Goal: Task Accomplishment & Management: Use online tool/utility

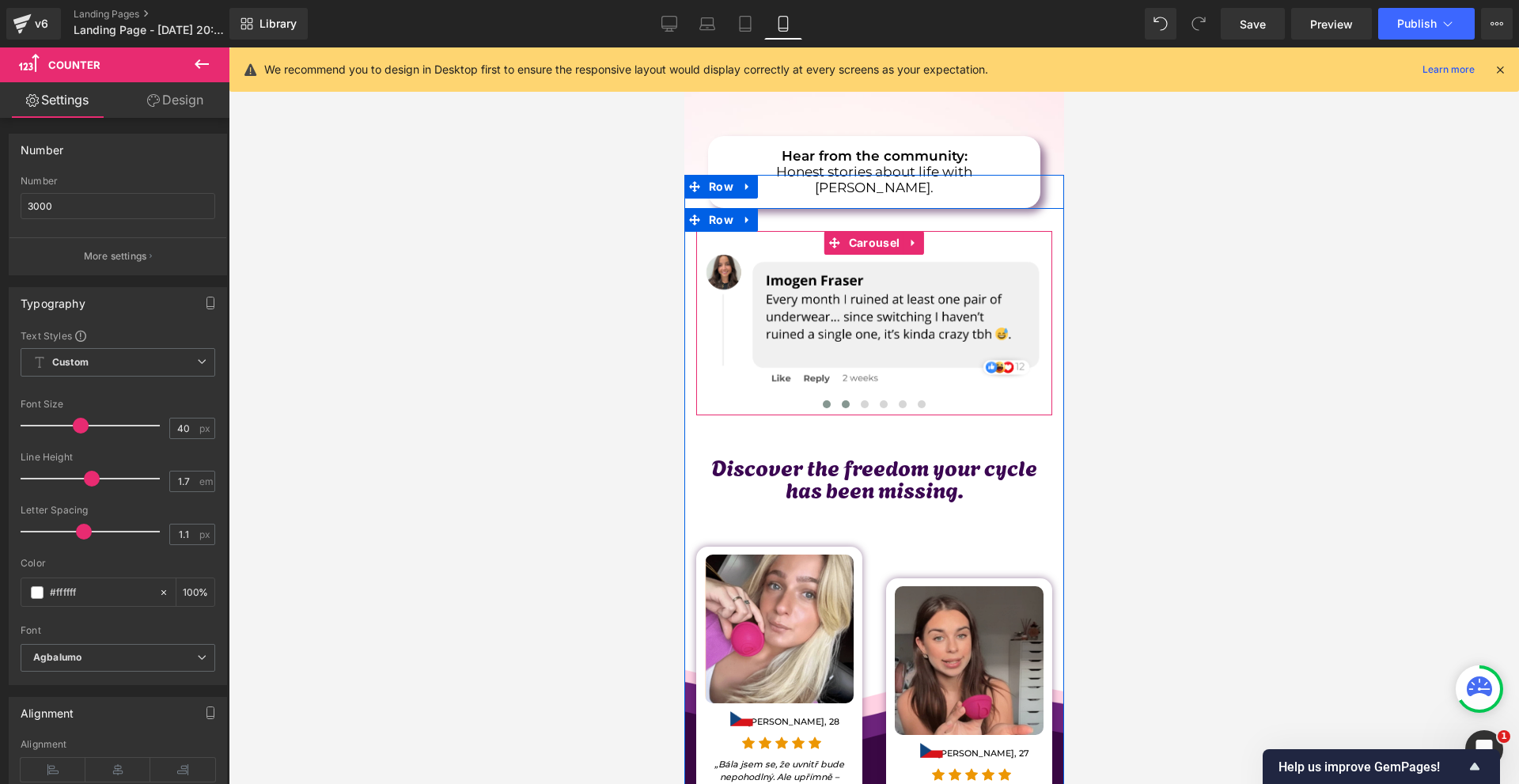
click at [837, 396] on button at bounding box center [844, 405] width 19 height 16
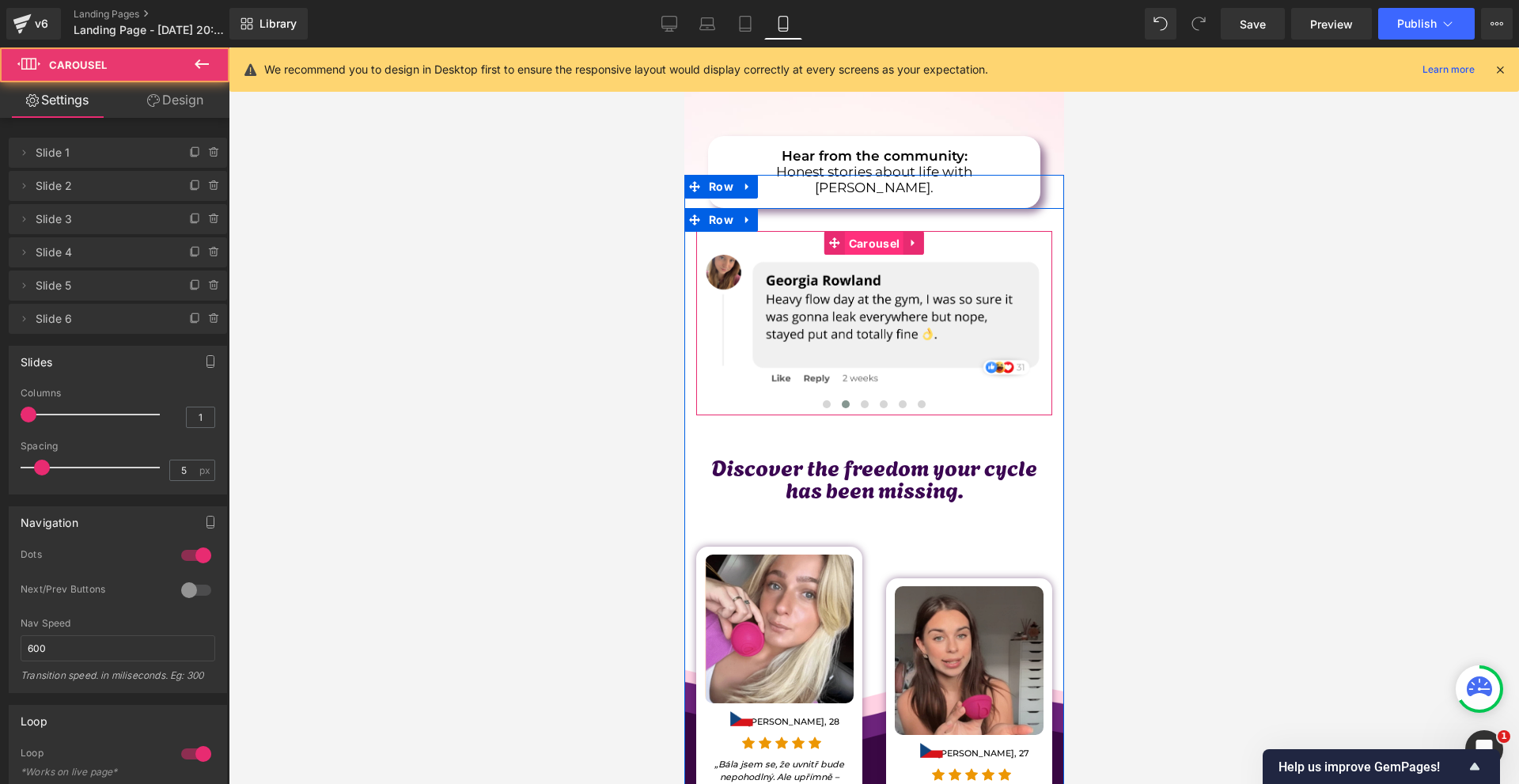
click at [858, 232] on span "Carousel" at bounding box center [873, 243] width 58 height 24
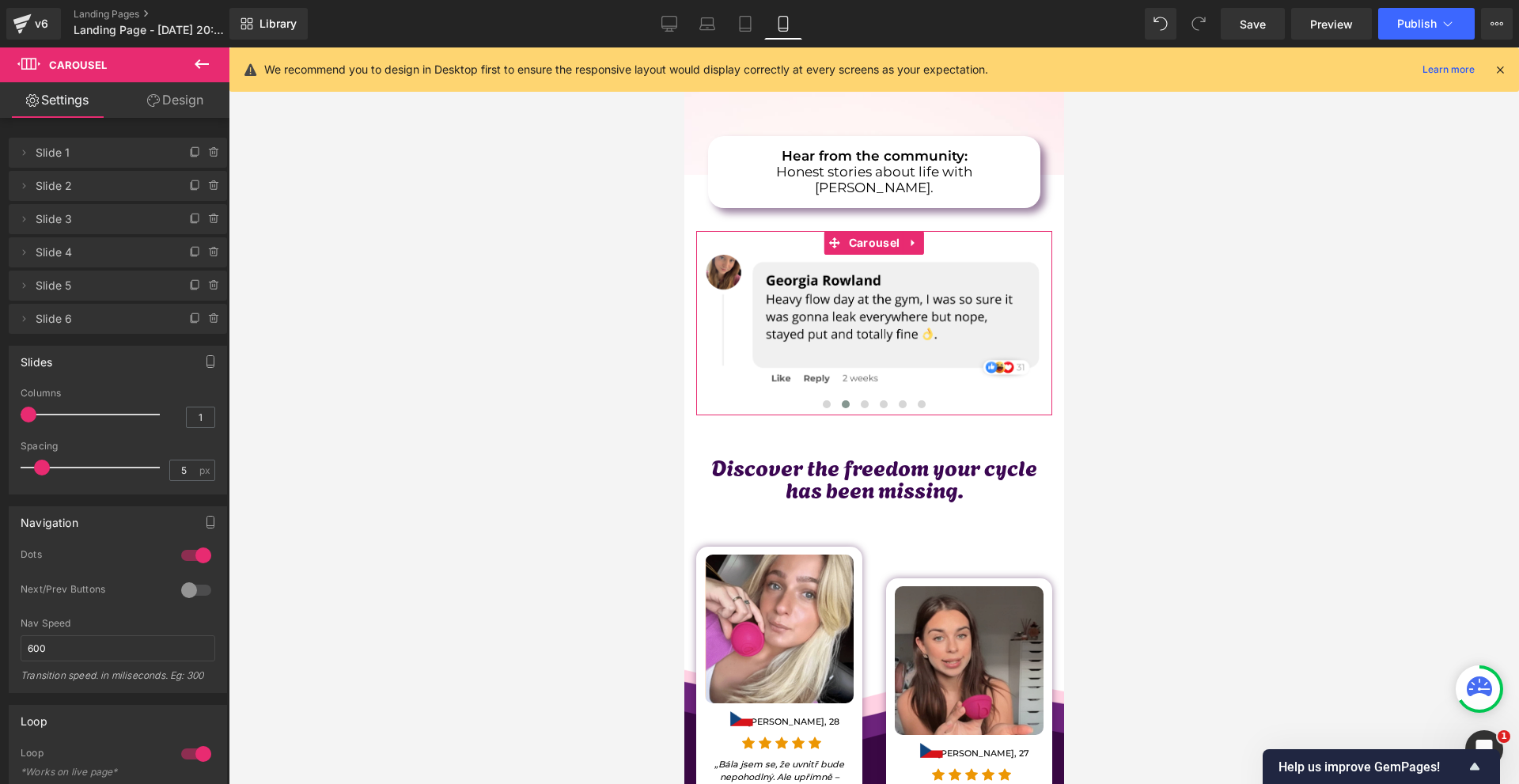
click at [192, 554] on div at bounding box center [196, 555] width 38 height 25
click at [190, 579] on div at bounding box center [196, 590] width 38 height 25
click at [185, 555] on div at bounding box center [196, 555] width 38 height 25
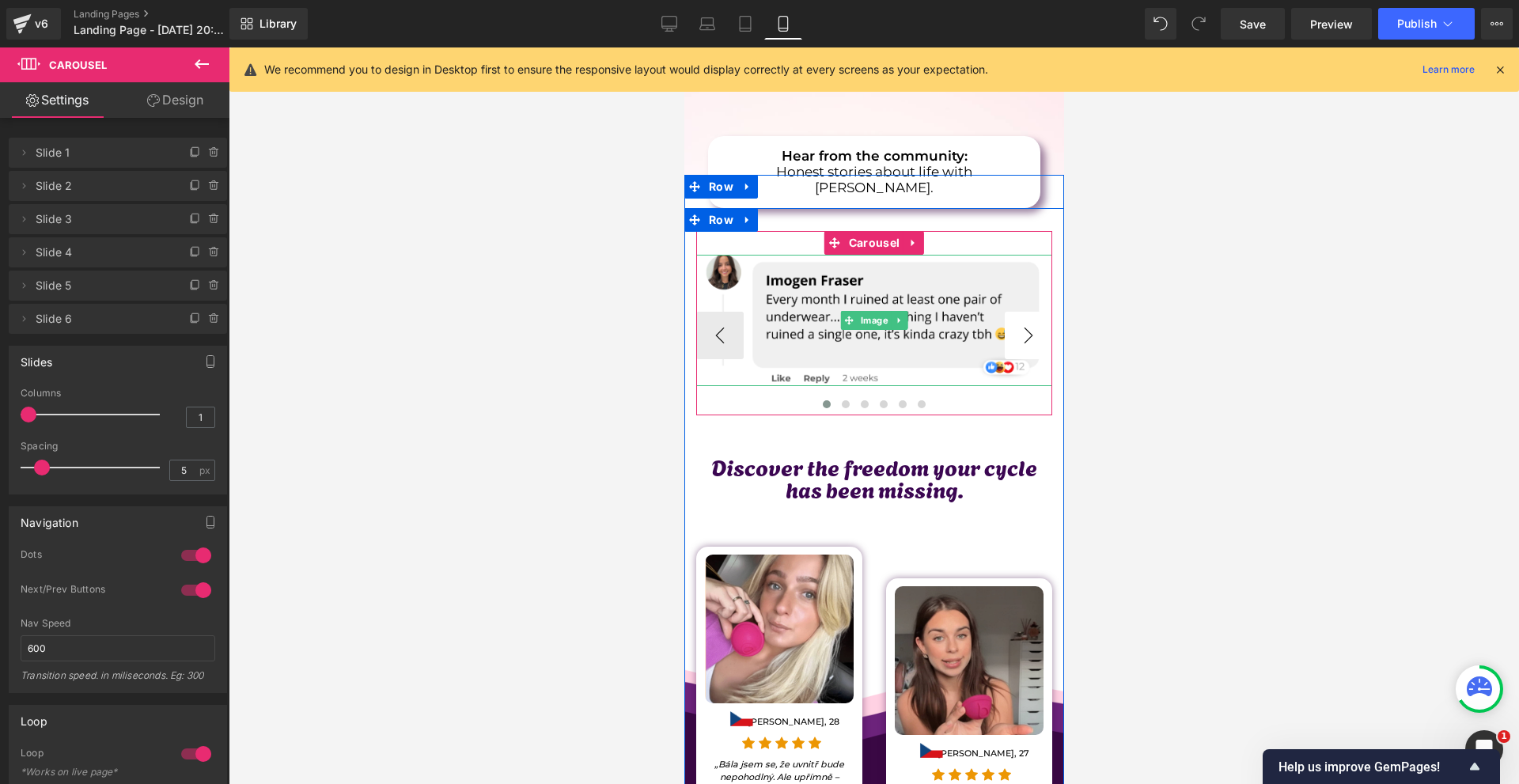
click at [1010, 311] on button "›" at bounding box center [1027, 335] width 47 height 47
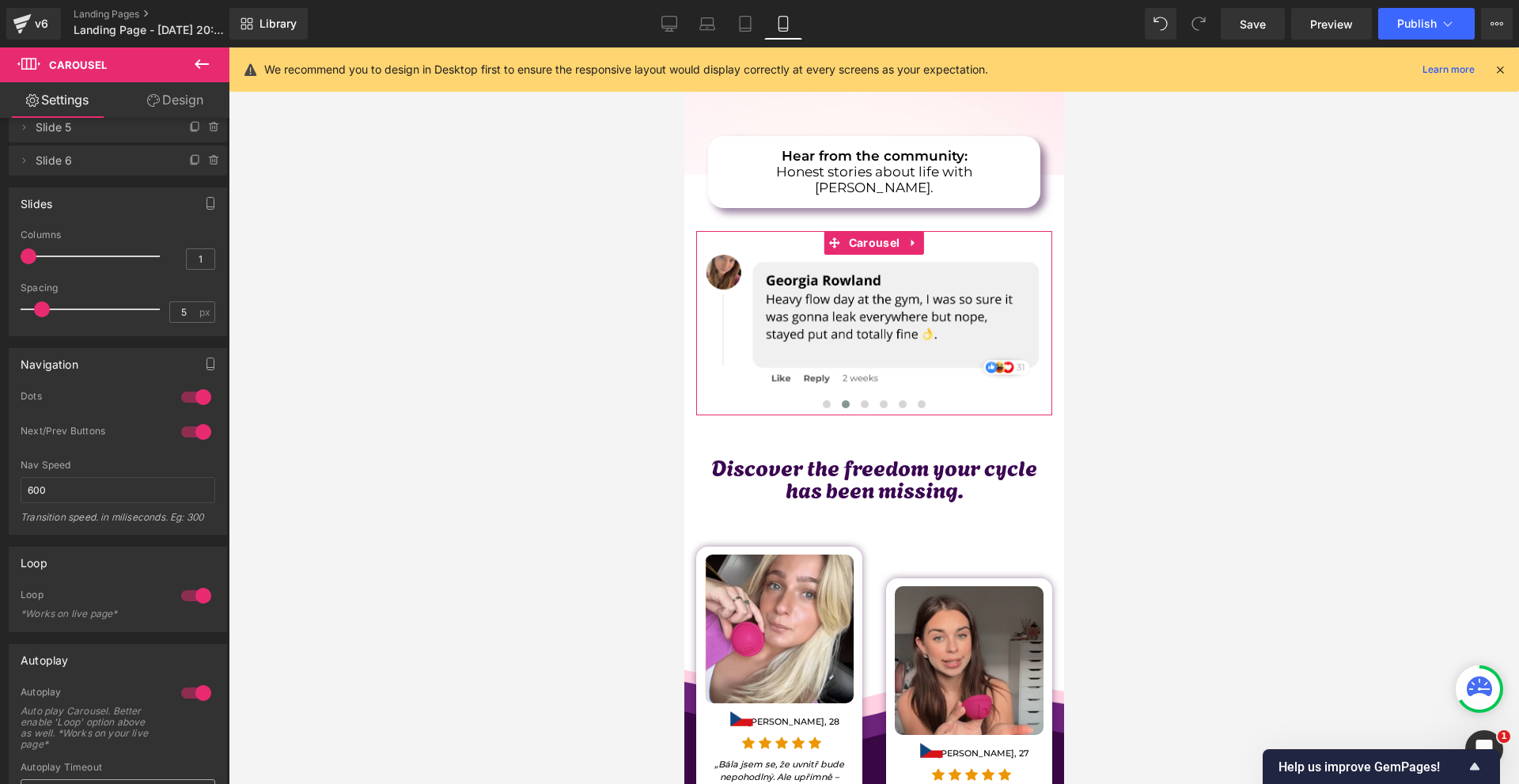
scroll to position [316, 0]
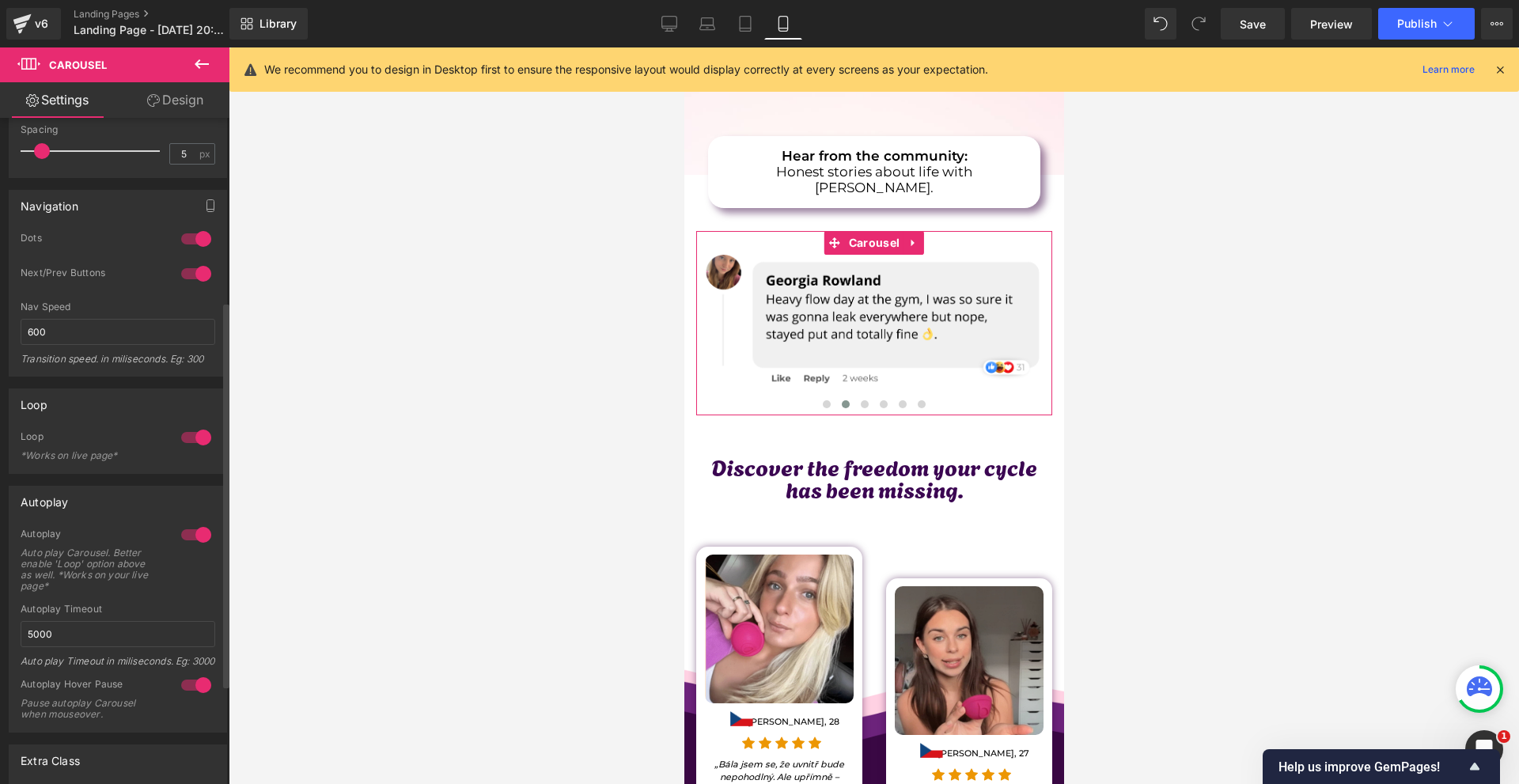
click at [187, 271] on div at bounding box center [196, 274] width 38 height 25
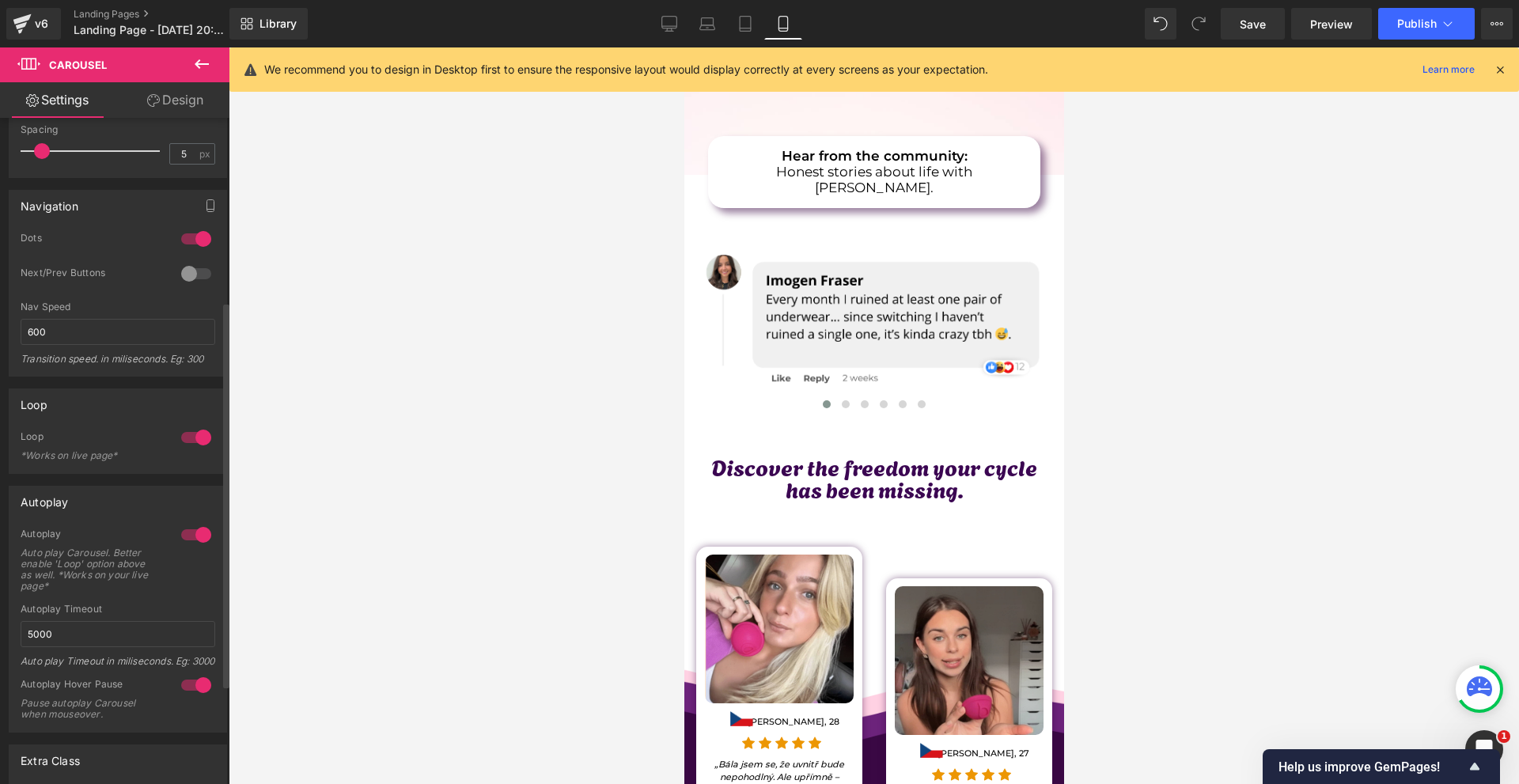
click at [197, 236] on div at bounding box center [196, 239] width 38 height 25
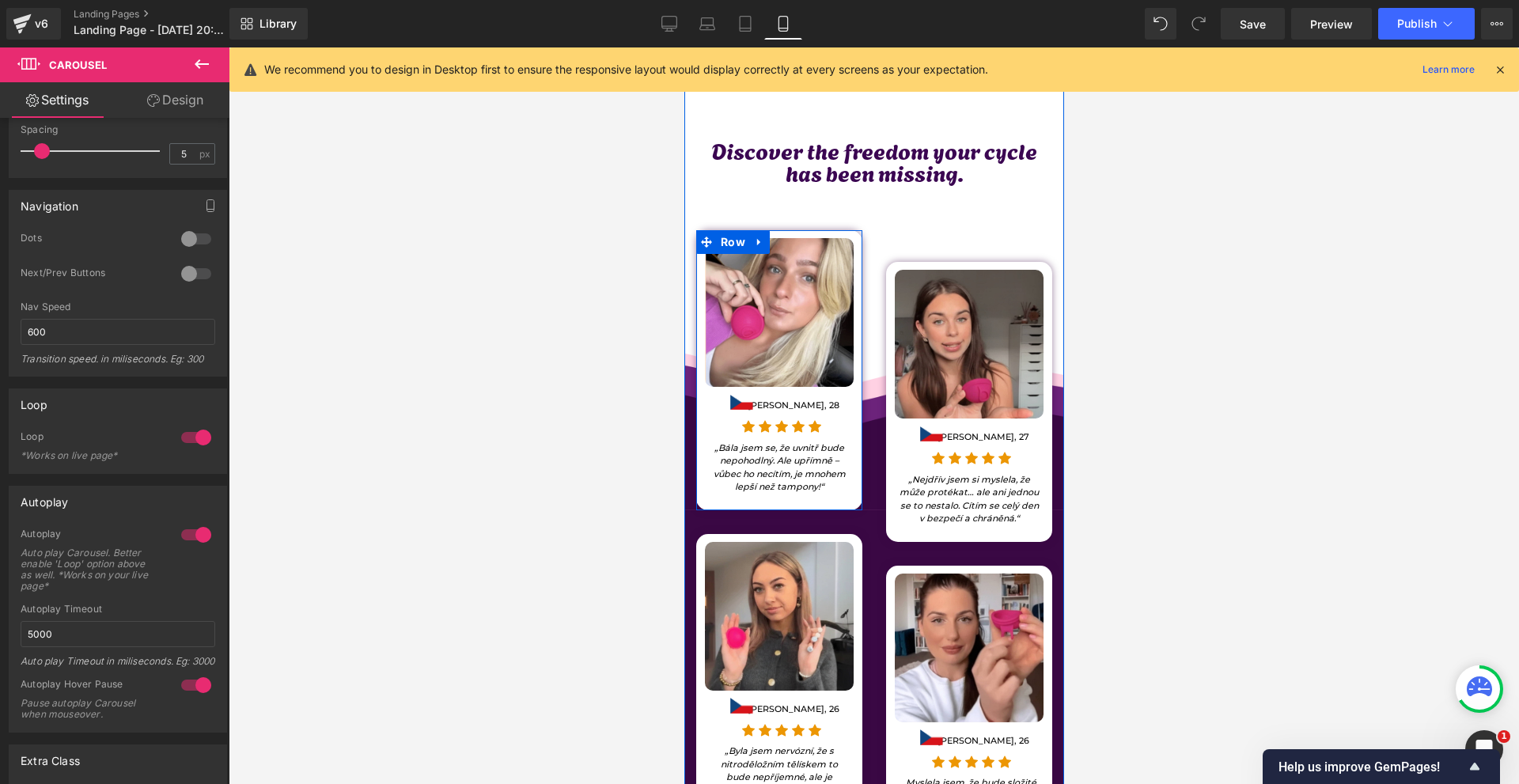
scroll to position [554, 0]
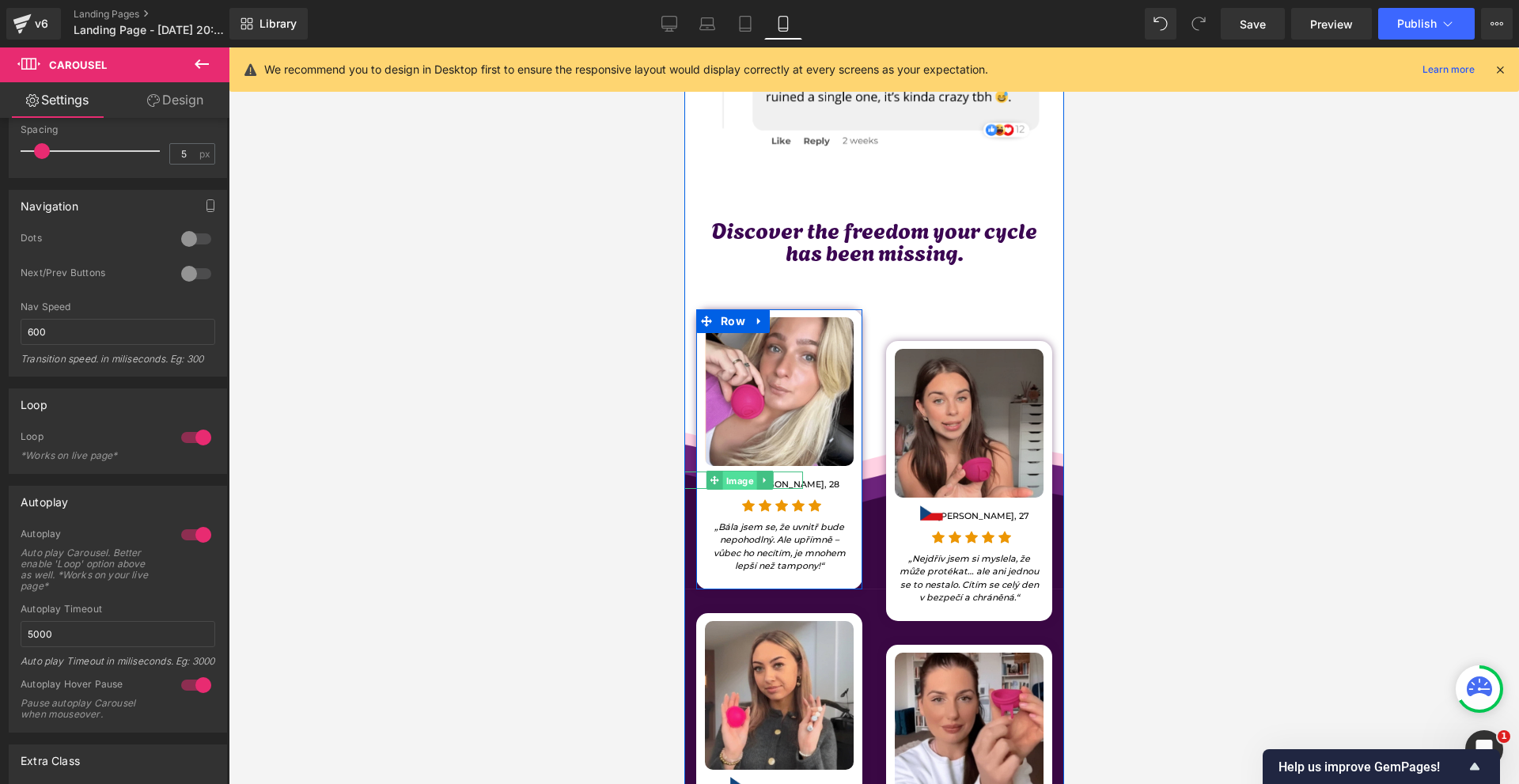
click at [738, 472] on span "Image" at bounding box center [739, 481] width 34 height 19
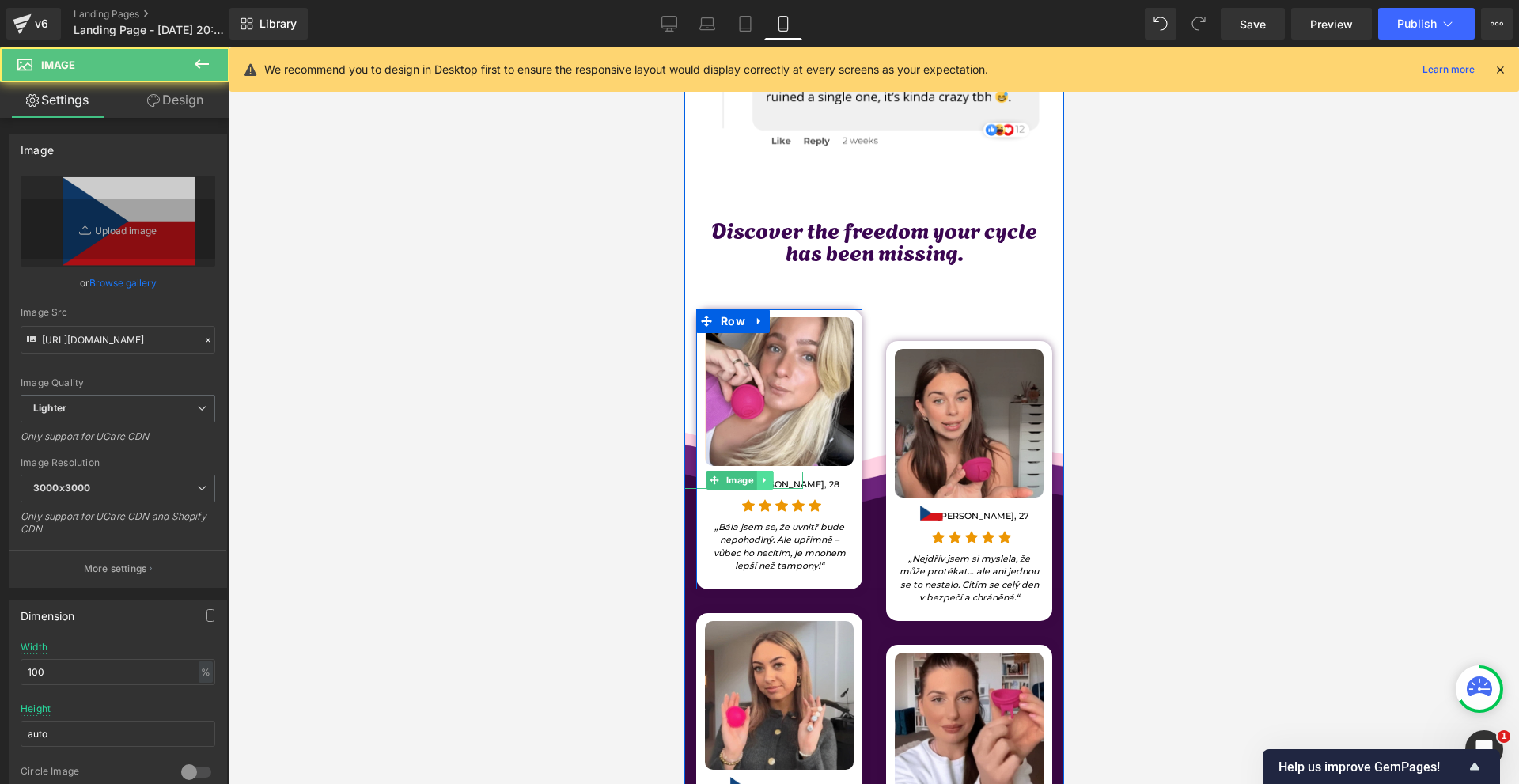
click at [762, 478] on icon at bounding box center [763, 481] width 3 height 5
click at [770, 476] on icon at bounding box center [772, 481] width 9 height 9
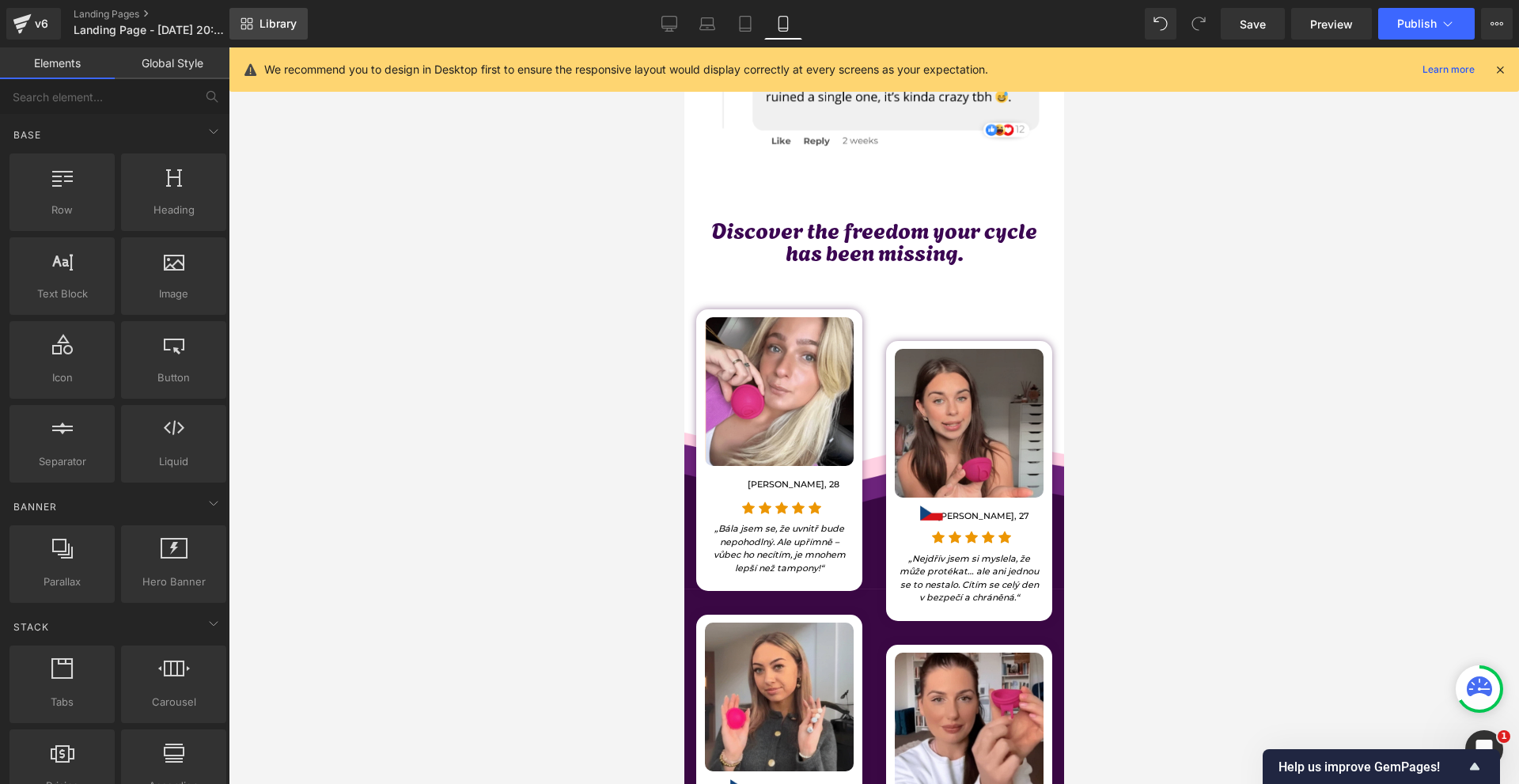
click at [261, 25] on span "Library" at bounding box center [278, 24] width 38 height 14
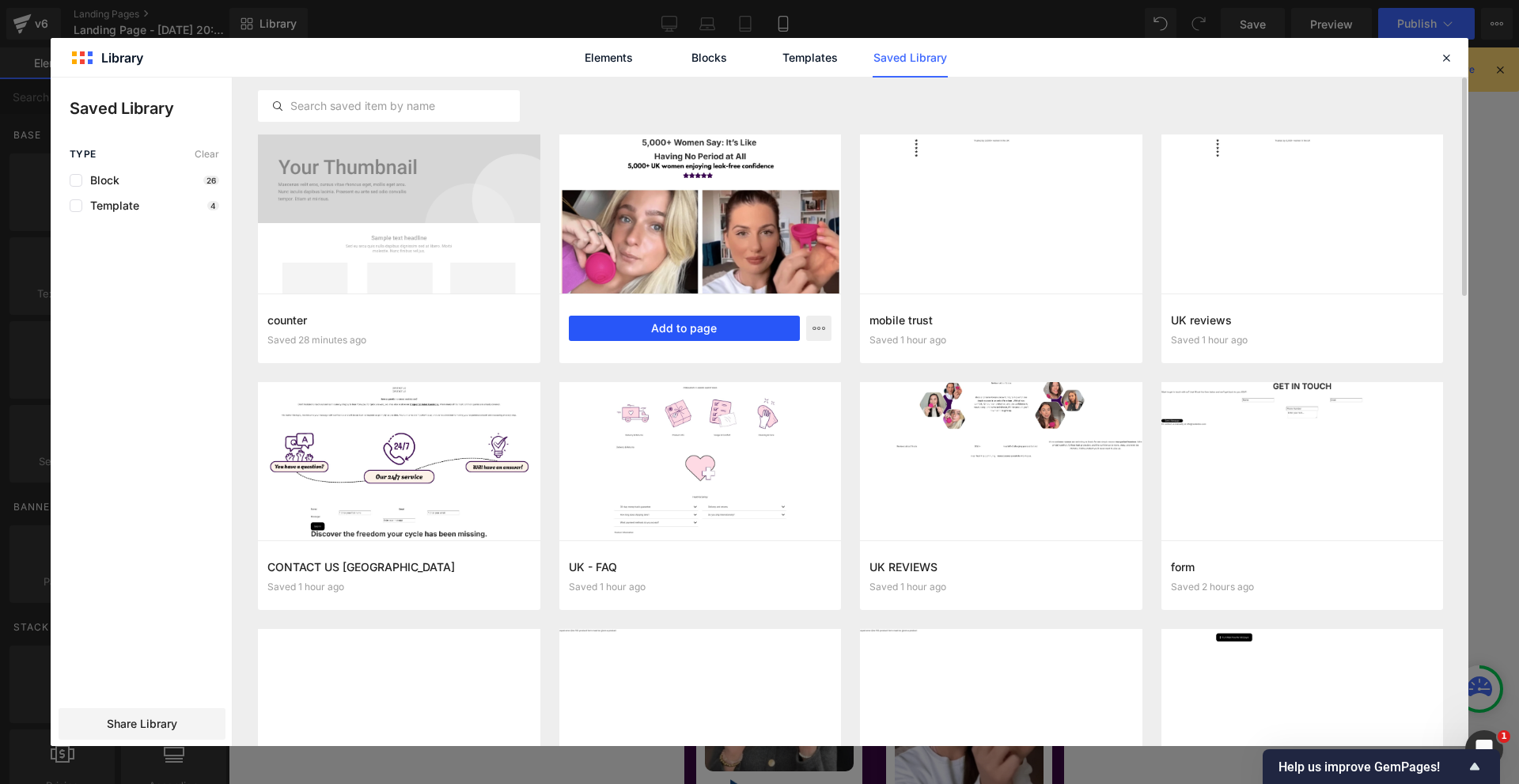
click at [734, 323] on button "Add to page" at bounding box center [684, 328] width 232 height 25
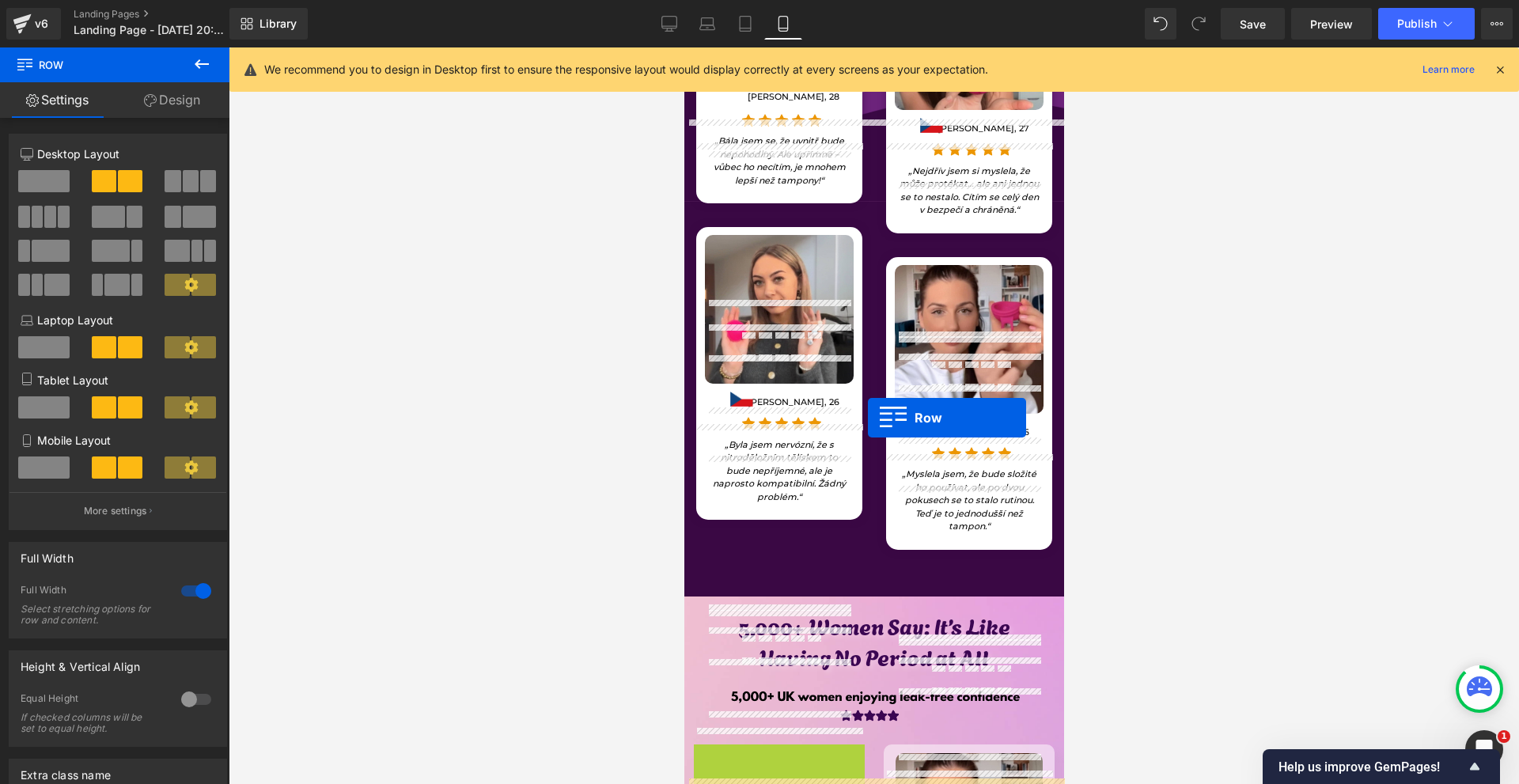
scroll to position [625, 0]
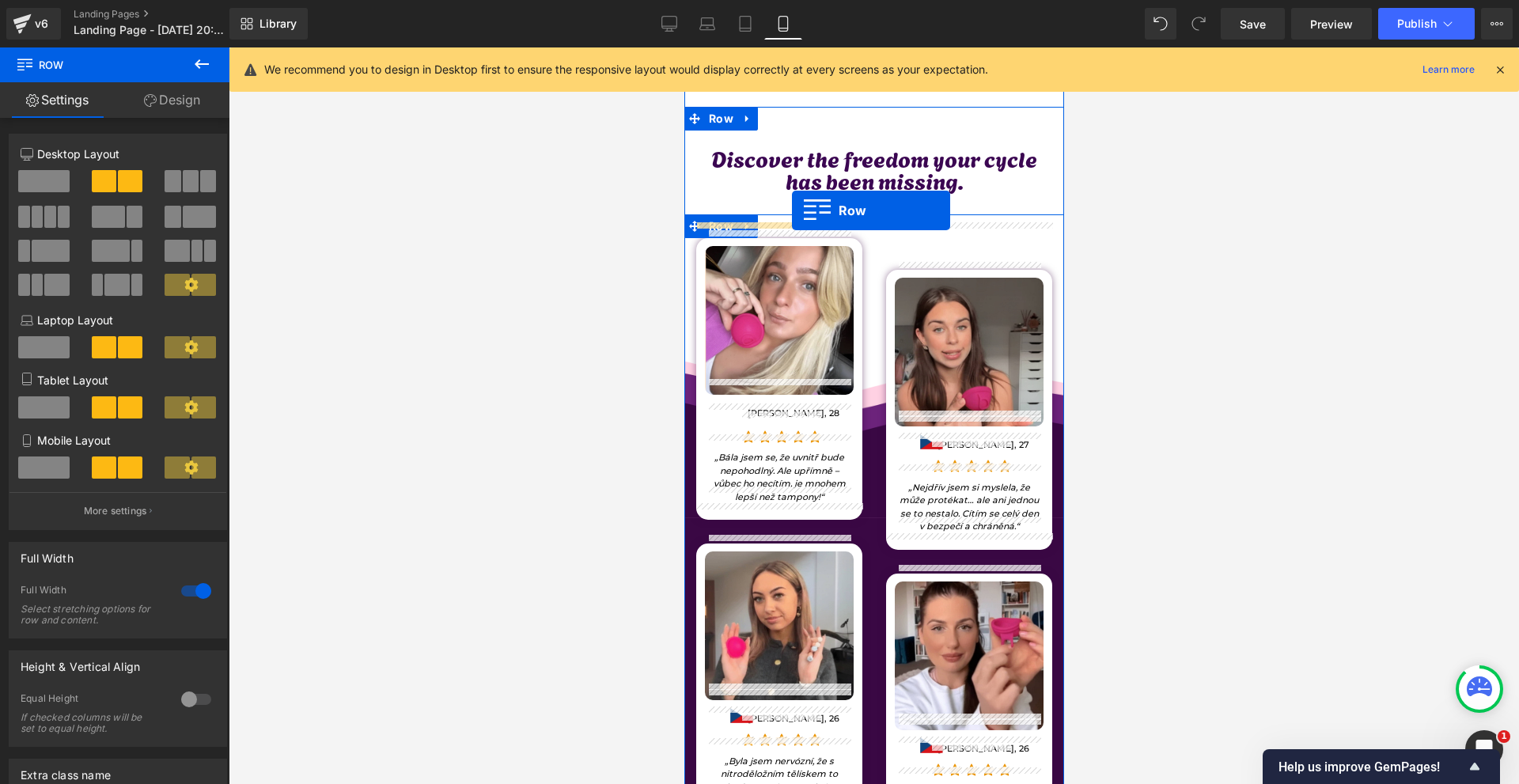
drag, startPoint x: 725, startPoint y: 350, endPoint x: 791, endPoint y: 210, distance: 154.8
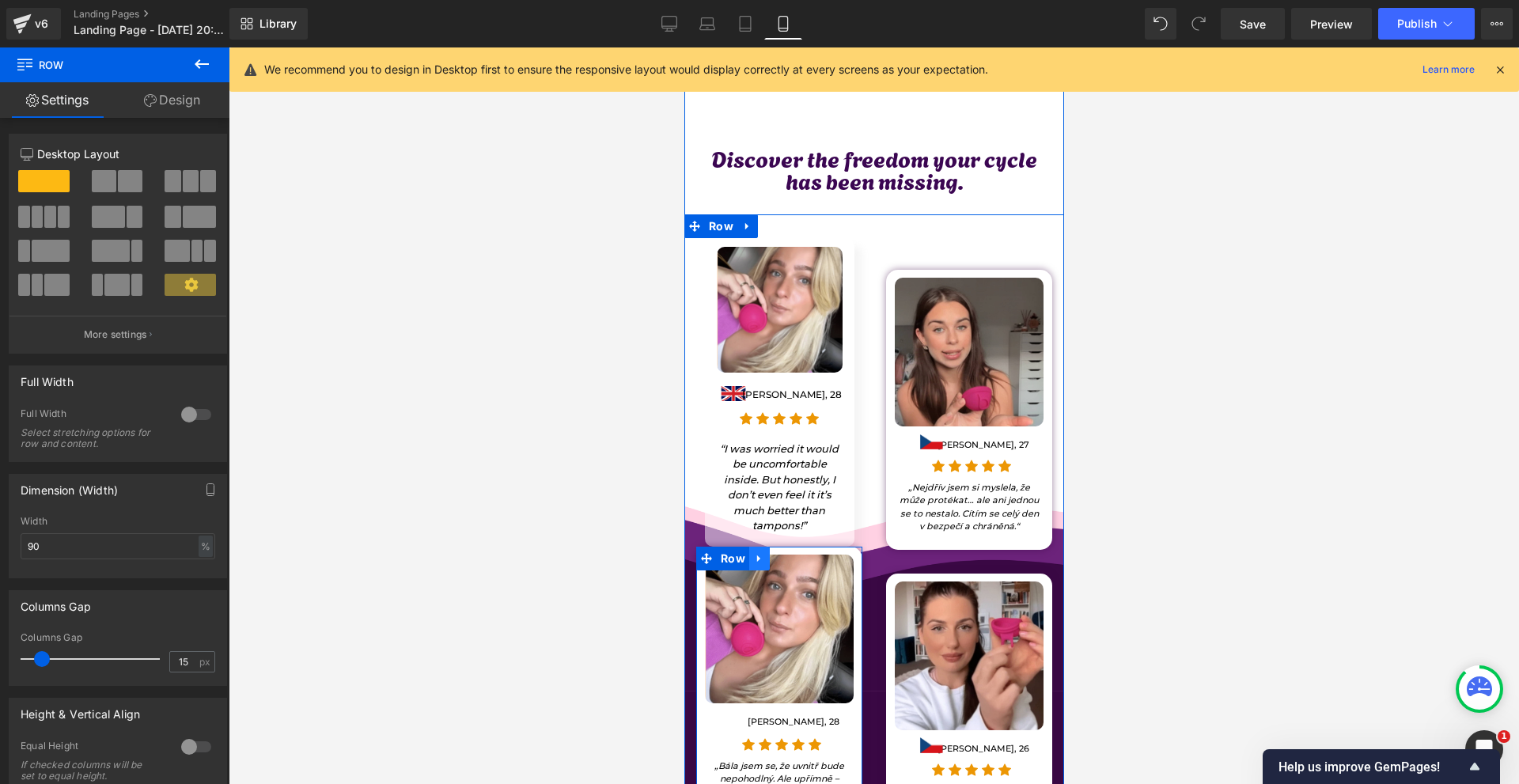
click at [757, 552] on icon at bounding box center [758, 558] width 11 height 12
click at [789, 547] on link at bounding box center [799, 558] width 21 height 24
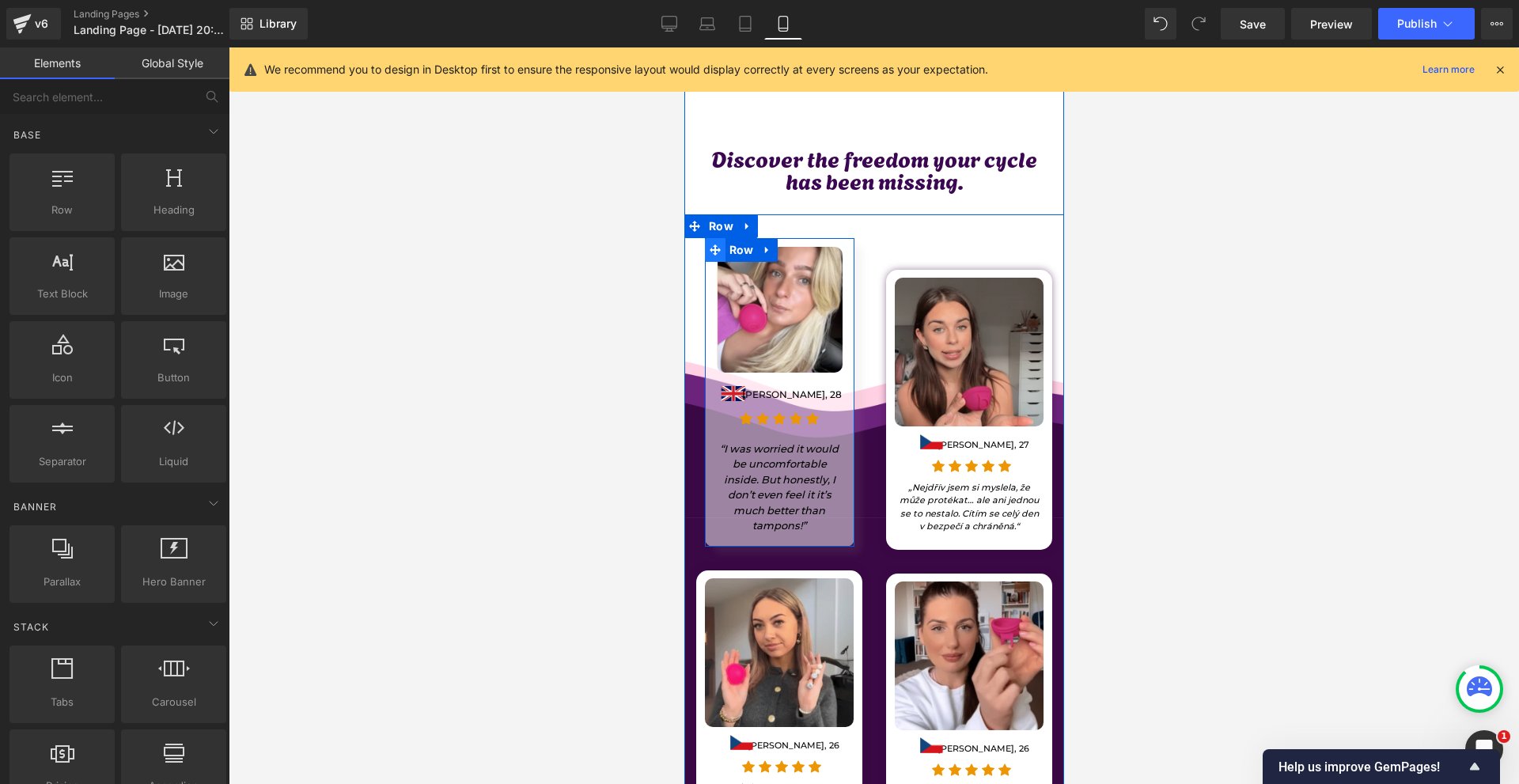
click at [717, 238] on span at bounding box center [713, 250] width 21 height 24
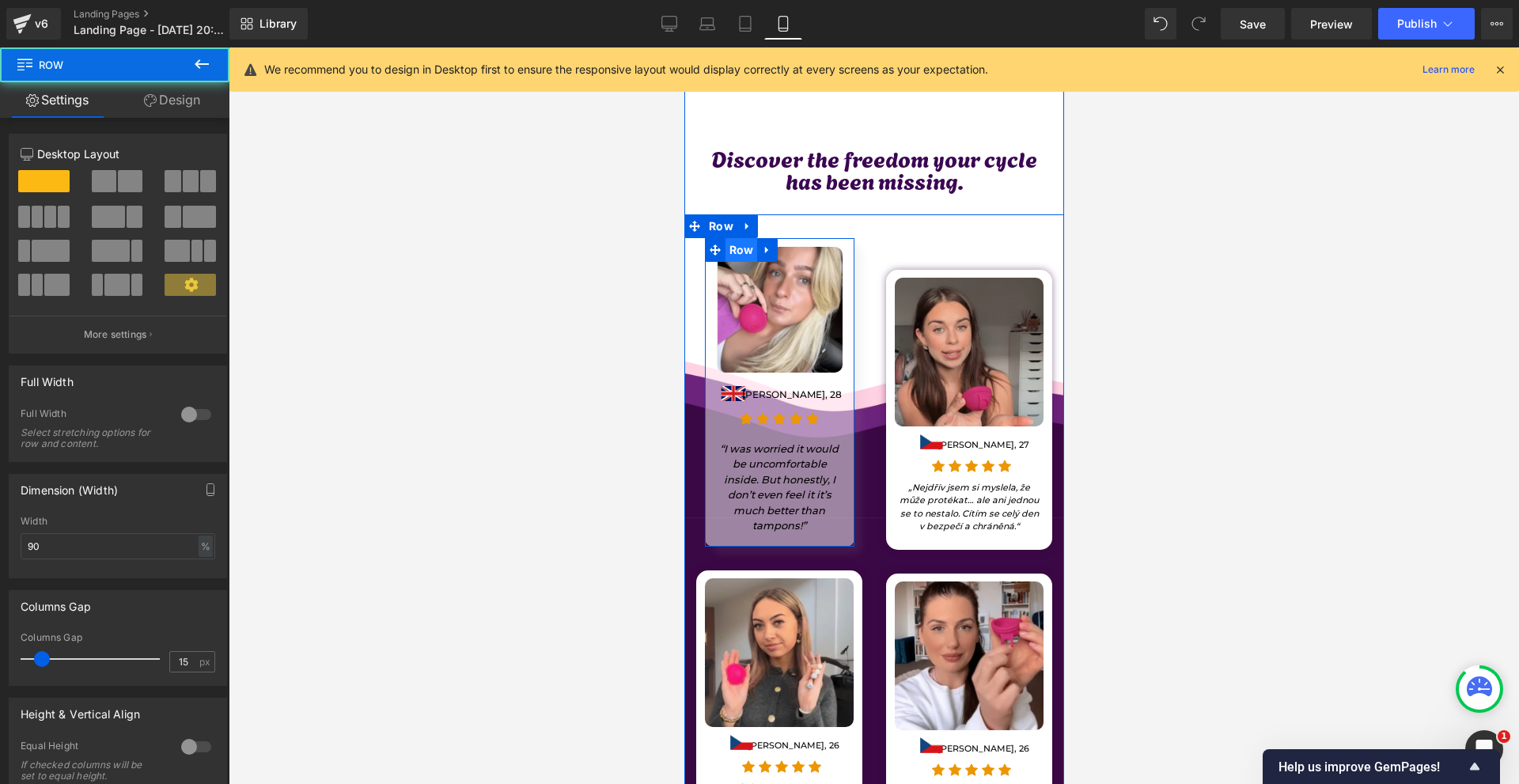
click at [724, 238] on span "Row" at bounding box center [740, 250] width 32 height 24
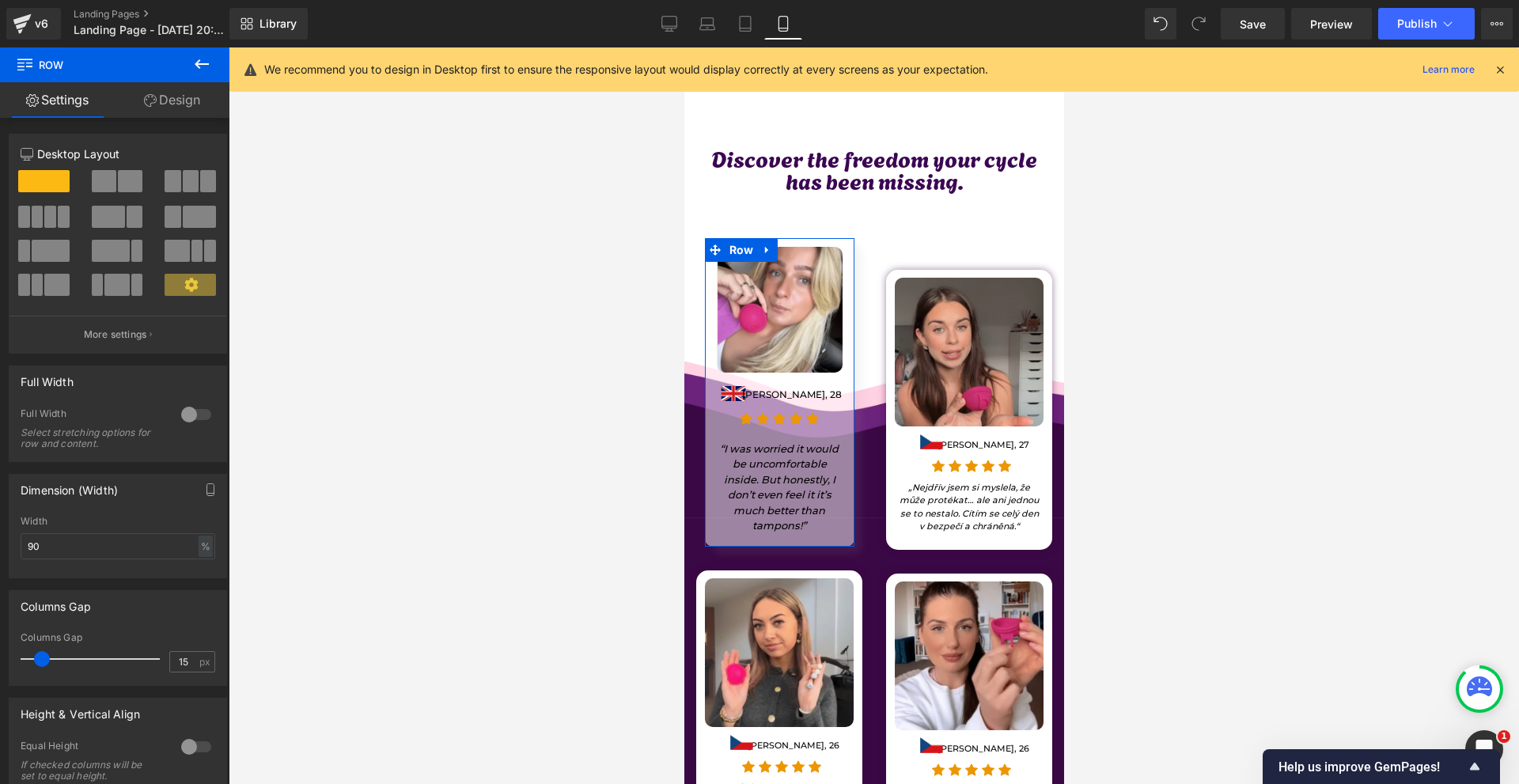
click at [173, 98] on link "Design" at bounding box center [172, 100] width 115 height 36
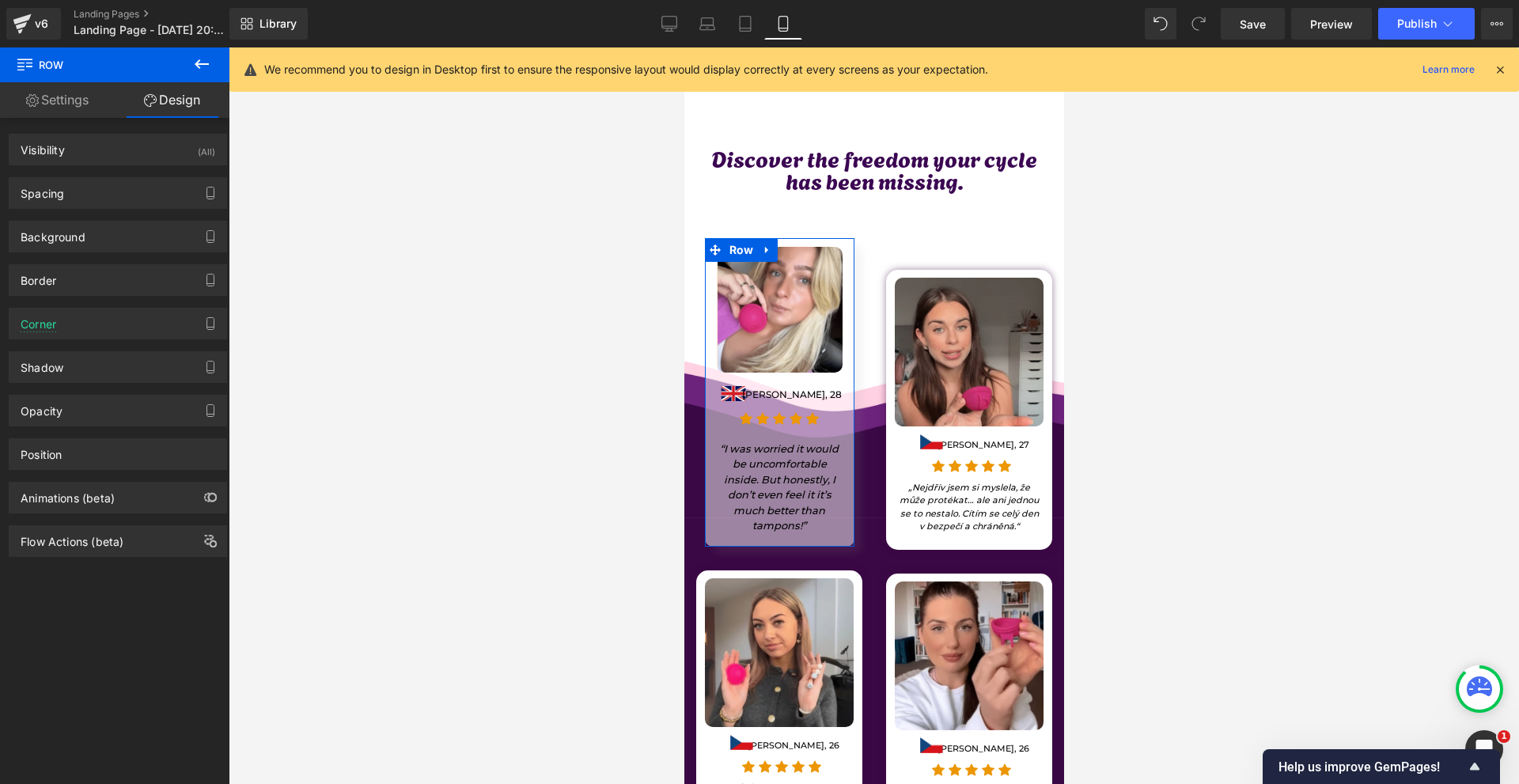
drag, startPoint x: 95, startPoint y: 234, endPoint x: 90, endPoint y: 268, distance: 34.4
click at [95, 235] on div "Background" at bounding box center [118, 236] width 217 height 30
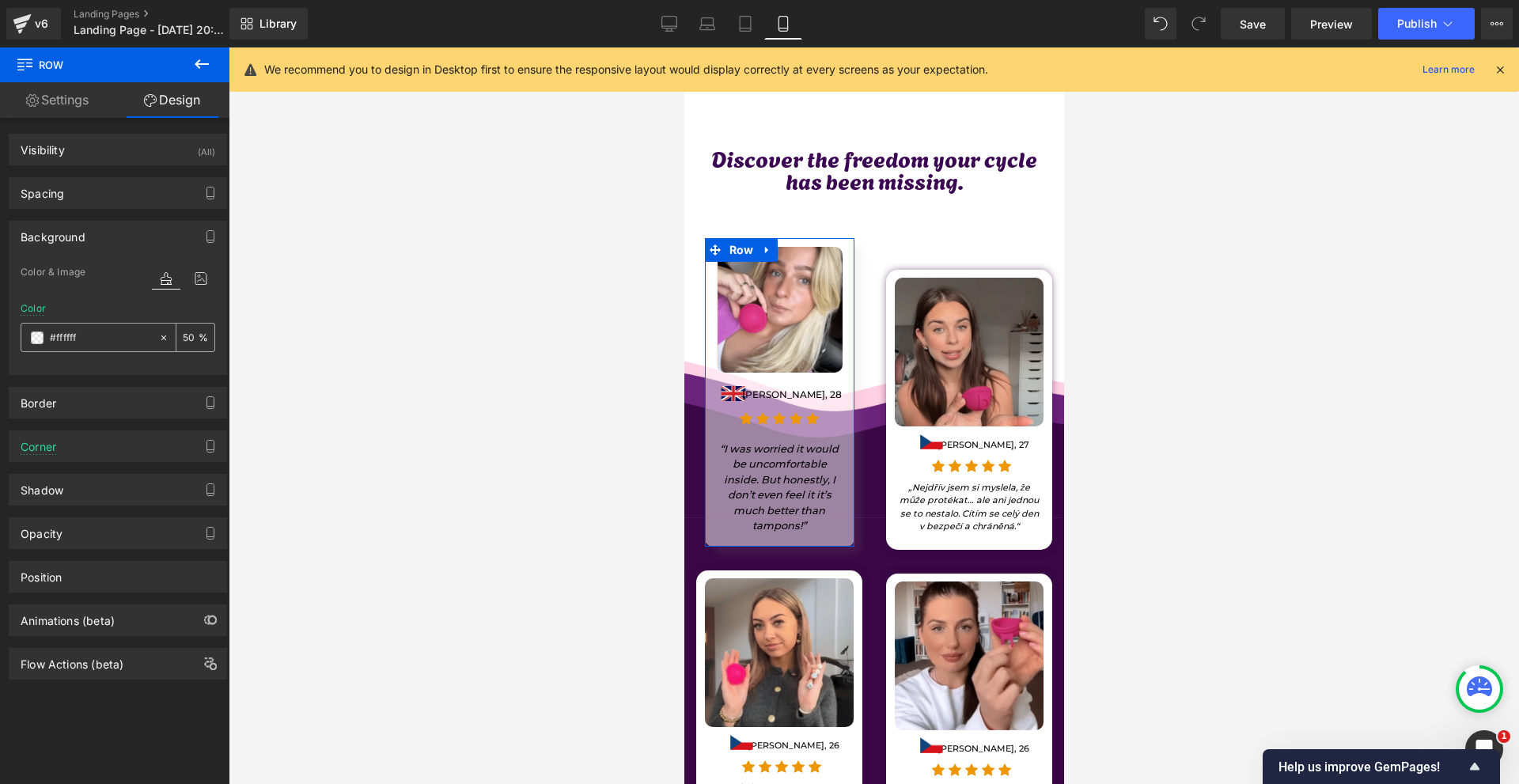
click at [39, 335] on span at bounding box center [37, 337] width 13 height 13
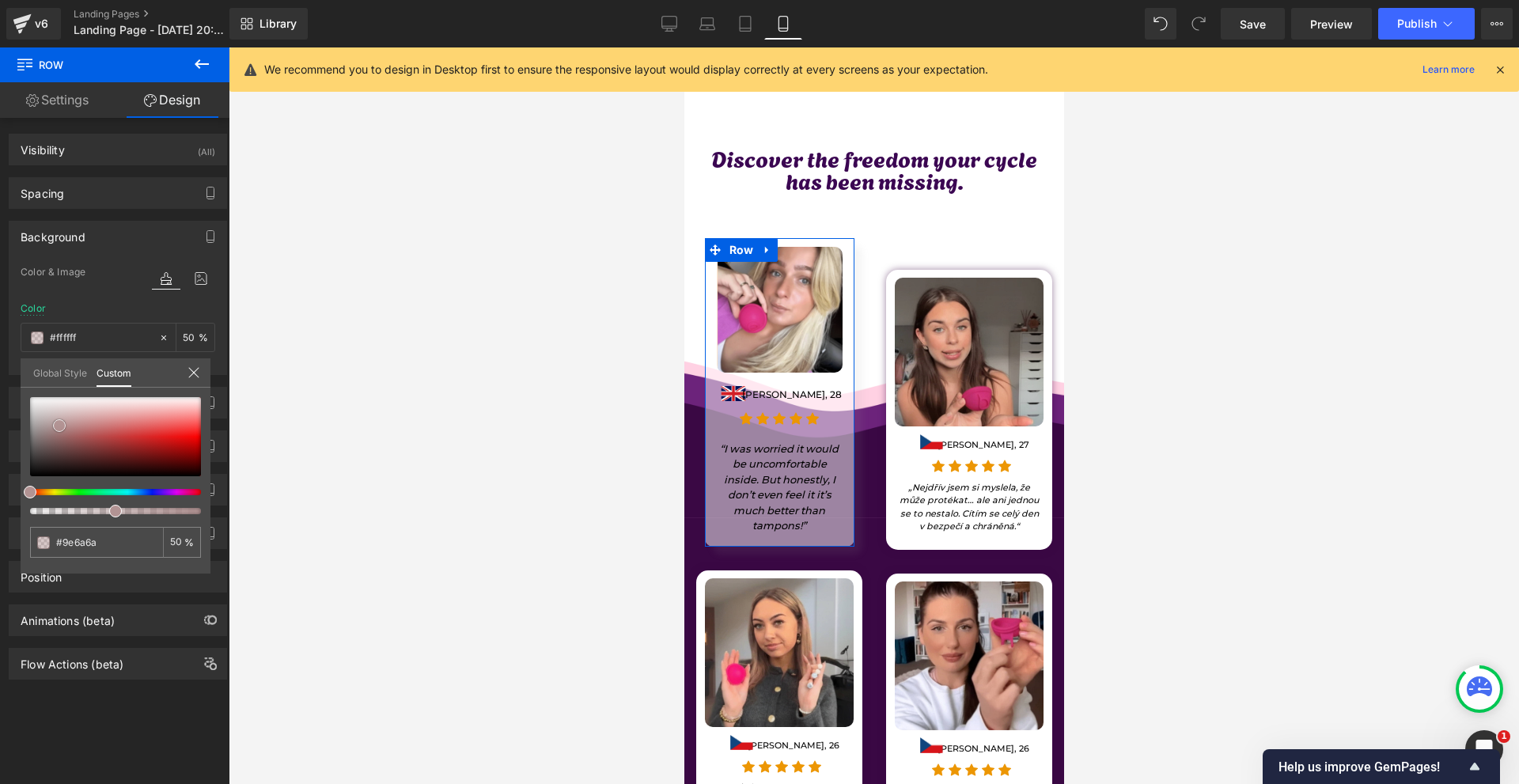
type input "#9e6a6a"
type input "#d2c5c5"
type input "#ffffff"
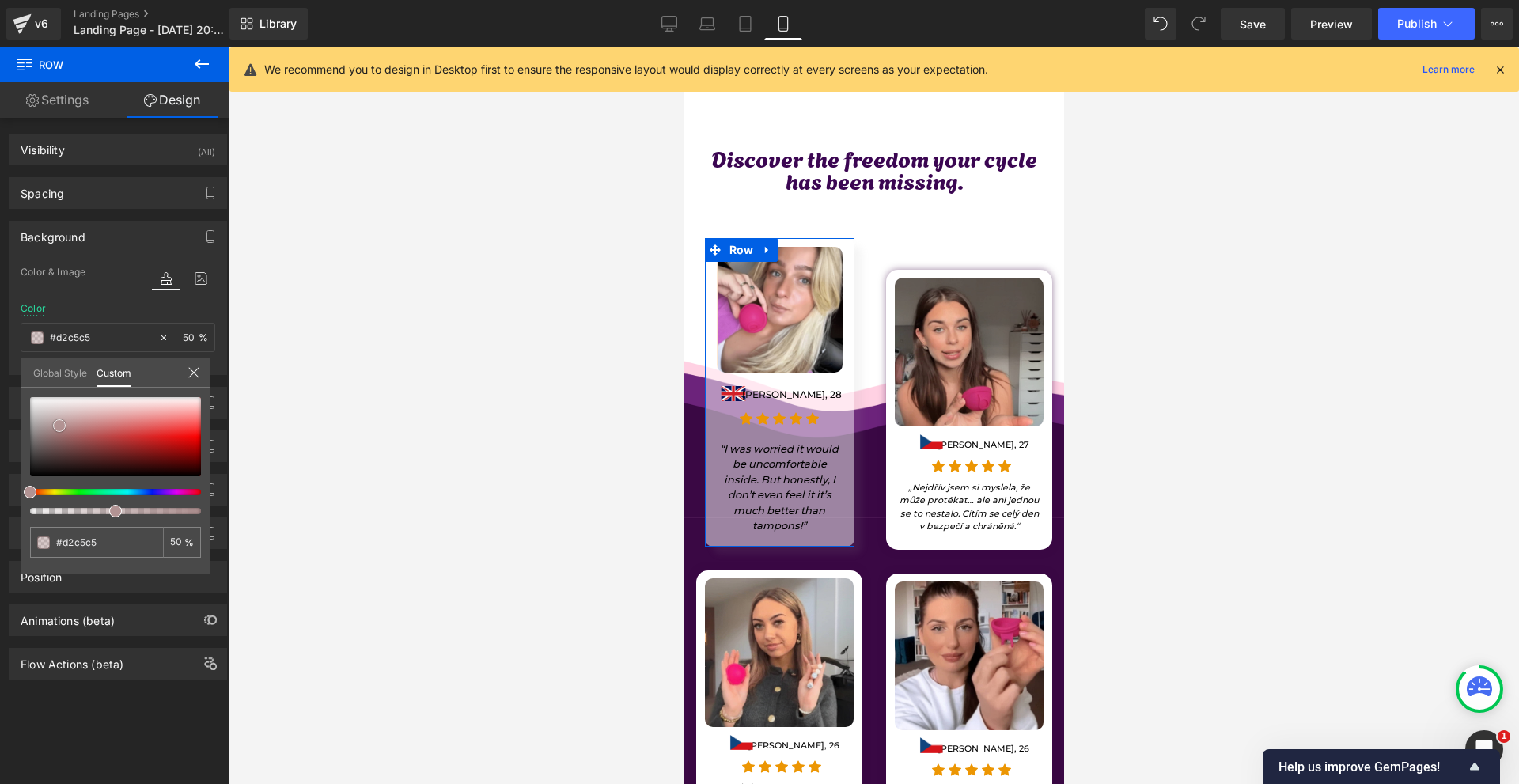
type input "#ffffff"
drag, startPoint x: 66, startPoint y: 435, endPoint x: 132, endPoint y: 310, distance: 141.4
click at [0, 285] on div "Background Color & Image color rgba(255, 255, 255, 0.5) Color #ffffff 50 % Imag…" at bounding box center [118, 292] width 236 height 166
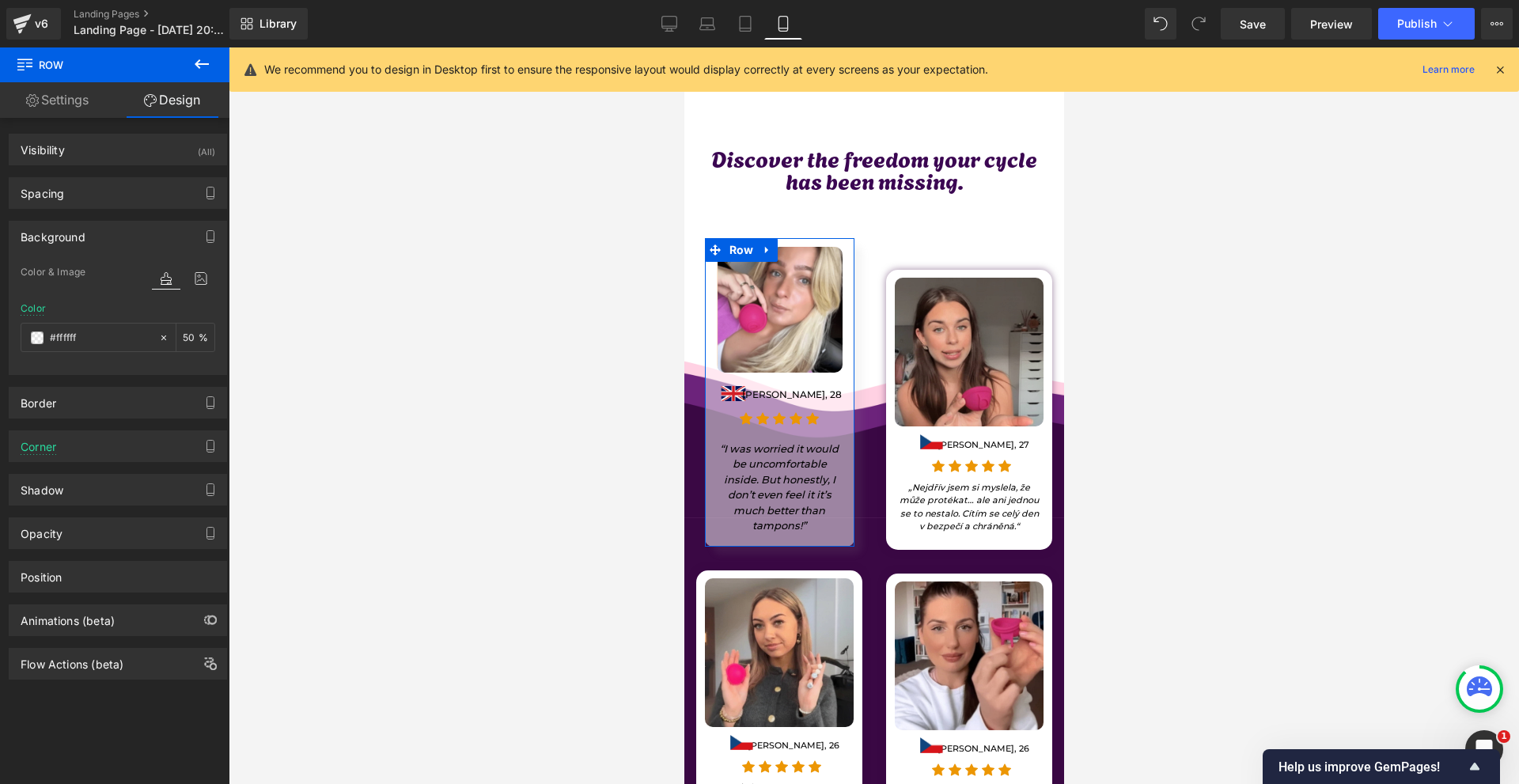
click at [185, 338] on input "50" at bounding box center [191, 337] width 16 height 17
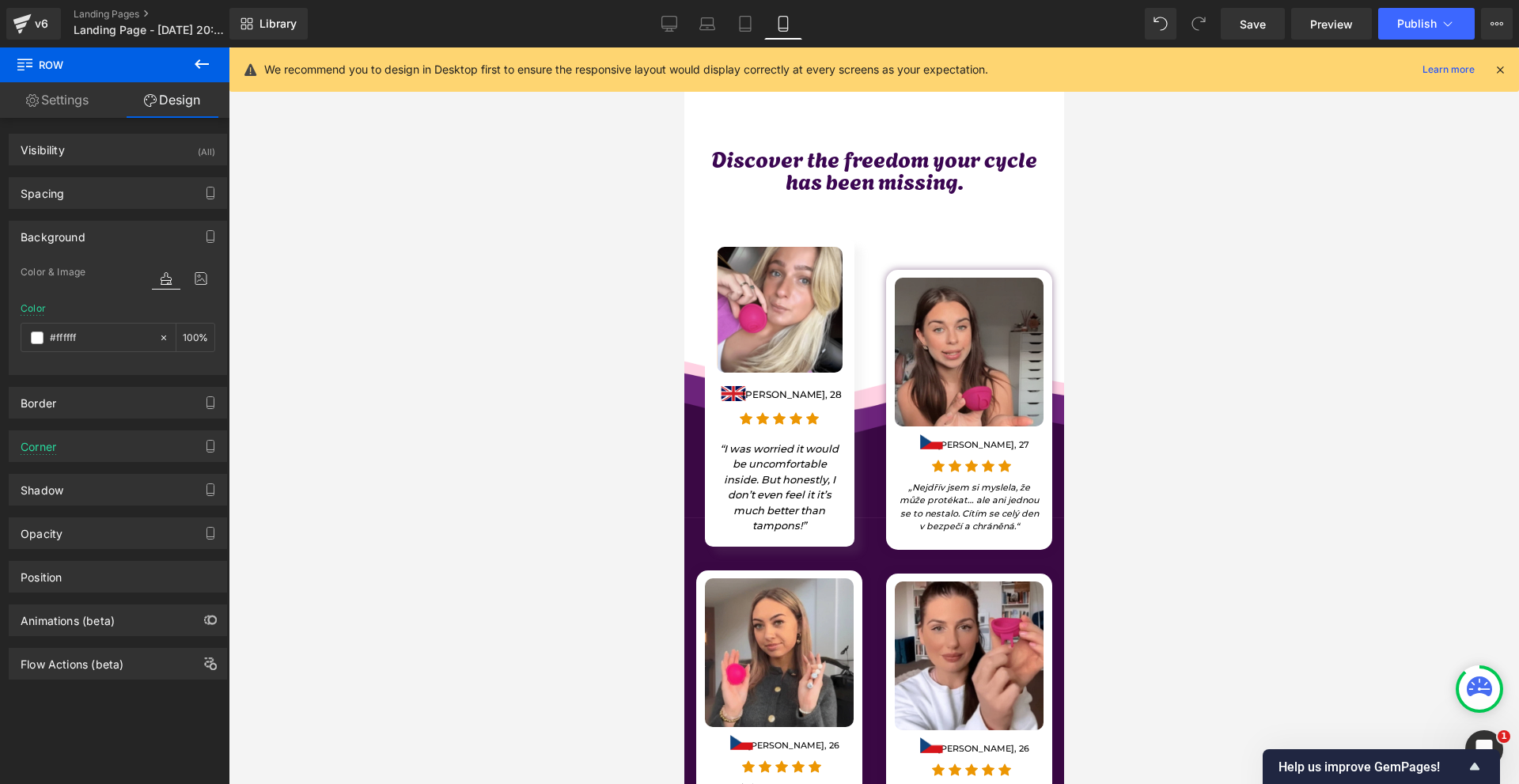
type input "100"
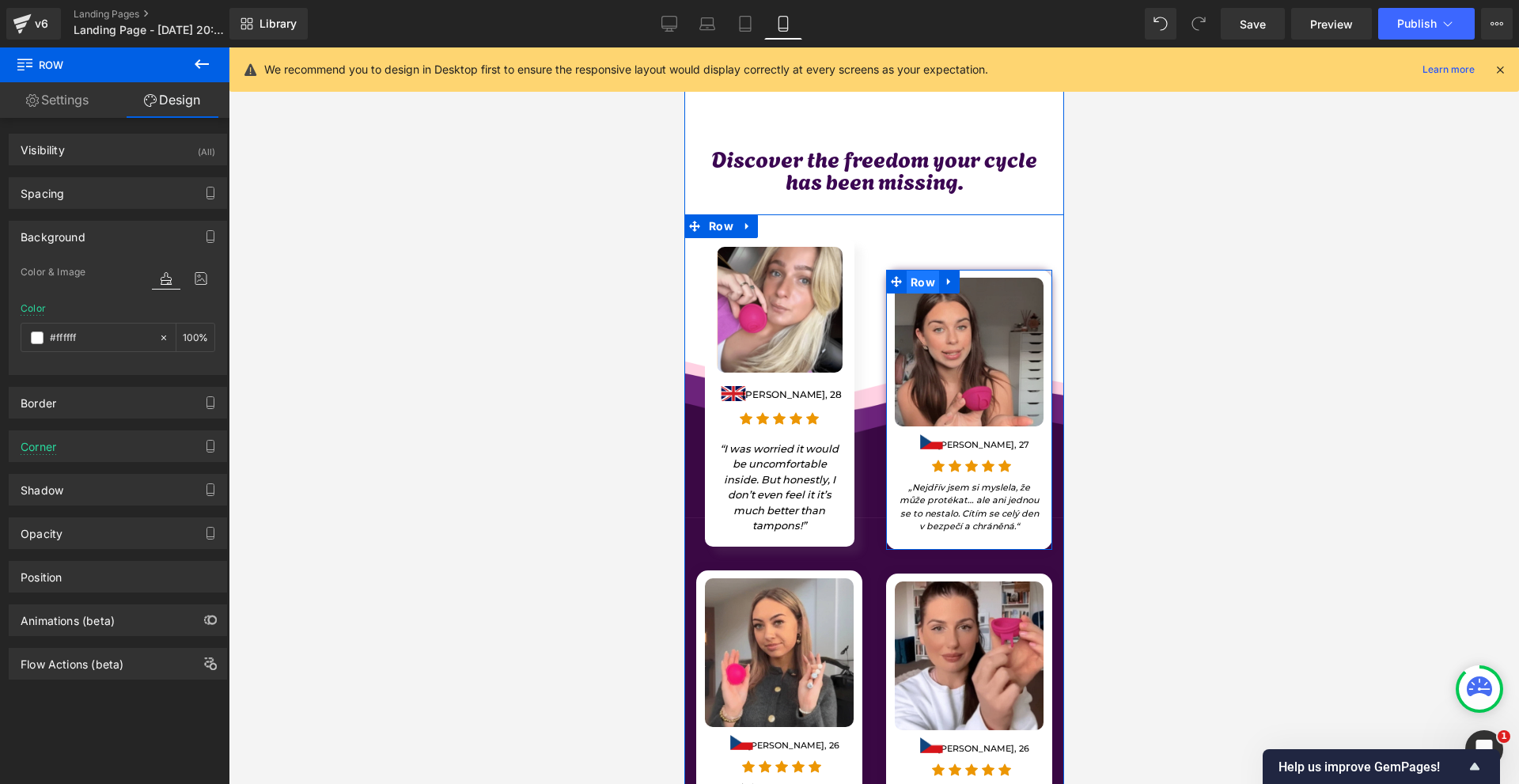
drag, startPoint x: 911, startPoint y: 266, endPoint x: 1163, endPoint y: 261, distance: 252.0
click at [911, 270] on span "Row" at bounding box center [922, 282] width 32 height 24
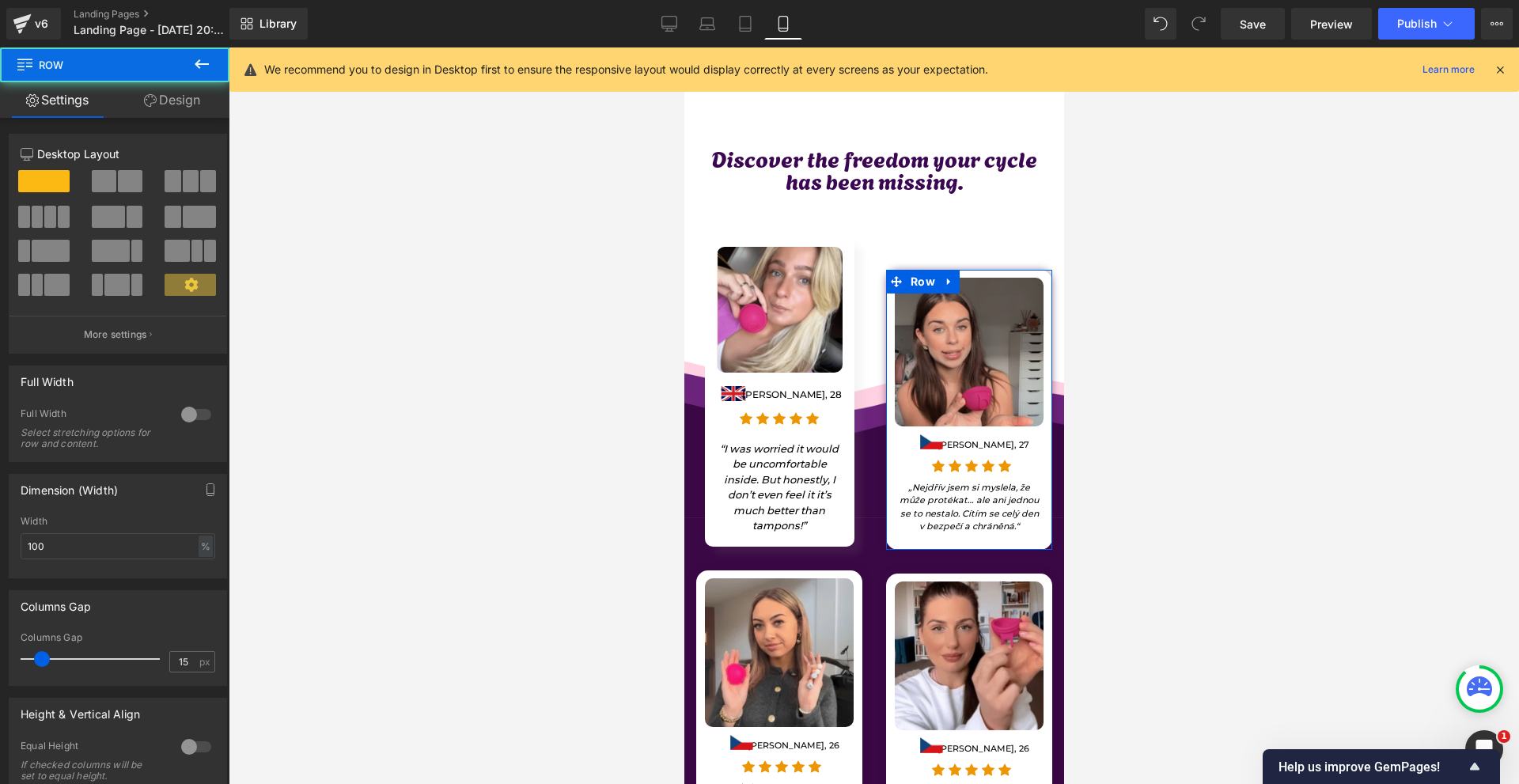
click at [159, 112] on link "Design" at bounding box center [172, 100] width 115 height 36
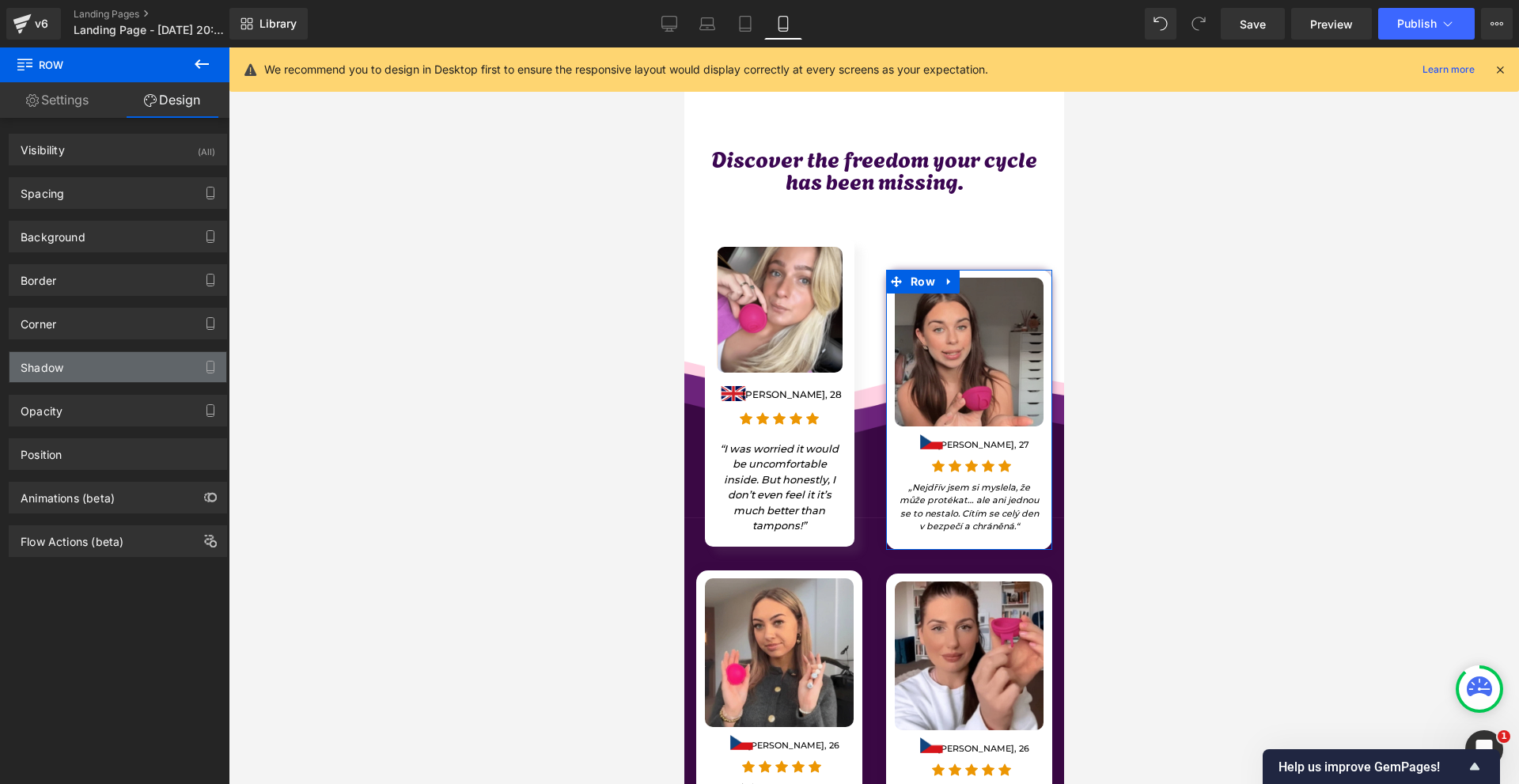
click at [113, 373] on div "Shadow" at bounding box center [118, 367] width 217 height 30
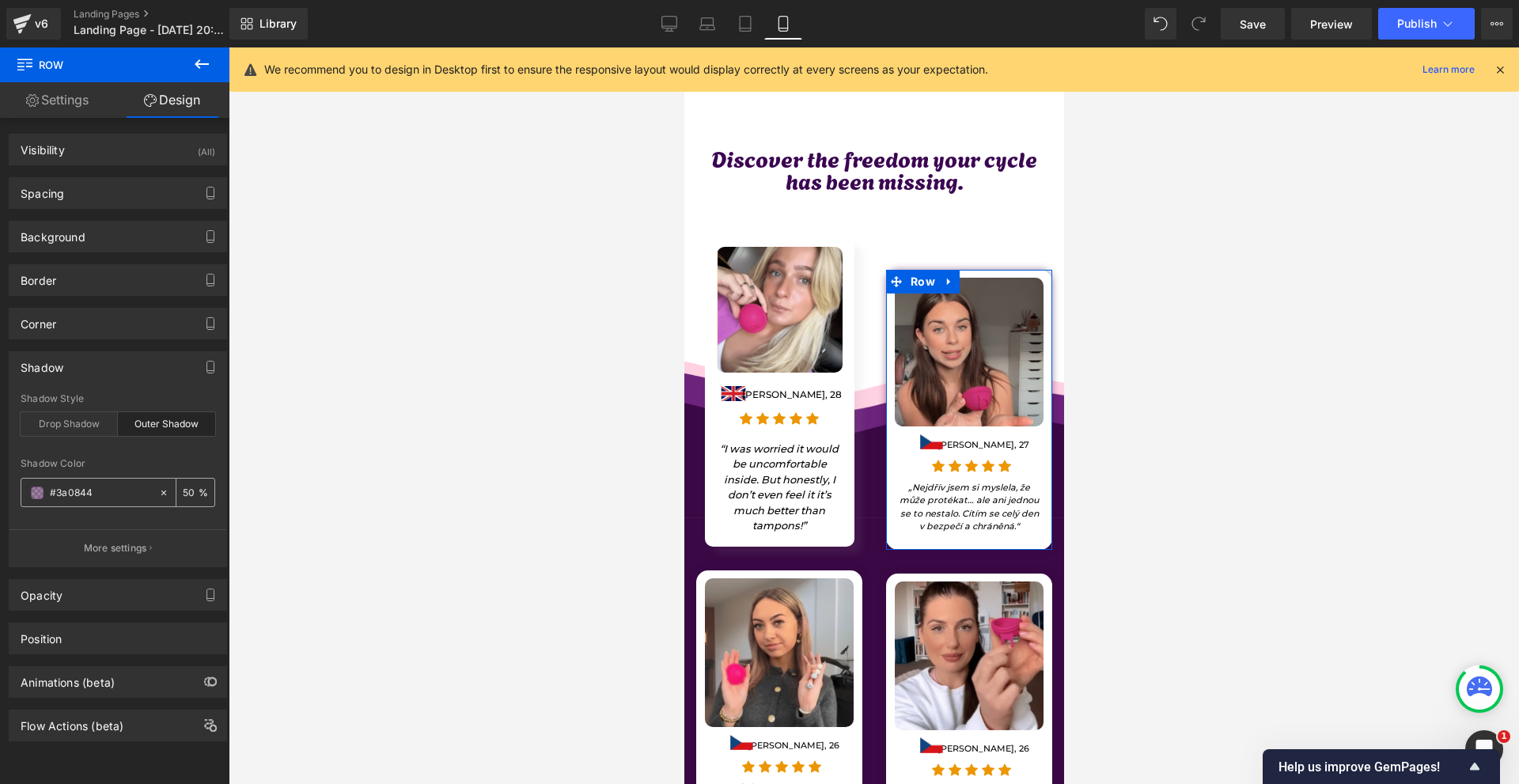
click at [118, 491] on input "#3a0844" at bounding box center [100, 492] width 101 height 17
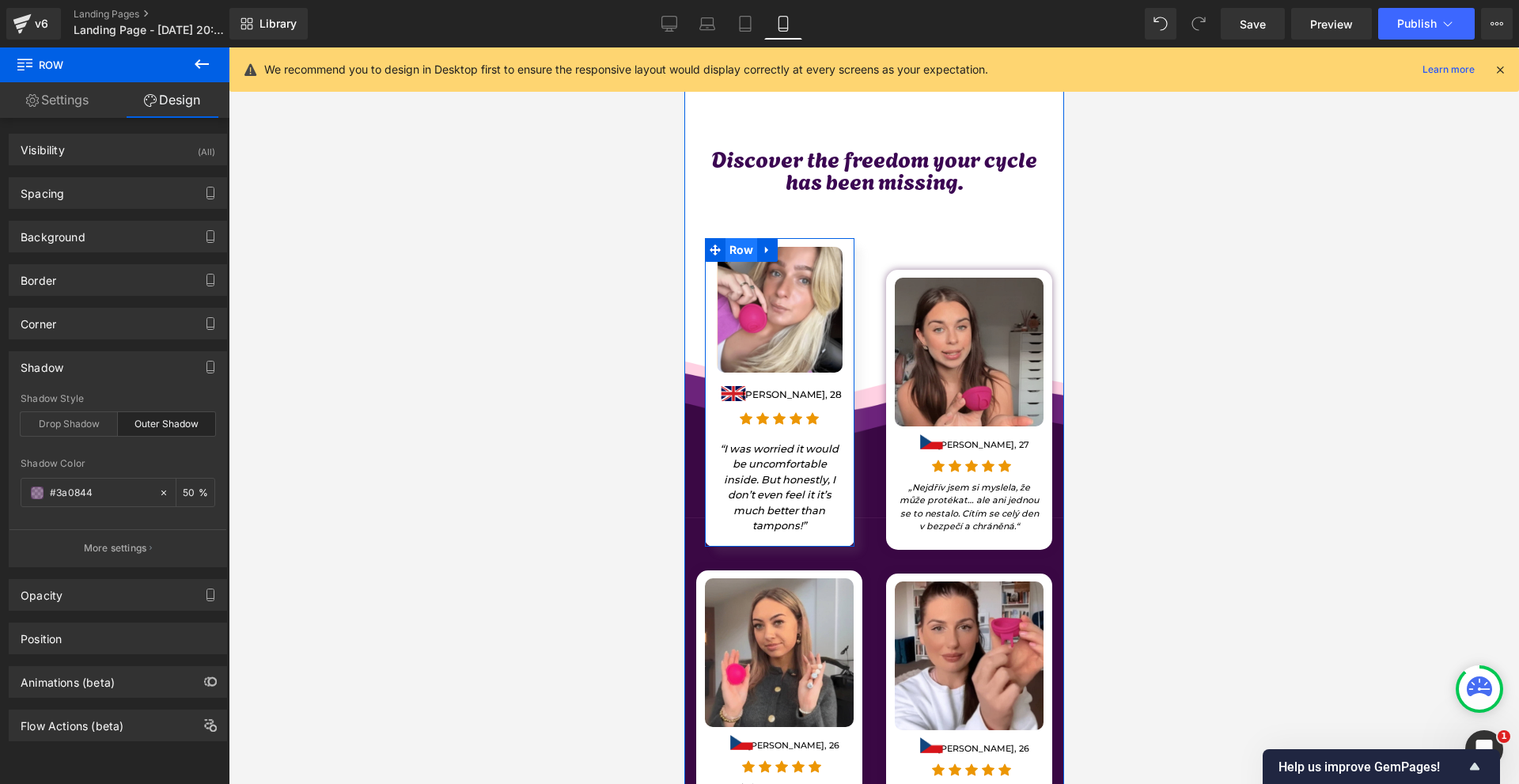
click at [738, 238] on span "Row" at bounding box center [740, 250] width 32 height 24
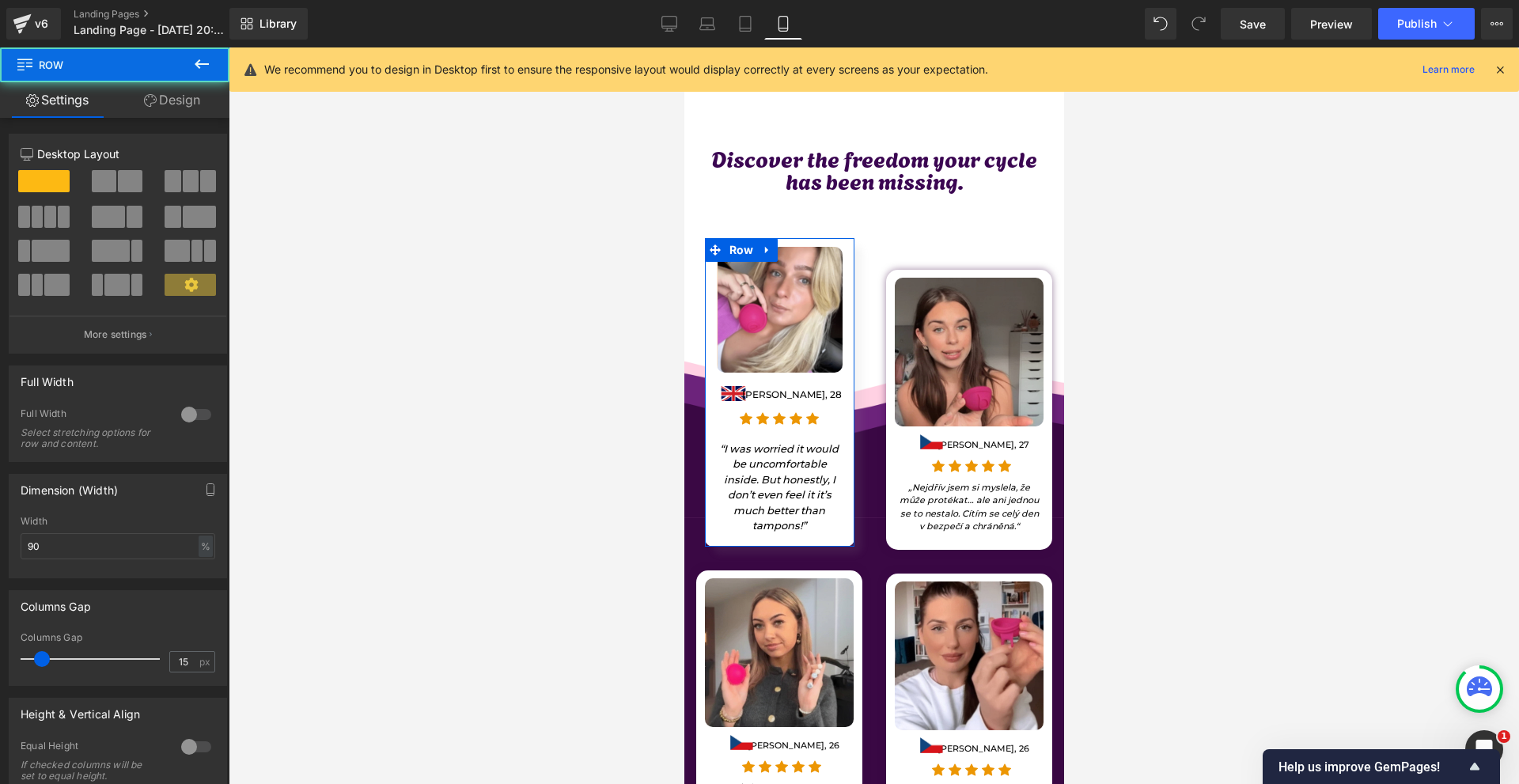
click at [179, 101] on link "Design" at bounding box center [172, 100] width 115 height 36
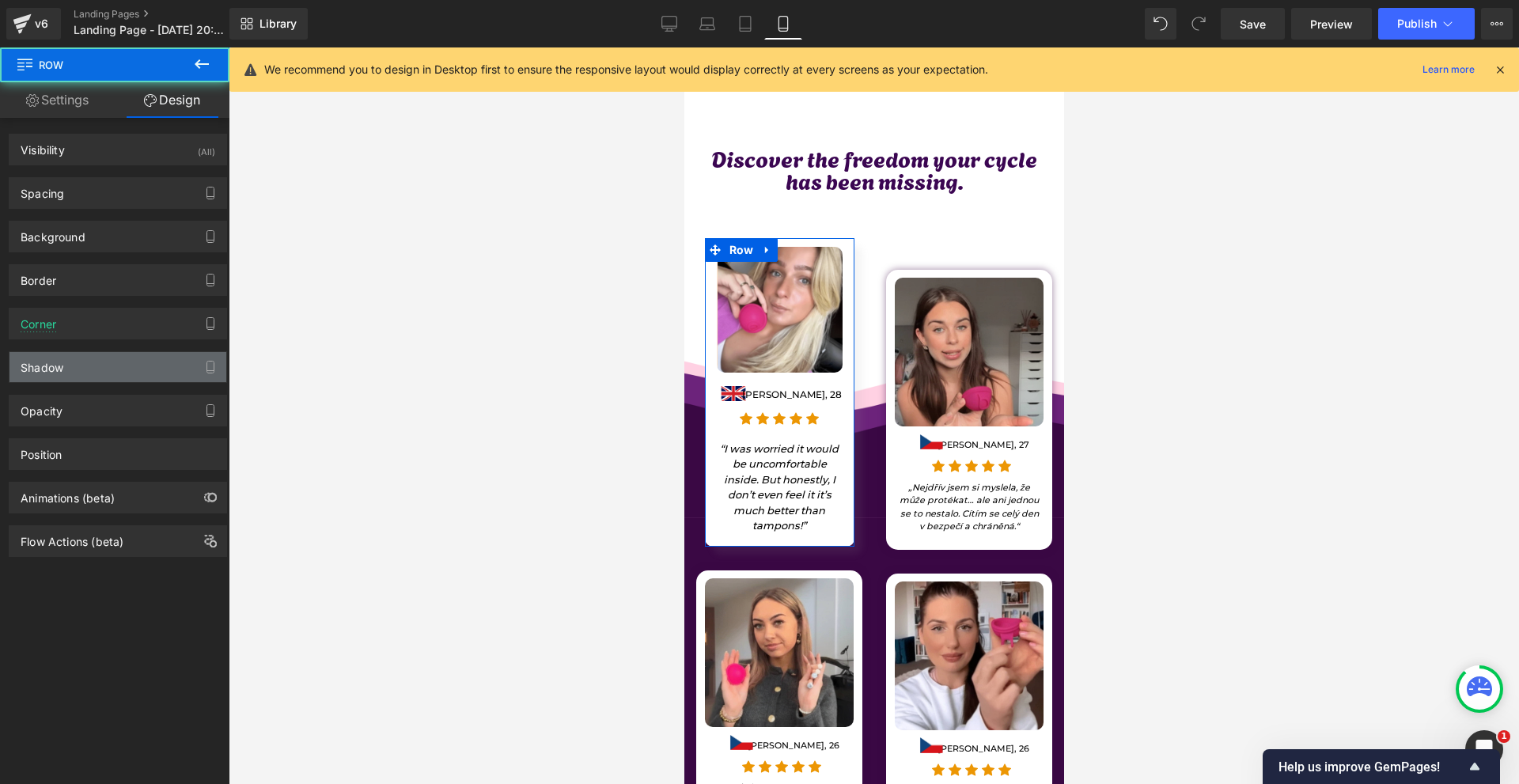
click at [81, 373] on div "Shadow" at bounding box center [118, 367] width 217 height 30
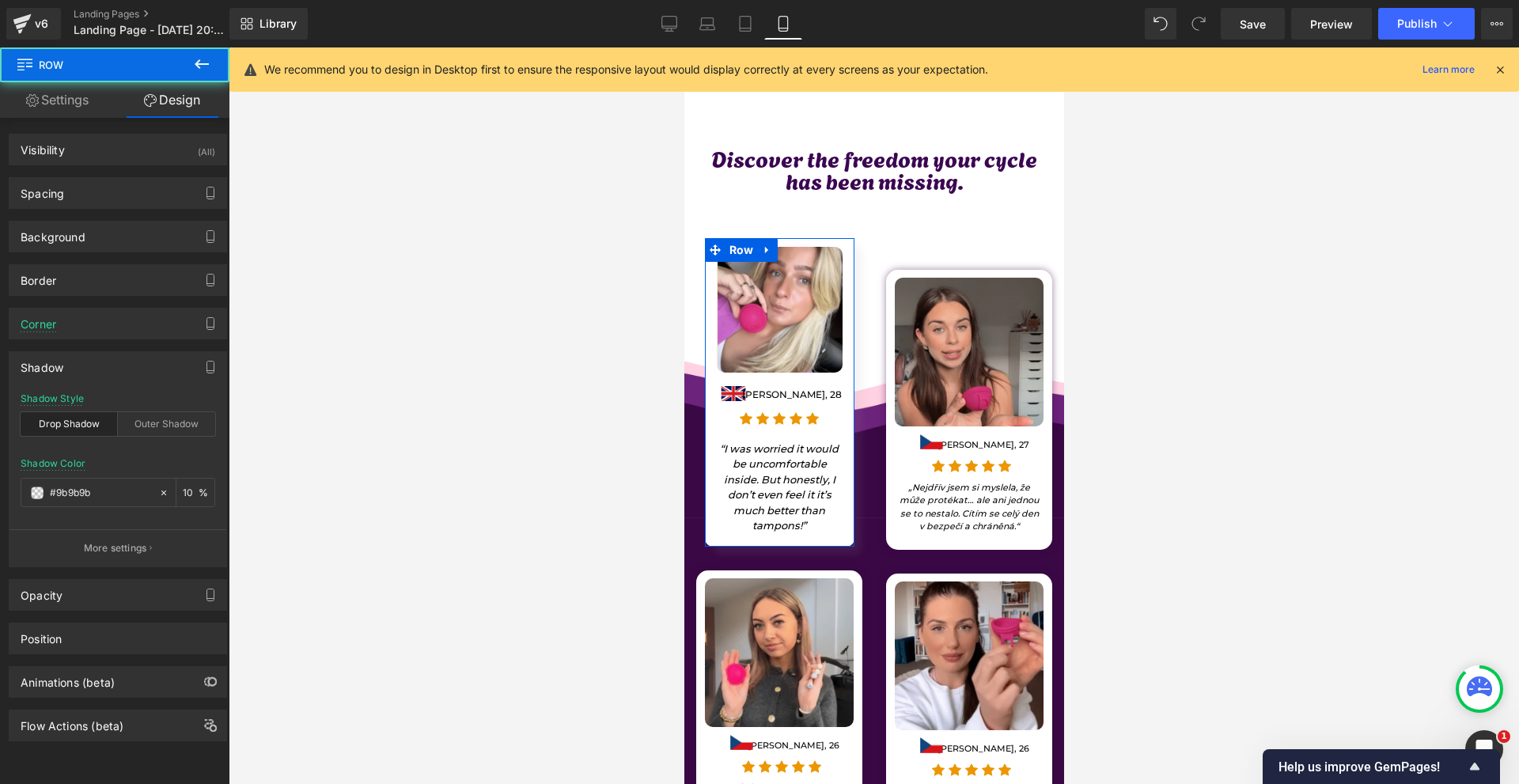
type input "#9b9b9b"
type input "10"
click at [156, 424] on div "Outer Shadow" at bounding box center [166, 423] width 98 height 24
click at [186, 489] on input "10" at bounding box center [191, 491] width 16 height 17
click at [108, 494] on input "#9b9b9b" at bounding box center [100, 492] width 101 height 17
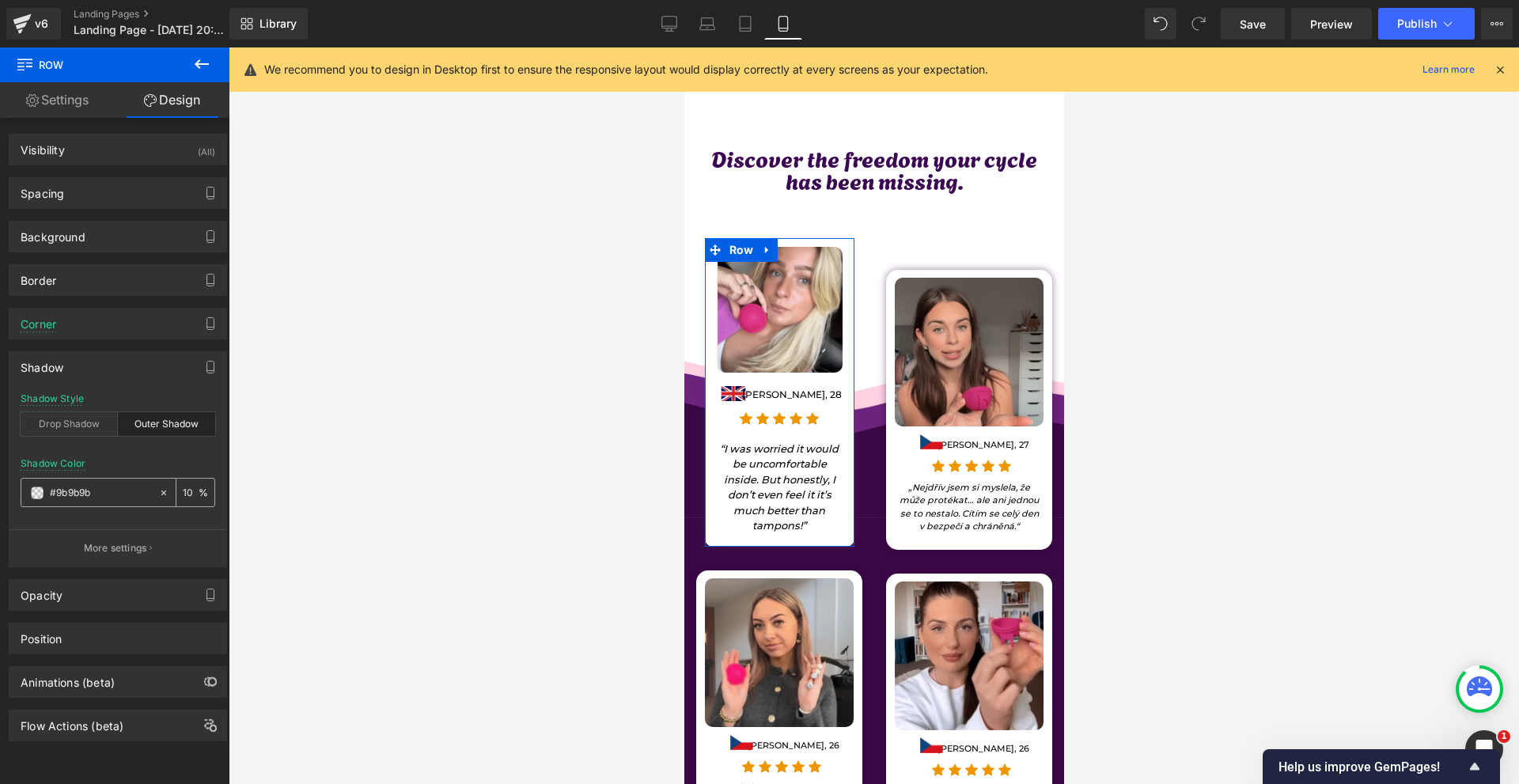
paste input "3a0844"
type input "#3a0844"
type input "100"
type input "#3a0844"
click at [183, 493] on input "100" at bounding box center [191, 491] width 16 height 17
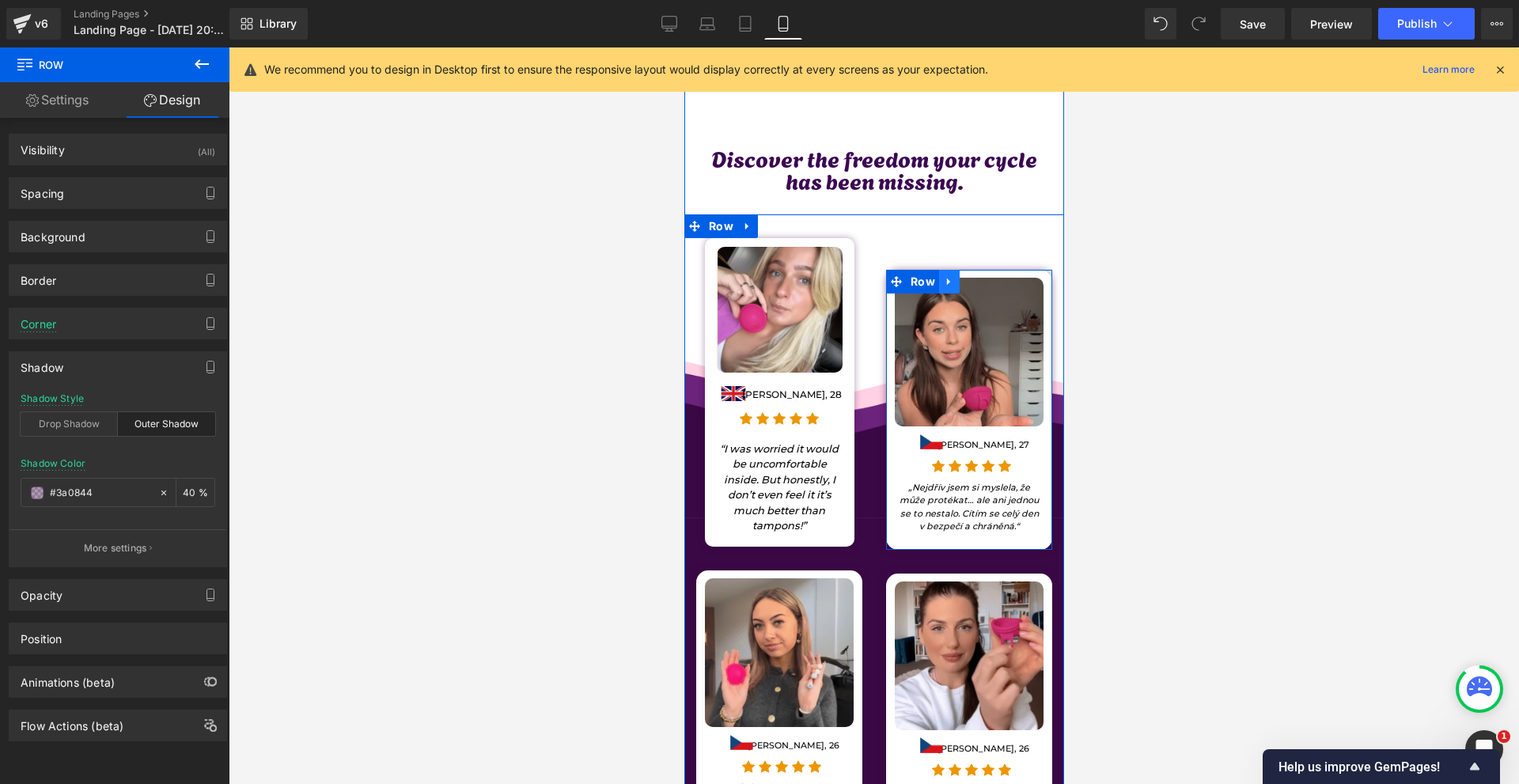
type input "40"
click at [947, 274] on link at bounding box center [948, 281] width 21 height 24
click at [984, 276] on icon at bounding box center [989, 281] width 11 height 11
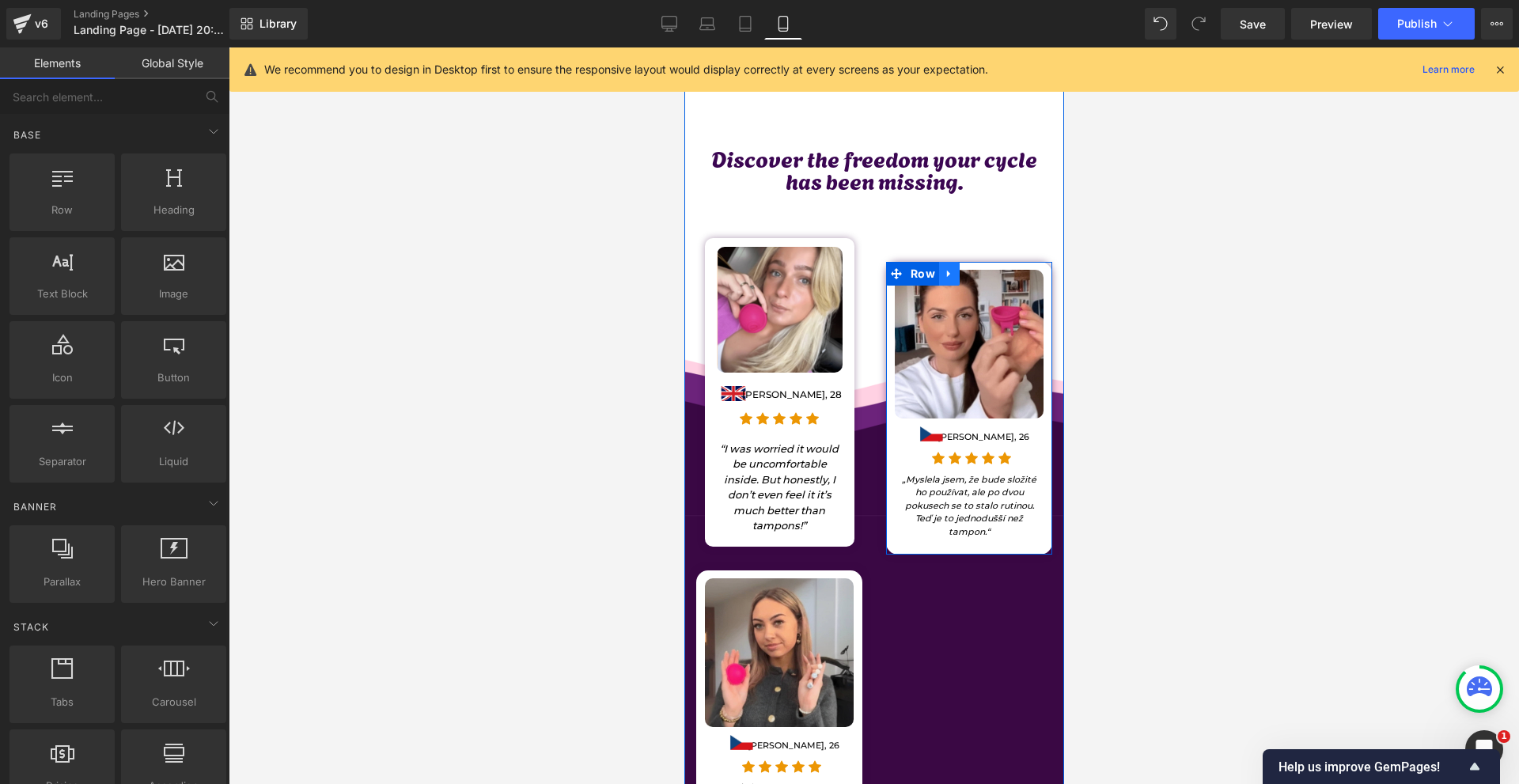
click at [945, 268] on icon at bounding box center [948, 274] width 11 height 12
click at [984, 268] on icon at bounding box center [989, 274] width 11 height 11
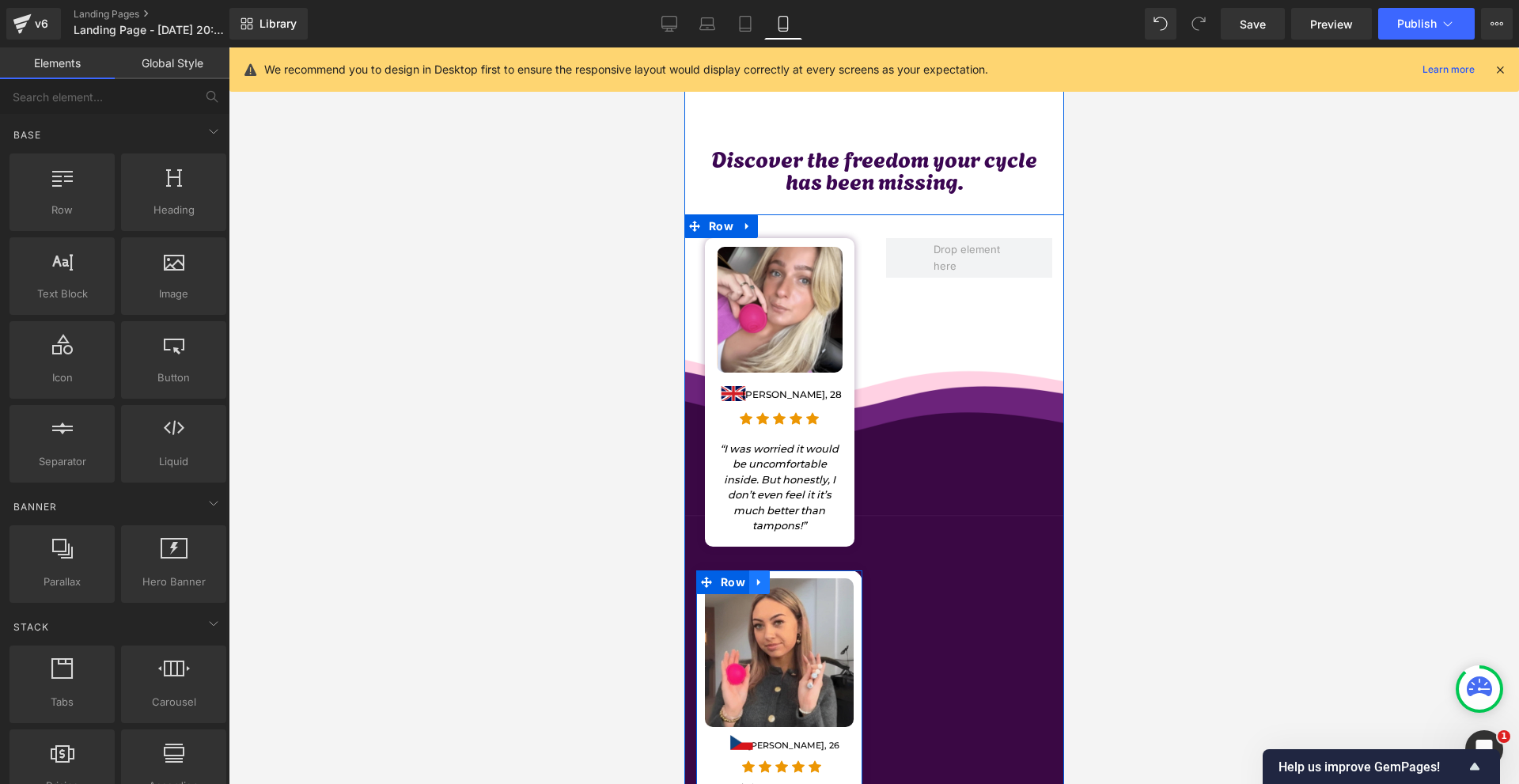
click at [758, 575] on icon at bounding box center [758, 581] width 11 height 12
click at [794, 575] on icon at bounding box center [799, 581] width 11 height 12
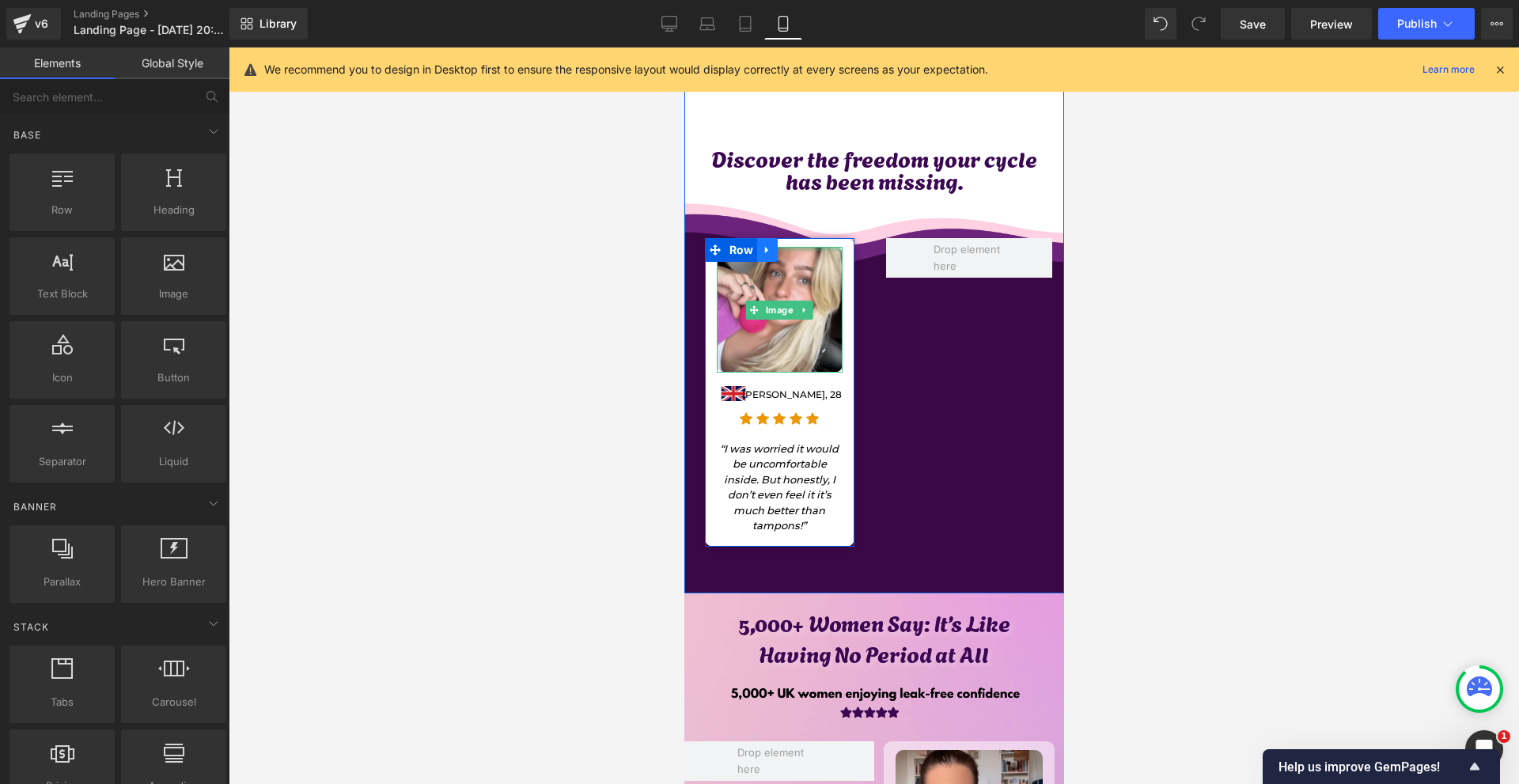
click at [763, 244] on icon at bounding box center [766, 250] width 11 height 12
click at [777, 238] on link at bounding box center [787, 250] width 21 height 24
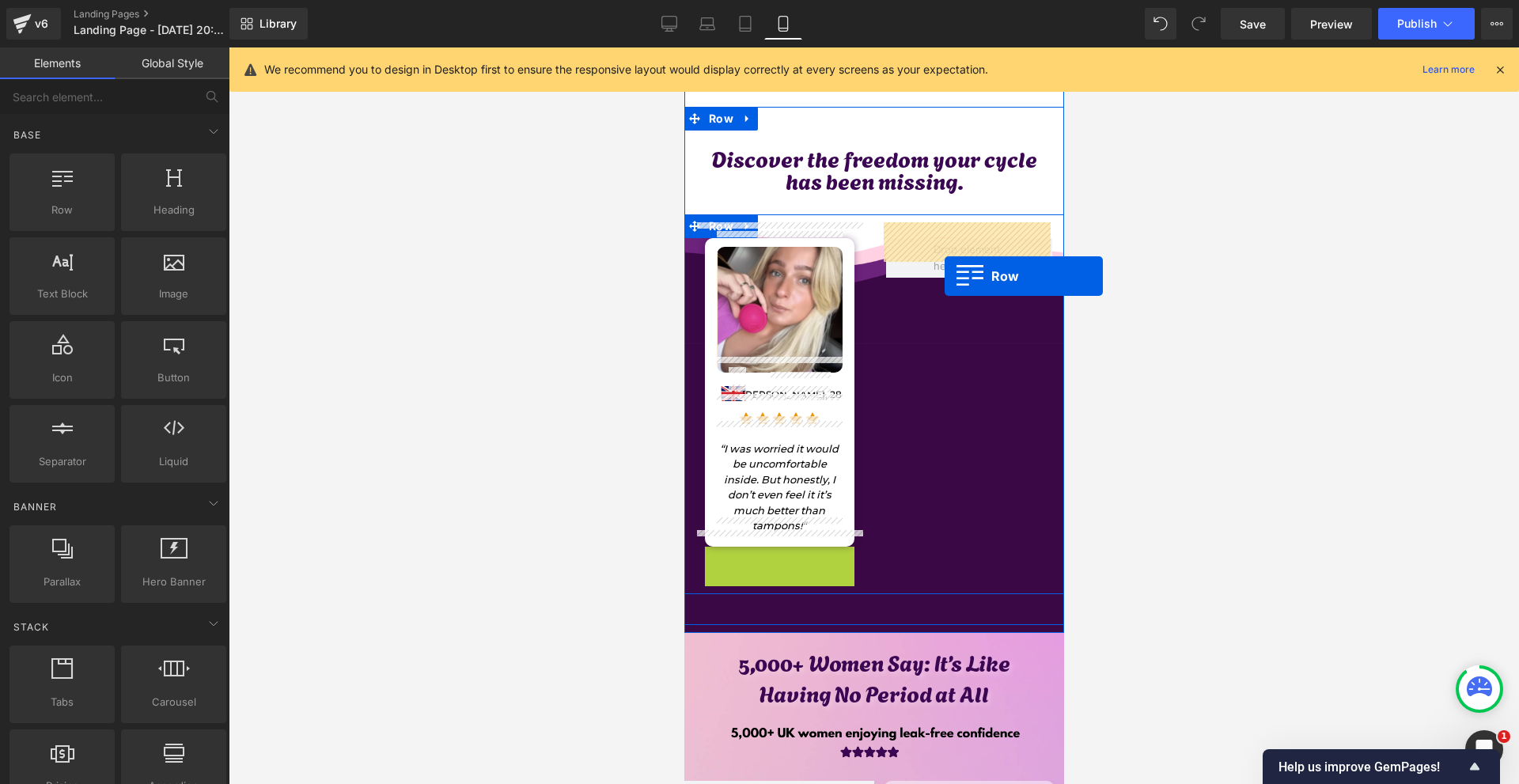
drag, startPoint x: 731, startPoint y: 547, endPoint x: 943, endPoint y: 276, distance: 344.1
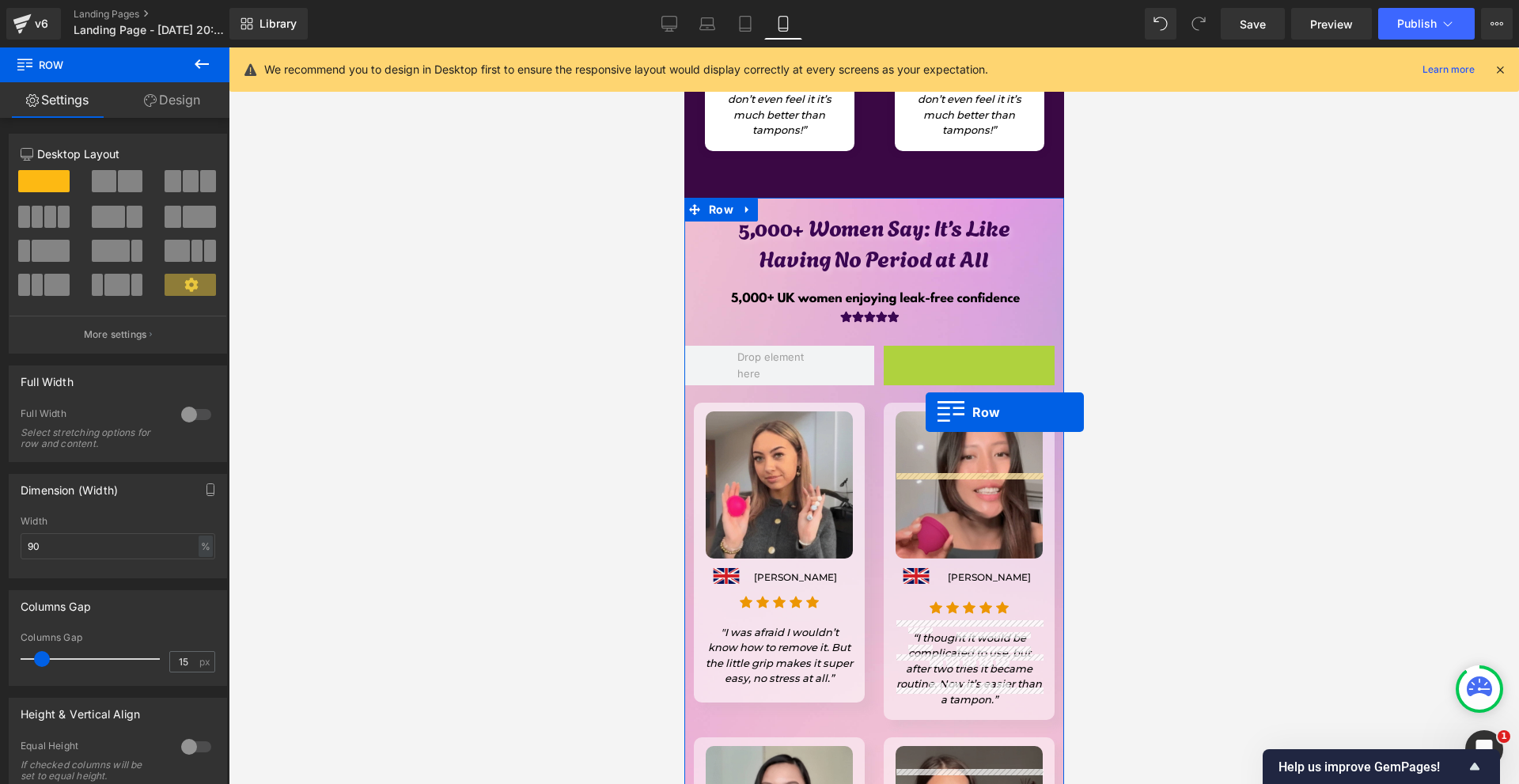
scroll to position [703, 0]
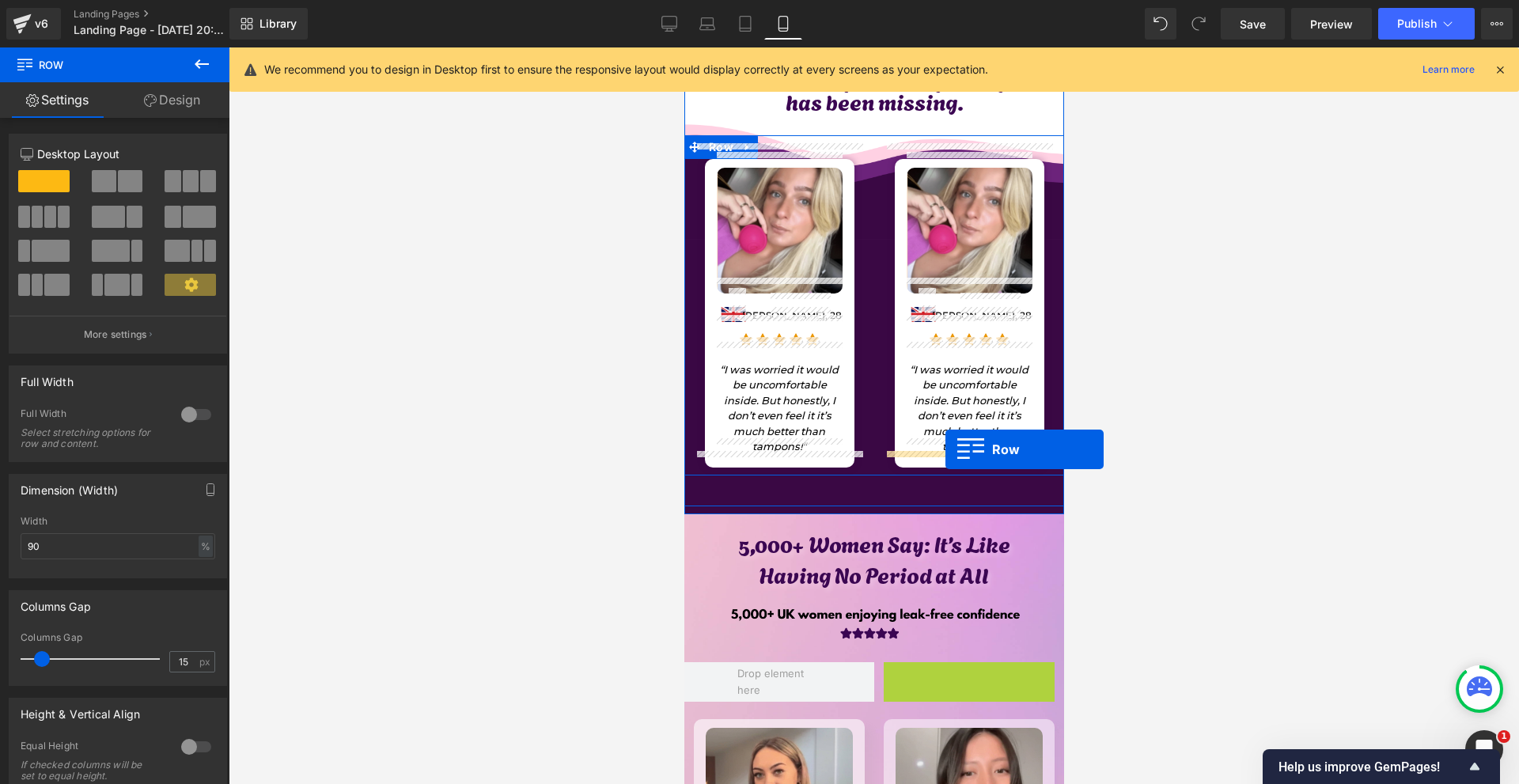
drag, startPoint x: 910, startPoint y: 341, endPoint x: 944, endPoint y: 449, distance: 113.2
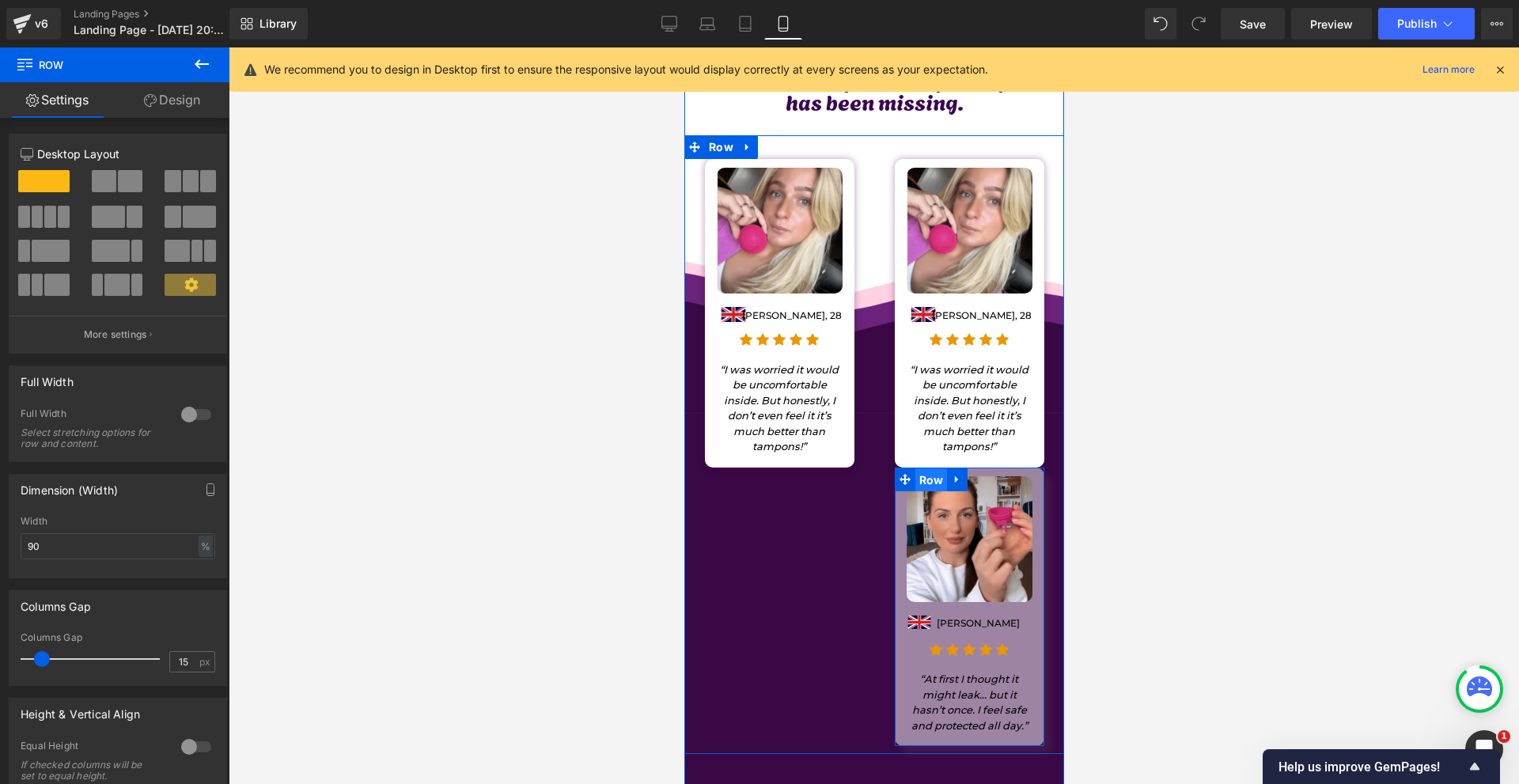
click at [915, 468] on span "Row" at bounding box center [931, 480] width 32 height 24
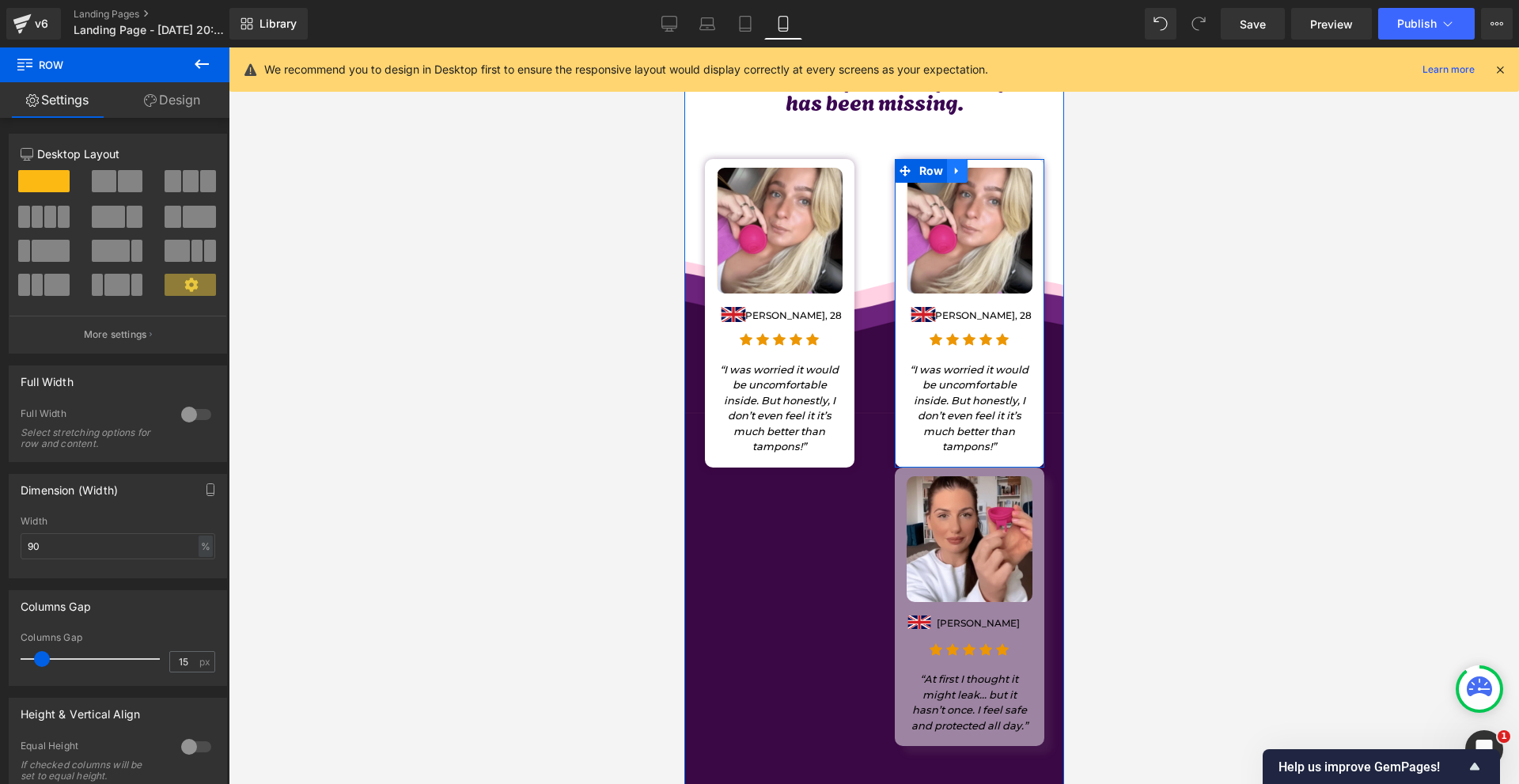
click at [949, 159] on link at bounding box center [956, 171] width 21 height 24
click at [992, 166] on icon at bounding box center [997, 171] width 11 height 12
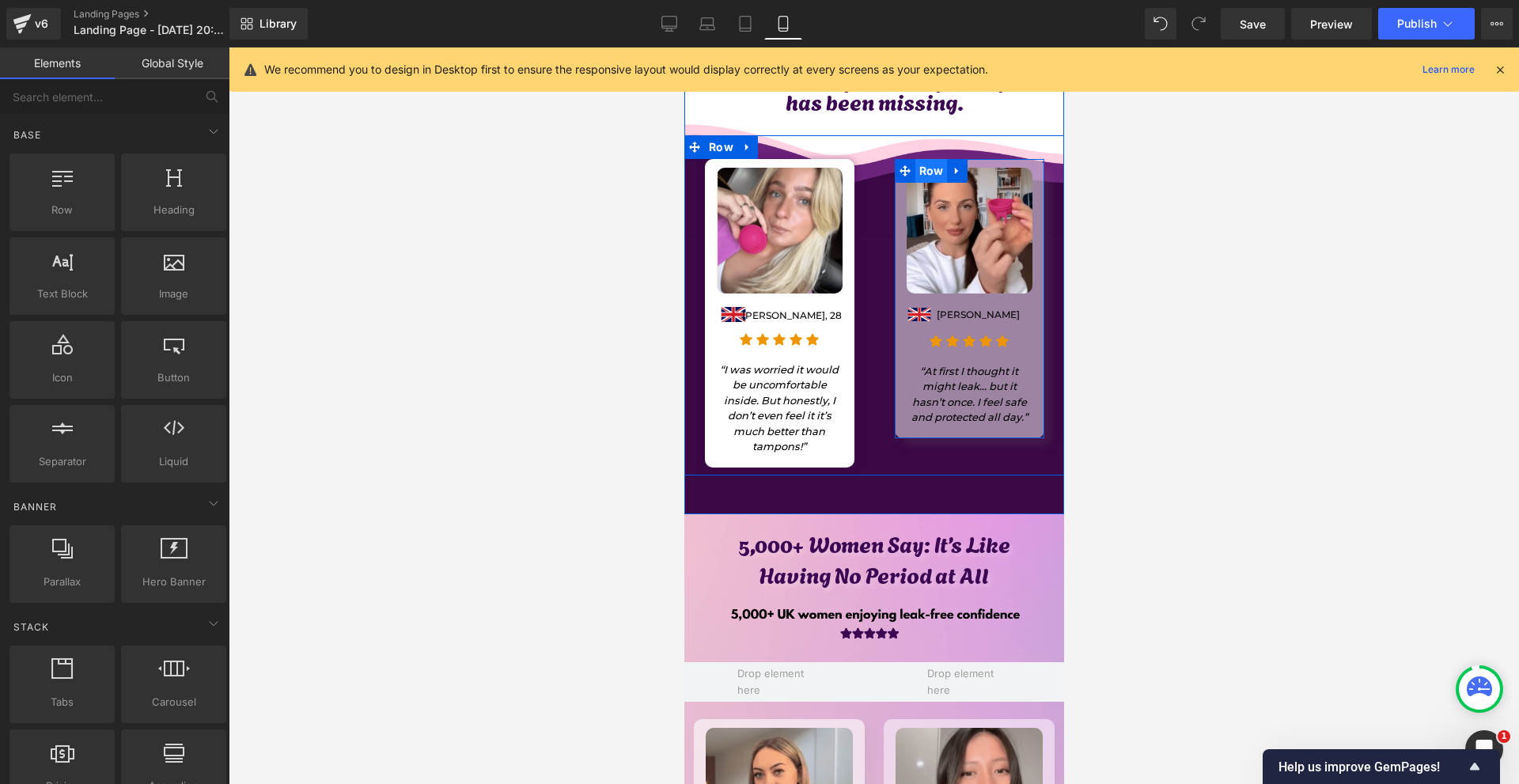
click at [926, 159] on span "Row" at bounding box center [931, 171] width 32 height 24
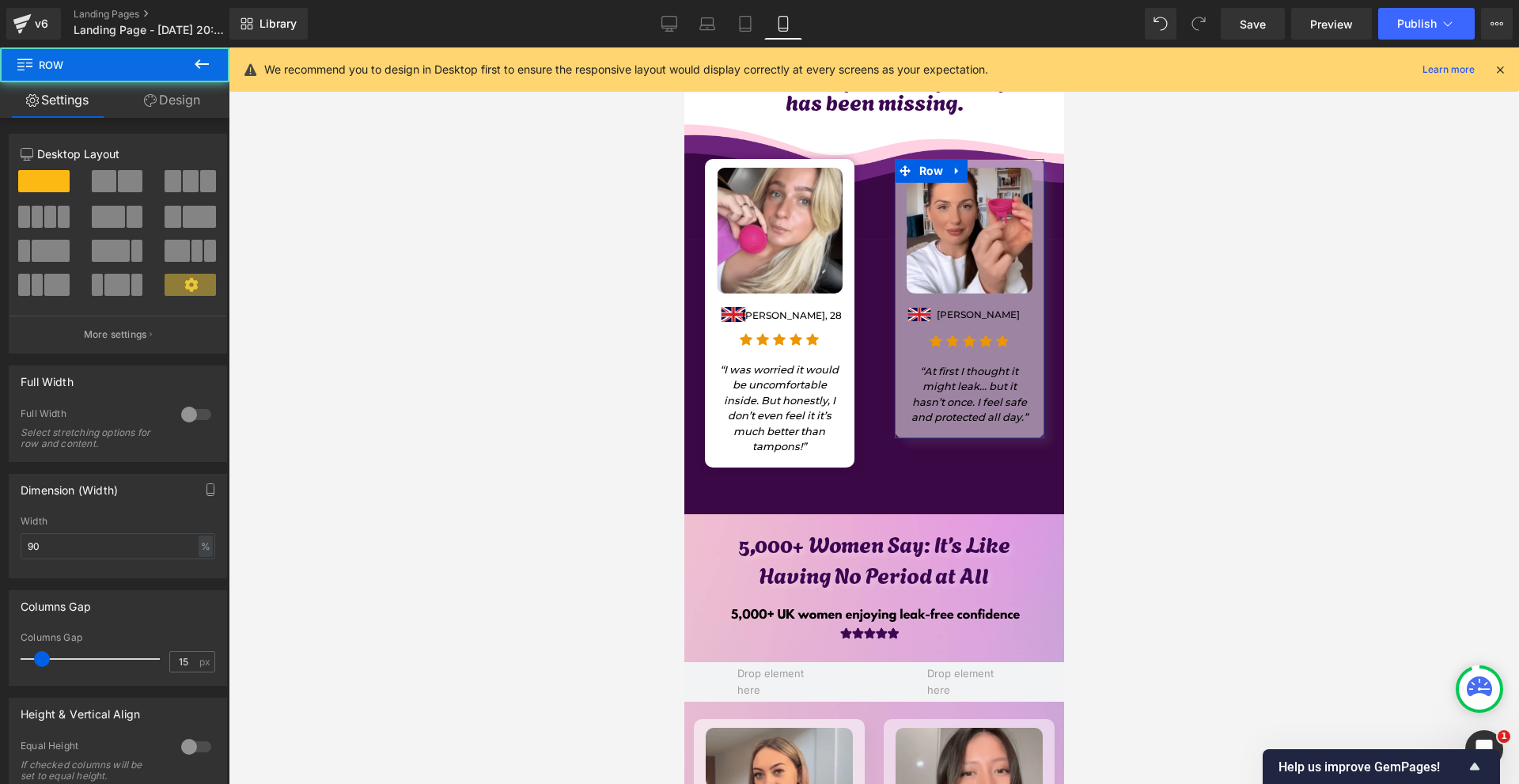
click at [166, 97] on link "Design" at bounding box center [172, 100] width 115 height 36
click at [0, 0] on div "Background" at bounding box center [0, 0] width 0 height 0
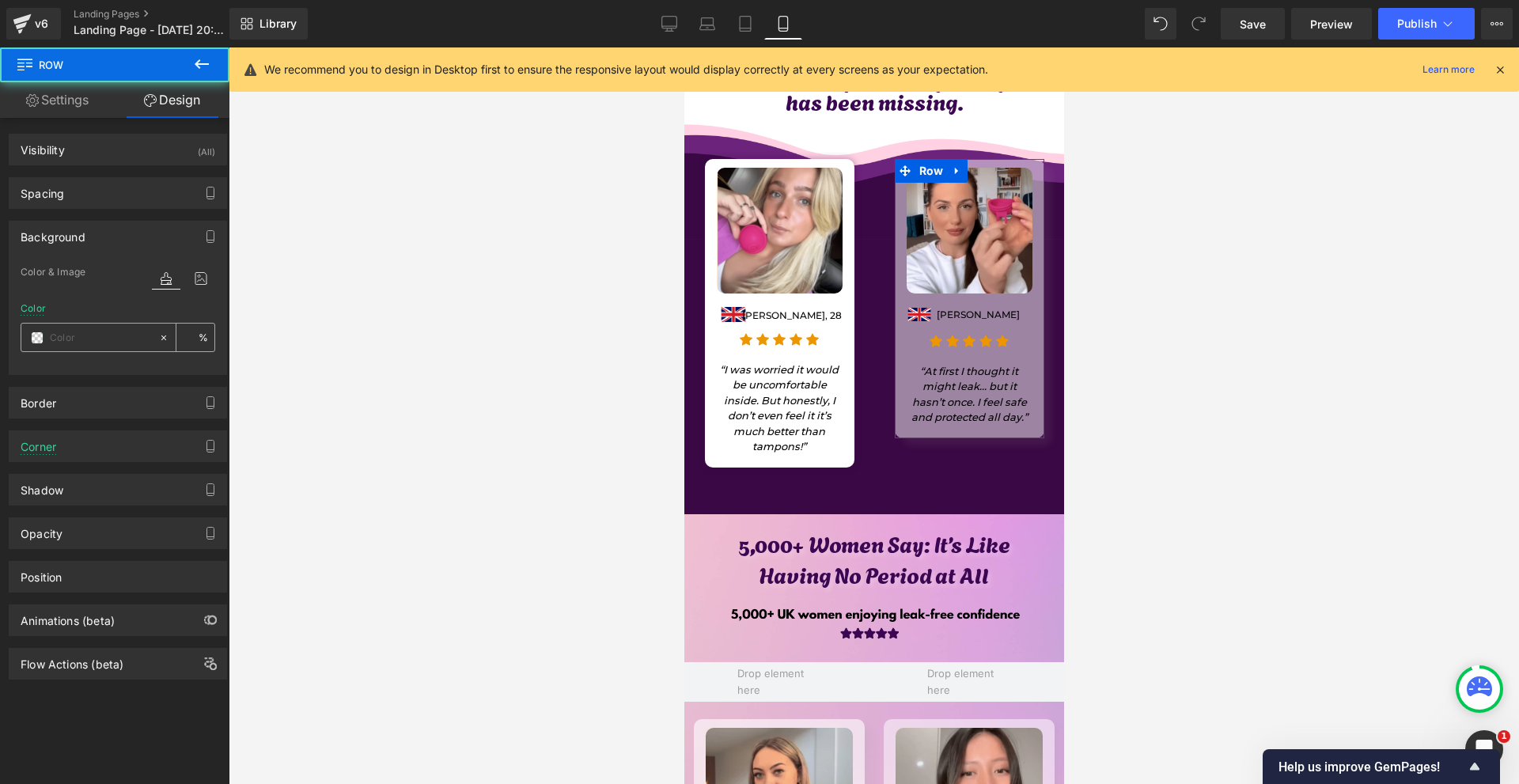
type input "#ffffff"
type input "50"
type input "#9b9b9b"
type input "10"
click at [35, 334] on span at bounding box center [37, 337] width 13 height 13
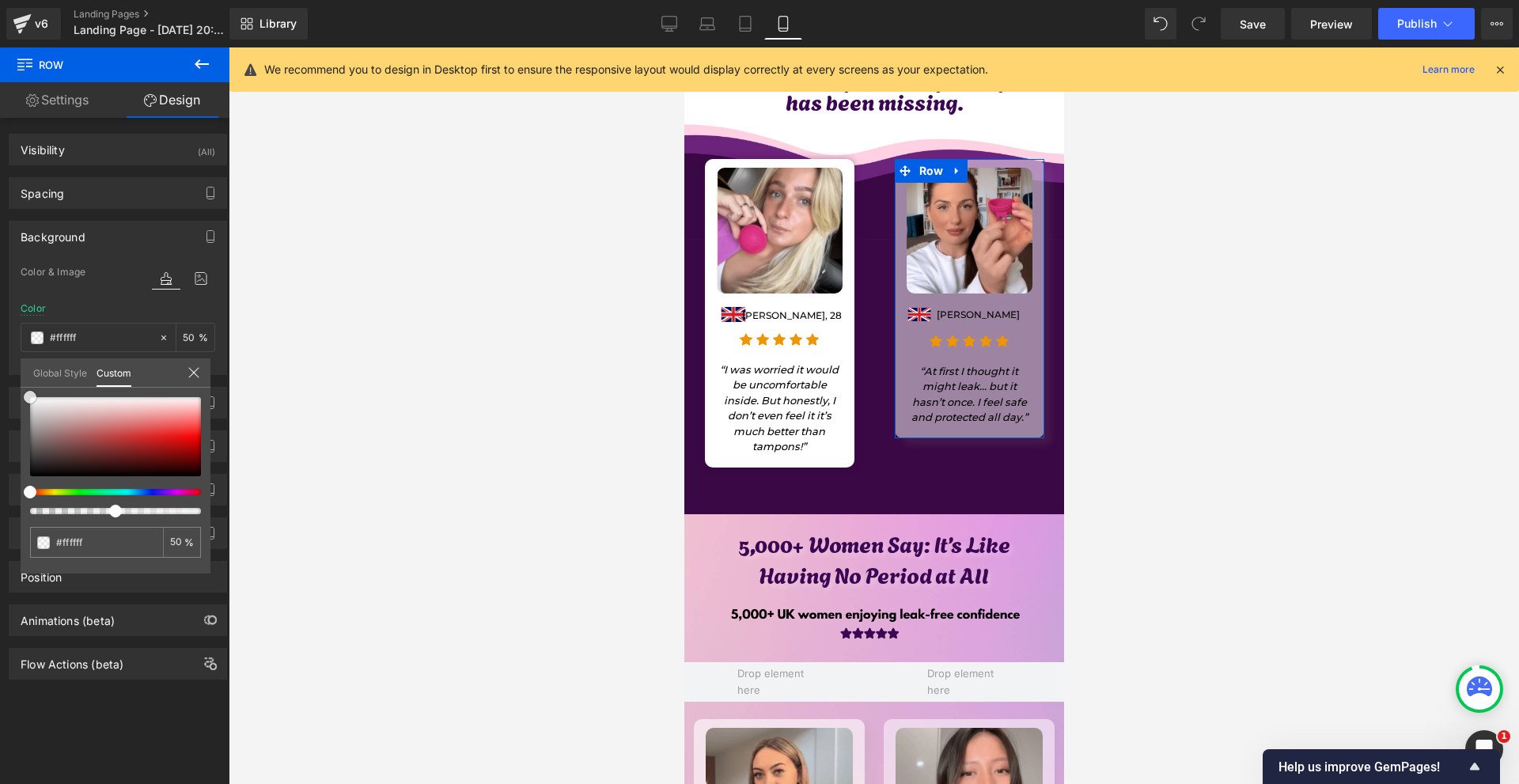
type input "#ff0505"
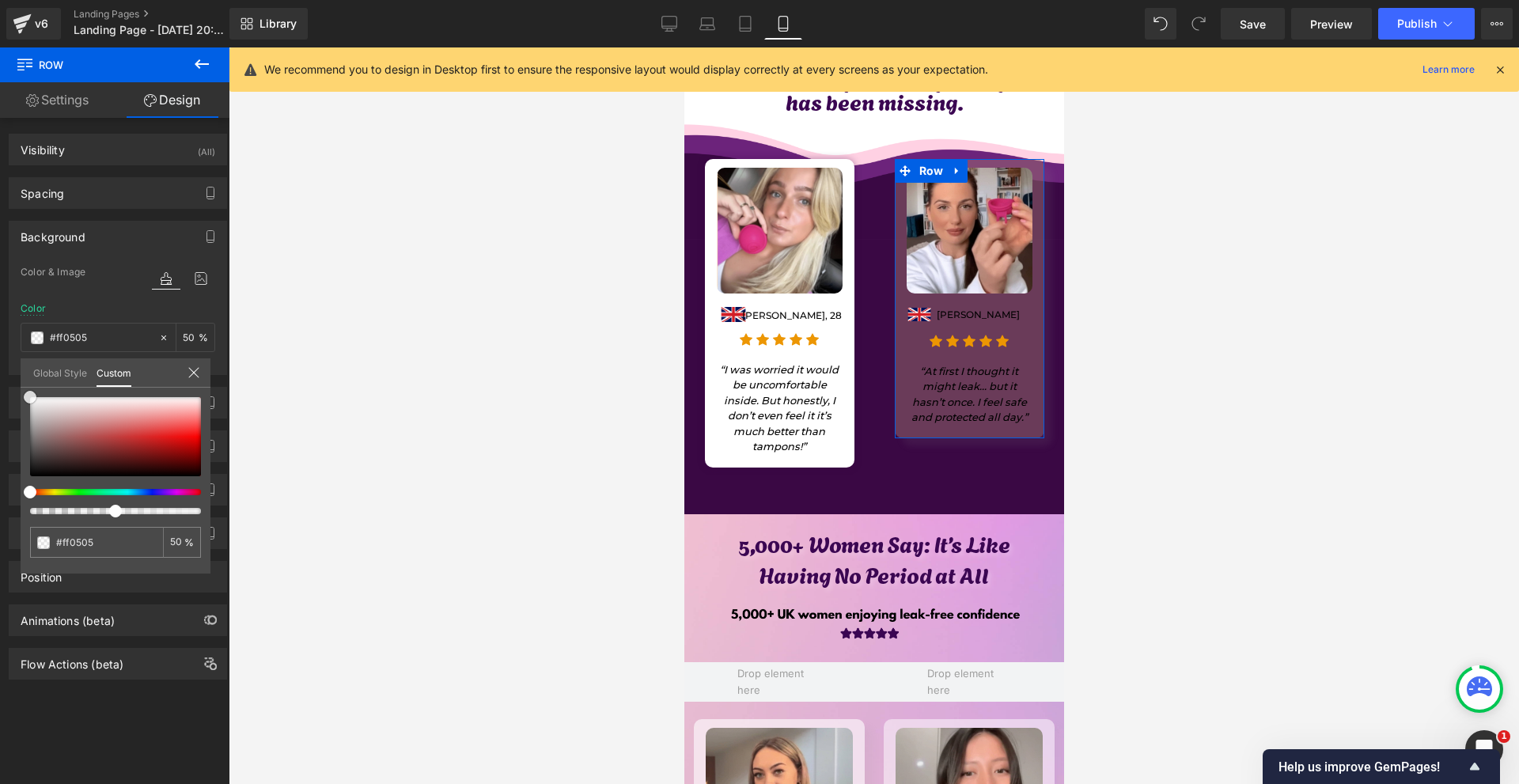
type input "#996f6f"
type input "#ffffff"
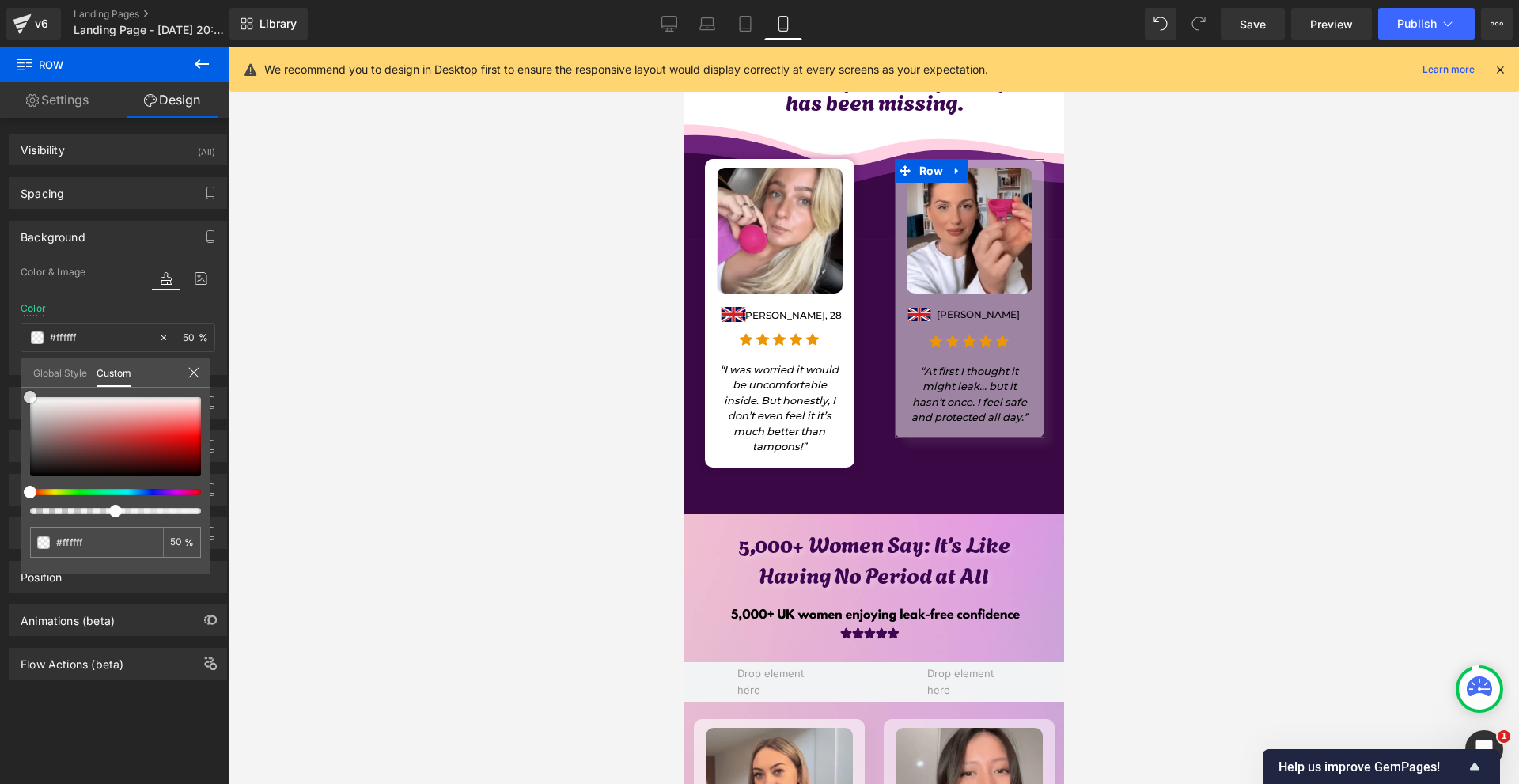
drag, startPoint x: 19, startPoint y: 362, endPoint x: 58, endPoint y: 303, distance: 70.7
click at [0, 277] on div "Background Color & Image color rgba(255, 255, 255, 0.5) Color #ffffff 50 % Imag…" at bounding box center [118, 292] width 236 height 166
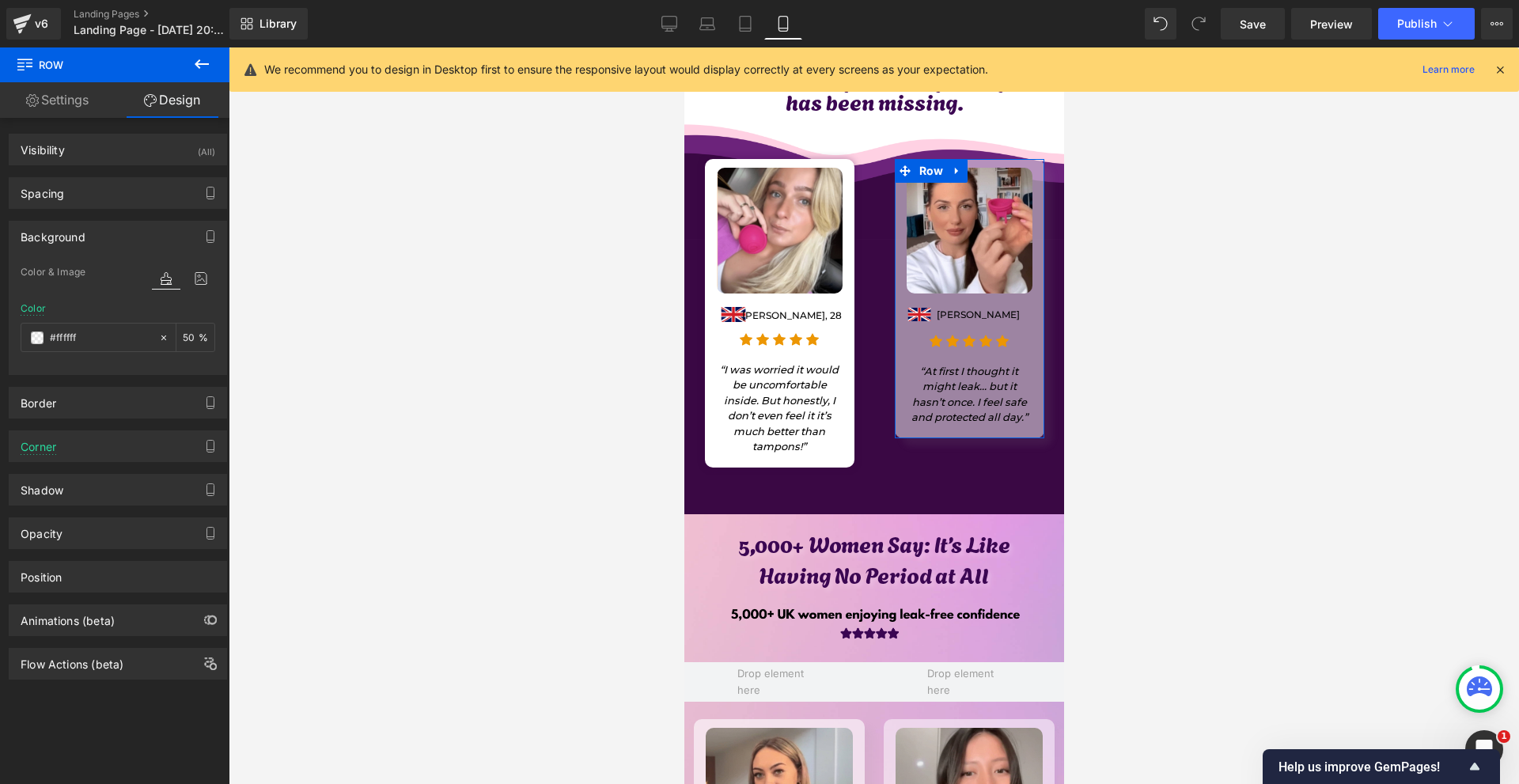
click at [184, 337] on input "50" at bounding box center [191, 337] width 16 height 17
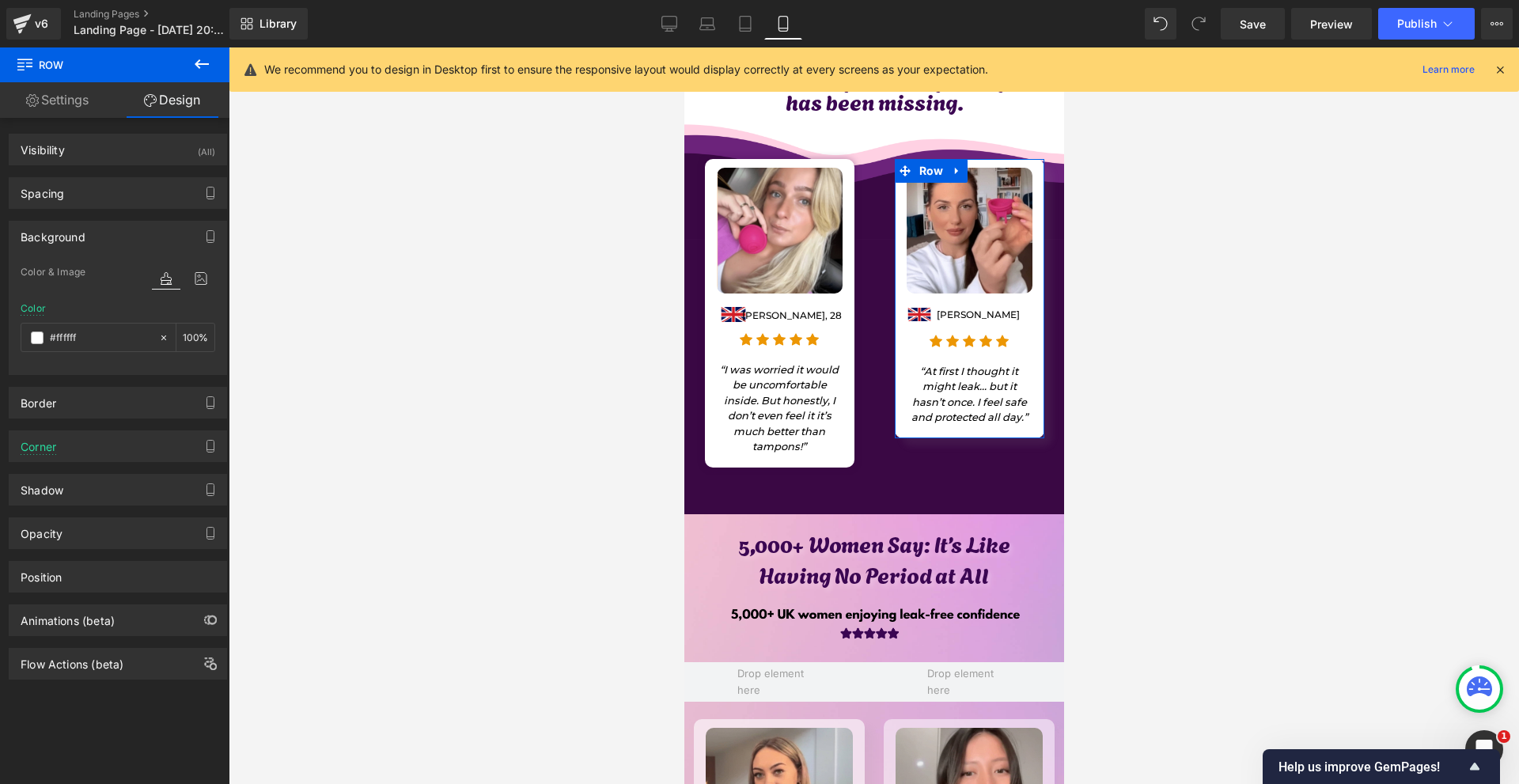
type input "100"
click at [117, 238] on div "Background" at bounding box center [118, 236] width 217 height 30
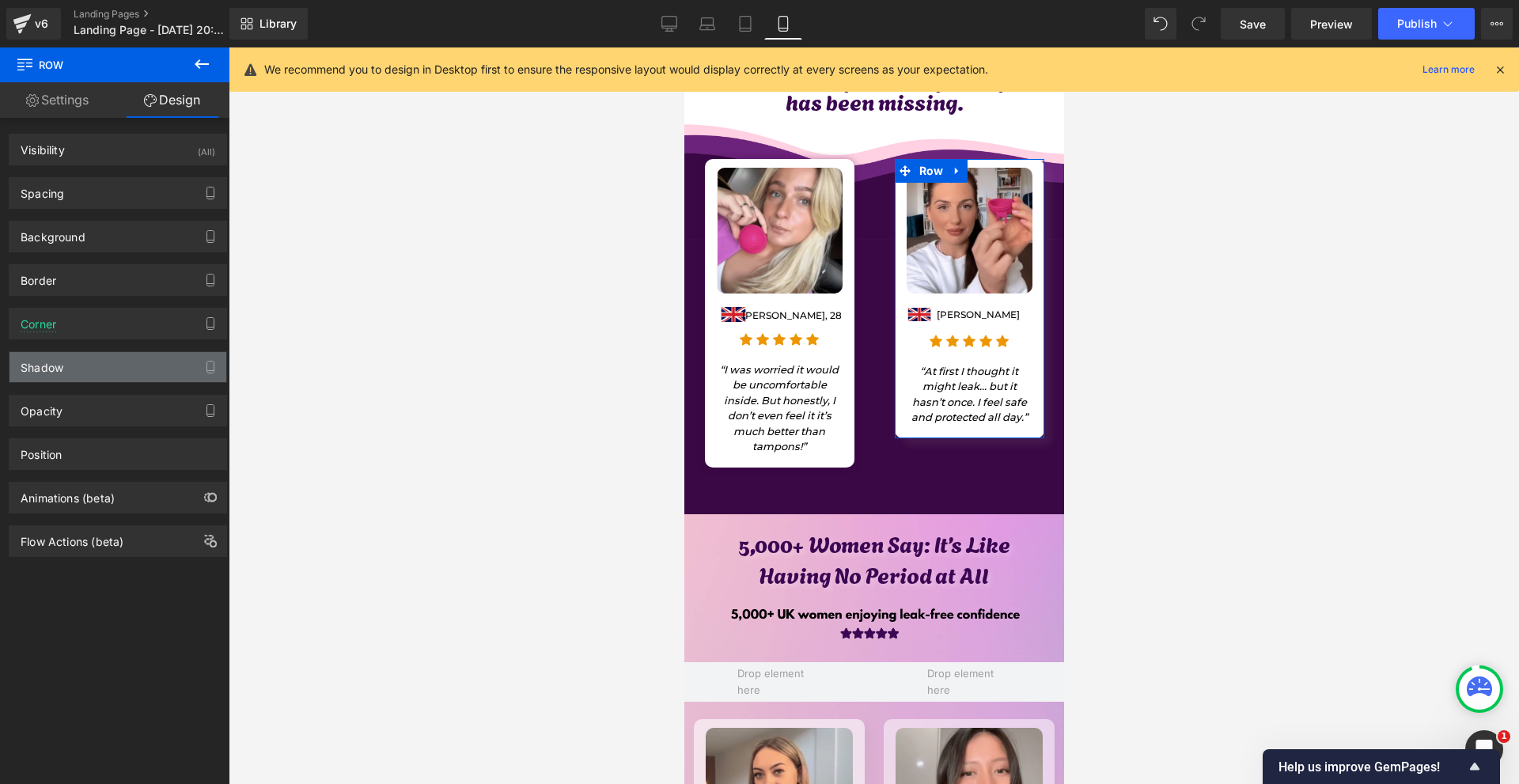
click at [98, 366] on div "Shadow" at bounding box center [118, 367] width 217 height 30
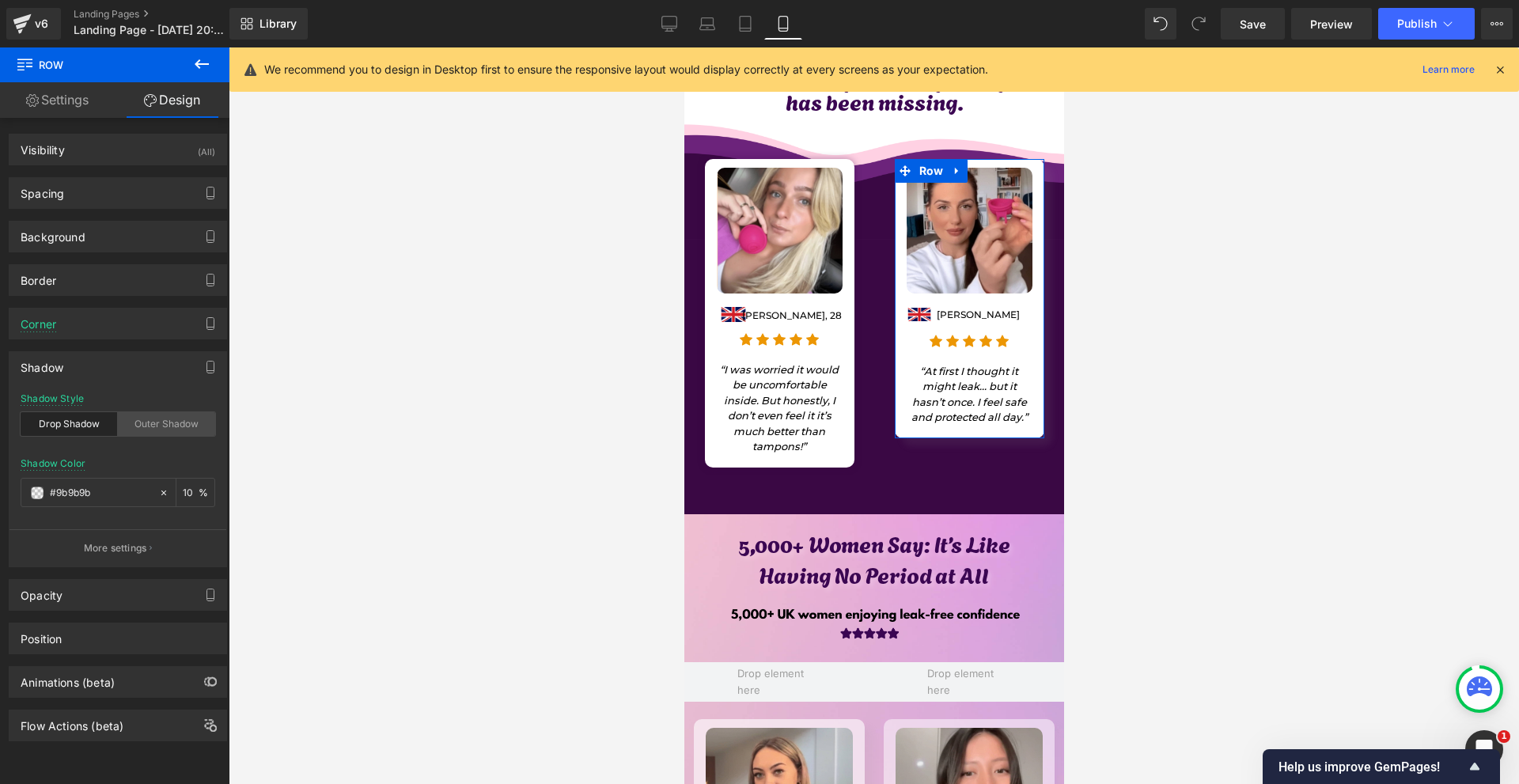
click at [162, 429] on div "Outer Shadow" at bounding box center [166, 423] width 98 height 24
click at [183, 498] on input "10" at bounding box center [191, 491] width 16 height 17
click at [94, 501] on div "#9b9b9b" at bounding box center [90, 492] width 137 height 28
click at [105, 495] on input "#9b9b9b" at bounding box center [100, 492] width 101 height 17
paste input "3a0844"
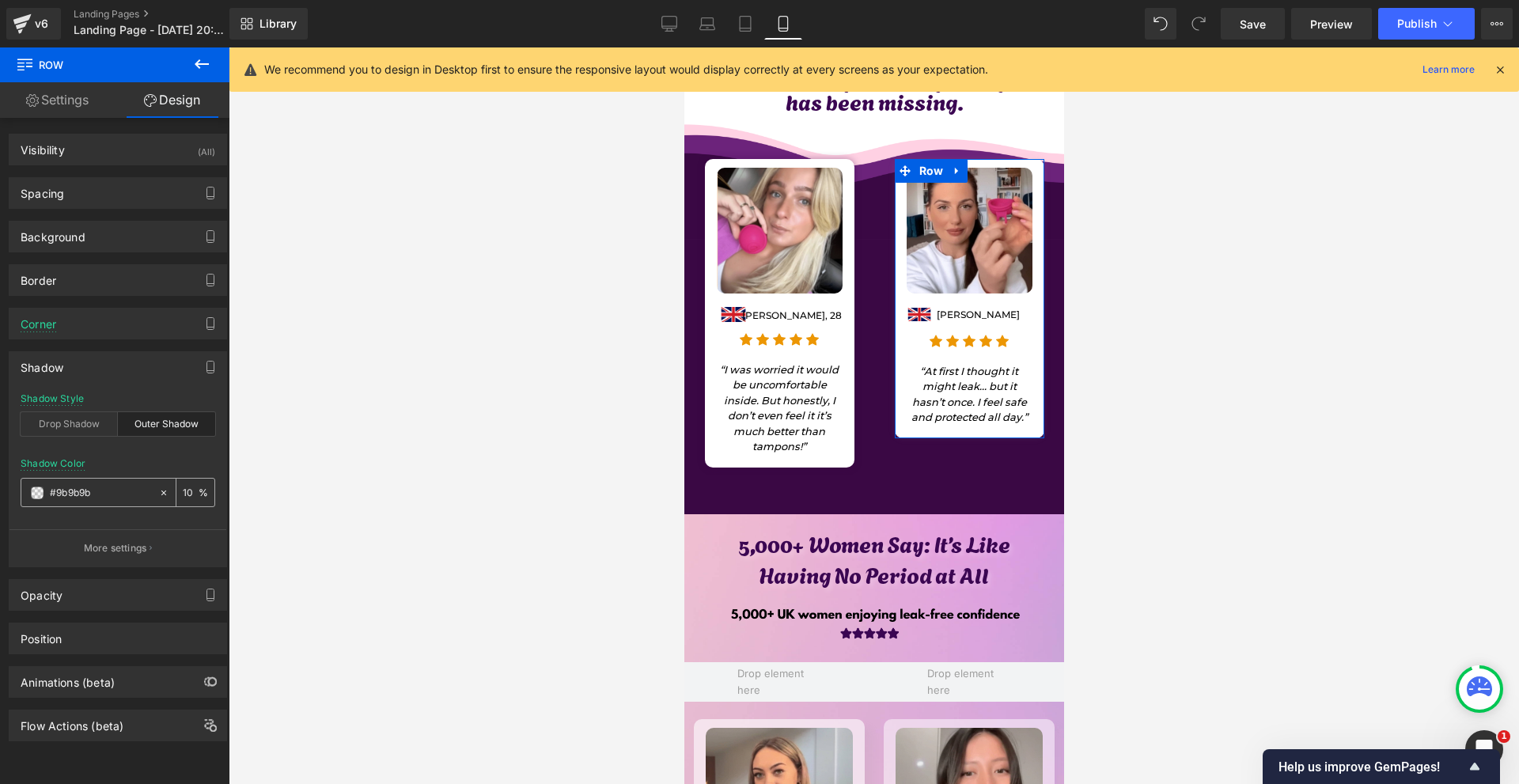
type input "#3a0844"
type input "100"
type input "#3a0844"
click at [183, 493] on input "100" at bounding box center [191, 491] width 16 height 17
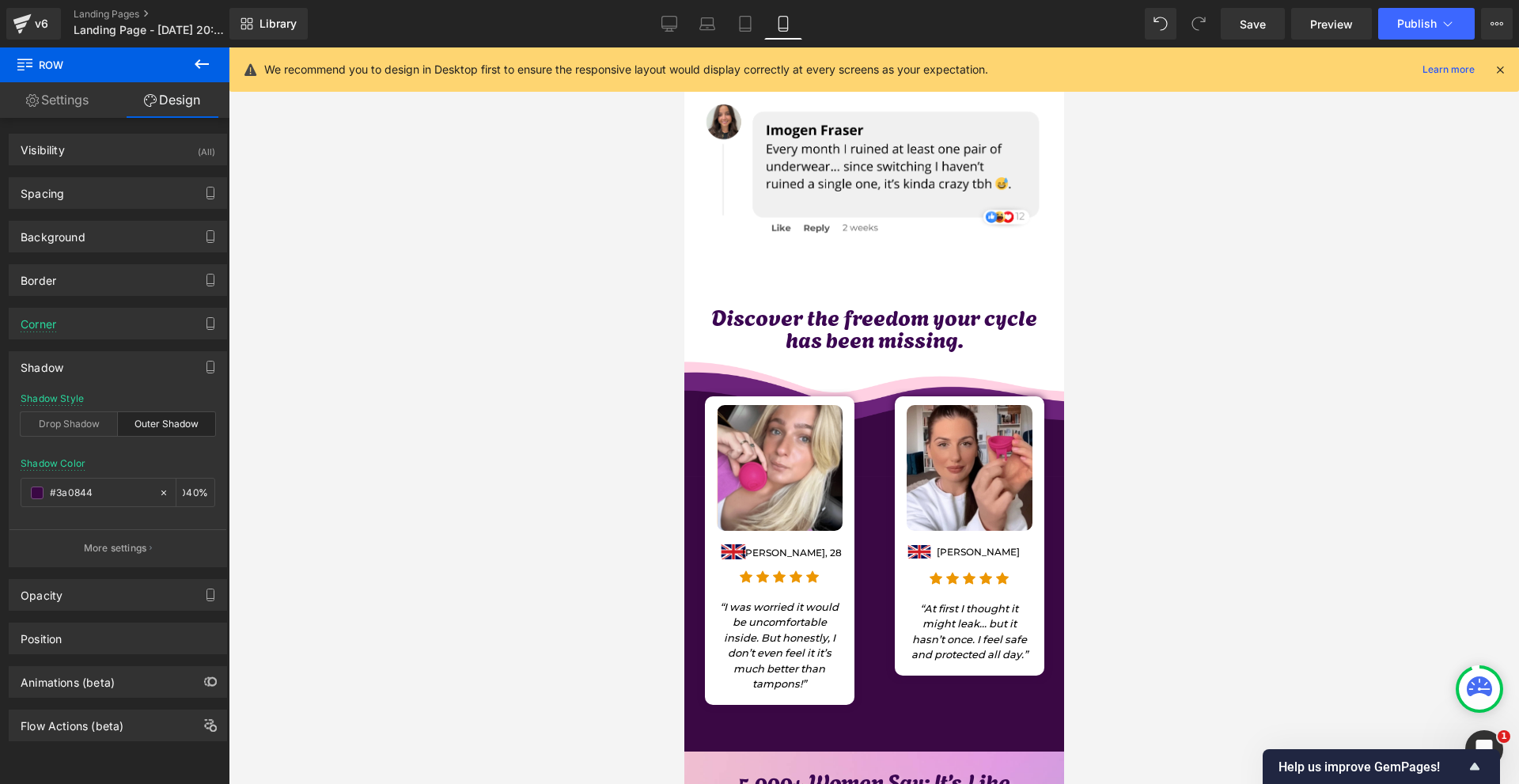
scroll to position [0, 0]
type input "100"
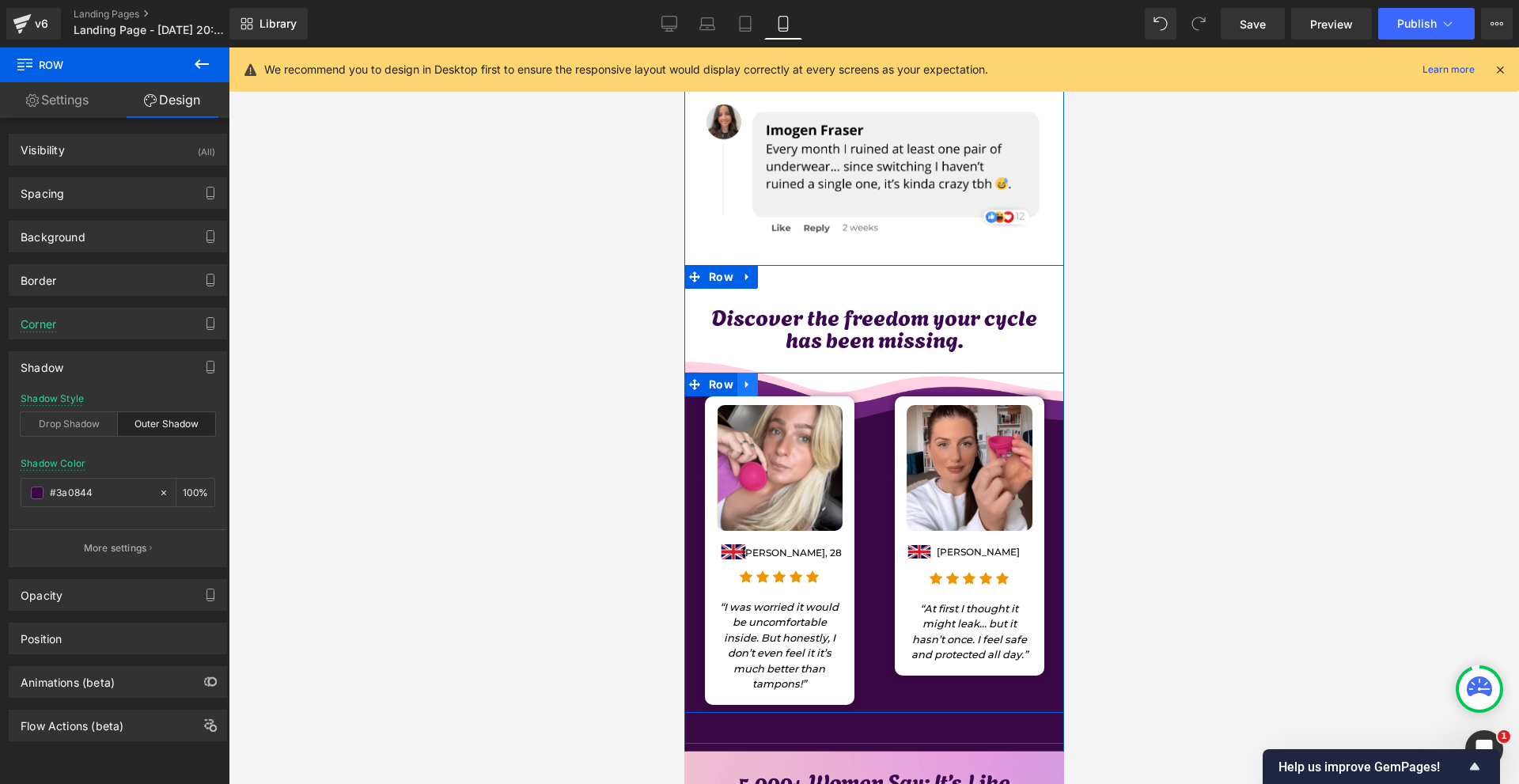
click at [741, 379] on icon at bounding box center [747, 384] width 11 height 12
click at [769, 372] on link at bounding box center [767, 384] width 21 height 24
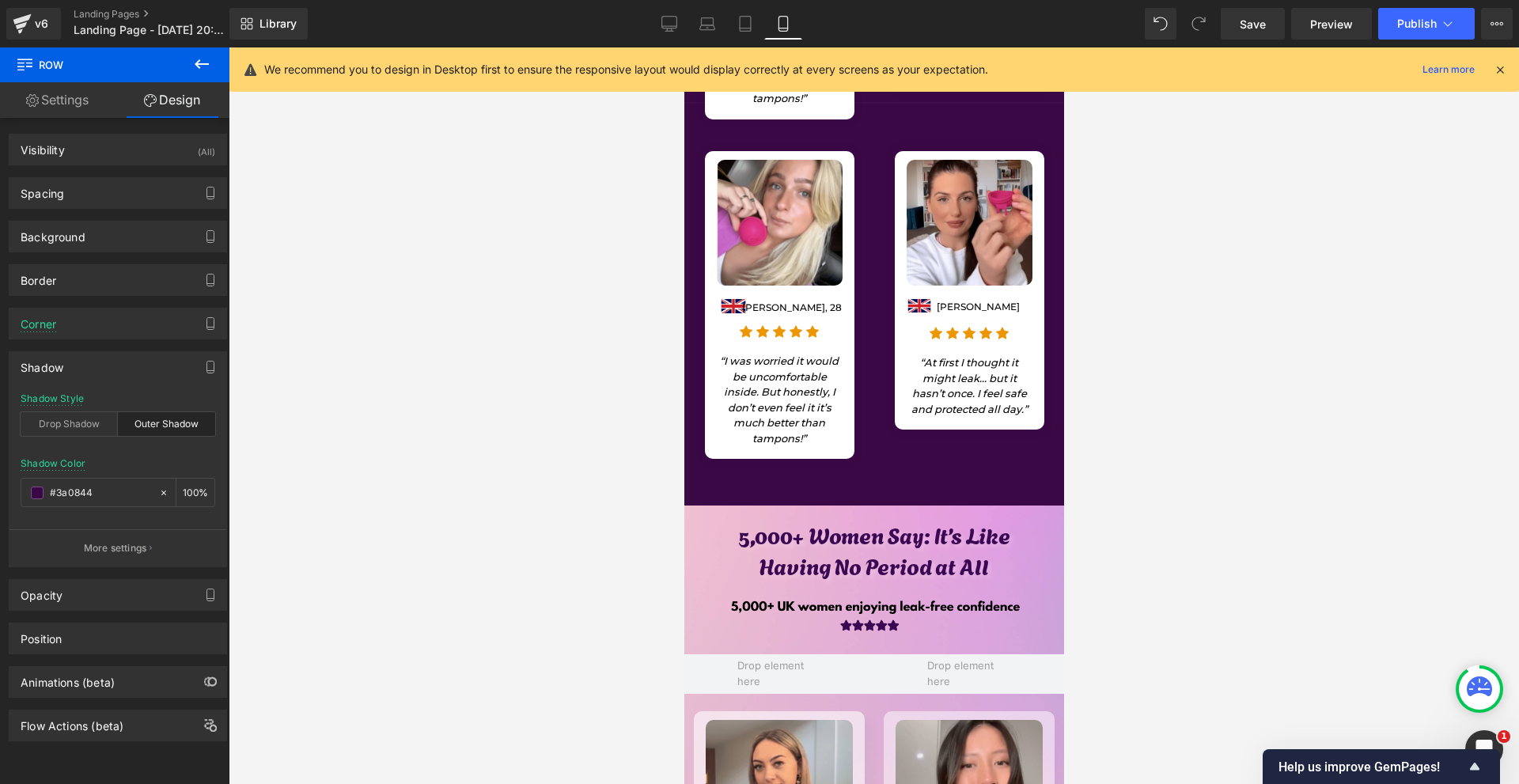
scroll to position [1447, 0]
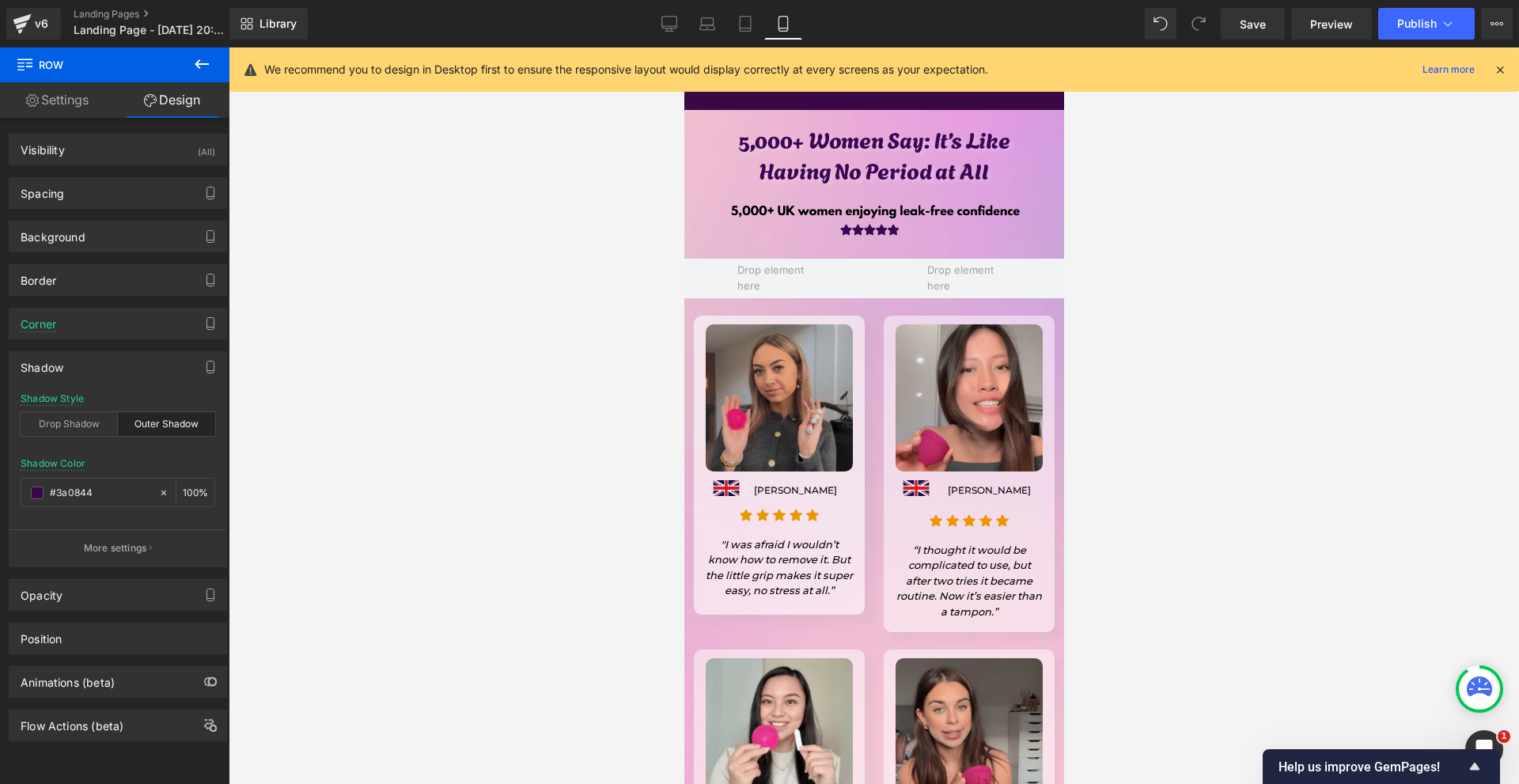
click at [766, 397] on img at bounding box center [778, 397] width 147 height 147
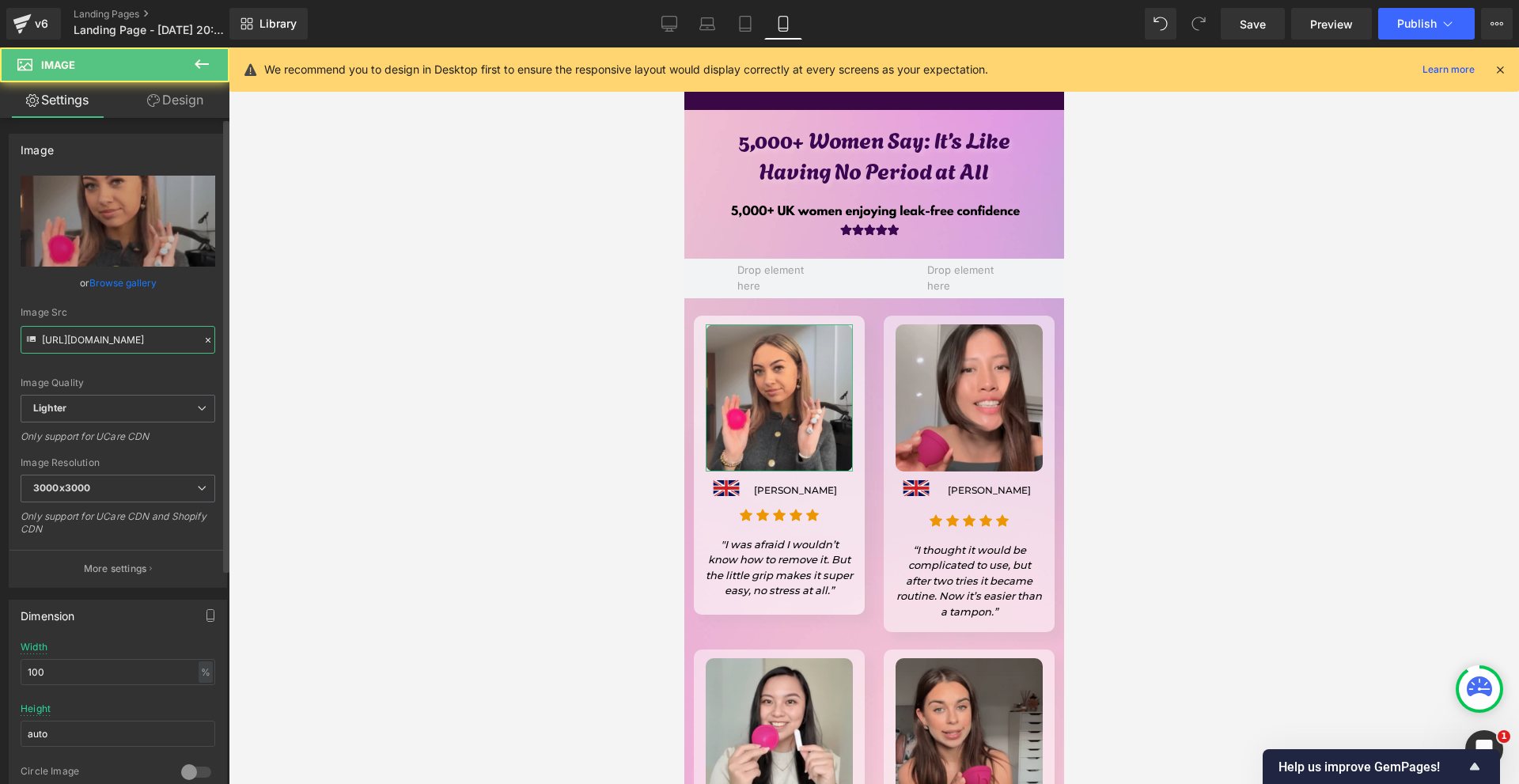
click at [132, 343] on input "https://ucarecdn.com/fe57b65b-ad76-4cc6-aaa1-7ad3b93d01e0/-/format/auto/-/previ…" at bounding box center [117, 339] width 194 height 28
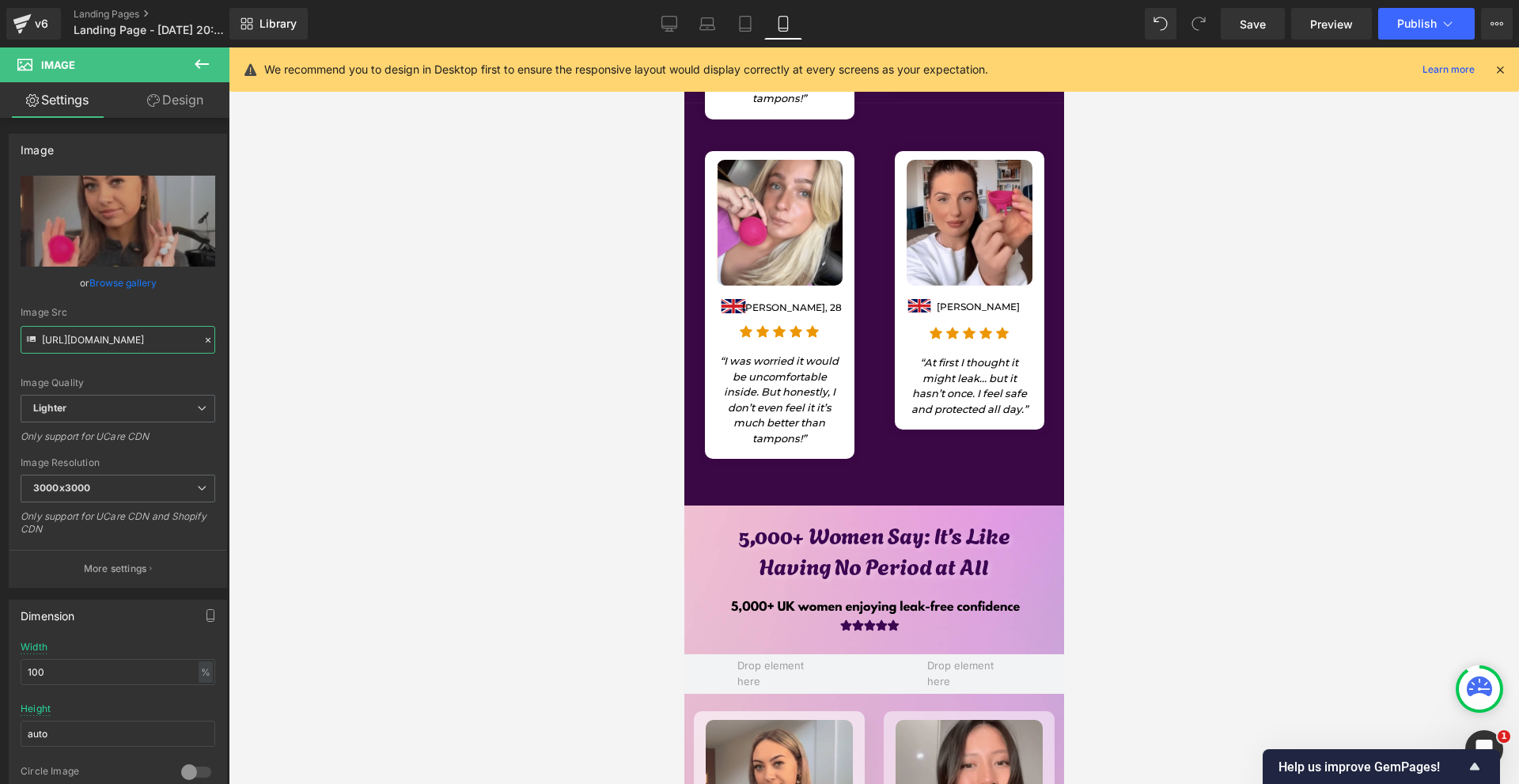
scroll to position [973, 0]
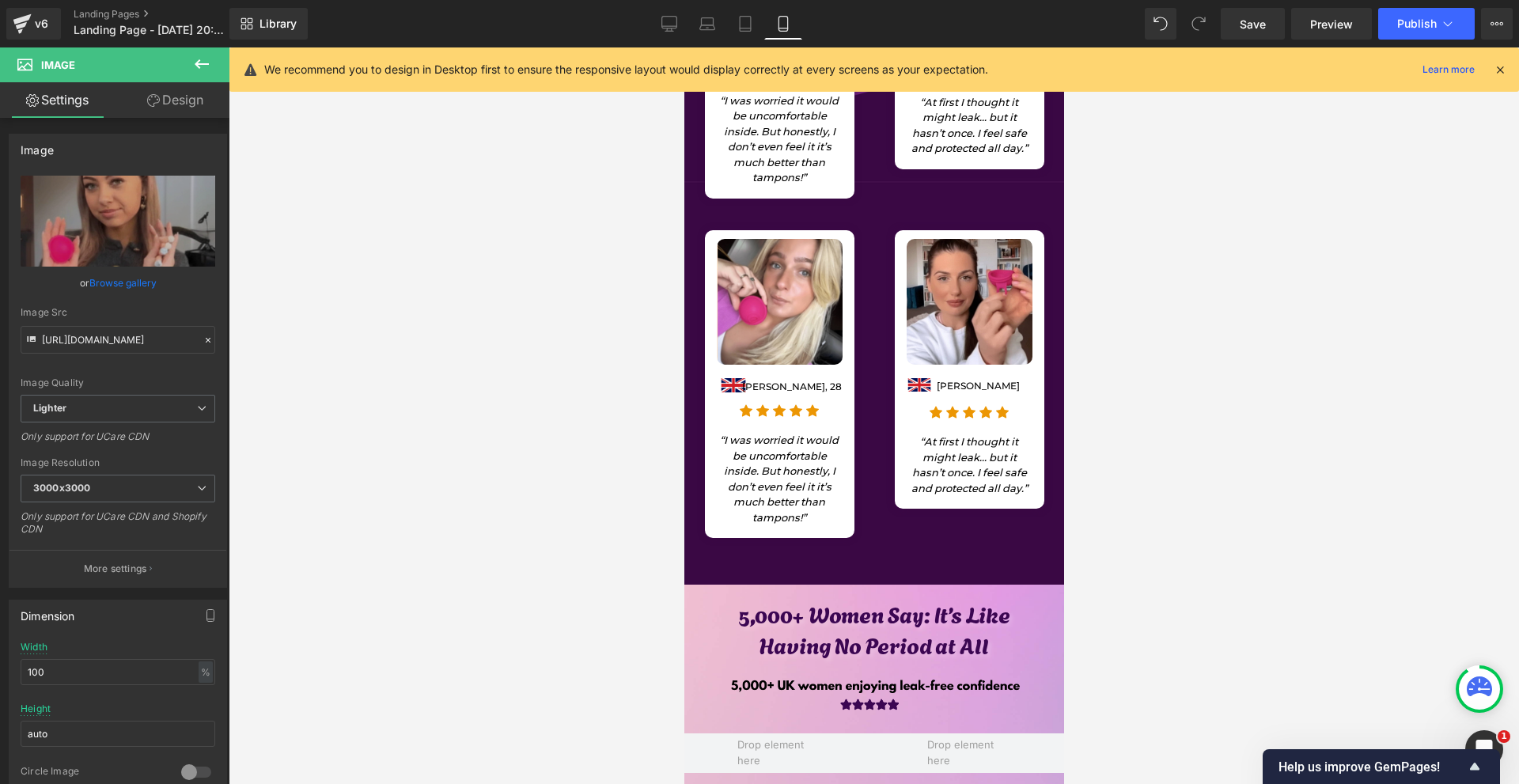
click at [769, 329] on img at bounding box center [779, 302] width 126 height 126
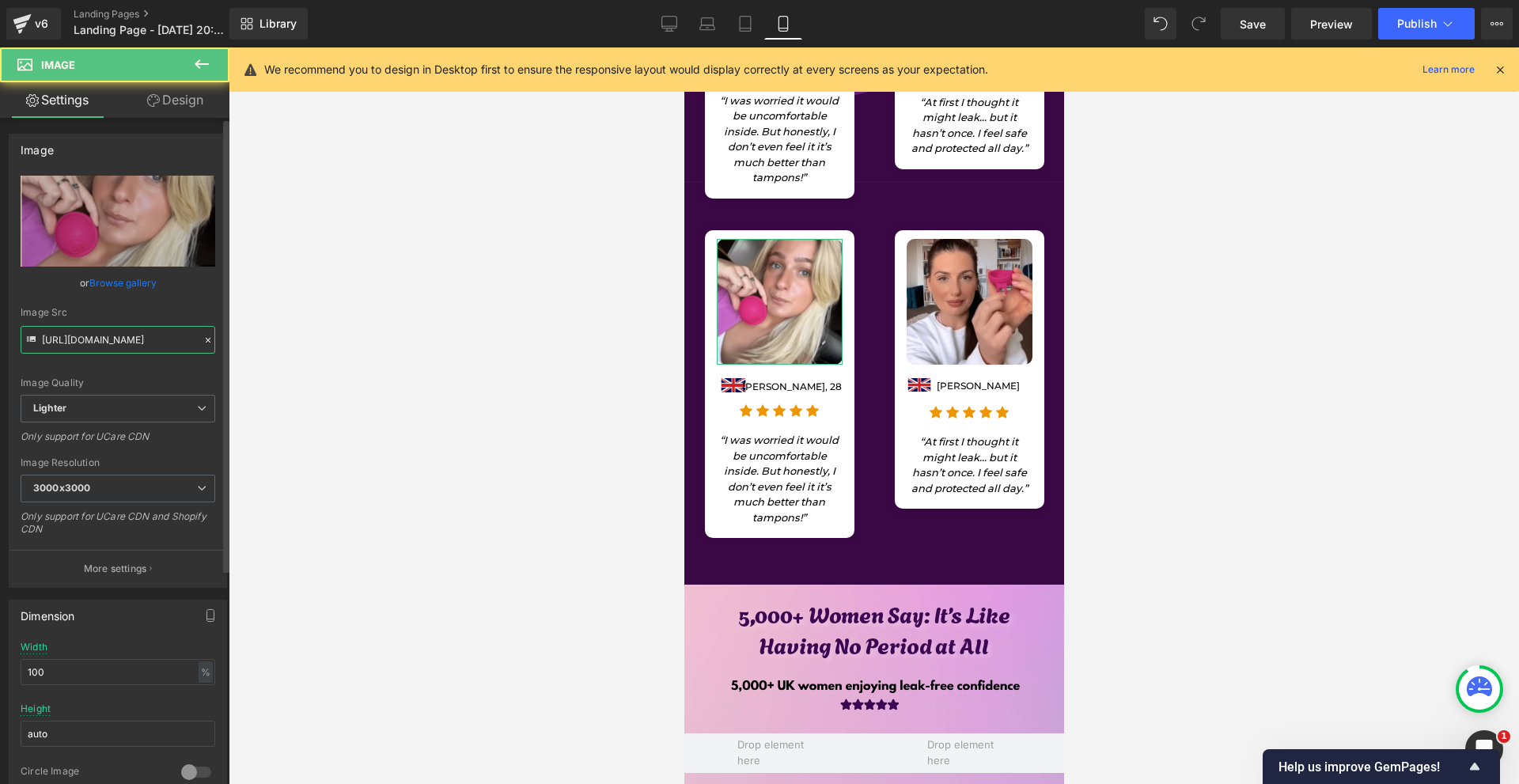
click at [119, 329] on input "https://ucarecdn.com/dfce2827-d384-416d-8aa3-2671d81dc814/-/format/auto/-/previ…" at bounding box center [117, 339] width 194 height 28
paste input "fe57b65b-ad76-4cc6-aaa1-7ad3b93d01e0/-/format/auto/-/preview/3000x3000/-/qualit…"
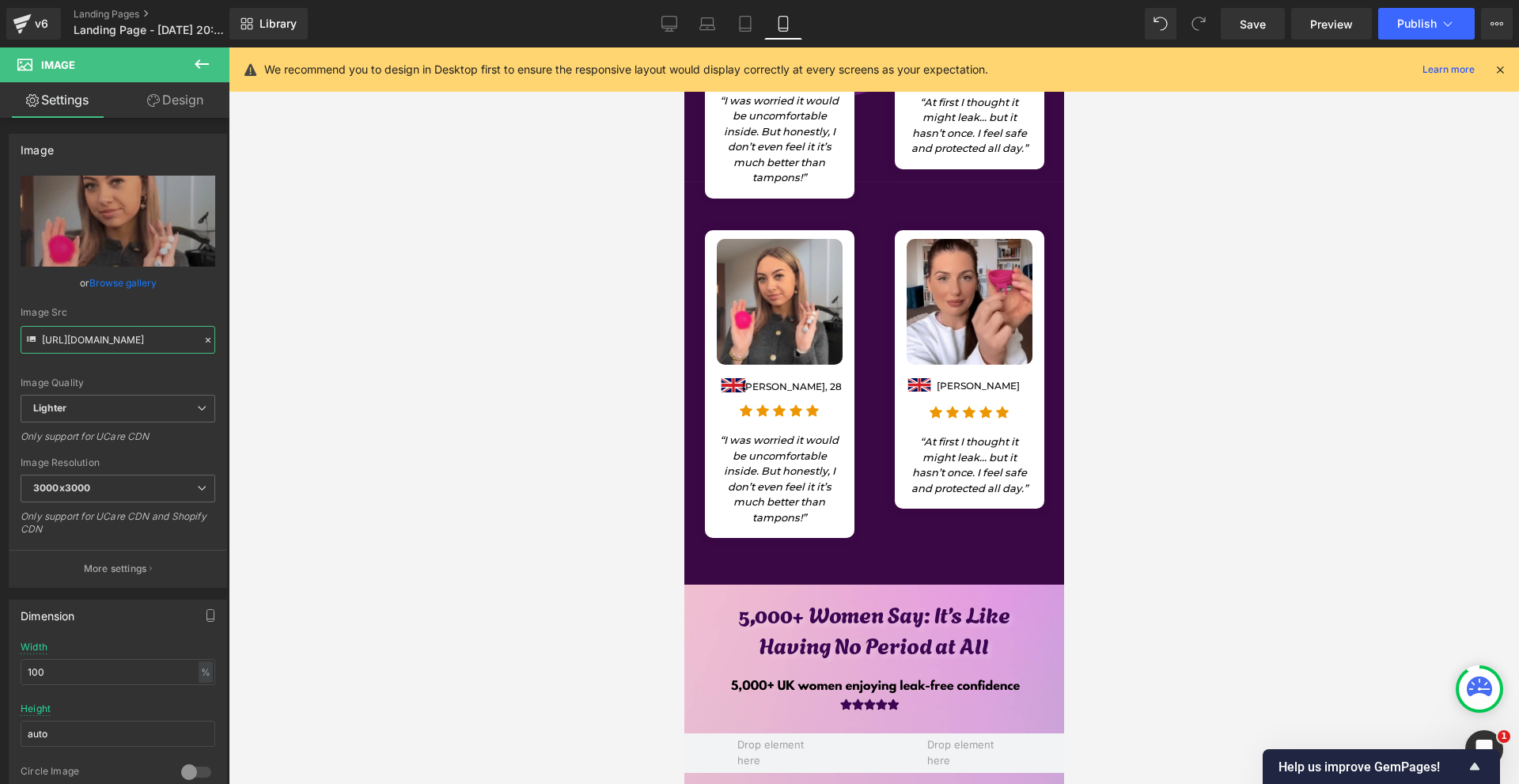
scroll to position [1368, 0]
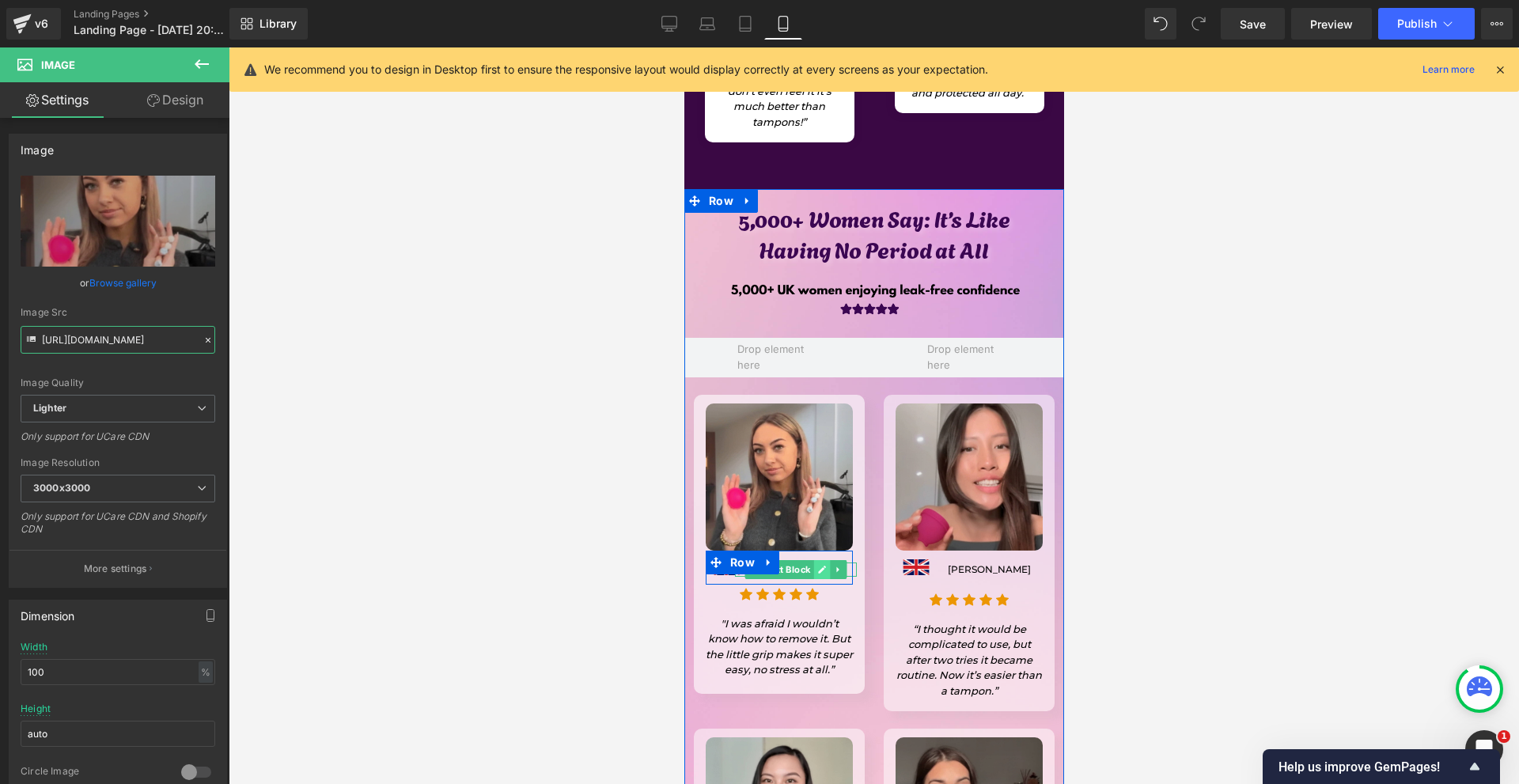
type input "https://ucarecdn.com/fe57b65b-ad76-4cc6-aaa1-7ad3b93d01e0/-/format/auto/-/previ…"
click at [817, 566] on icon at bounding box center [821, 569] width 8 height 8
click at [815, 562] on p "Rachel Whitfield" at bounding box center [795, 569] width 122 height 14
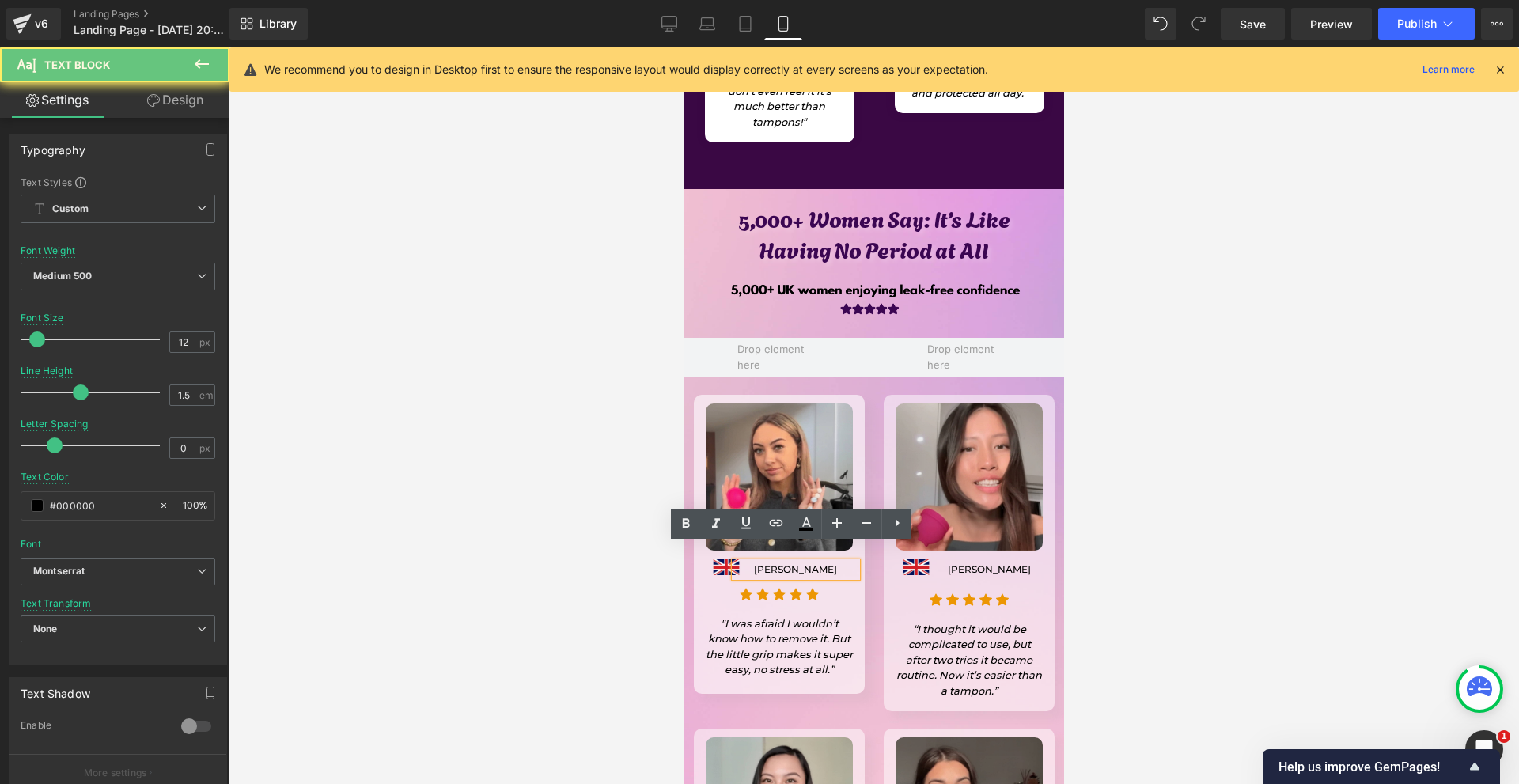
copy p "Rachel Whitfield"
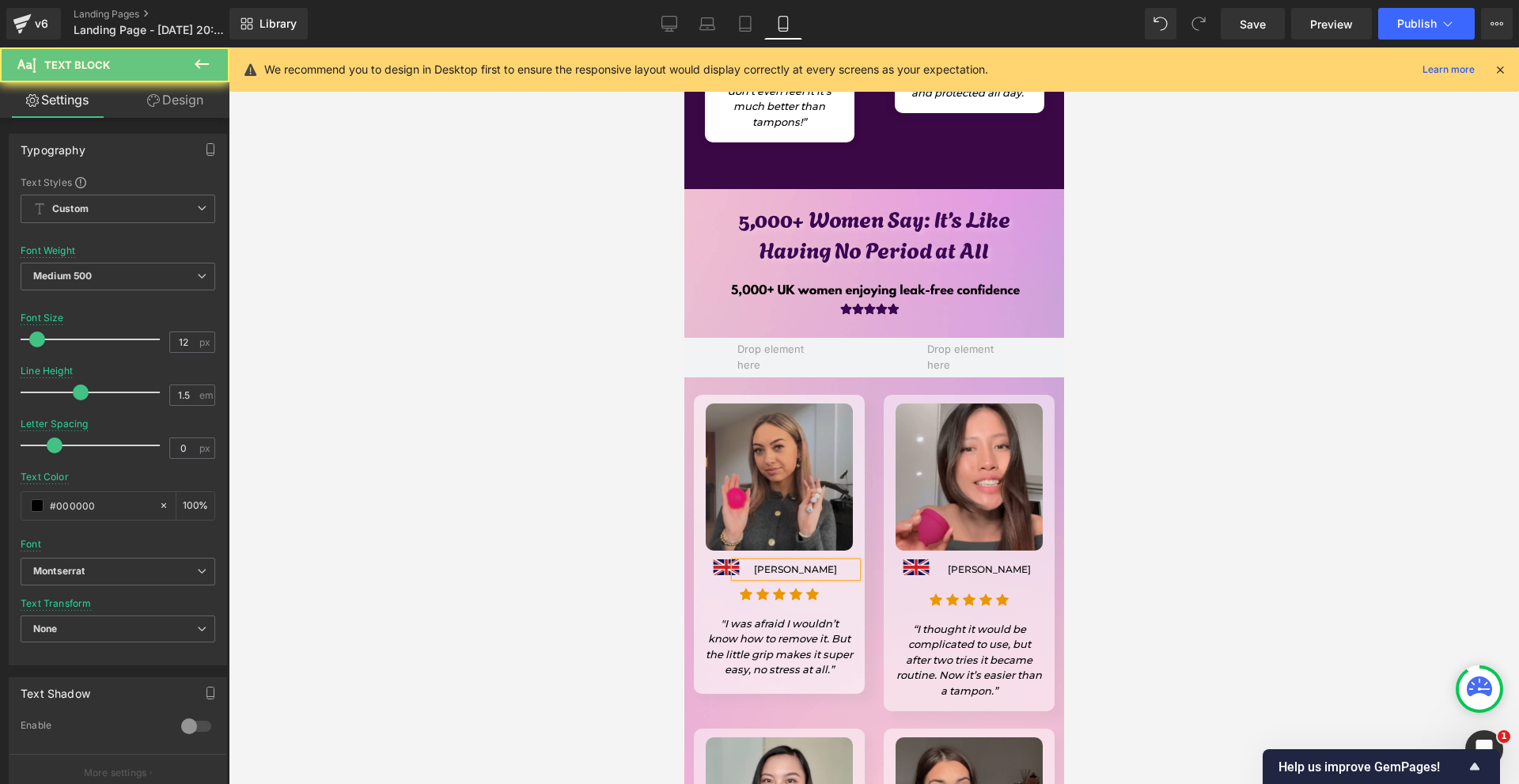
scroll to position [1210, 0]
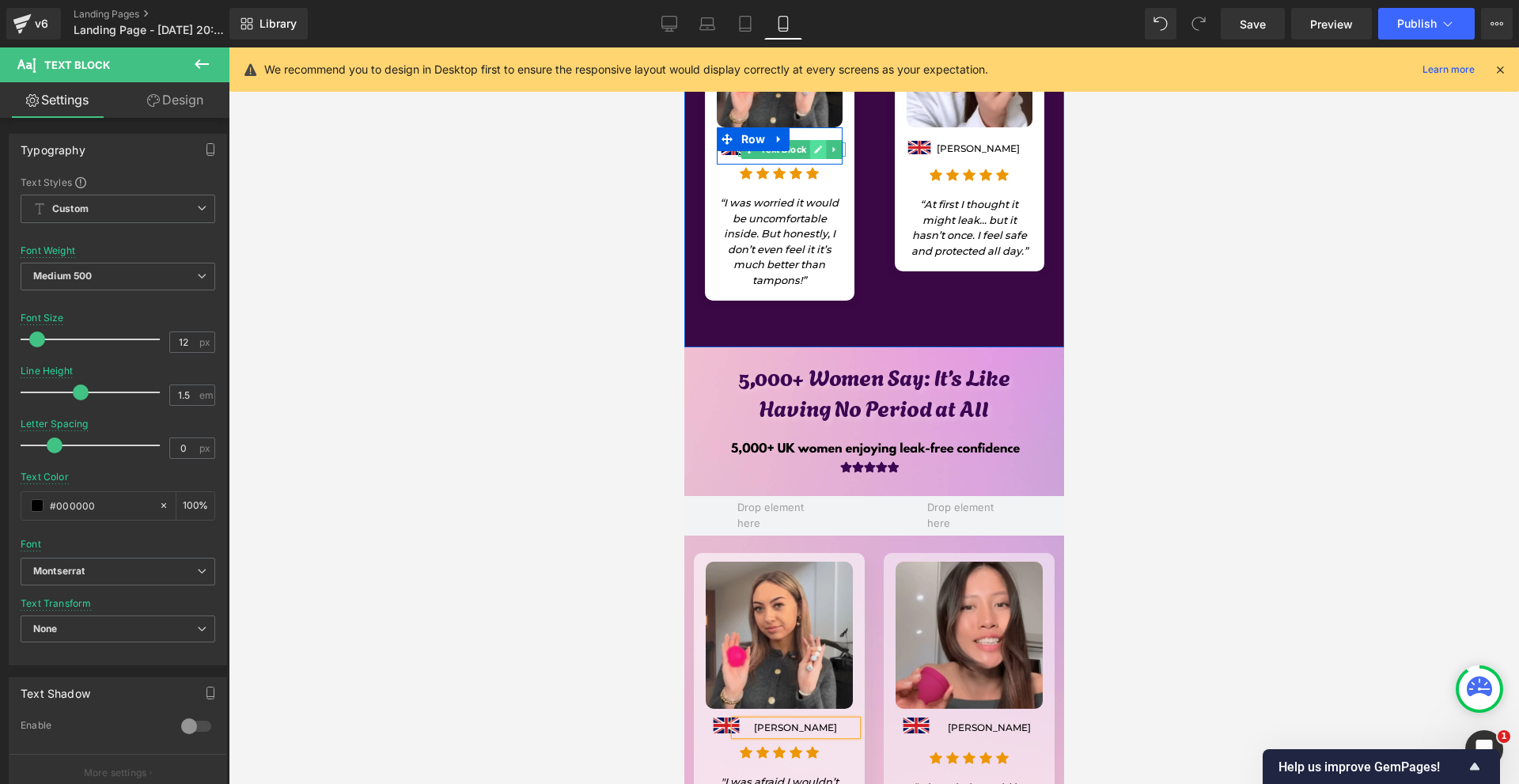
click at [814, 146] on icon at bounding box center [817, 149] width 8 height 8
click at [813, 142] on p "Amelia Foster, 28" at bounding box center [791, 149] width 107 height 14
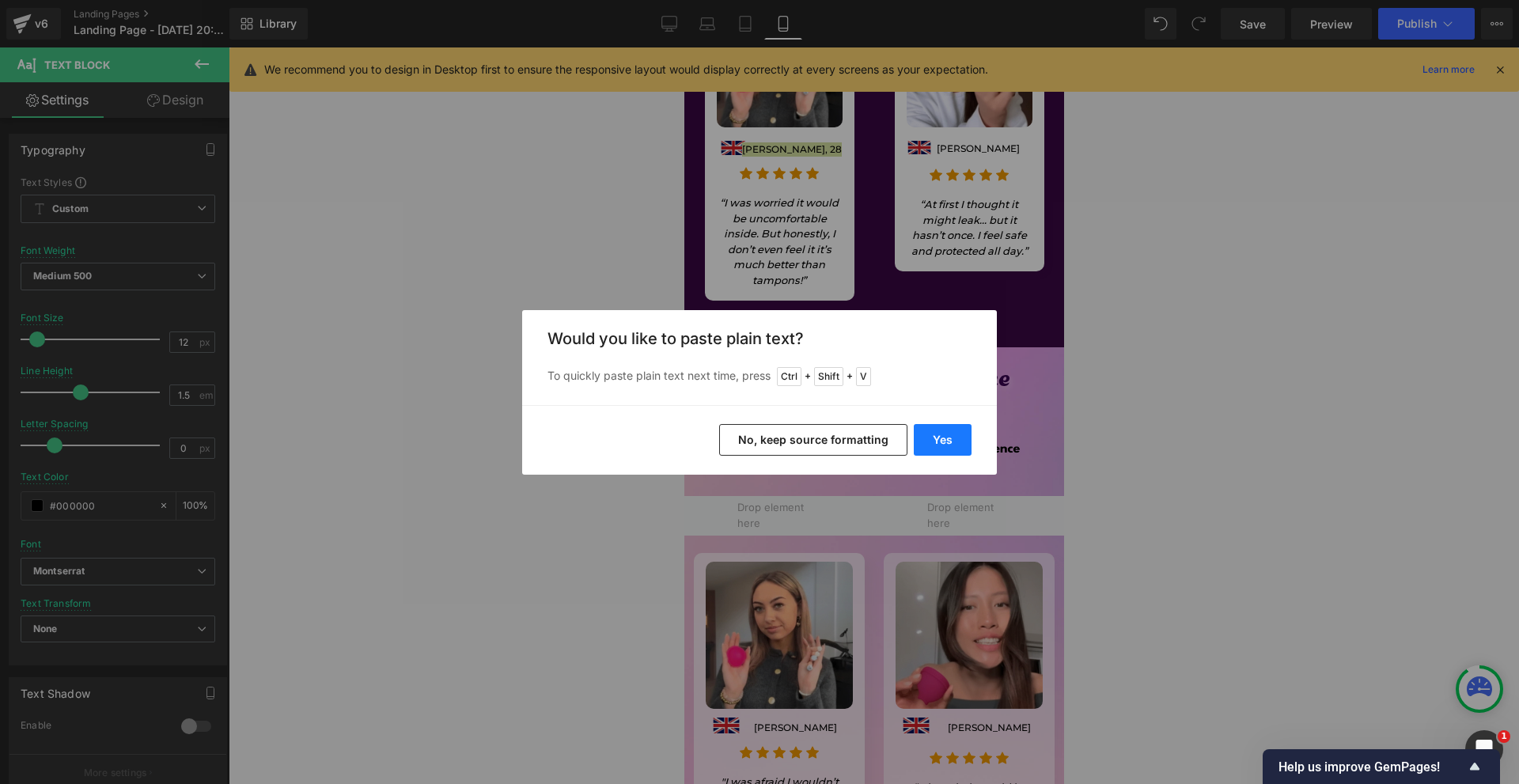
click at [948, 445] on button "Yes" at bounding box center [943, 439] width 58 height 31
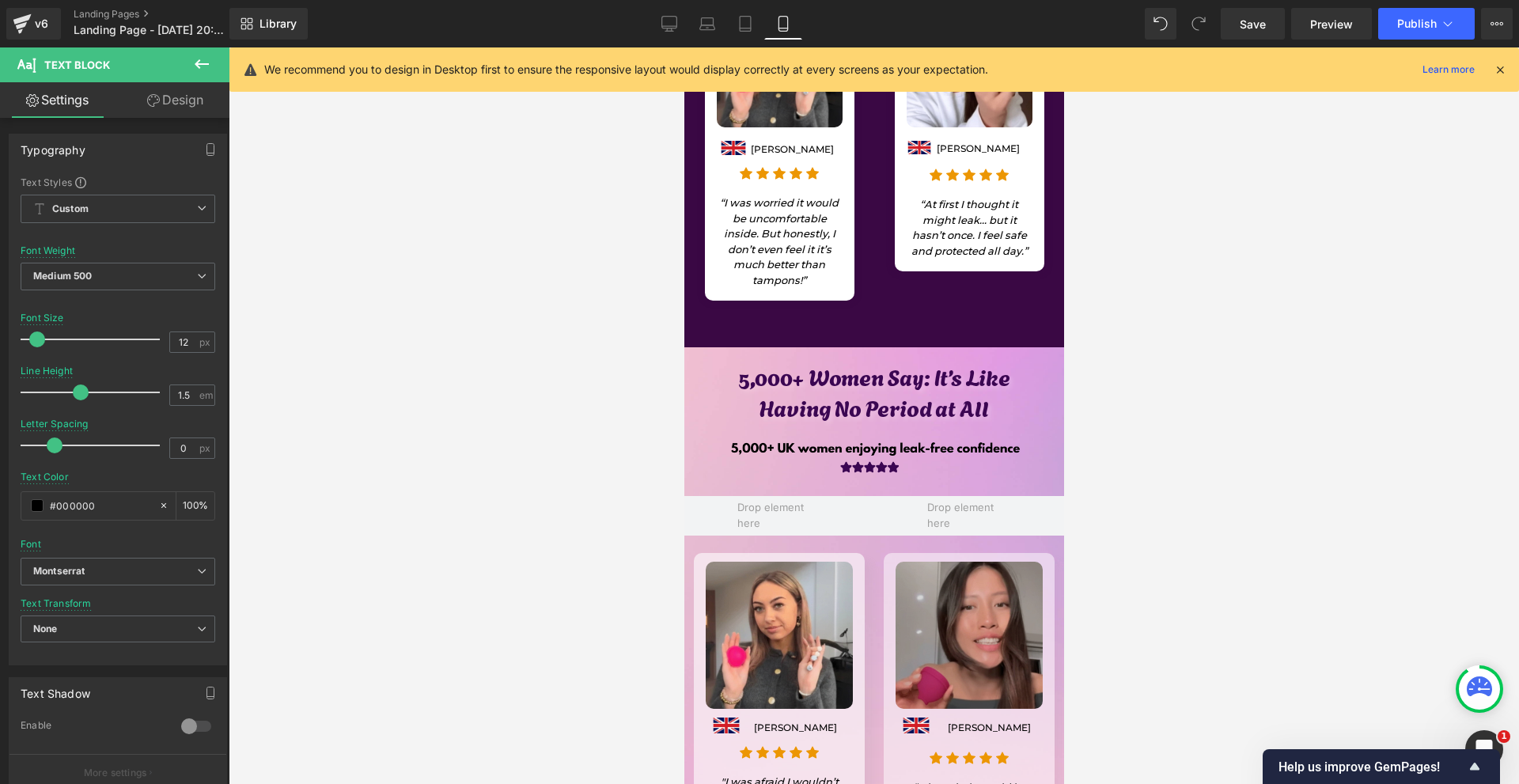
scroll to position [1447, 0]
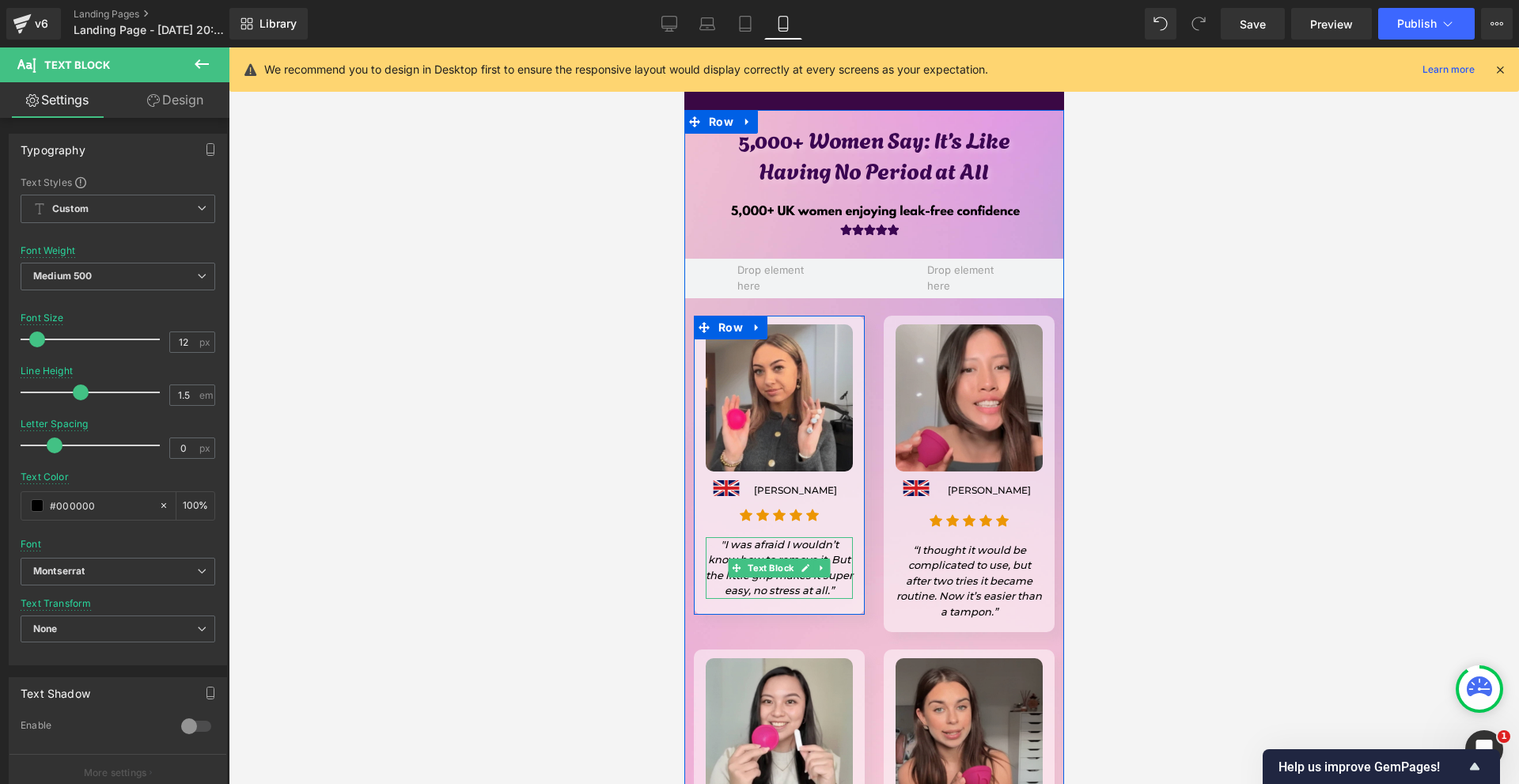
click at [709, 558] on icon ""I was afraid I wouldn’t know how to remove it. But the little grip makes it su…" at bounding box center [778, 567] width 147 height 59
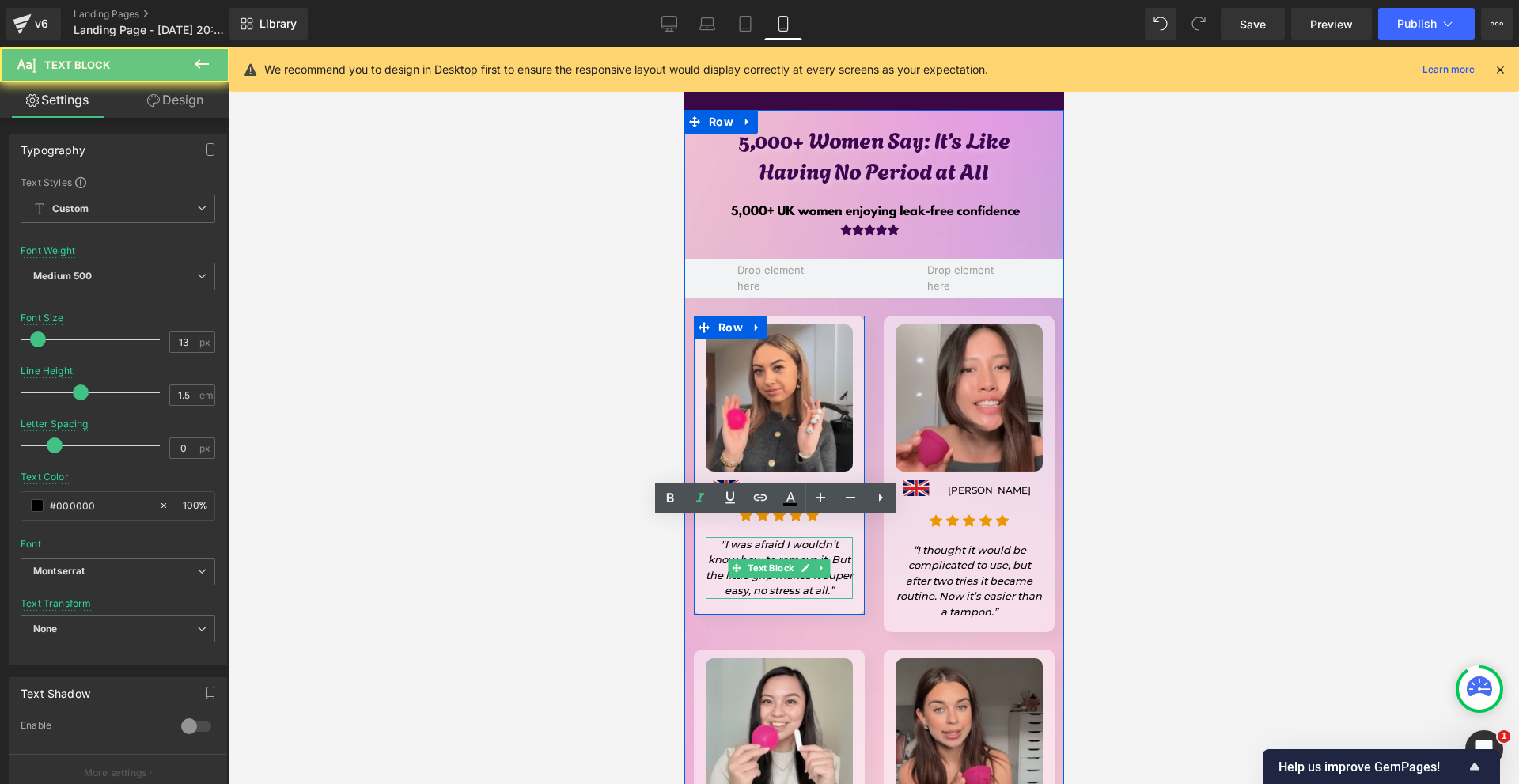
click at [709, 558] on icon ""I was afraid I wouldn’t know how to remove it. But the little grip makes it su…" at bounding box center [778, 567] width 147 height 59
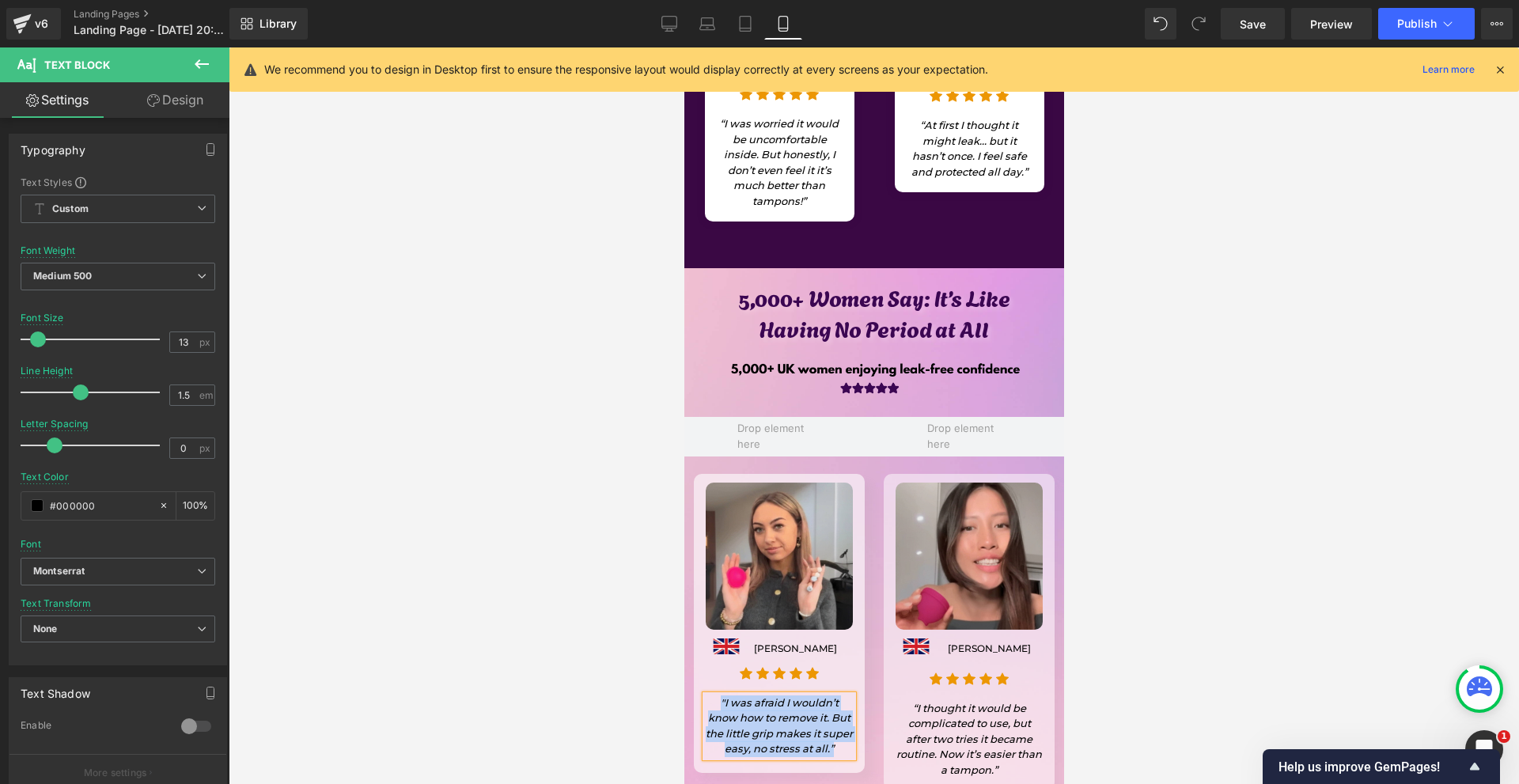
scroll to position [1131, 0]
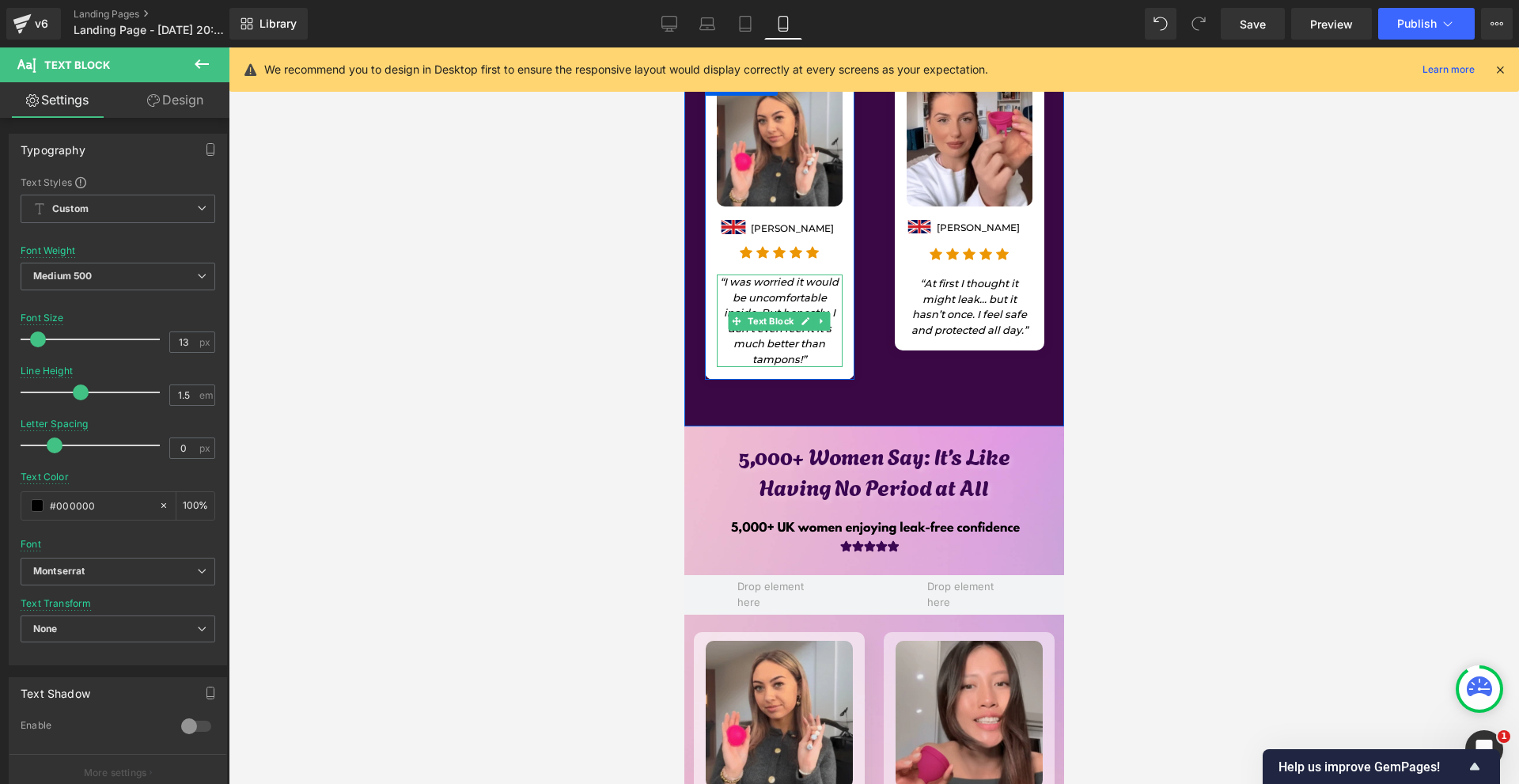
click at [730, 279] on icon "“I was worried it would be uncomfortable inside. But honestly, I don’t even fee…" at bounding box center [778, 320] width 119 height 90
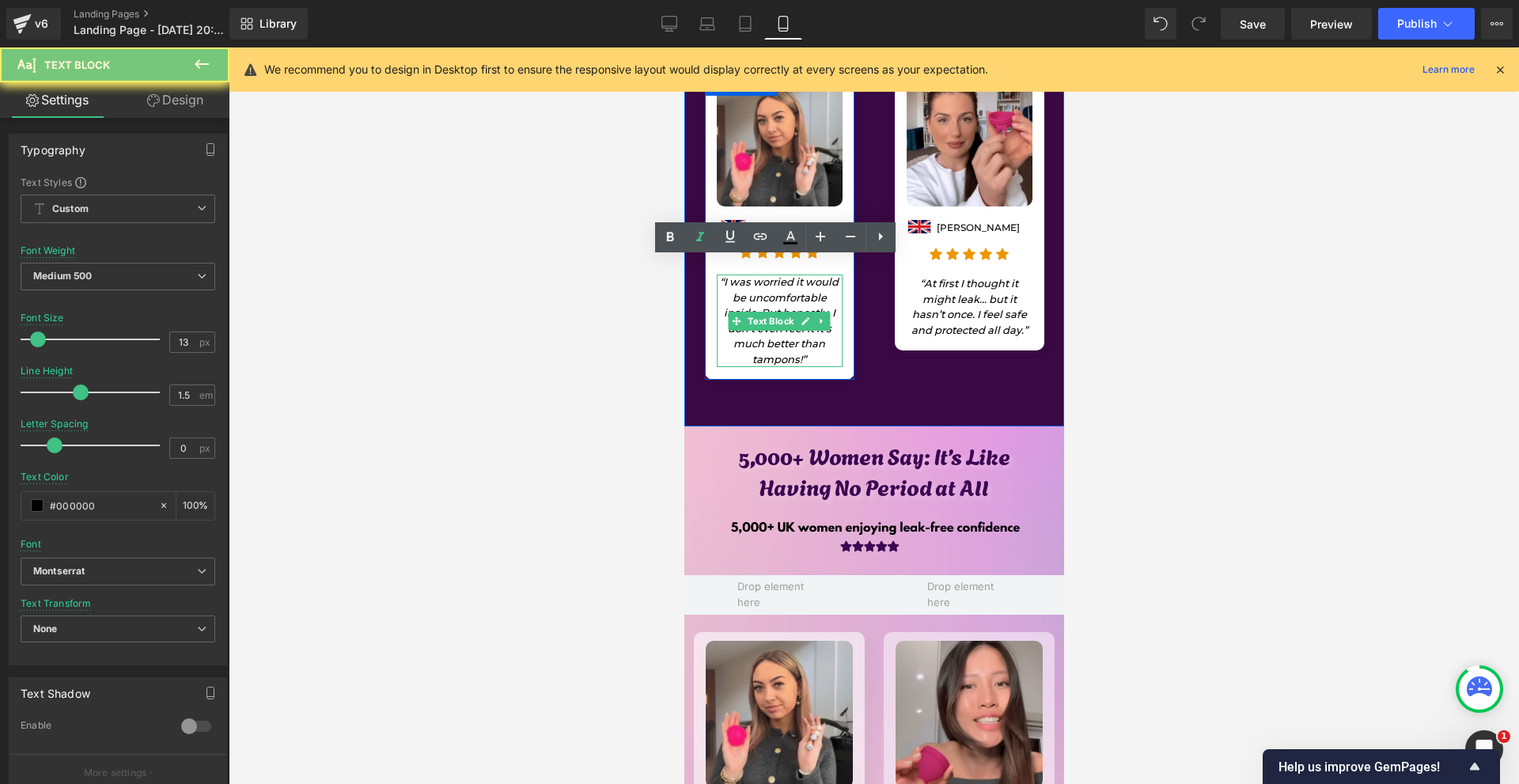
click at [730, 279] on icon "“I was worried it would be uncomfortable inside. But honestly, I don’t even fee…" at bounding box center [778, 320] width 119 height 90
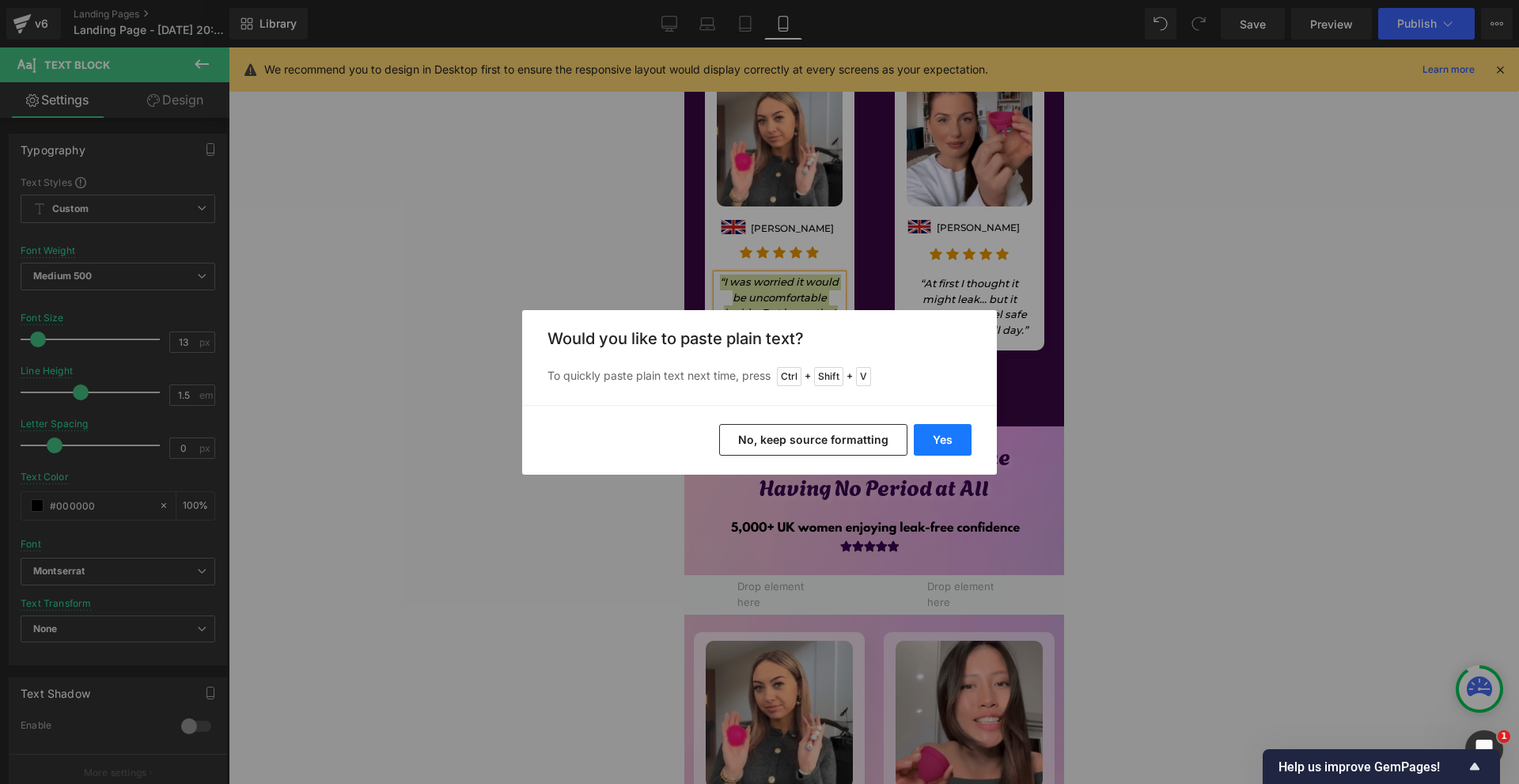
click at [925, 439] on button "Yes" at bounding box center [943, 439] width 58 height 31
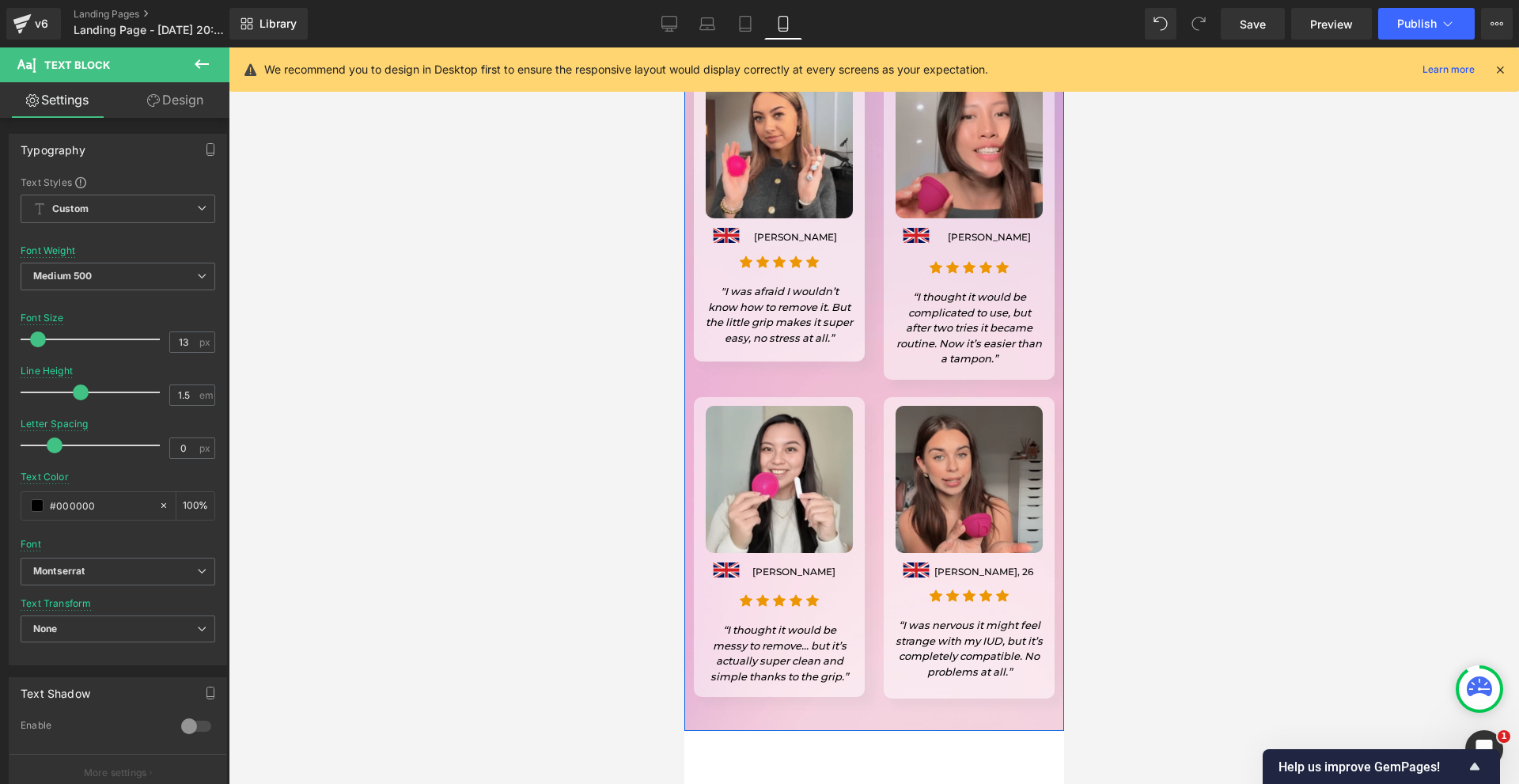
scroll to position [1526, 0]
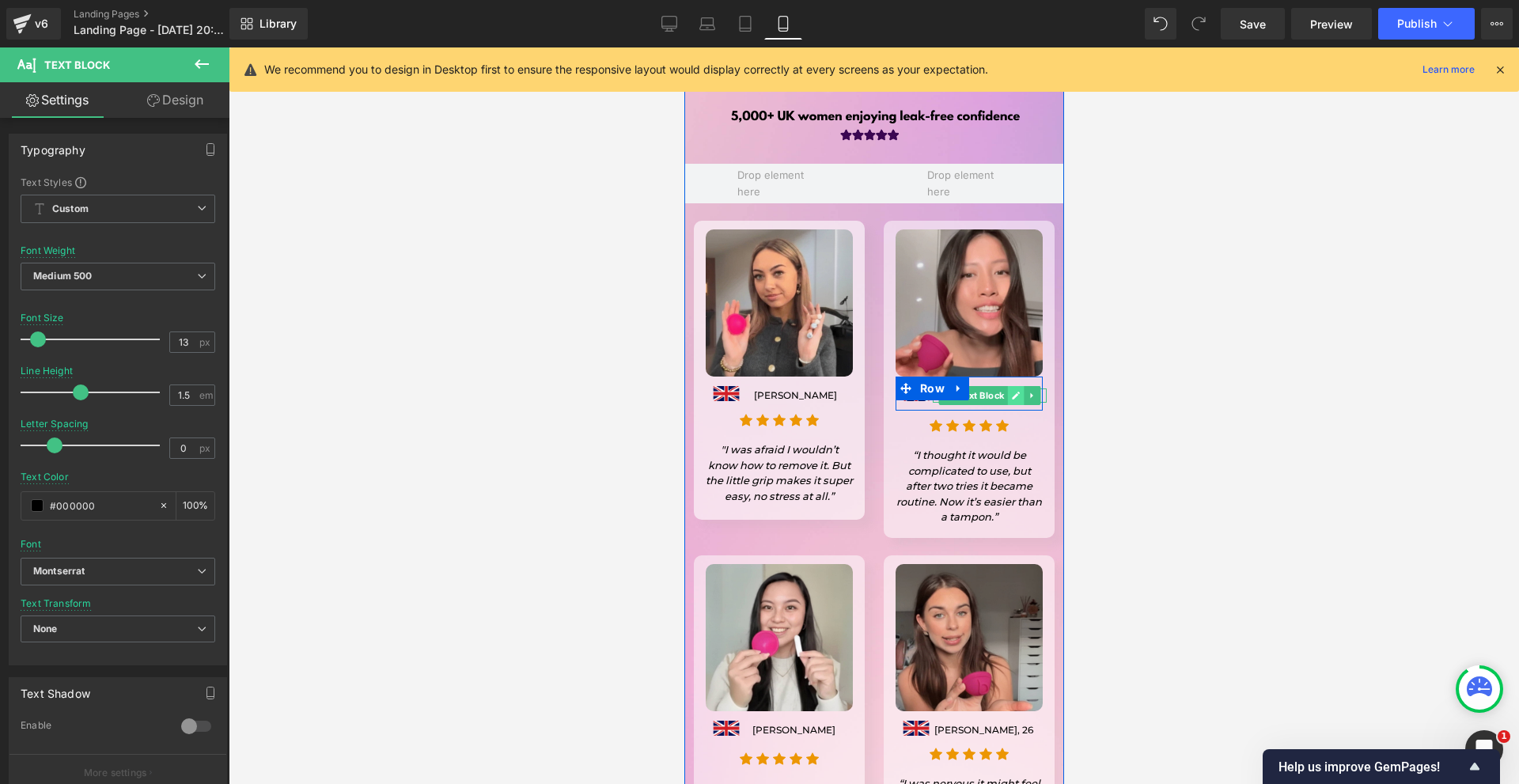
click at [1007, 386] on link at bounding box center [1015, 395] width 17 height 19
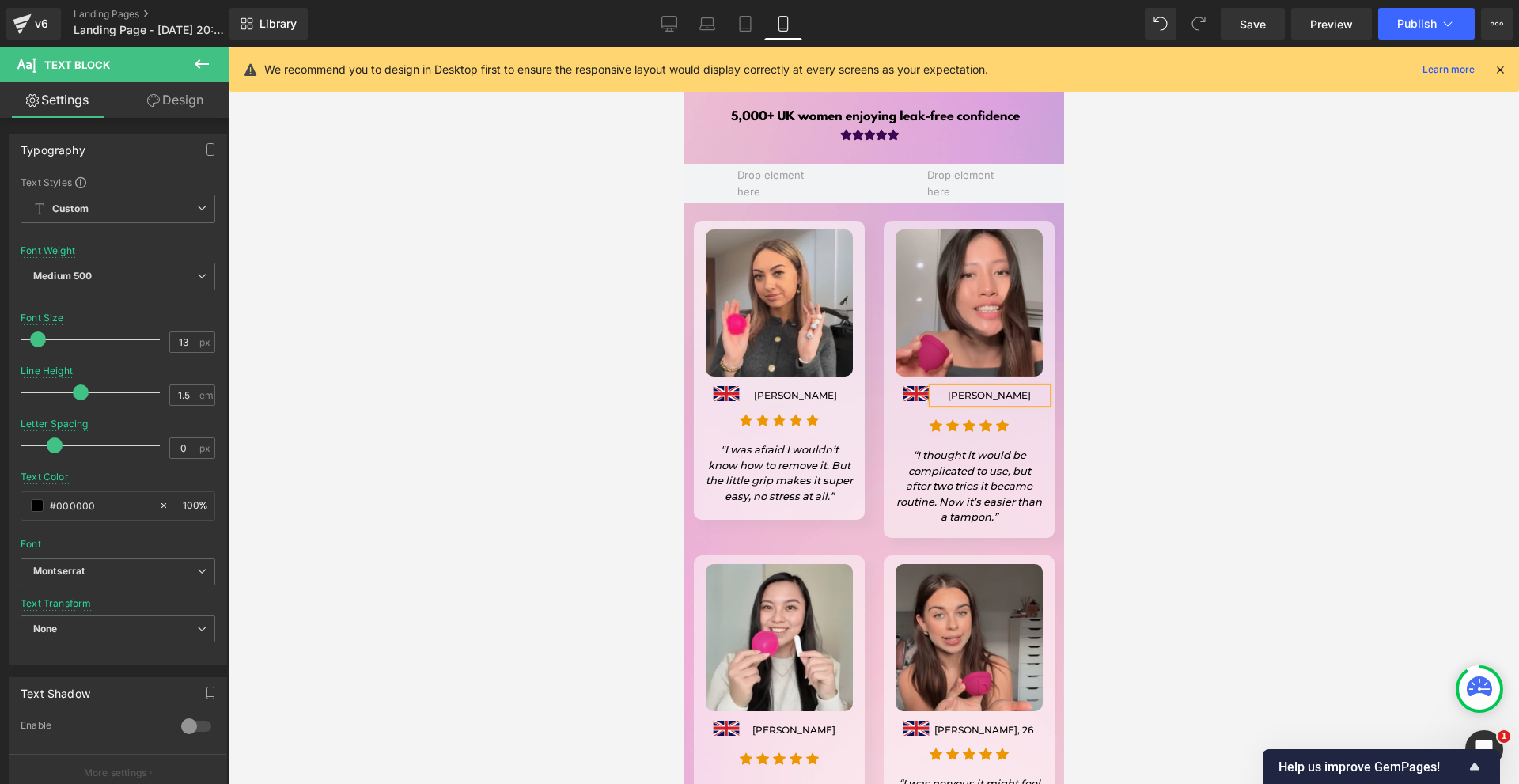
click at [1005, 388] on p "Jessica Hargreaves" at bounding box center [988, 396] width 114 height 14
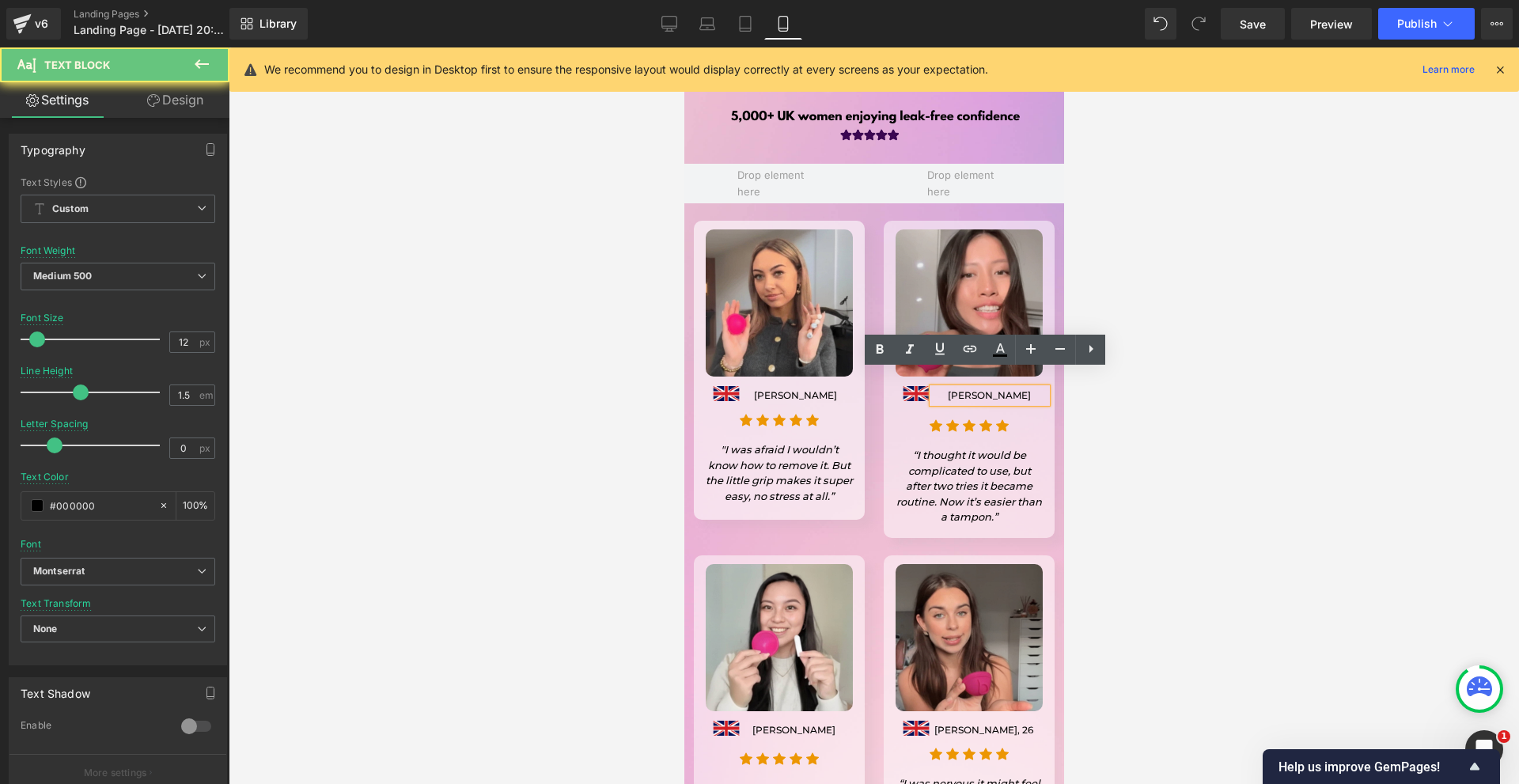
copy p "Jessica Hargreaves"
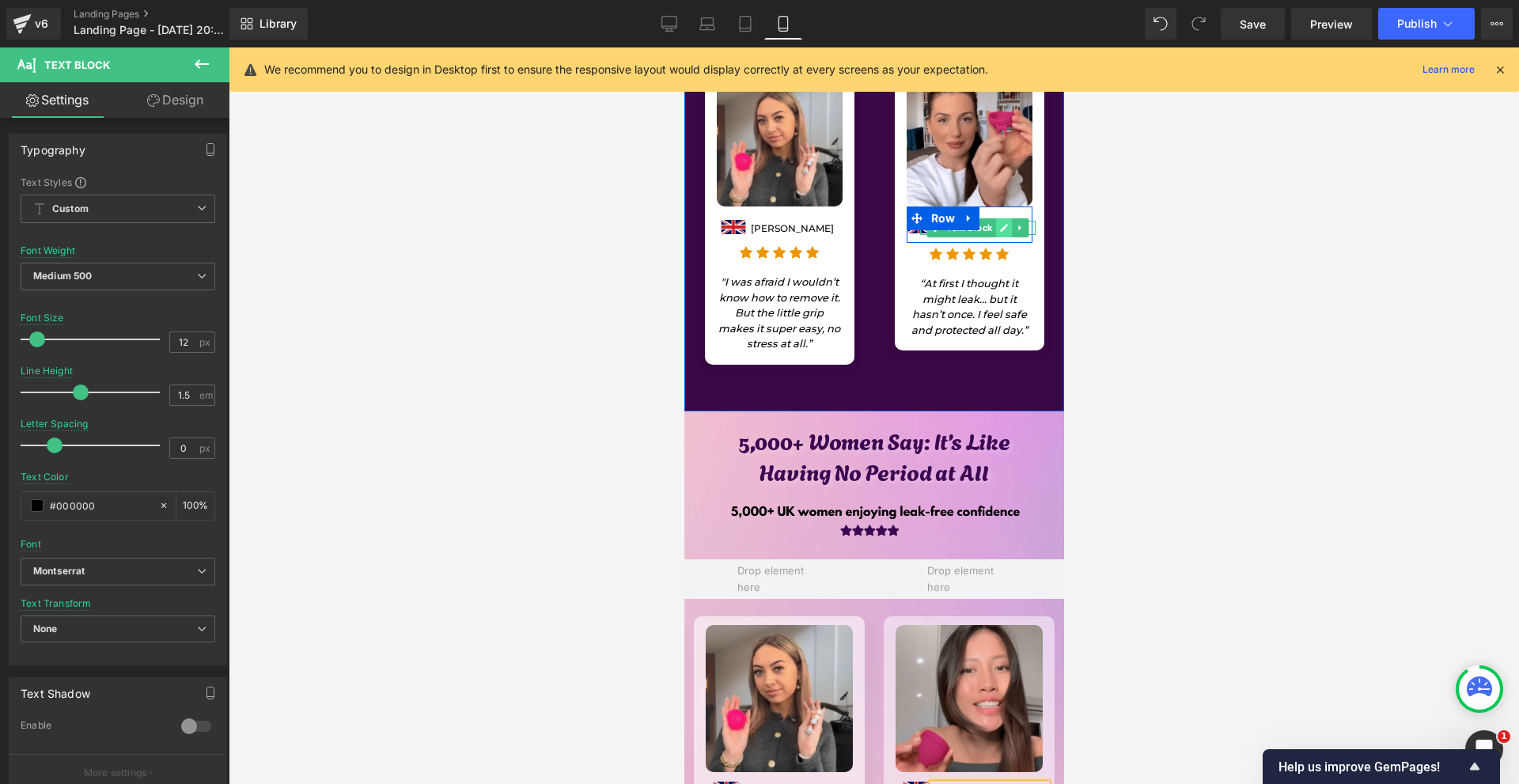
click at [1000, 224] on icon at bounding box center [1003, 227] width 8 height 8
click at [998, 221] on p "Lauren Cartwright" at bounding box center [977, 228] width 115 height 14
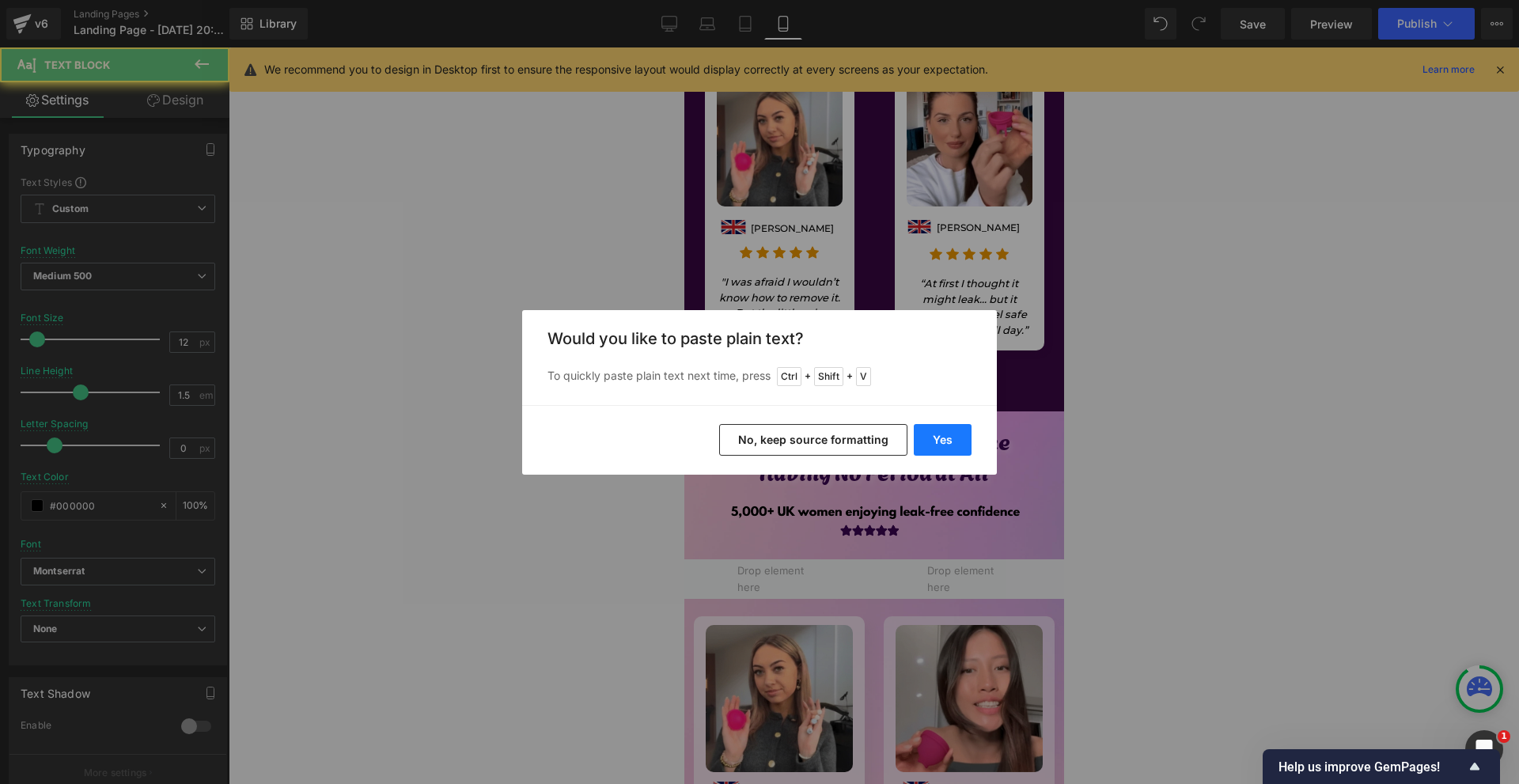
click at [933, 439] on button "Yes" at bounding box center [943, 439] width 58 height 31
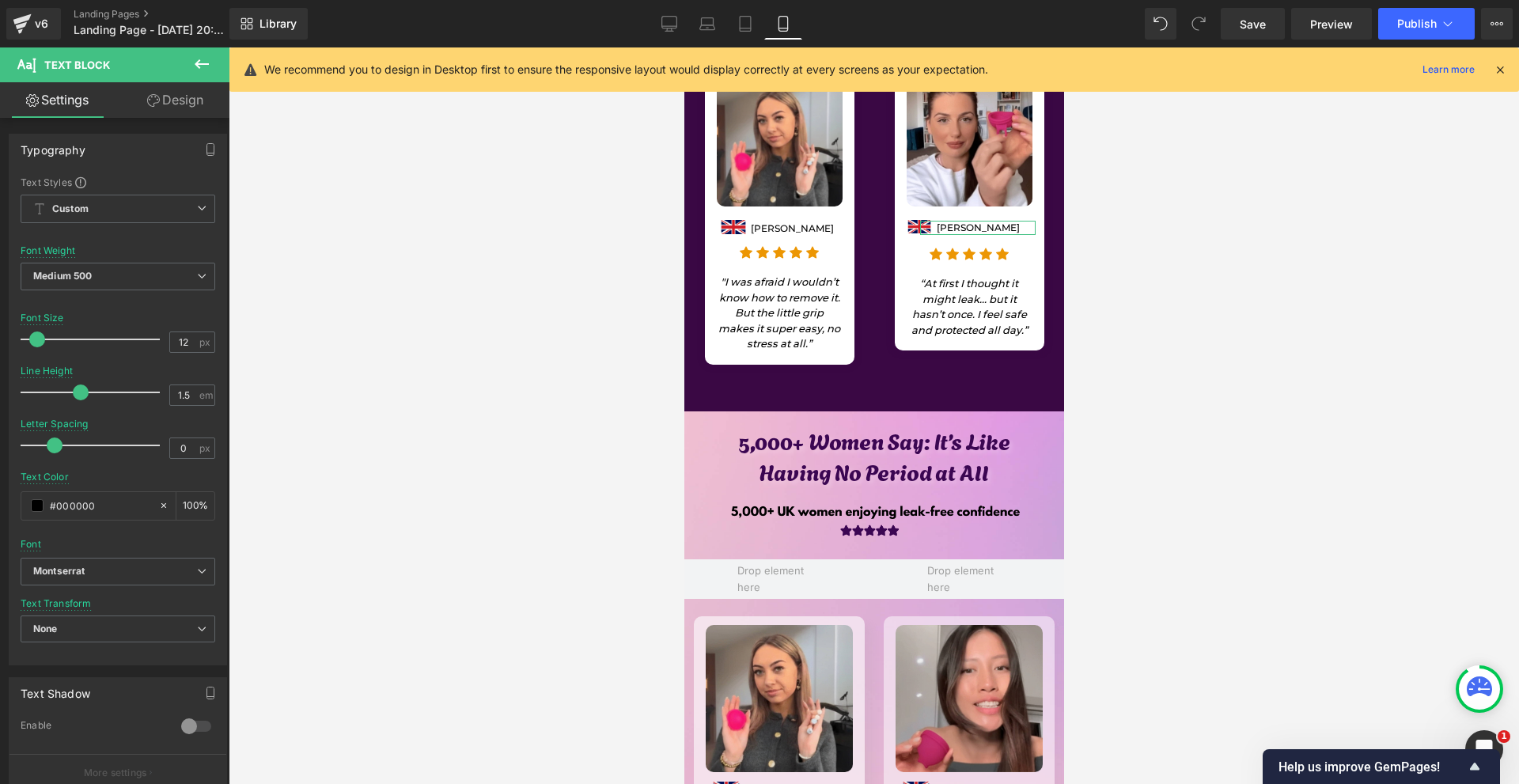
click at [201, 105] on link "Design" at bounding box center [175, 100] width 115 height 36
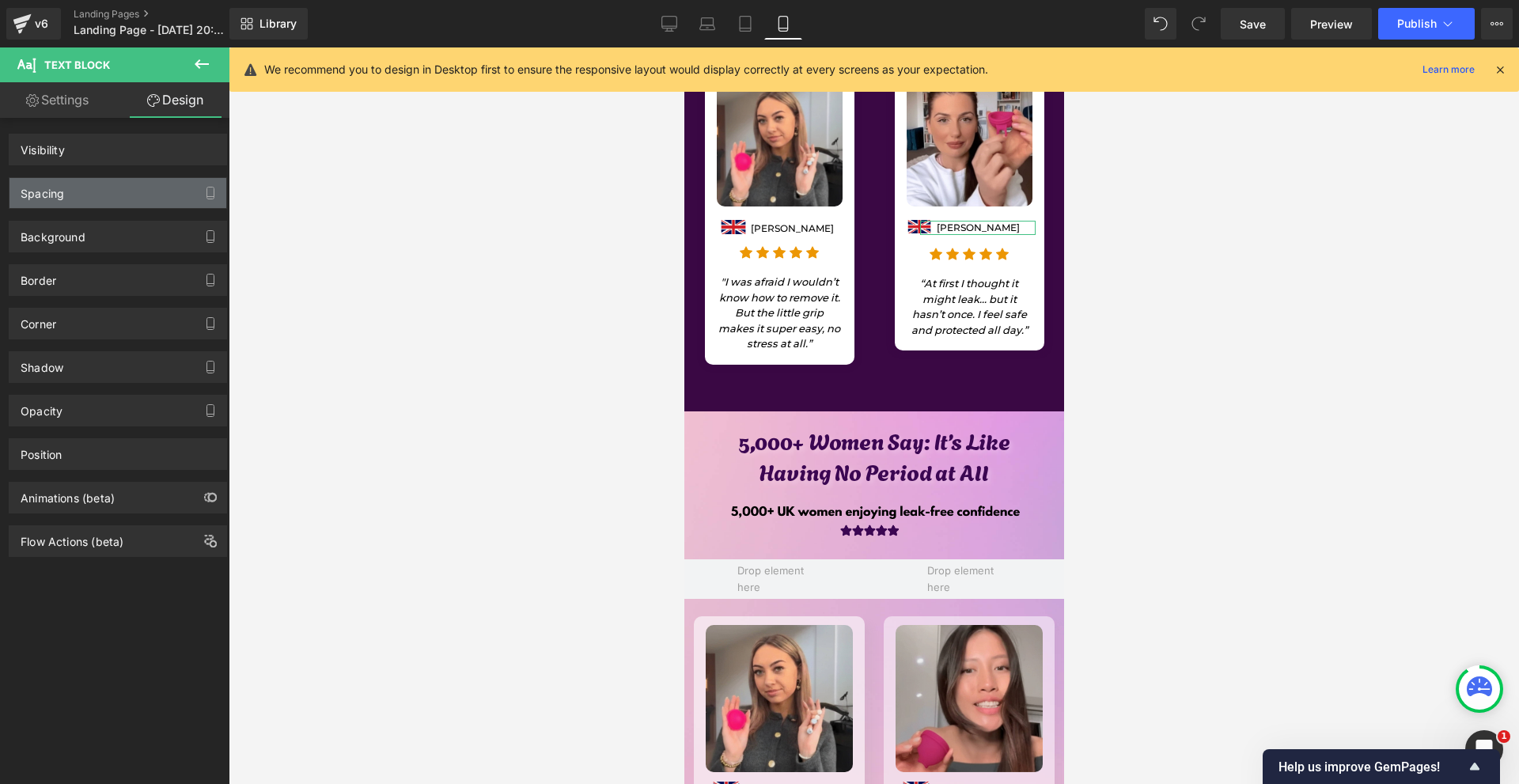
click at [112, 199] on div "Spacing" at bounding box center [118, 193] width 217 height 30
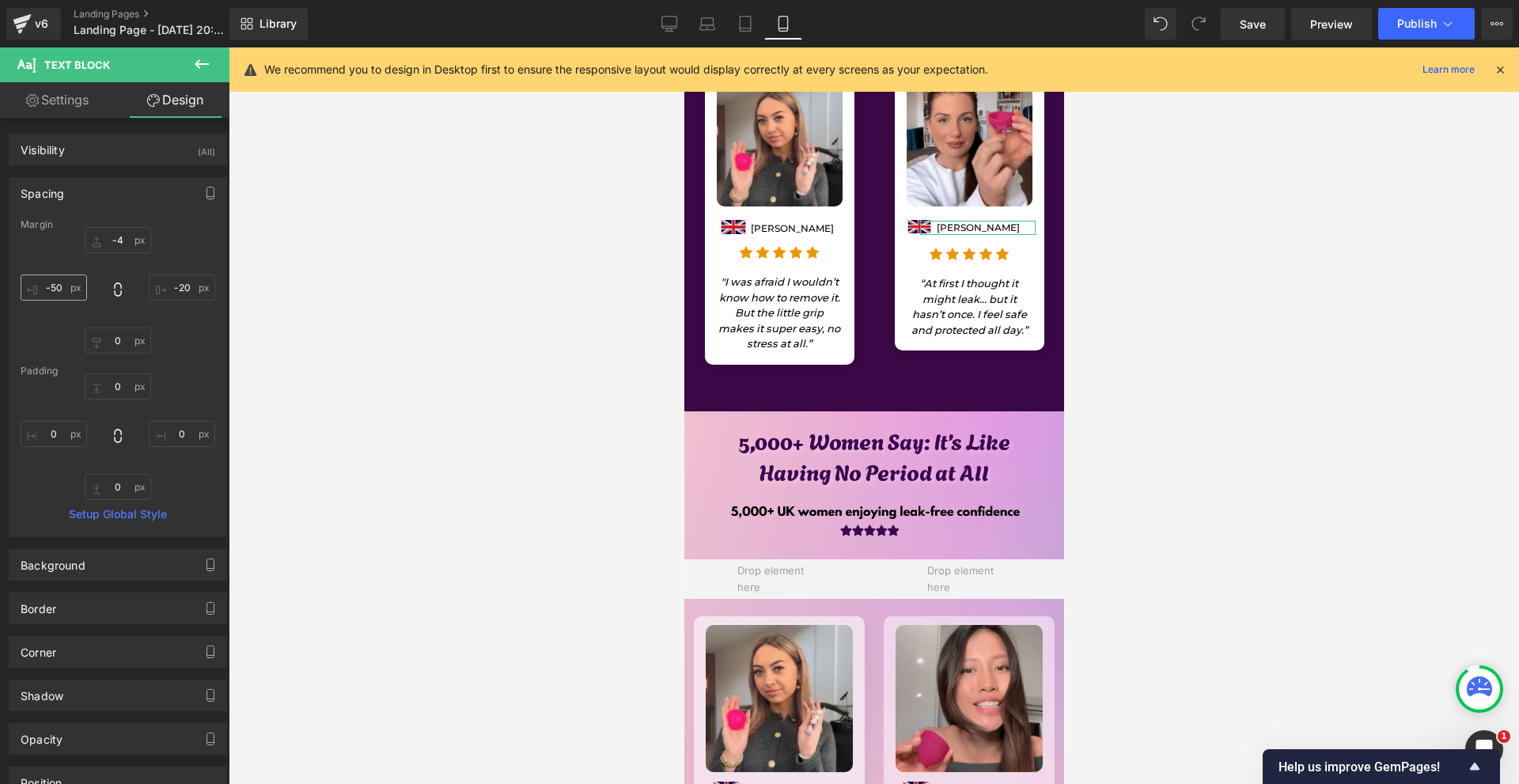
type input "-4"
type input "-20"
type input "0"
type input "-50"
type input "0"
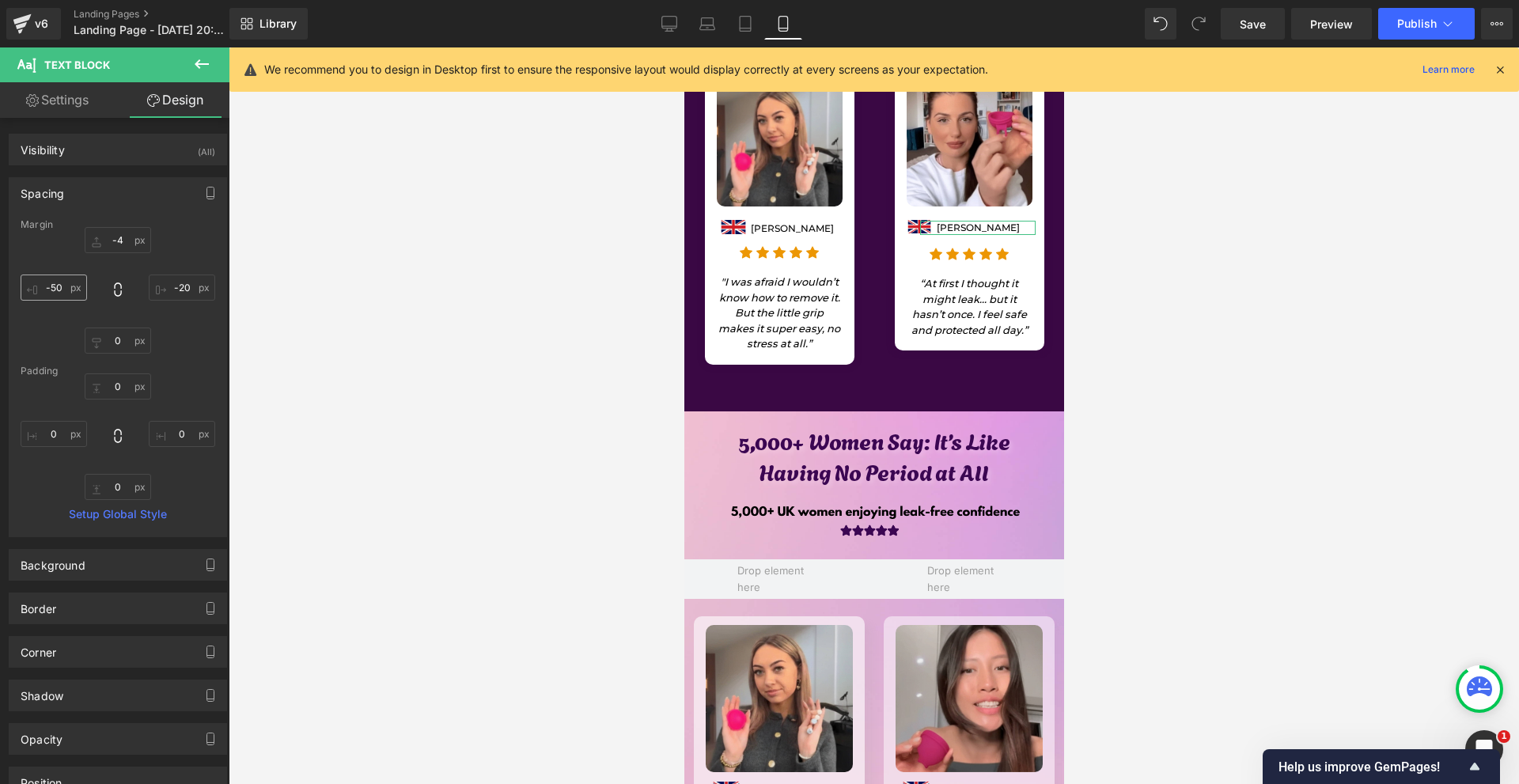
type input "0"
click at [73, 282] on input "-50" at bounding box center [54, 287] width 66 height 26
type input "-30"
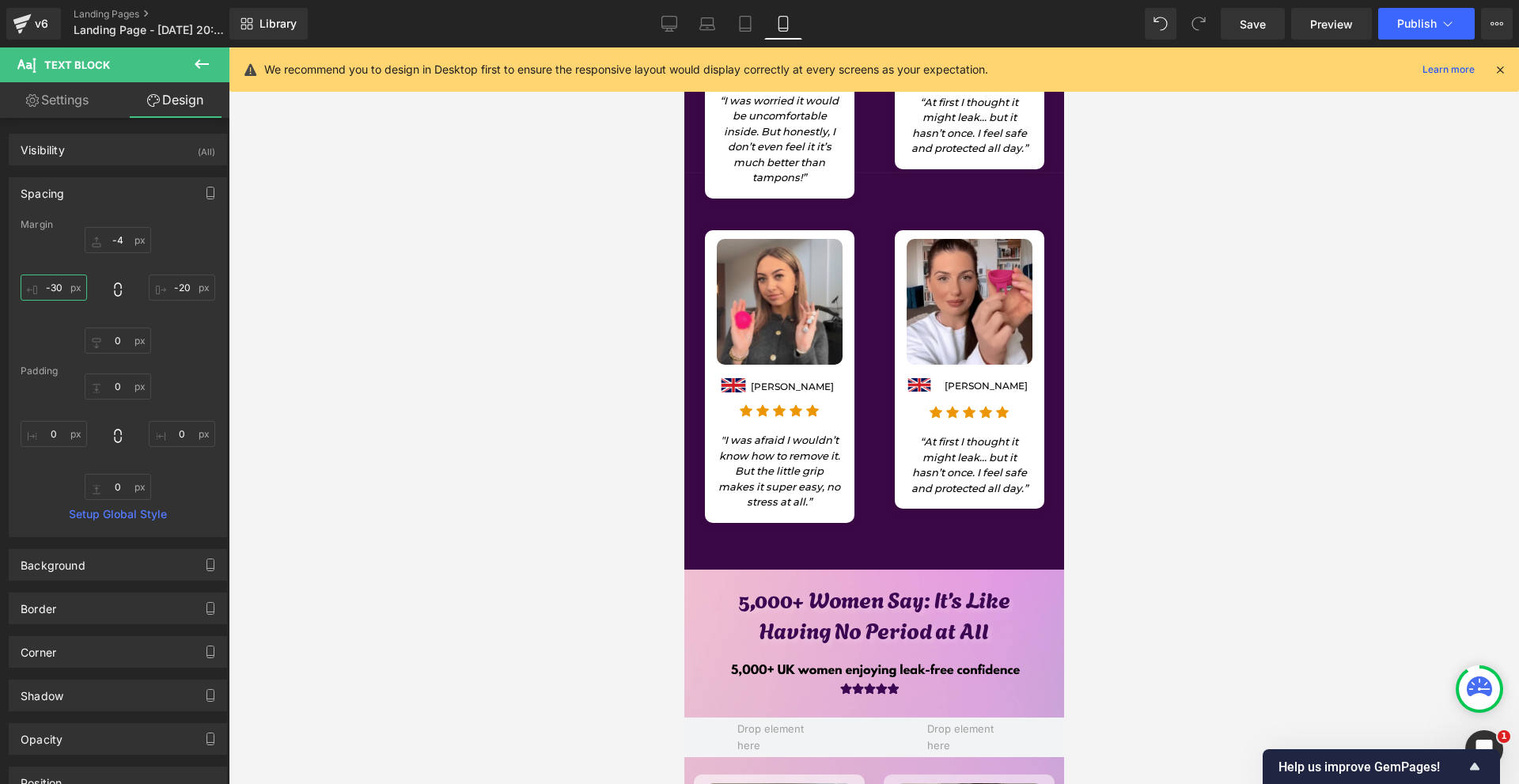
scroll to position [1447, 0]
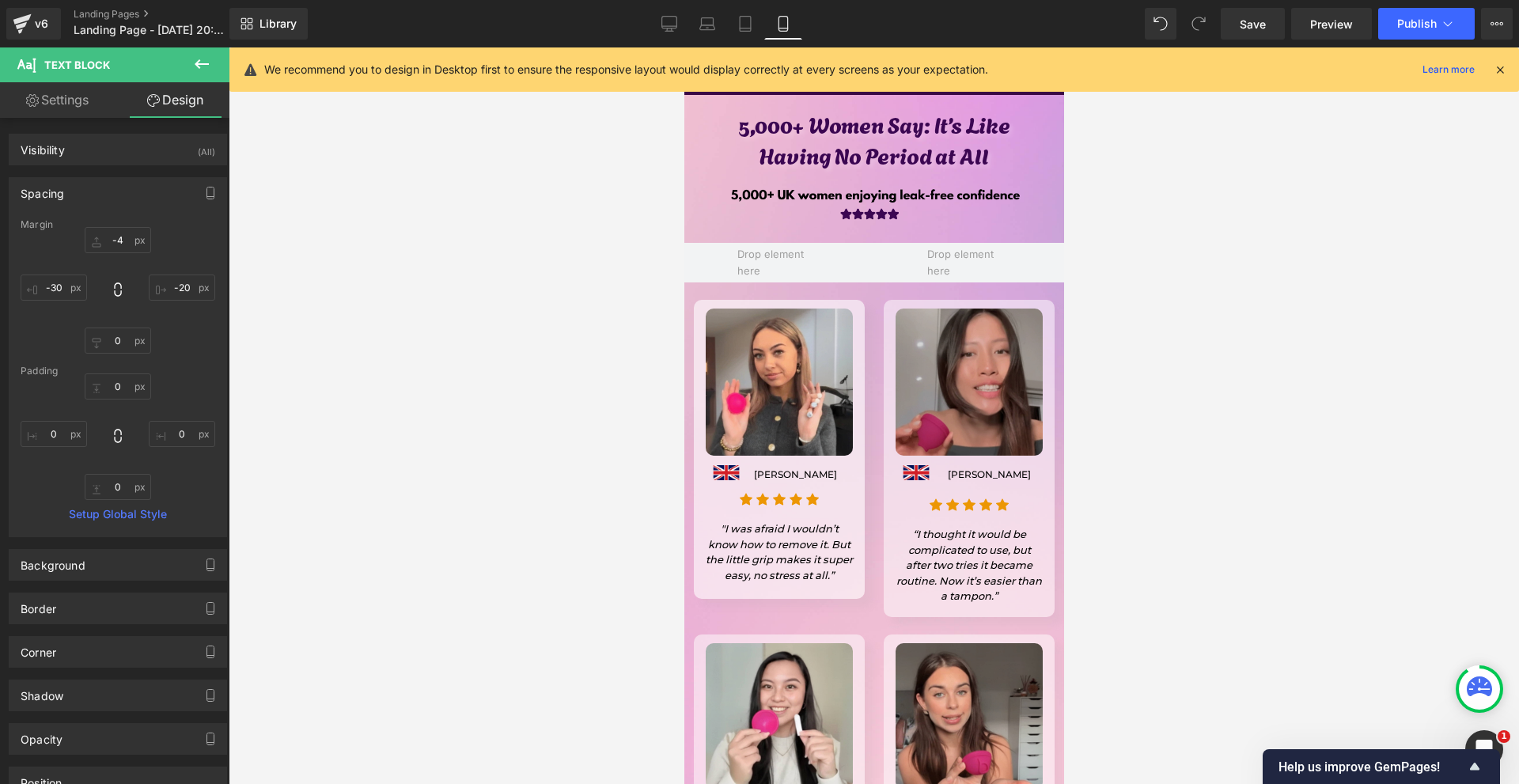
click at [968, 418] on img at bounding box center [968, 382] width 147 height 147
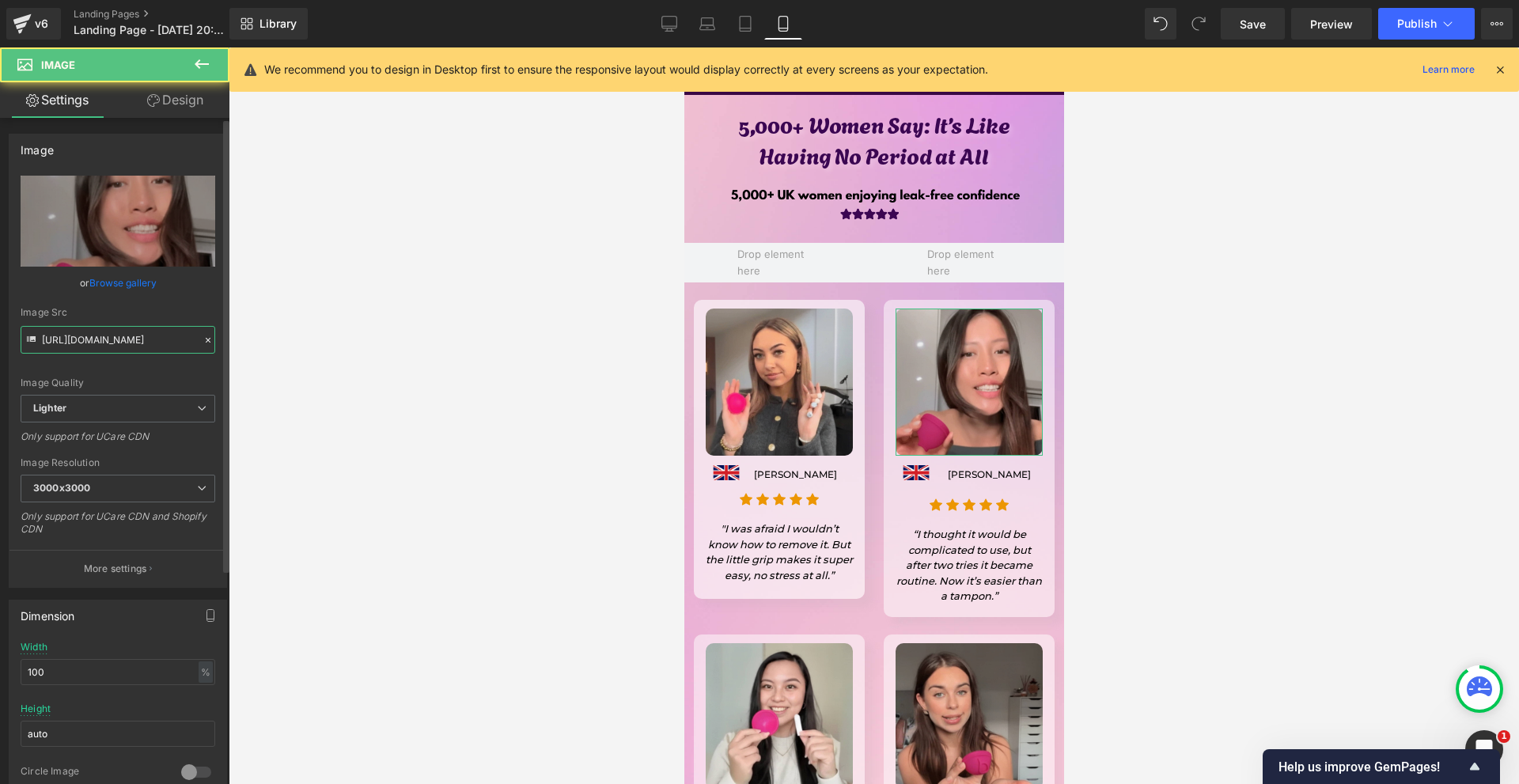
click at [132, 330] on input "https://ucarecdn.com/a1356734-df5d-49b9-a74e-328342485223/-/format/auto/-/previ…" at bounding box center [117, 339] width 194 height 28
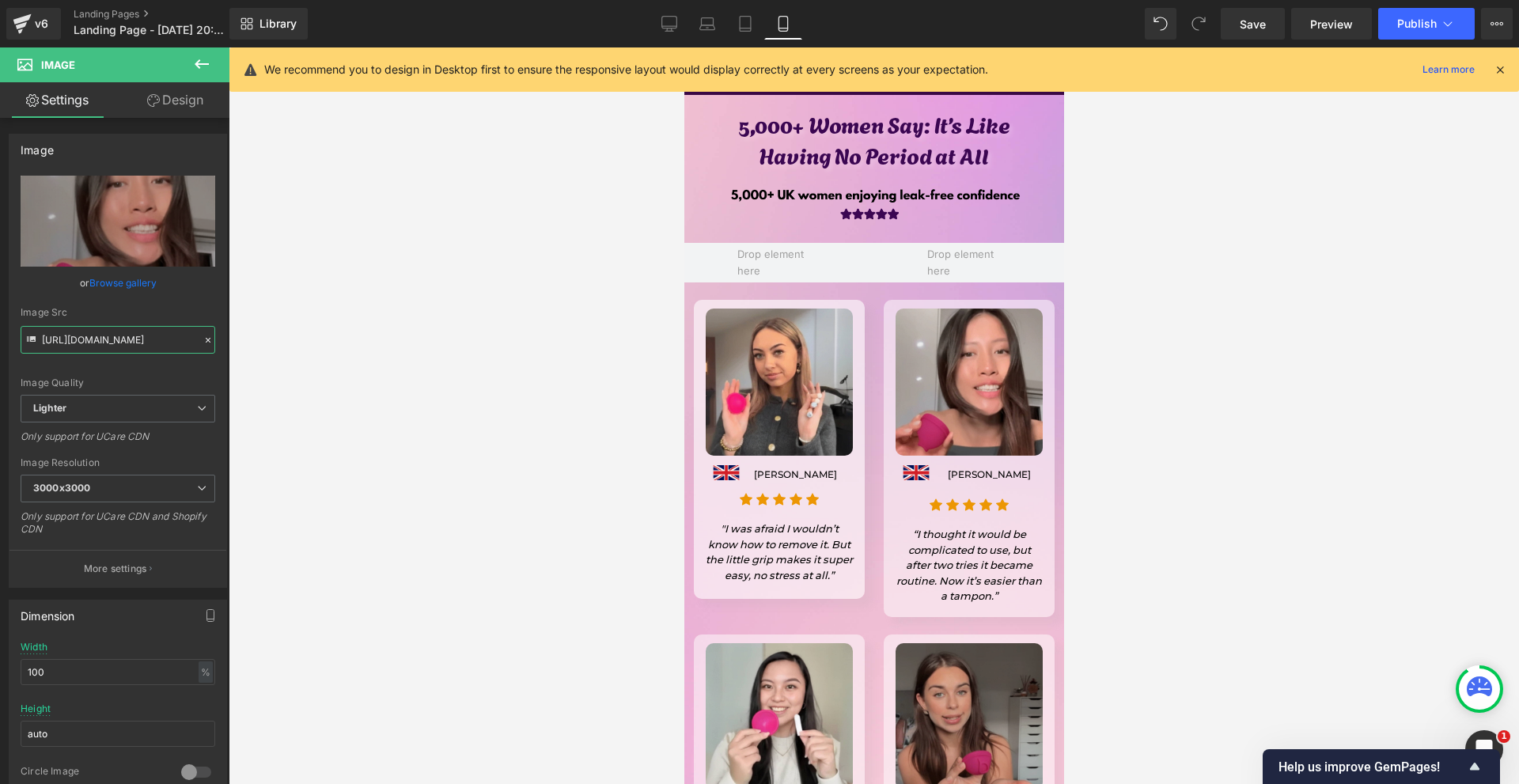
scroll to position [1684, 0]
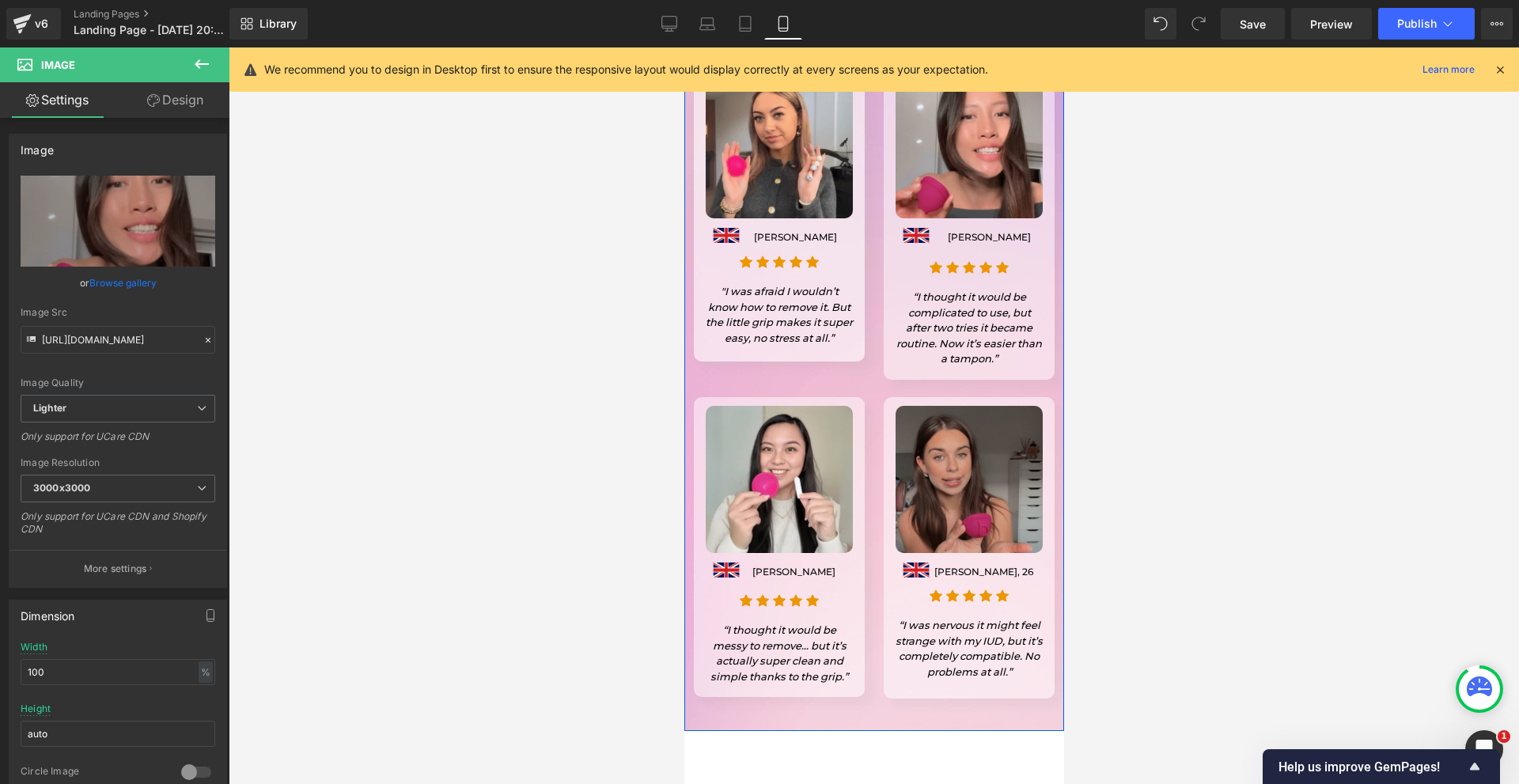
click at [954, 520] on img at bounding box center [968, 479] width 147 height 147
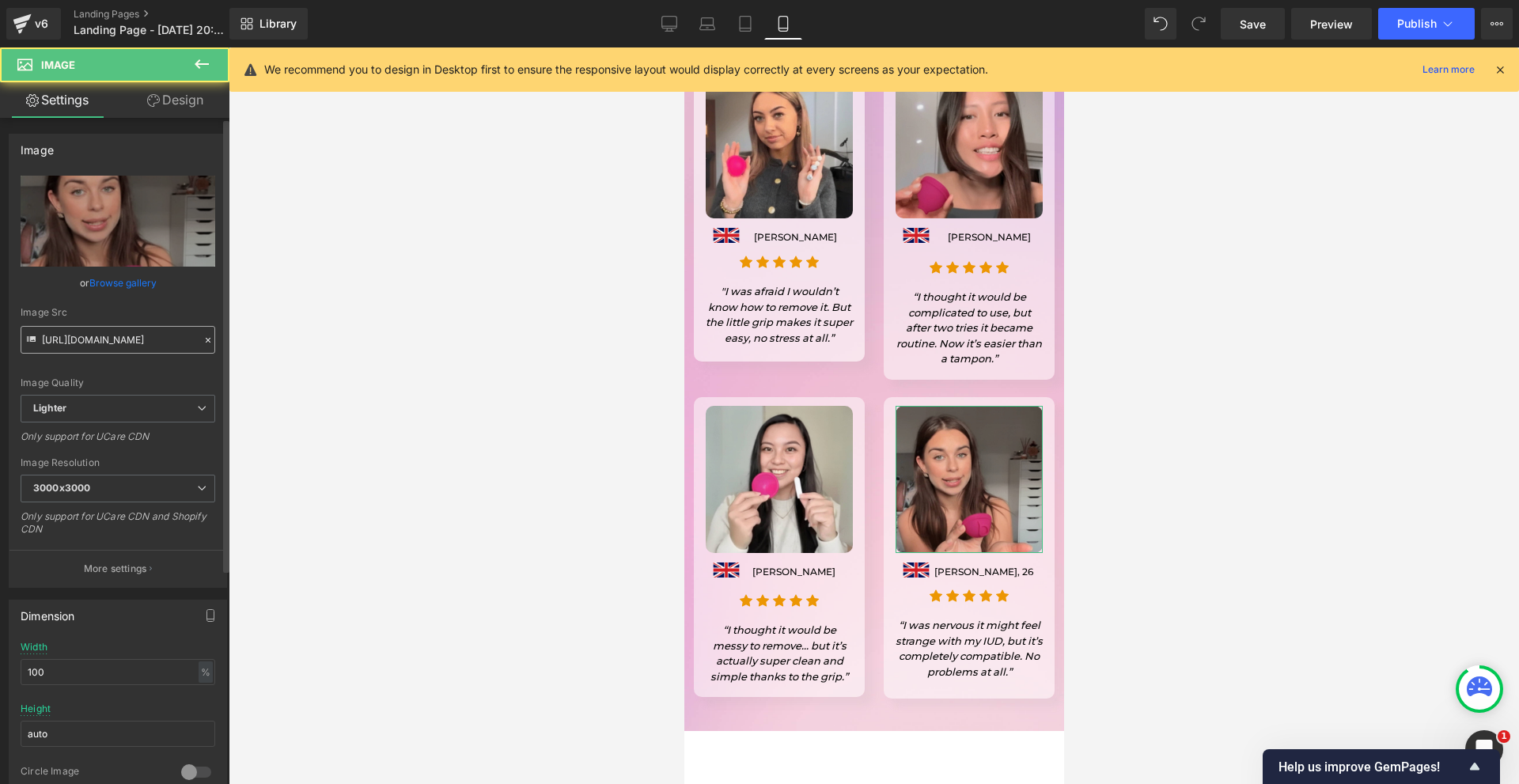
drag, startPoint x: 30, startPoint y: 315, endPoint x: 44, endPoint y: 335, distance: 24.4
click at [30, 316] on div "Image Src" at bounding box center [117, 312] width 194 height 11
click at [44, 335] on input "https://ucarecdn.com/7b854e7b-d9f2-496a-aac0-50a58f93eed4/-/format/auto/-/previ…" at bounding box center [117, 339] width 194 height 28
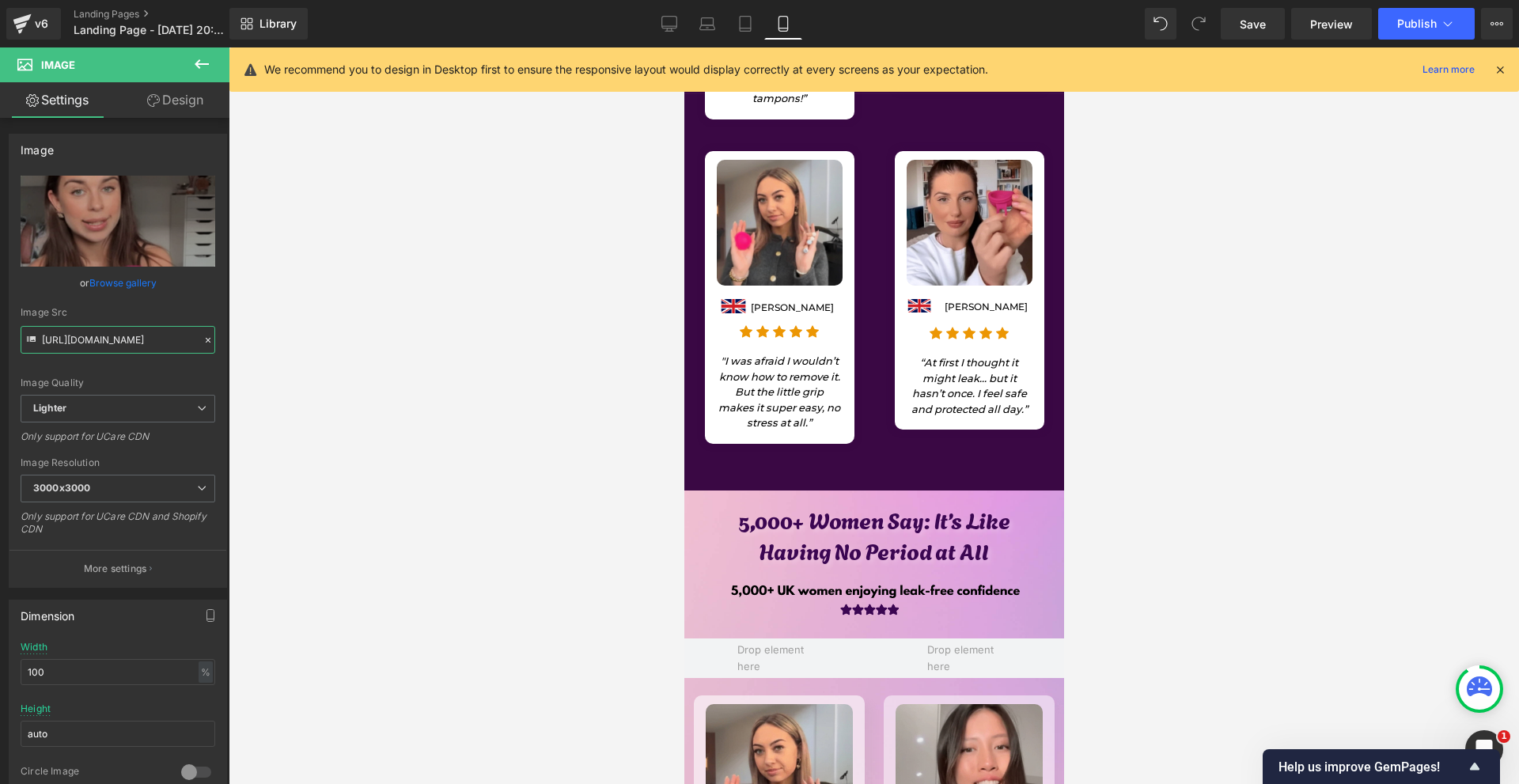
scroll to position [973, 0]
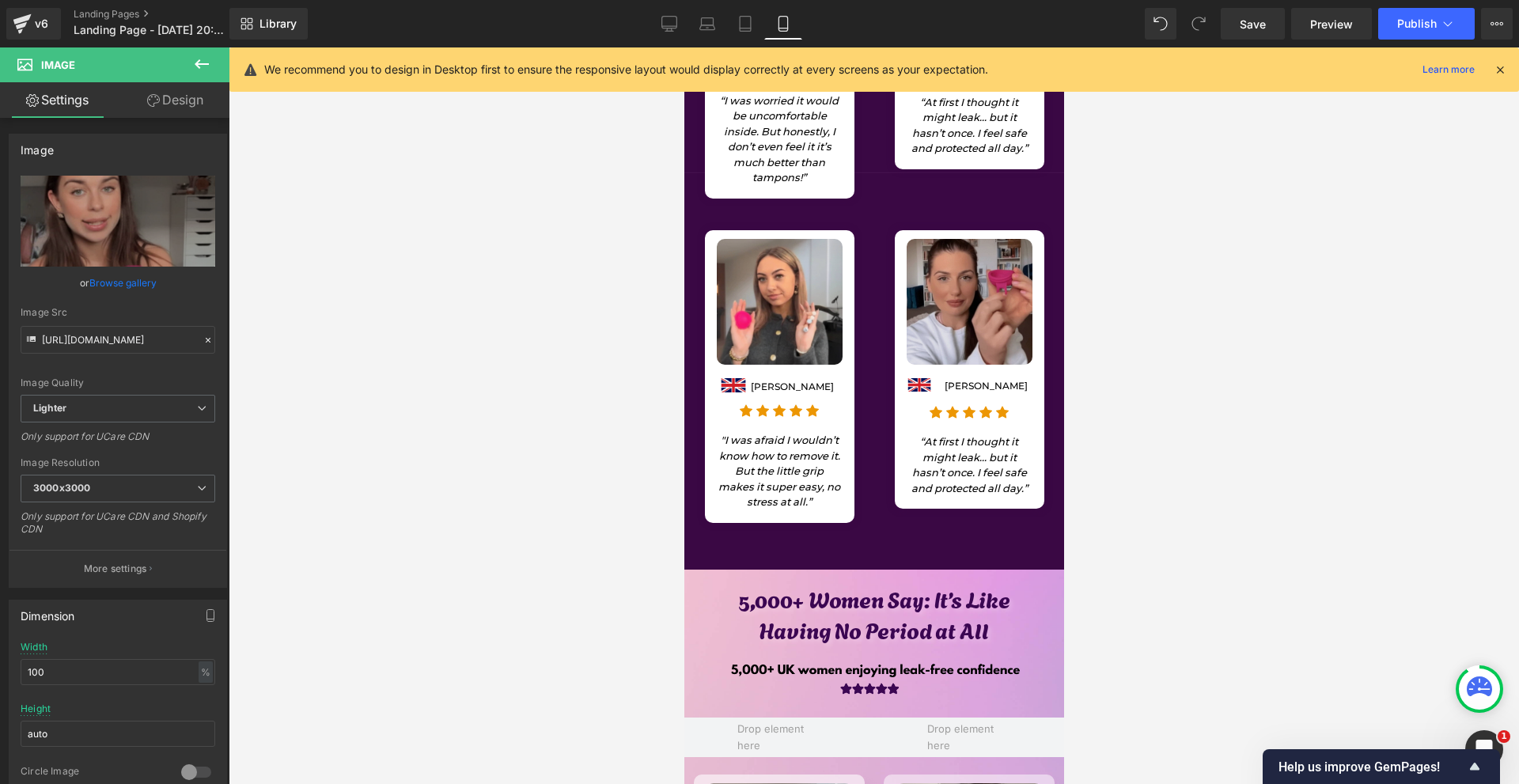
click at [955, 286] on div "Image" at bounding box center [969, 302] width 126 height 126
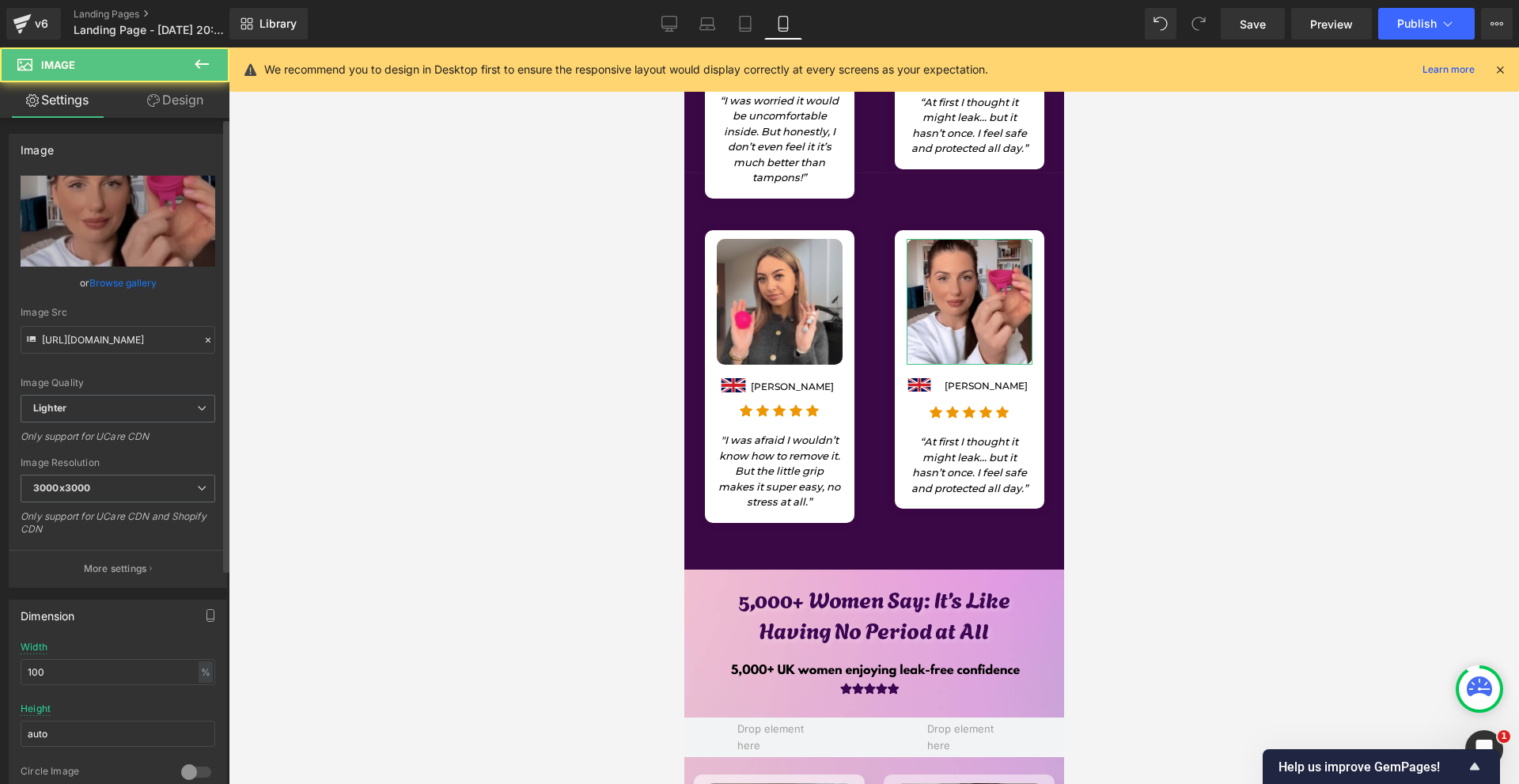
click at [87, 316] on div "Image Src" at bounding box center [117, 312] width 194 height 11
click at [85, 329] on input "https://ucarecdn.com/2fea0c99-3984-4773-afcb-0534f710188a/-/format/auto/-/previ…" at bounding box center [117, 339] width 194 height 28
paste input "7b854e7b-d9f2-496a-aac0-50a58f93eed4/-/format/auto/-/preview/3000x3000/-/qualit…"
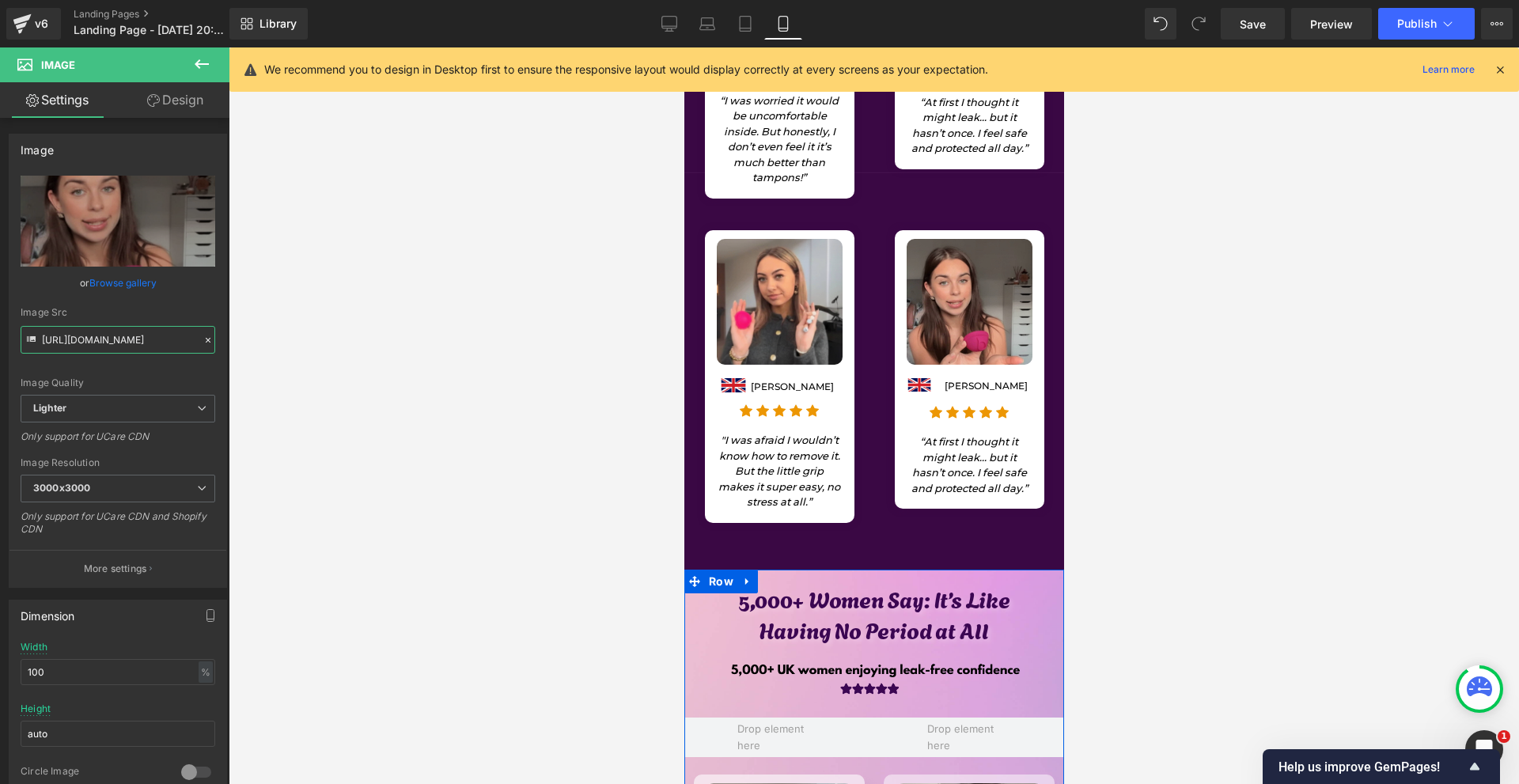
scroll to position [894, 0]
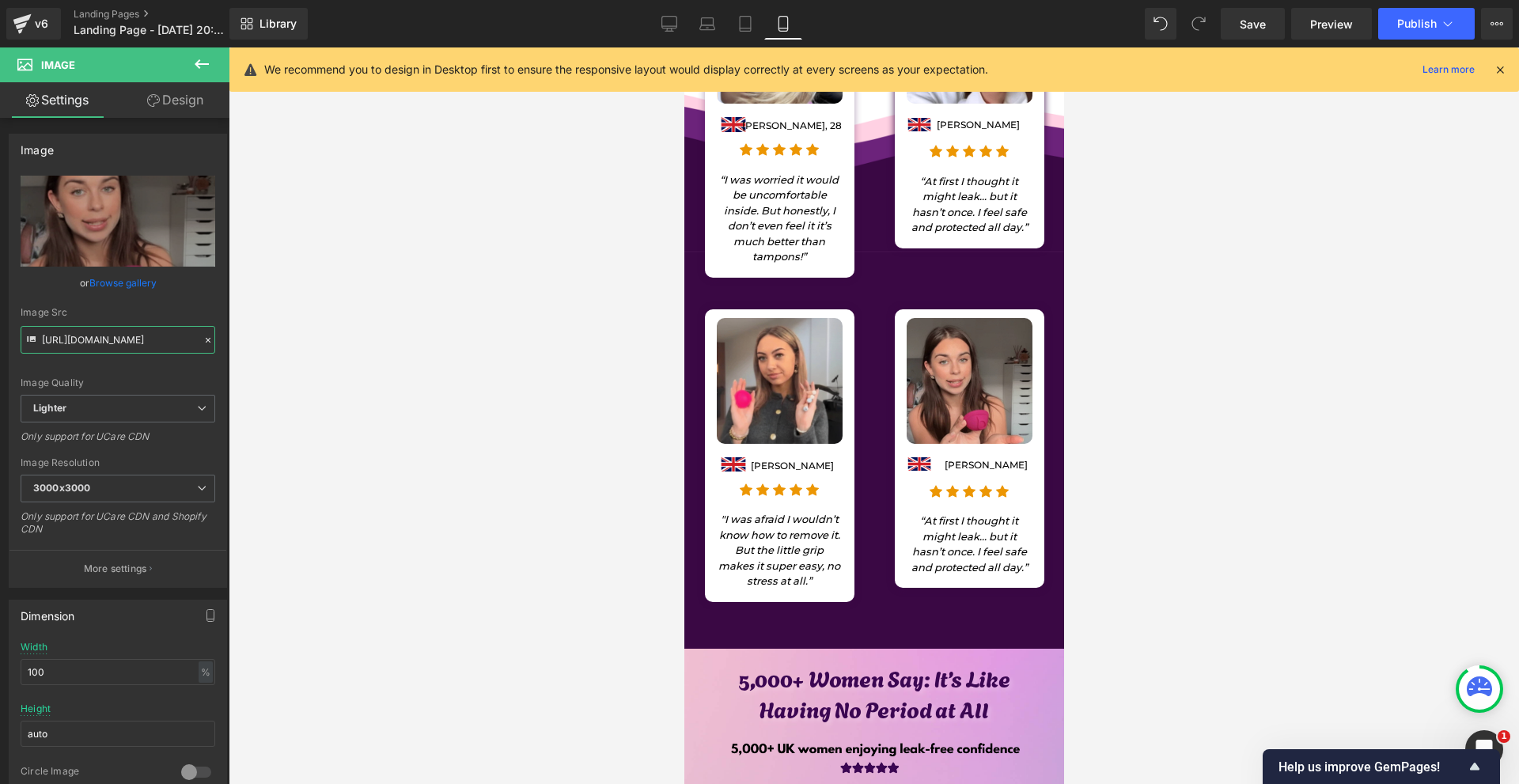
type input "https://ucarecdn.com/7b854e7b-d9f2-496a-aac0-50a58f93eed4/-/format/auto/-/previ…"
click at [1004, 456] on link at bounding box center [1011, 464] width 17 height 19
click at [1004, 458] on p "Jessica Hargreaves" at bounding box center [984, 465] width 99 height 14
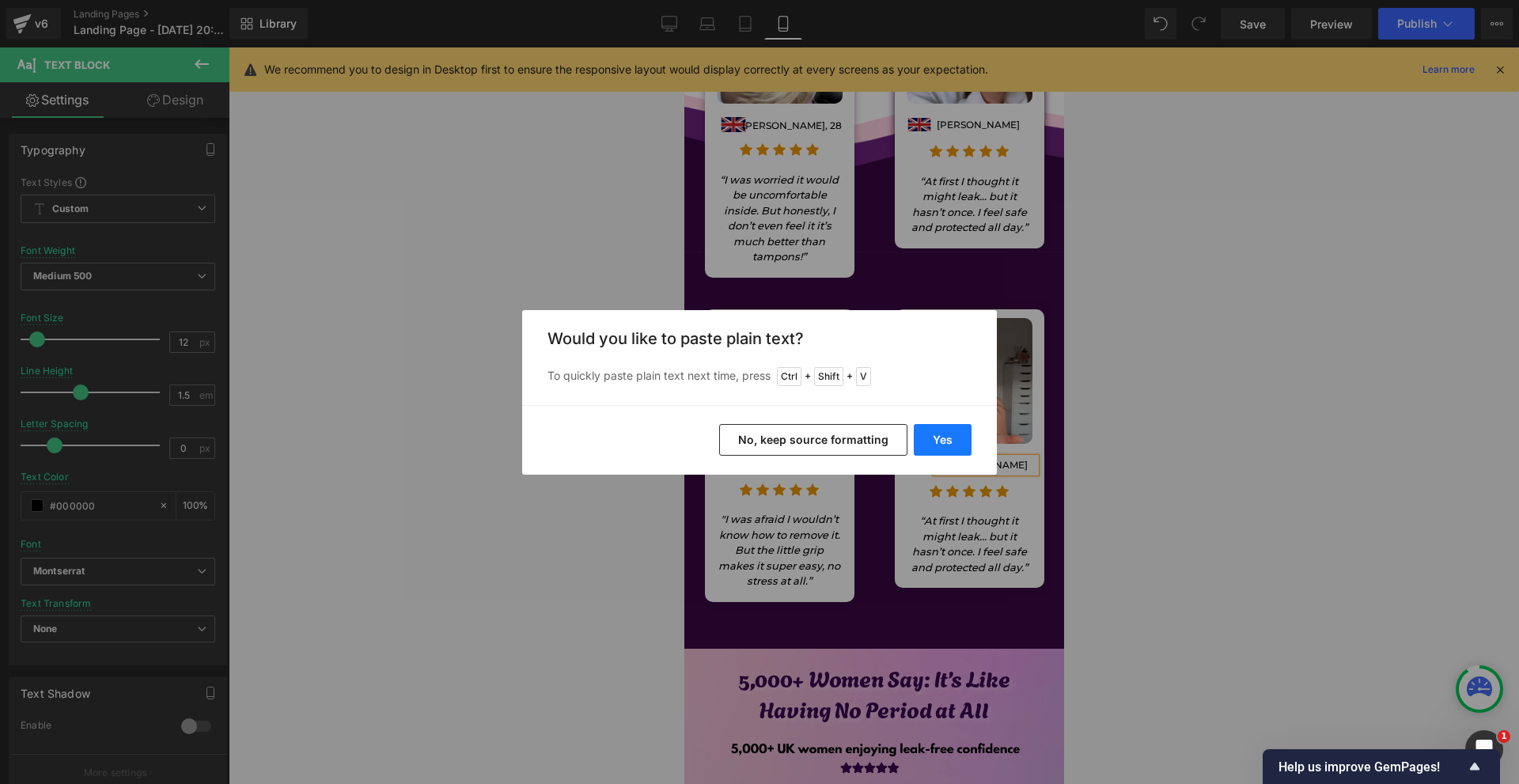
click at [934, 440] on button "Yes" at bounding box center [943, 439] width 58 height 31
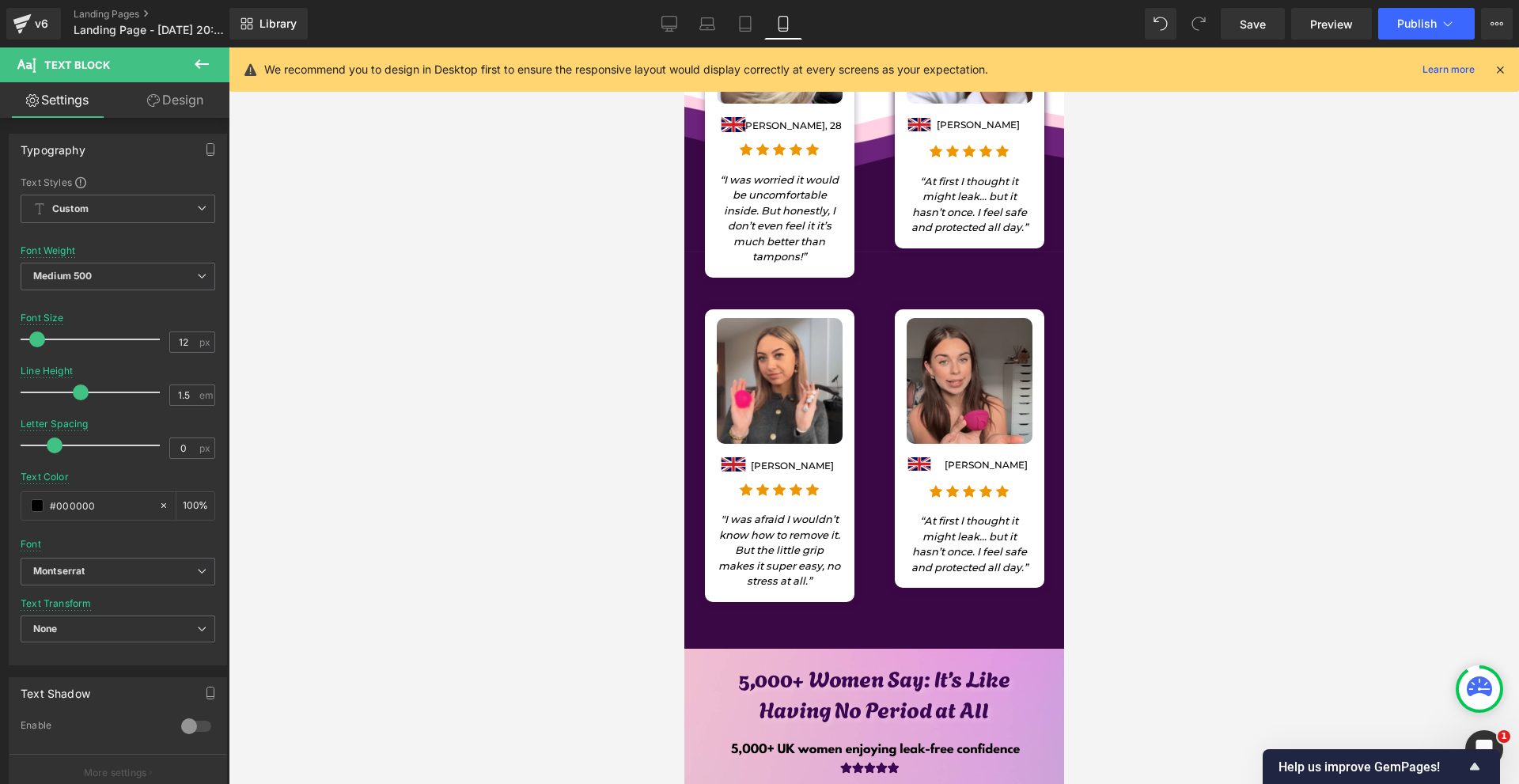
scroll to position [1289, 0]
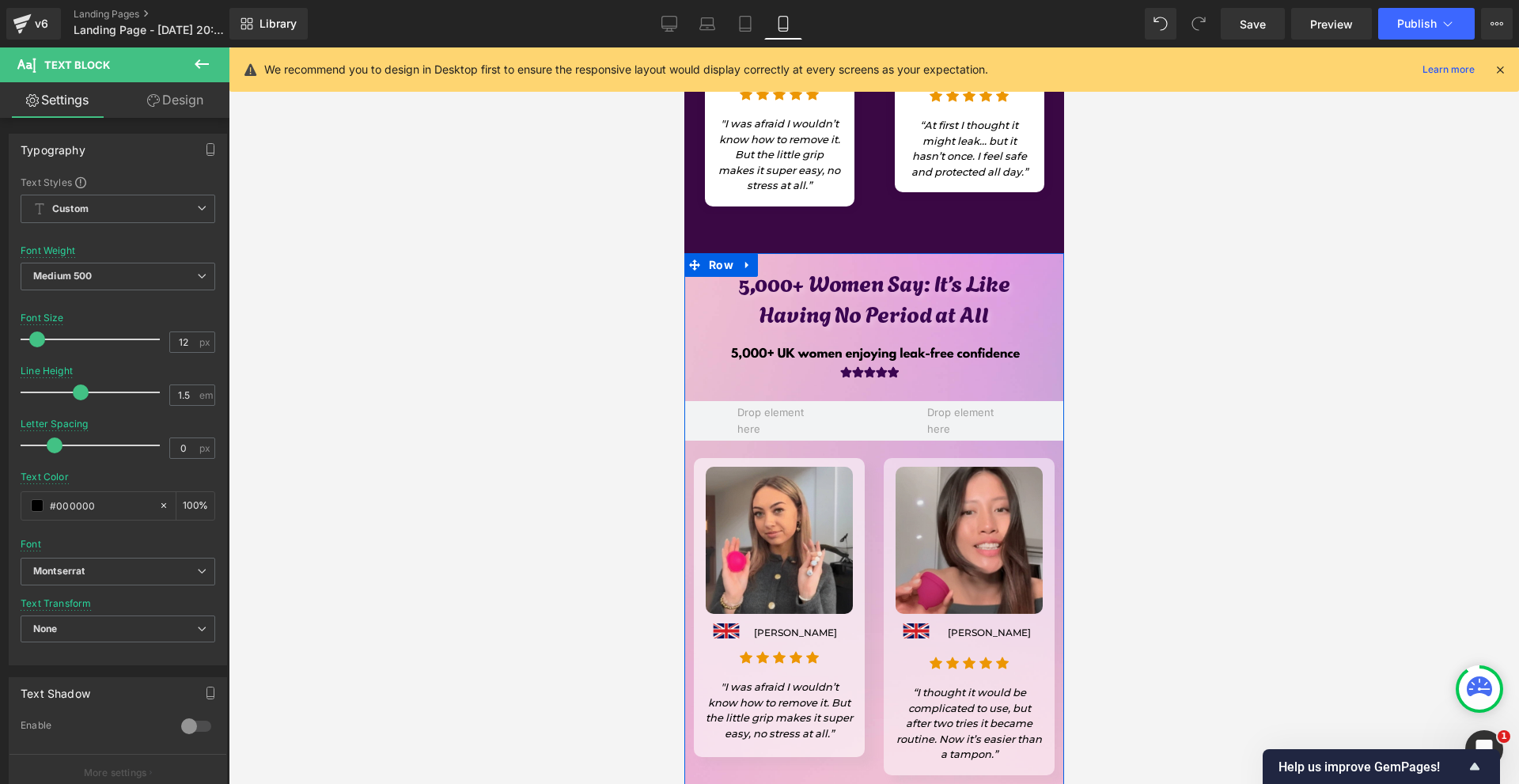
click at [758, 267] on h1 "5,000+ Women Say: It’s Like" at bounding box center [874, 282] width 356 height 30
click at [747, 267] on h1 "5,000+ Women Say: It’s Like" at bounding box center [874, 282] width 356 height 30
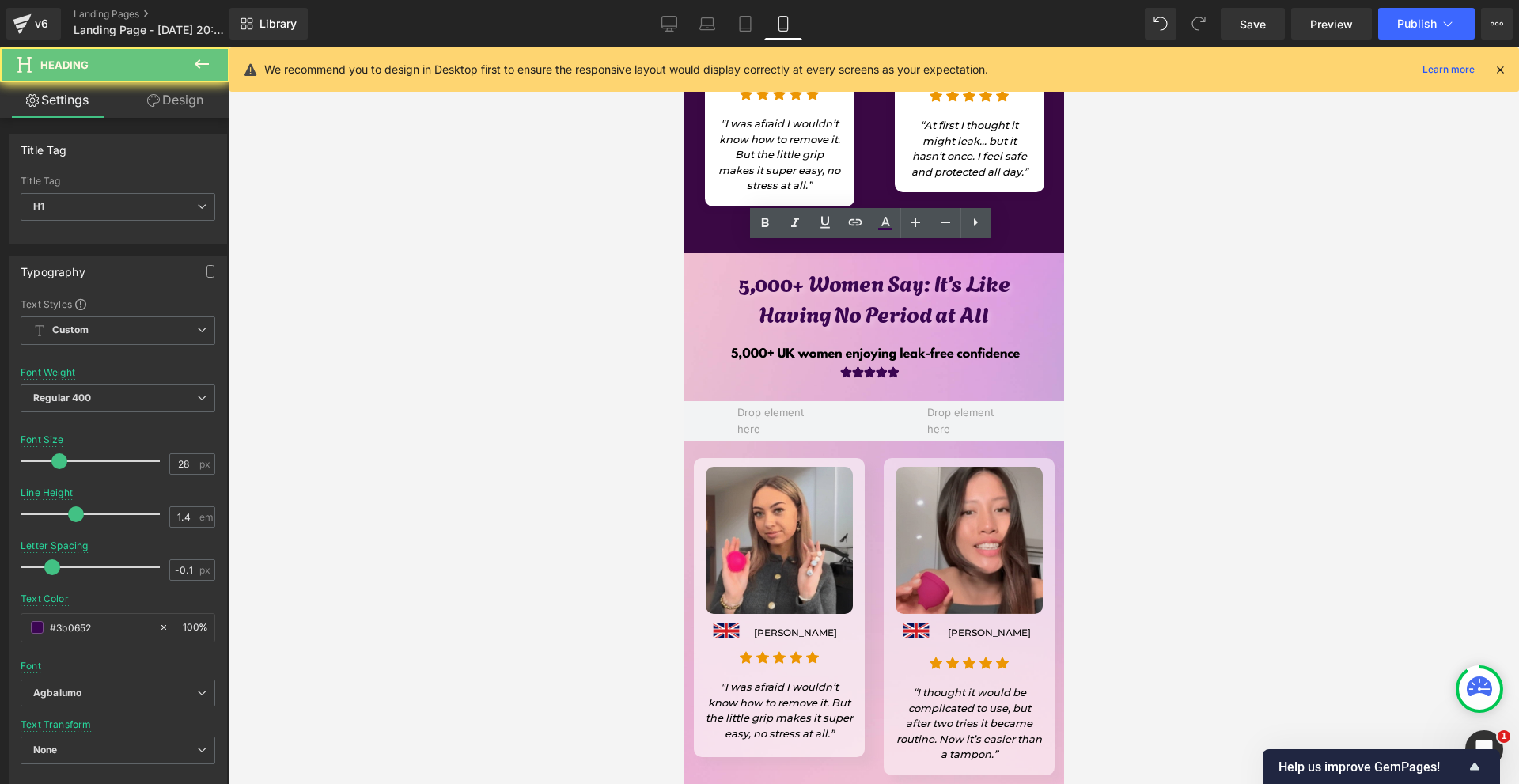
click at [1258, 387] on div at bounding box center [873, 415] width 1290 height 737
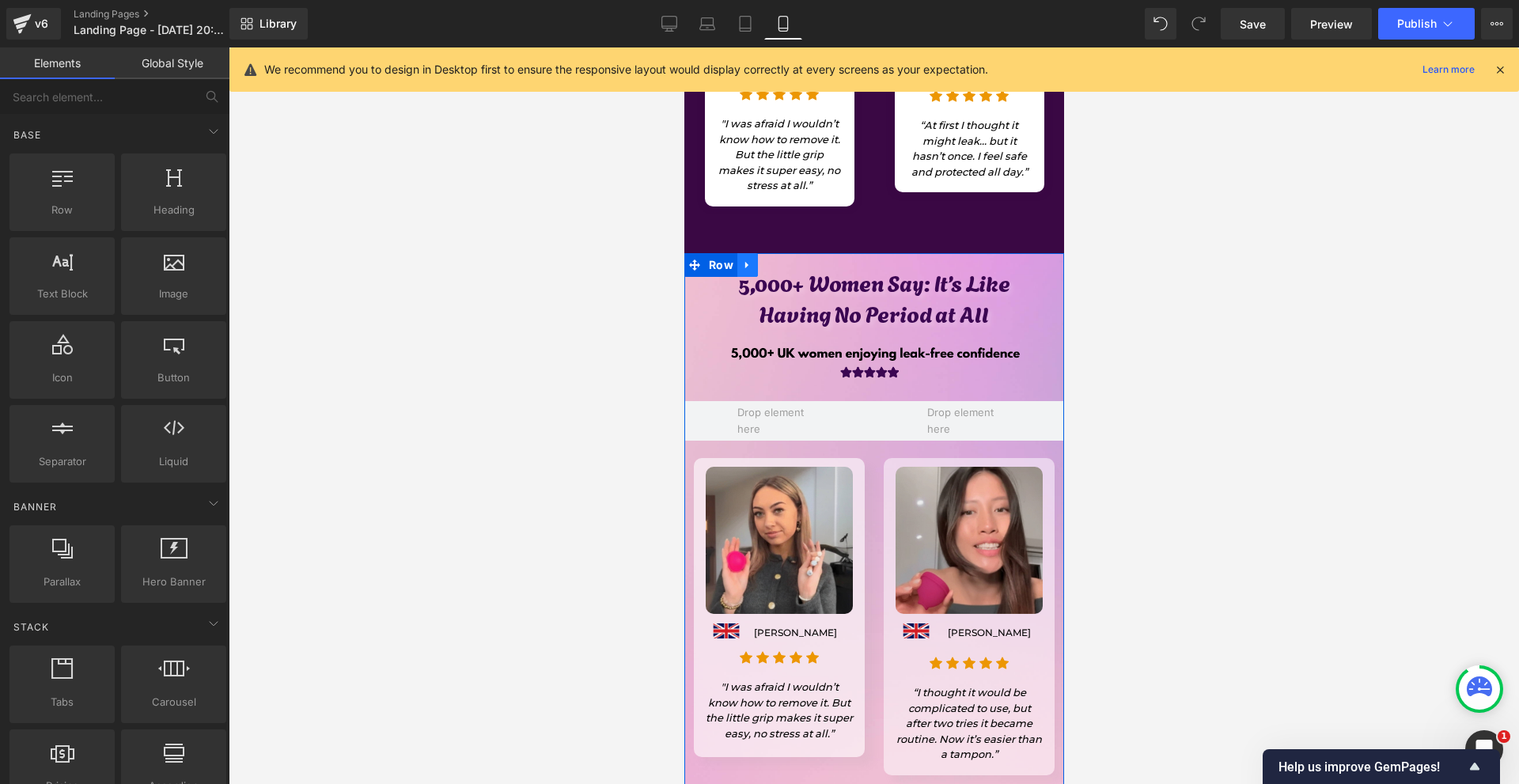
click at [751, 256] on link at bounding box center [747, 265] width 21 height 24
click at [787, 260] on icon at bounding box center [788, 265] width 11 height 11
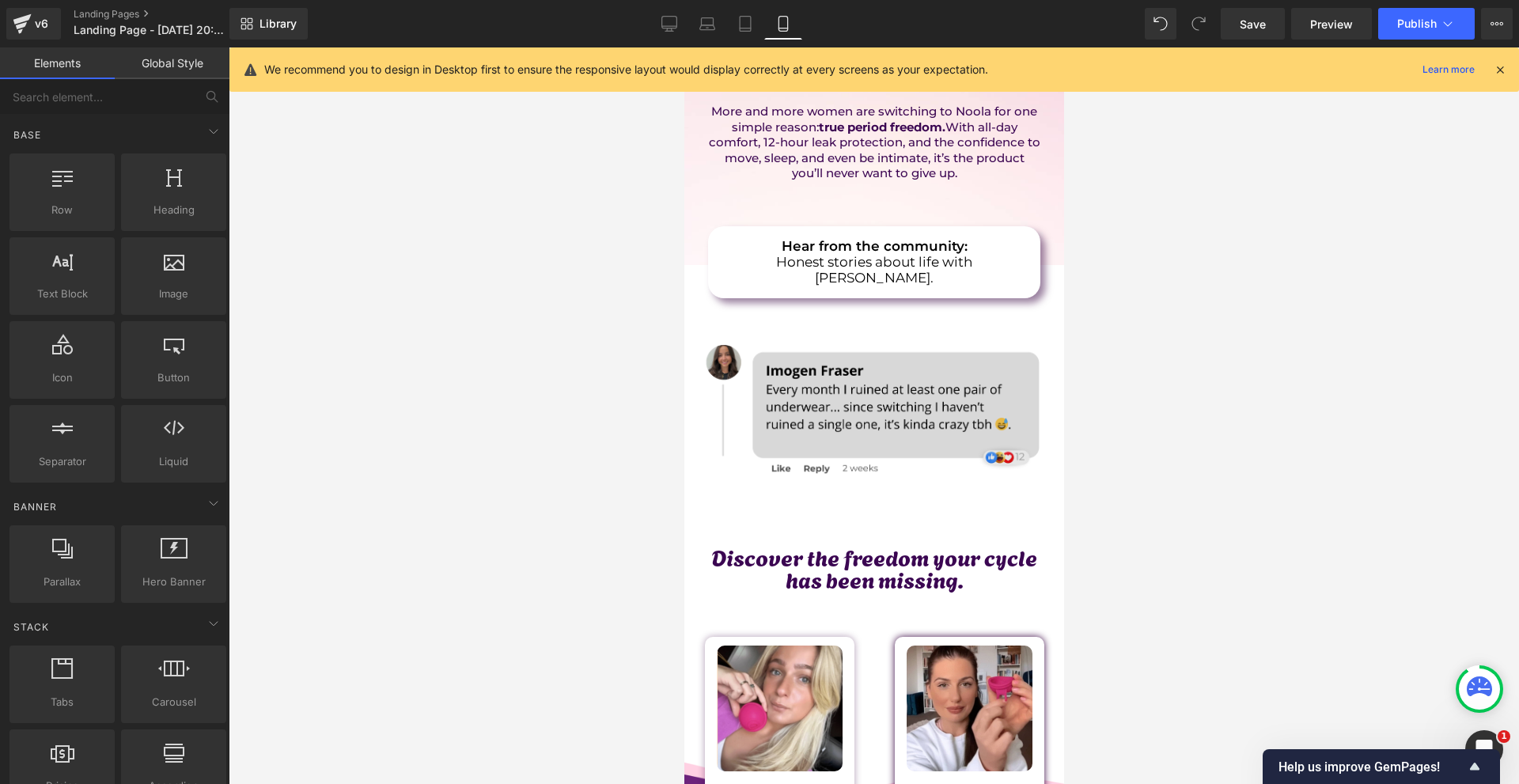
scroll to position [0, 0]
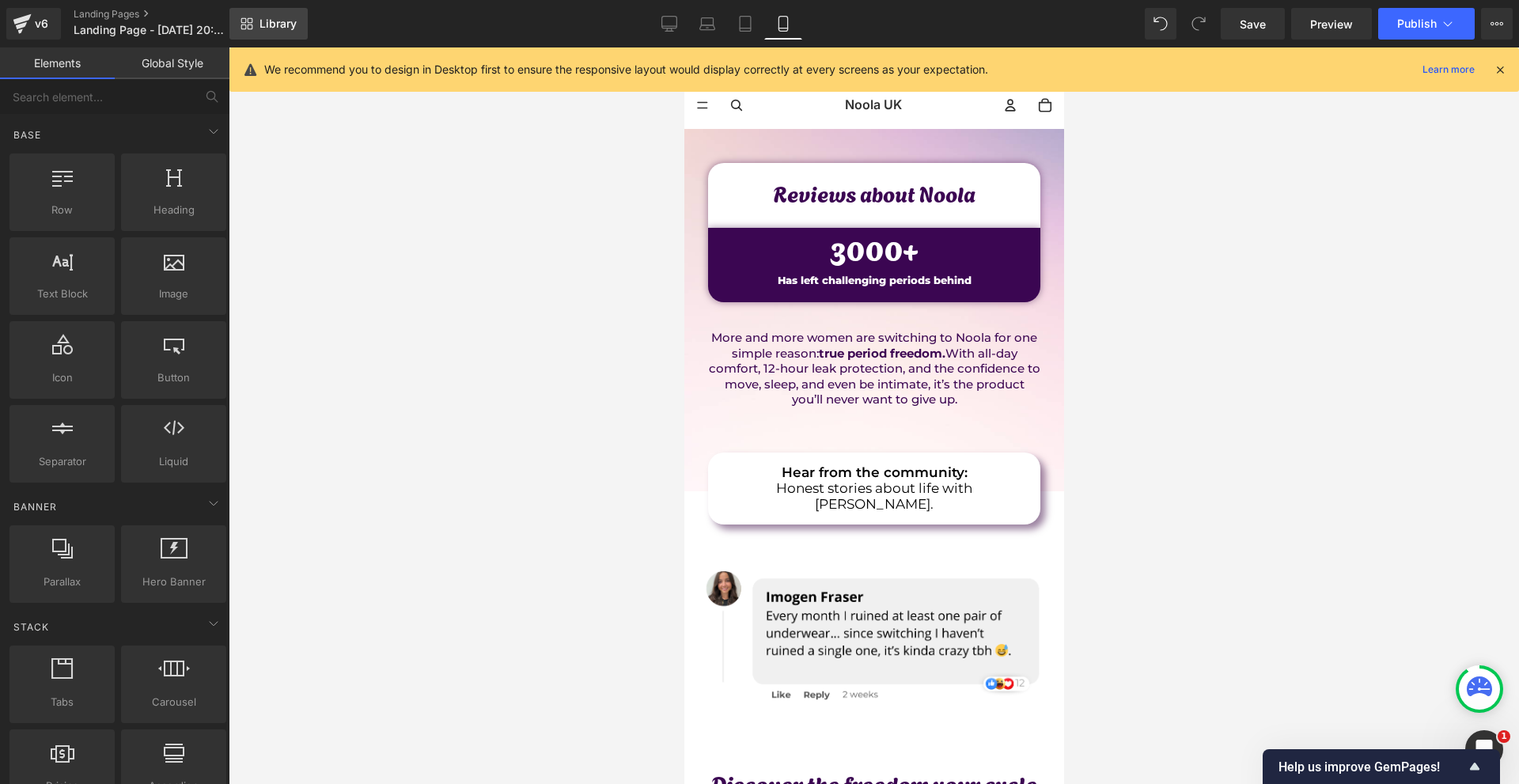
click at [265, 23] on span "Library" at bounding box center [278, 24] width 38 height 14
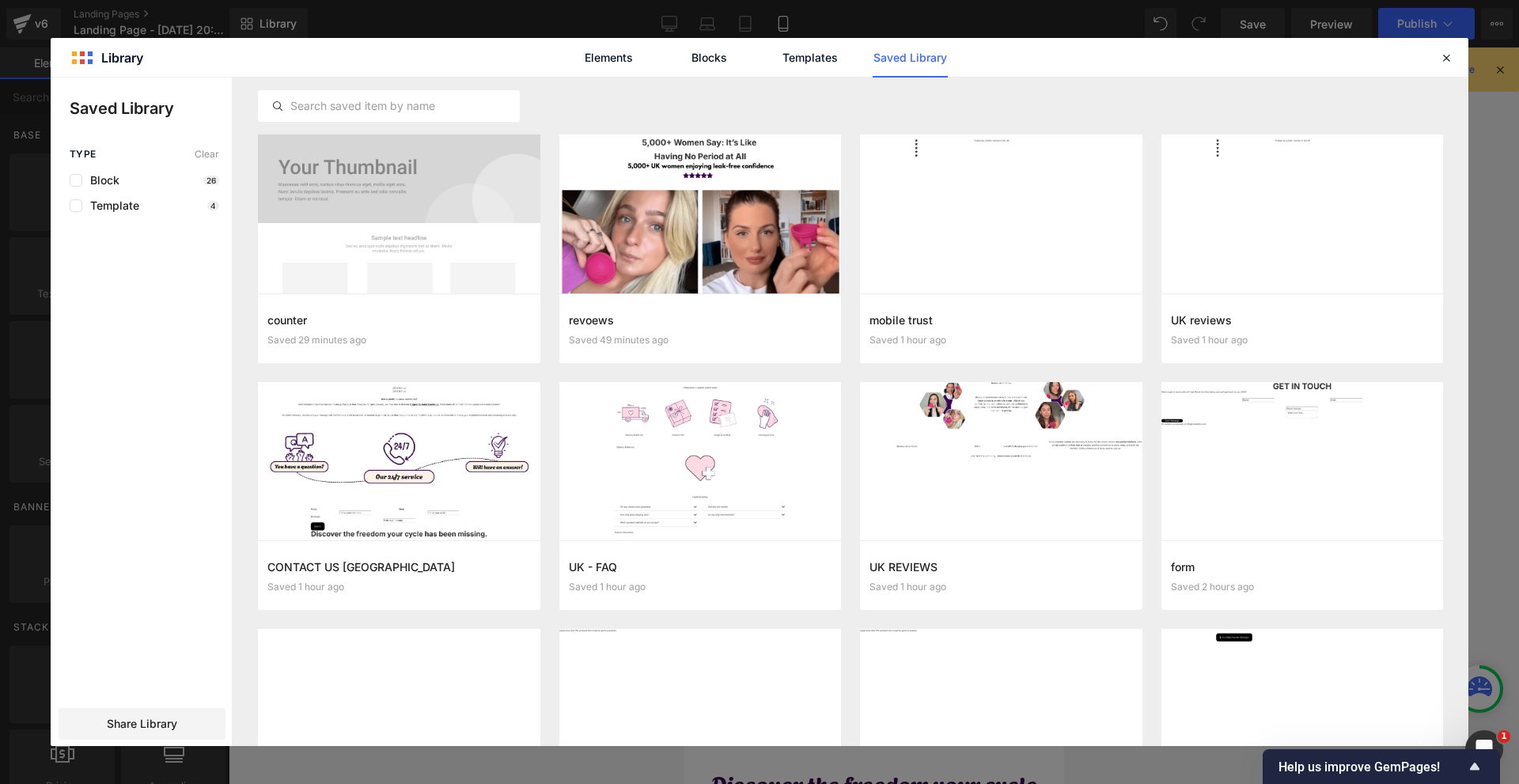
click at [1445, 62] on icon at bounding box center [1446, 58] width 14 height 14
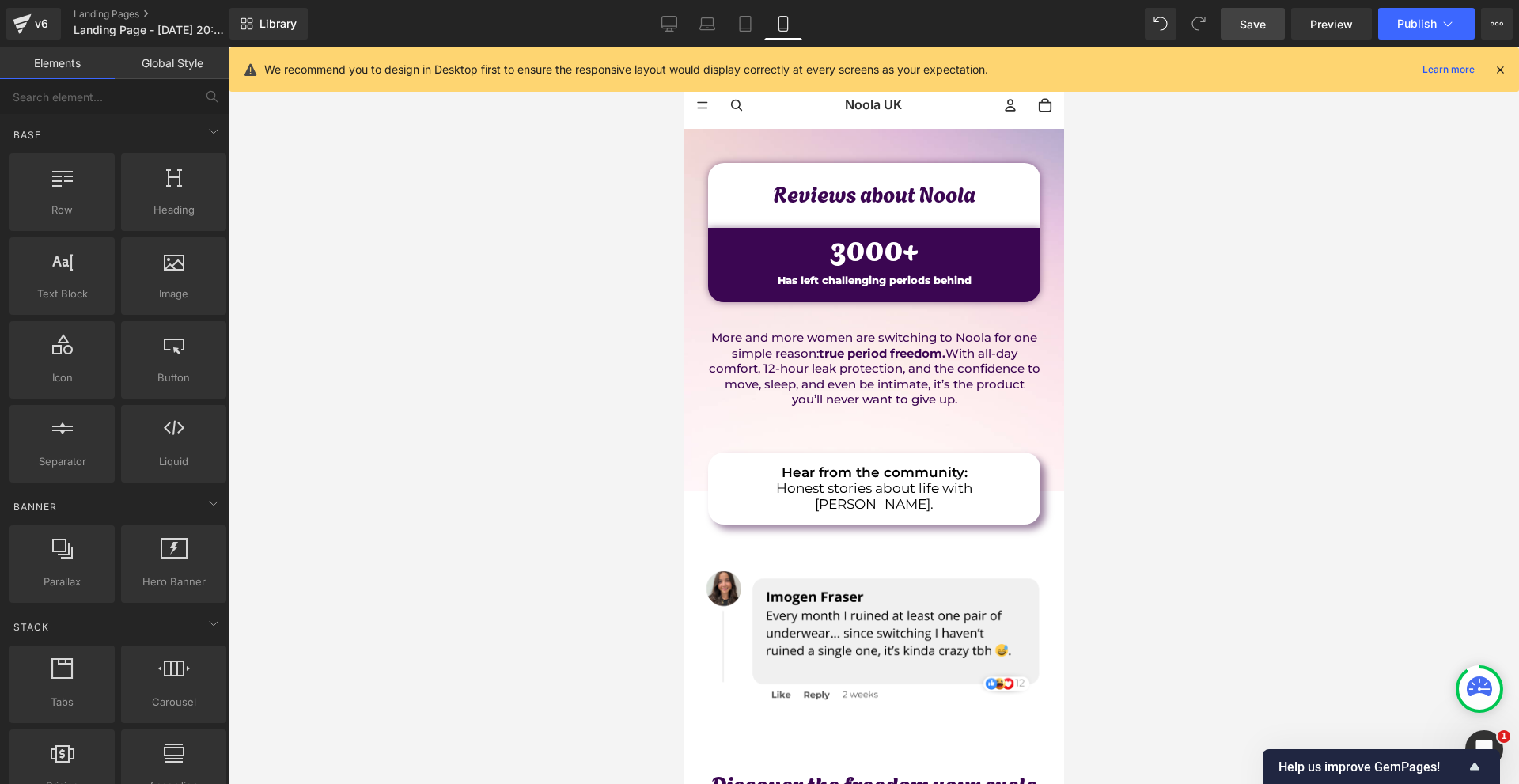
click at [1268, 30] on link "Save" at bounding box center [1252, 23] width 64 height 31
click at [277, 2] on div "Library Mobile Desktop Laptop Tablet Mobile Save Preview Publish Scheduled View…" at bounding box center [874, 23] width 1289 height 47
click at [276, 13] on link "Library" at bounding box center [268, 23] width 78 height 31
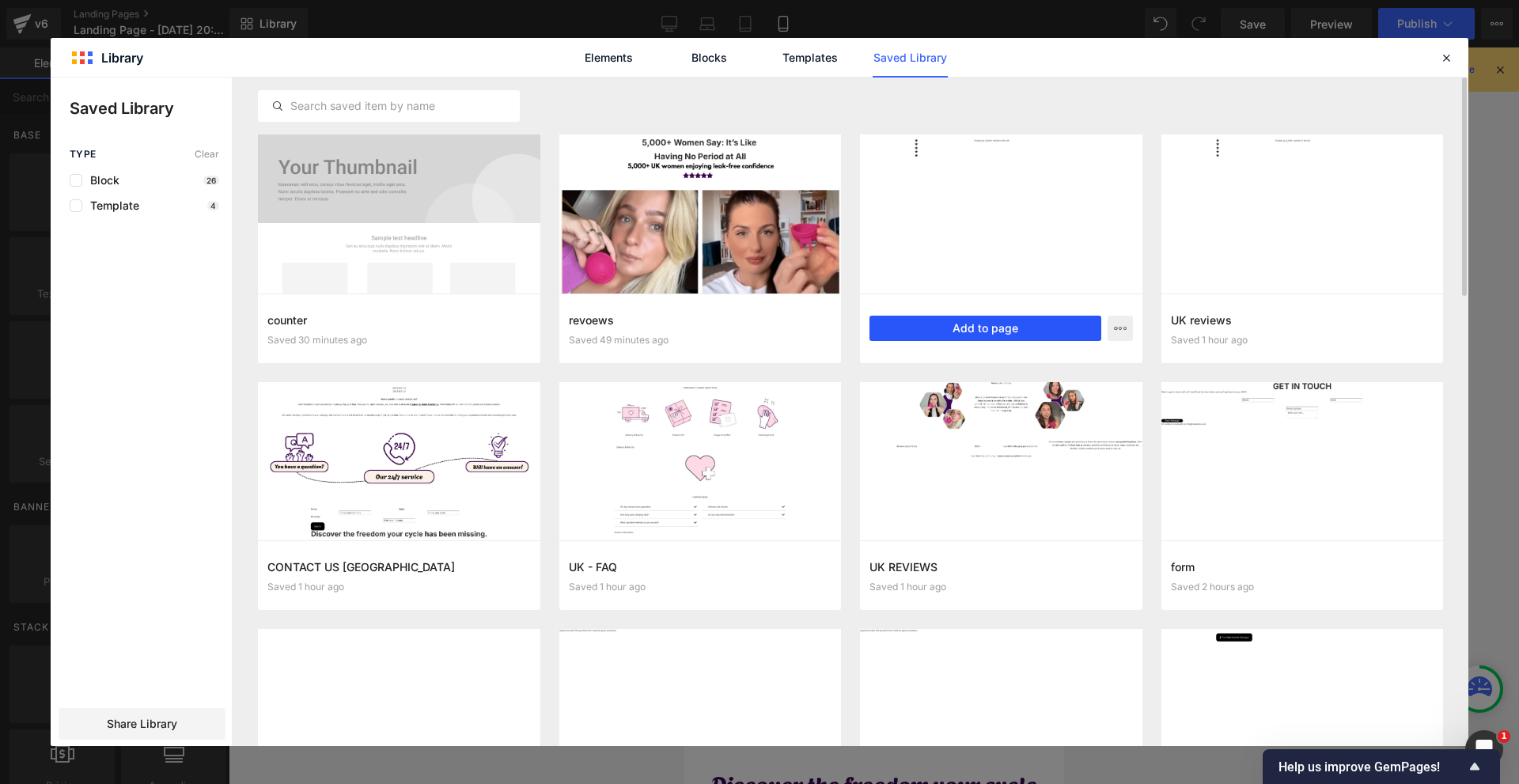
click at [1003, 332] on button "Add to page" at bounding box center [985, 328] width 232 height 25
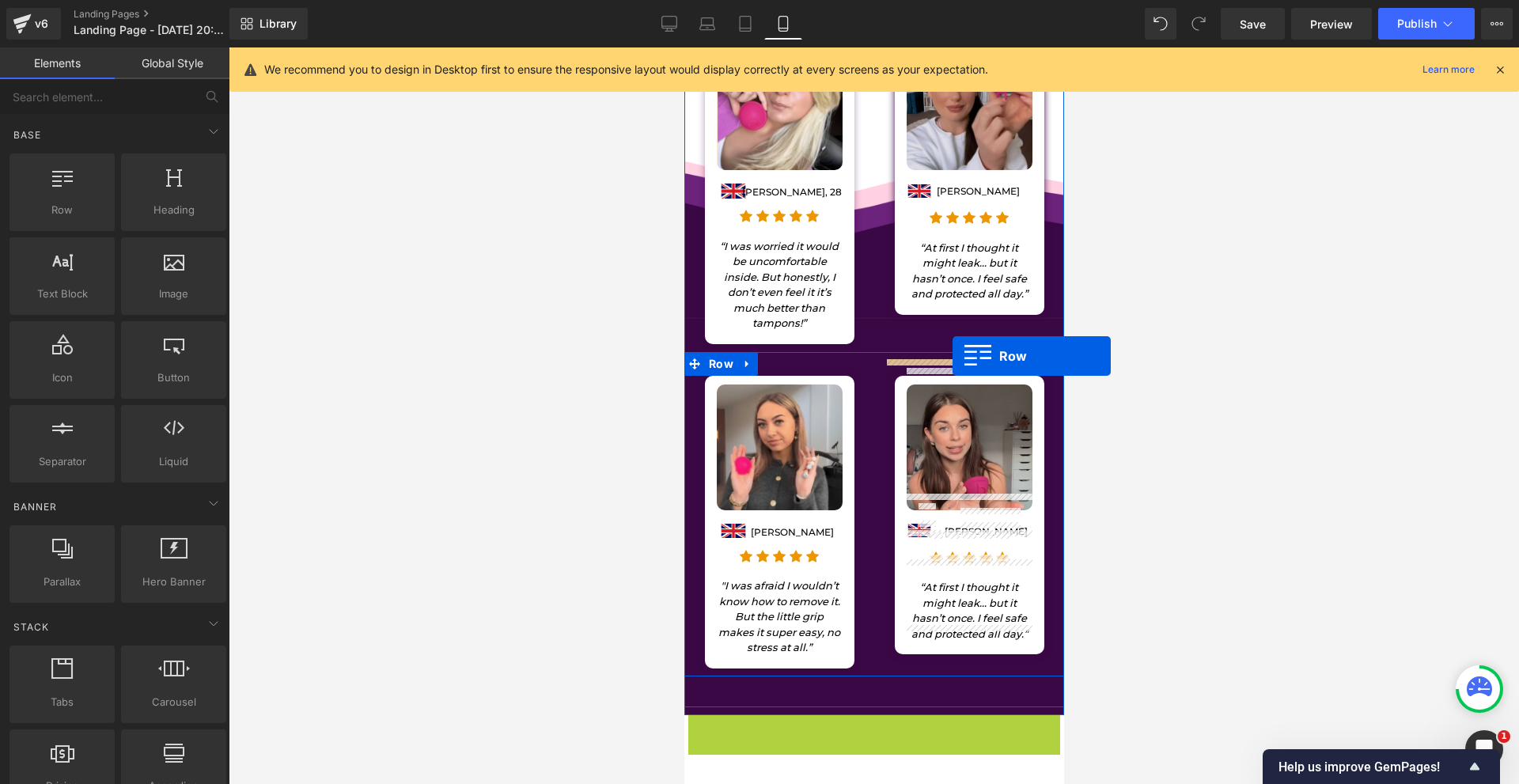
scroll to position [511, 0]
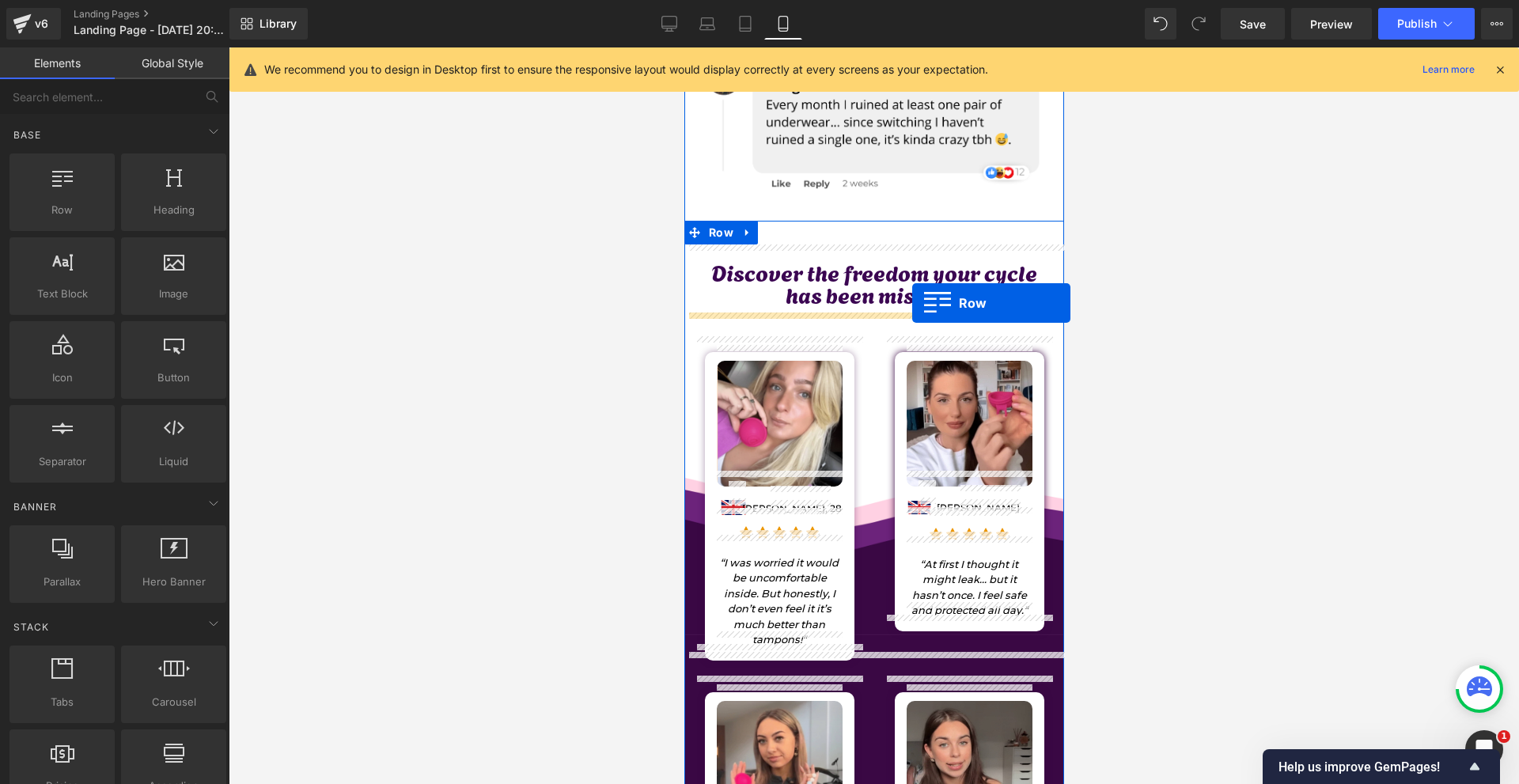
drag, startPoint x: 720, startPoint y: 234, endPoint x: 911, endPoint y: 303, distance: 203.1
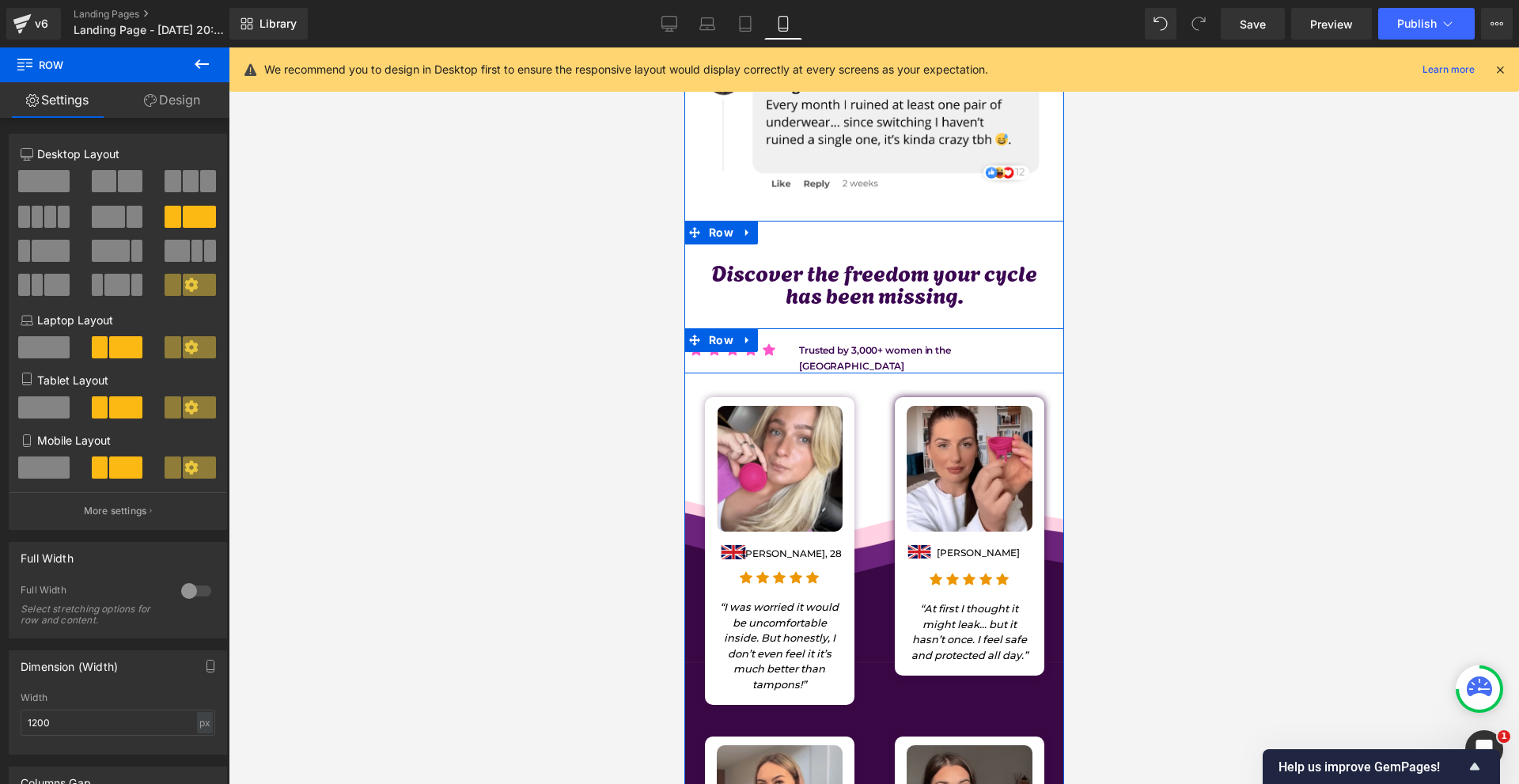
click at [855, 343] on p "Trusted by 3,000+ women in the [GEOGRAPHIC_DATA]" at bounding box center [925, 358] width 253 height 30
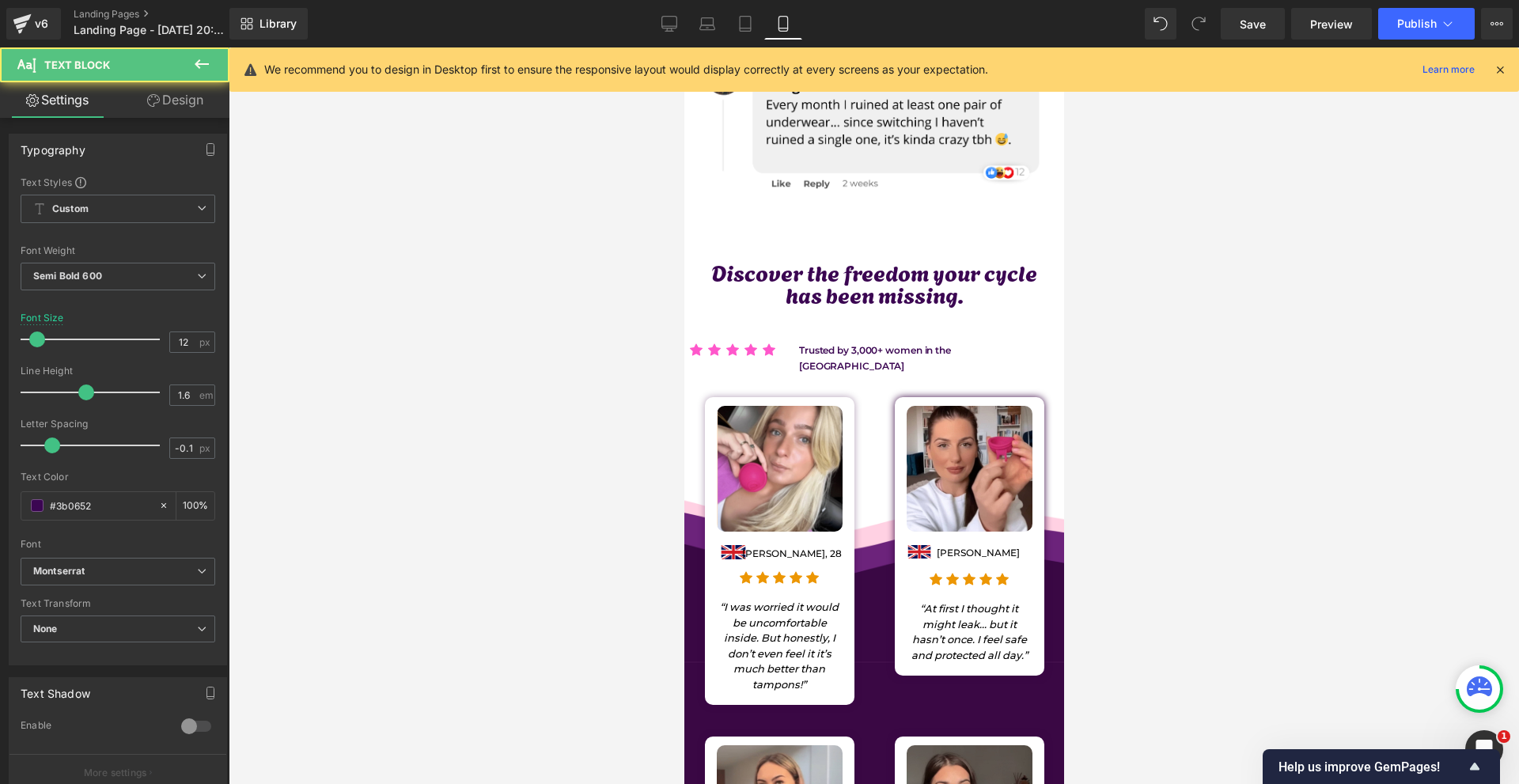
click at [167, 110] on link "Design" at bounding box center [175, 100] width 115 height 36
click at [0, 0] on div "Spacing" at bounding box center [0, 0] width 0 height 0
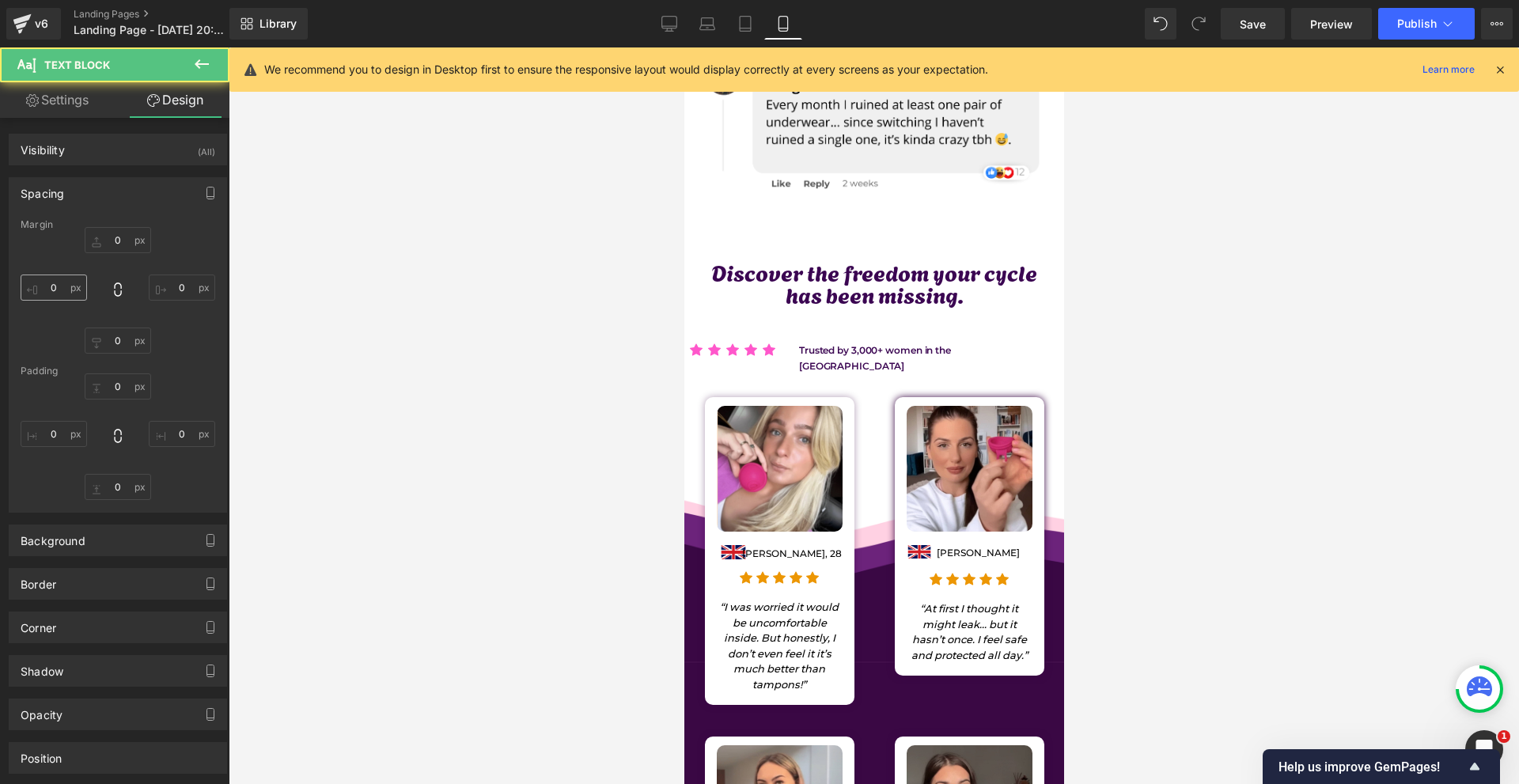
type input "2"
type input "0"
type input "-30"
type input "0"
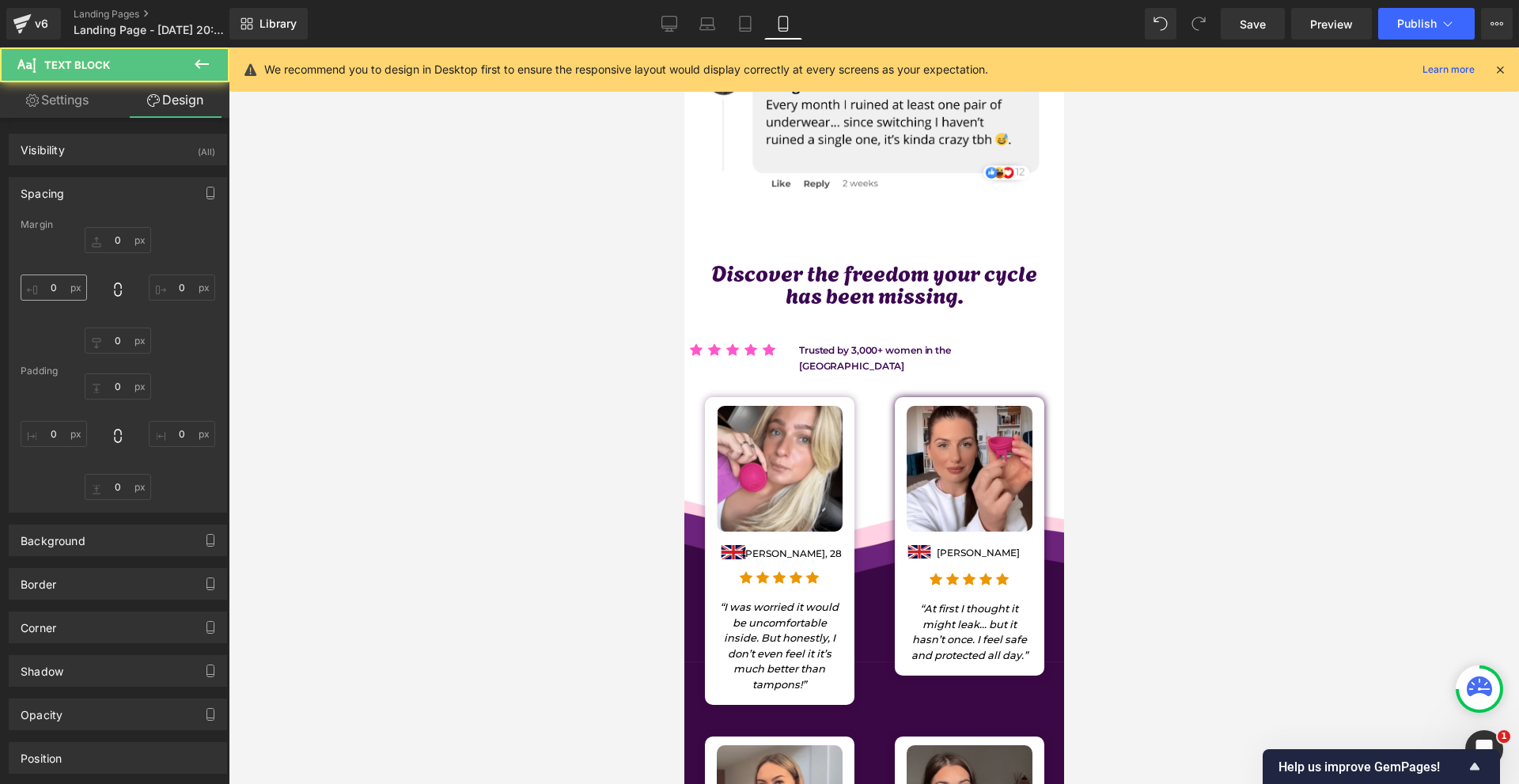
type input "0"
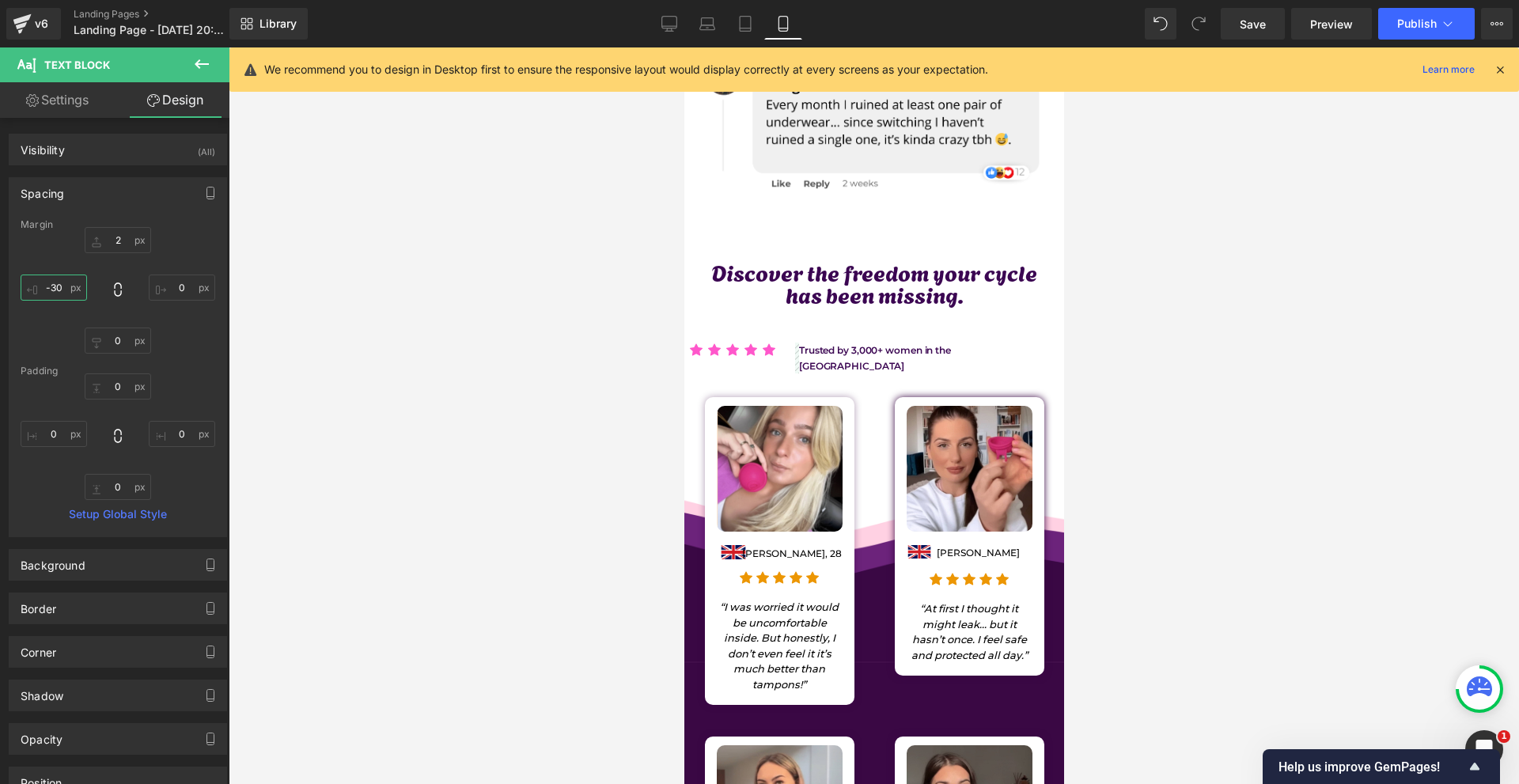
click at [78, 277] on input "-30" at bounding box center [54, 287] width 66 height 26
type input "0"
click at [214, 289] on div "Margin 2px 2 0px 0 0px 0 0 0 Padding 0px 0 0px 0 0px 0 0px 0 Setup Global Style" at bounding box center [118, 378] width 217 height 317
click at [196, 289] on input "0" at bounding box center [182, 287] width 66 height 26
type input "-30"
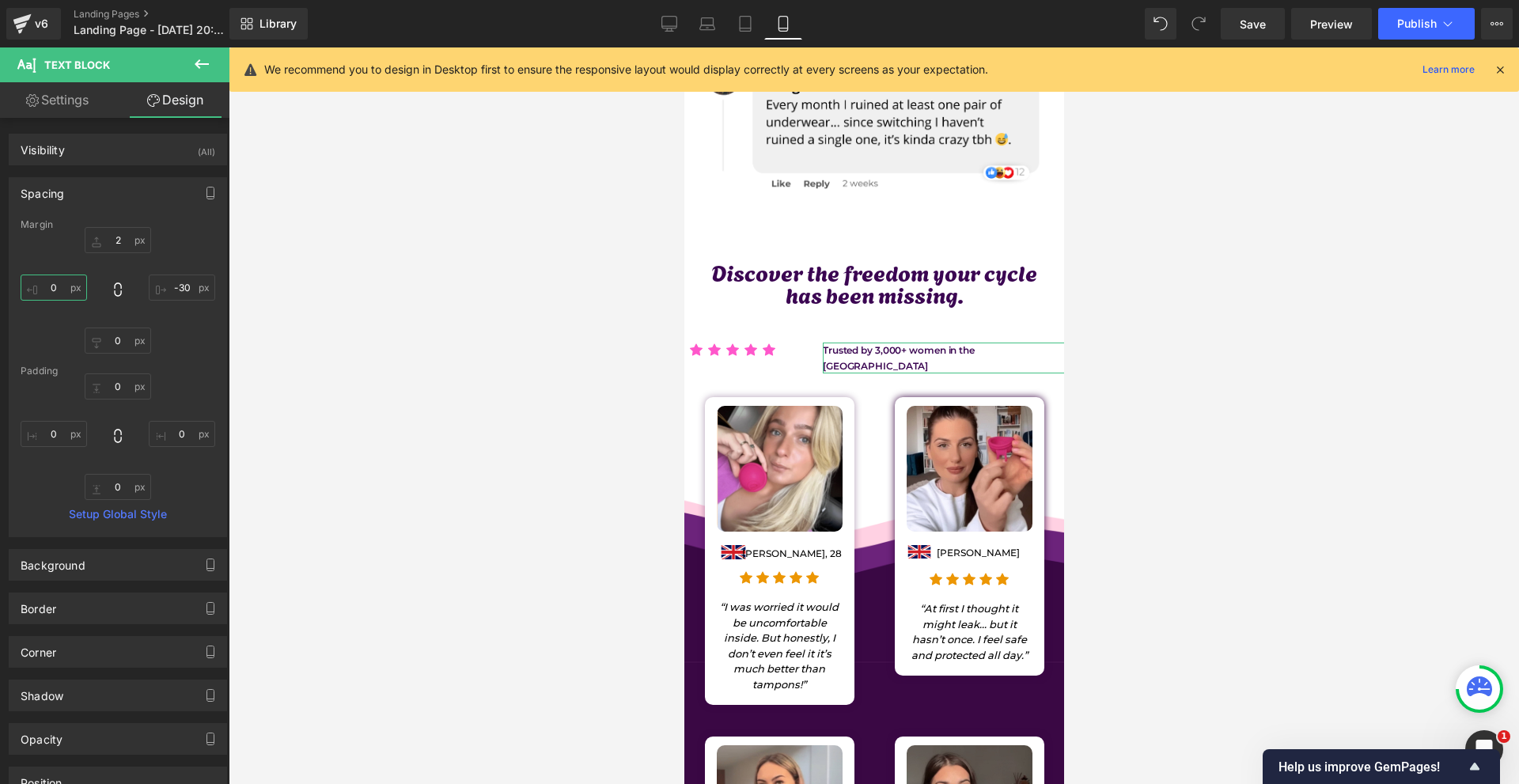
click at [63, 285] on input "0" at bounding box center [54, 287] width 66 height 26
type input "40"
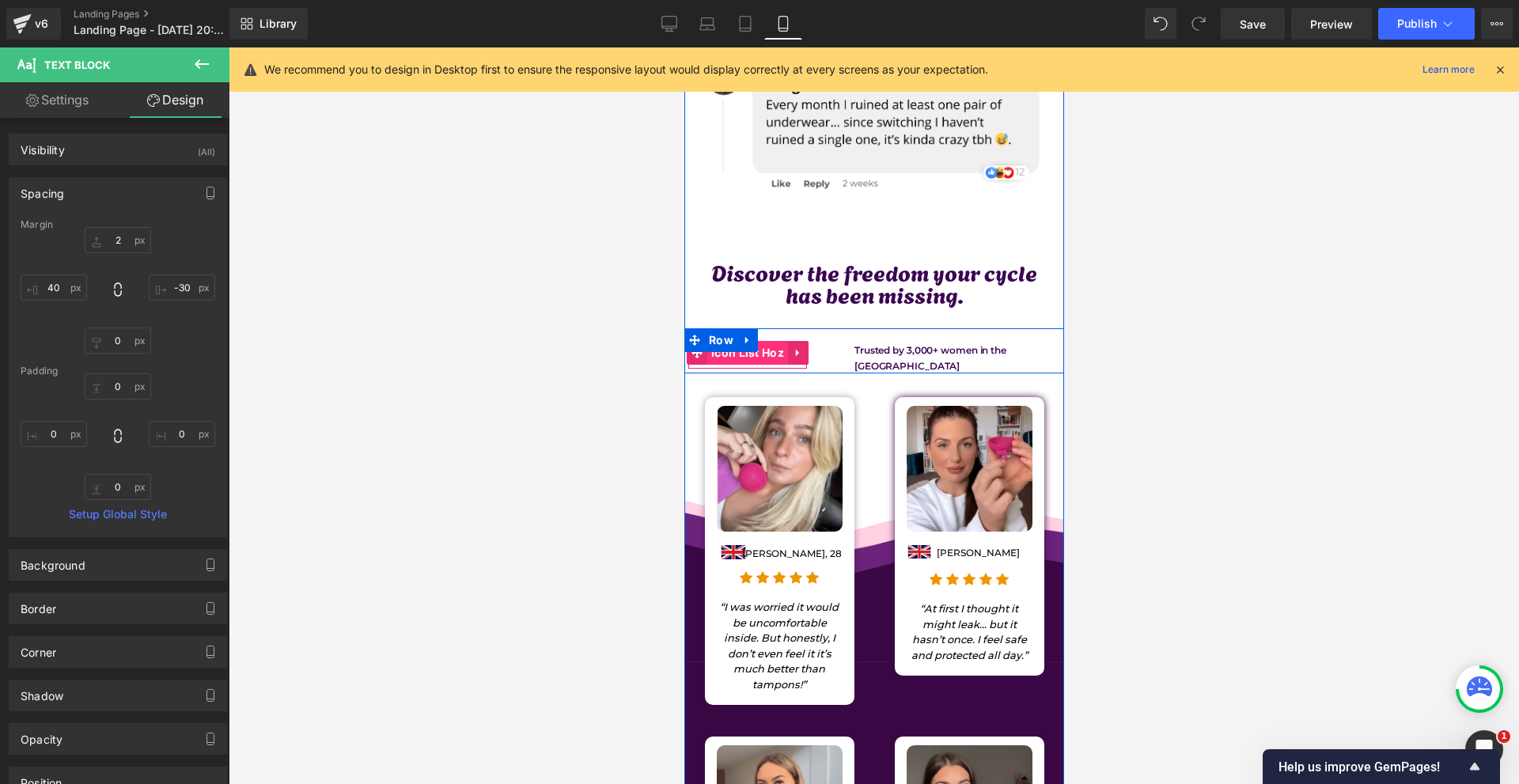
click at [764, 341] on span "Icon List Hoz" at bounding box center [747, 353] width 81 height 24
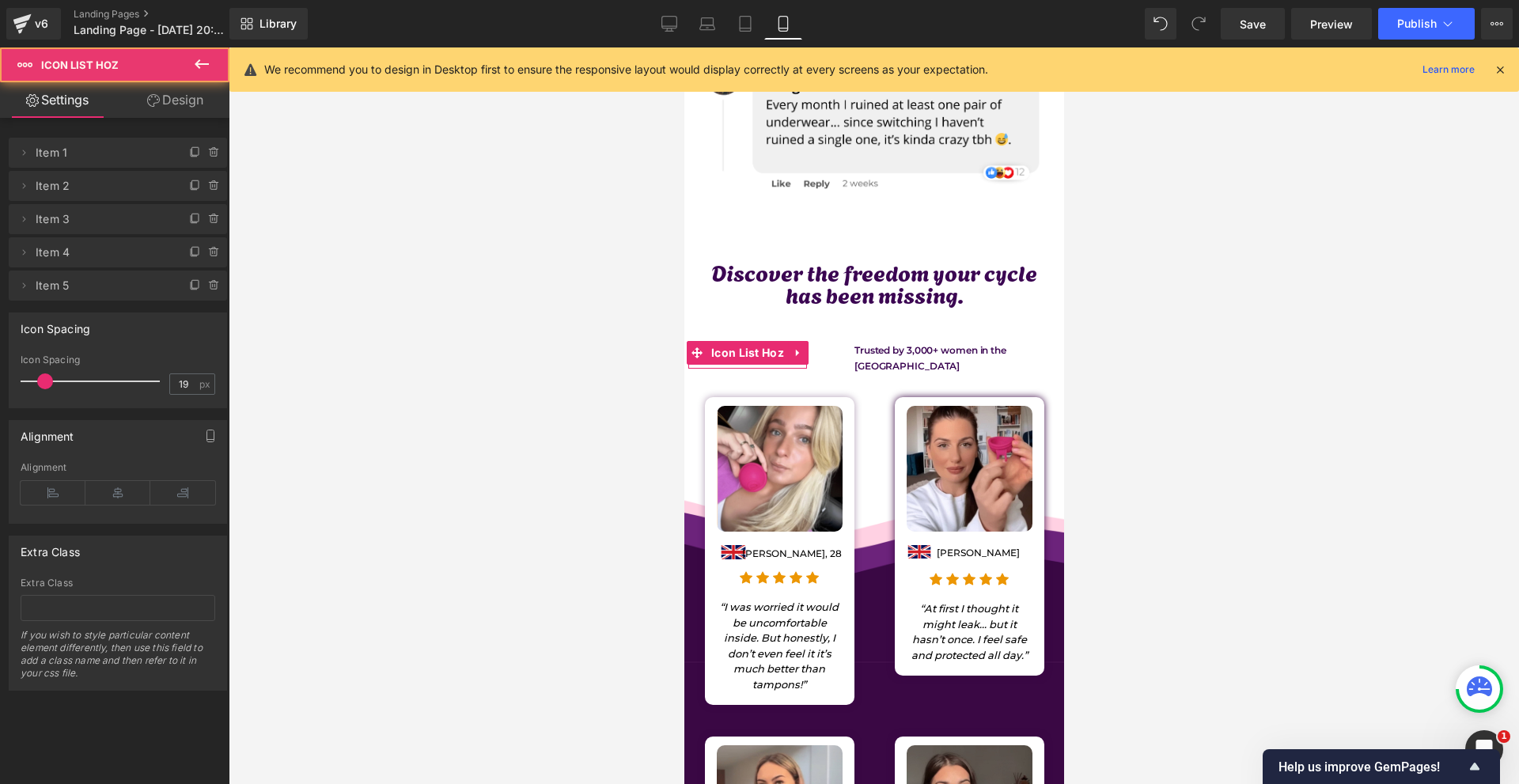
click at [165, 101] on link "Design" at bounding box center [175, 100] width 115 height 36
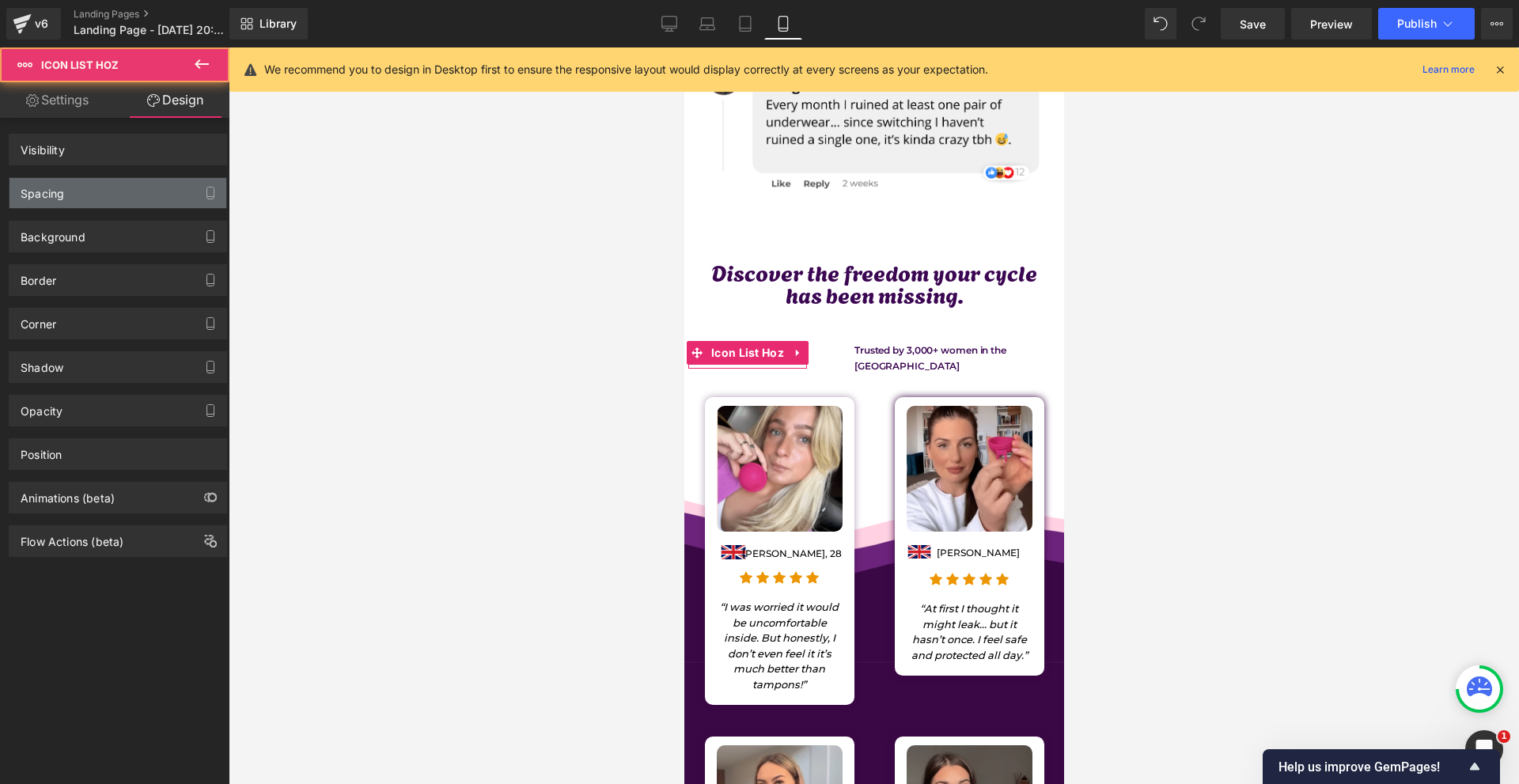
click at [90, 185] on div "Spacing" at bounding box center [118, 193] width 217 height 30
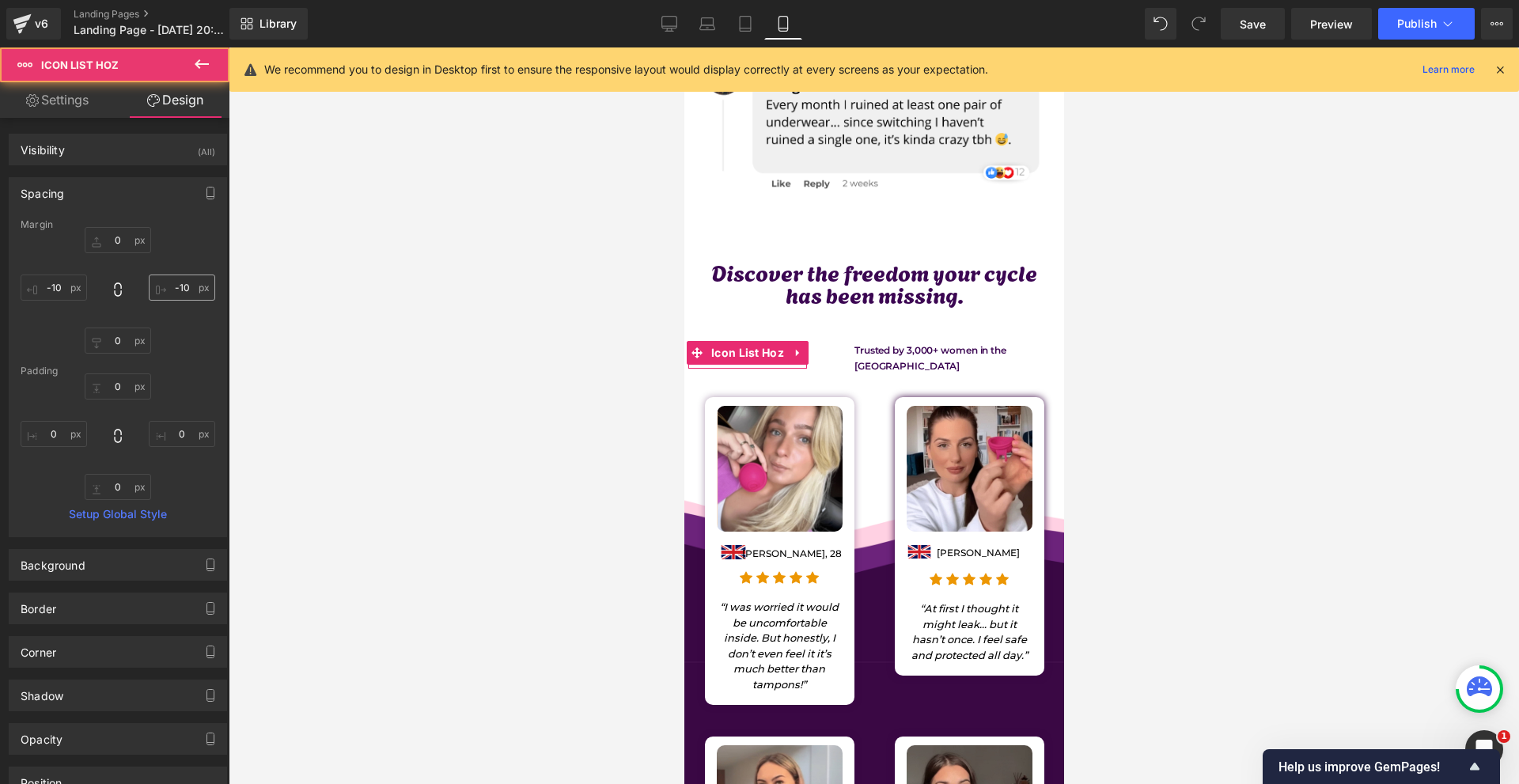
type input "0"
type input "-10"
type input "0"
type input "-10"
type input "0"
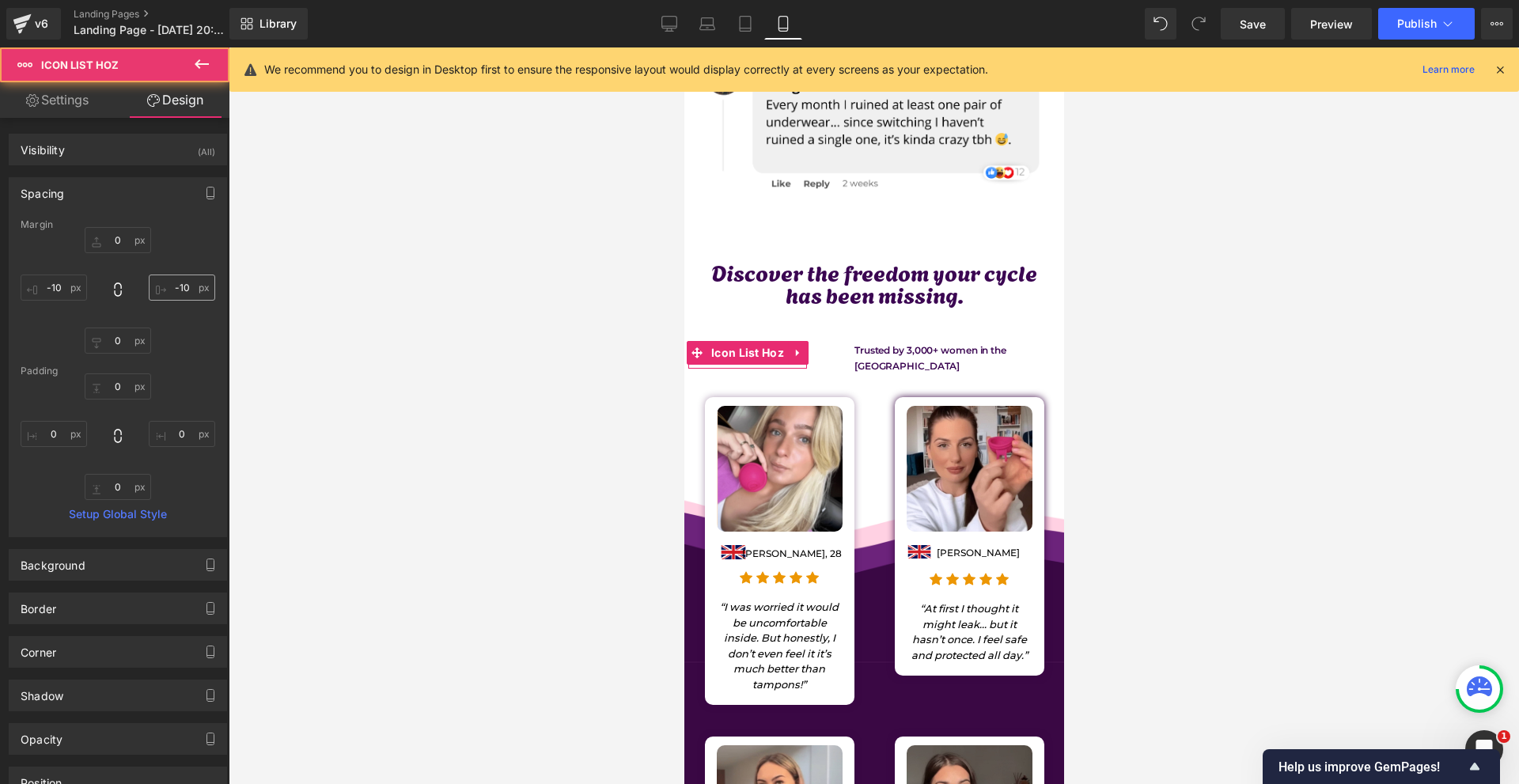
type input "0"
click at [181, 285] on input "-10" at bounding box center [182, 287] width 66 height 26
type input "-"
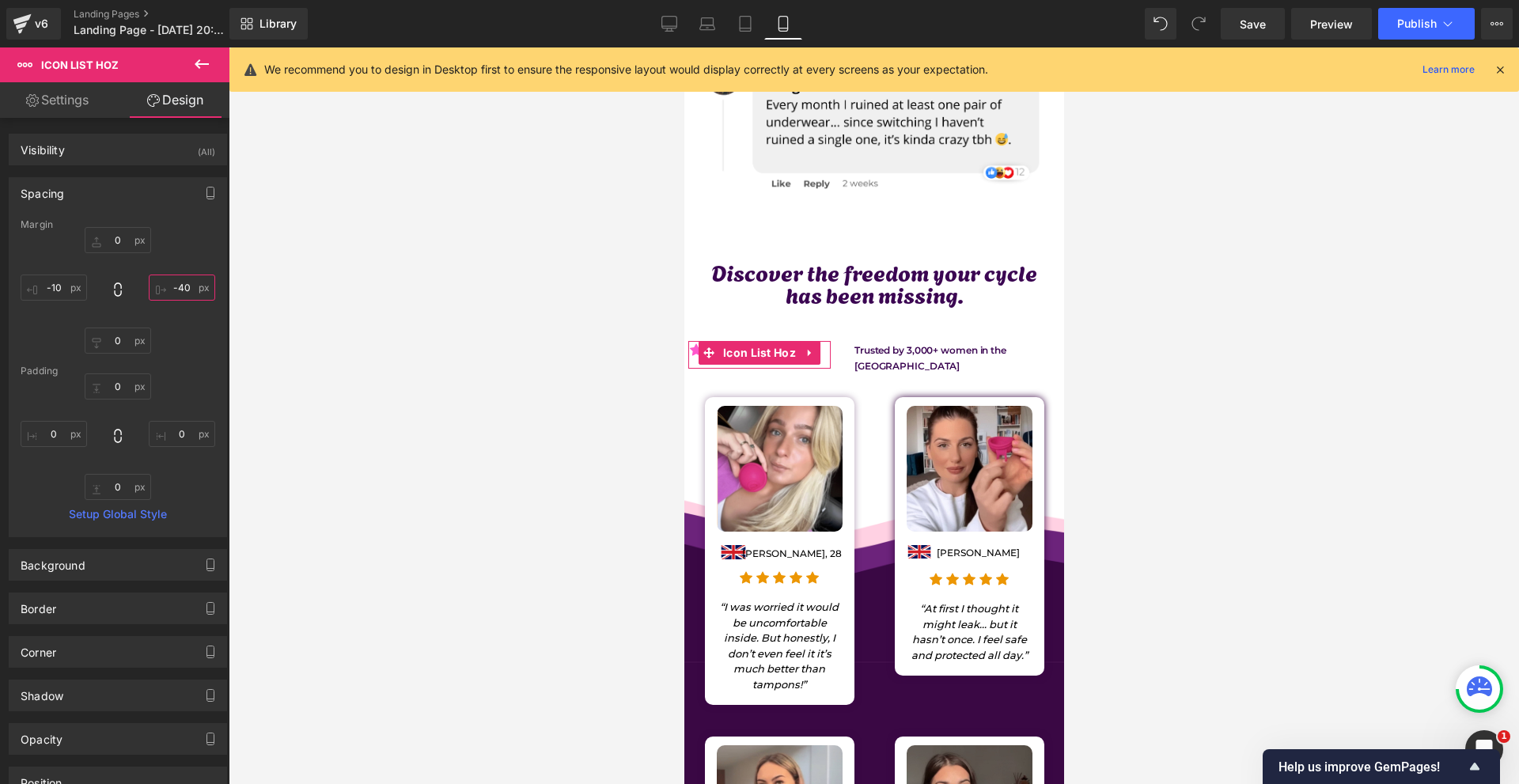
type input "-40"
click at [92, 282] on div "0px 0 -40 -40 0px 0 -10px -10" at bounding box center [117, 290] width 194 height 126
click at [87, 284] on div "0px 0 -40 -40 0px 0 -10px -10" at bounding box center [117, 290] width 194 height 126
click at [65, 288] on input "-10" at bounding box center [54, 287] width 66 height 26
type input "40"
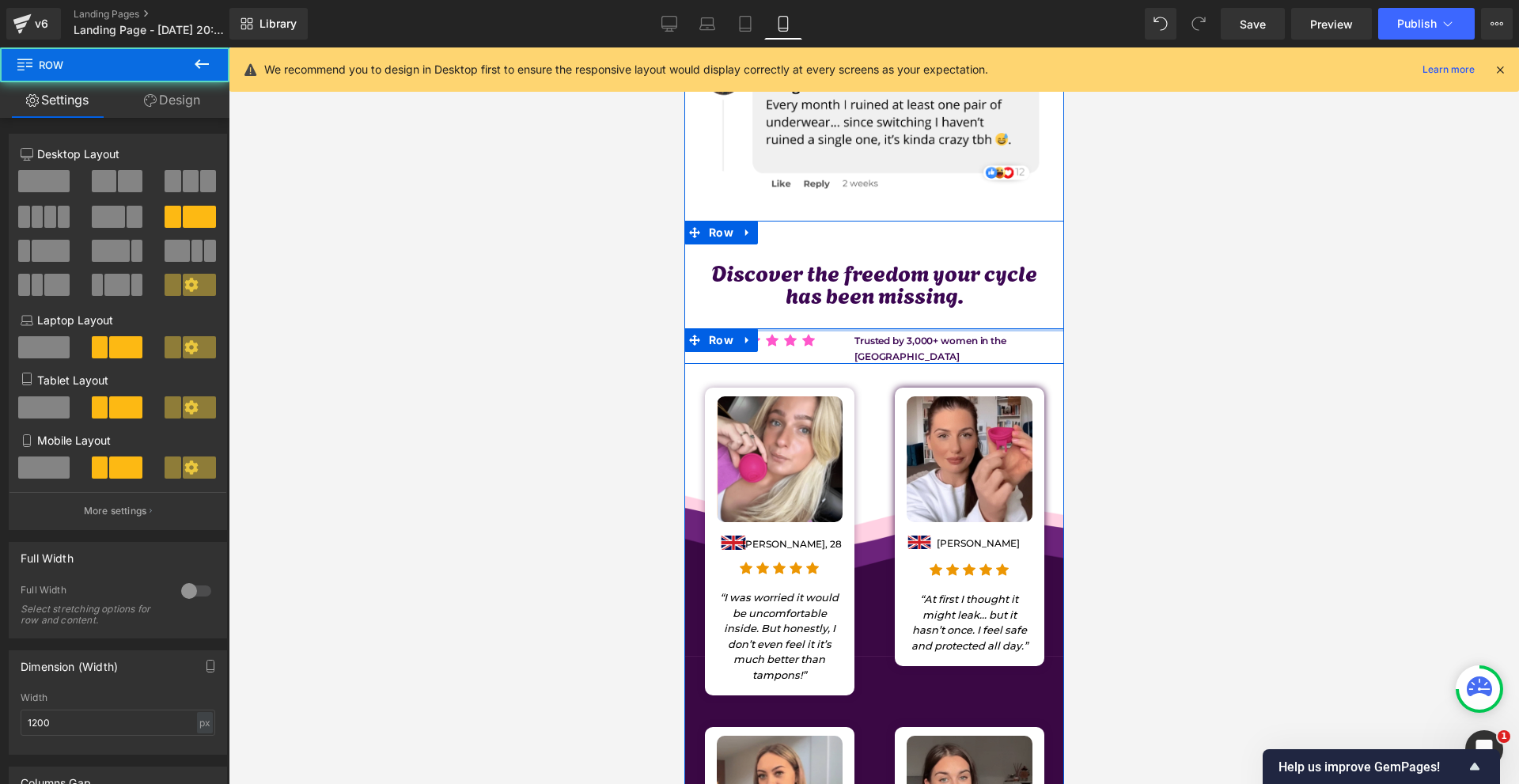
click at [940, 305] on div "Discover the freedom your cycle has been missing. Text Block Icon Icon Icon Ico…" at bounding box center [873, 643] width 380 height 767
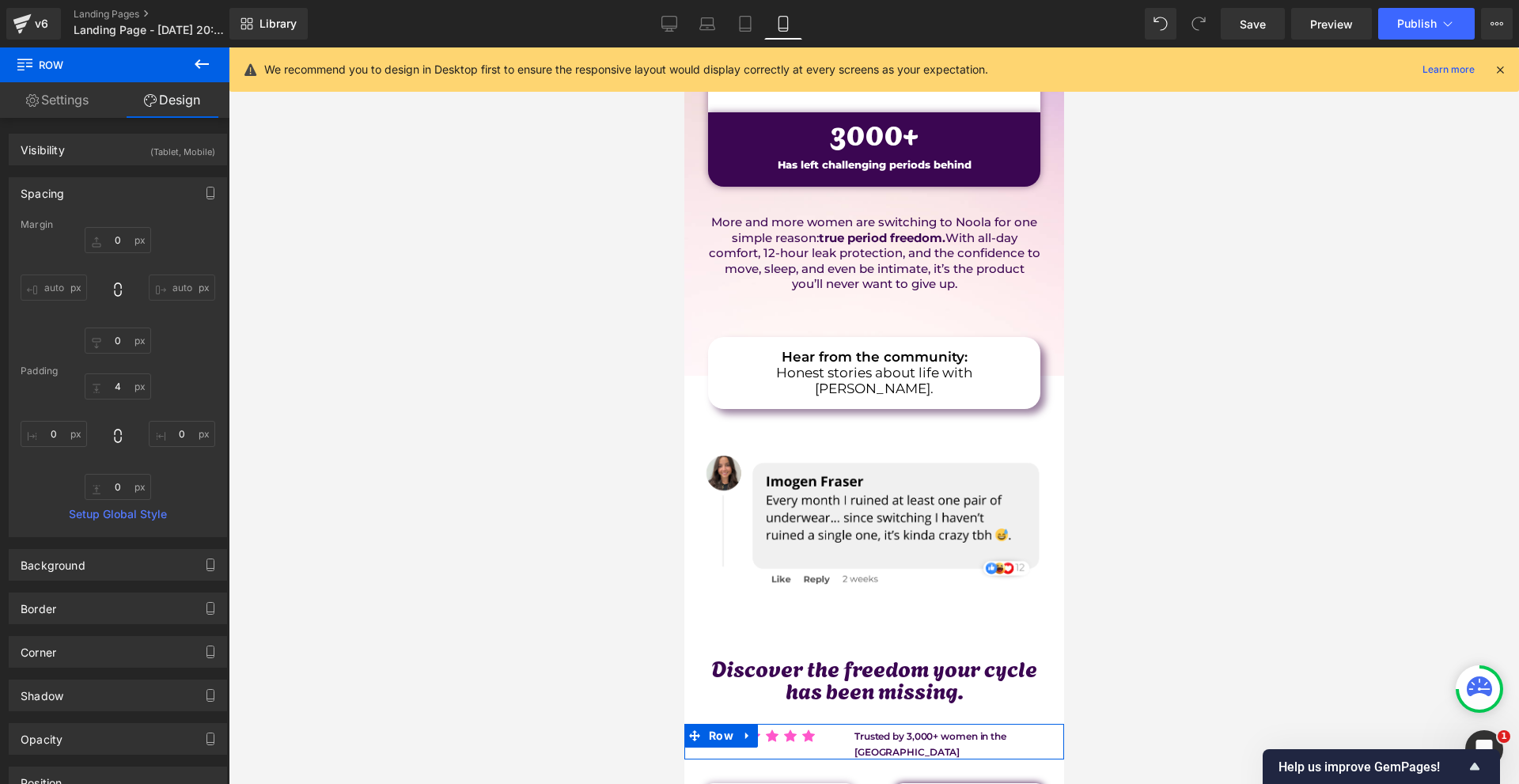
scroll to position [0, 0]
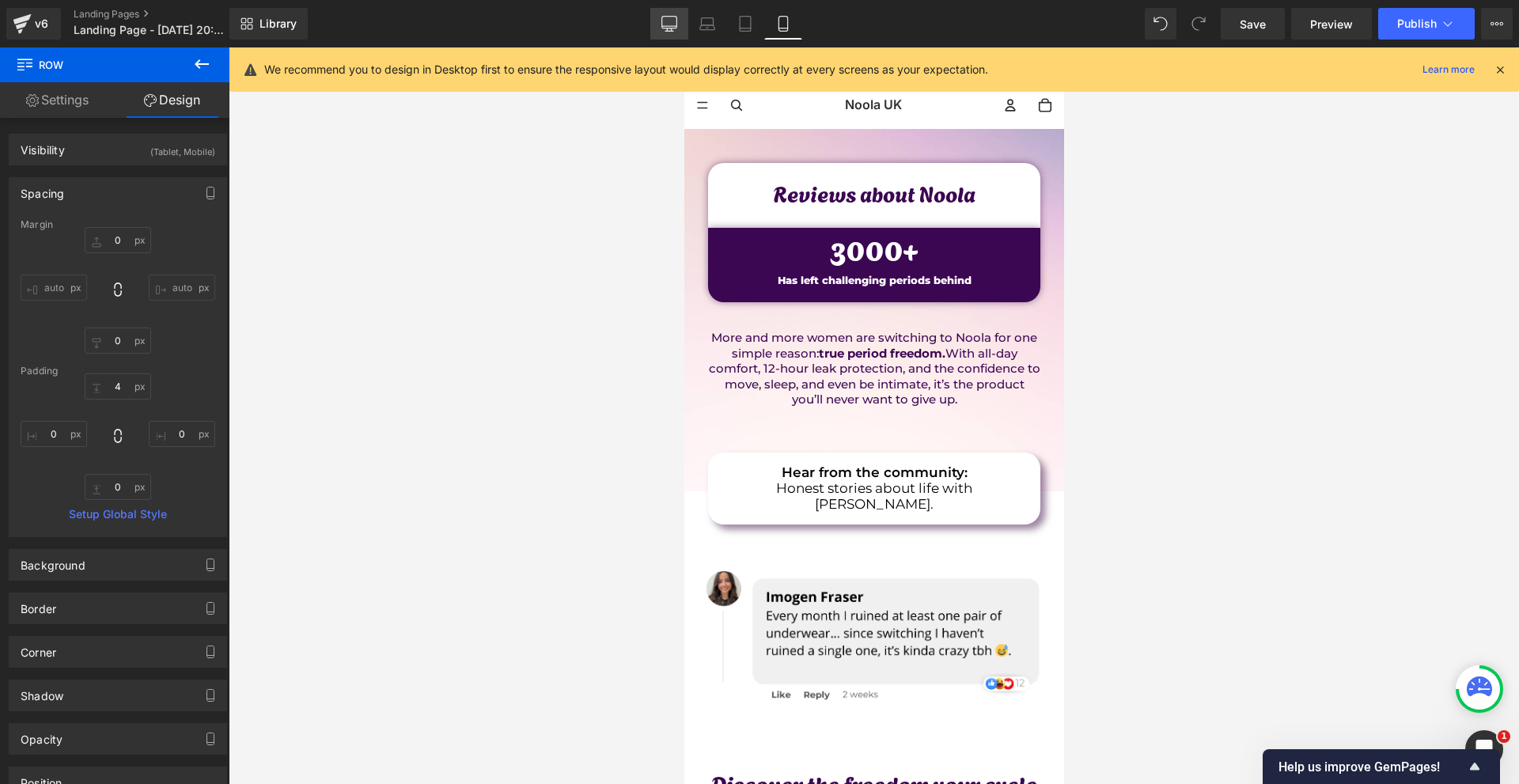
click at [656, 22] on link "Desktop" at bounding box center [669, 23] width 38 height 31
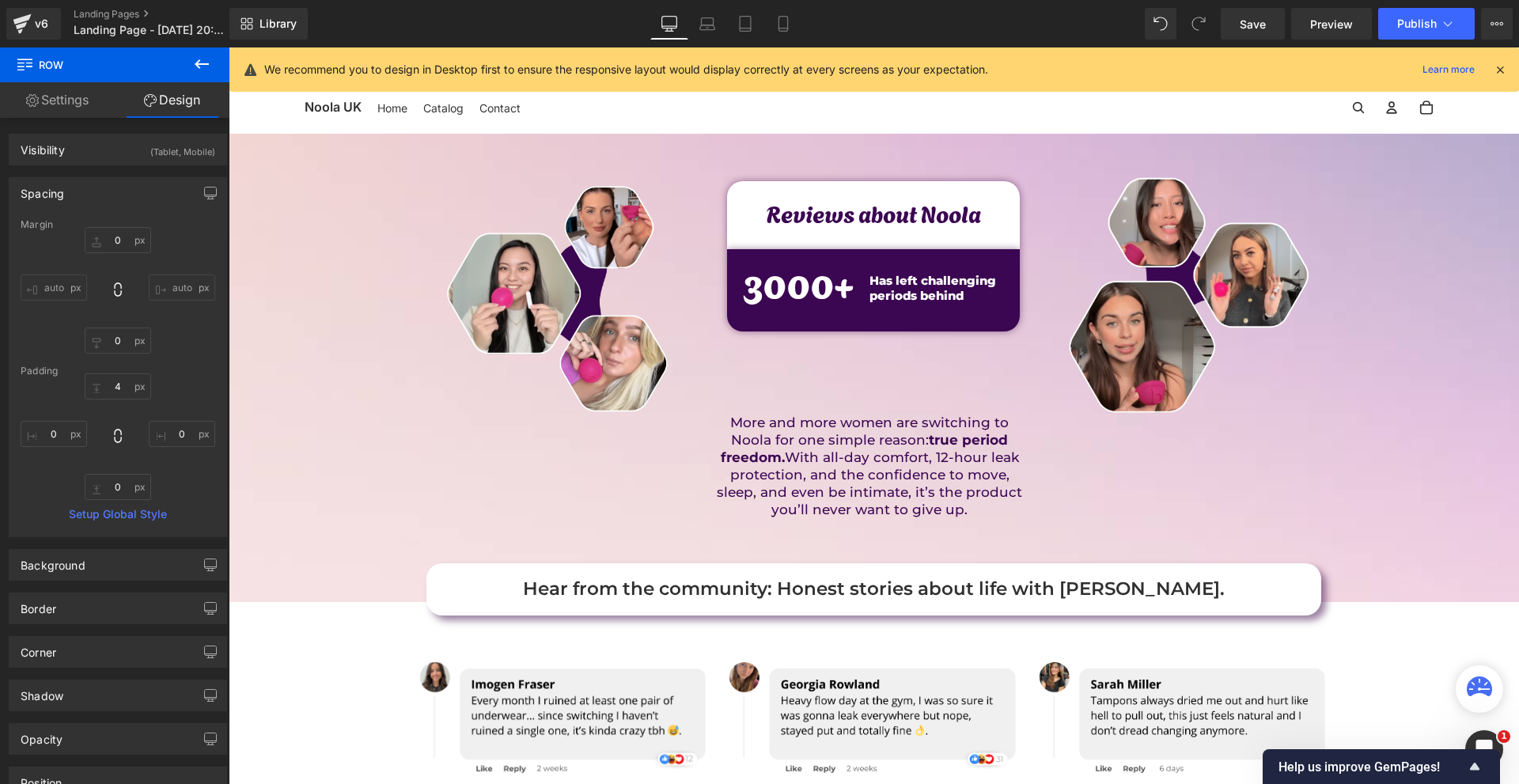
type input "0"
type input "18"
type input "0"
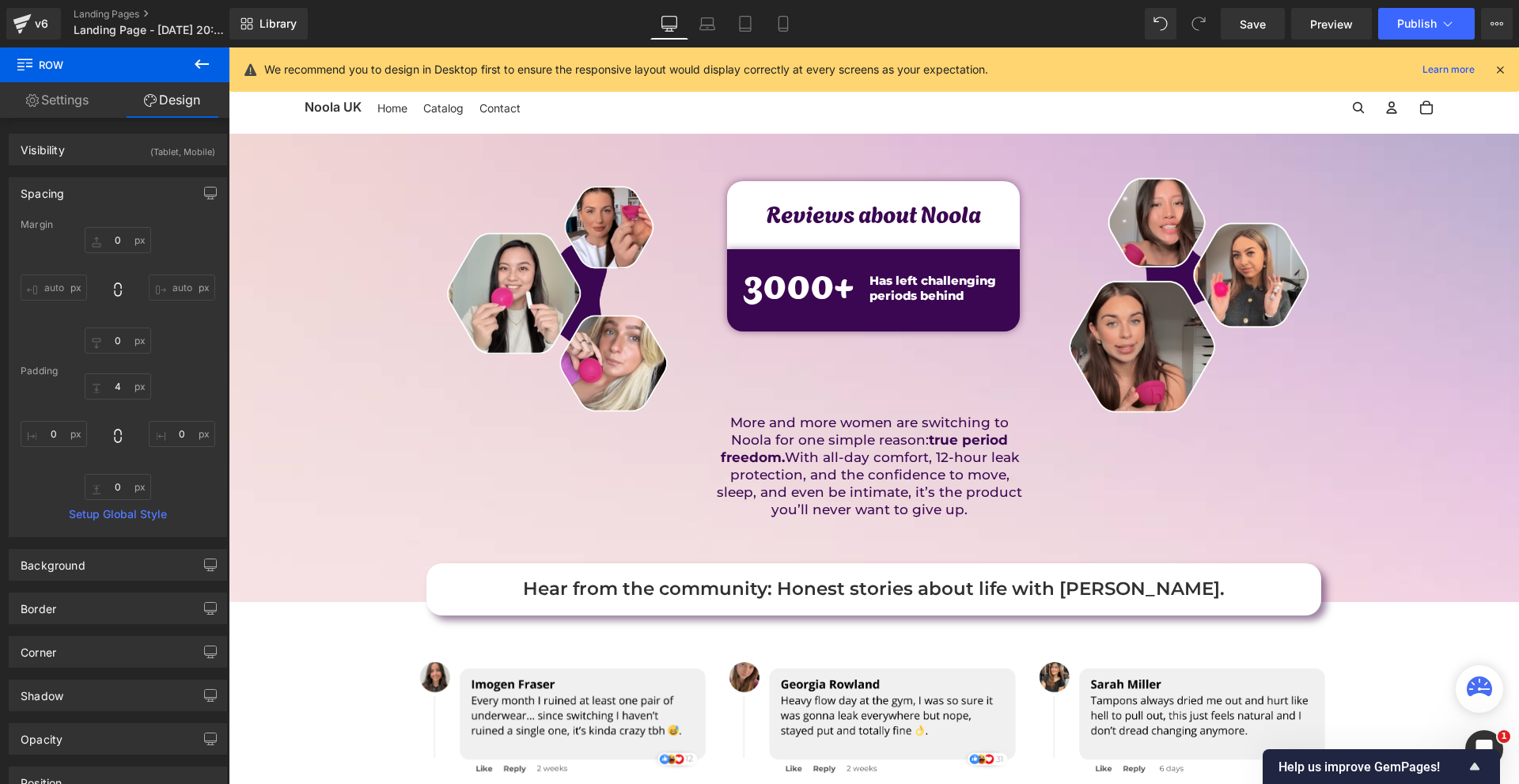
type input "0"
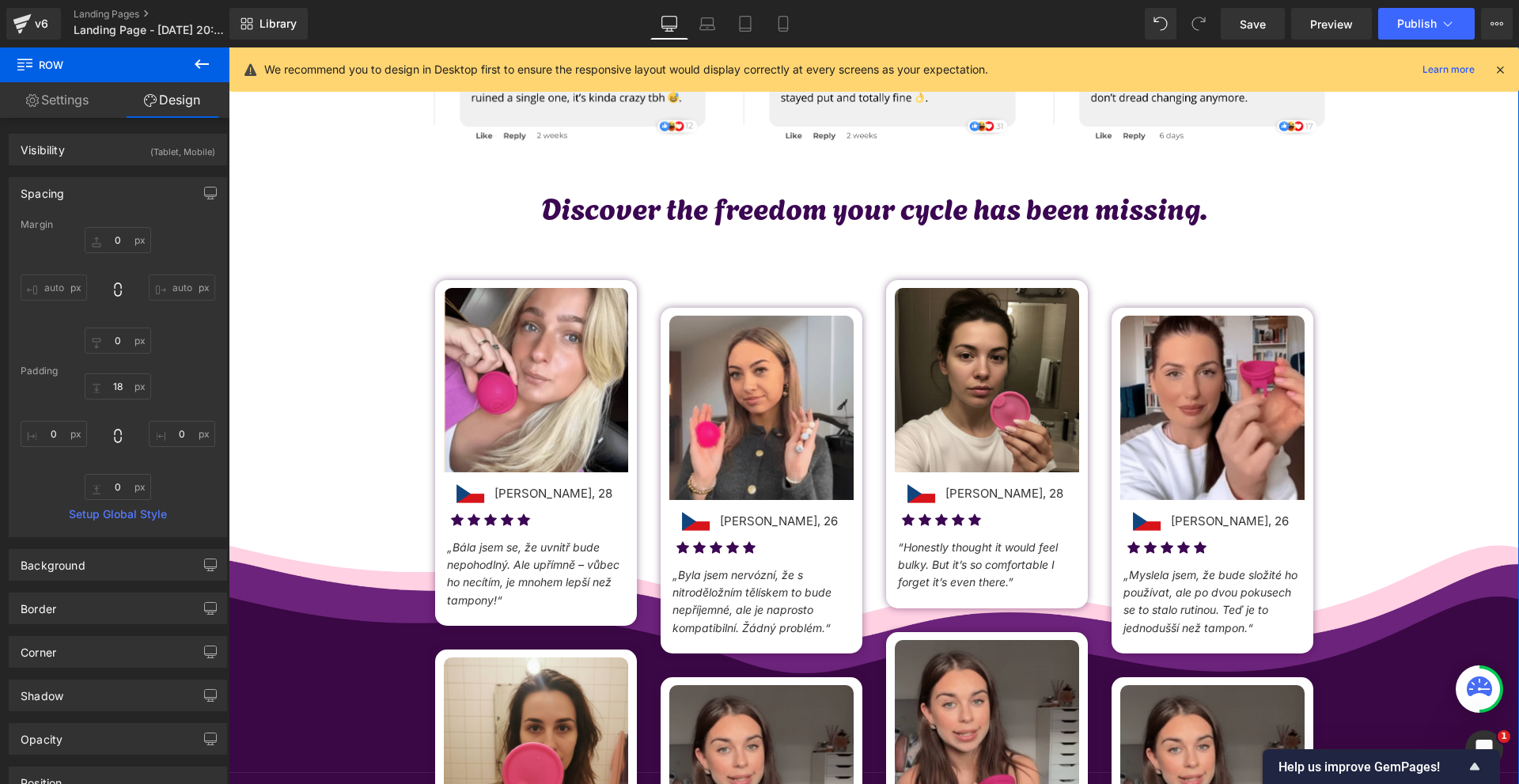
scroll to position [949, 0]
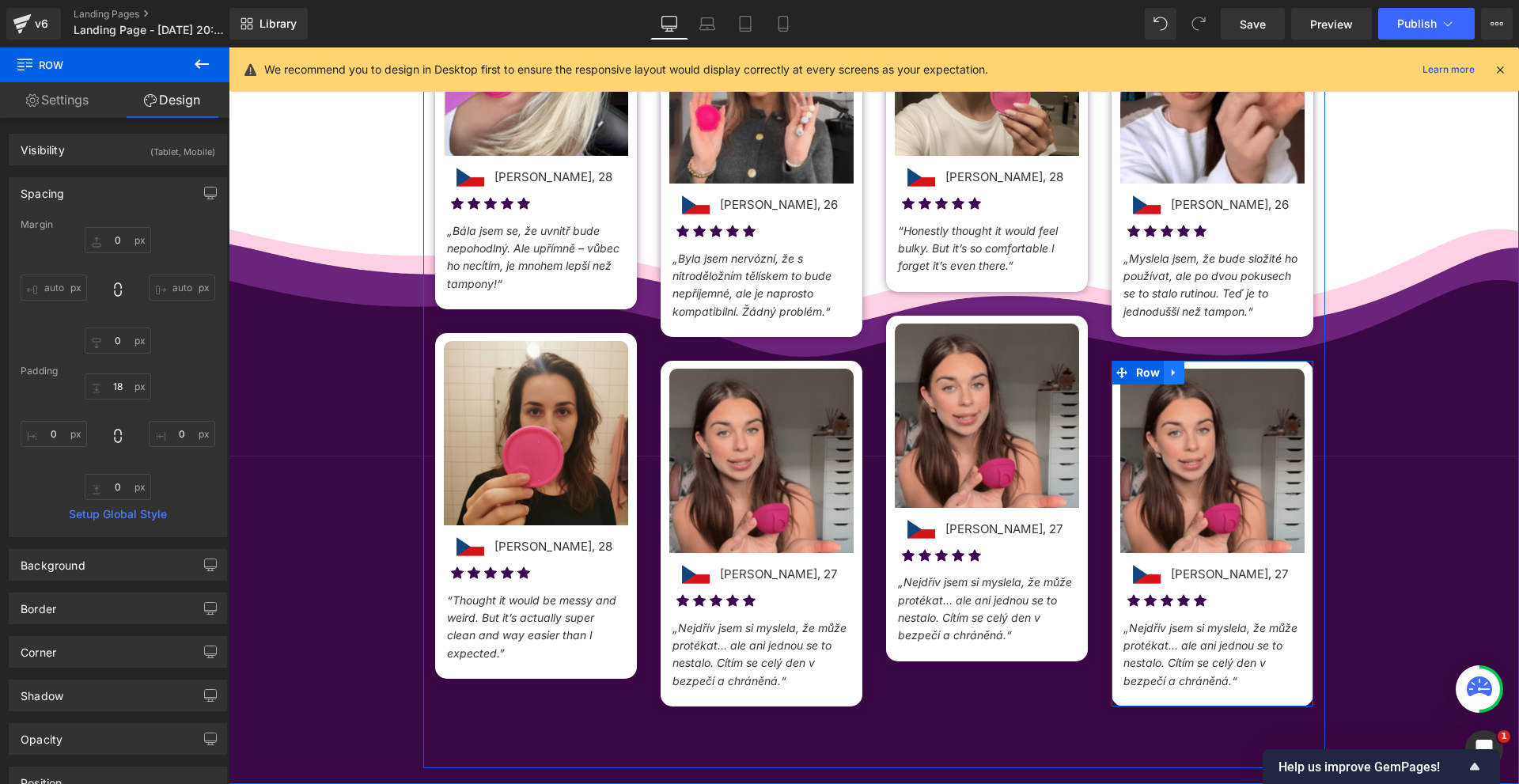
click at [1171, 371] on icon at bounding box center [1173, 372] width 11 height 12
click at [1210, 375] on icon at bounding box center [1215, 372] width 11 height 11
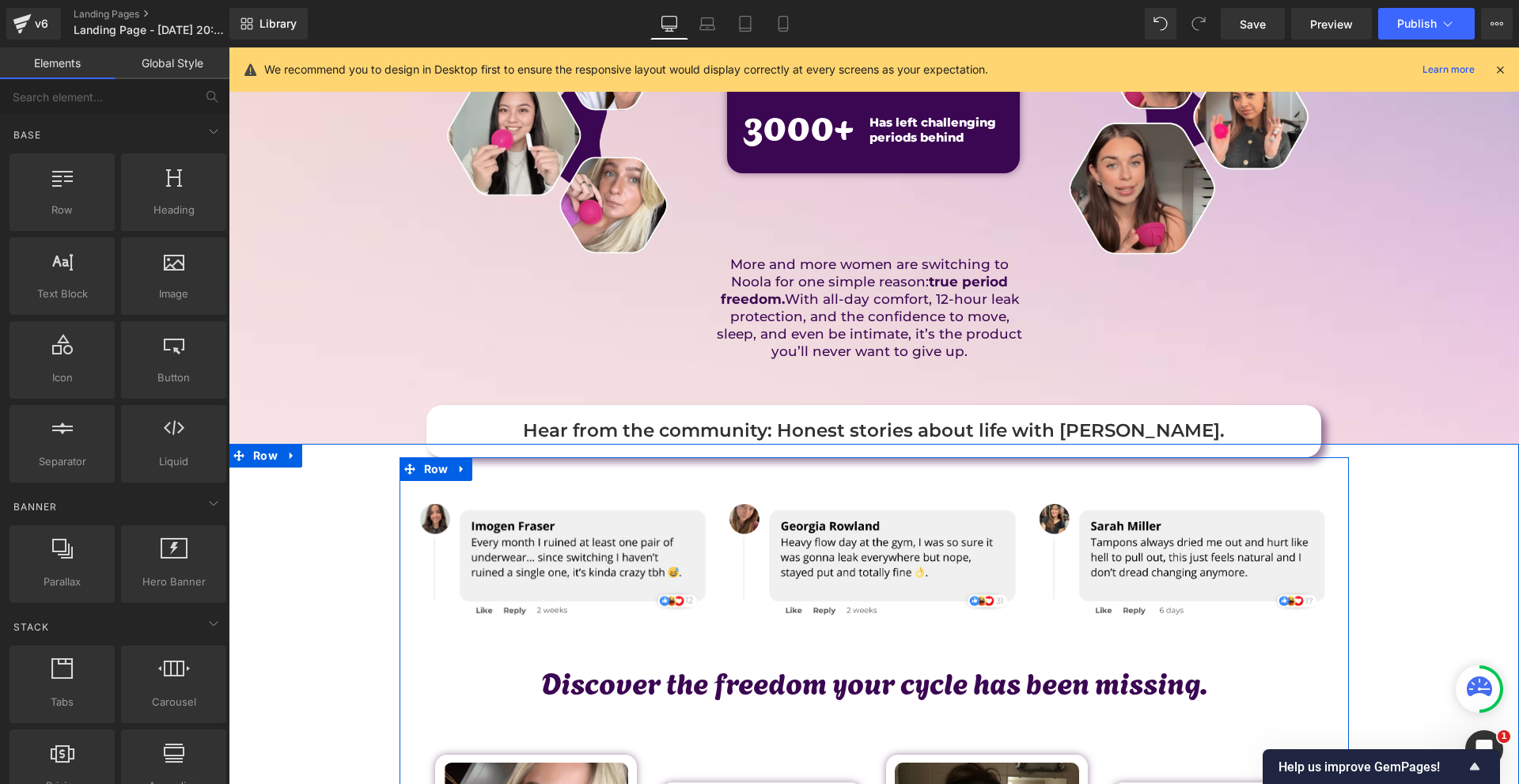
scroll to position [0, 0]
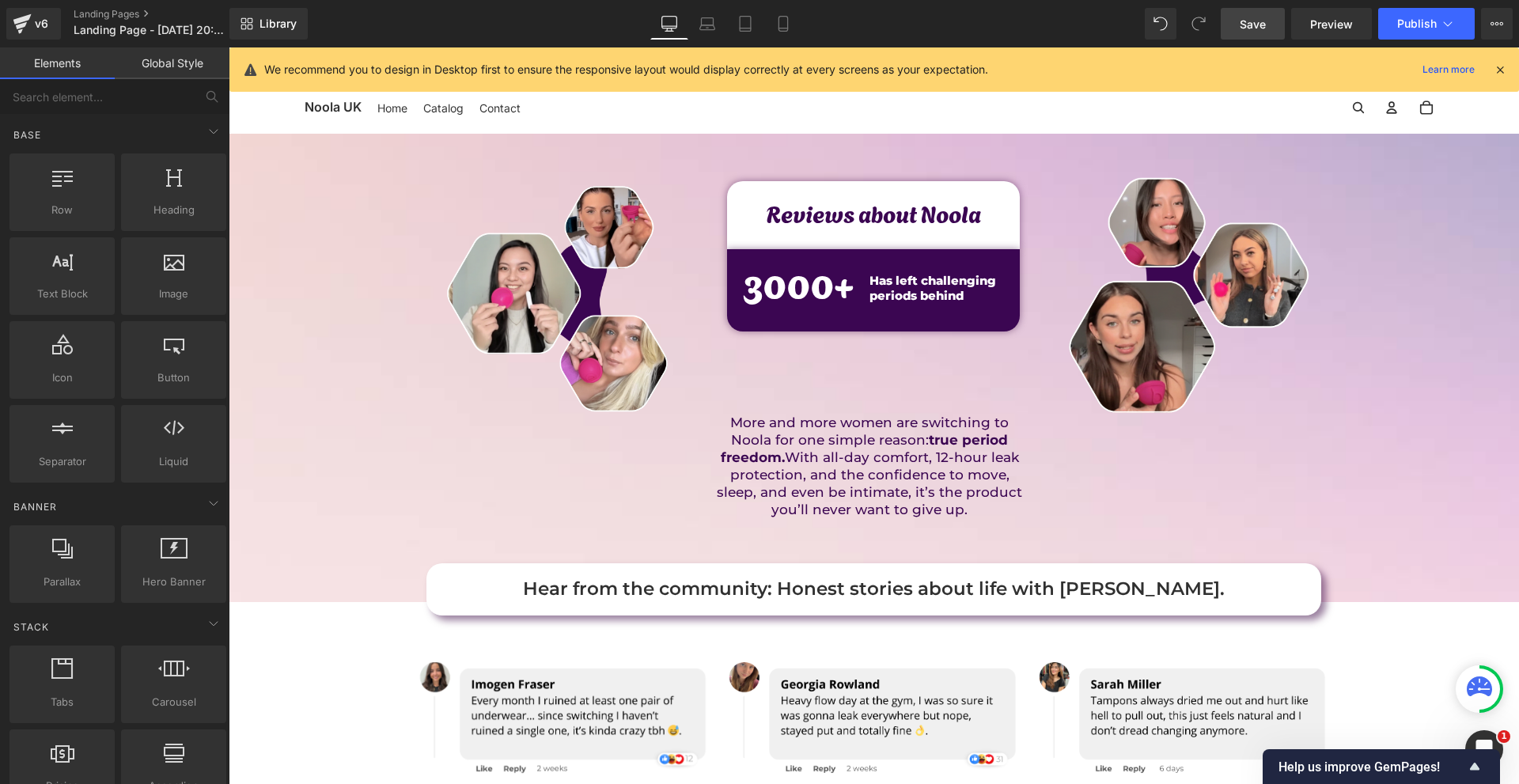
click at [1274, 14] on link "Save" at bounding box center [1252, 23] width 64 height 31
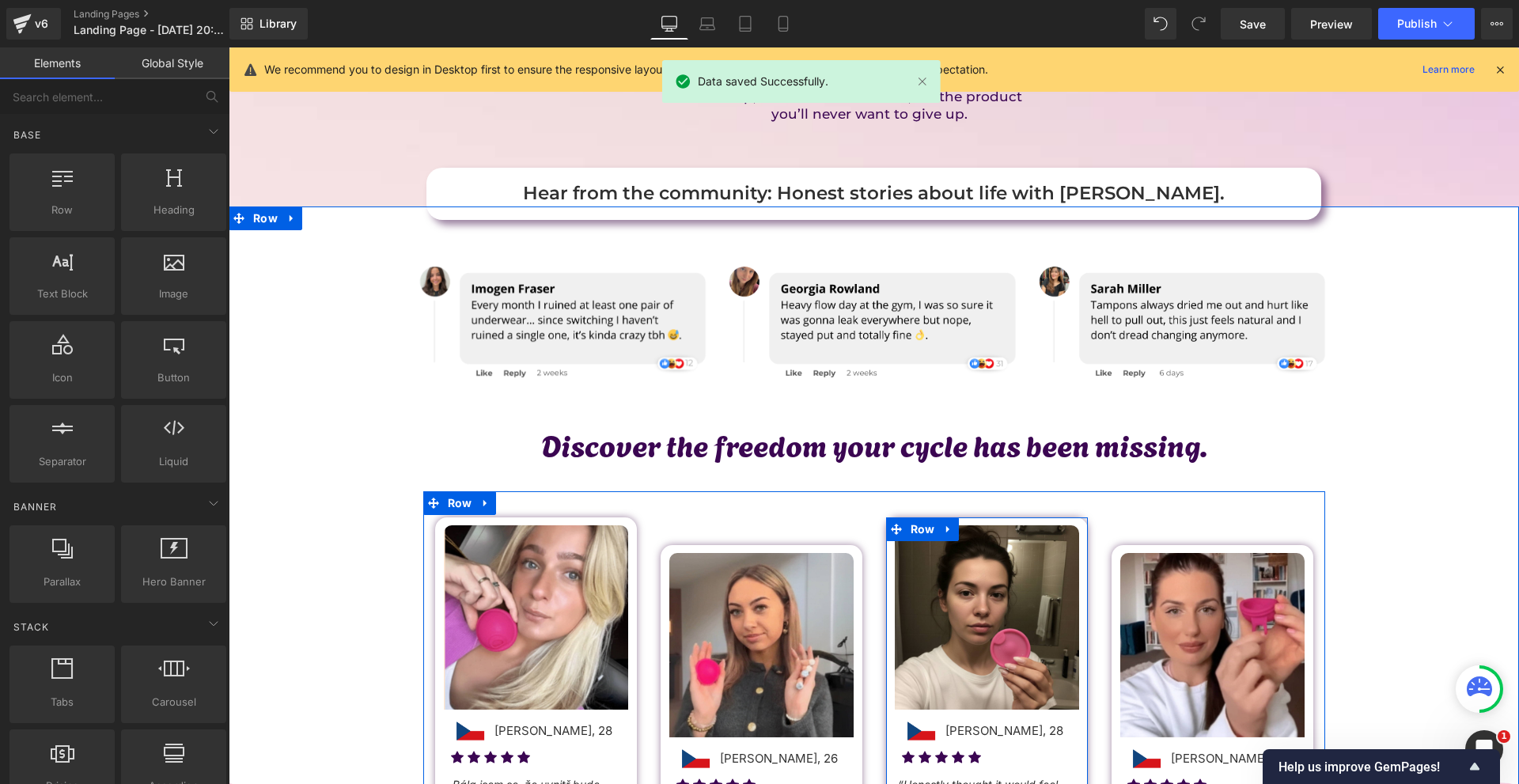
scroll to position [712, 0]
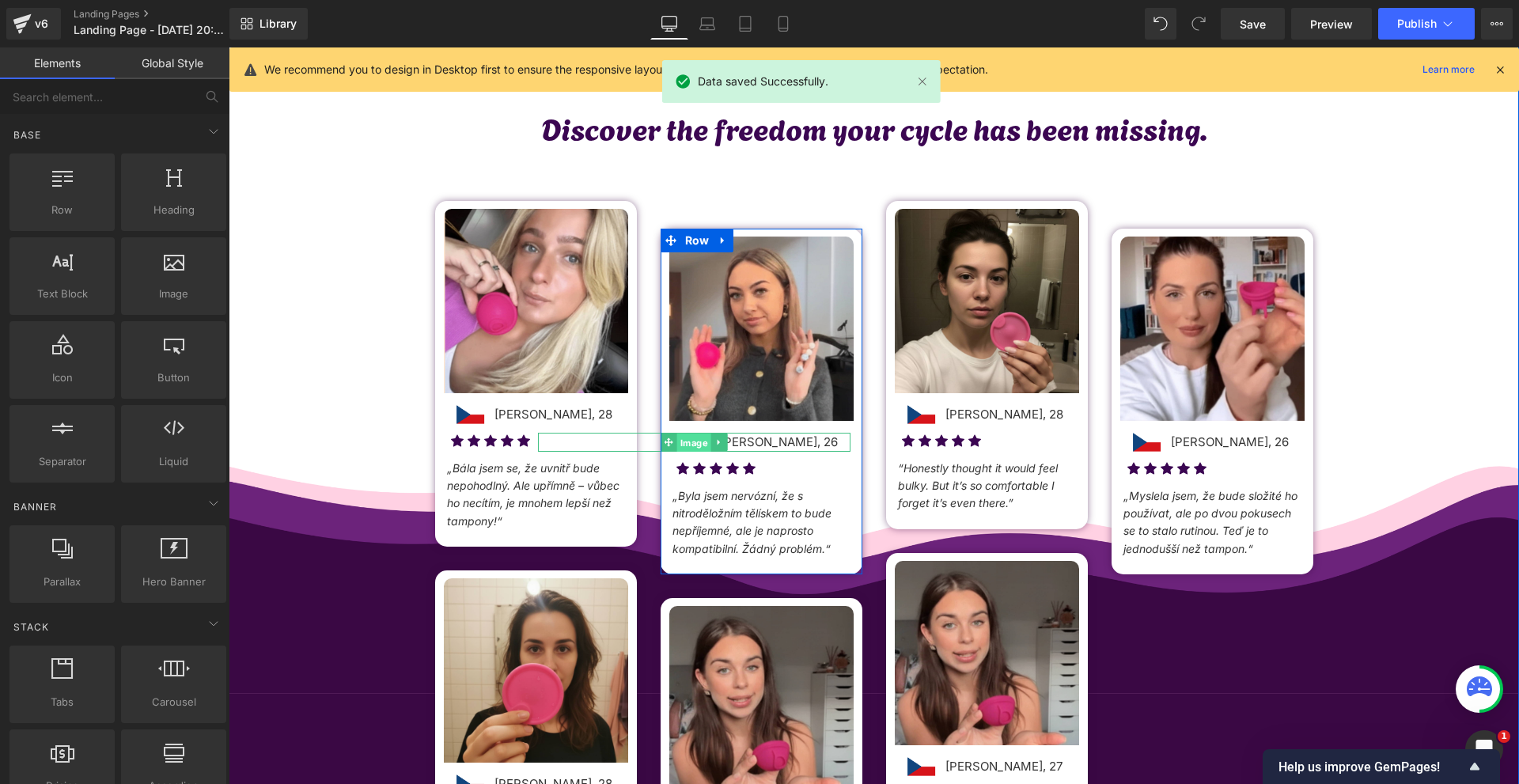
click at [684, 438] on span "Image" at bounding box center [694, 442] width 34 height 19
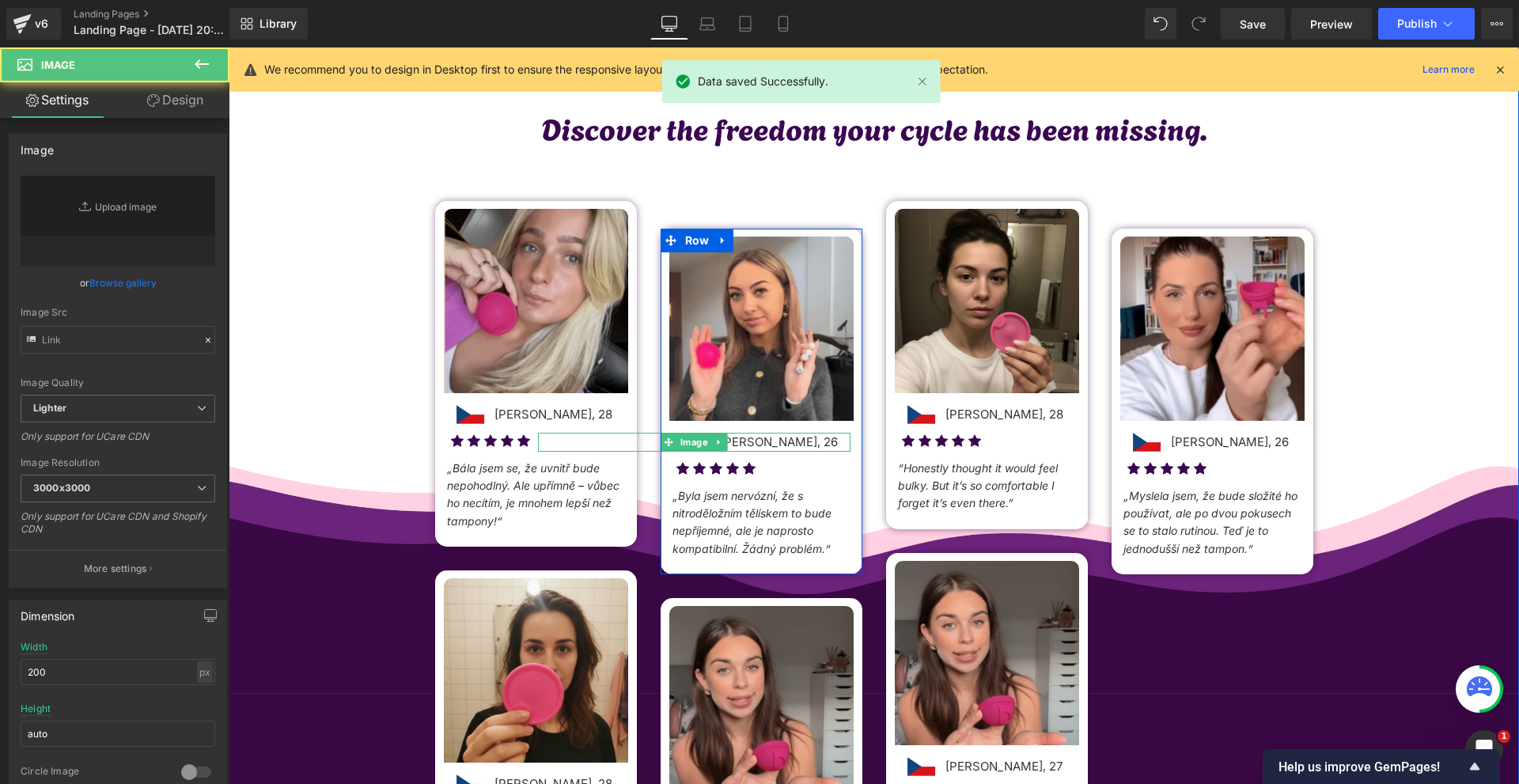
type input "https://ucarecdn.com/e8b02f88-043d-471c-98e8-9d992ddfc278/-/format/auto/-/previ…"
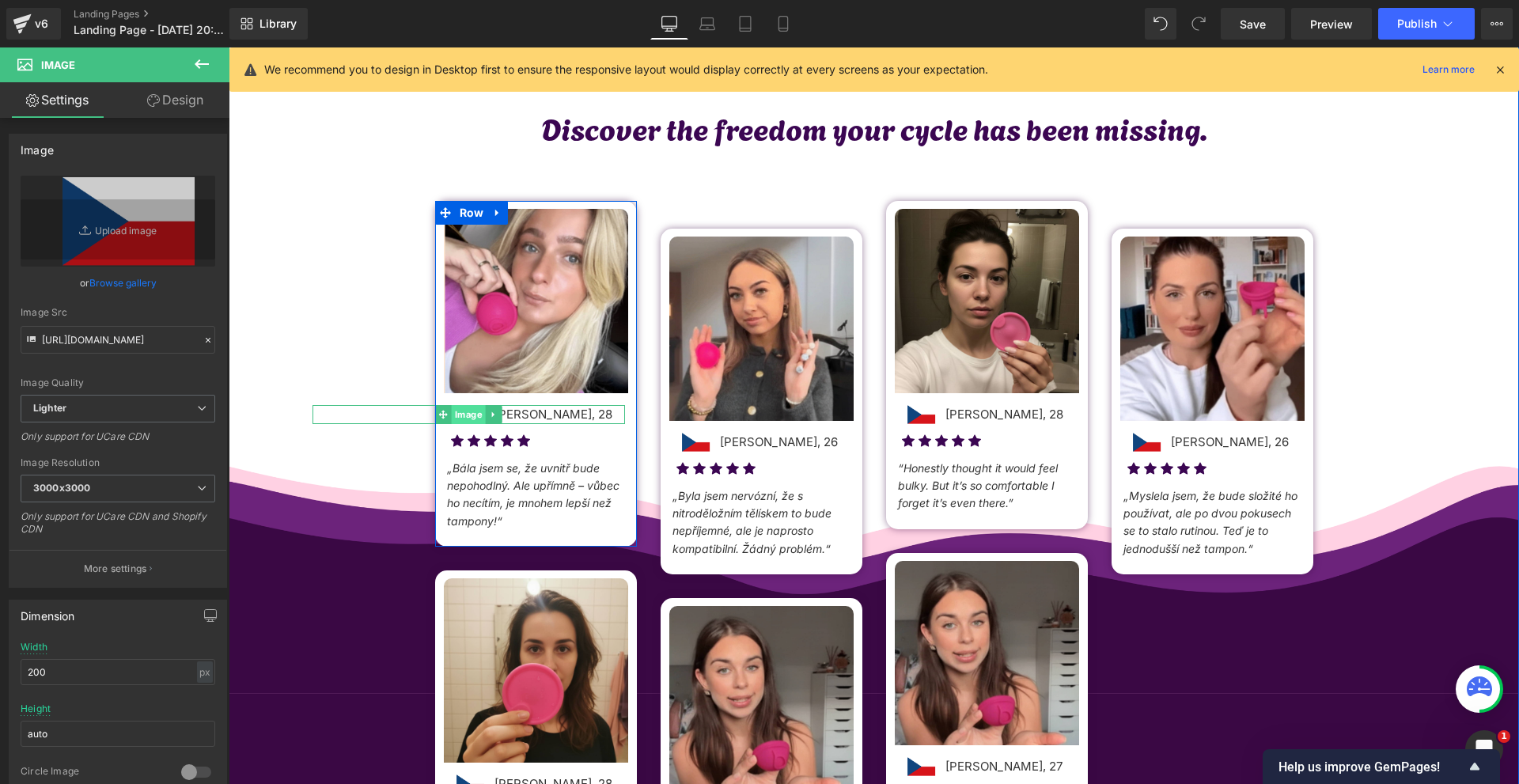
click at [461, 419] on span "Image" at bounding box center [469, 413] width 34 height 19
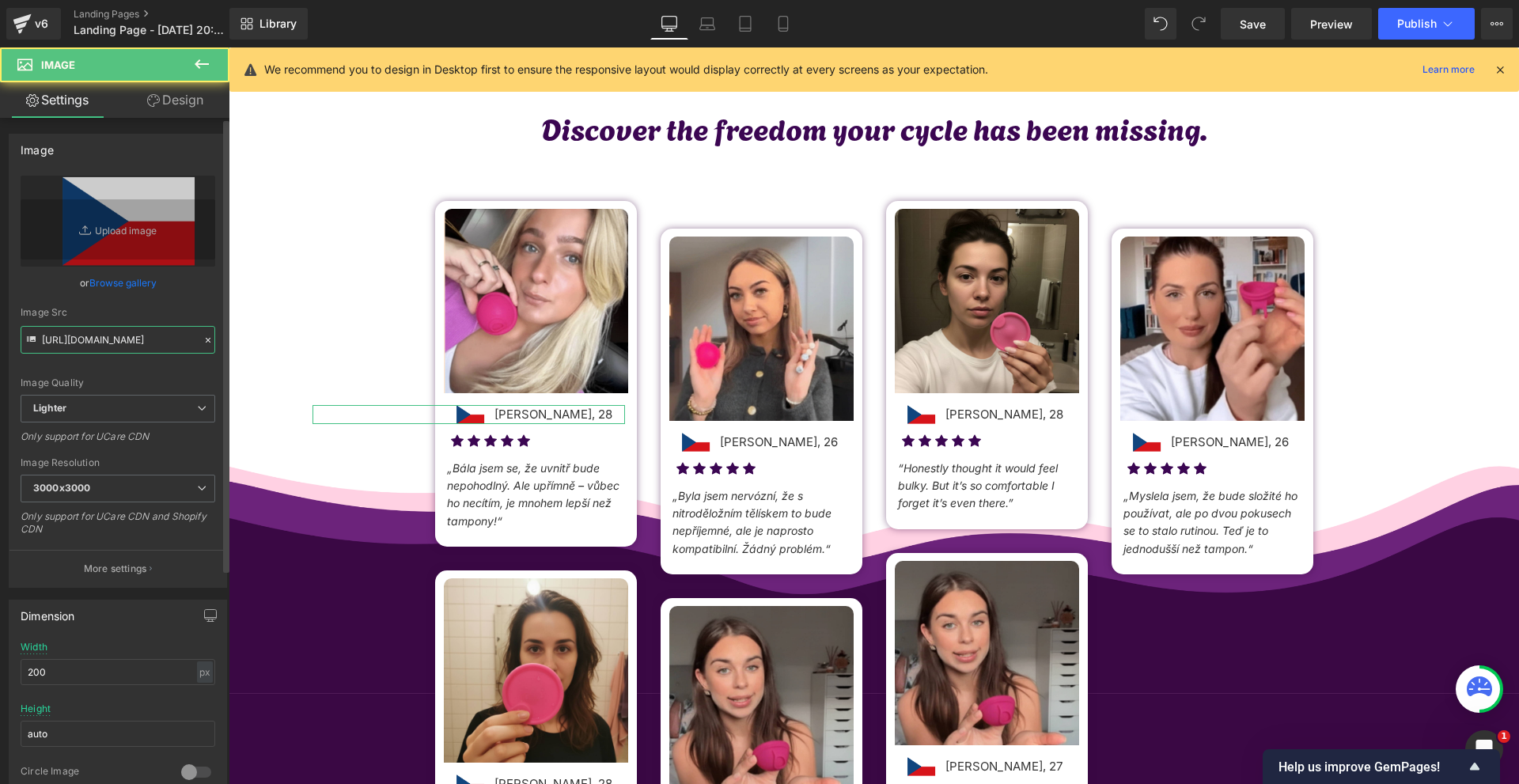
click at [135, 338] on input "https://ucarecdn.com/e8b02f88-043d-471c-98e8-9d992ddfc278/-/format/auto/-/previ…" at bounding box center [117, 339] width 194 height 28
paste input "b82689b6-429d-4bf7-b36e-c80cd0b2211b/-/format/auto/-/preview/3000x3000/-/qualit…"
type input "https://ucarecdn.com/b82689b6-429d-4bf7-b36e-c80cd0b2211b/-/format/auto/-/previ…"
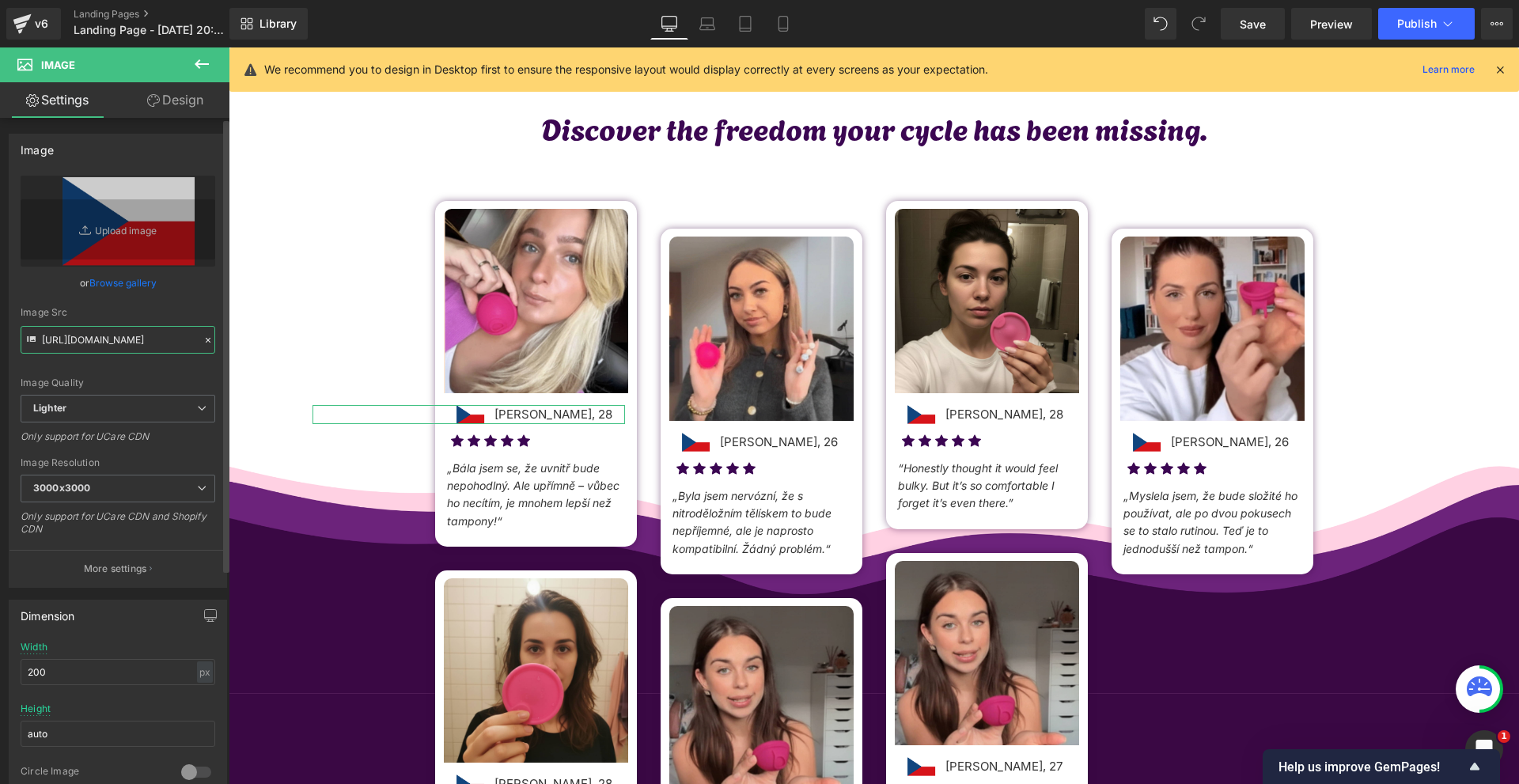
scroll to position [0, 1040]
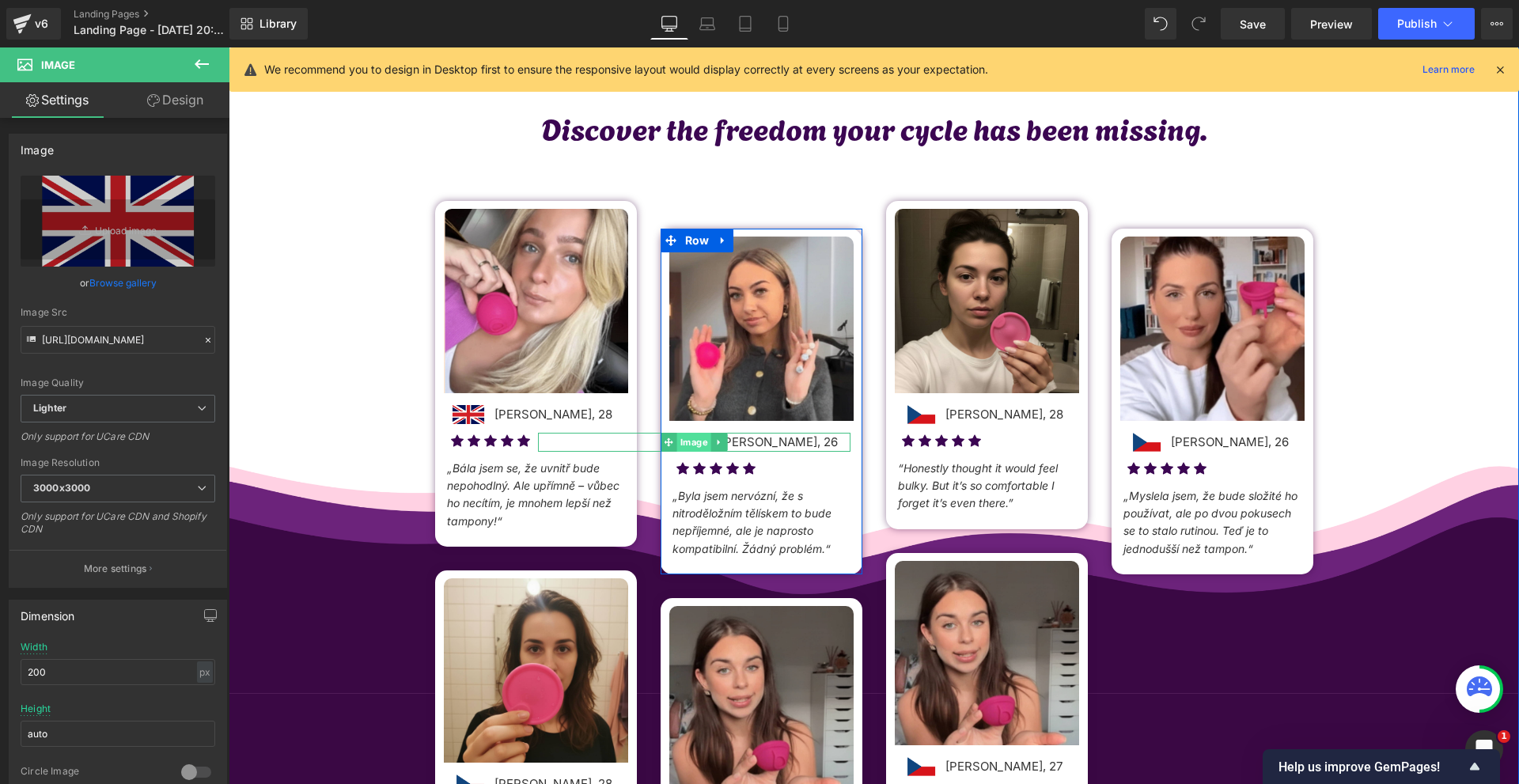
click at [689, 450] on span "Image" at bounding box center [694, 441] width 34 height 19
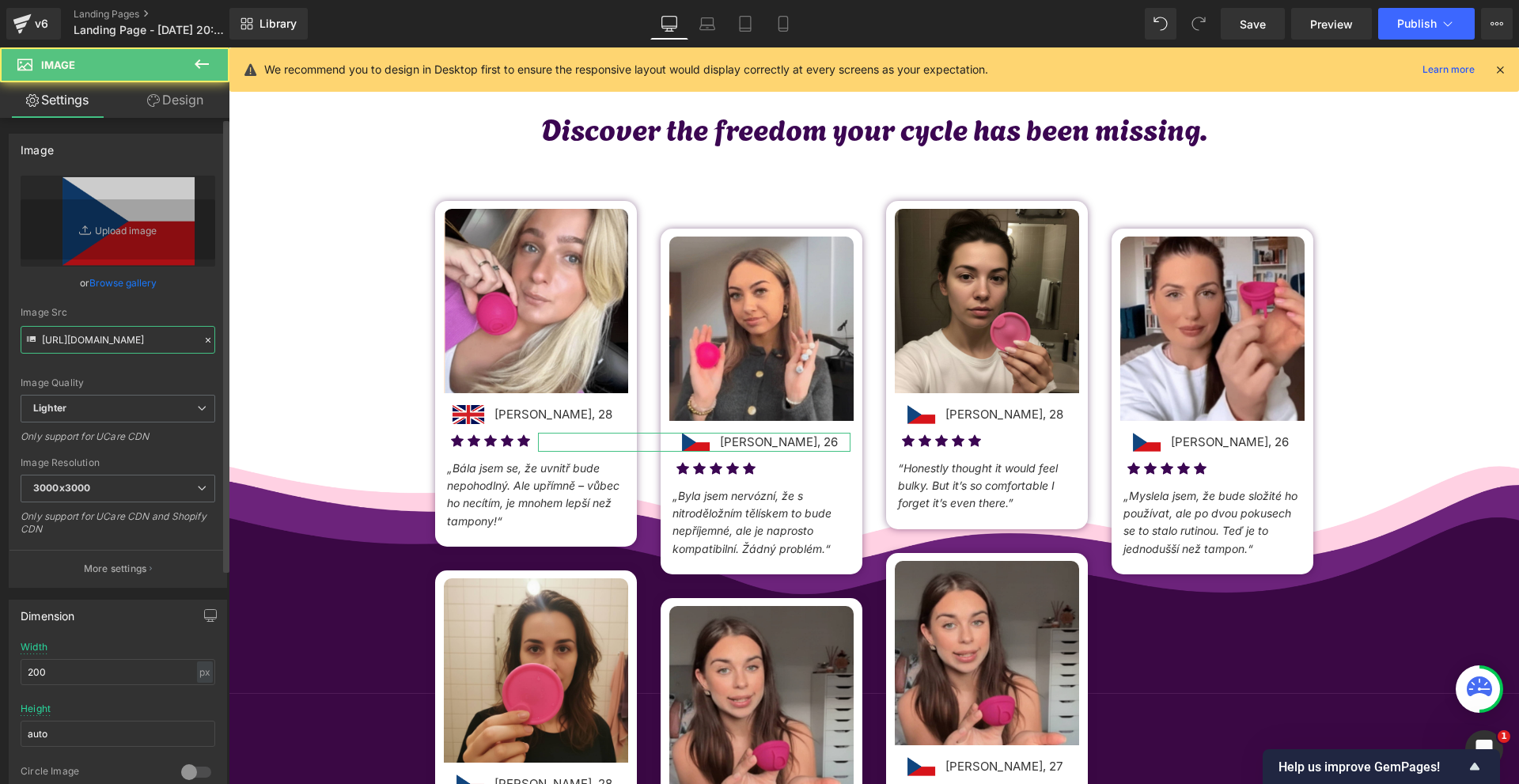
click at [136, 344] on input "https://ucarecdn.com/e8b02f88-043d-471c-98e8-9d992ddfc278/-/format/auto/-/previ…" at bounding box center [117, 339] width 194 height 28
paste input "b82689b6-429d-4bf7-b36e-c80cd0b2211b/-/format/auto/-/preview/3000x3000/-/qualit…"
type input "https://ucarecdn.com/b82689b6-429d-4bf7-b36e-c80cd0b2211b/-/format/auto/-/previ…"
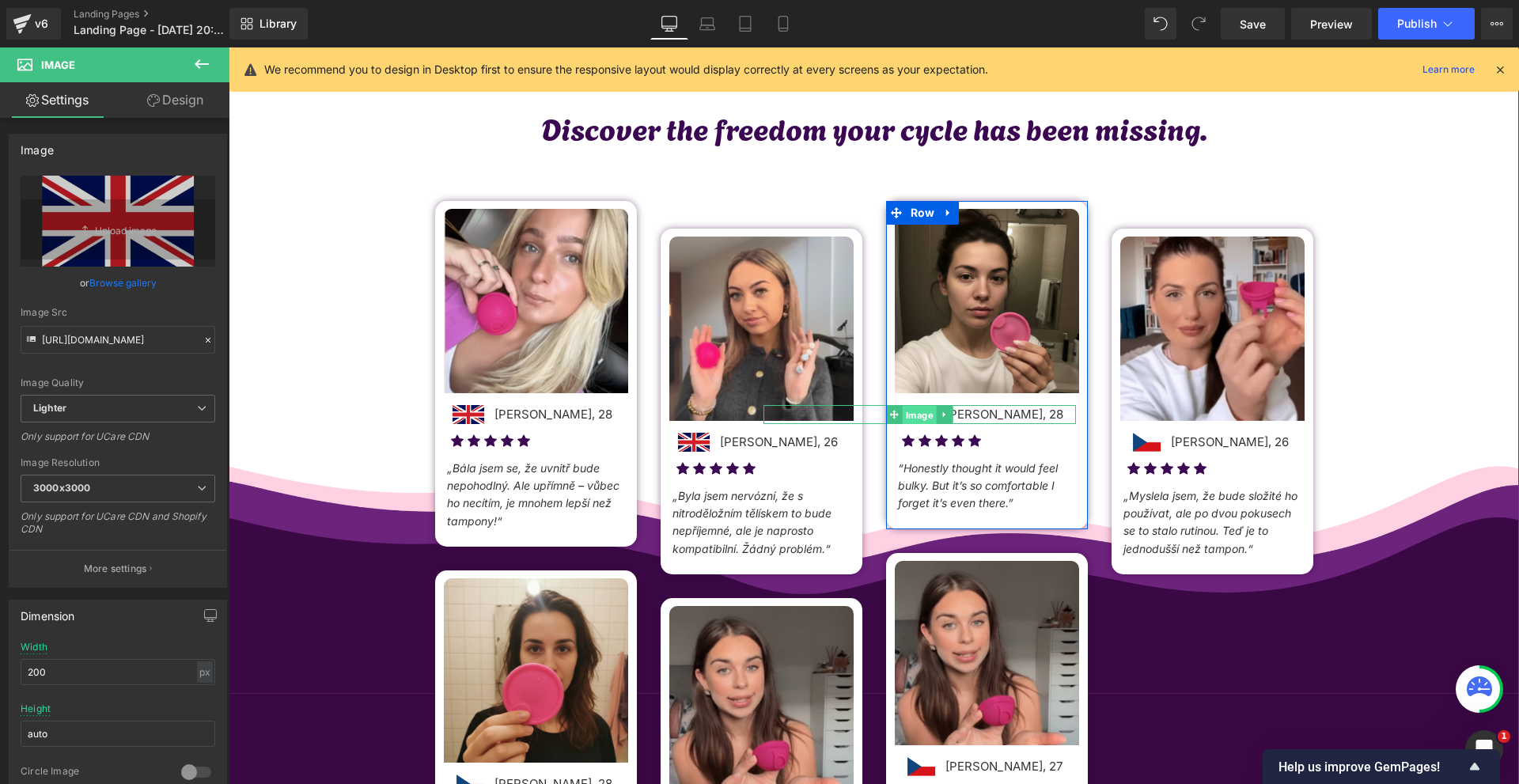
click at [919, 412] on span "Image" at bounding box center [919, 414] width 34 height 19
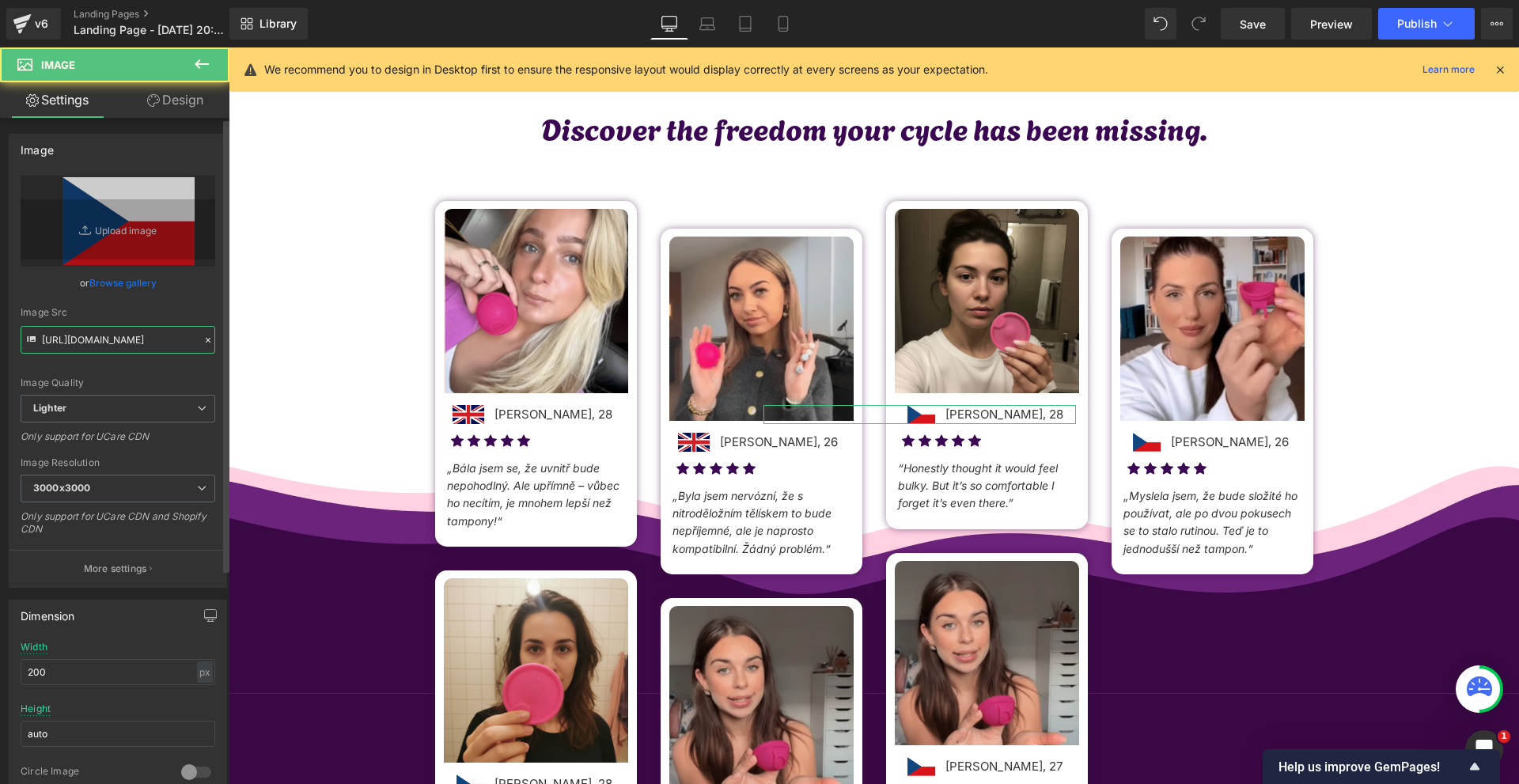
click at [93, 328] on input "https://ucarecdn.com/e8b02f88-043d-471c-98e8-9d992ddfc278/-/format/auto/-/previ…" at bounding box center [117, 339] width 194 height 28
paste input "b82689b6-429d-4bf7-b36e-c80cd0b2211b/-/format/auto/-/preview/3000x3000/-/qualit…"
type input "https://ucarecdn.com/b82689b6-429d-4bf7-b36e-c80cd0b2211b/-/format/auto/-/previ…"
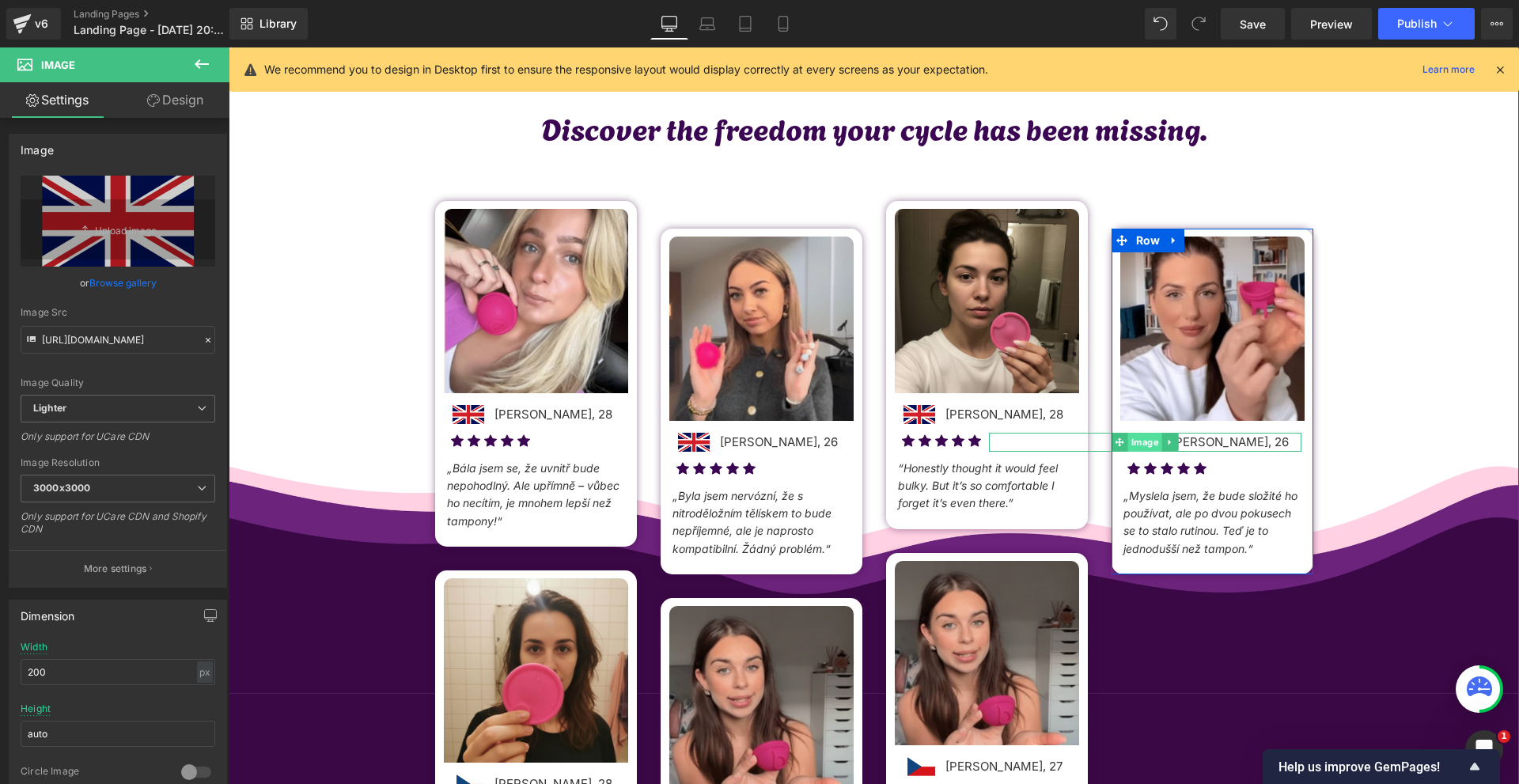
click at [1144, 444] on span "Image" at bounding box center [1145, 441] width 34 height 19
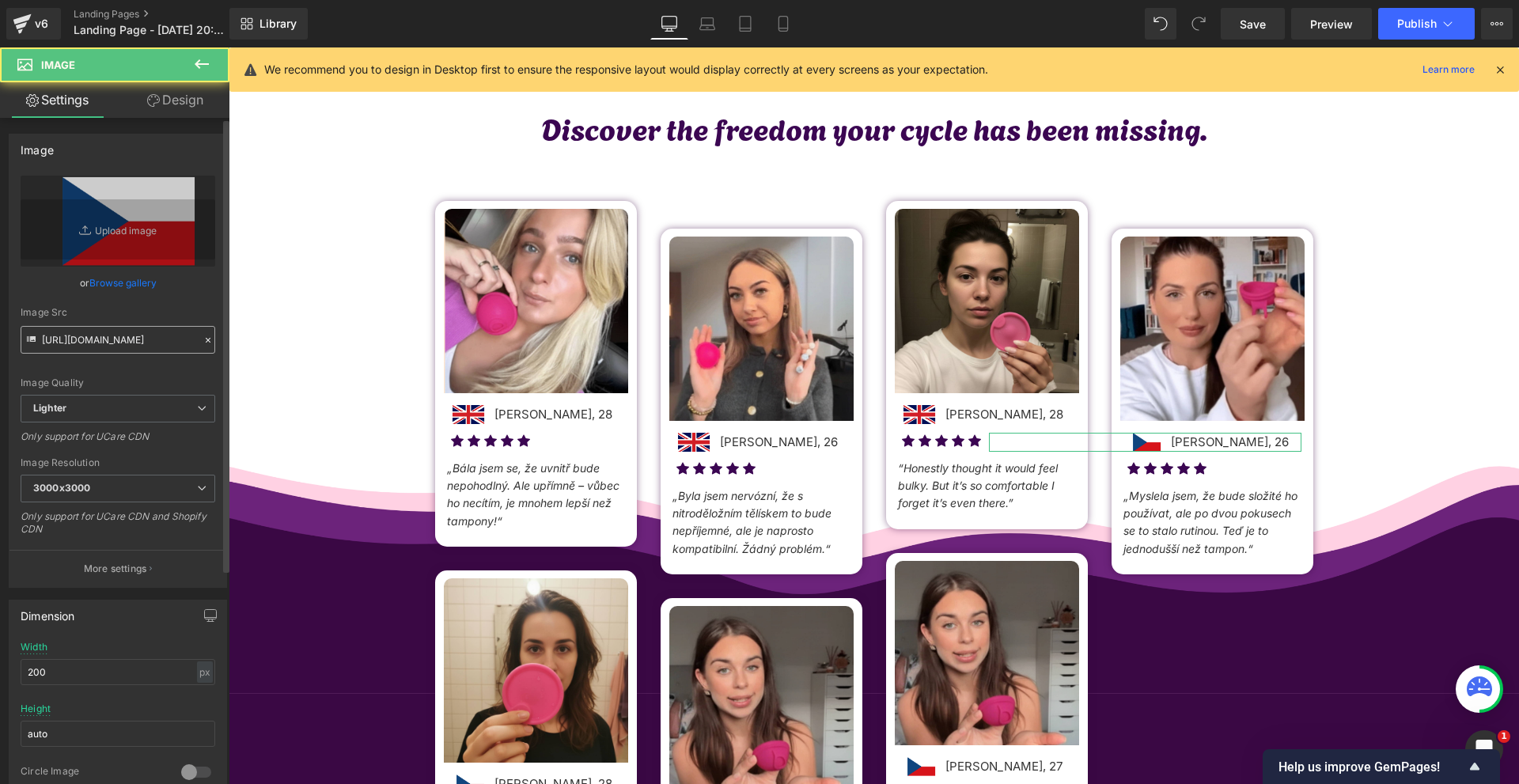
drag, startPoint x: 159, startPoint y: 320, endPoint x: 138, endPoint y: 337, distance: 27.0
click at [158, 320] on div "Image Src https://ucarecdn.com/e8b02f88-043d-471c-98e8-9d992ddfc278/-/format/au…" at bounding box center [117, 330] width 194 height 47
click at [138, 337] on input "https://ucarecdn.com/e8b02f88-043d-471c-98e8-9d992ddfc278/-/format/auto/-/previ…" at bounding box center [117, 339] width 194 height 28
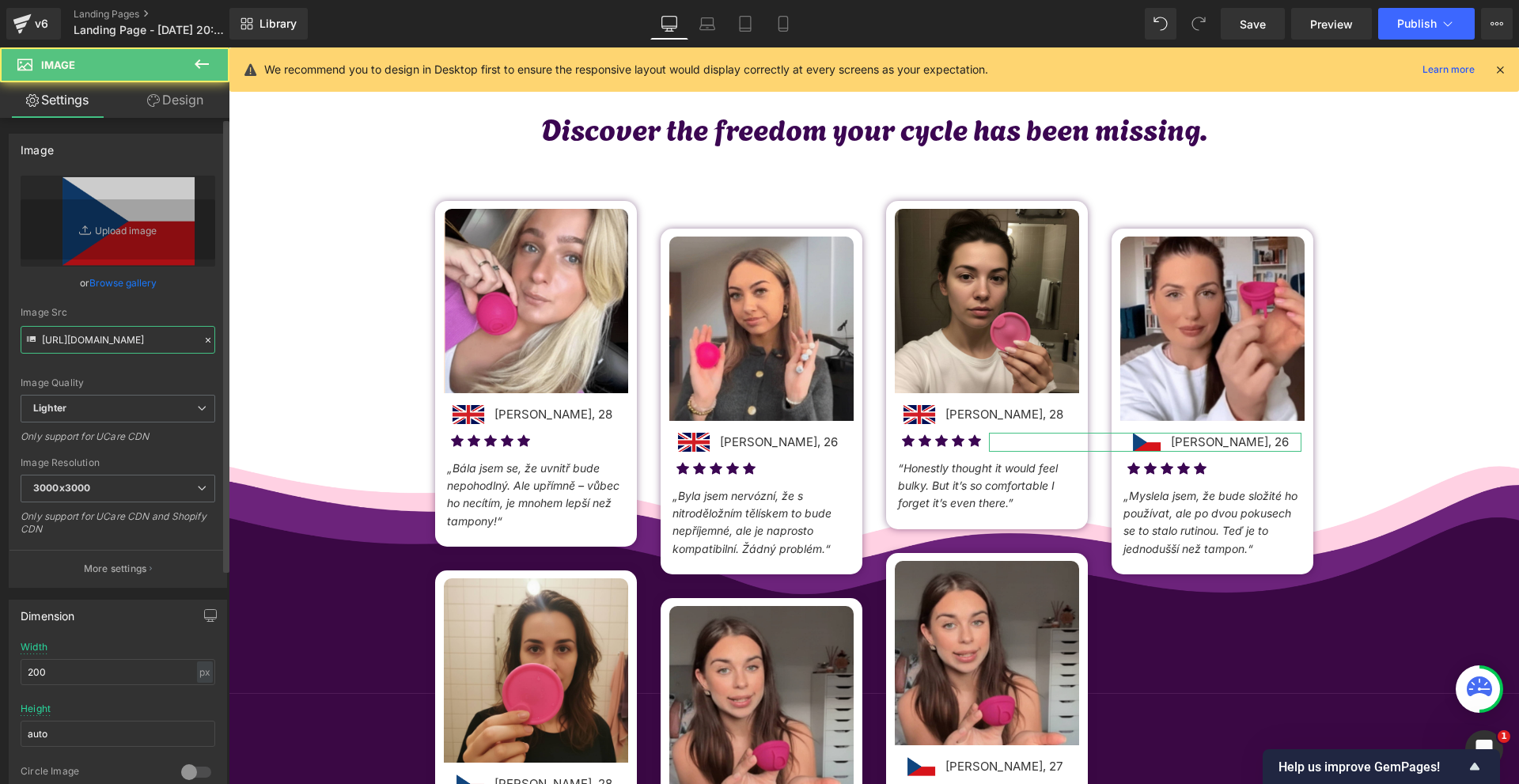
paste input "b82689b6-429d-4bf7-b36e-c80cd0b2211b/-/format/auto/-/preview/3000x3000/-/qualit…"
type input "https://ucarecdn.com/b82689b6-429d-4bf7-b36e-c80cd0b2211b/-/format/auto/-/previ…"
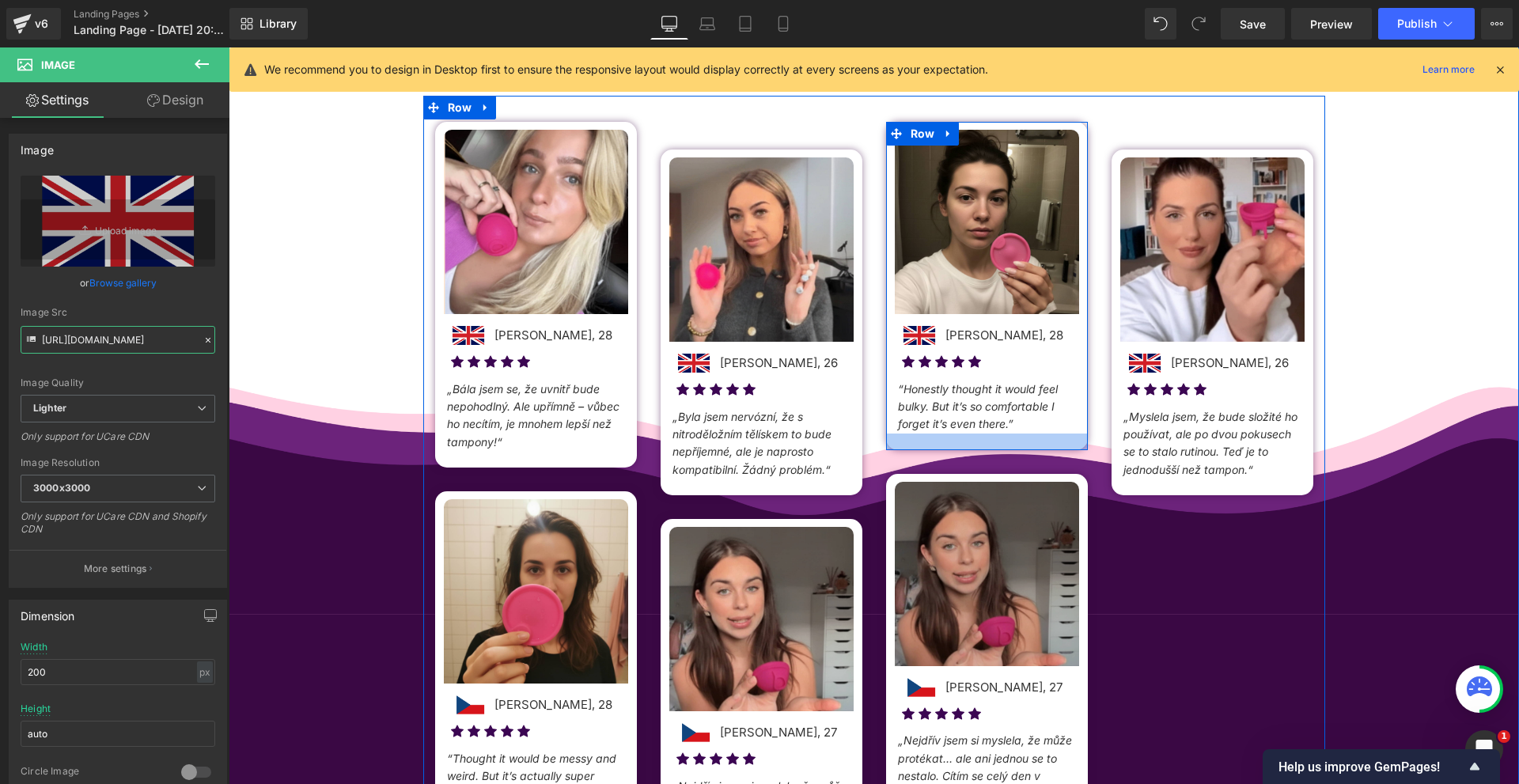
scroll to position [870, 0]
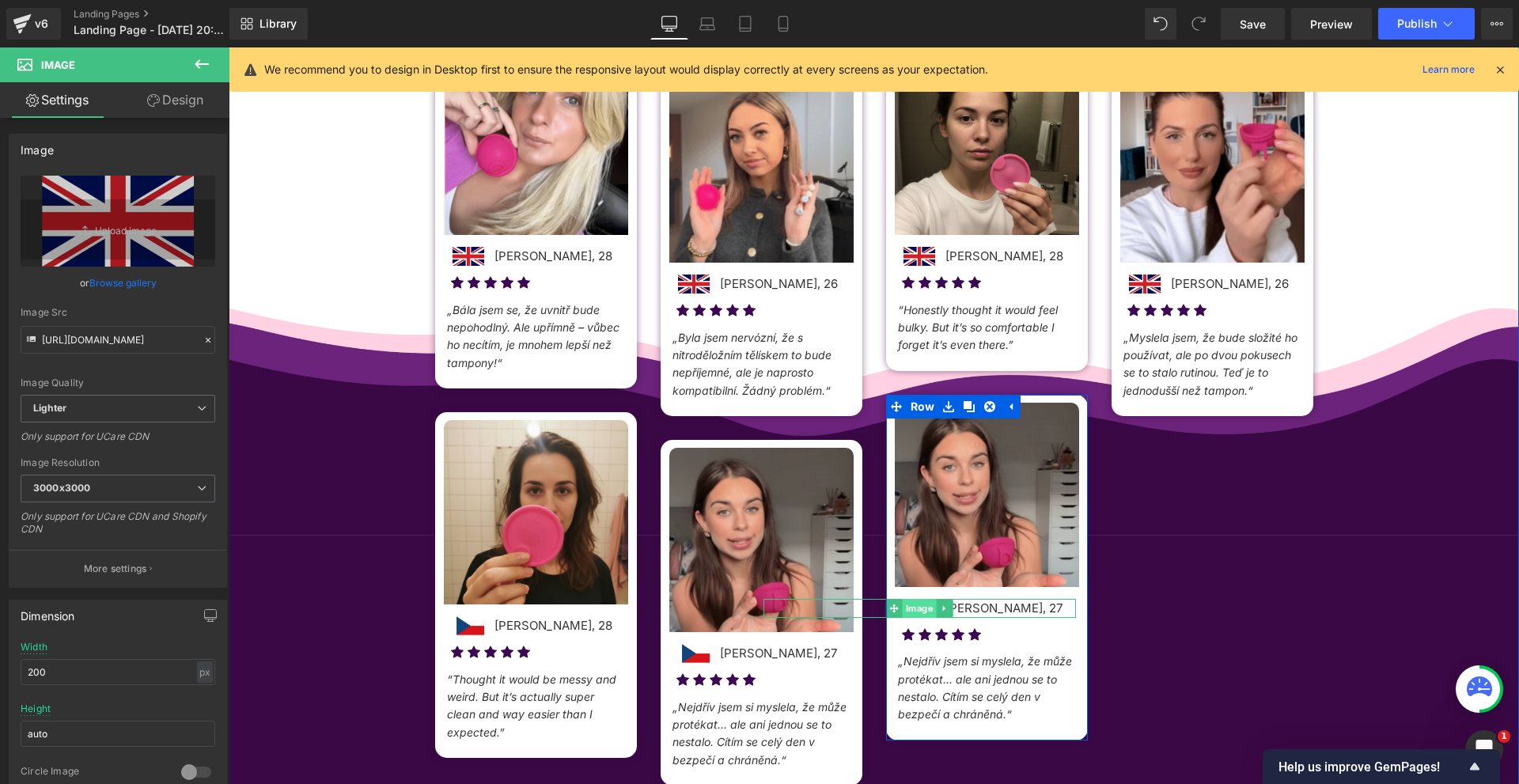
click at [917, 608] on span "Image" at bounding box center [919, 608] width 34 height 19
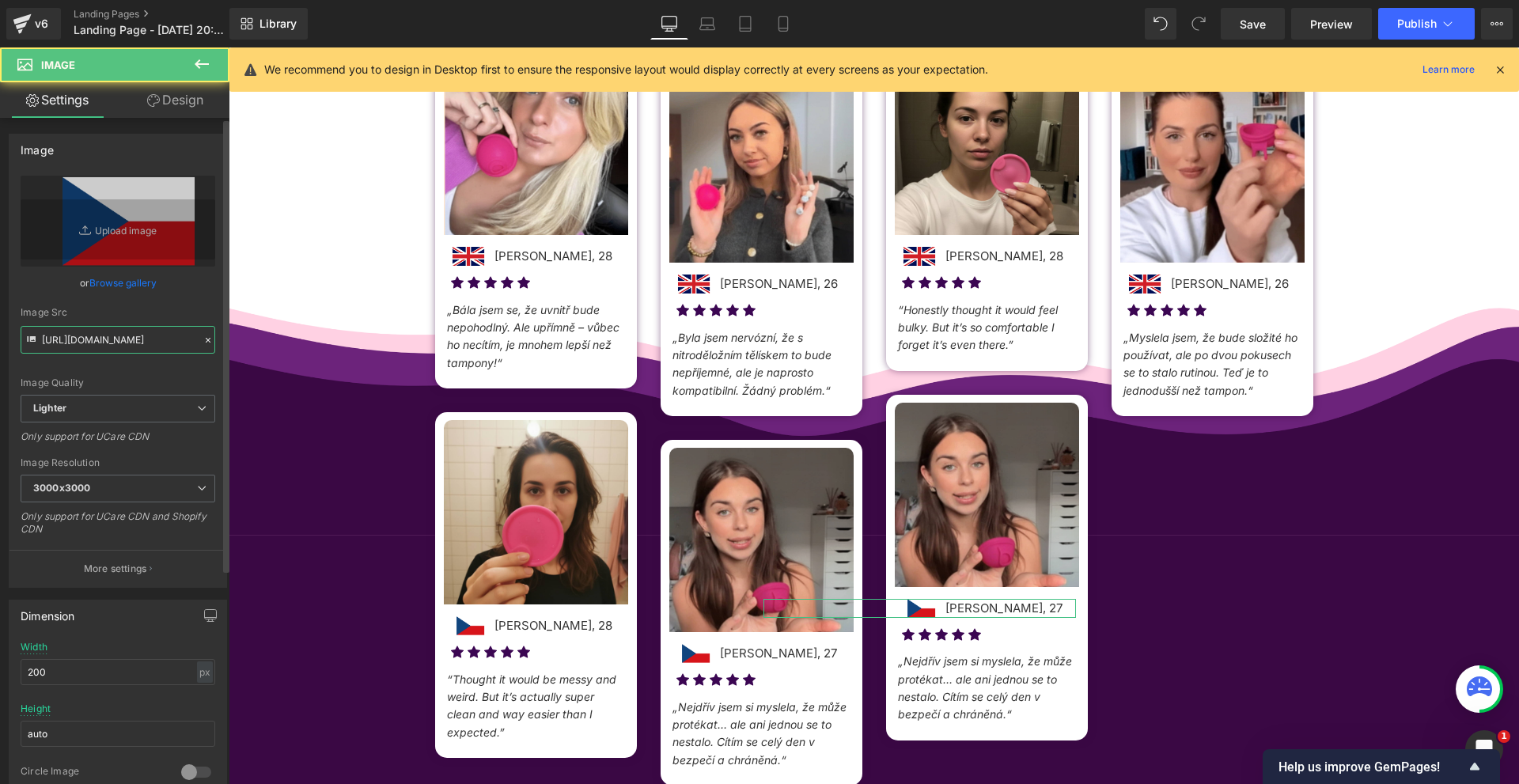
click at [88, 346] on input "https://ucarecdn.com/e8b02f88-043d-471c-98e8-9d992ddfc278/-/format/auto/-/previ…" at bounding box center [117, 339] width 194 height 28
click at [87, 346] on input "https://ucarecdn.com/e8b02f88-043d-471c-98e8-9d992ddfc278/-/format/auto/-/previ…" at bounding box center [117, 339] width 194 height 28
paste input "b82689b6-429d-4bf7-b36e-c80cd0b2211b/-/format/auto/-/preview/3000x3000/-/qualit…"
type input "https://ucarecdn.com/b82689b6-429d-4bf7-b36e-c80cd0b2211b/-/format/auto/-/previ…"
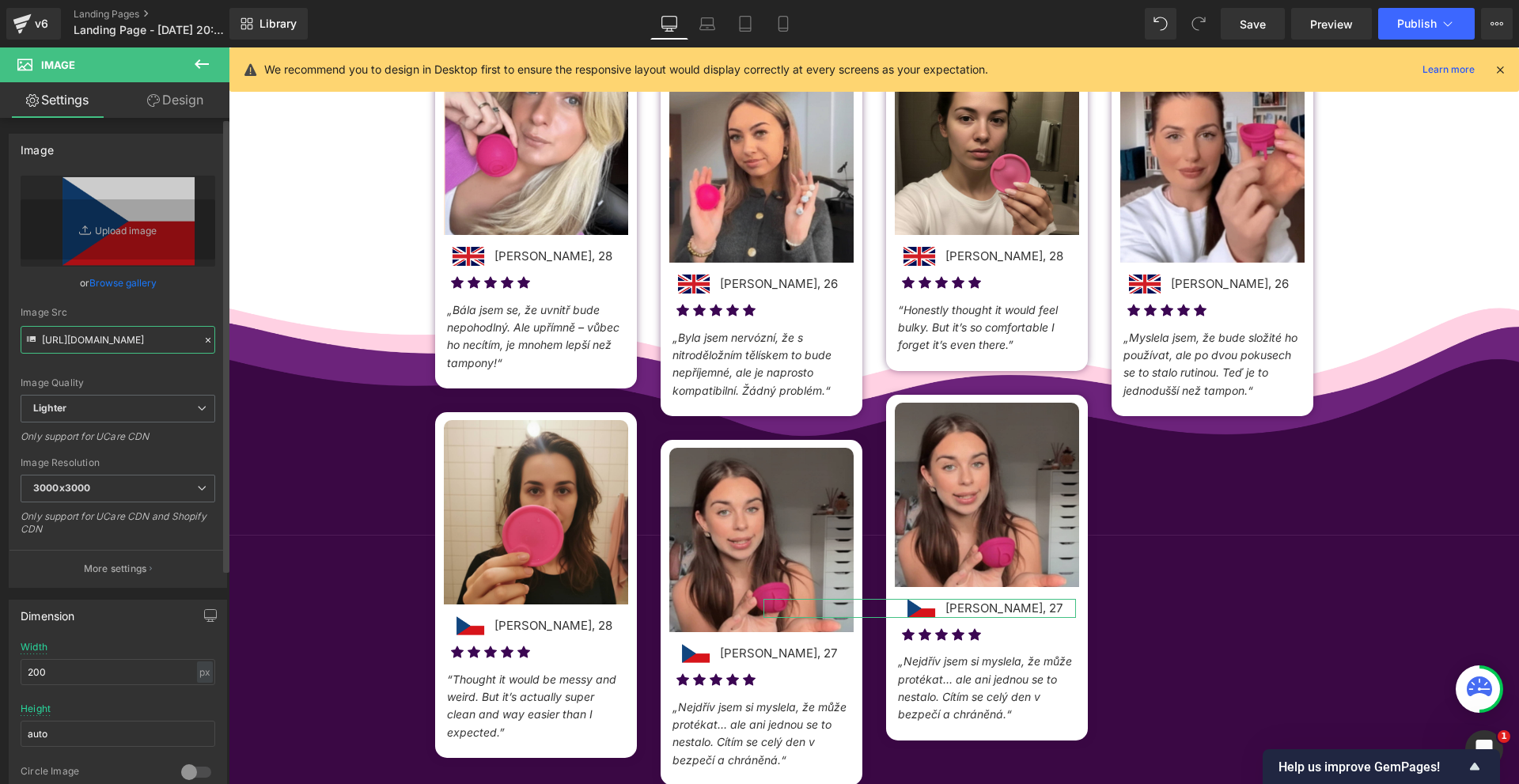
scroll to position [0, 1040]
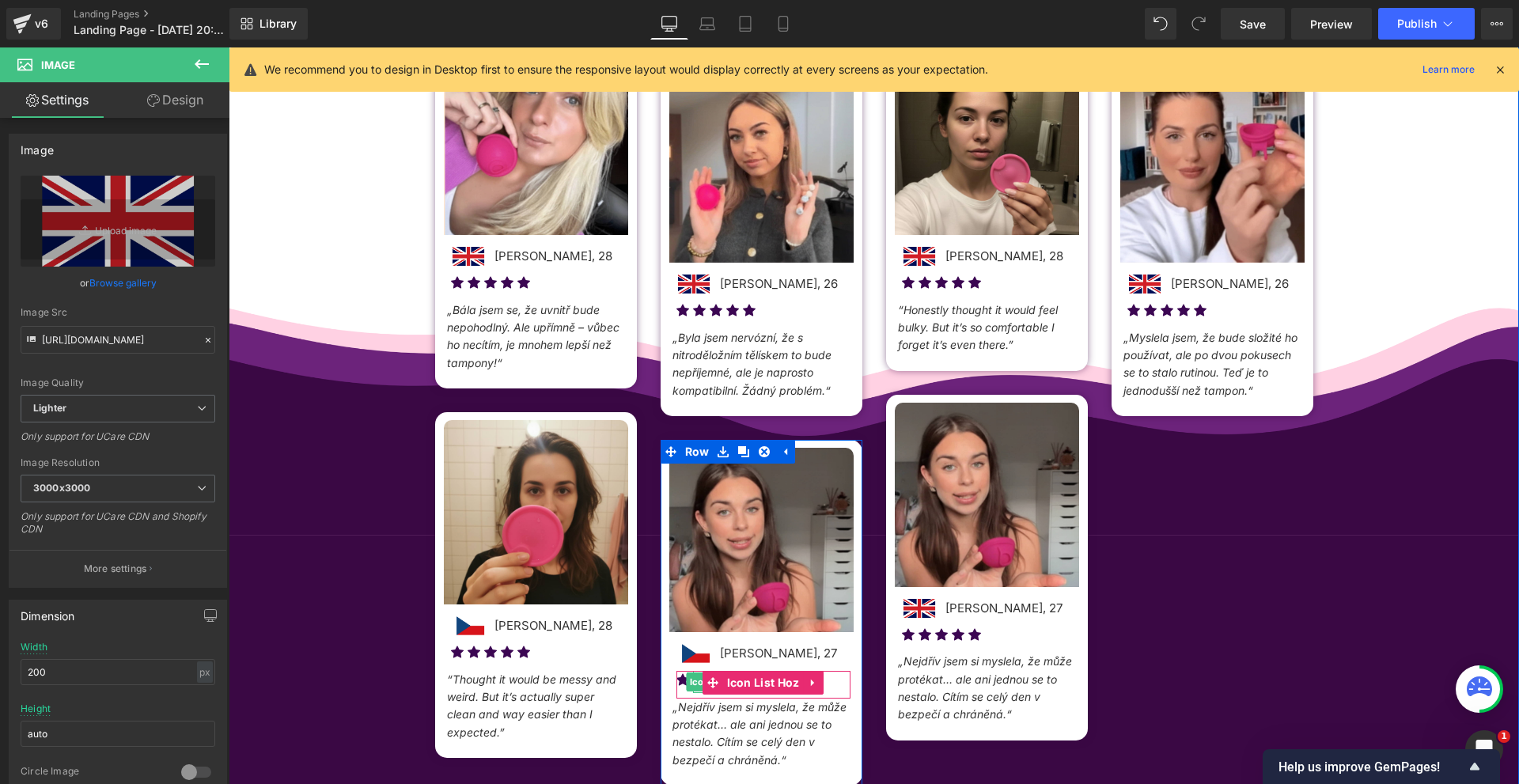
click at [687, 664] on div "Image Lucie Svobodová, 27 Text Block Image Icon Icon Icon Icon Icon Icon List H…" at bounding box center [761, 608] width 201 height 321
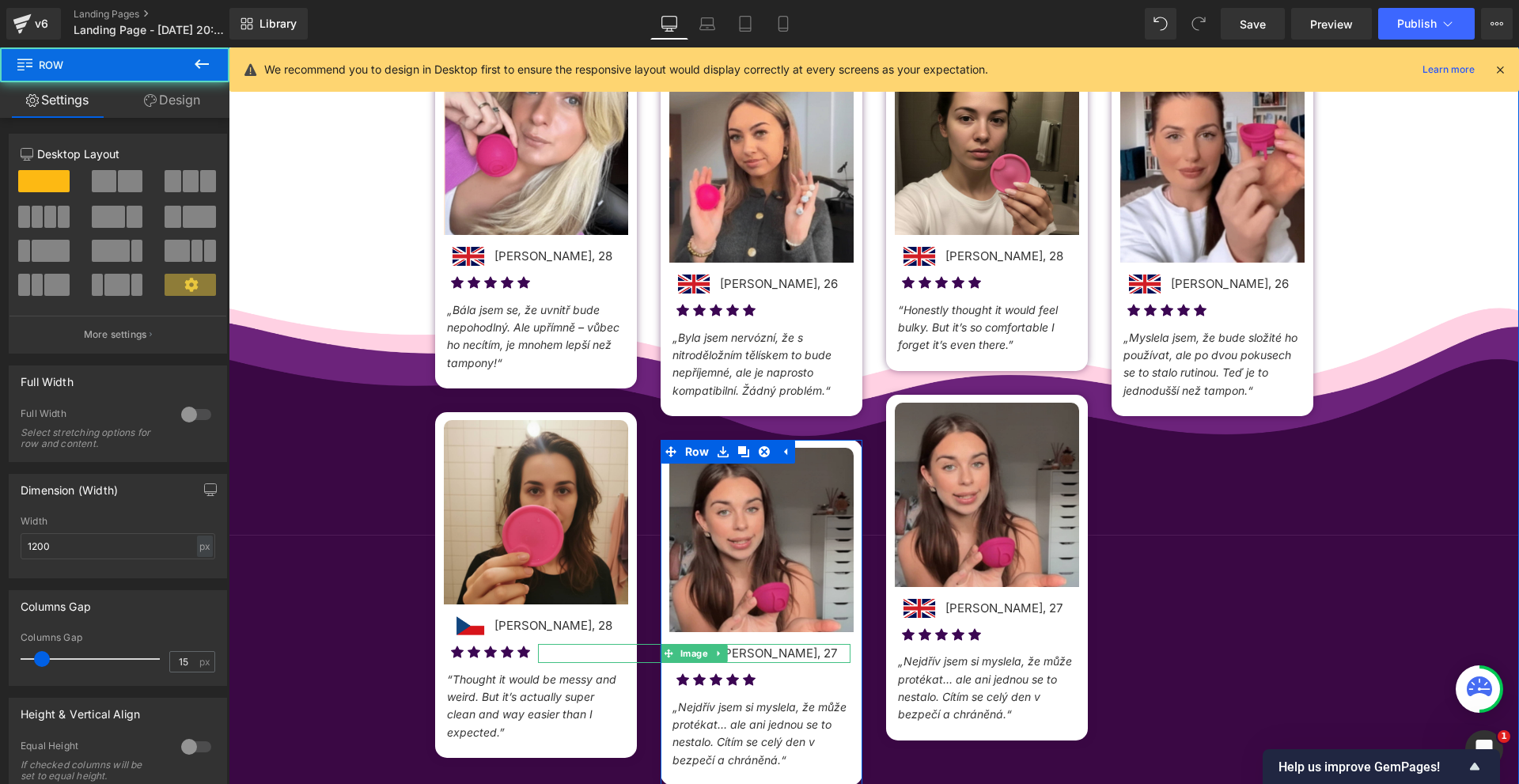
click at [687, 657] on span "Image" at bounding box center [694, 652] width 34 height 19
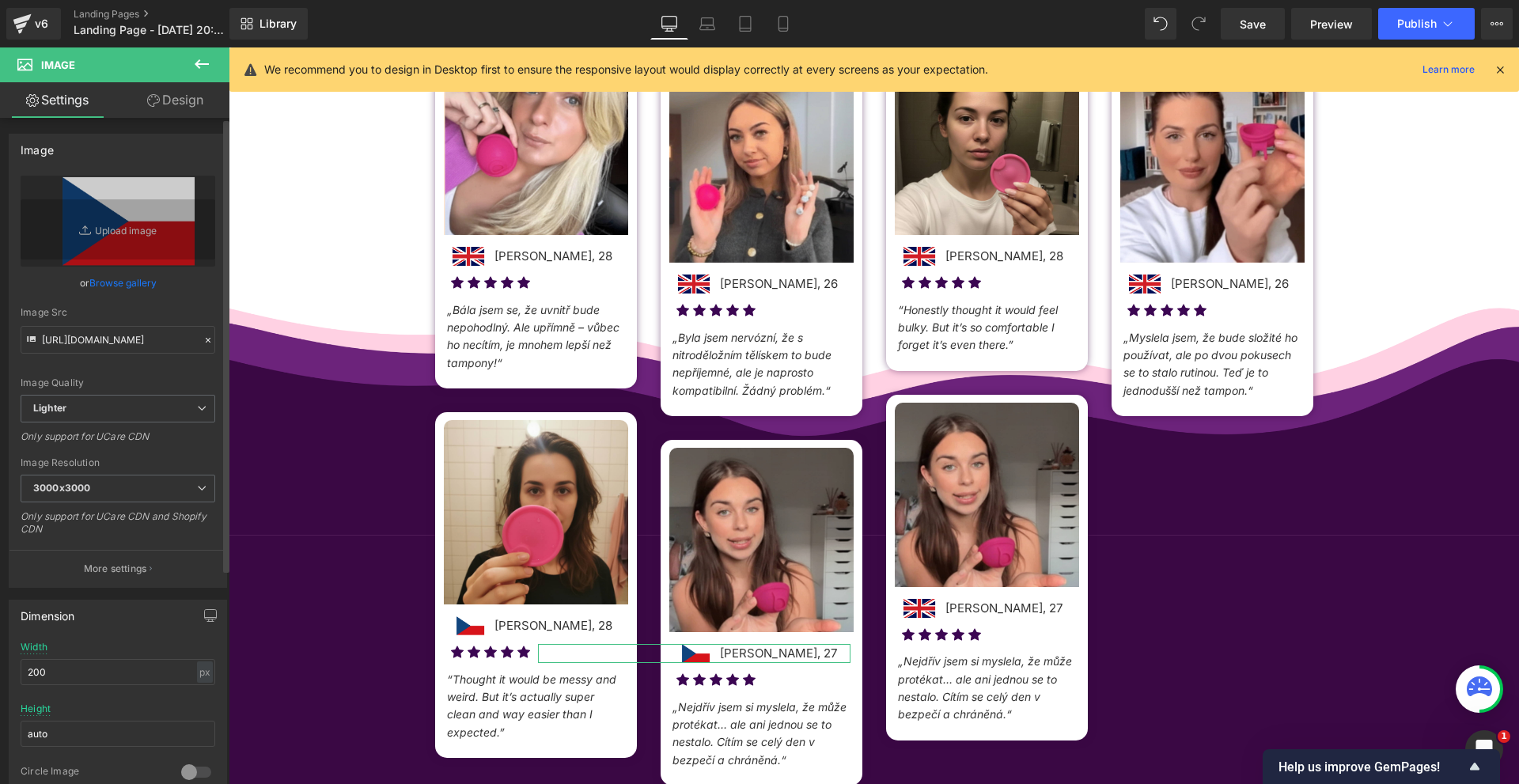
click at [61, 355] on div "Image Quality Lighter Lightest Lighter Lighter Lightest Only support for UCare …" at bounding box center [117, 285] width 194 height 219
click at [67, 339] on input "https://ucarecdn.com/e8b02f88-043d-471c-98e8-9d992ddfc278/-/format/auto/-/previ…" at bounding box center [117, 339] width 194 height 28
click at [68, 339] on input "https://ucarecdn.com/e8b02f88-043d-471c-98e8-9d992ddfc278/-/format/auto/-/previ…" at bounding box center [117, 339] width 194 height 28
paste input "b82689b6-429d-4bf7-b36e-c80cd0b2211b/-/format/auto/-/preview/3000x3000/-/qualit…"
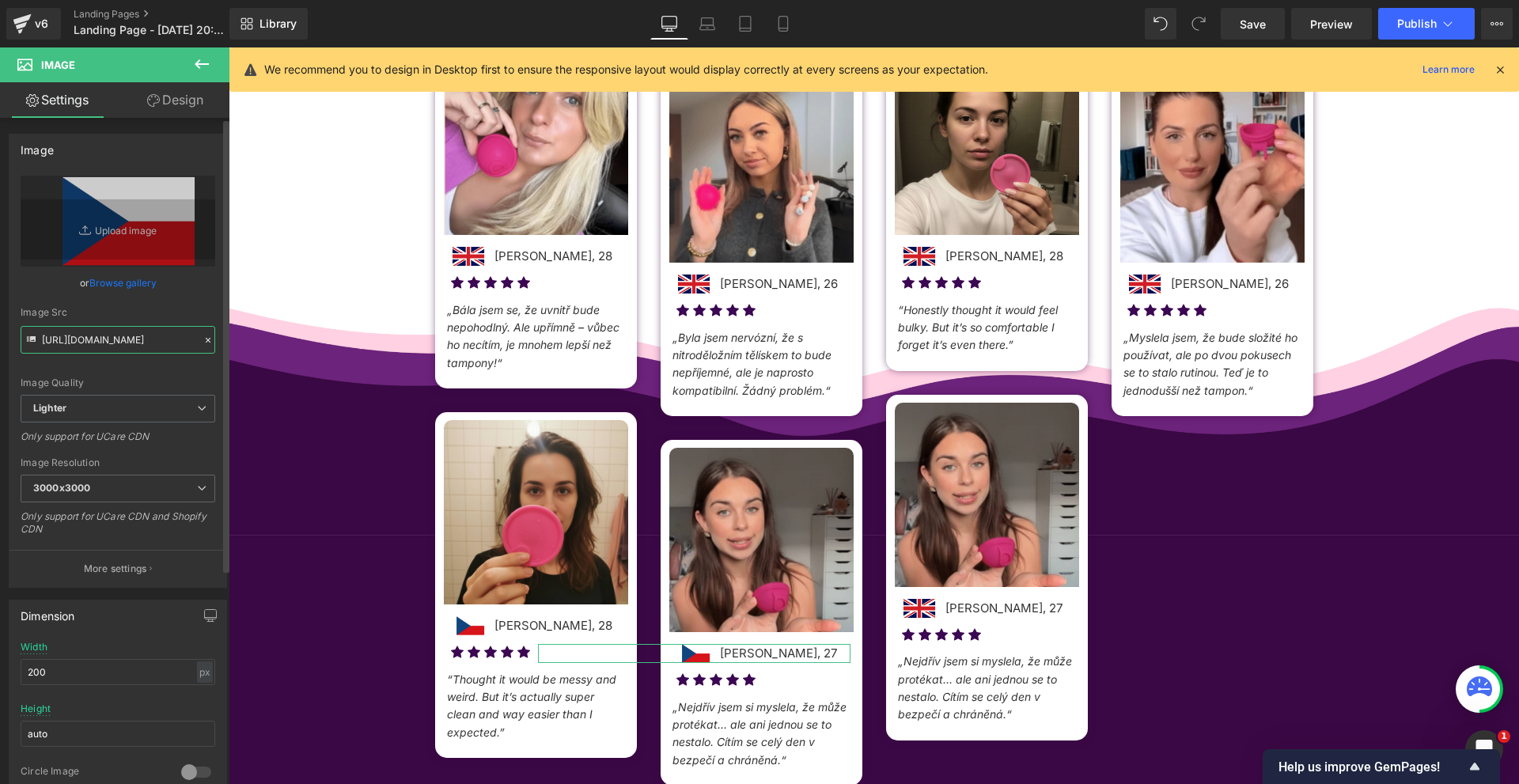
type input "https://ucarecdn.com/b82689b6-429d-4bf7-b36e-c80cd0b2211b/-/format/auto/-/previ…"
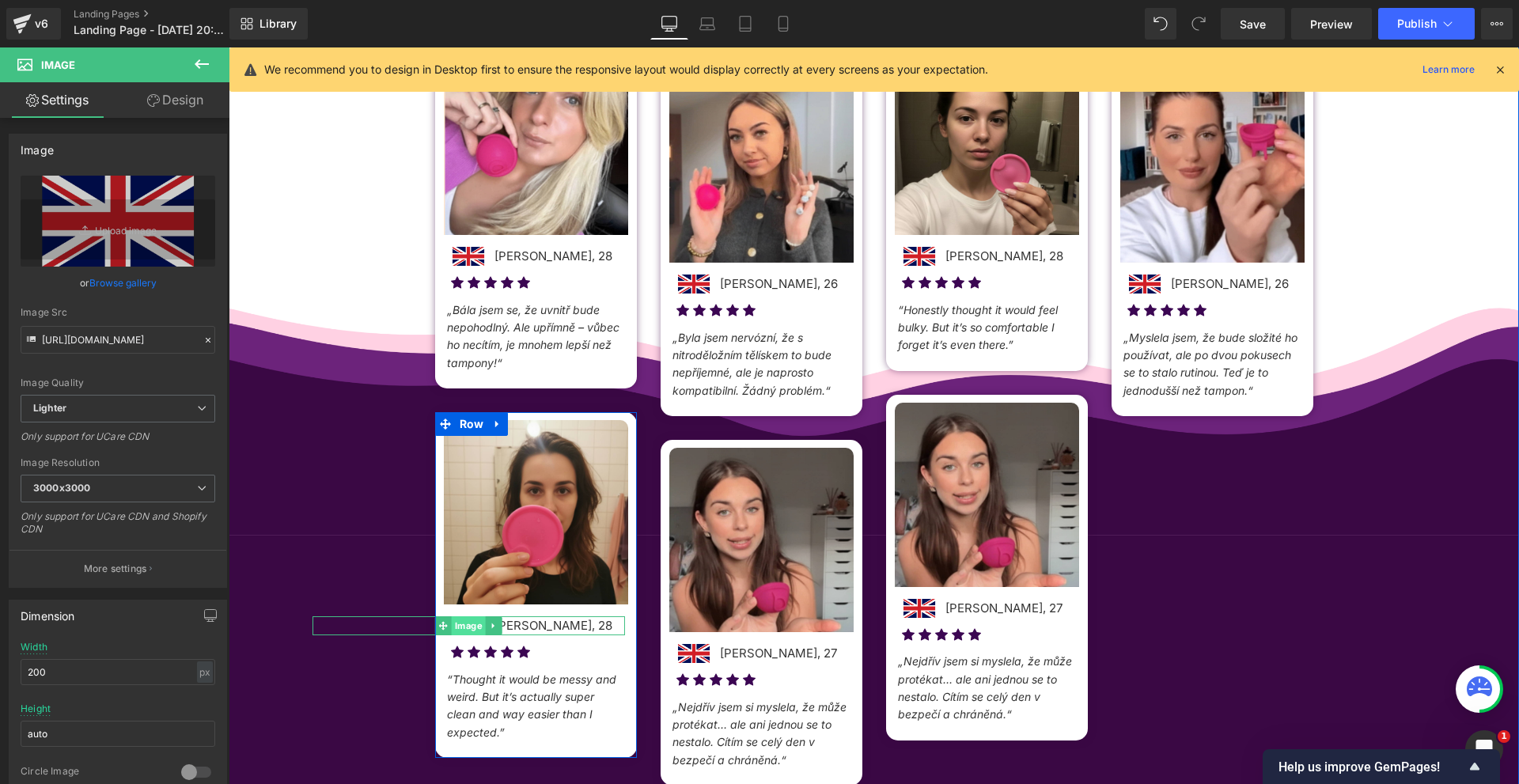
click at [459, 628] on span "Image" at bounding box center [469, 625] width 34 height 19
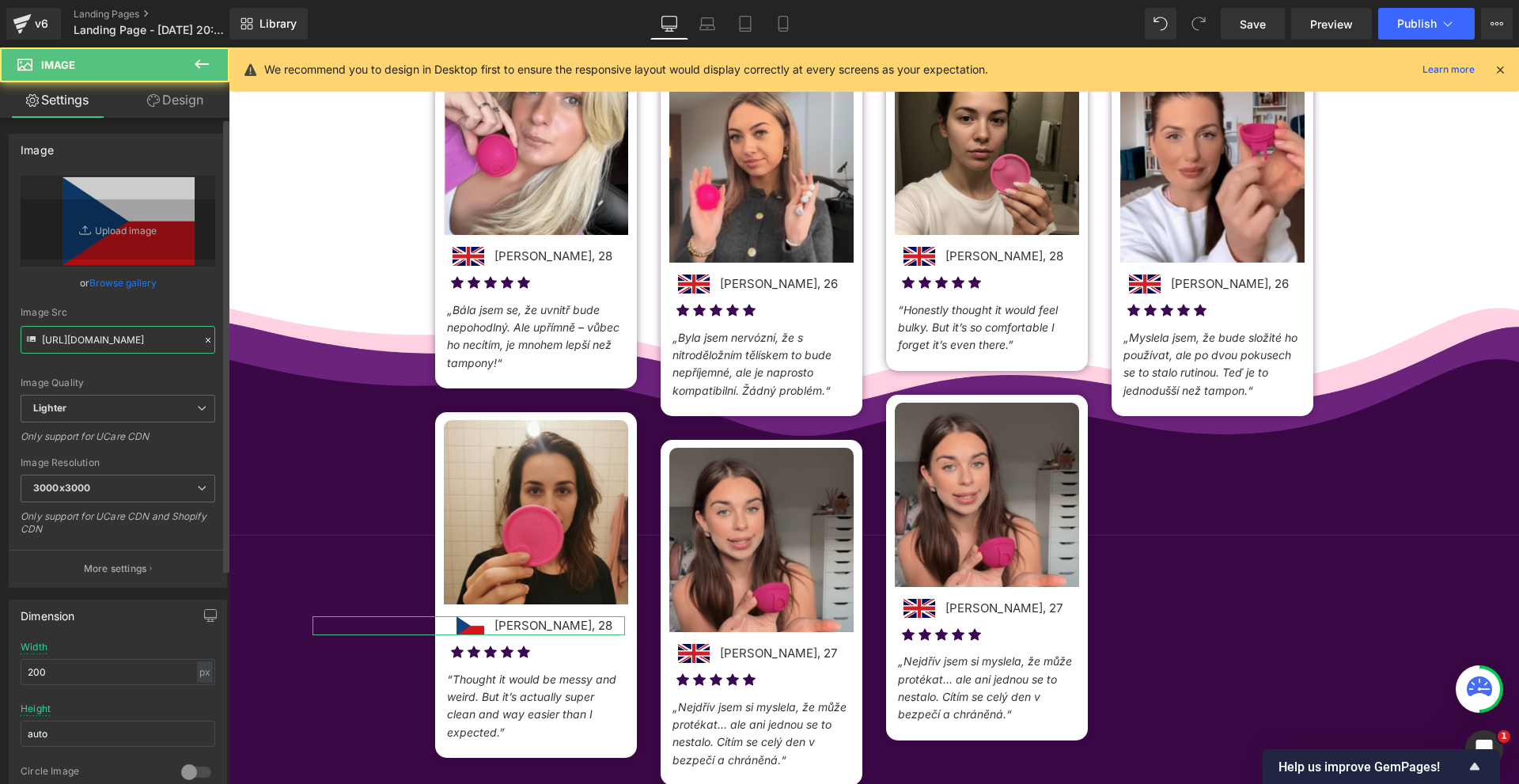
click at [86, 330] on input "https://ucarecdn.com/e8b02f88-043d-471c-98e8-9d992ddfc278/-/format/auto/-/previ…" at bounding box center [117, 339] width 194 height 28
paste input "b82689b6-429d-4bf7-b36e-c80cd0b2211b/-/format/auto/-/preview/3000x3000/-/qualit…"
type input "https://ucarecdn.com/b82689b6-429d-4bf7-b36e-c80cd0b2211b/-/format/auto/-/previ…"
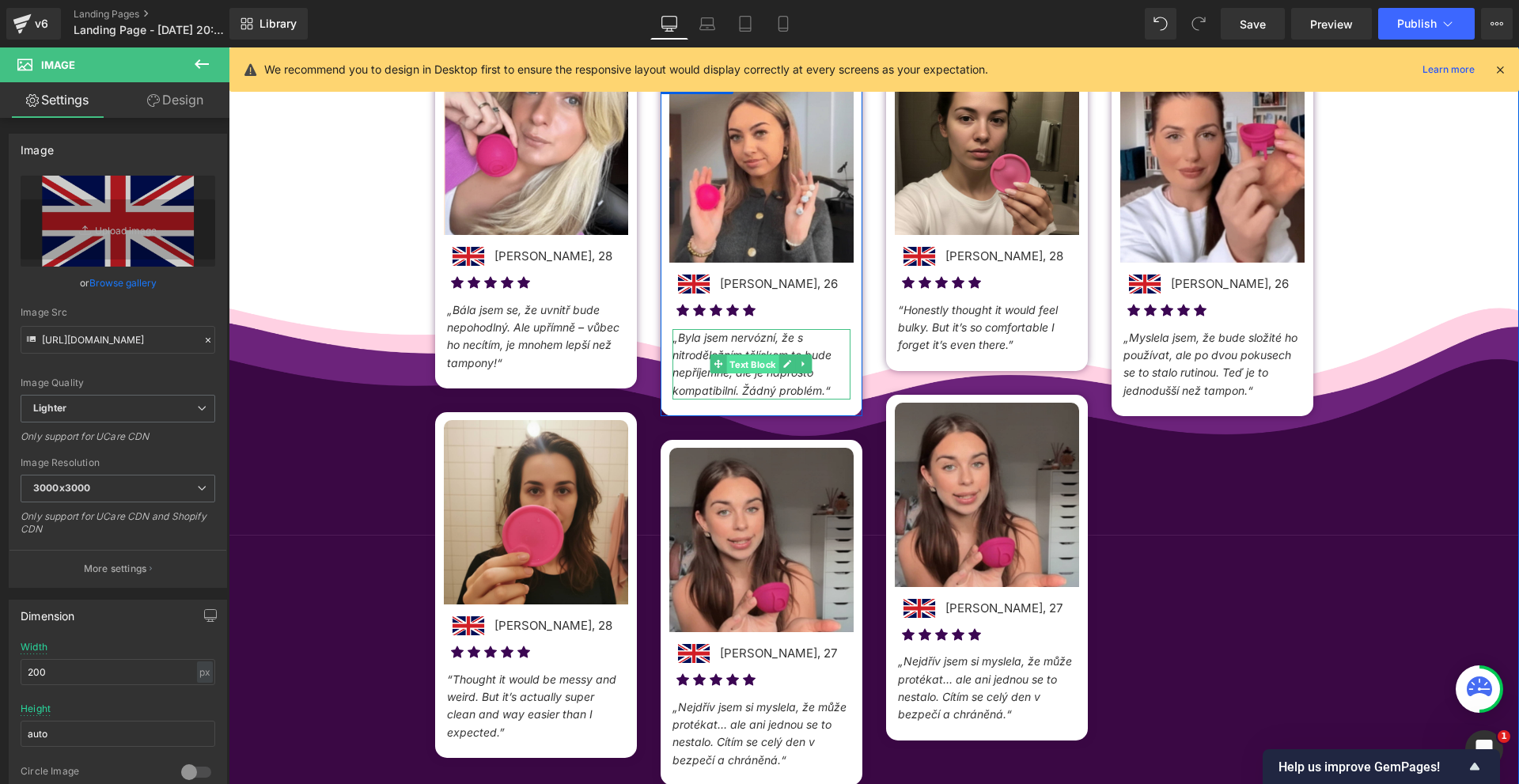
click at [761, 357] on span "Text Block" at bounding box center [752, 364] width 52 height 19
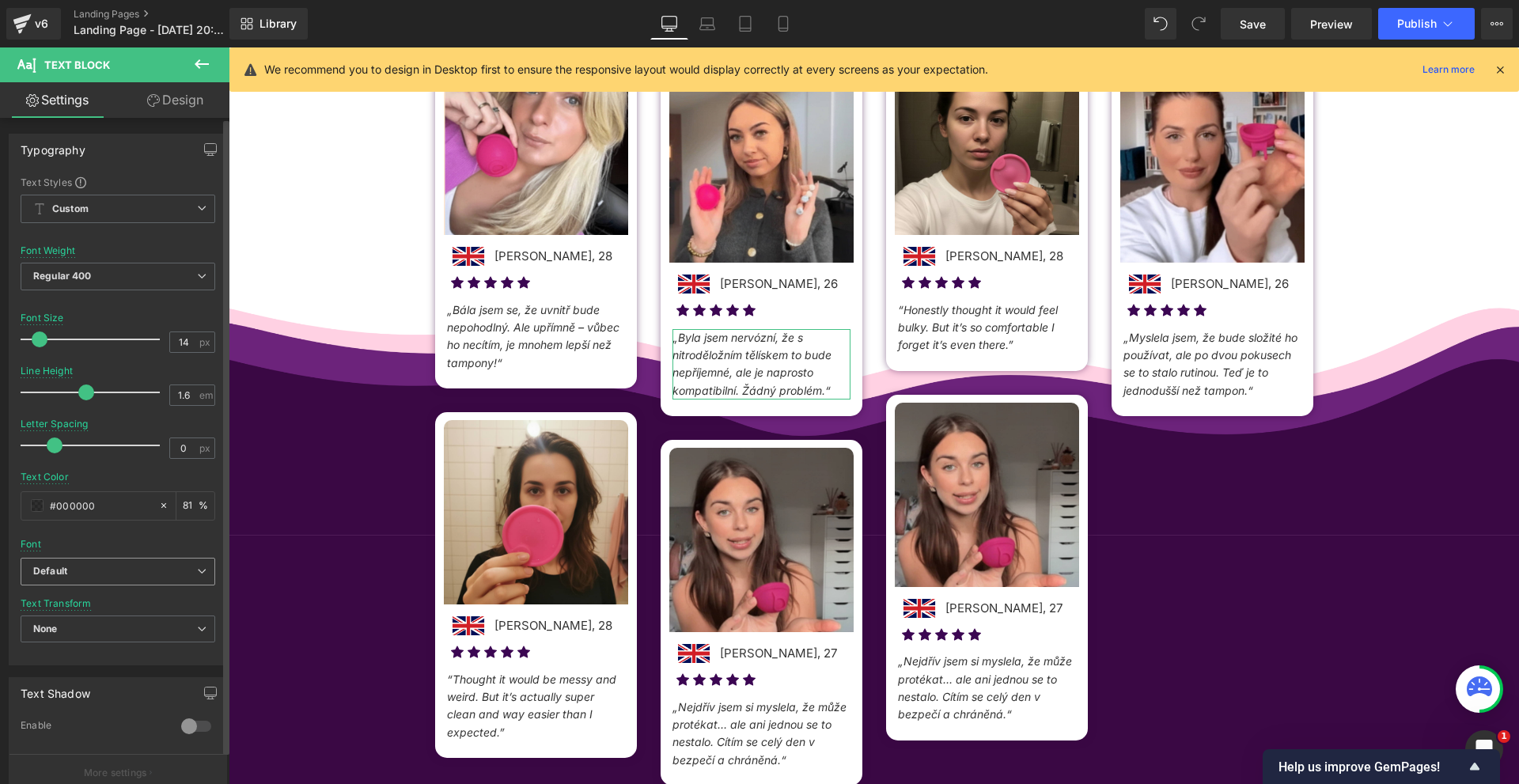
click at [85, 559] on span "Default" at bounding box center [117, 571] width 194 height 28
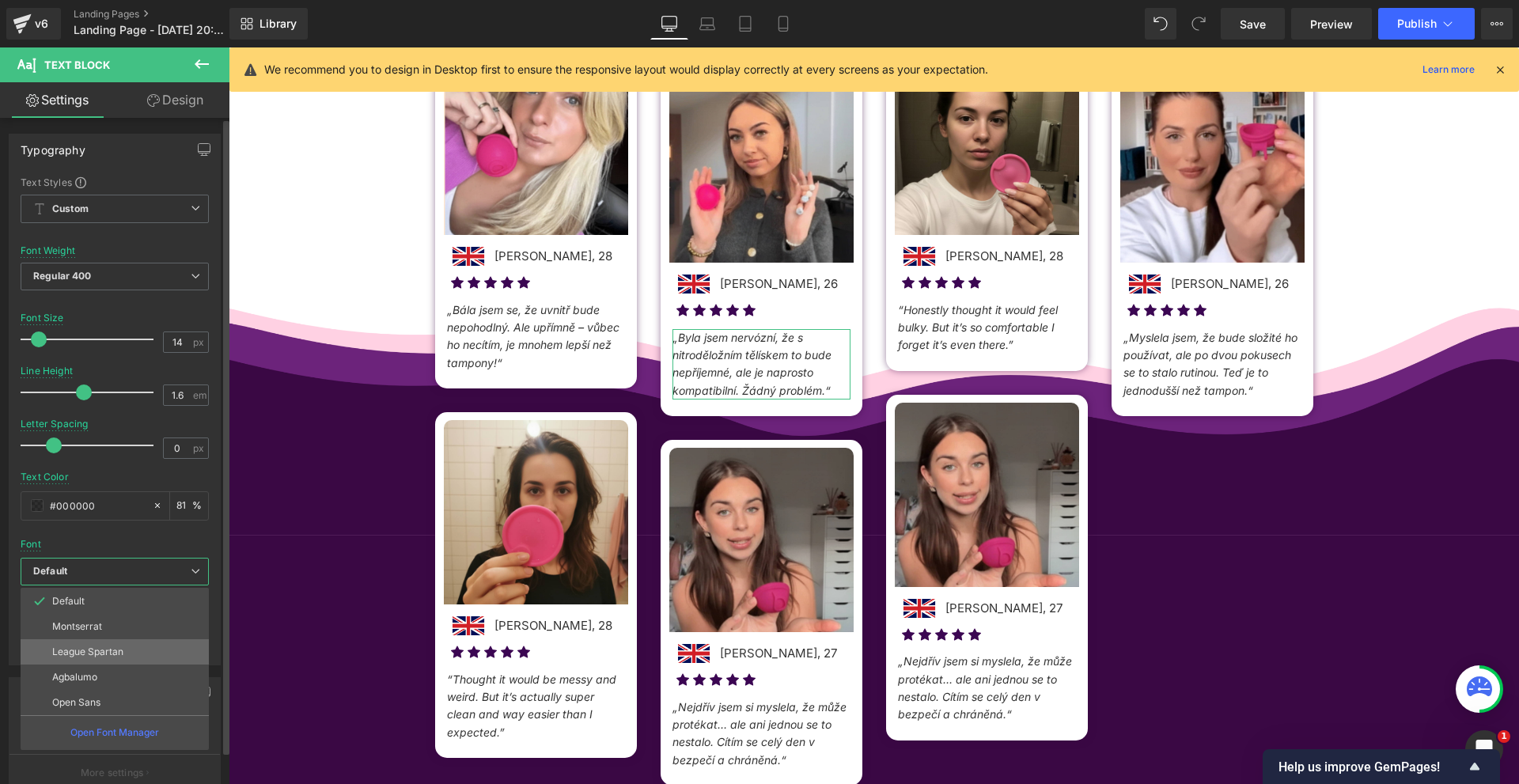
click at [84, 649] on p "League Spartan" at bounding box center [88, 652] width 72 height 11
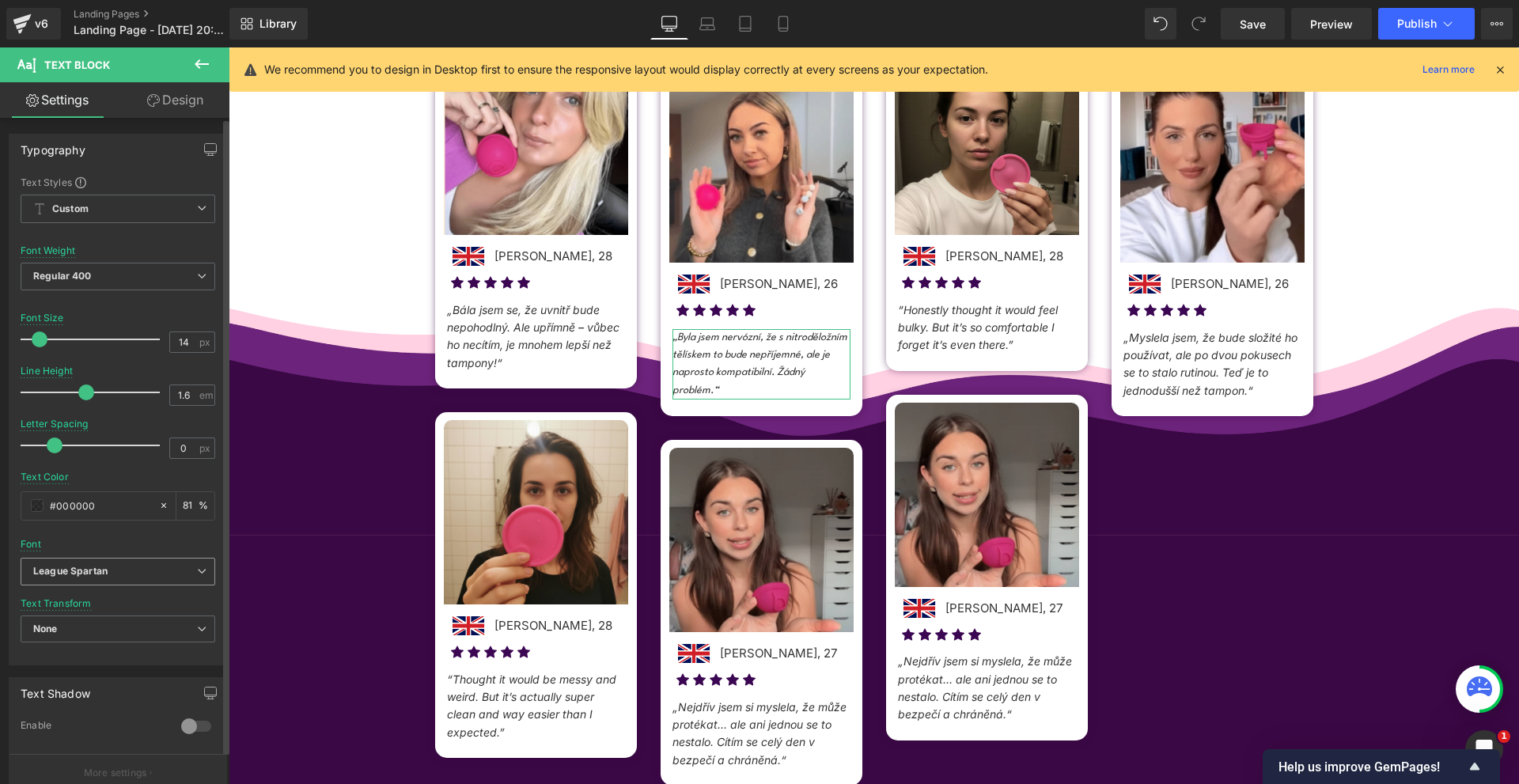
drag, startPoint x: 87, startPoint y: 572, endPoint x: 94, endPoint y: 592, distance: 21.2
click at [86, 572] on icon "League Spartan" at bounding box center [70, 571] width 74 height 13
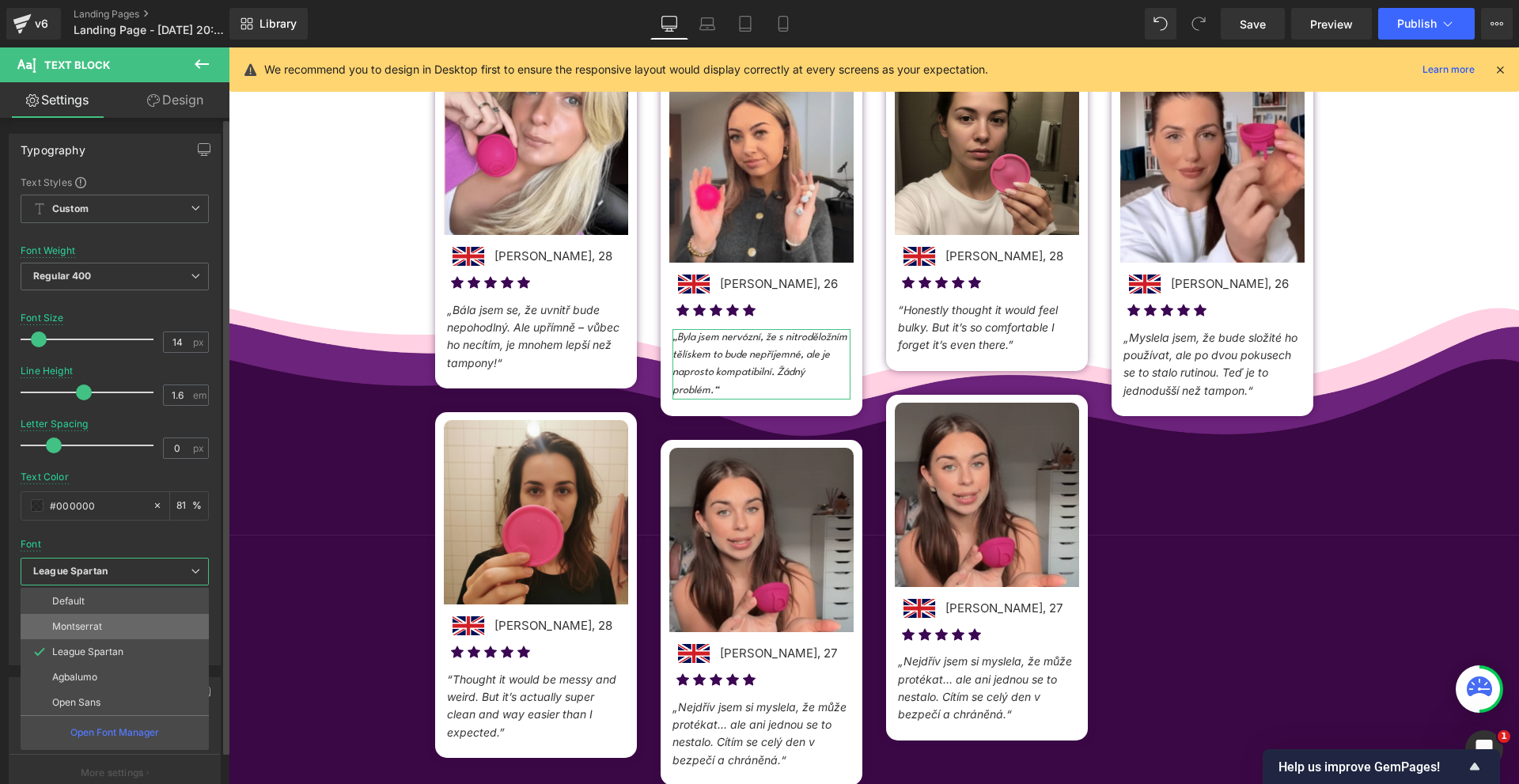
click at [86, 631] on p "Montserrat" at bounding box center [77, 626] width 50 height 11
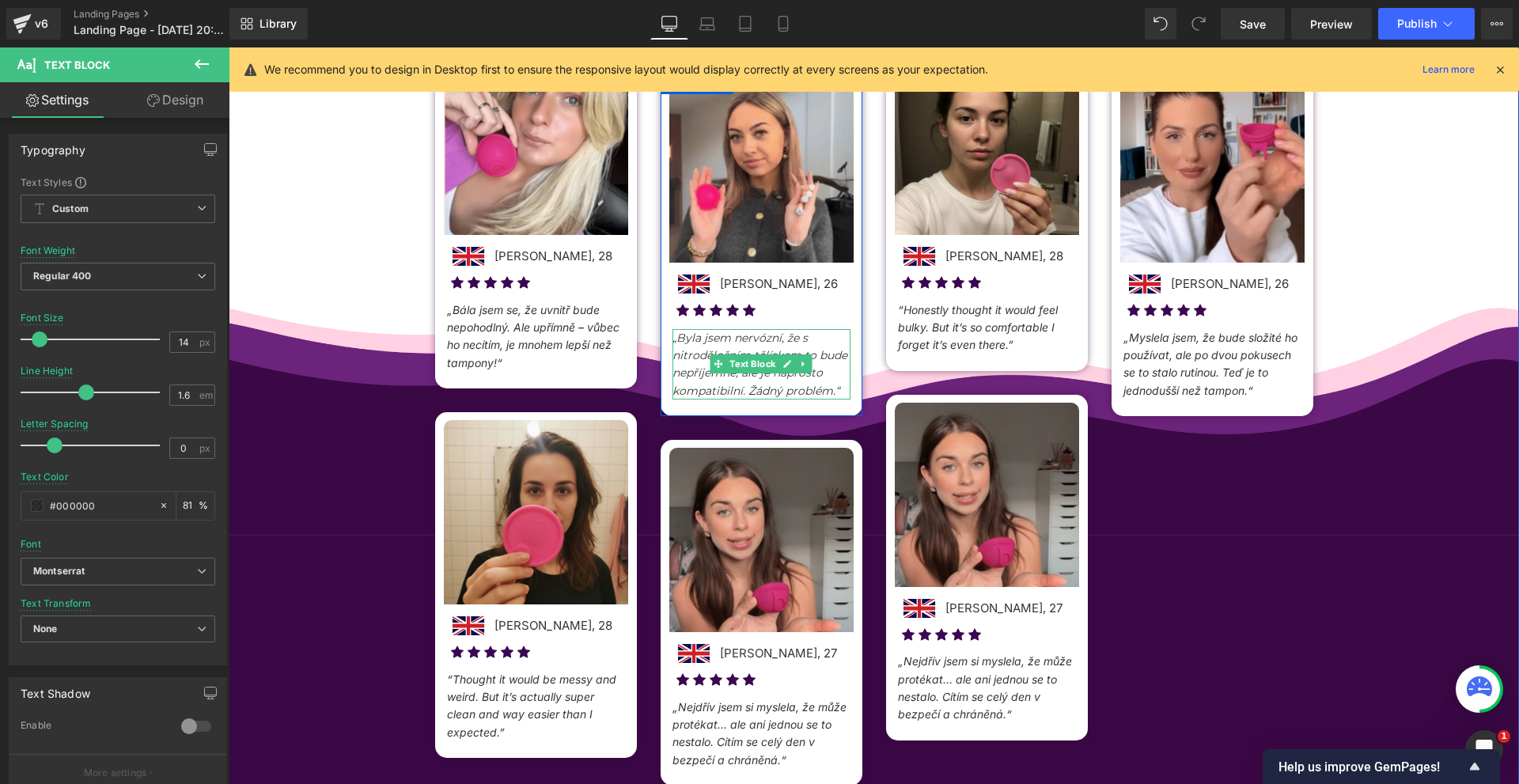
click at [751, 343] on span "„Byla jsem nervózní, že s nitroděložním tělískem to bude nepříjemné, ale je nap…" at bounding box center [759, 363] width 175 height 67
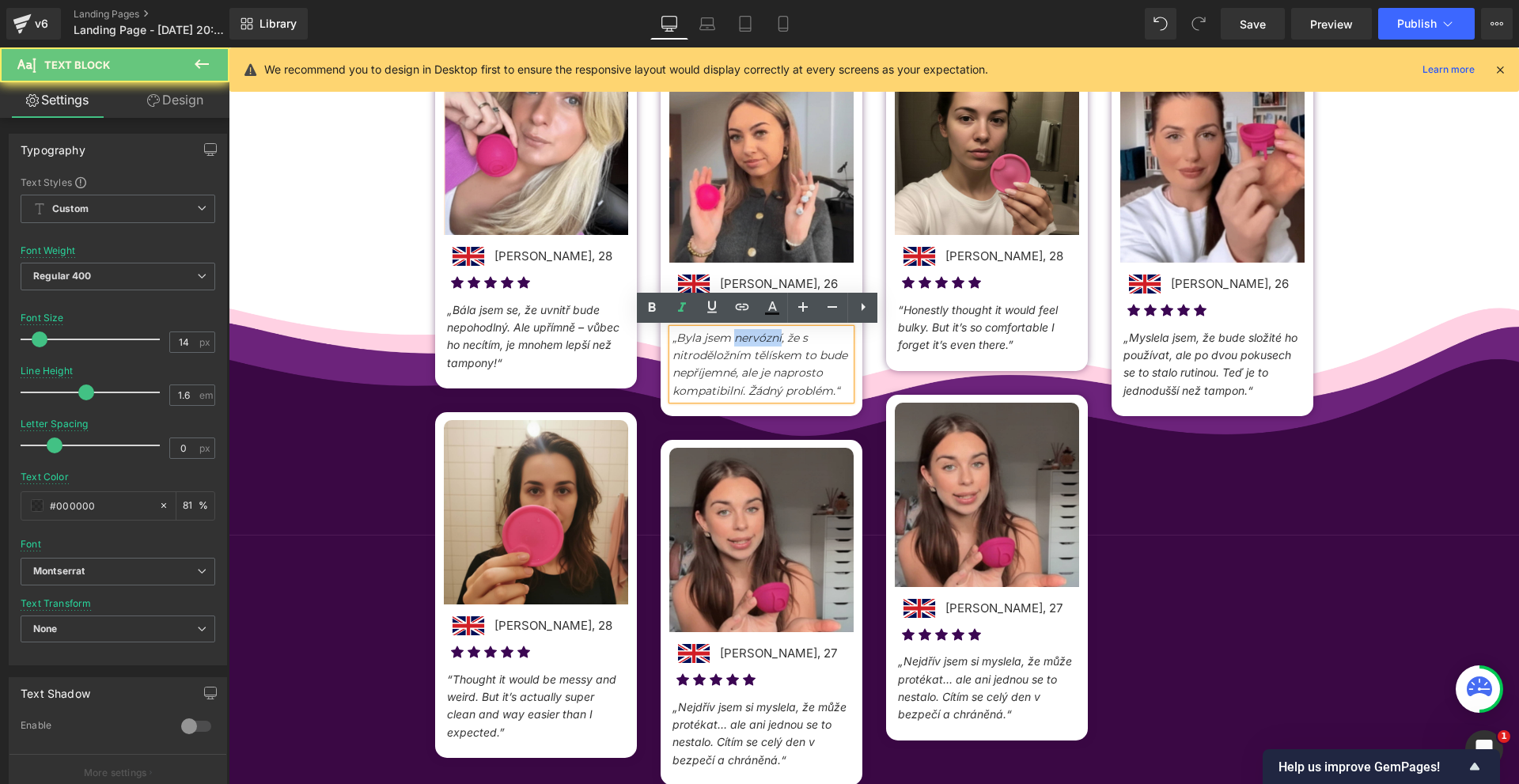
click at [751, 343] on span "„Byla jsem nervózní, že s nitroděložním tělískem to bude nepříjemné, ale je nap…" at bounding box center [759, 363] width 175 height 67
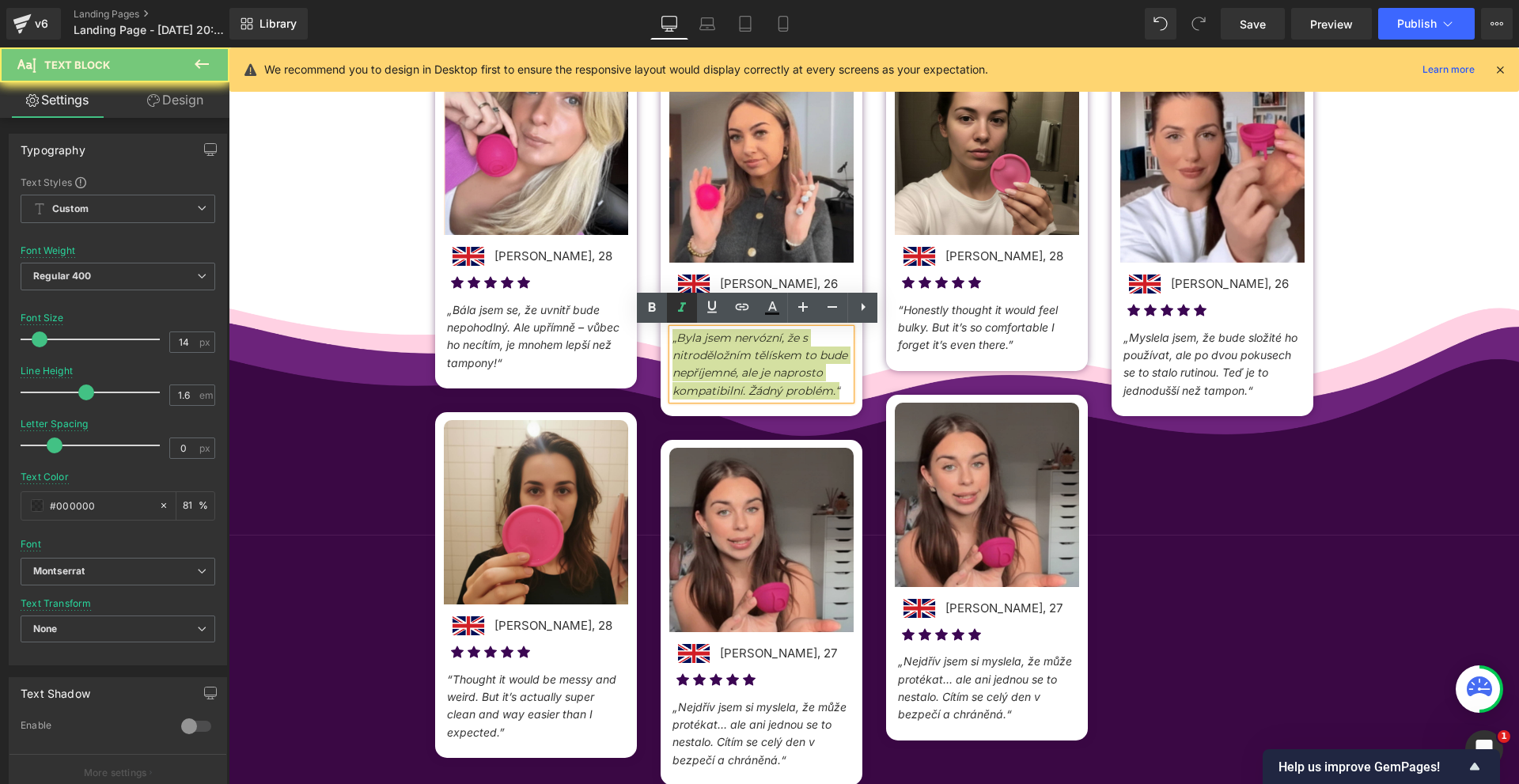
click at [685, 313] on icon at bounding box center [681, 307] width 19 height 19
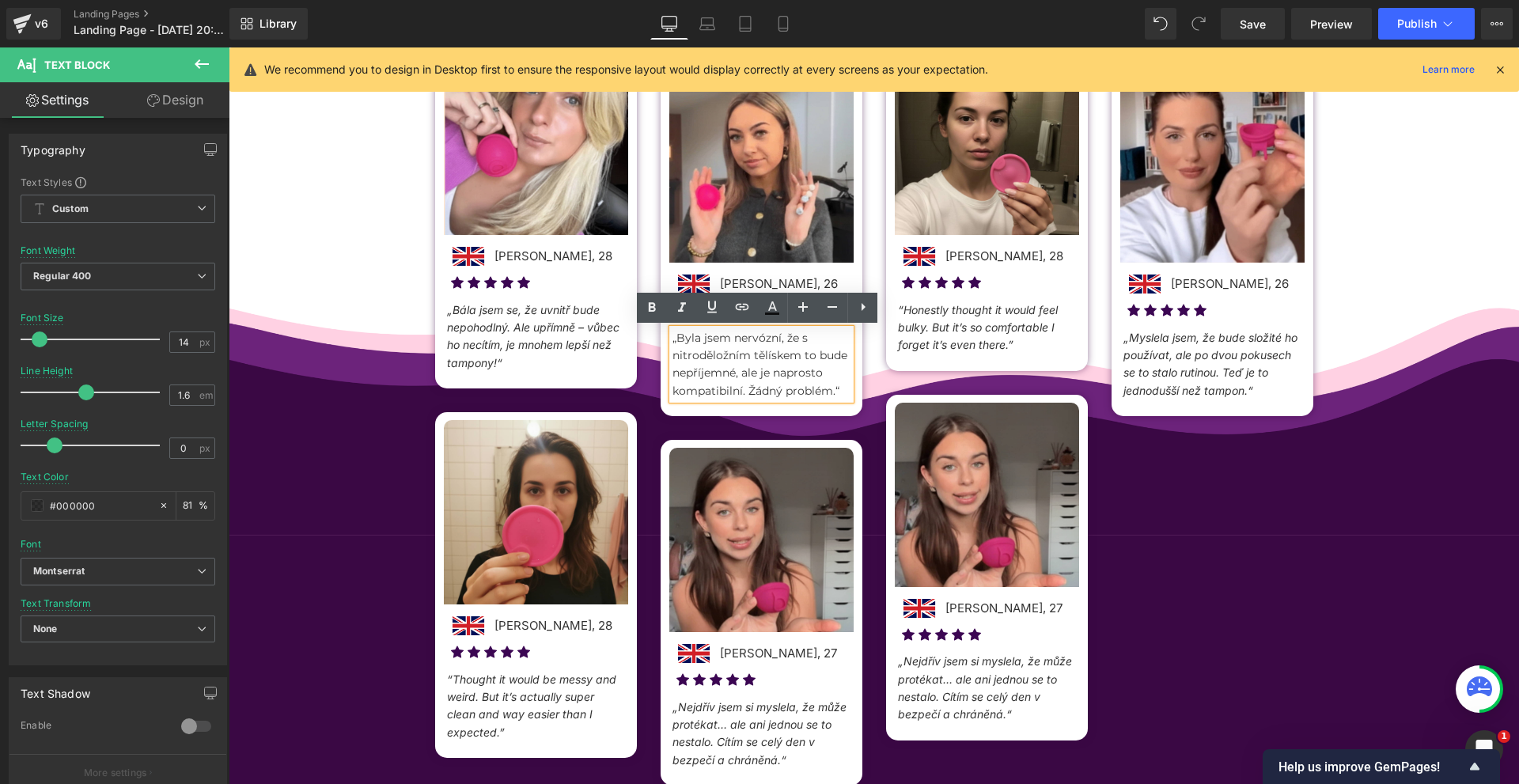
click at [704, 344] on p "„Byla jsem nervózní, že s nitroděložním tělískem to bude nepříjemné, ale je nap…" at bounding box center [761, 365] width 178 height 72
click at [506, 332] on span "Text Block" at bounding box center [526, 336] width 52 height 19
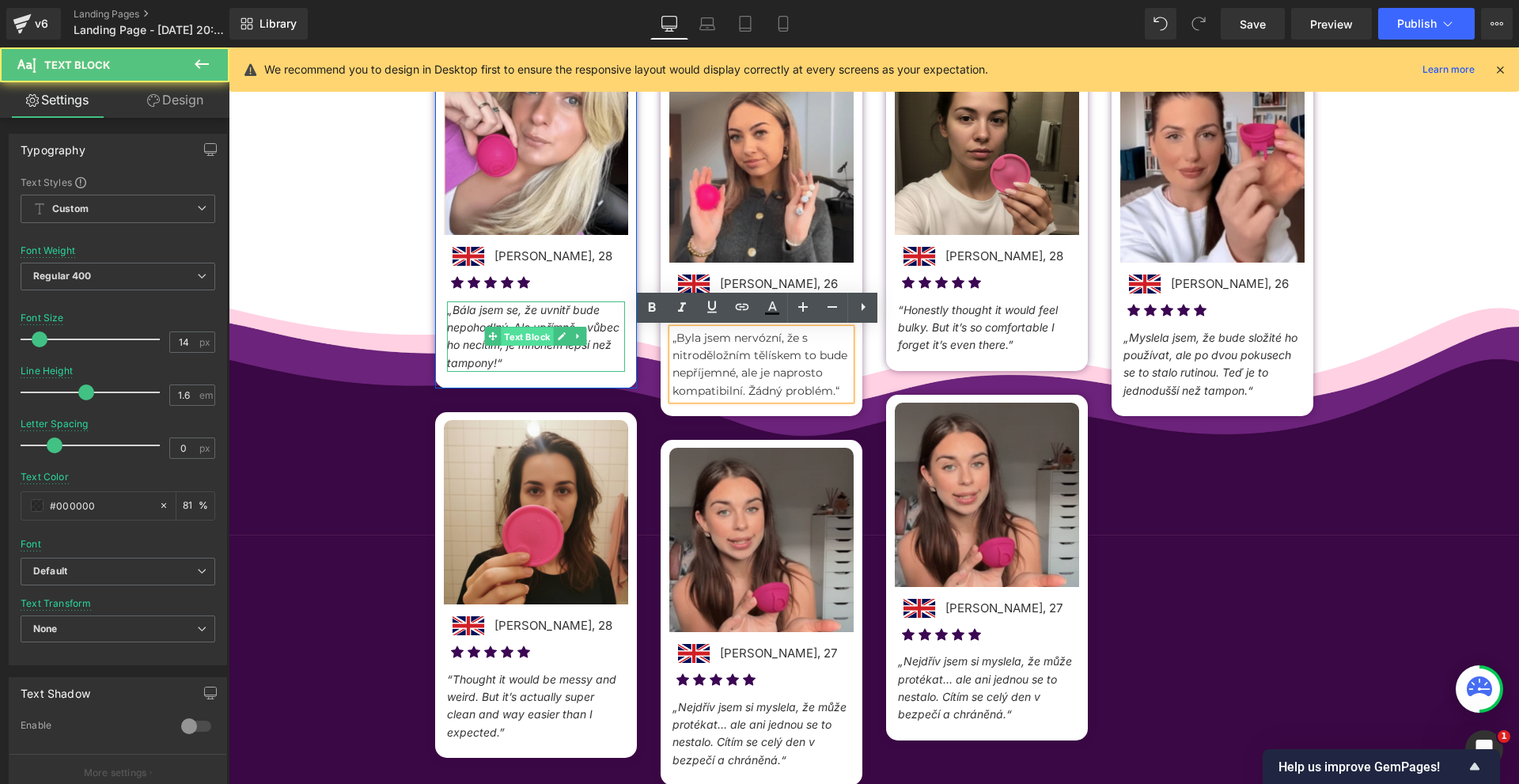
click at [511, 333] on span "Text Block" at bounding box center [526, 337] width 52 height 19
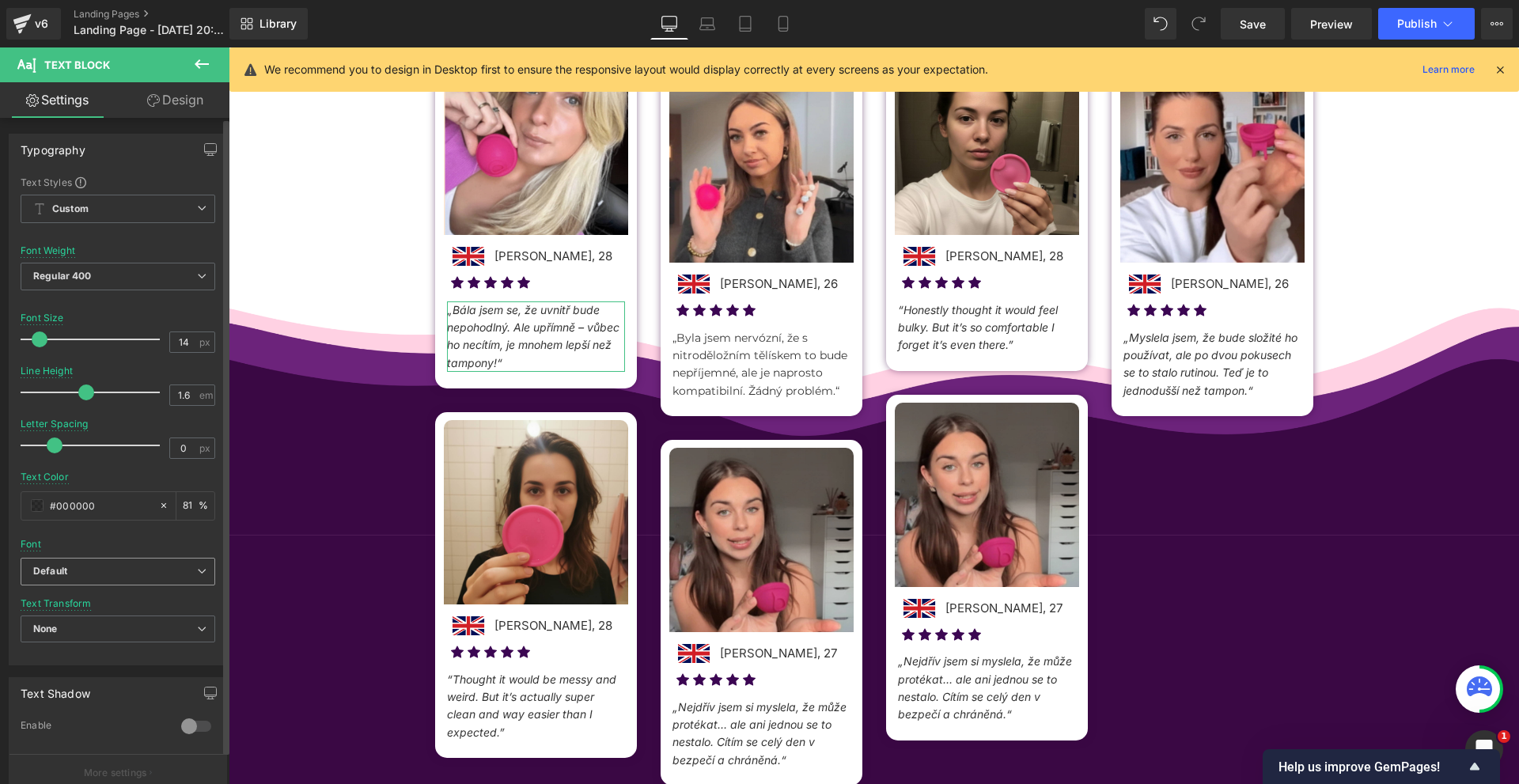
click at [80, 564] on span "Default" at bounding box center [117, 571] width 194 height 28
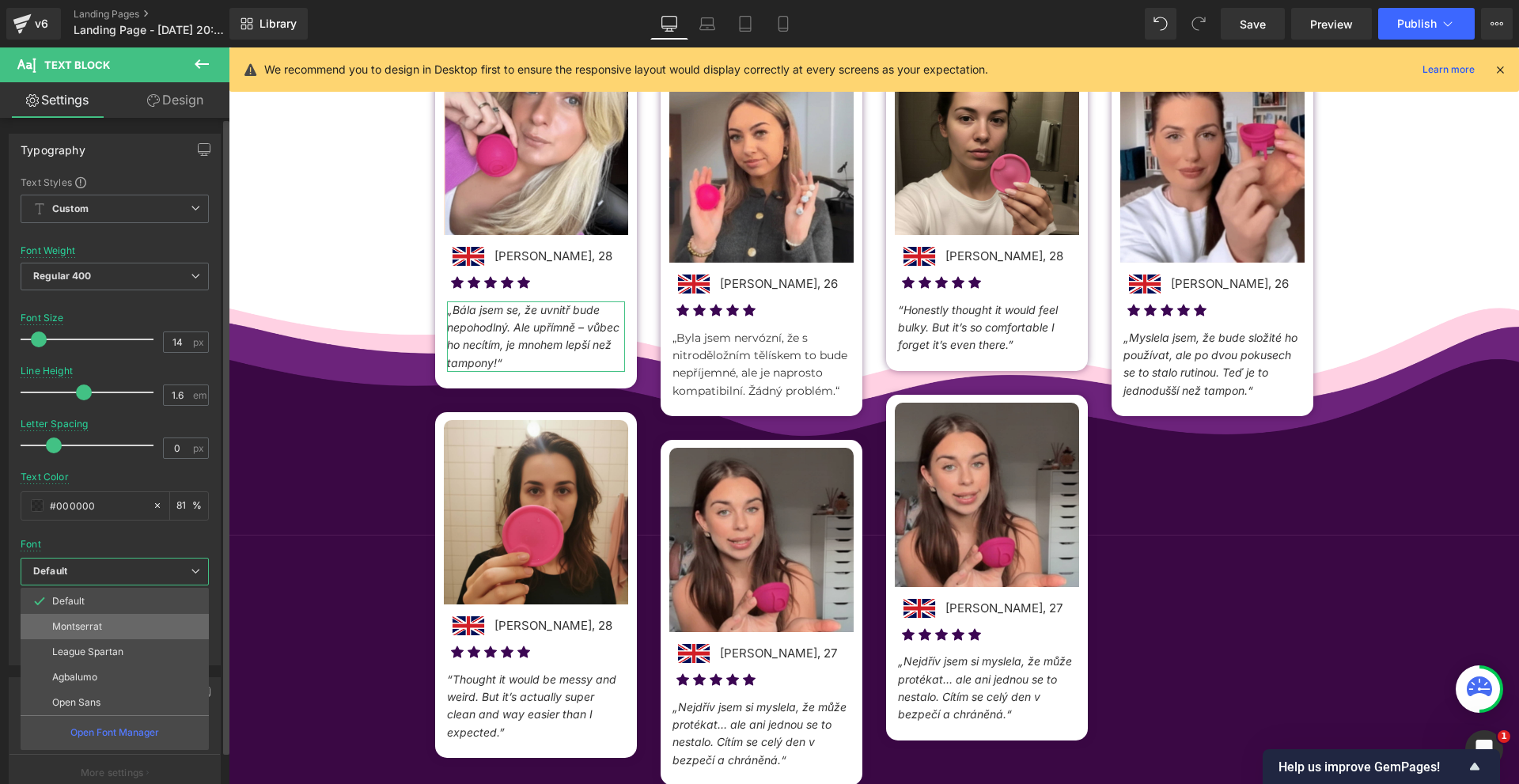
click at [88, 635] on li "Montserrat" at bounding box center [115, 626] width 188 height 25
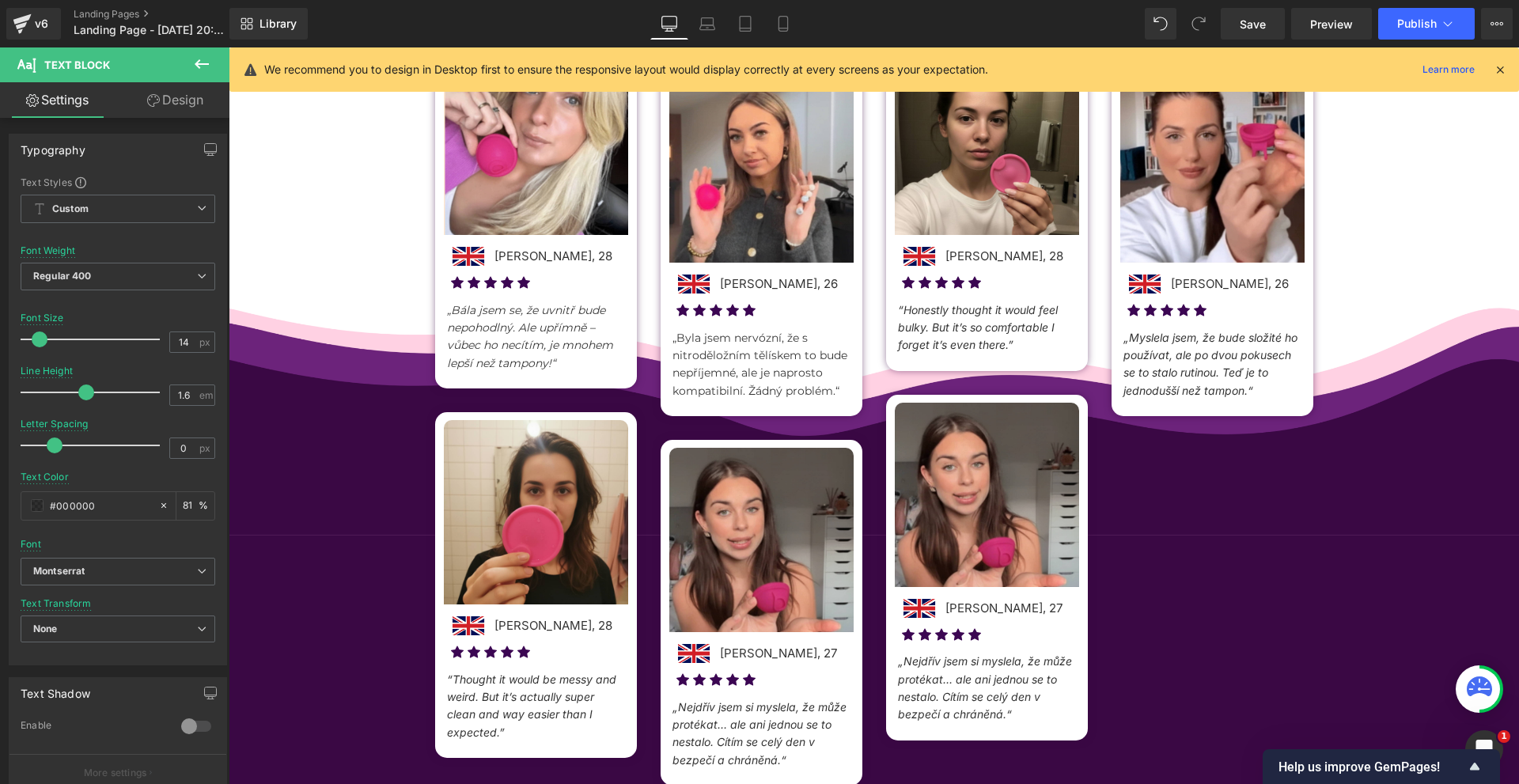
click at [536, 317] on p "„Bála jsem se, že uvnitř bude nepohodlný. Ale upřímně – vůbec ho necítím, je mn…" at bounding box center [535, 337] width 178 height 72
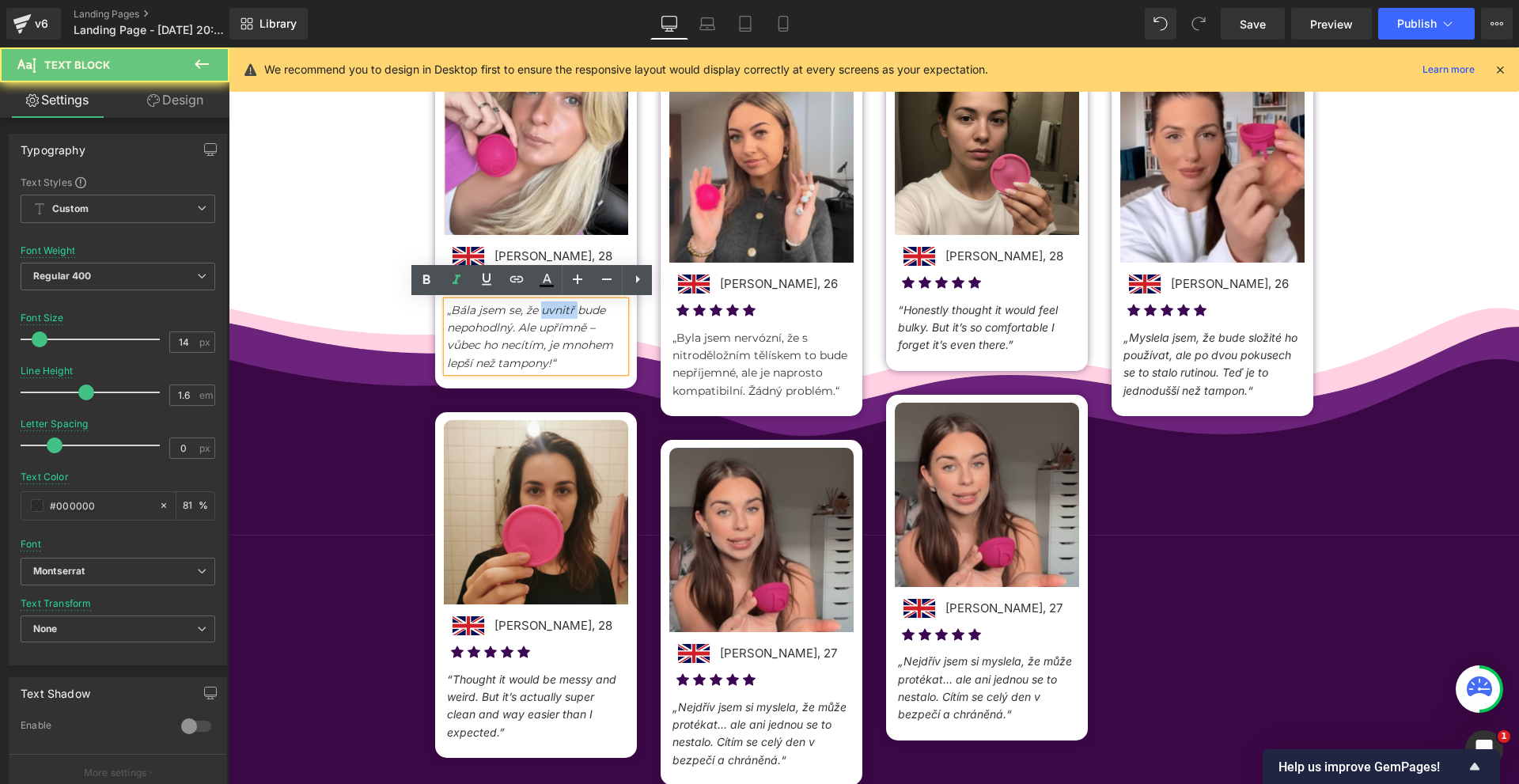
click at [536, 317] on p "„Bála jsem se, že uvnitř bude nepohodlný. Ale upřímně – vůbec ho necítím, je mn…" at bounding box center [535, 337] width 178 height 72
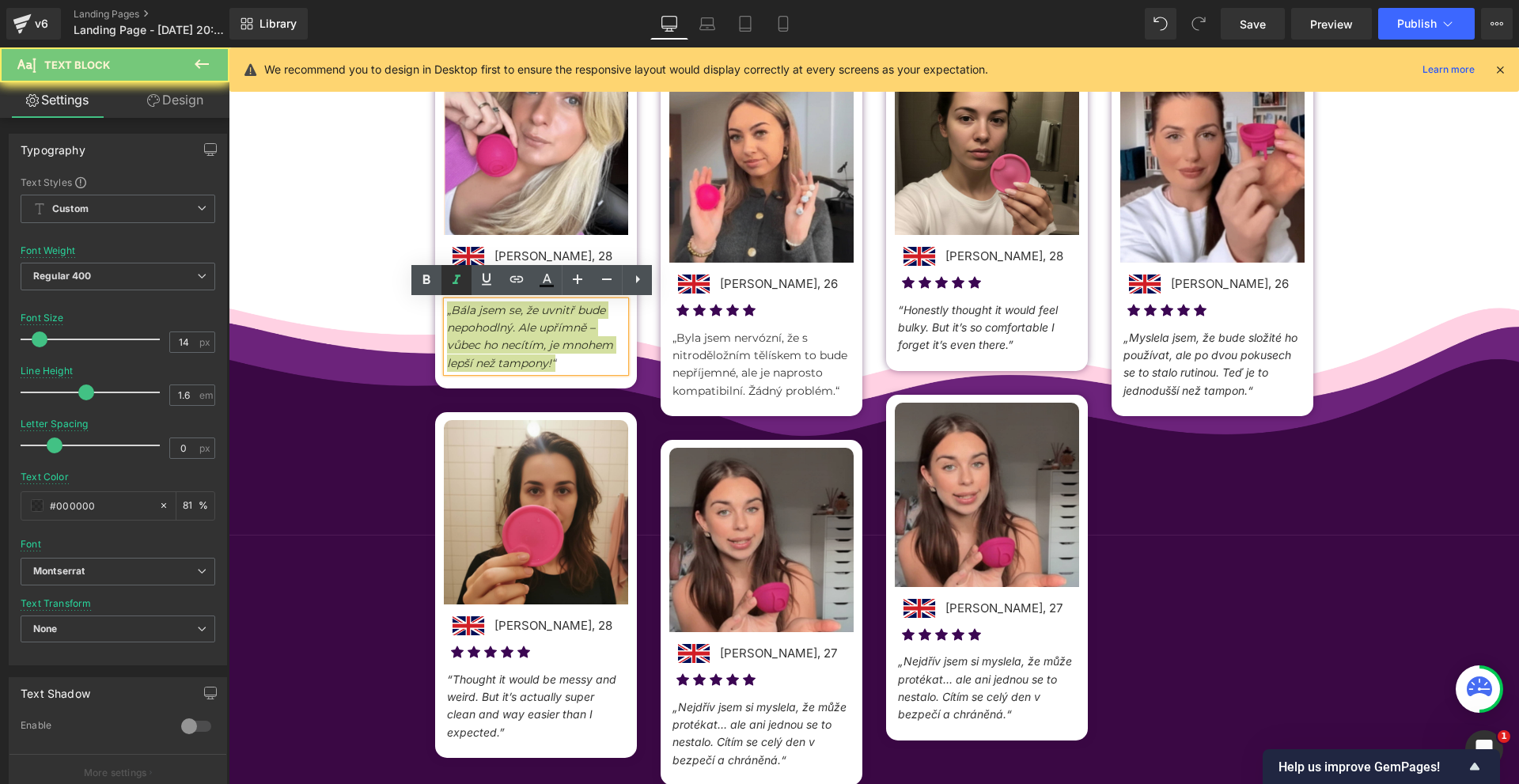
click at [459, 285] on icon at bounding box center [456, 279] width 19 height 19
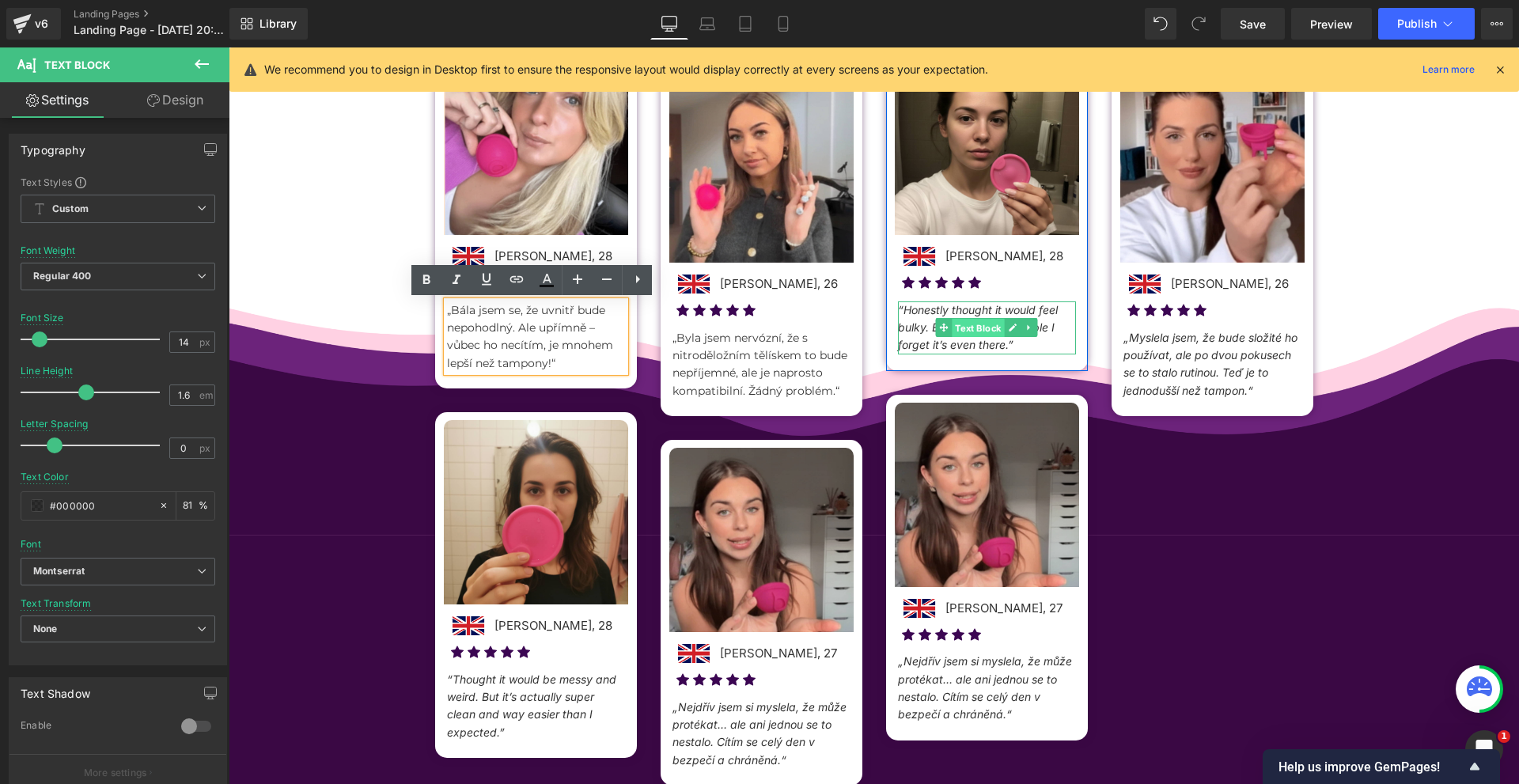
click at [952, 333] on span "Text Block" at bounding box center [977, 328] width 52 height 19
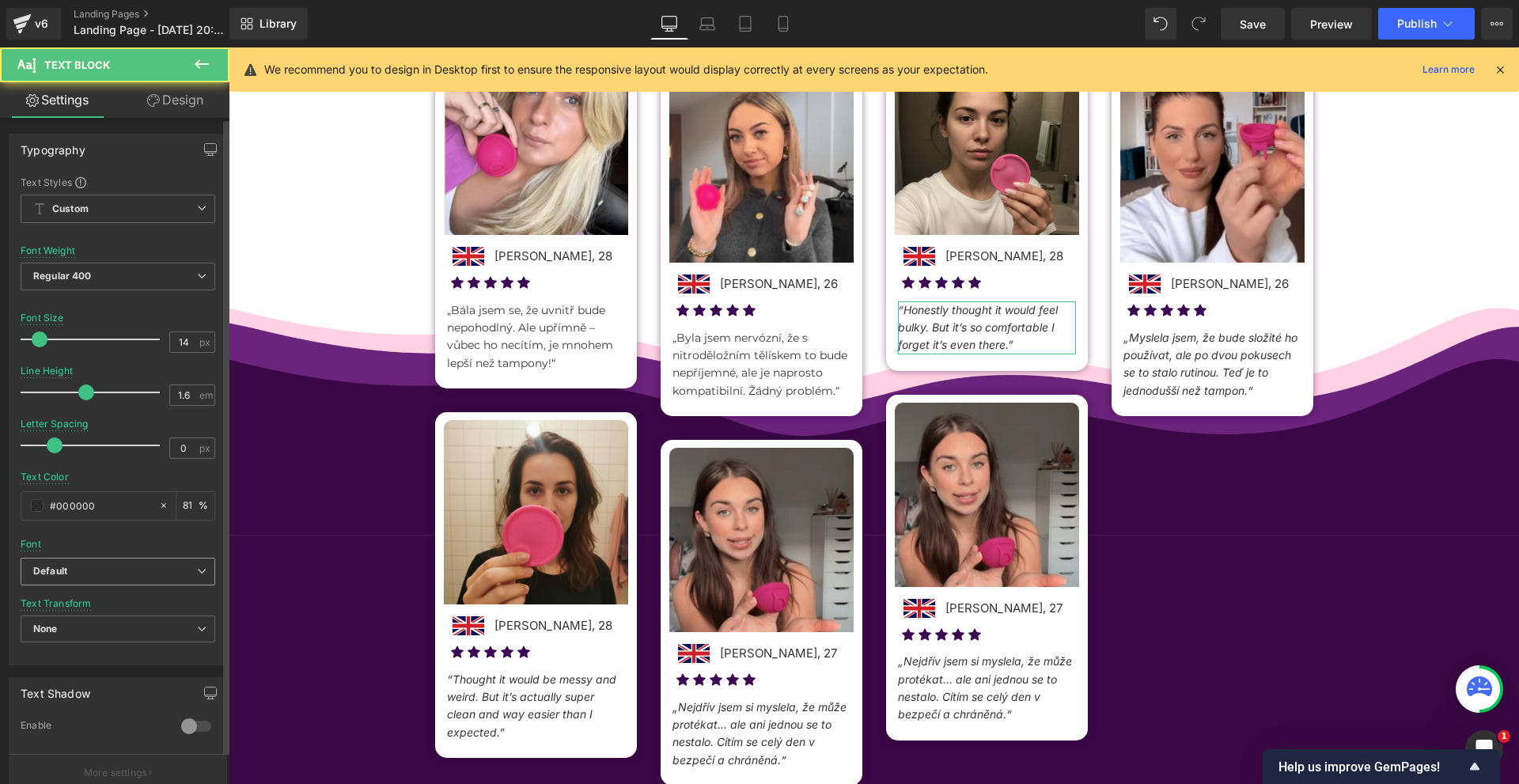
click at [78, 571] on b "Default" at bounding box center [115, 571] width 164 height 13
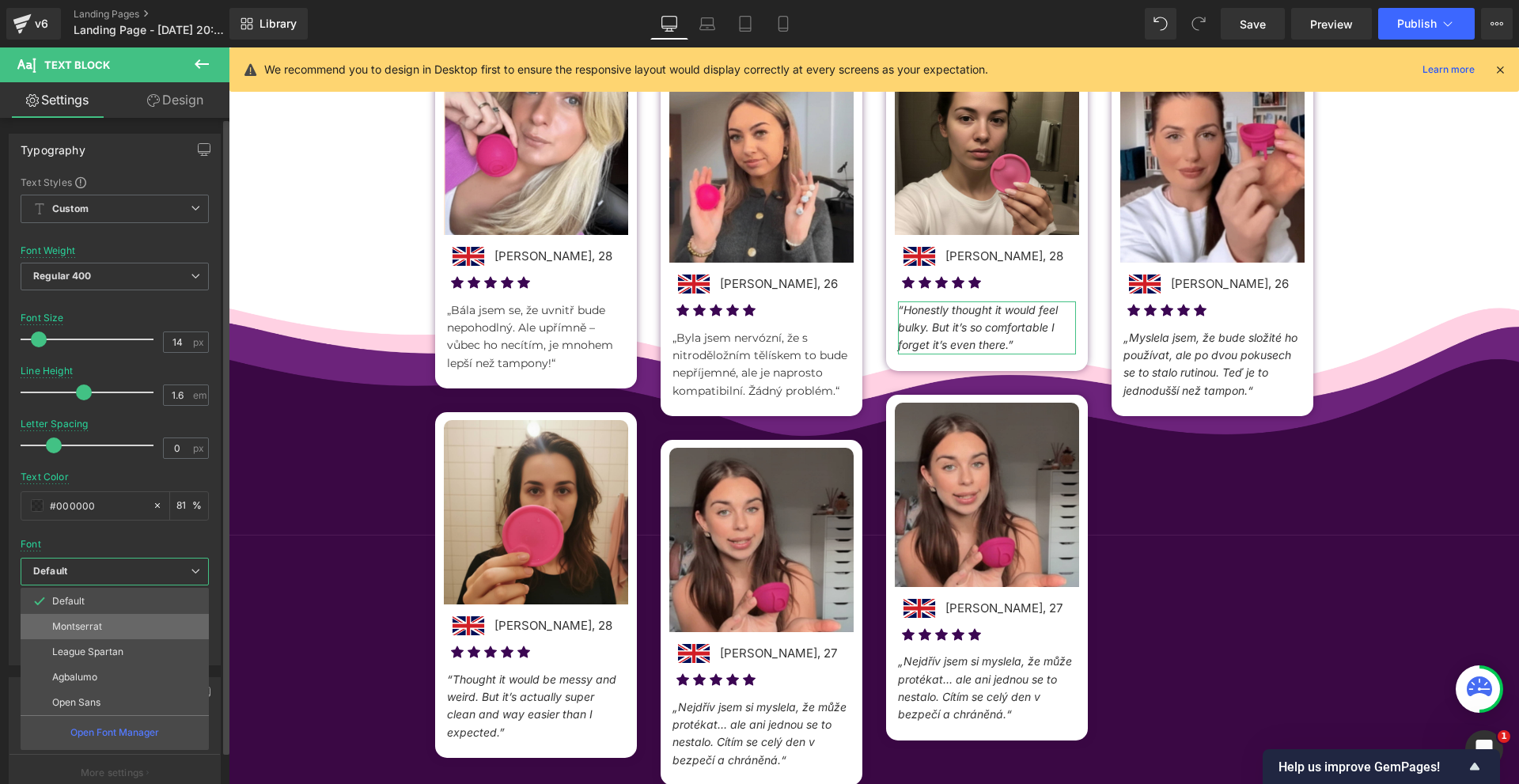
drag, startPoint x: 94, startPoint y: 633, endPoint x: 294, endPoint y: 410, distance: 299.5
click at [94, 633] on li "Montserrat" at bounding box center [115, 626] width 188 height 25
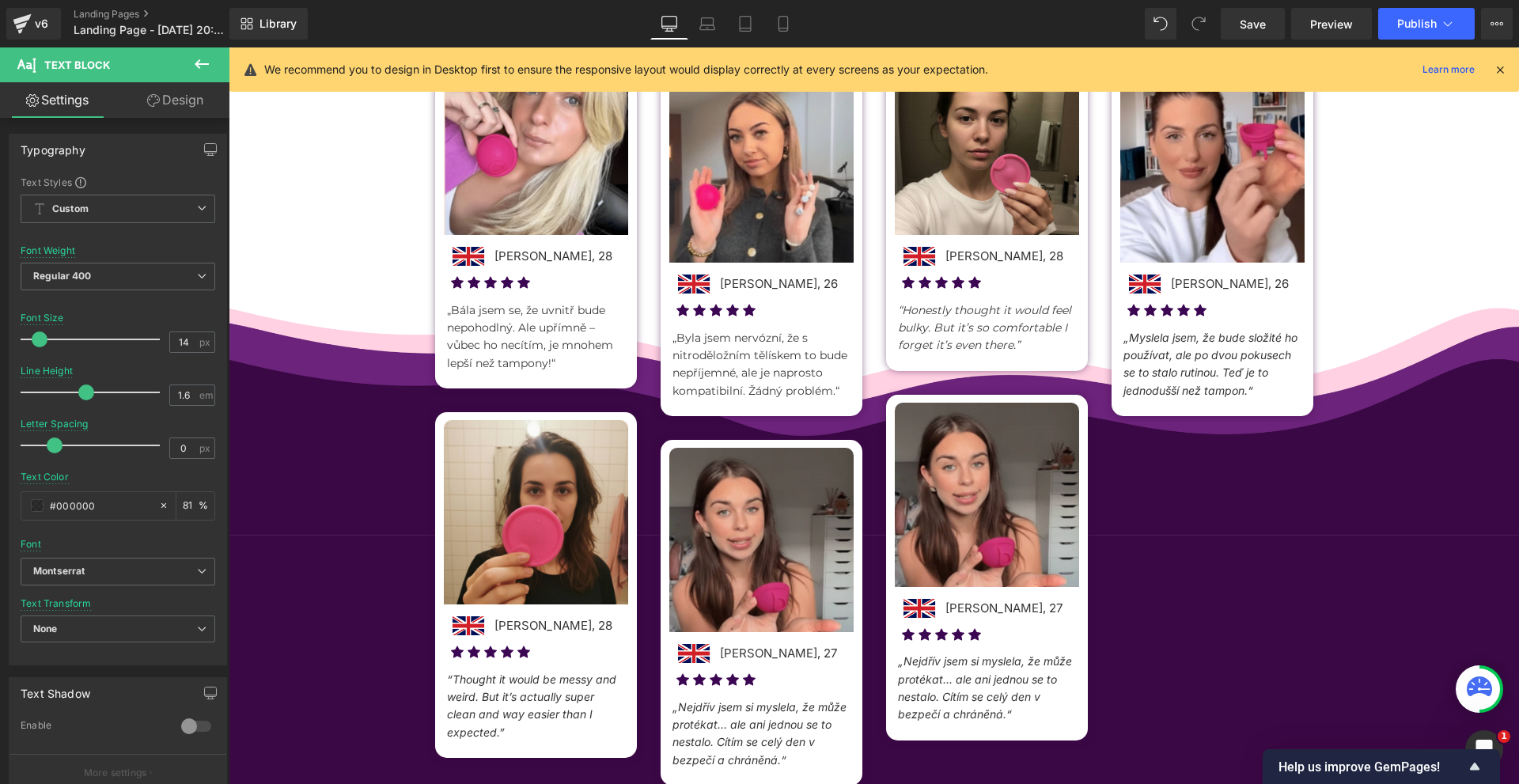
click at [939, 327] on icon at bounding box center [943, 328] width 9 height 9
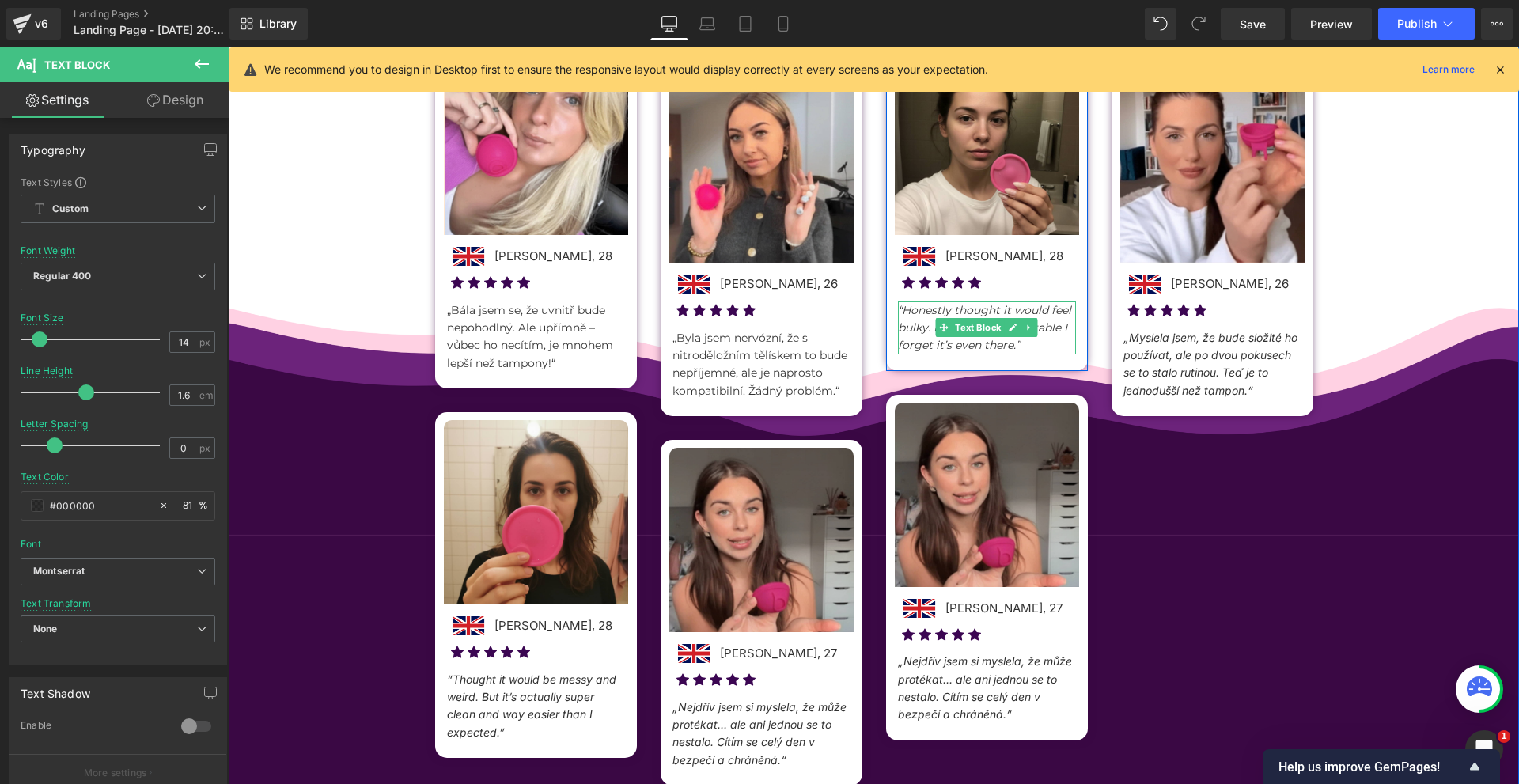
click at [939, 327] on icon at bounding box center [943, 328] width 9 height 9
click at [916, 319] on p "“Honestly thought it would feel bulky. But it’s so comfortable I forget it’s ev…" at bounding box center [986, 328] width 178 height 53
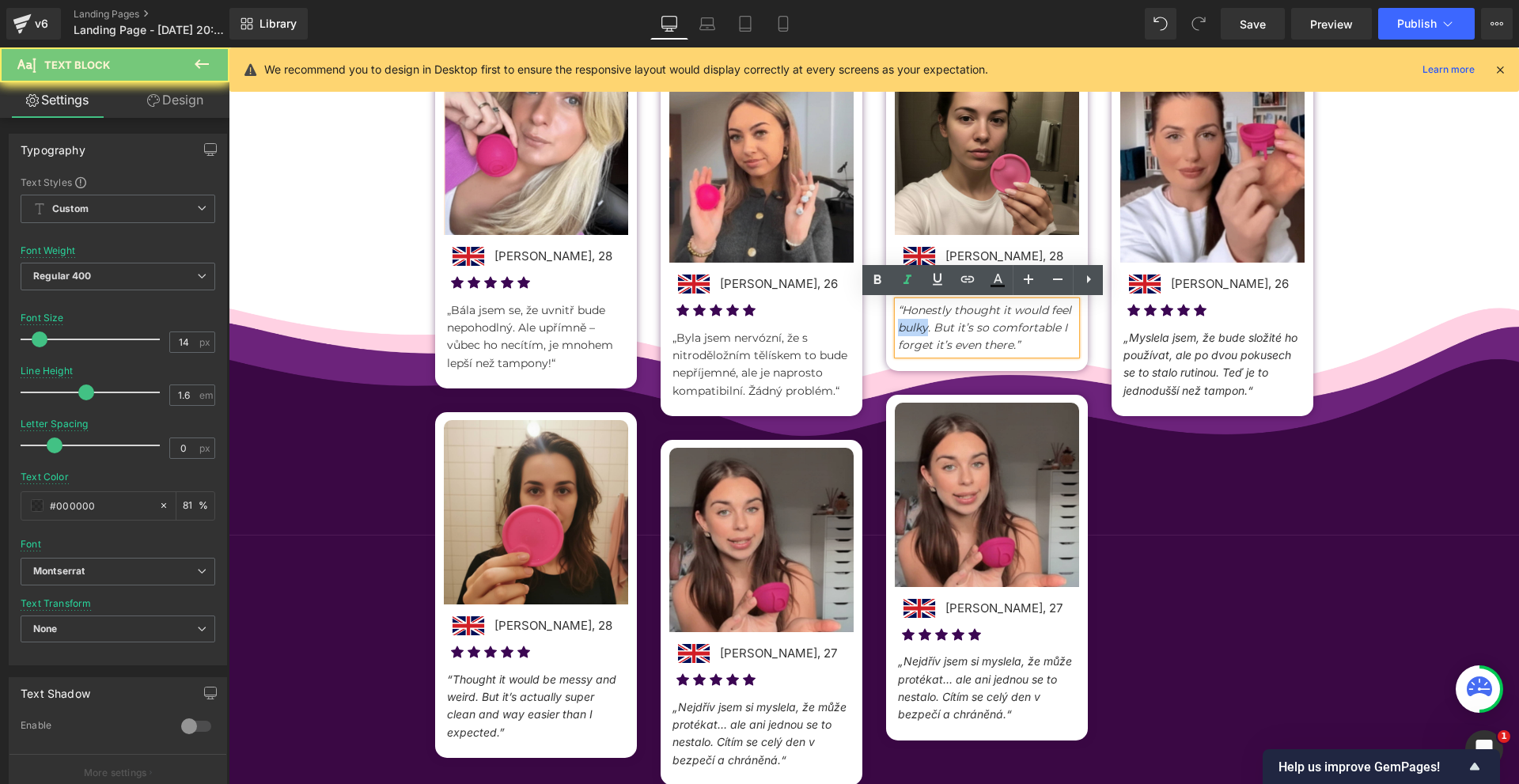
click at [916, 319] on p "“Honestly thought it would feel bulky. But it’s so comfortable I forget it’s ev…" at bounding box center [986, 328] width 178 height 53
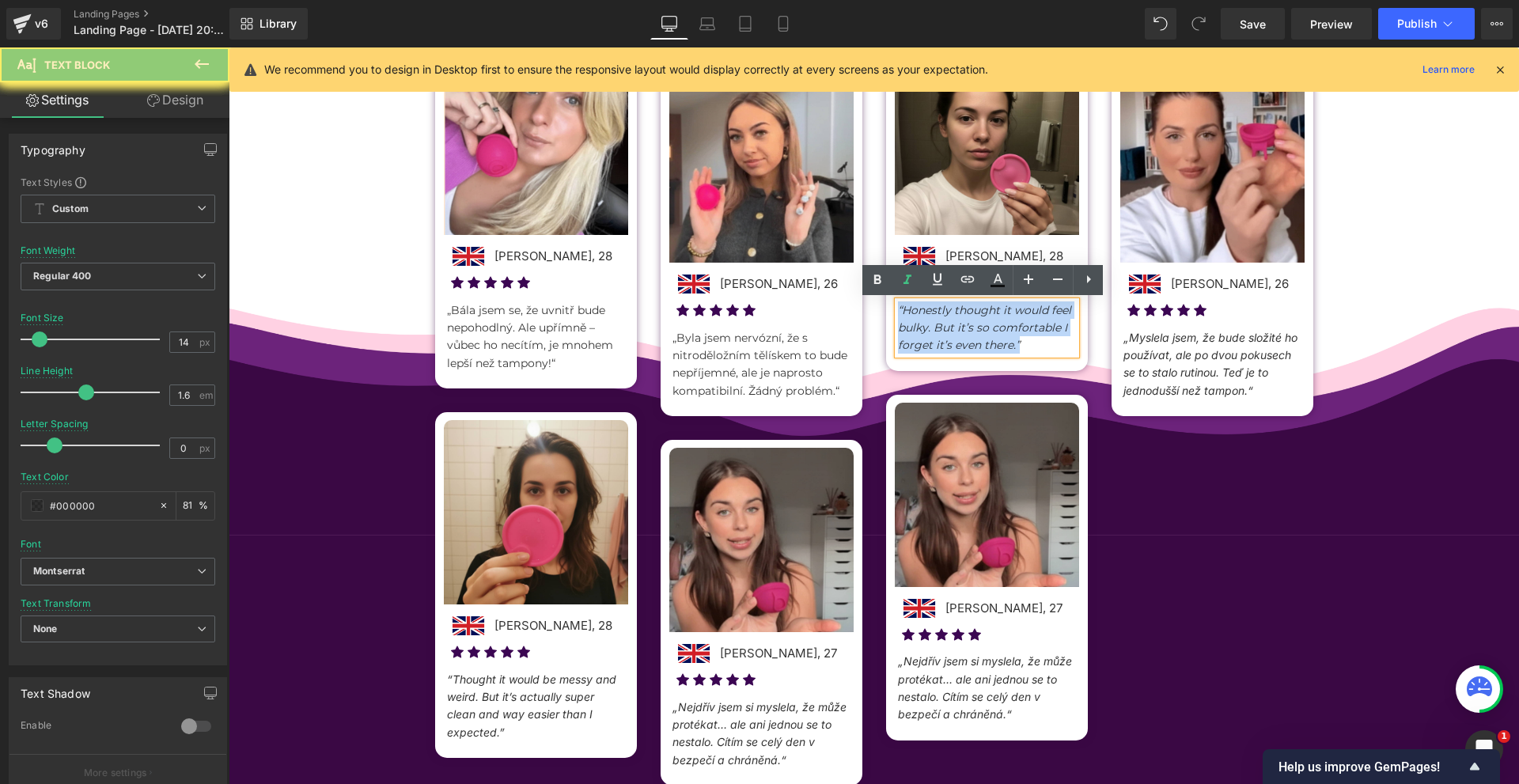
click at [916, 319] on p "“Honestly thought it would feel bulky. But it’s so comfortable I forget it’s ev…" at bounding box center [986, 328] width 178 height 53
click at [910, 286] on icon at bounding box center [907, 279] width 19 height 19
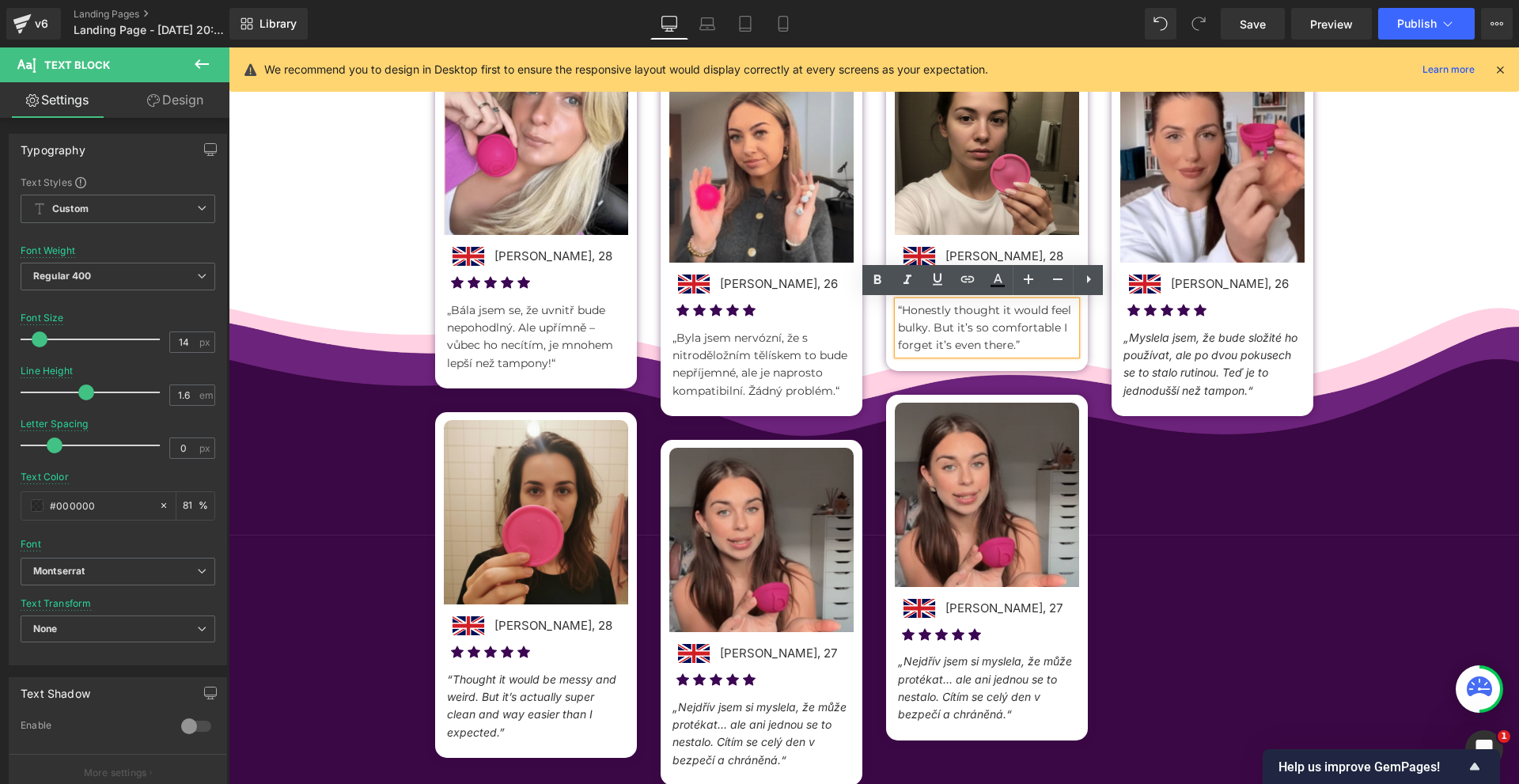
click at [1184, 347] on p "„Myslela jsem, že bude složité ho používat, ale po dvou pokusech se to stalo ru…" at bounding box center [1212, 365] width 178 height 72
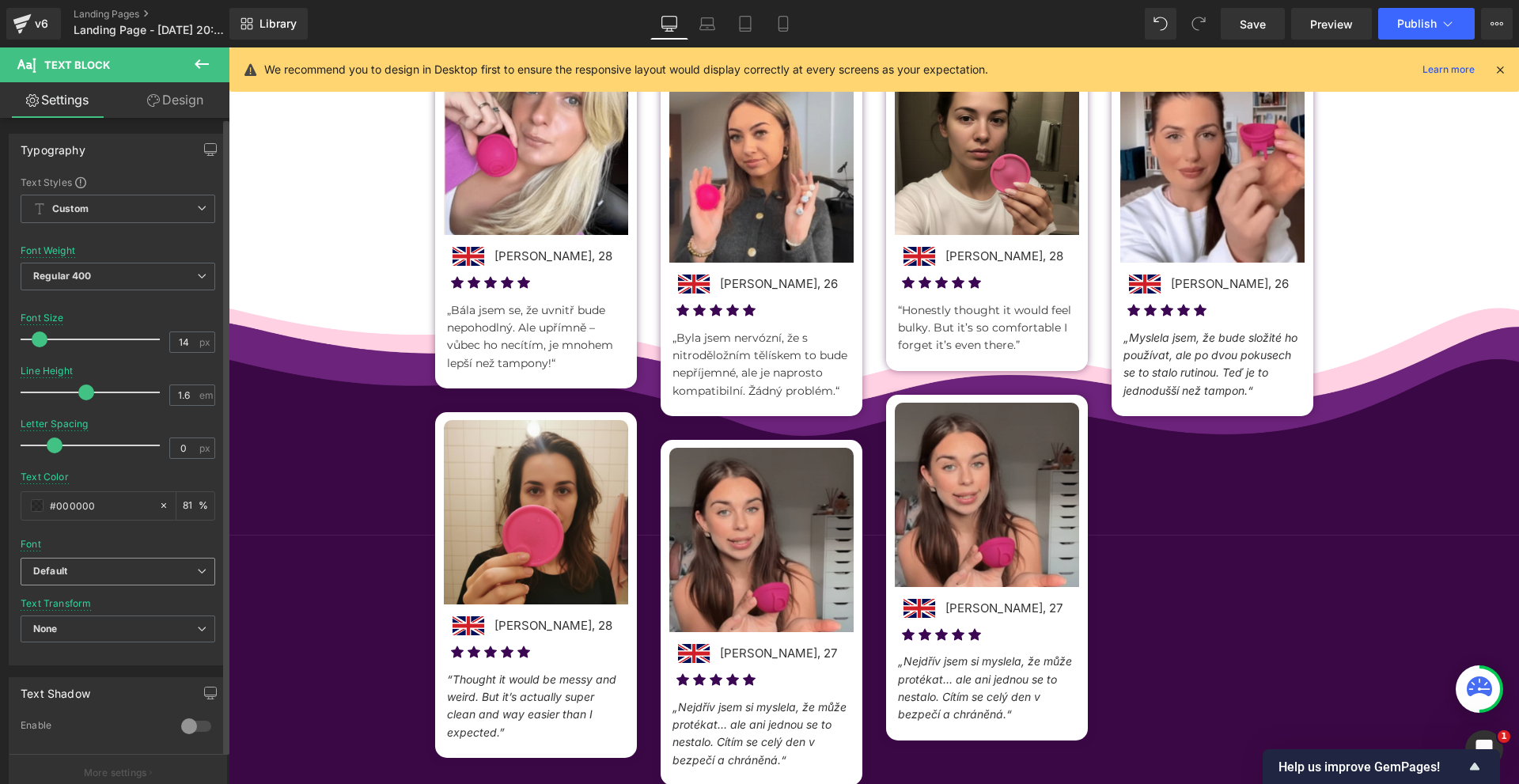
click at [129, 572] on b "Default" at bounding box center [115, 571] width 164 height 13
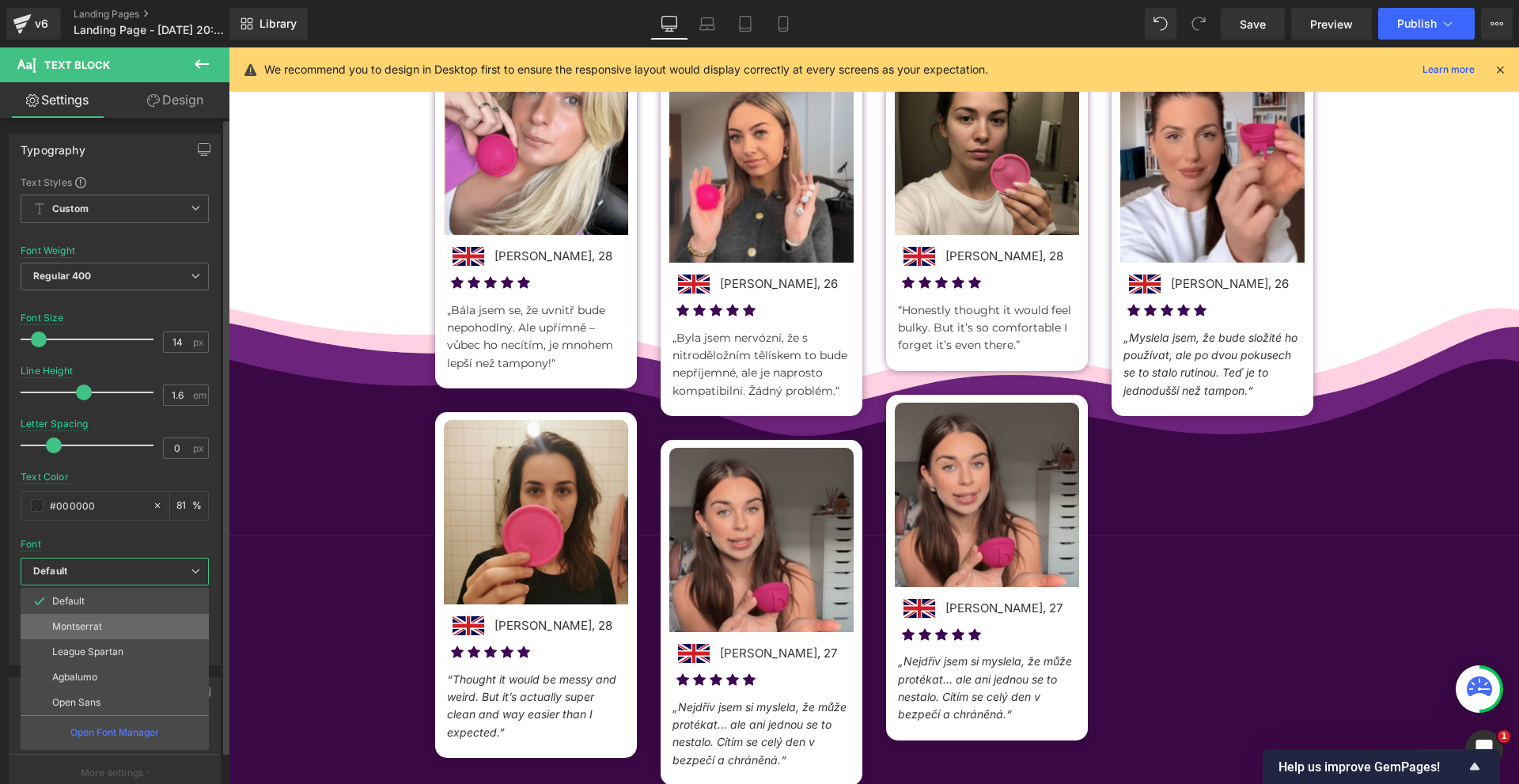
drag, startPoint x: 119, startPoint y: 627, endPoint x: 173, endPoint y: 575, distance: 75.0
click at [119, 627] on li "Montserrat" at bounding box center [115, 626] width 188 height 25
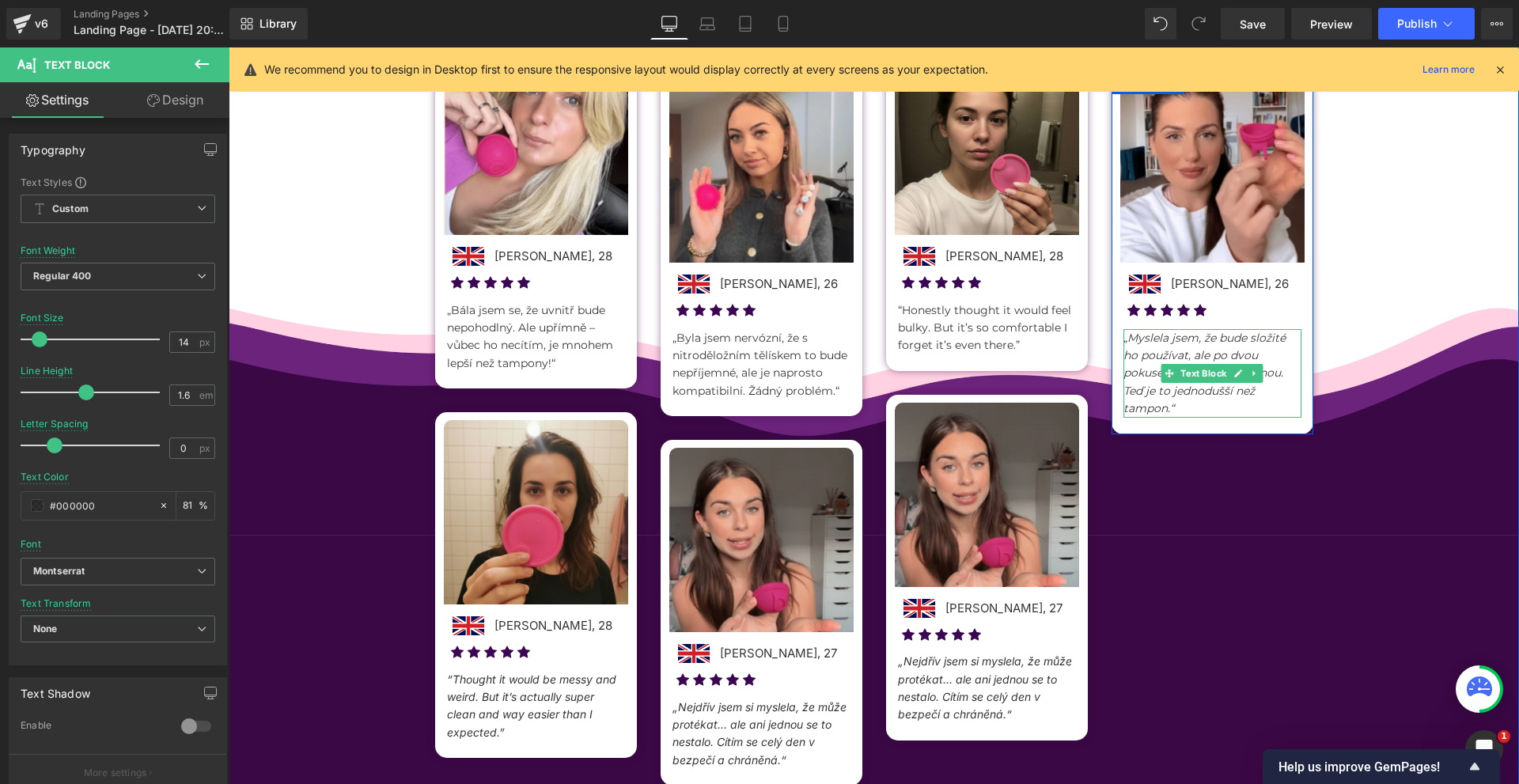
click at [1154, 347] on span "„Myslela jsem, že bude složité ho používat, ale po dvou pokusech se to stalo ru…" at bounding box center [1204, 372] width 162 height 85
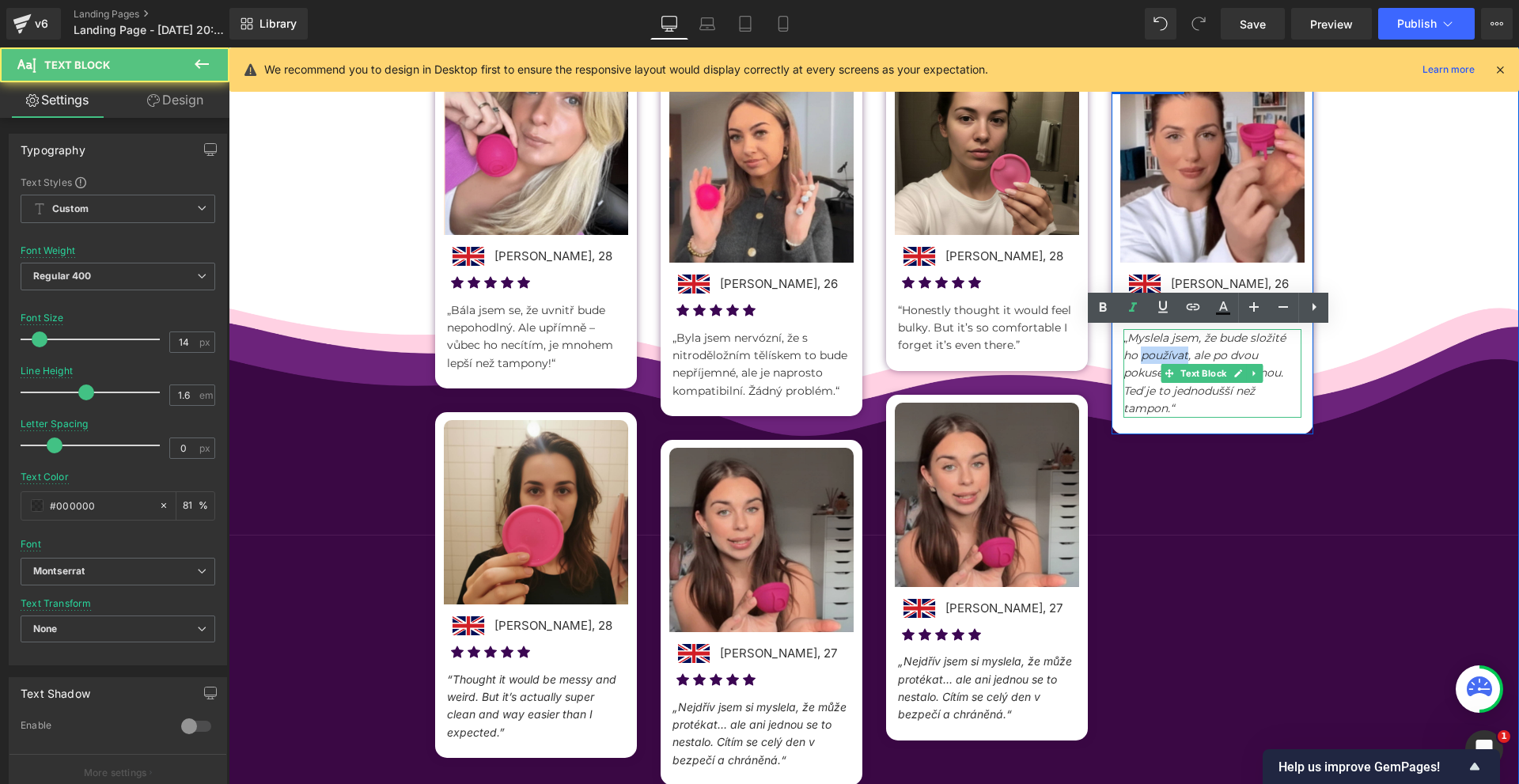
click at [1154, 347] on span "„Myslela jsem, že bude složité ho používat, ale po dvou pokusech se to stalo ru…" at bounding box center [1204, 372] width 162 height 85
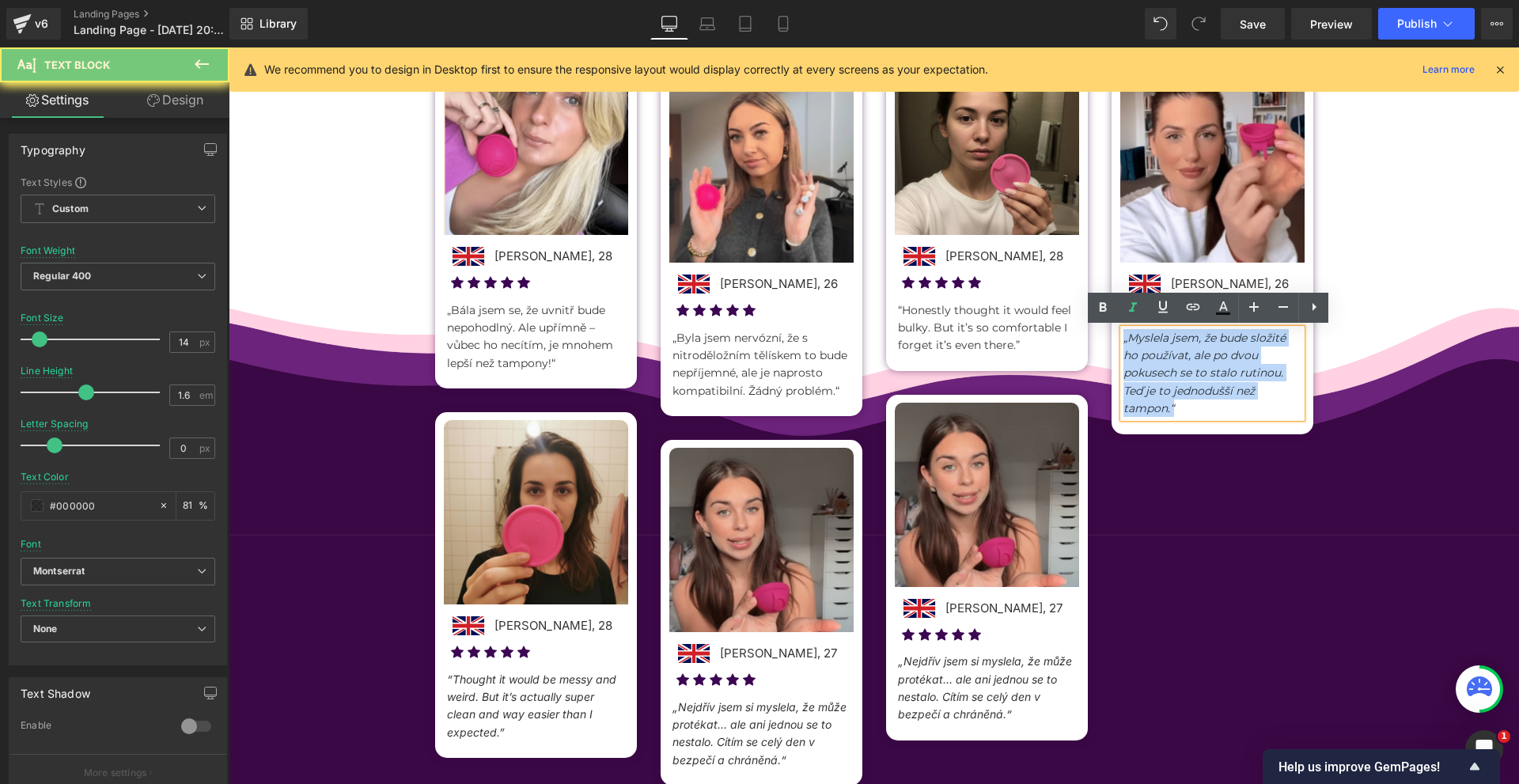
click at [1154, 347] on span "„Myslela jsem, že bude složité ho používat, ale po dvou pokusech se to stalo ru…" at bounding box center [1204, 372] width 162 height 85
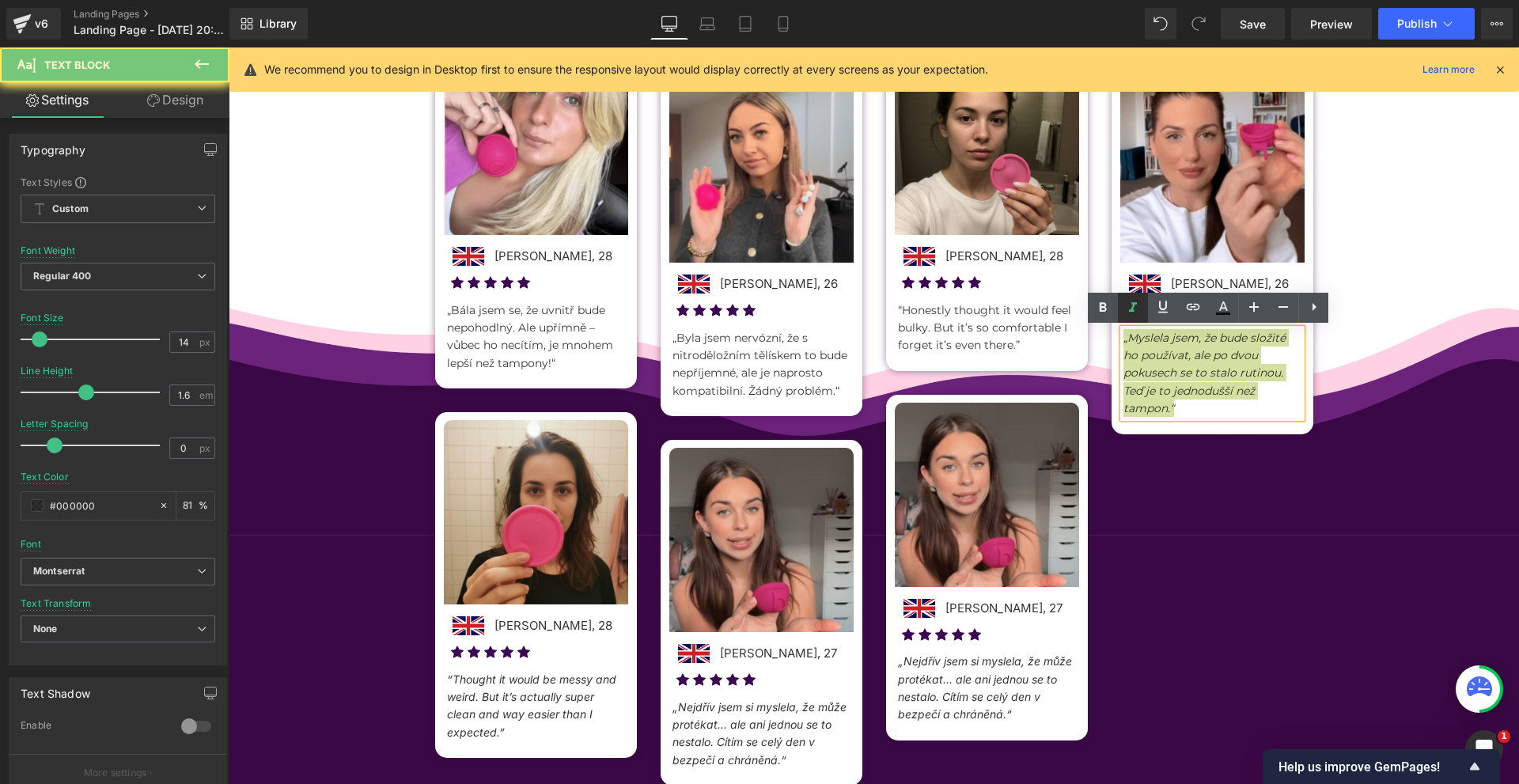
click at [1132, 313] on icon at bounding box center [1132, 307] width 19 height 19
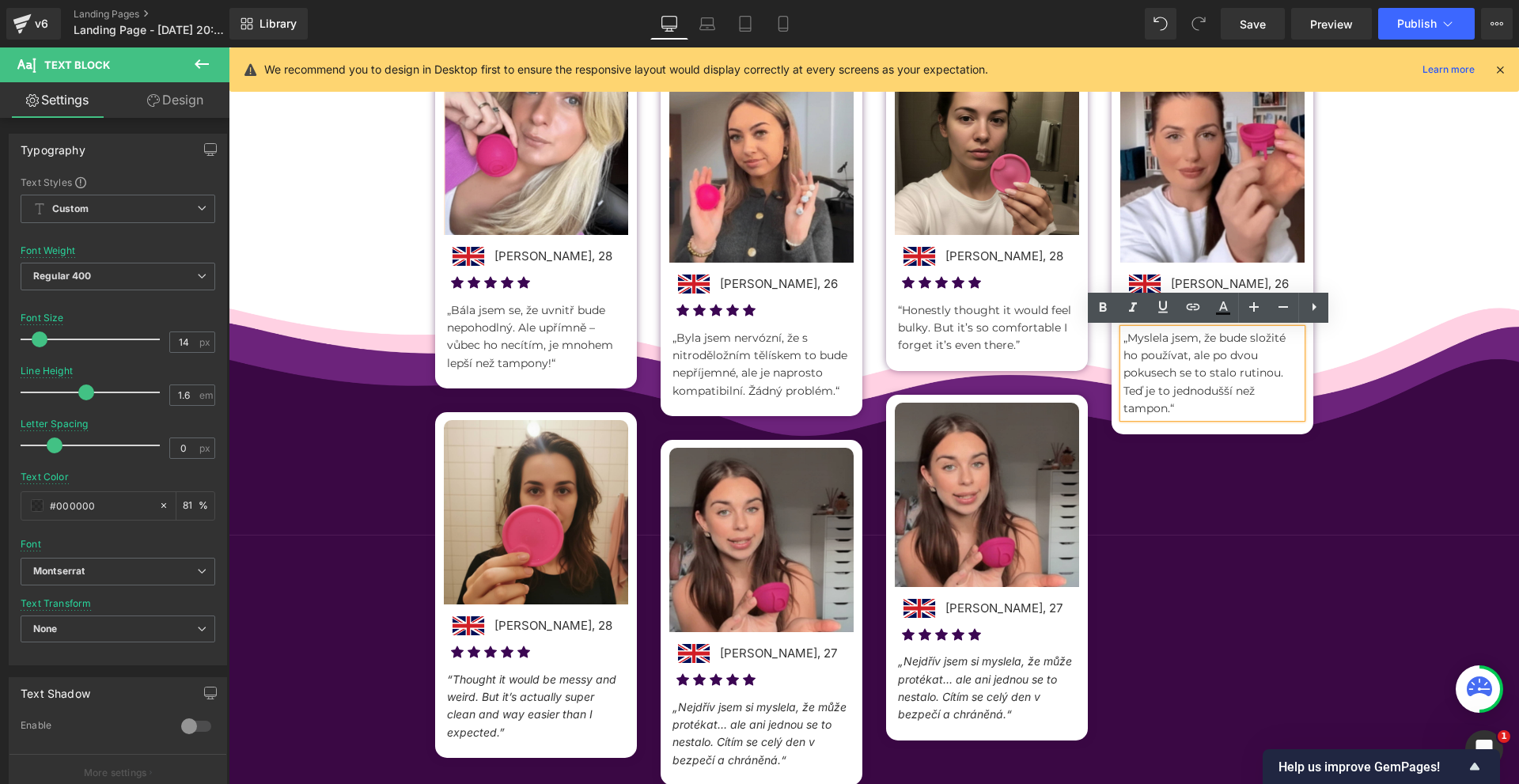
click at [1261, 388] on p "„Myslela jsem, že bude složité ho používat, ale po dvou pokusech se to stalo ru…" at bounding box center [1212, 373] width 178 height 89
click at [1422, 413] on div "Hear from the community: Honest stories about life with Noola. Text Block Image…" at bounding box center [873, 303] width 1290 height 1103
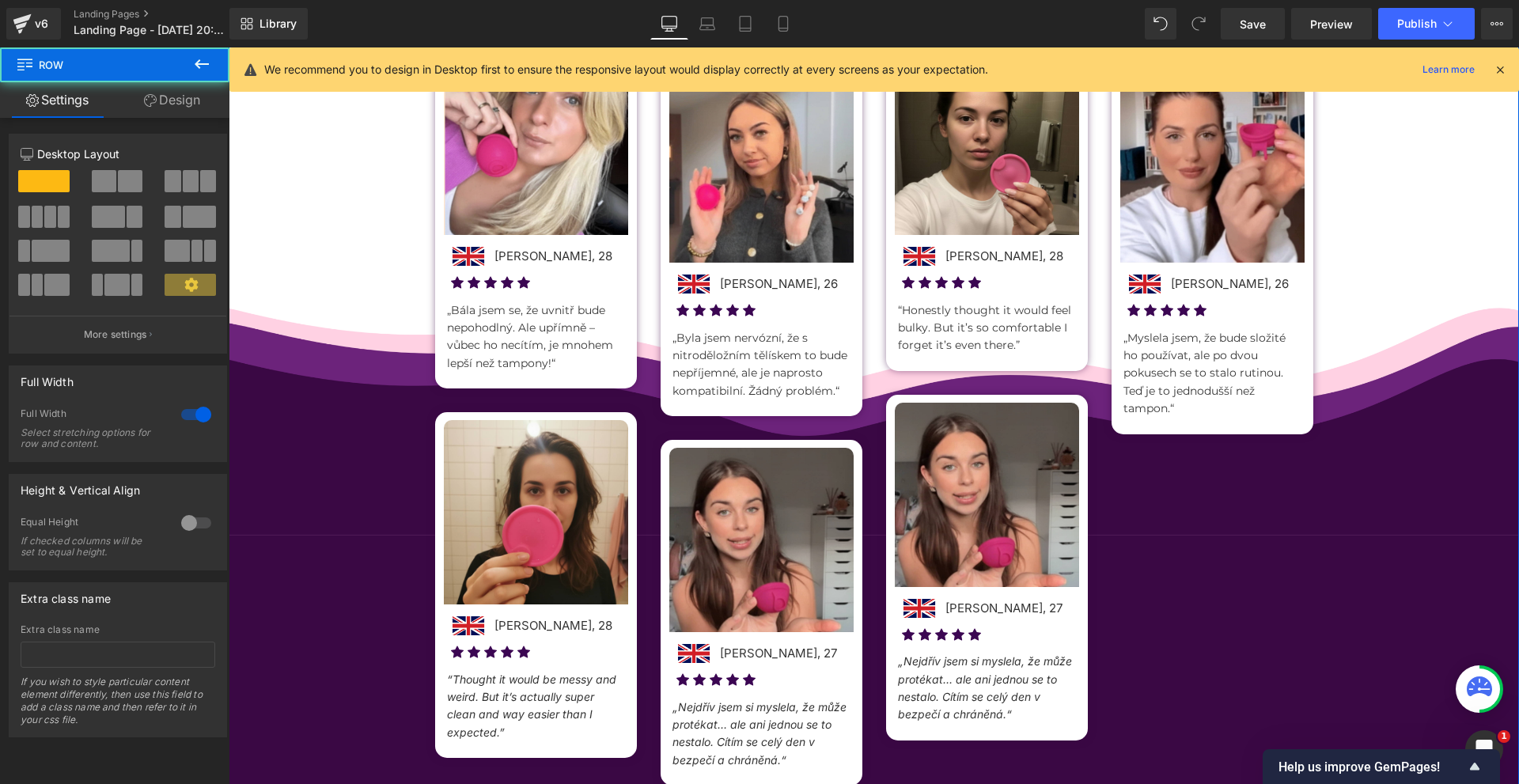
scroll to position [949, 0]
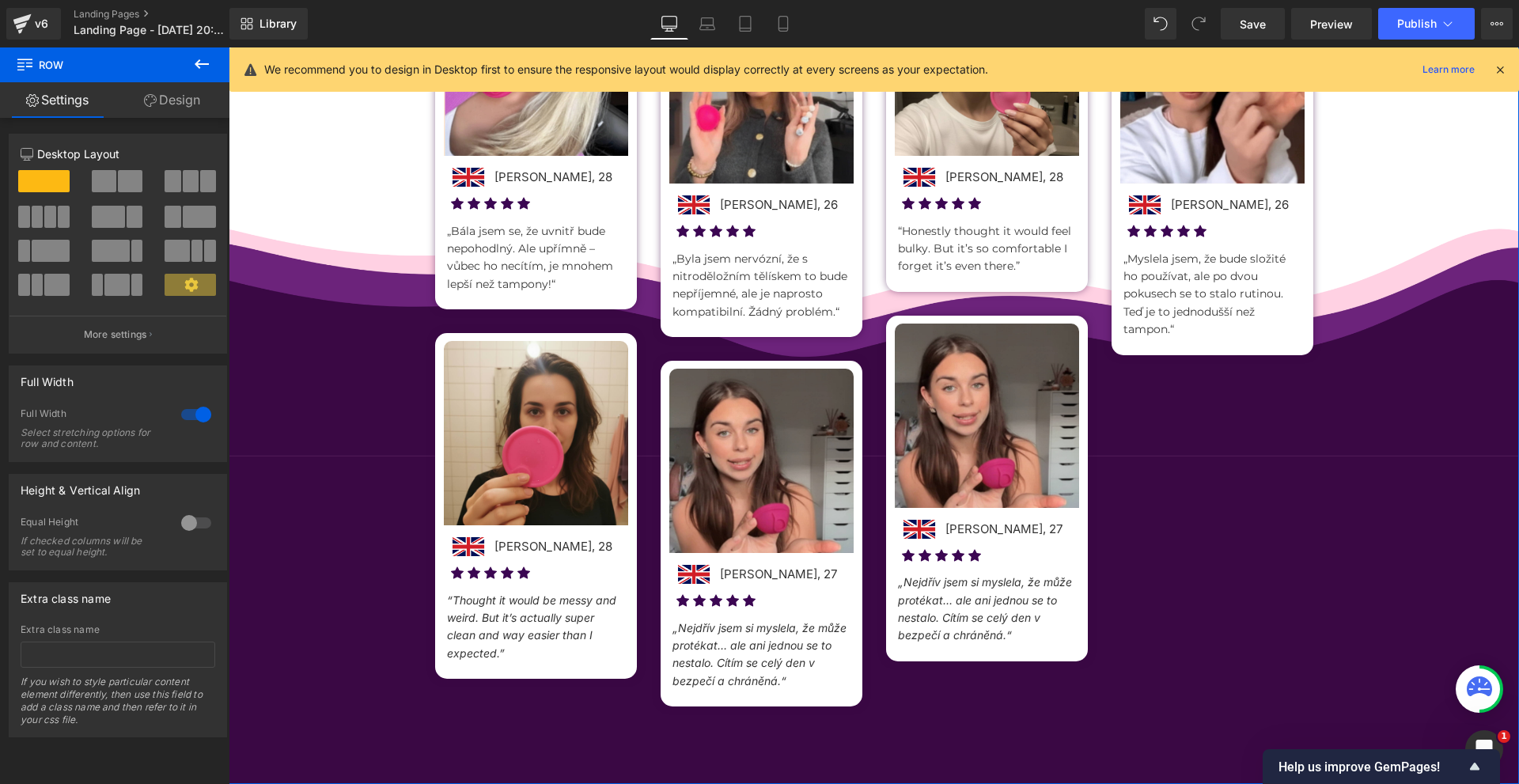
click at [907, 616] on span "„Nejdřív jsem si myslela, že může protékat… ale ani jednou se to nestalo. Cítím…" at bounding box center [985, 608] width 174 height 66
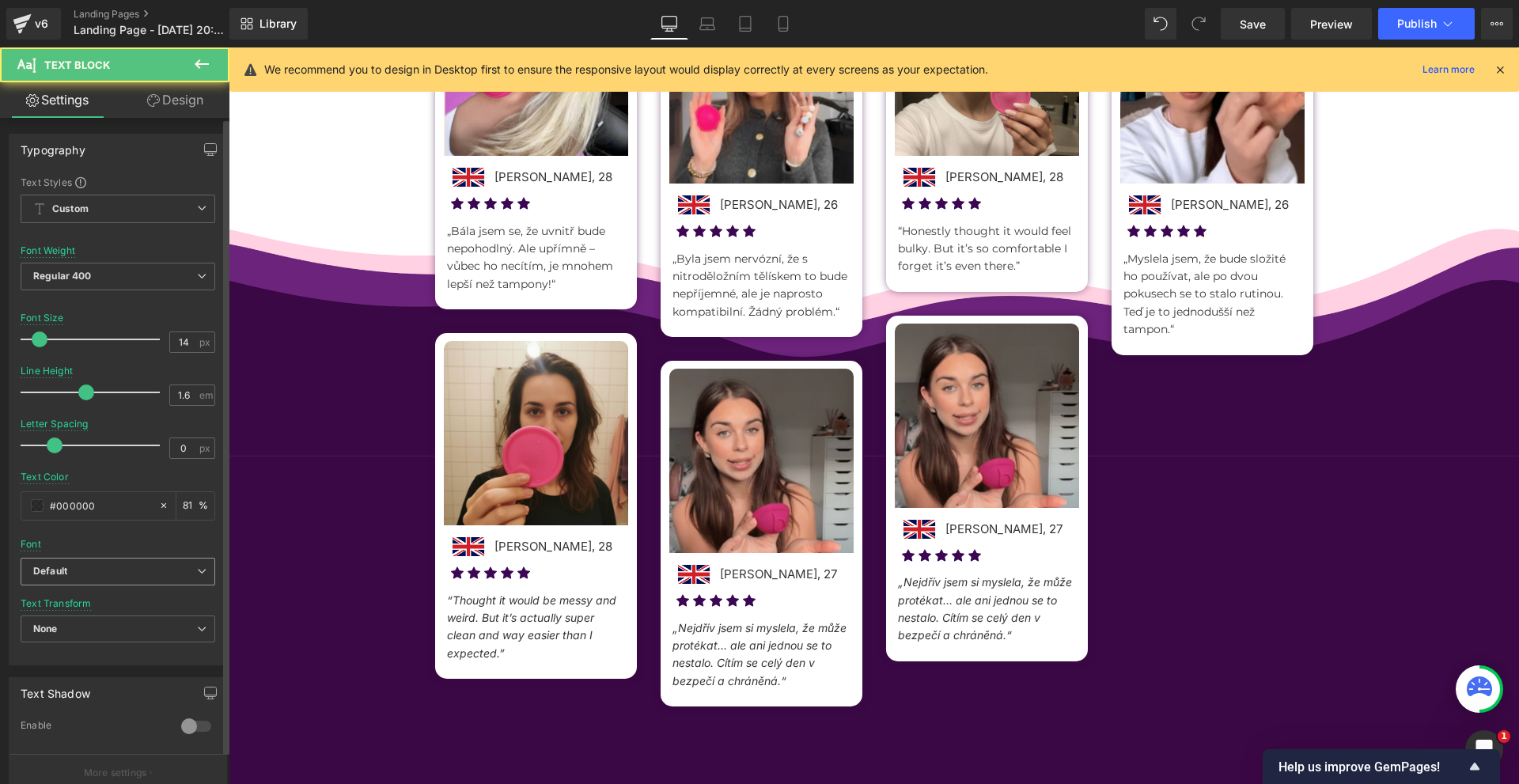
click at [64, 579] on span "Default" at bounding box center [117, 571] width 194 height 28
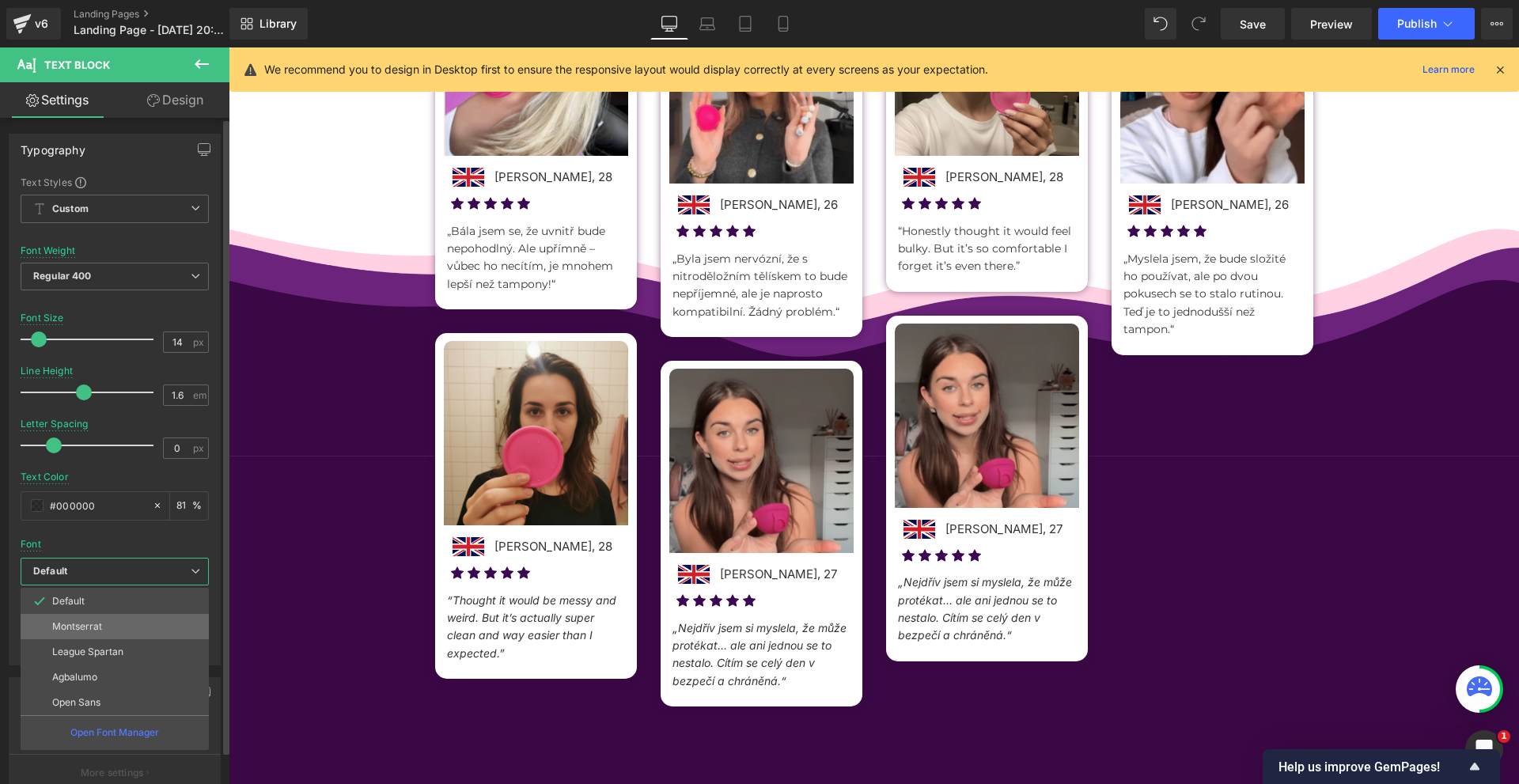
click at [92, 626] on p "Montserrat" at bounding box center [77, 626] width 50 height 11
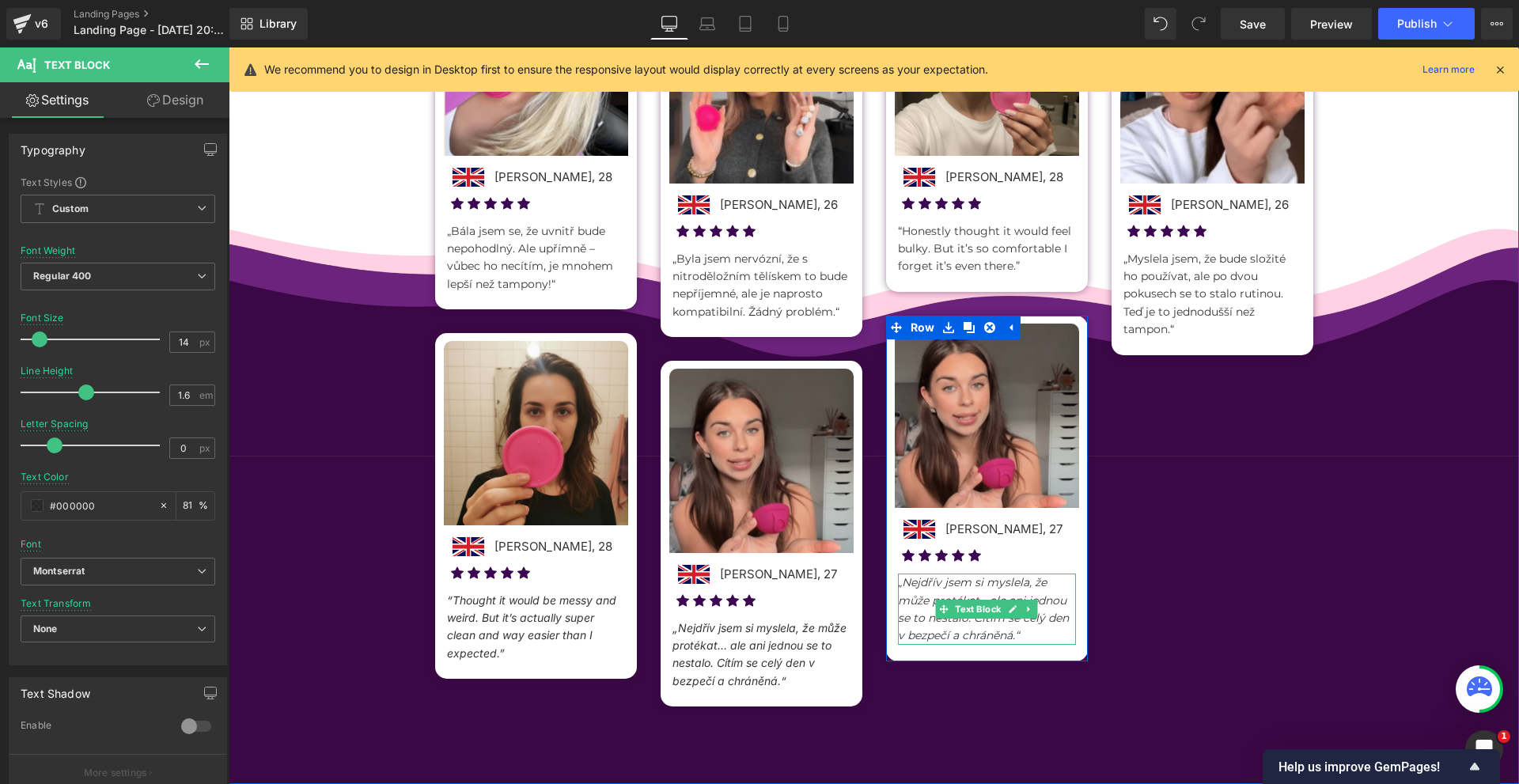
click at [918, 603] on span "„Nejdřív jsem si myslela, že může protékat… ale ani jednou se to nestalo. Cítím…" at bounding box center [983, 608] width 171 height 67
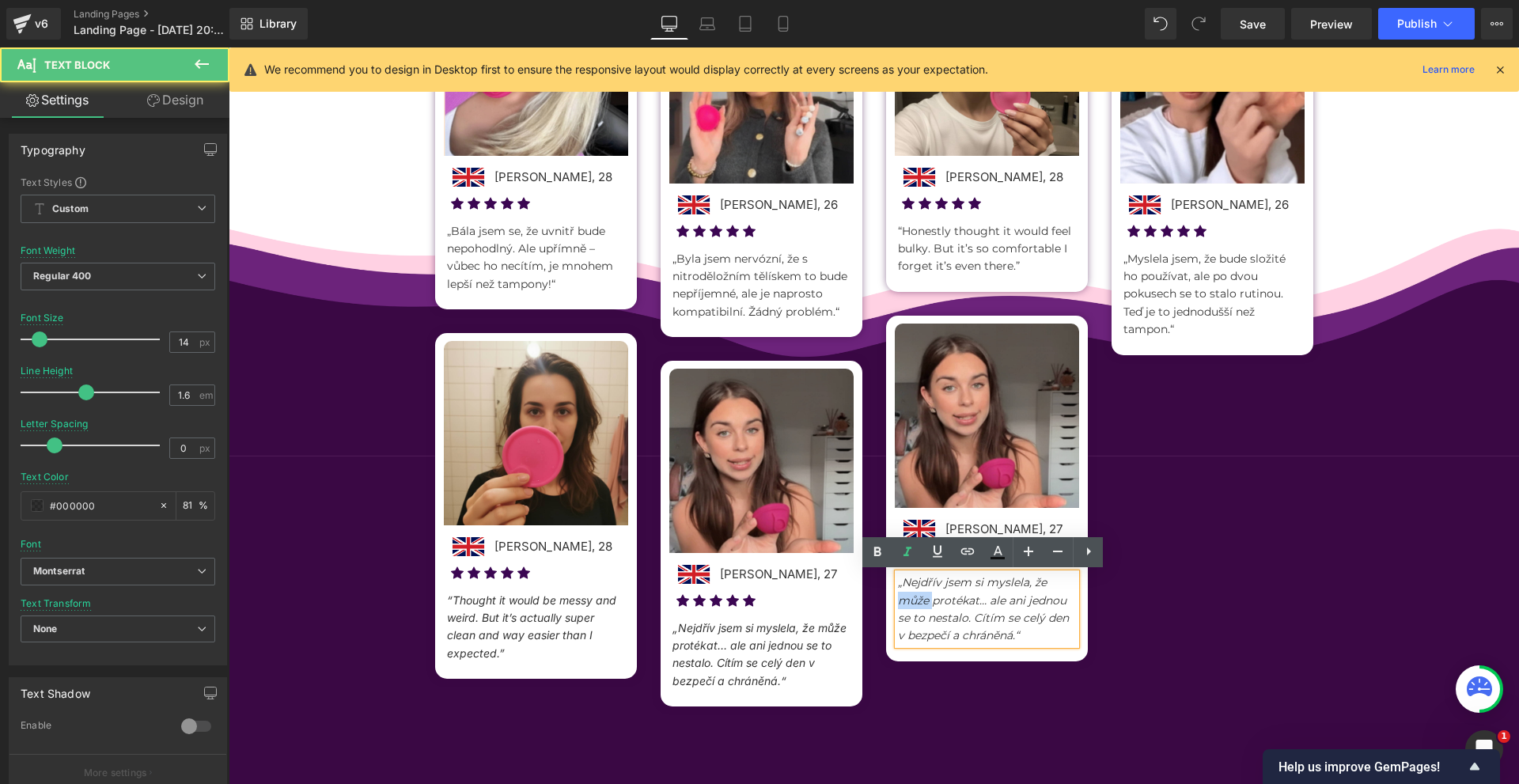
click at [918, 603] on span "„Nejdřív jsem si myslela, že může protékat… ale ani jednou se to nestalo. Cítím…" at bounding box center [983, 608] width 171 height 67
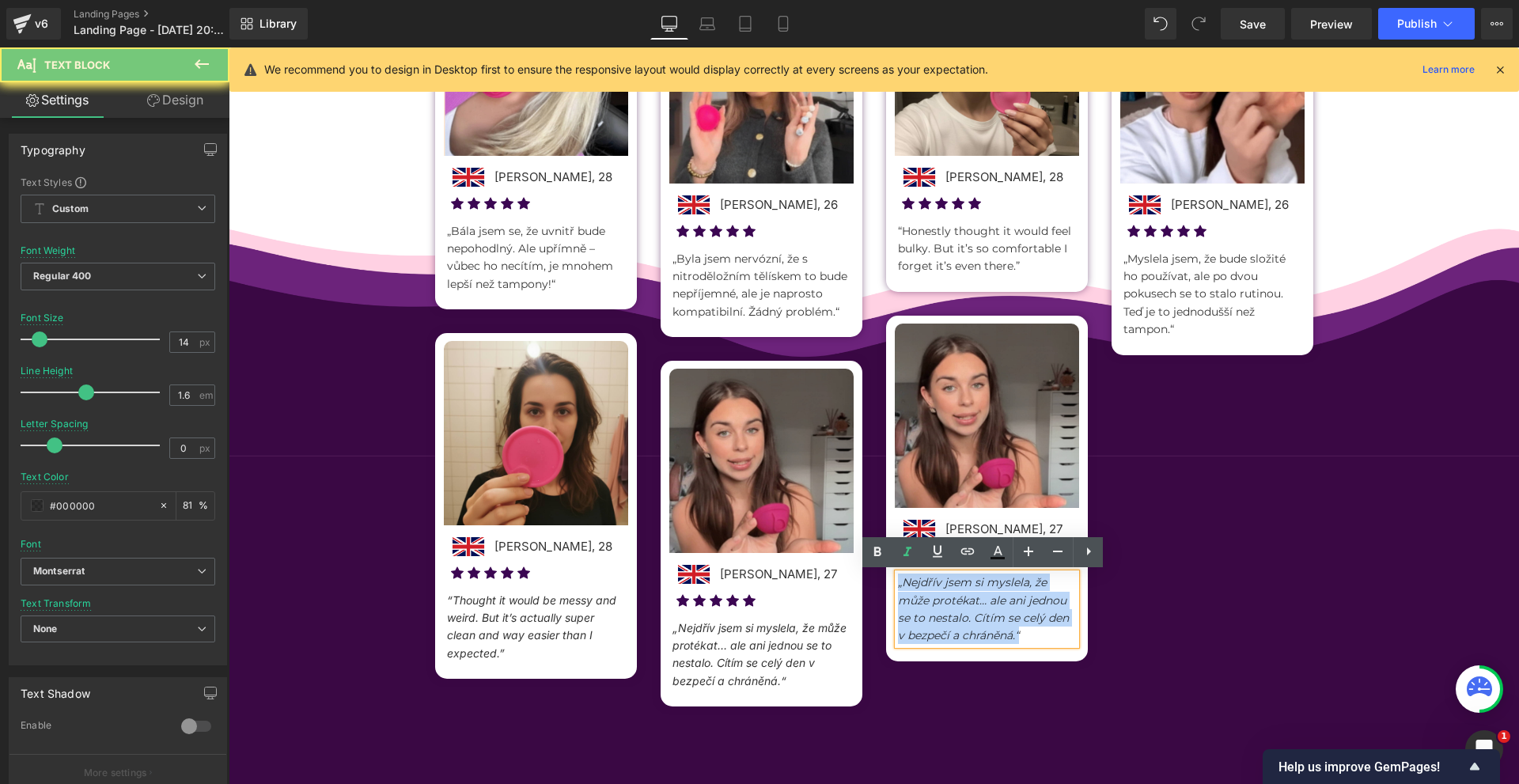
click at [918, 603] on span "„Nejdřív jsem si myslela, že může protékat… ale ani jednou se to nestalo. Cítím…" at bounding box center [983, 608] width 171 height 67
click at [913, 551] on icon at bounding box center [907, 551] width 19 height 19
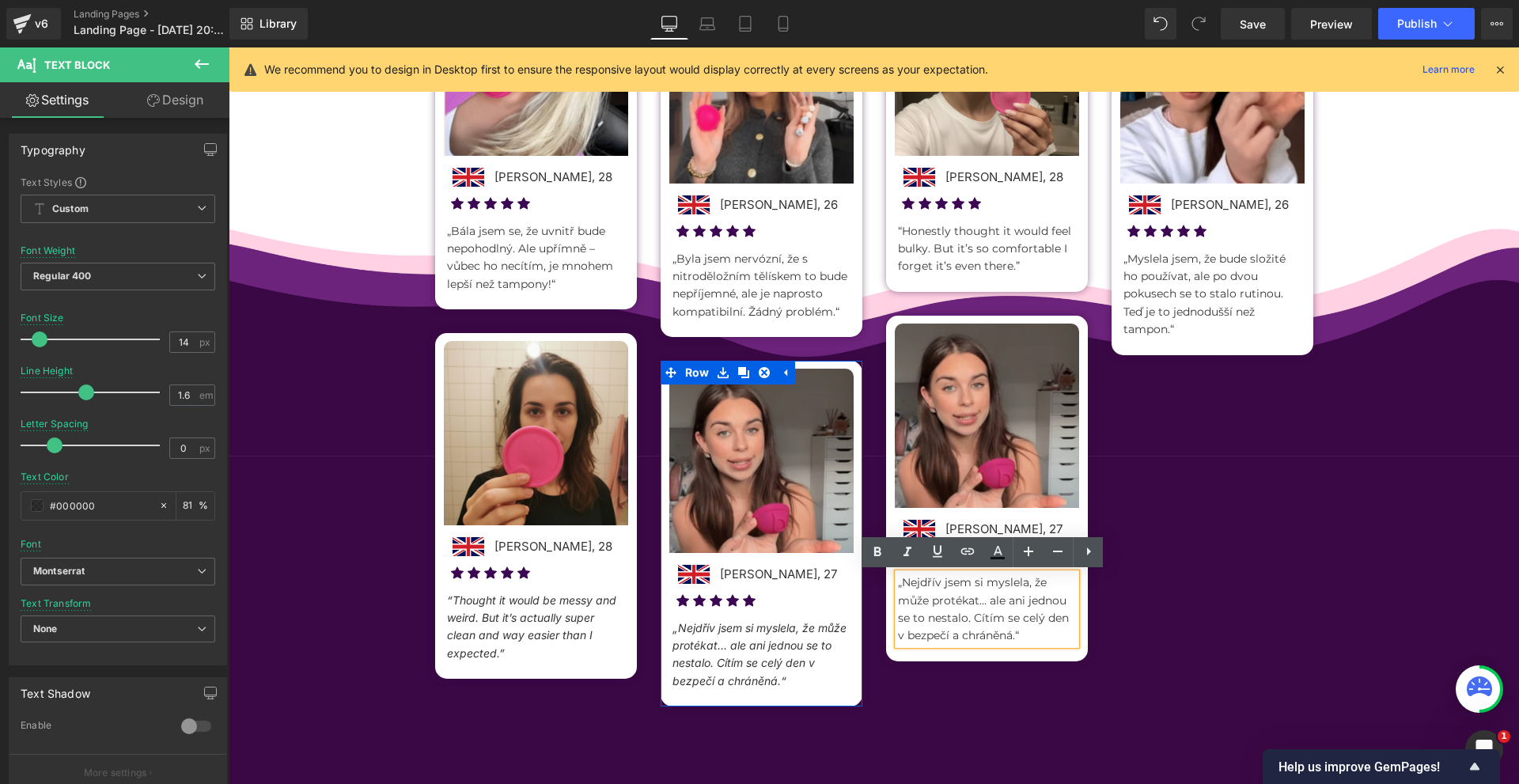
click at [697, 629] on span "„Nejdřív jsem si myslela, že může protékat… ale ani jednou se to nestalo. Cítím…" at bounding box center [759, 654] width 174 height 66
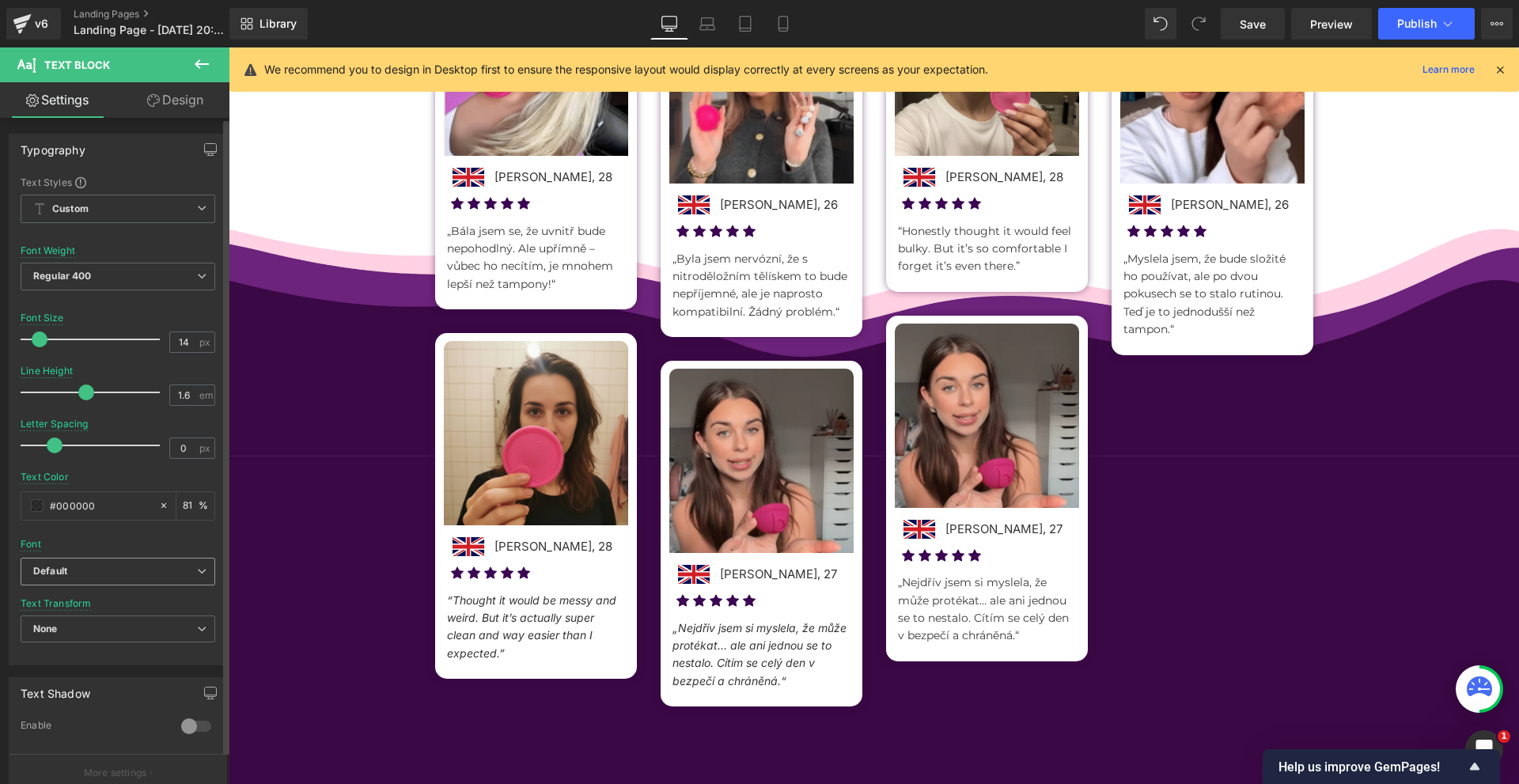
click at [69, 571] on b "Default" at bounding box center [115, 571] width 164 height 13
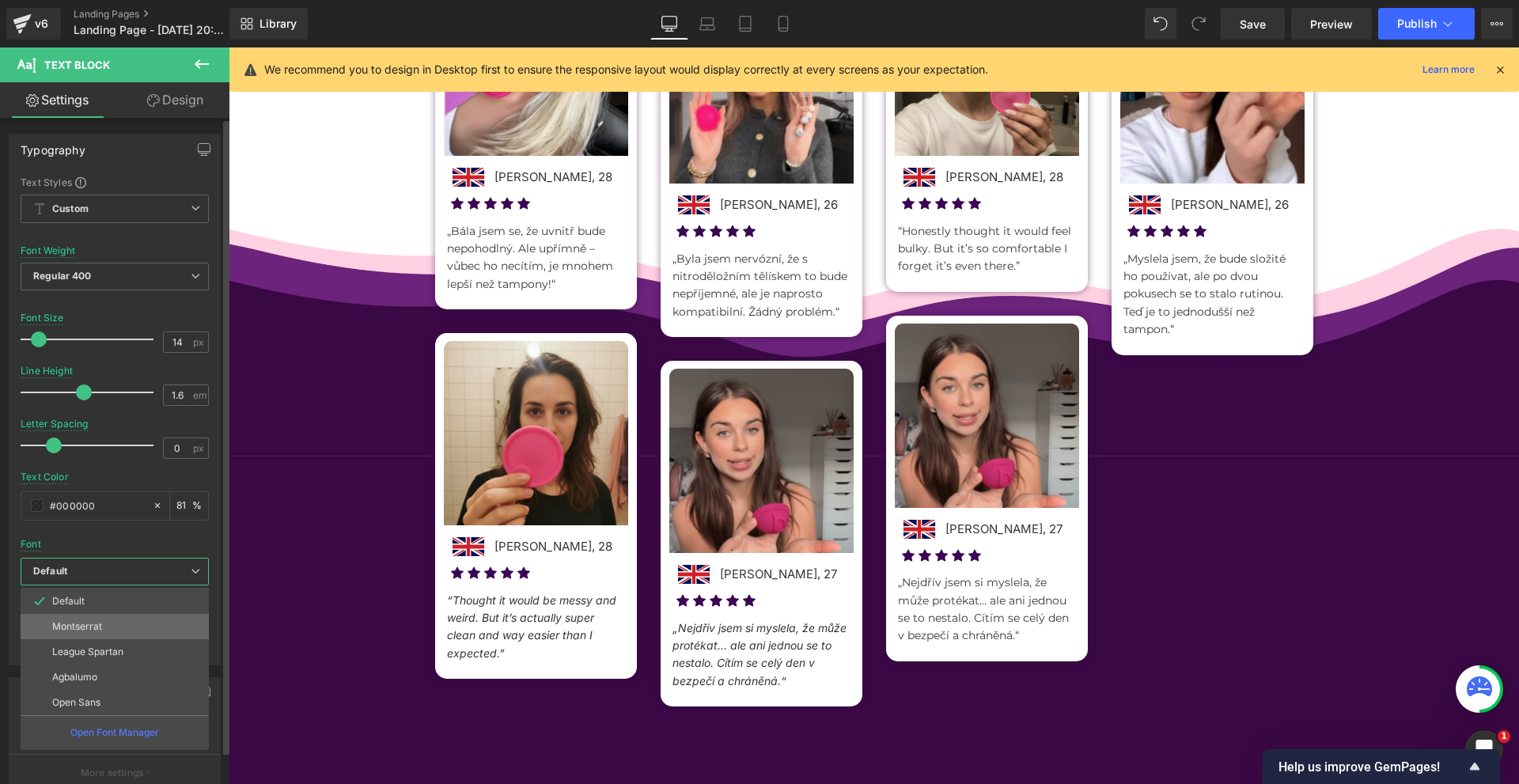
click at [98, 629] on p "Montserrat" at bounding box center [77, 626] width 50 height 11
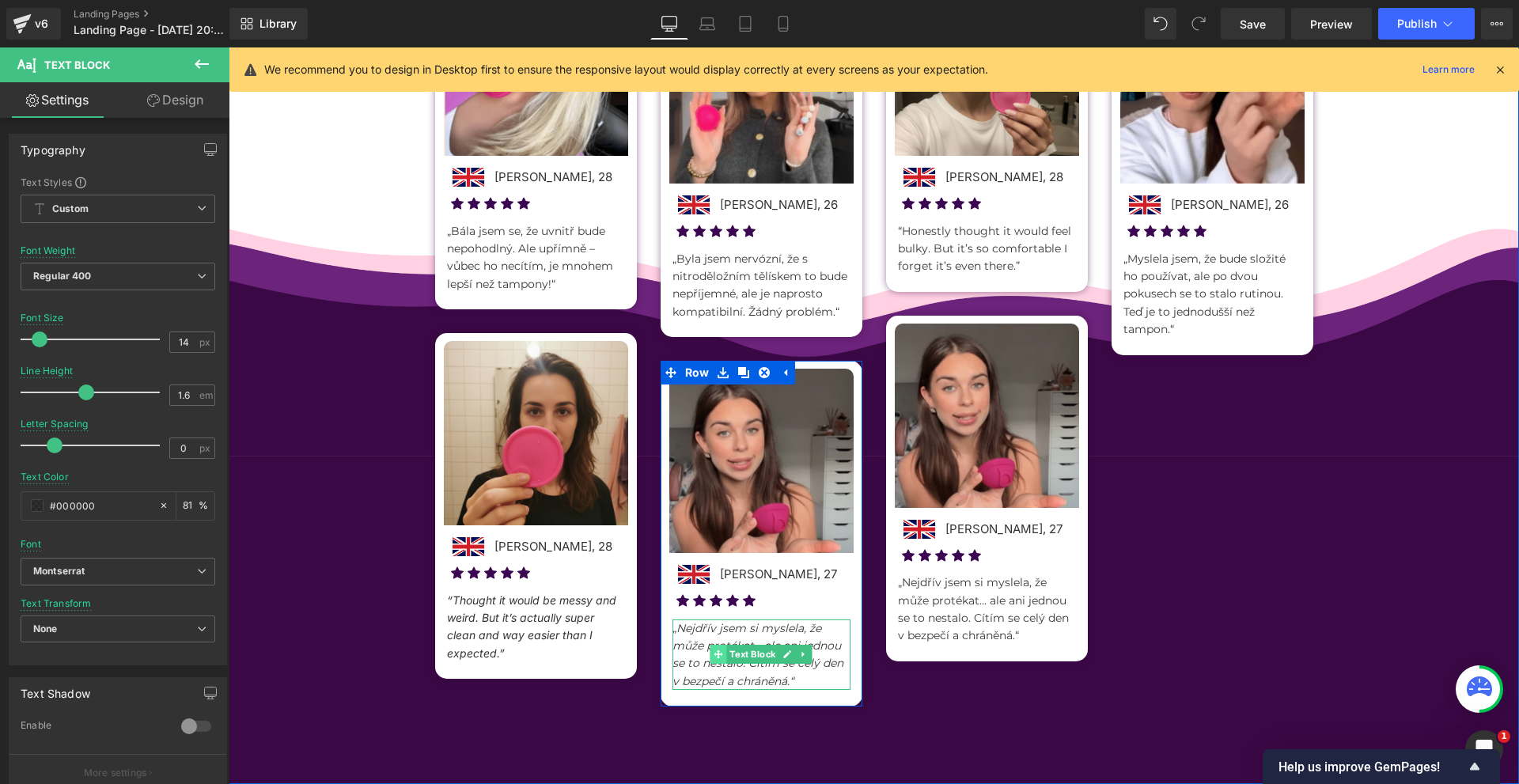
click at [713, 656] on icon at bounding box center [718, 653] width 9 height 10
click at [689, 642] on span "„Nejdřív jsem si myslela, že může protékat… ale ani jednou se to nestalo. Cítím…" at bounding box center [757, 654] width 171 height 67
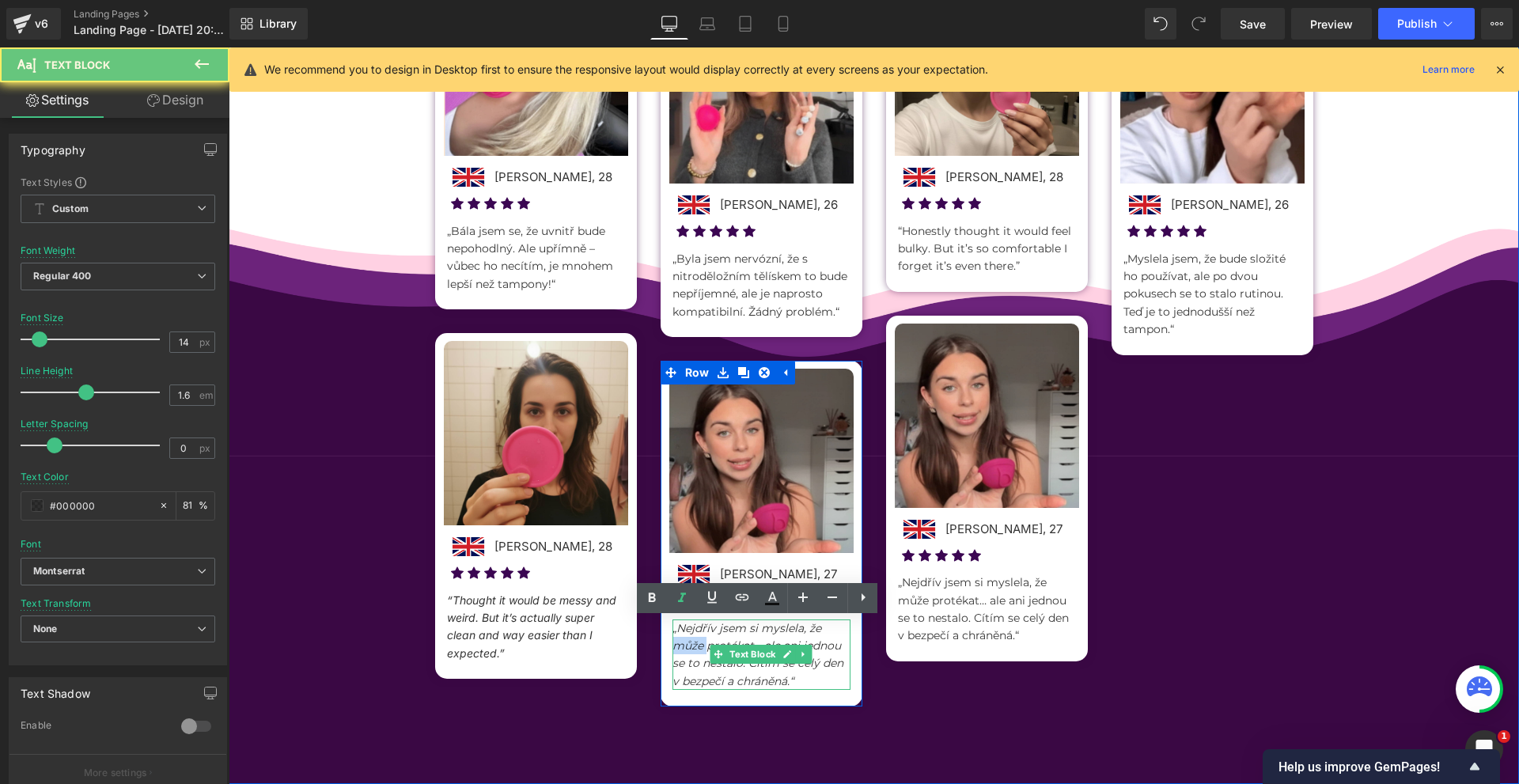
click at [689, 642] on span "„Nejdřív jsem si myslela, že může protékat… ale ani jednou se to nestalo. Cítím…" at bounding box center [757, 654] width 171 height 67
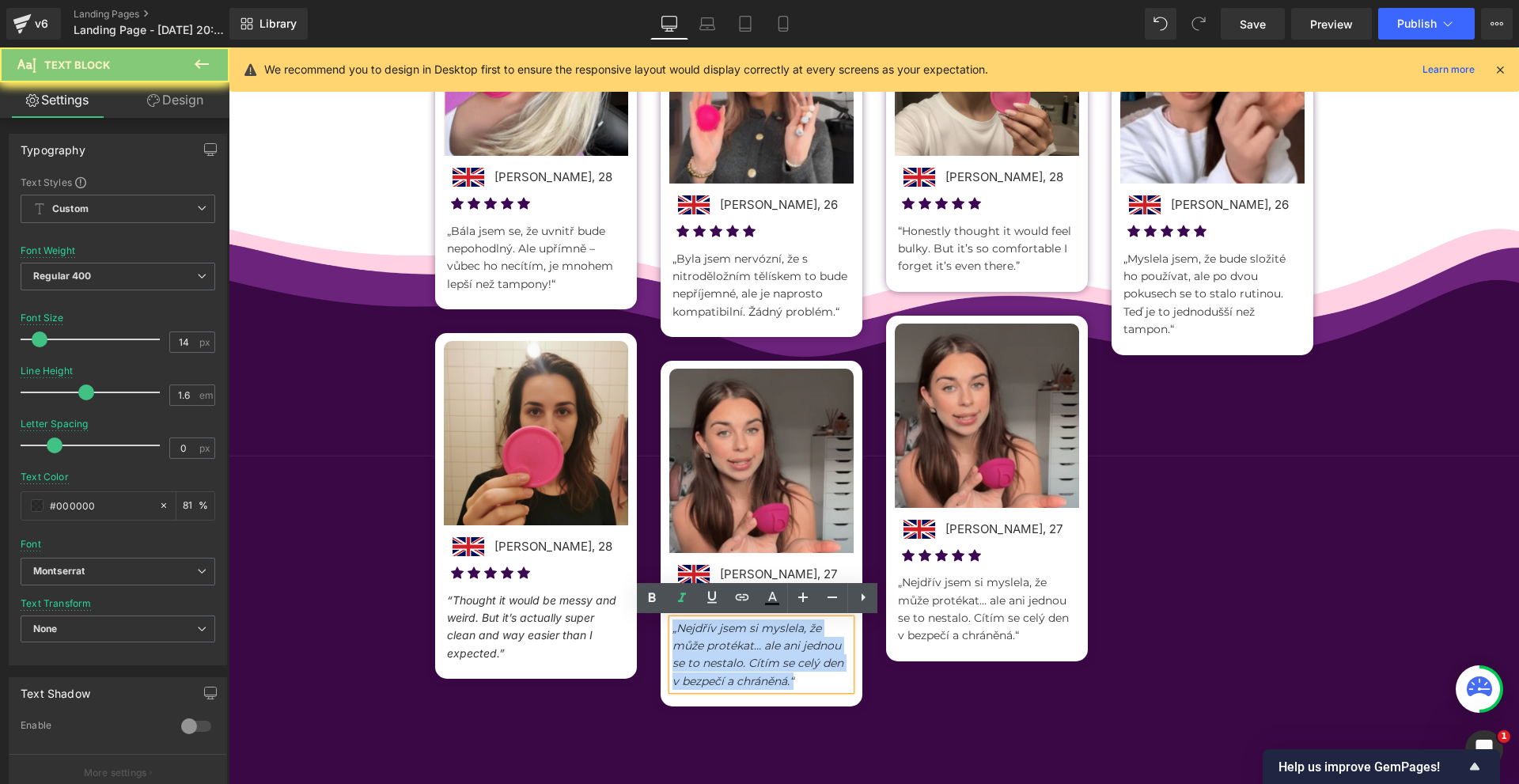
click at [689, 642] on span "„Nejdřív jsem si myslela, že může protékat… ale ani jednou se to nestalo. Cítím…" at bounding box center [757, 654] width 171 height 67
click at [682, 609] on link at bounding box center [682, 598] width 30 height 30
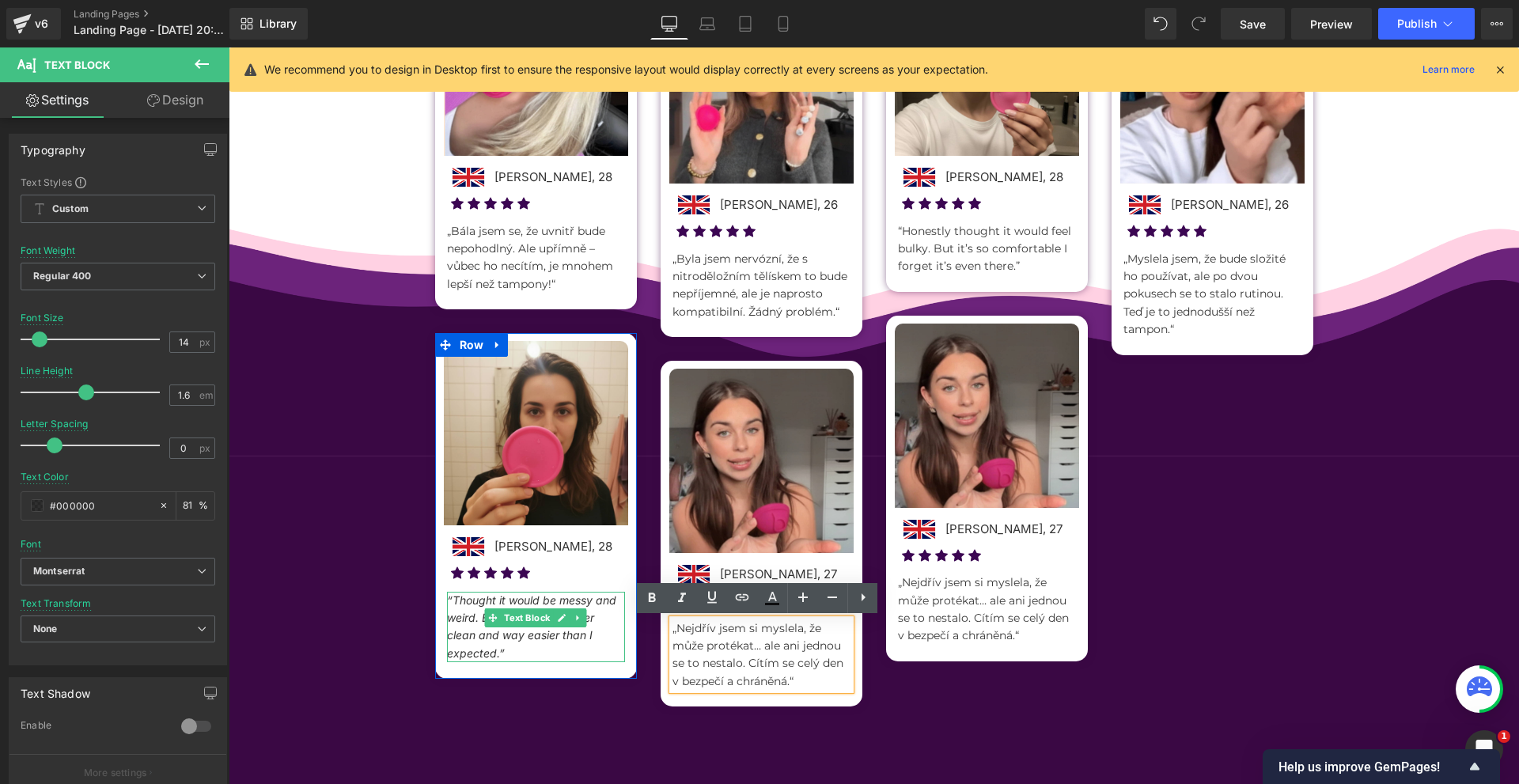
click at [483, 602] on icon "“Thought it would be messy and weird. But it’s actually super clean and way eas…" at bounding box center [531, 626] width 169 height 66
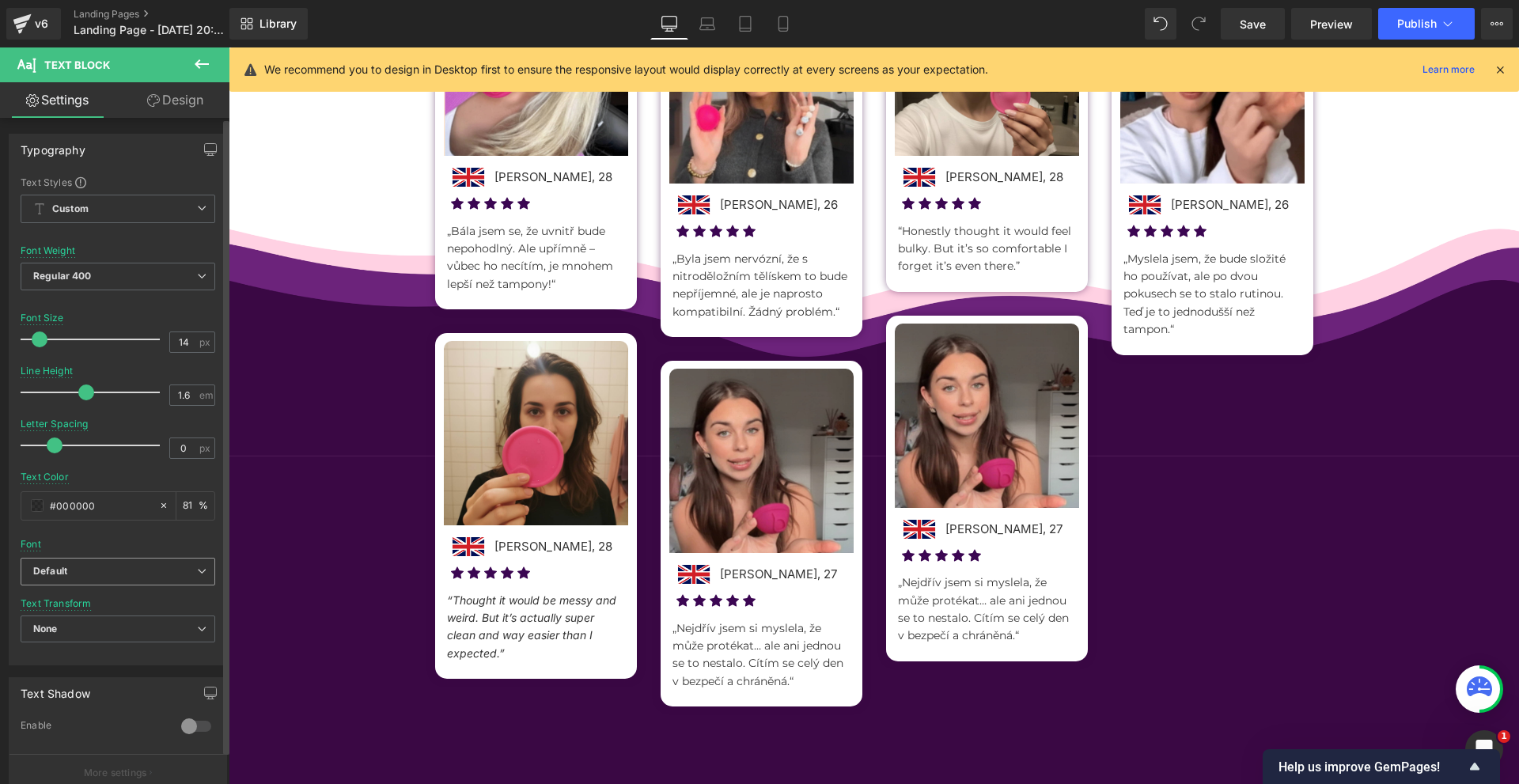
click at [80, 581] on span "Default" at bounding box center [117, 571] width 194 height 28
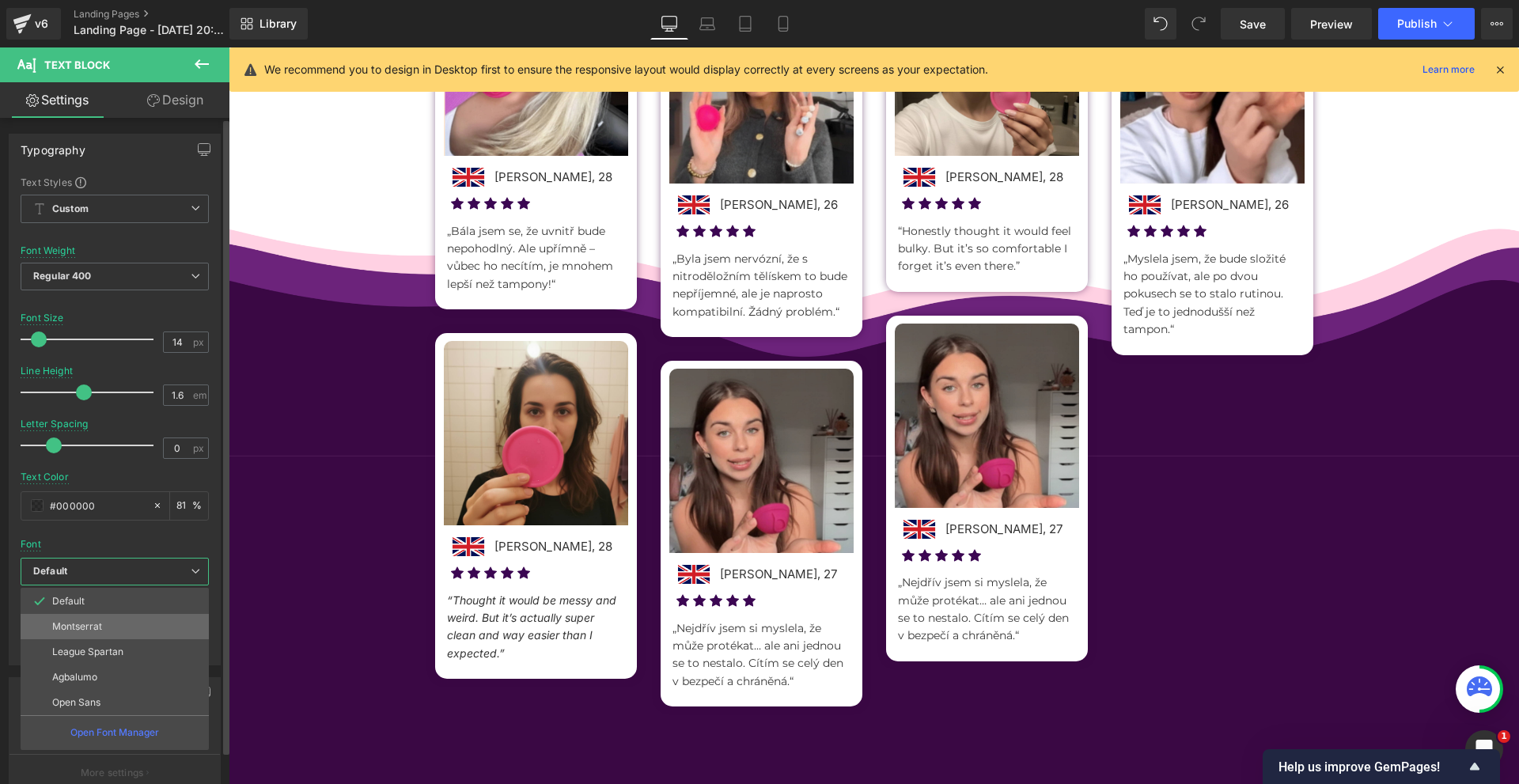
click at [99, 631] on p "Montserrat" at bounding box center [77, 626] width 50 height 11
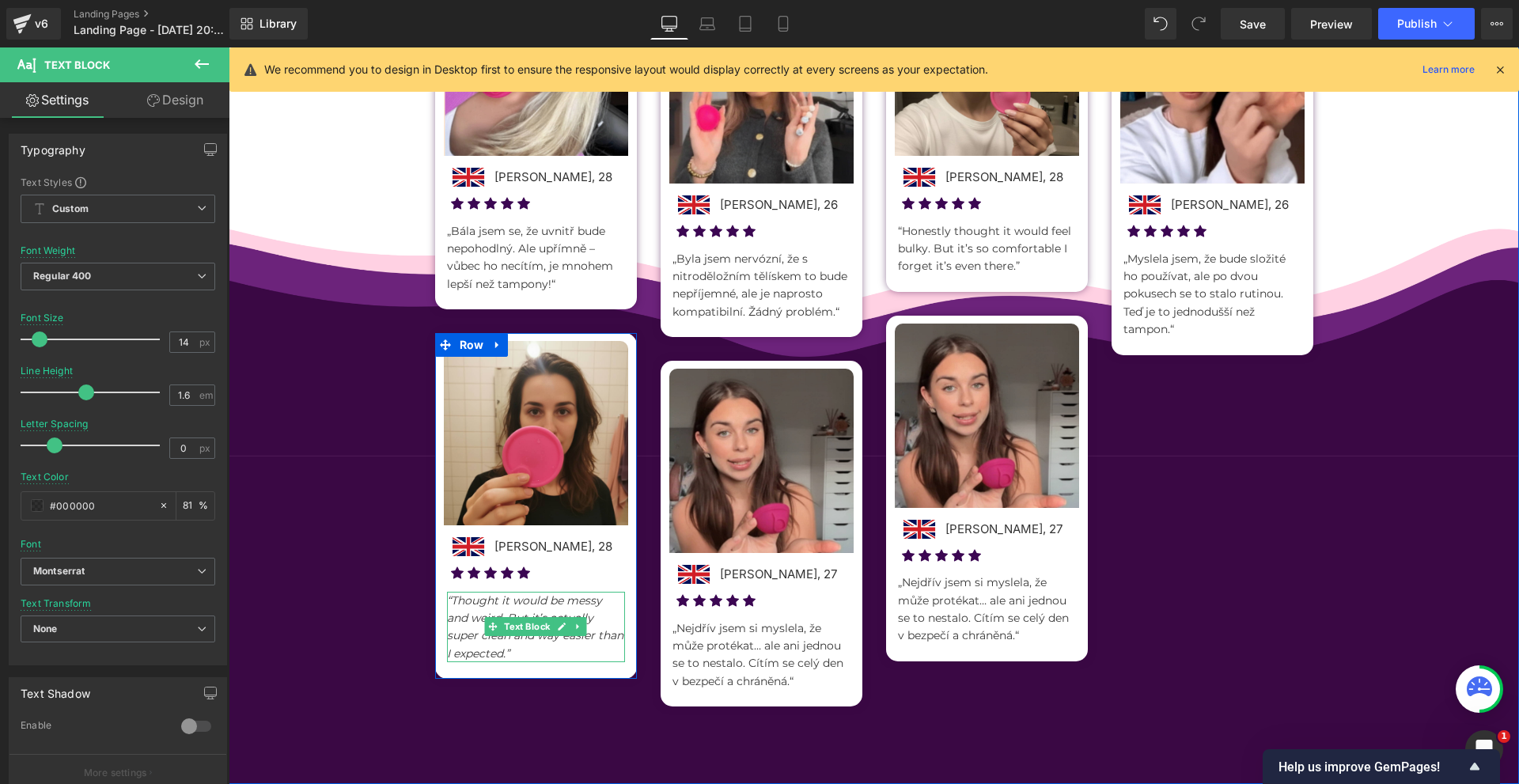
click at [517, 611] on icon "“Thought it would be messy and weird. But it’s actually super clean and way eas…" at bounding box center [534, 626] width 176 height 67
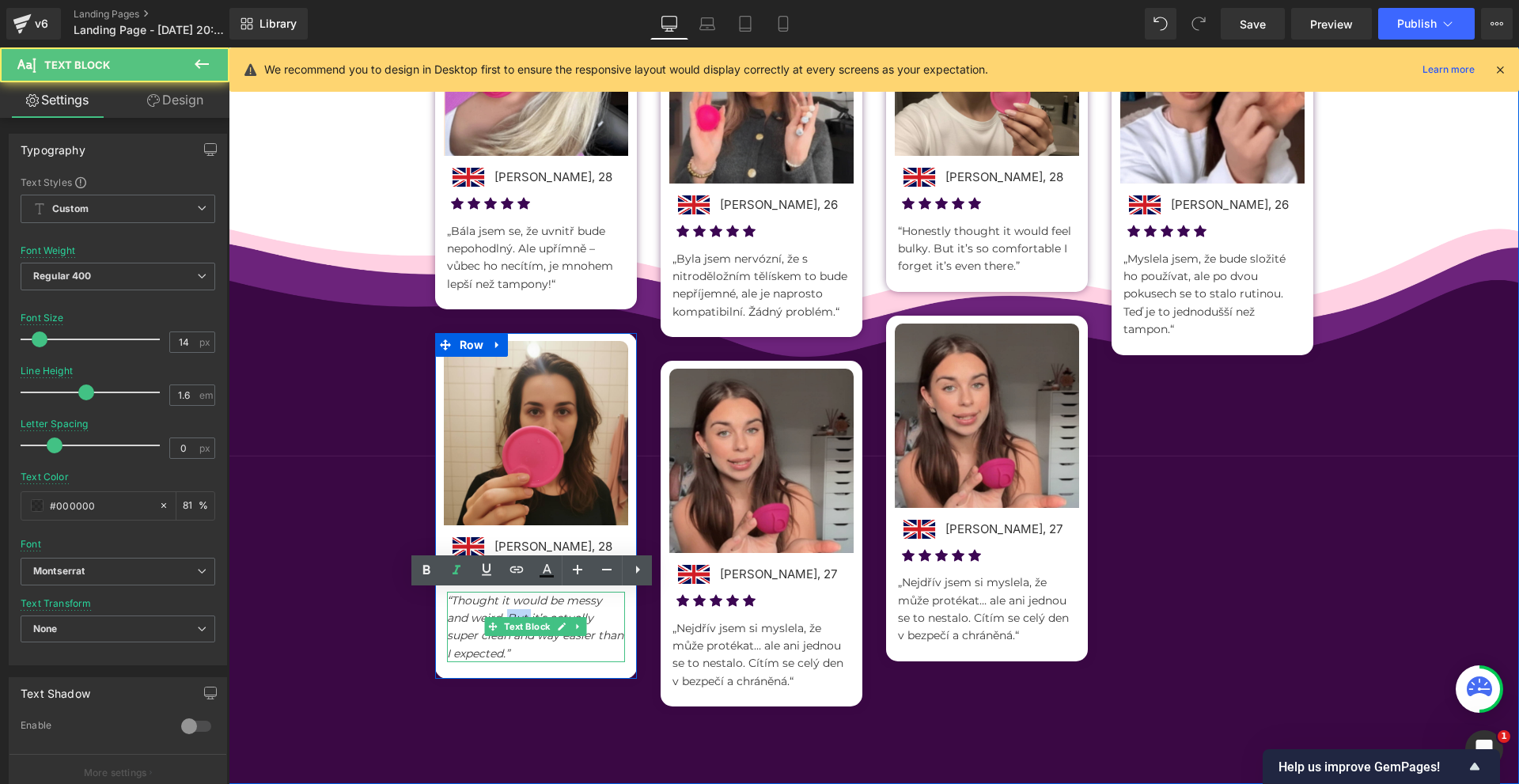
click at [517, 611] on icon "“Thought it would be messy and weird. But it’s actually super clean and way eas…" at bounding box center [534, 626] width 176 height 67
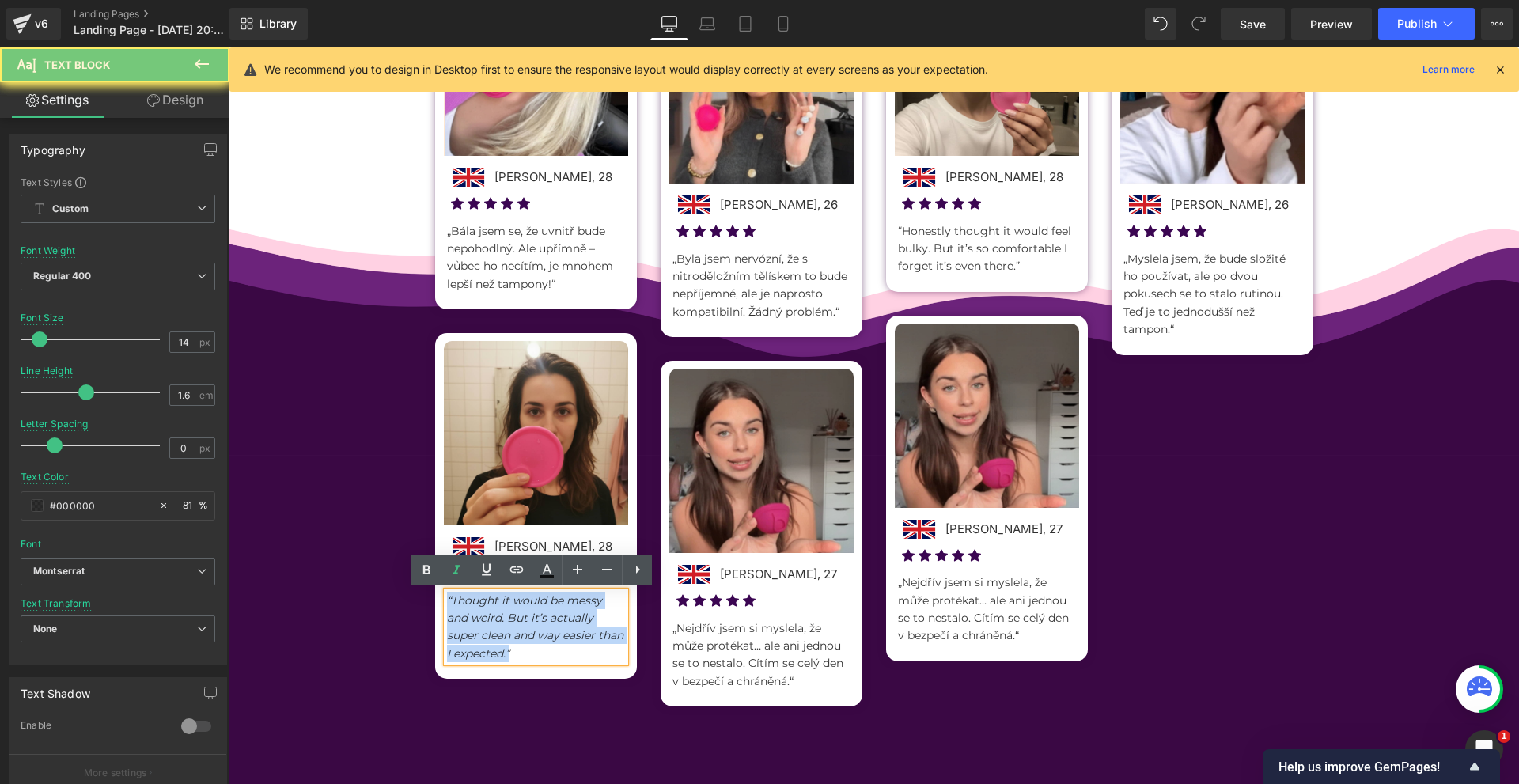
click at [517, 611] on icon "“Thought it would be messy and weird. But it’s actually super clean and way eas…" at bounding box center [534, 626] width 176 height 67
drag, startPoint x: 465, startPoint y: 569, endPoint x: 557, endPoint y: 591, distance: 94.6
click at [465, 569] on icon at bounding box center [456, 570] width 19 height 19
click at [952, 687] on div "Image Petra Nováková, 28 Text Block Image Icon Icon Icon Icon Icon Icon List Ho…" at bounding box center [874, 353] width 901 height 831
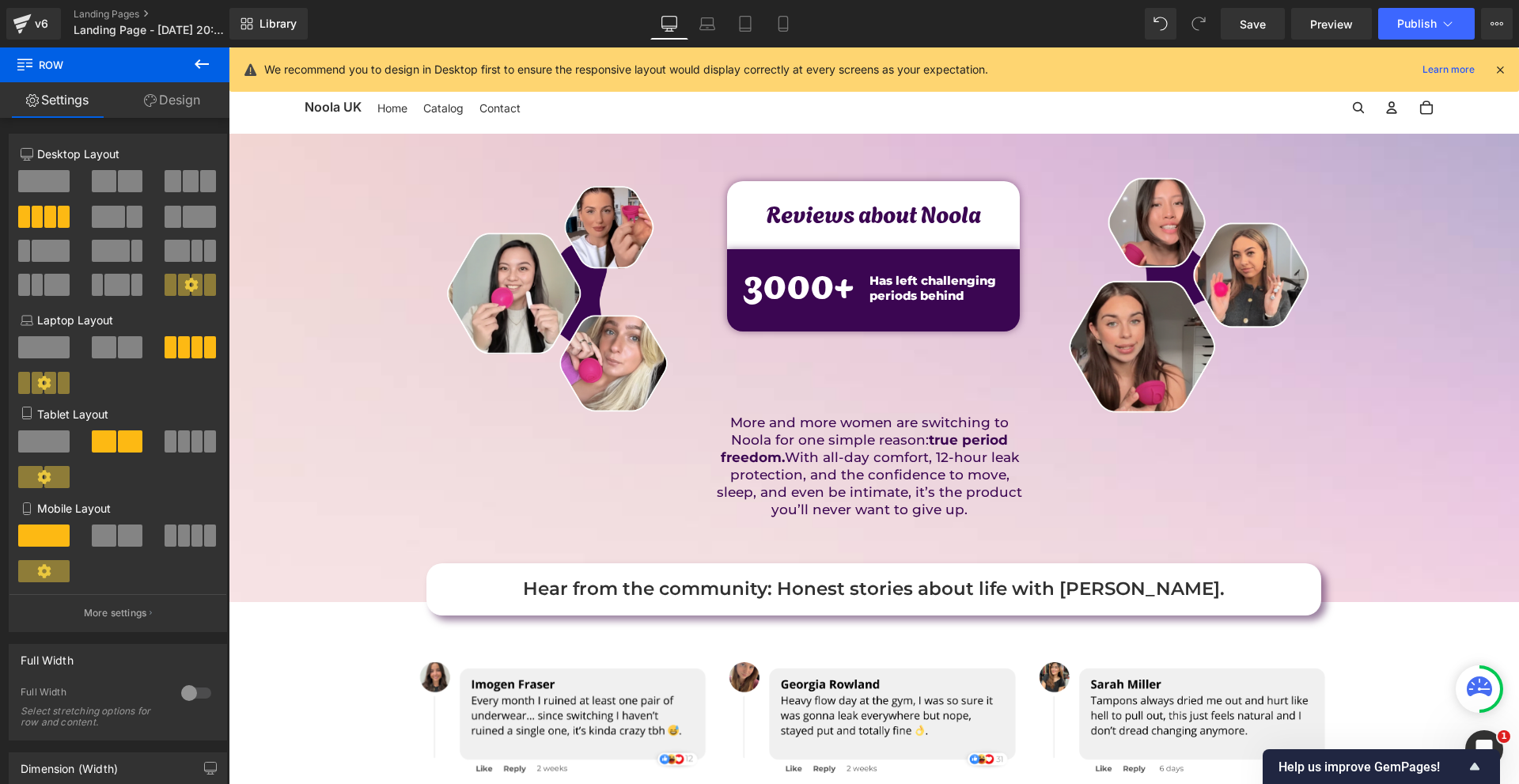
scroll to position [396, 0]
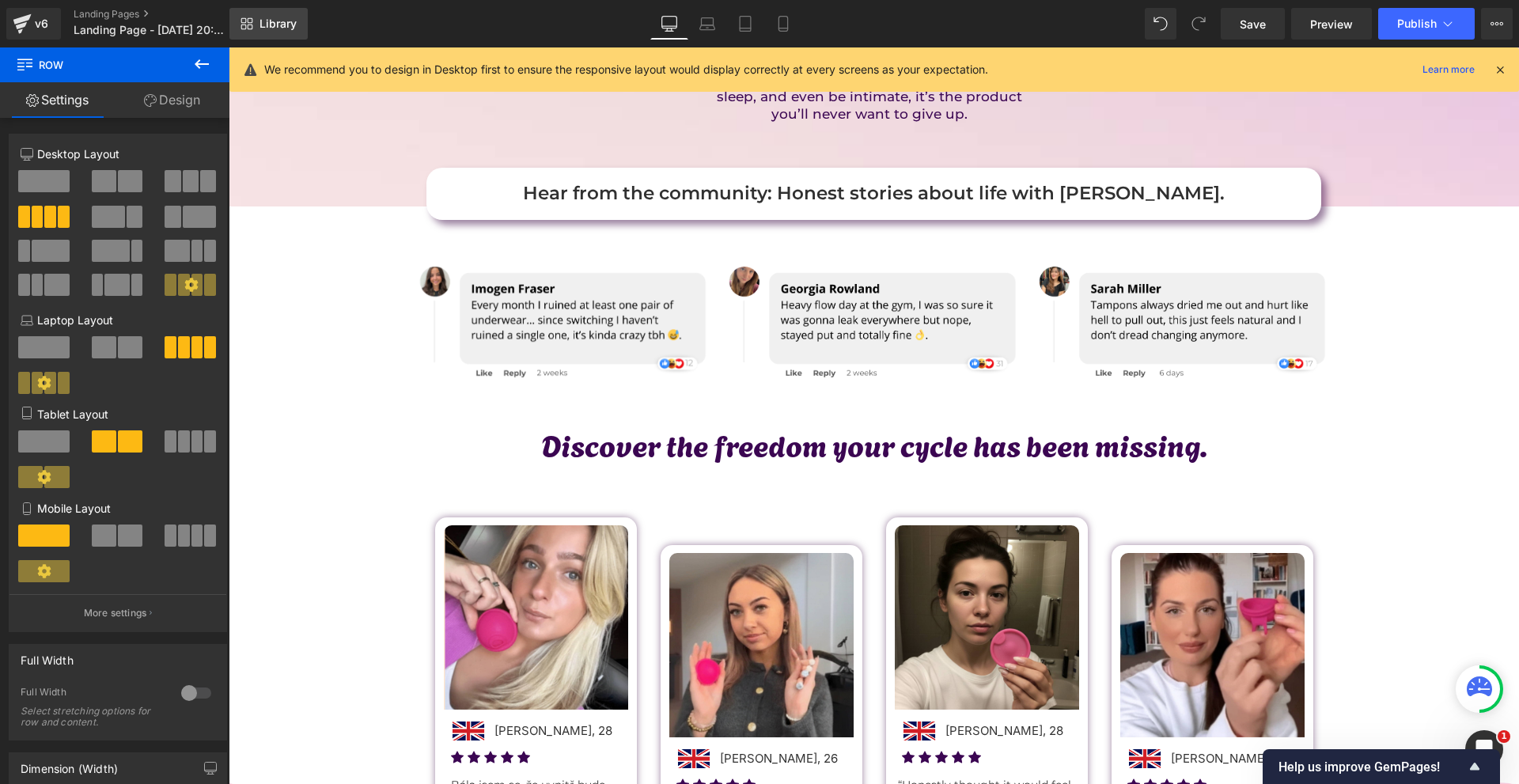
click at [255, 27] on link "Library" at bounding box center [268, 23] width 78 height 31
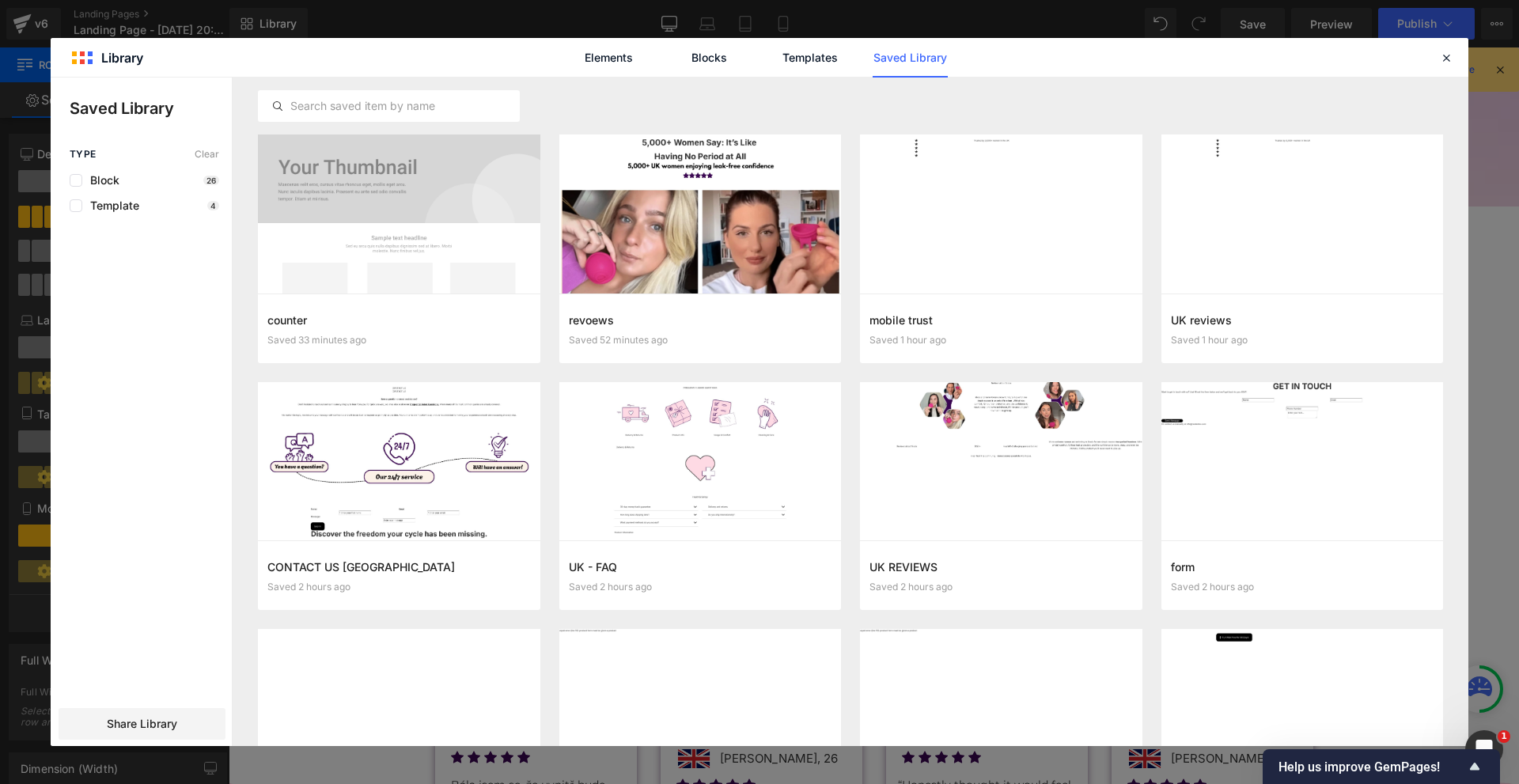
click at [1451, 59] on icon at bounding box center [1446, 58] width 14 height 14
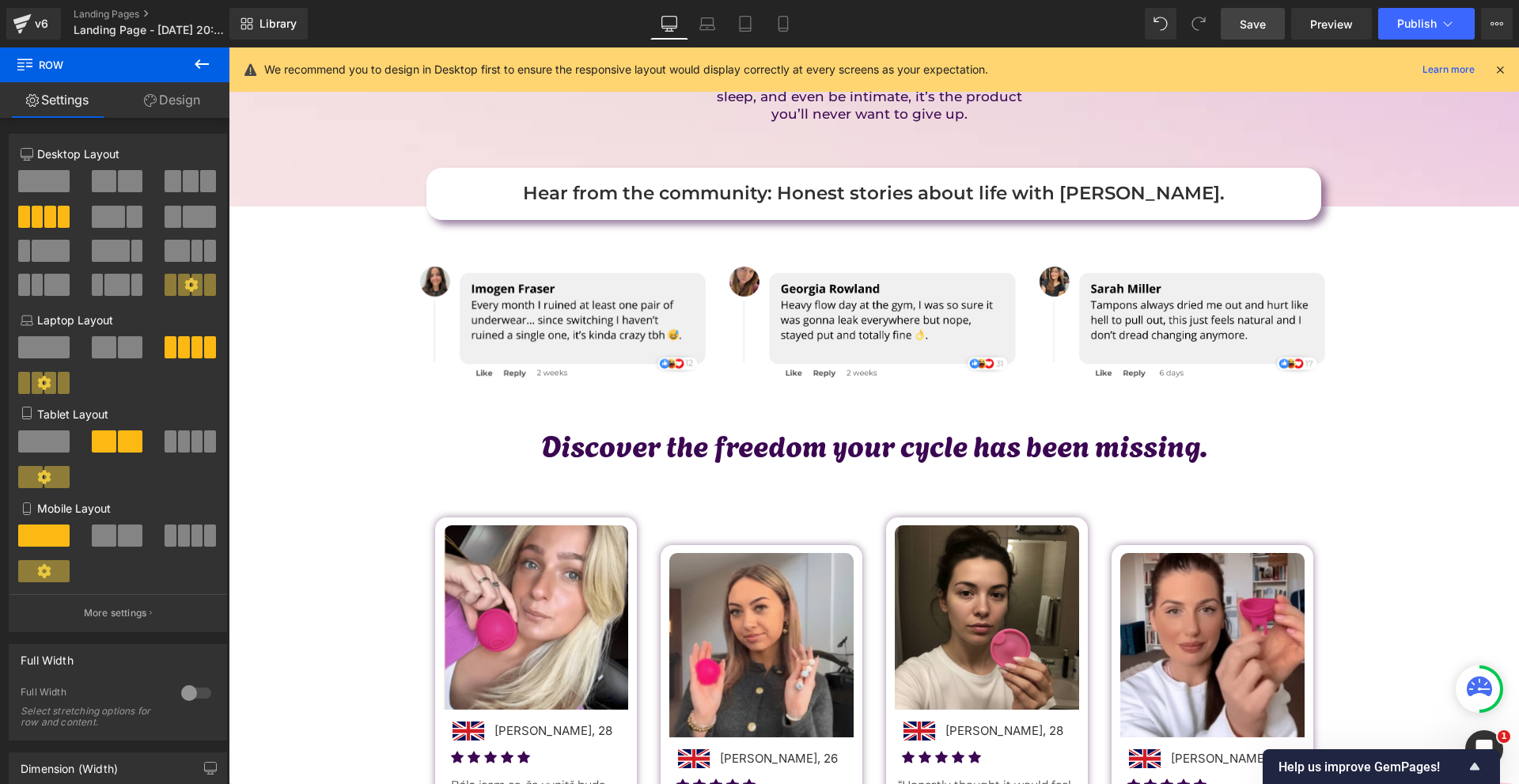
click at [1264, 21] on span "Save" at bounding box center [1252, 24] width 26 height 17
click at [268, 13] on link "Library" at bounding box center [268, 23] width 78 height 31
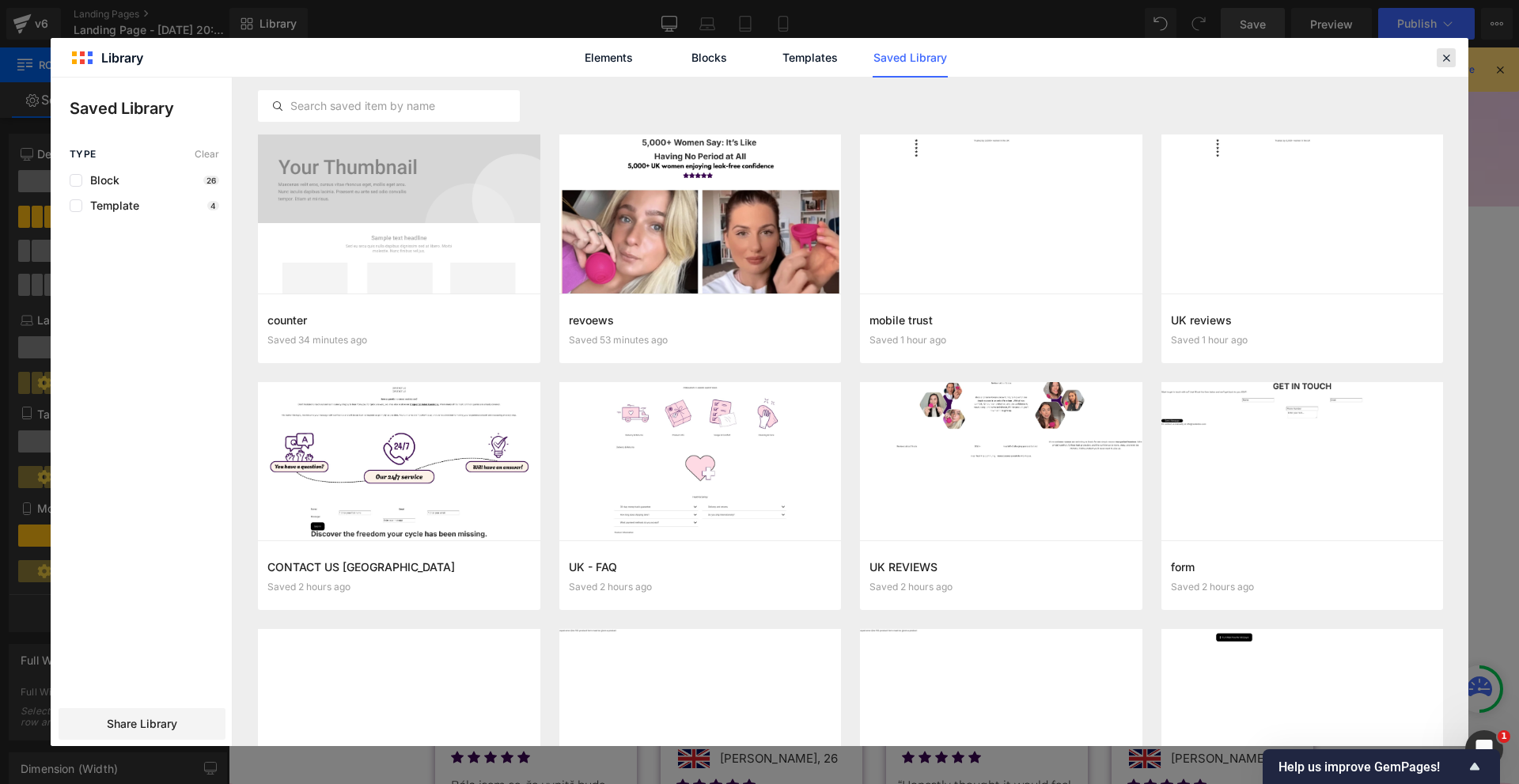
click at [1446, 63] on icon at bounding box center [1446, 58] width 14 height 14
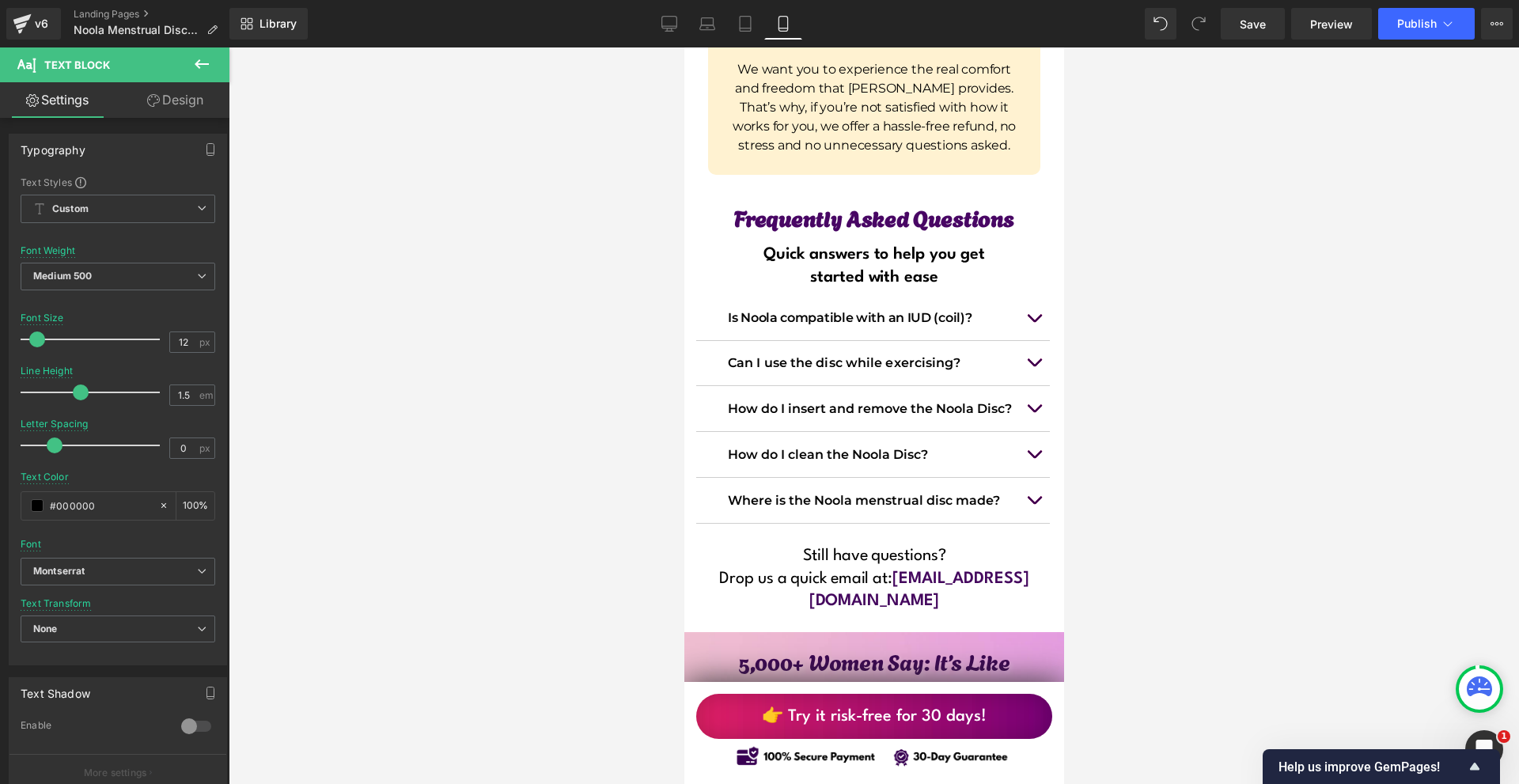
scroll to position [13020, 0]
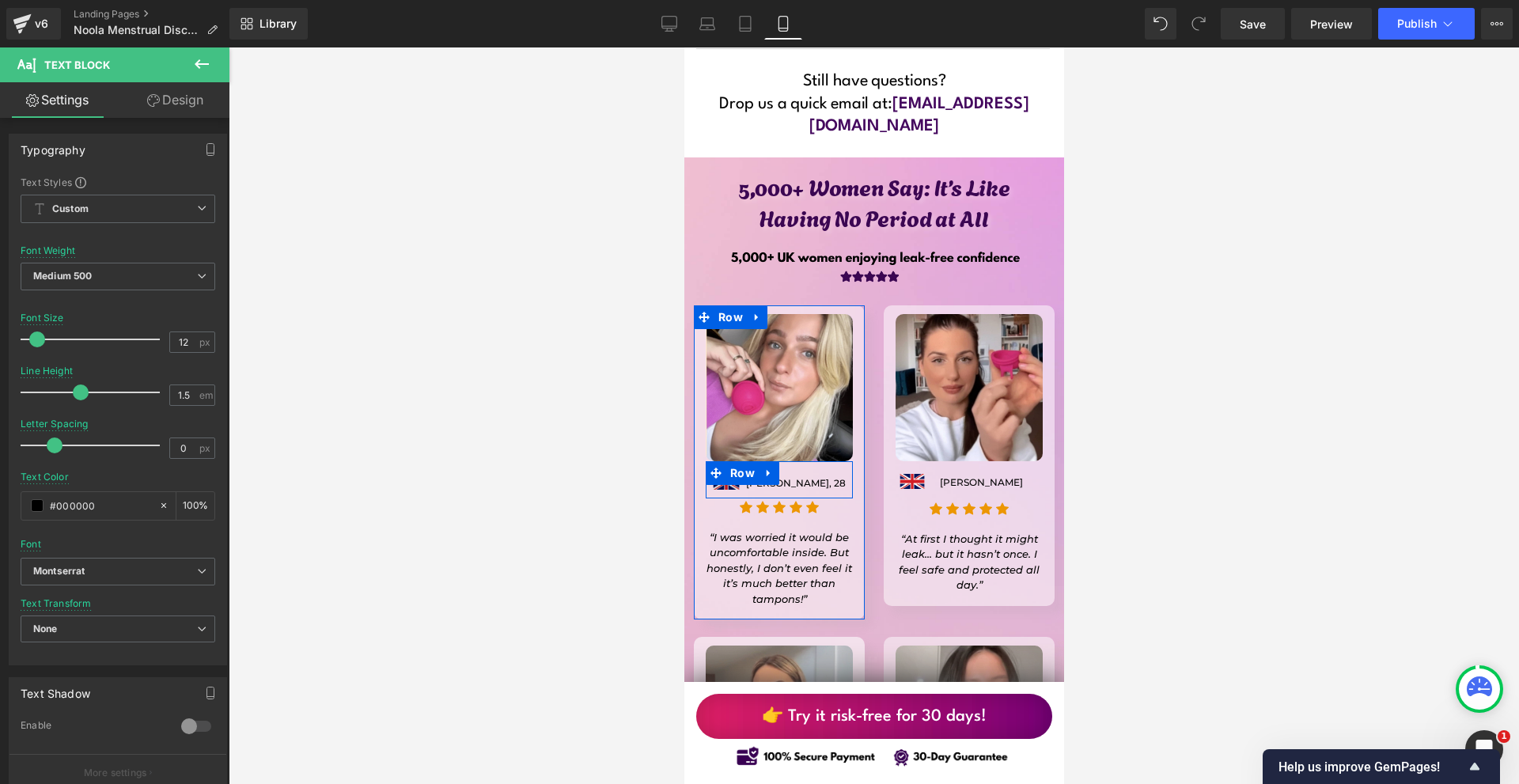
click at [720, 472] on div "Image" at bounding box center [725, 480] width 128 height 17
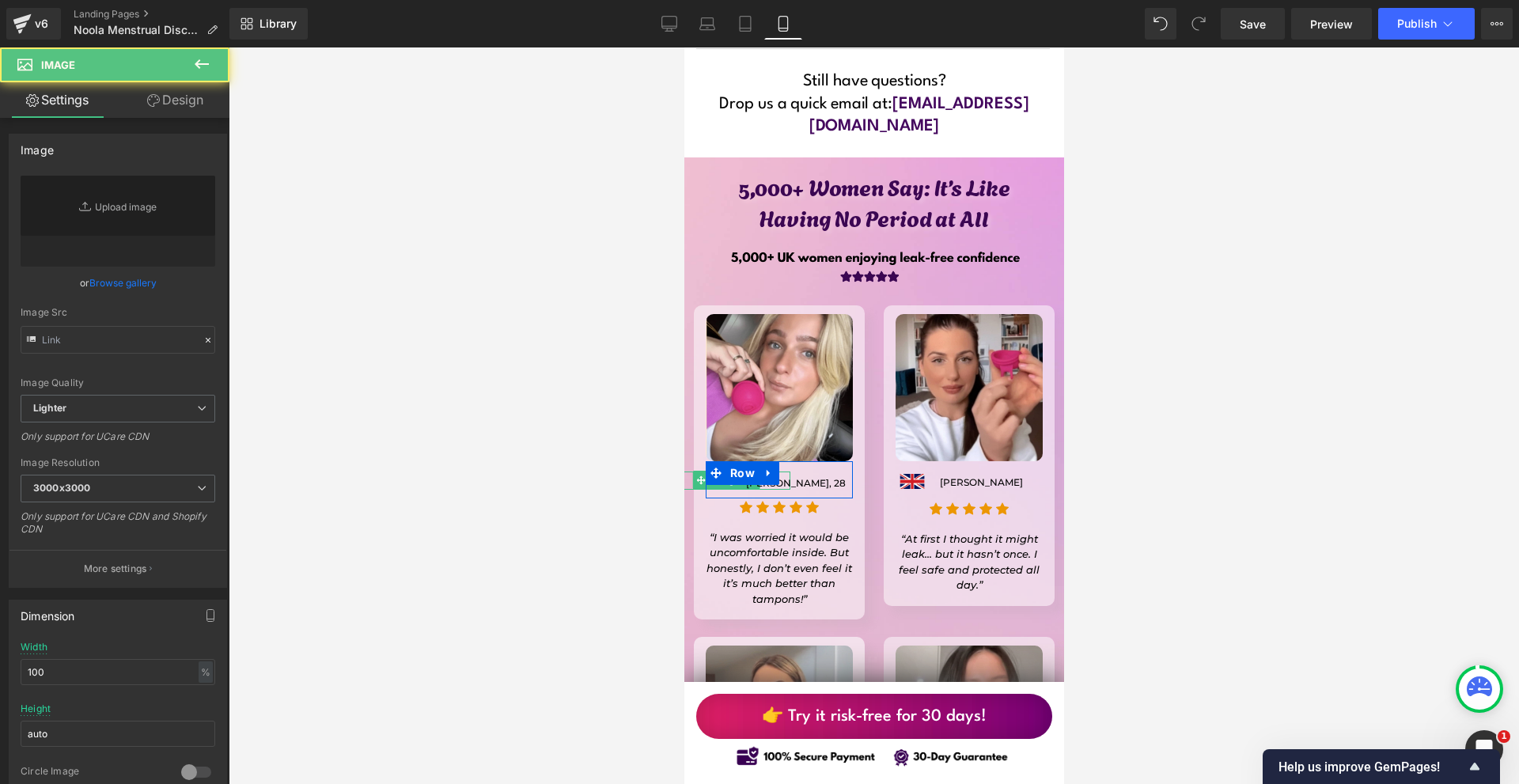
type input "[URL][DOMAIN_NAME]"
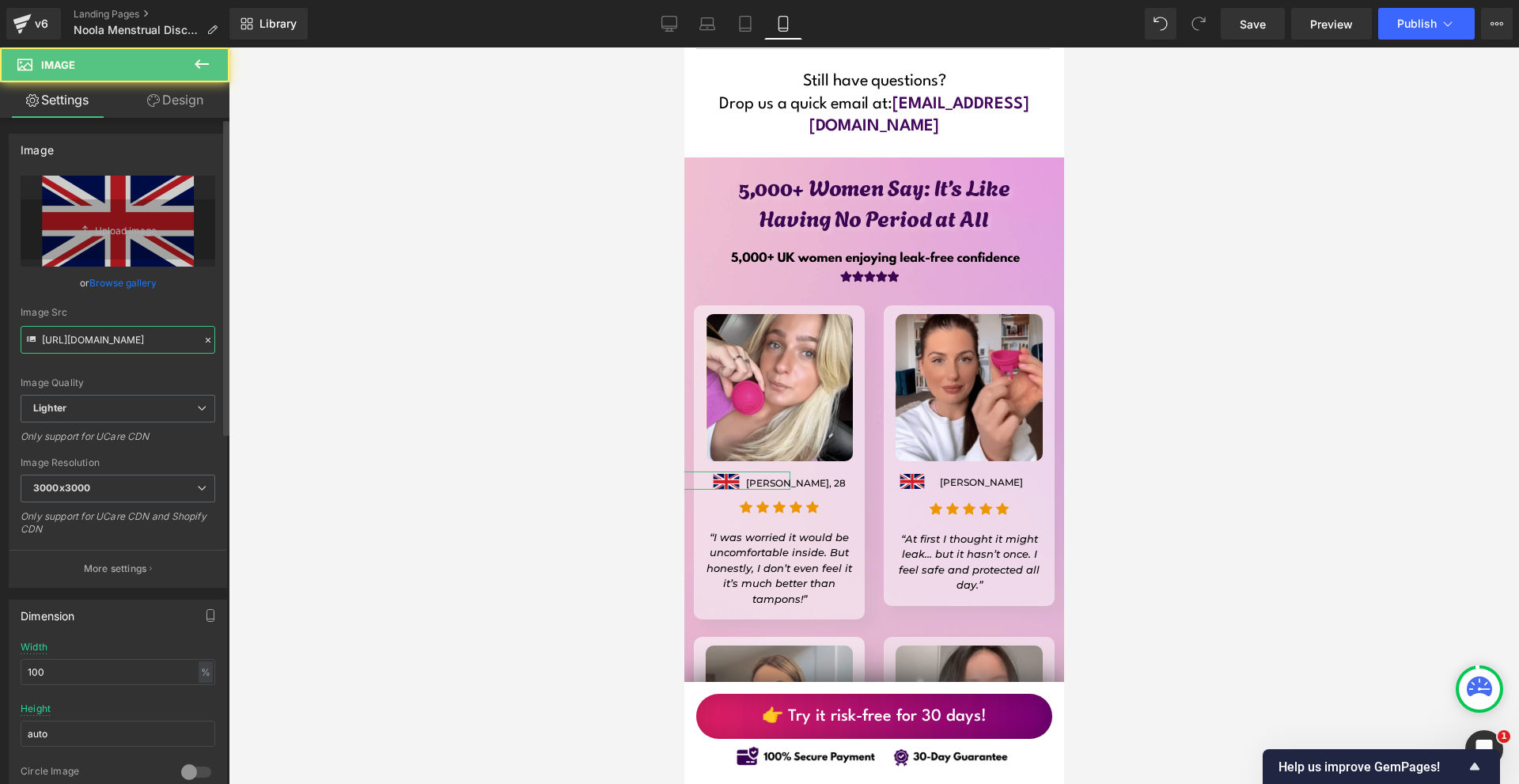
click at [47, 339] on input "[URL][DOMAIN_NAME]" at bounding box center [117, 339] width 194 height 28
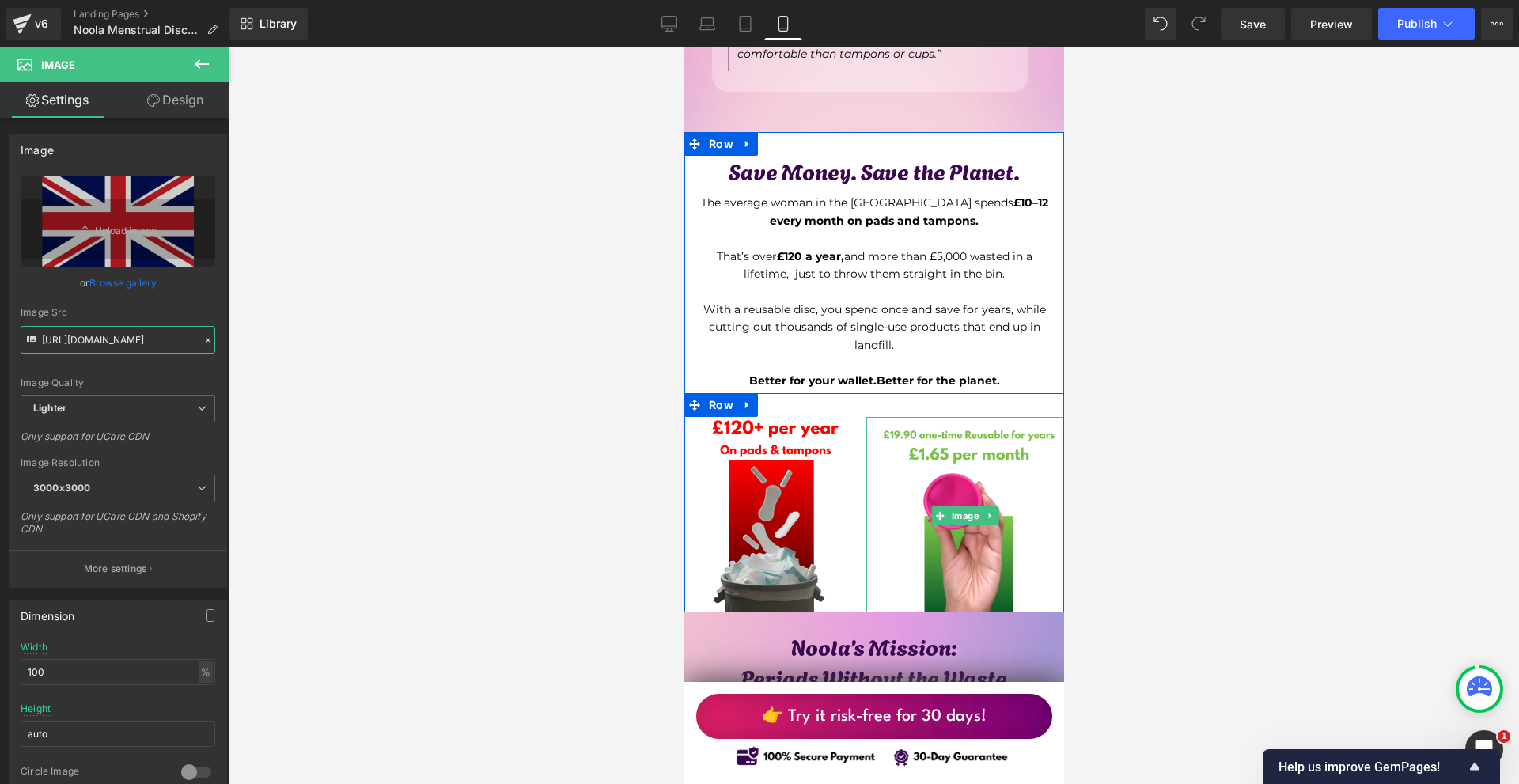
scroll to position [6060, 0]
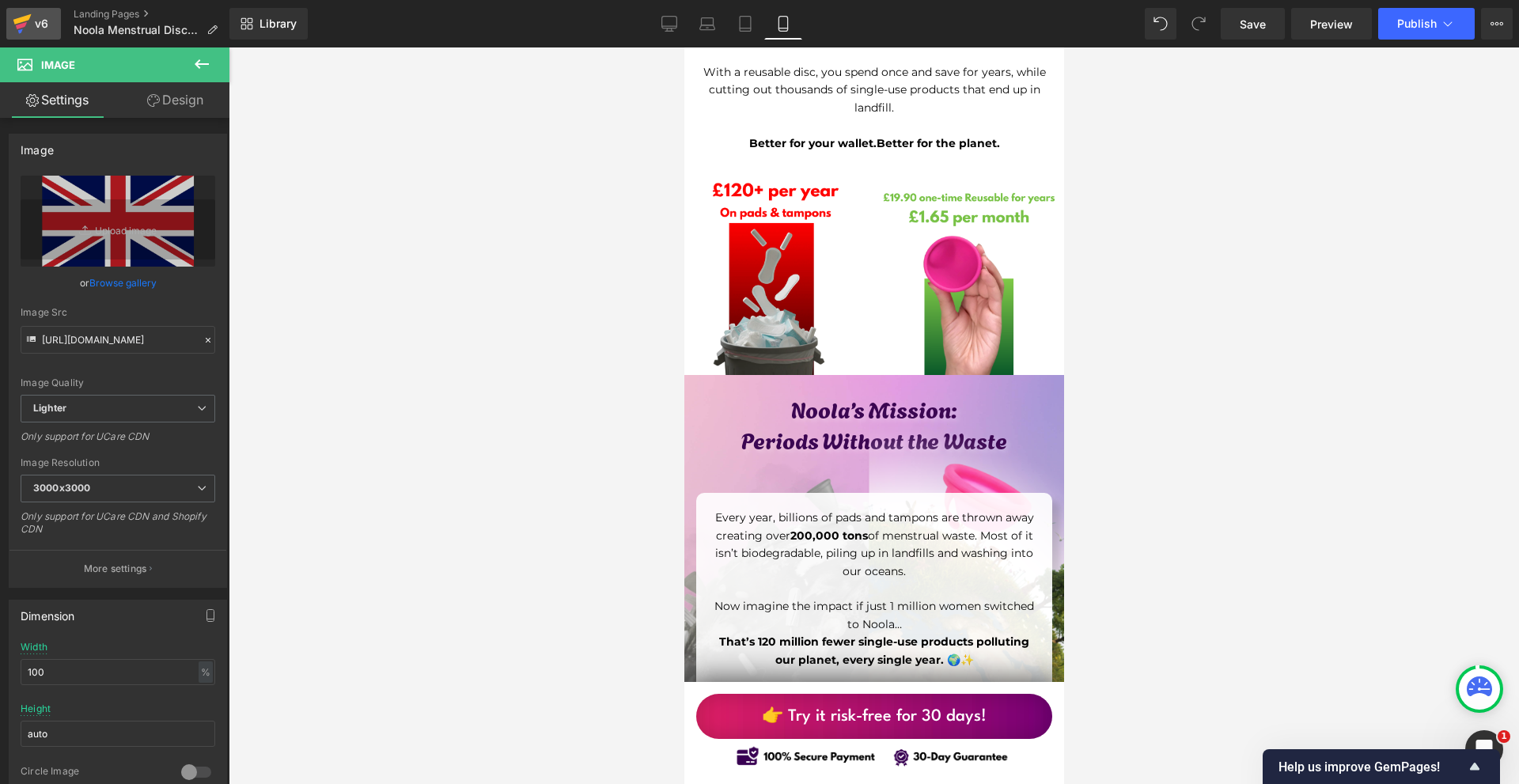
click at [38, 13] on div "v6" at bounding box center [41, 23] width 20 height 21
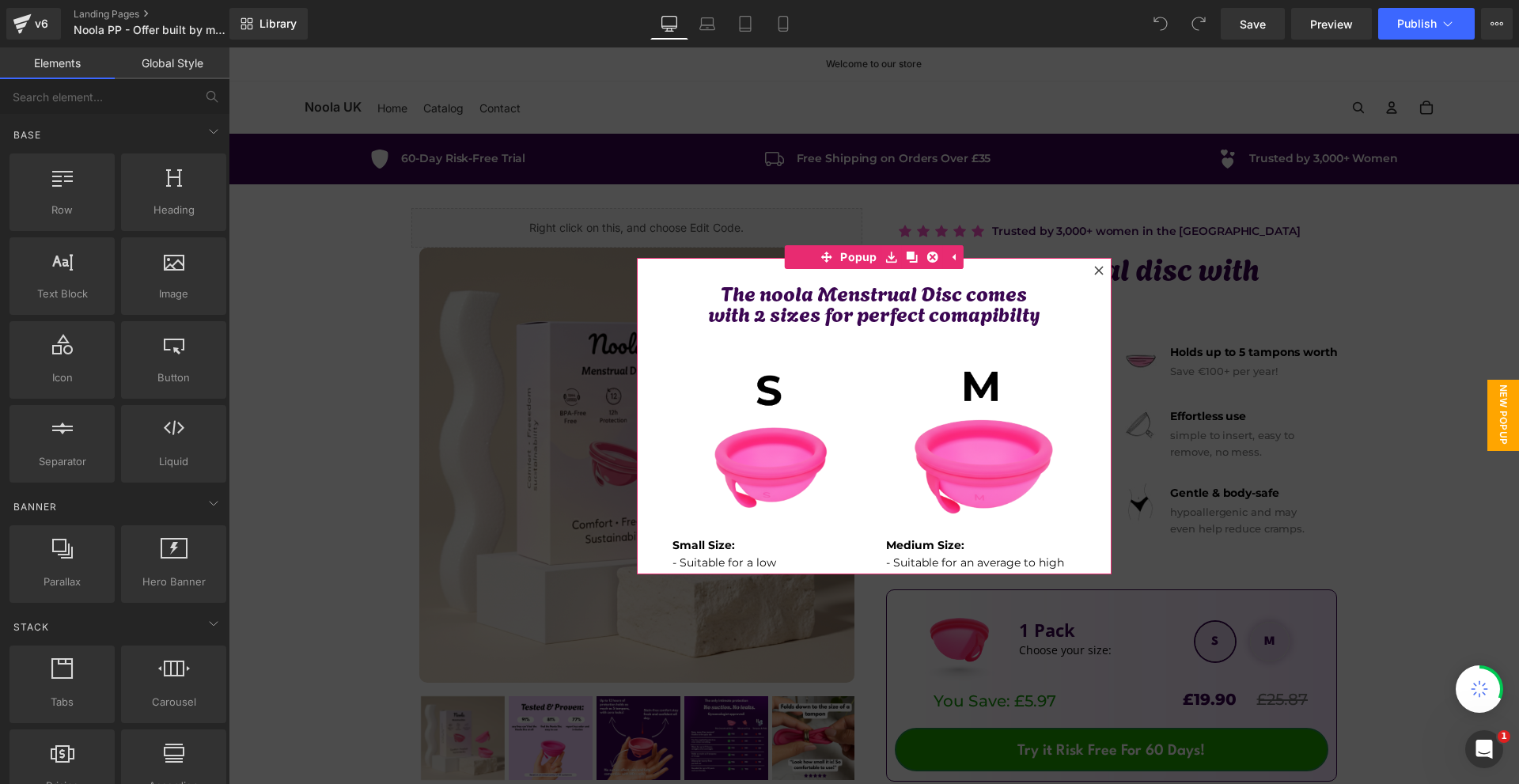
click at [1097, 267] on icon at bounding box center [1098, 270] width 9 height 9
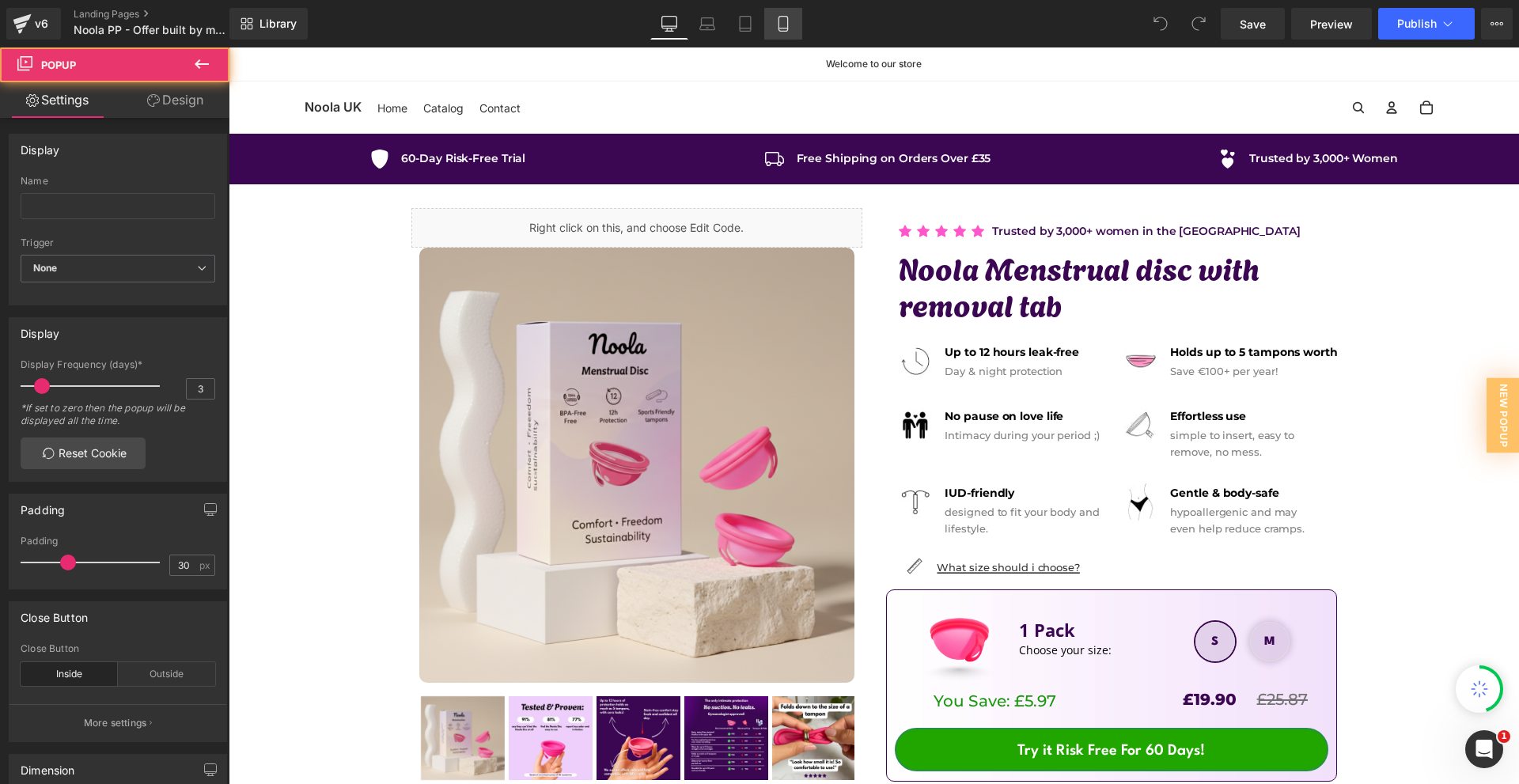
click at [781, 16] on icon at bounding box center [783, 24] width 16 height 16
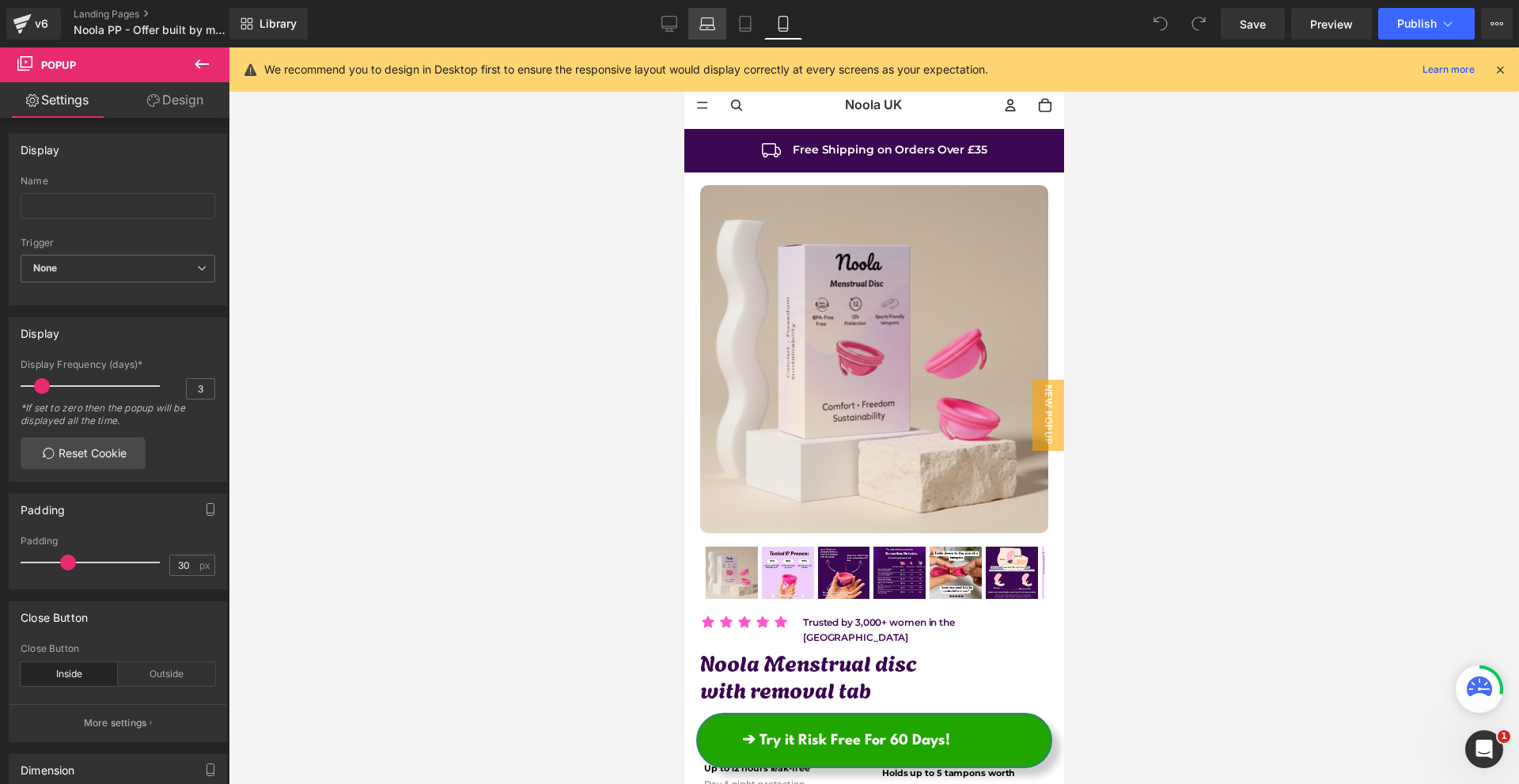
click at [691, 22] on link "Laptop" at bounding box center [707, 23] width 38 height 31
click at [664, 17] on icon at bounding box center [670, 24] width 16 height 16
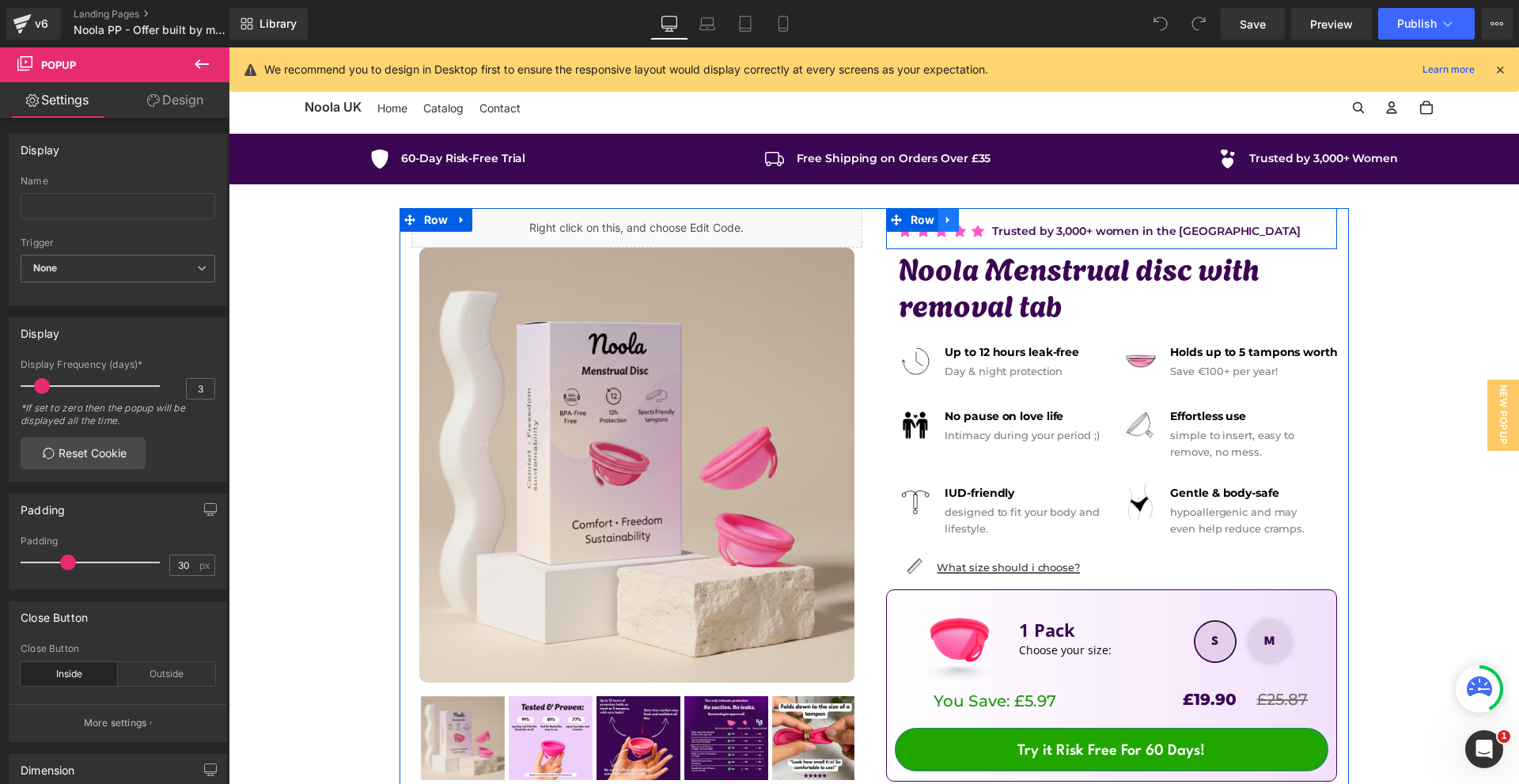
click at [949, 217] on icon at bounding box center [948, 219] width 11 height 12
click at [947, 219] on icon at bounding box center [948, 219] width 11 height 11
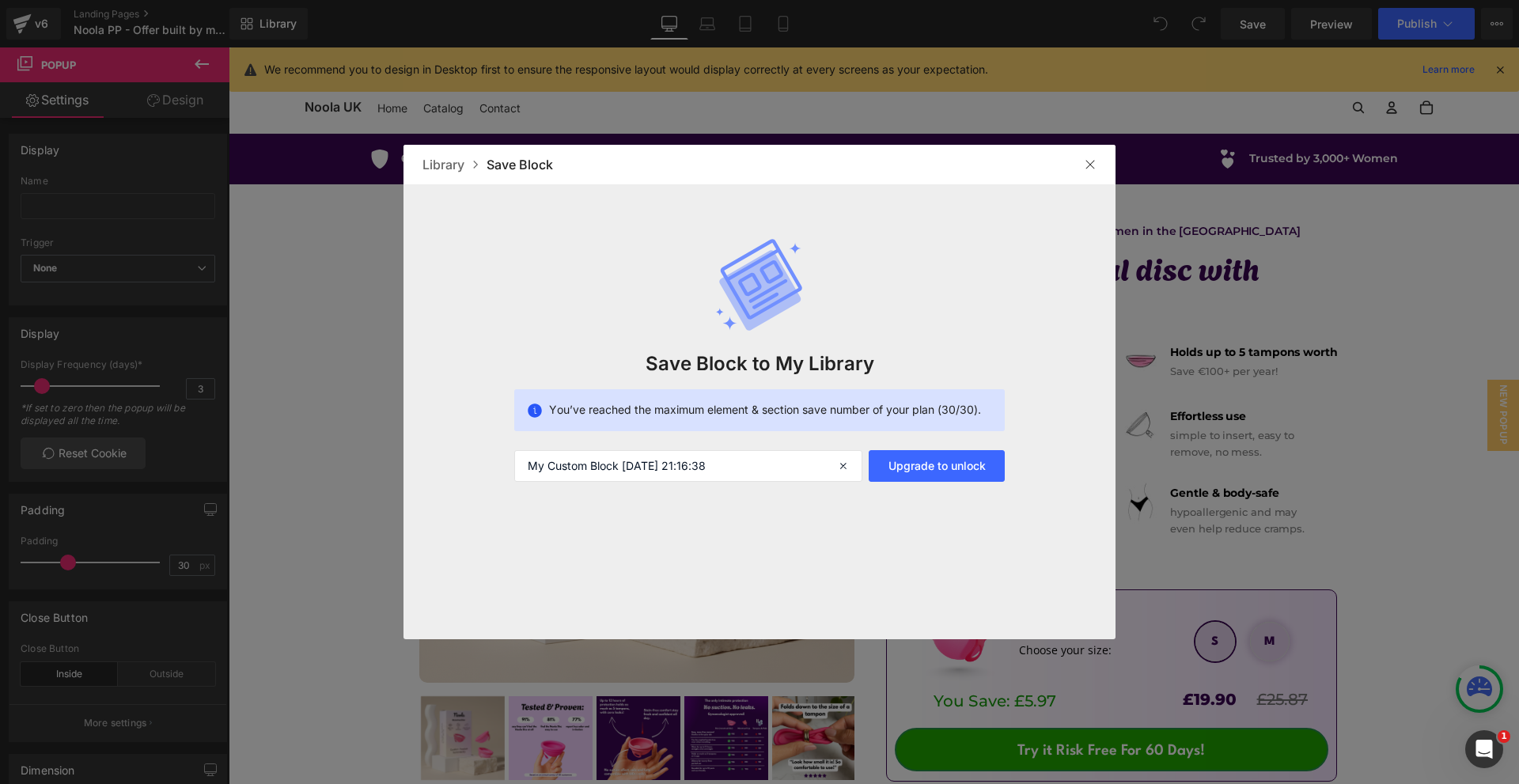
drag, startPoint x: 1097, startPoint y: 166, endPoint x: 533, endPoint y: 92, distance: 568.8
click at [1097, 166] on div at bounding box center [1090, 165] width 25 height 25
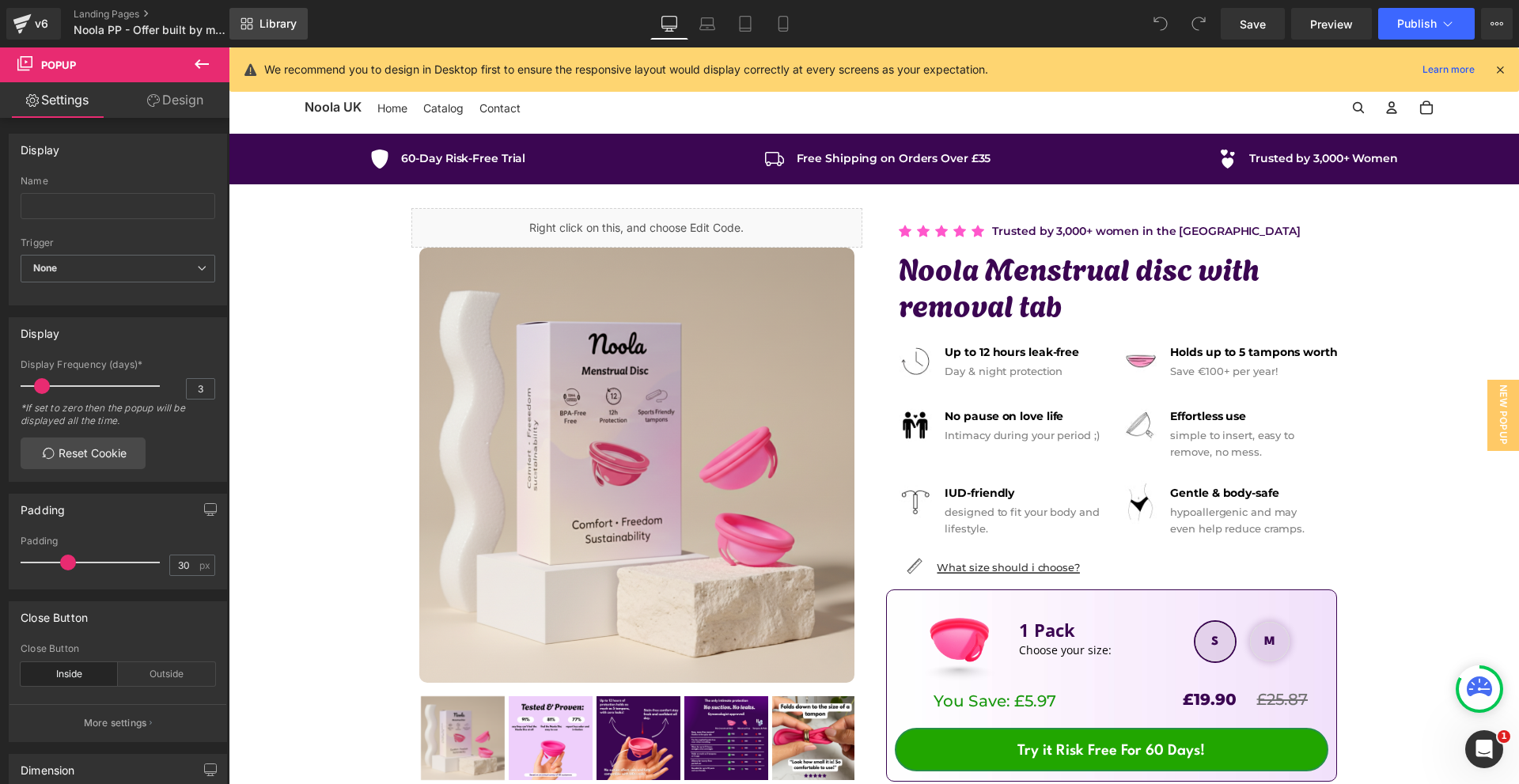
click at [281, 33] on link "Library" at bounding box center [268, 23] width 78 height 31
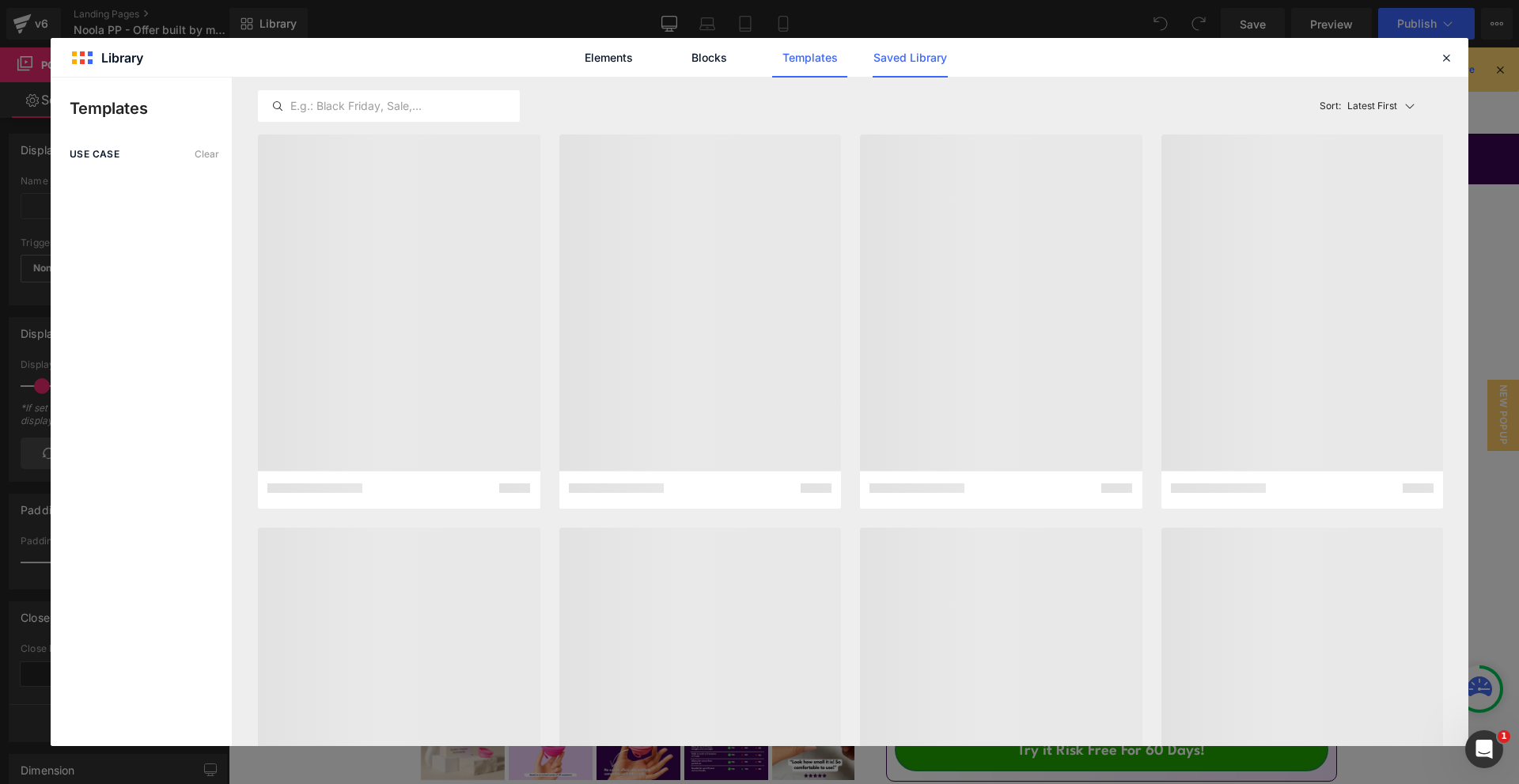
click at [895, 71] on link "Saved Library" at bounding box center [910, 57] width 75 height 39
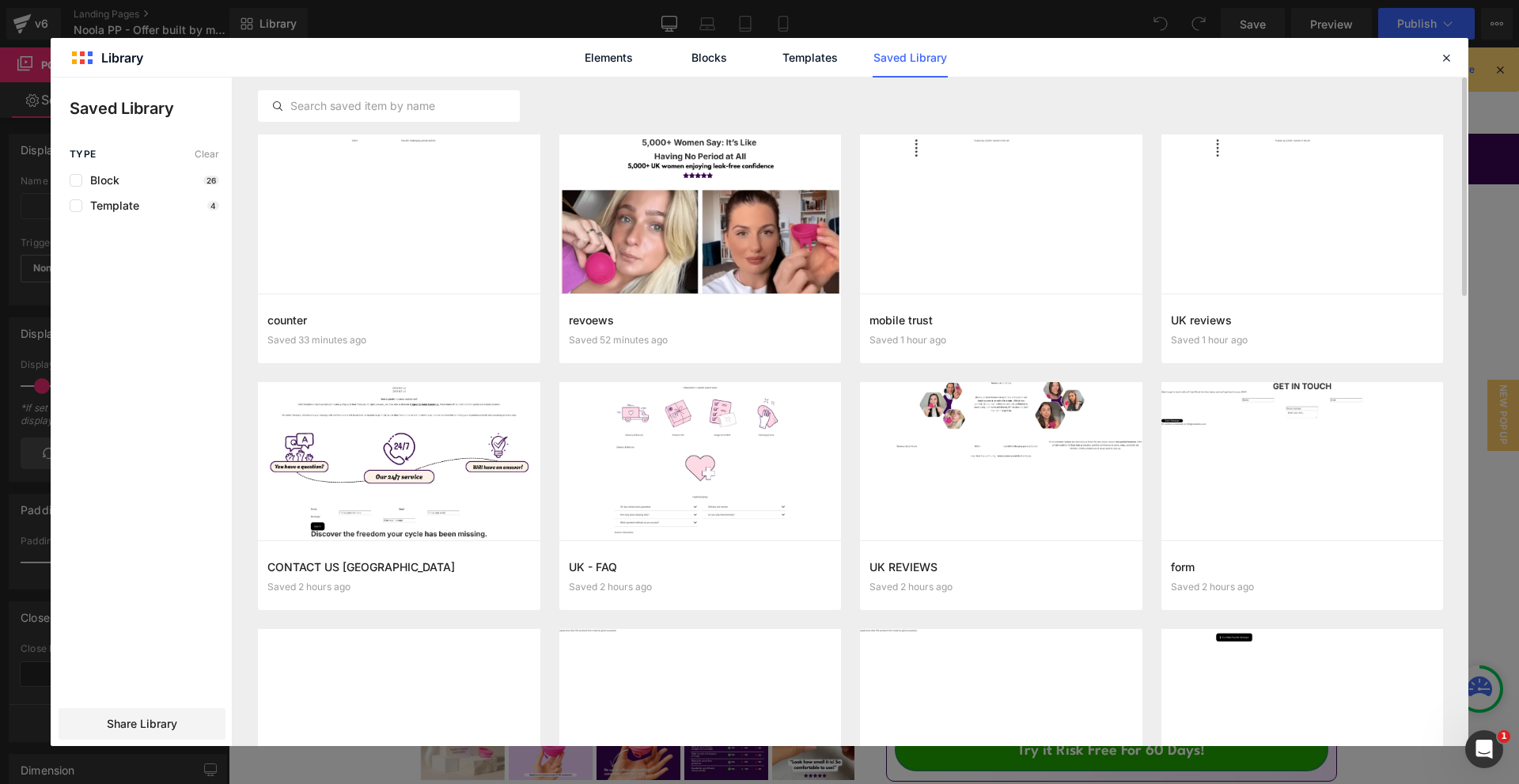
scroll to position [198, 0]
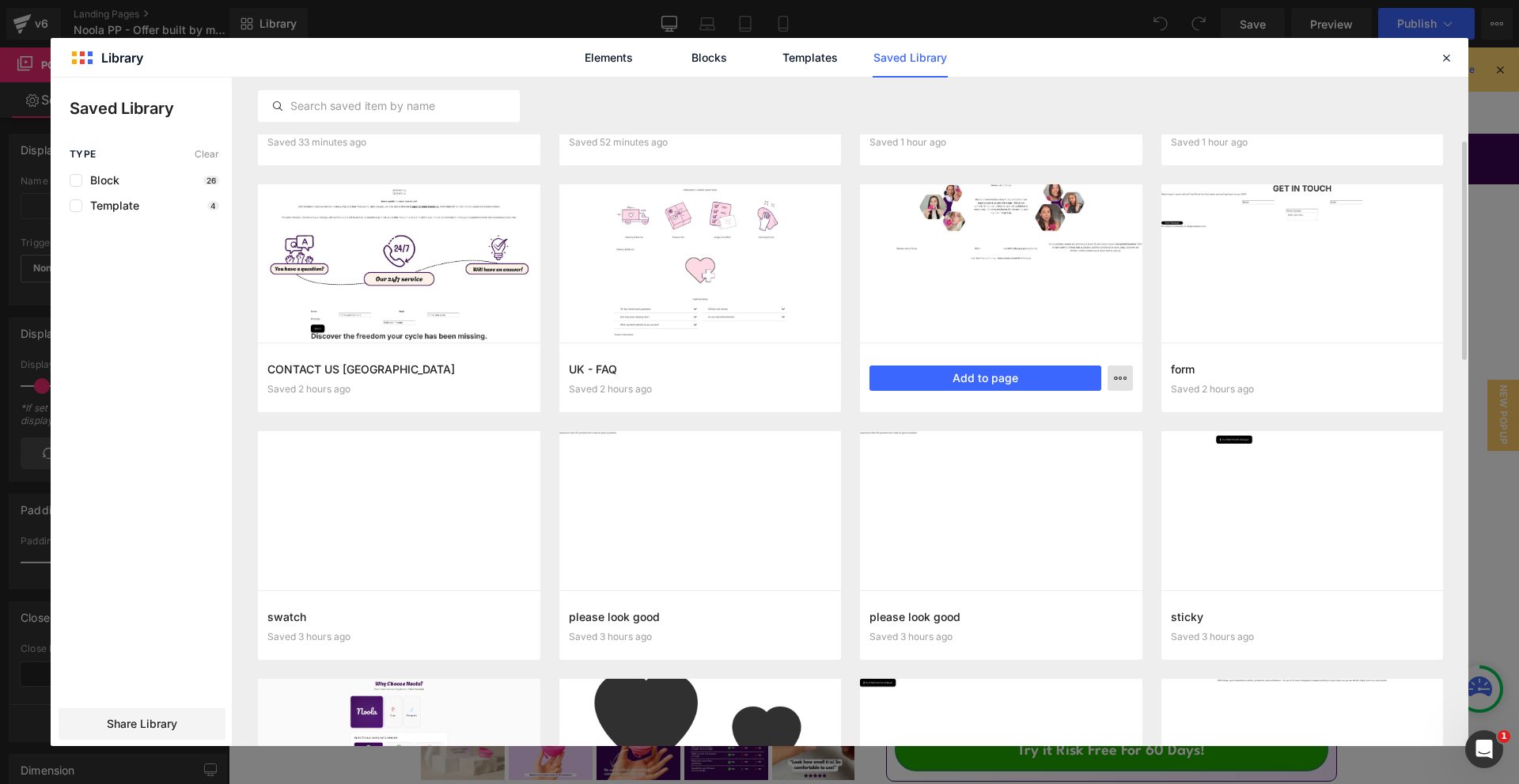
click at [1116, 379] on icon "button" at bounding box center [1120, 378] width 13 height 13
click at [1016, 439] on p "Delete" at bounding box center [1000, 447] width 33 height 14
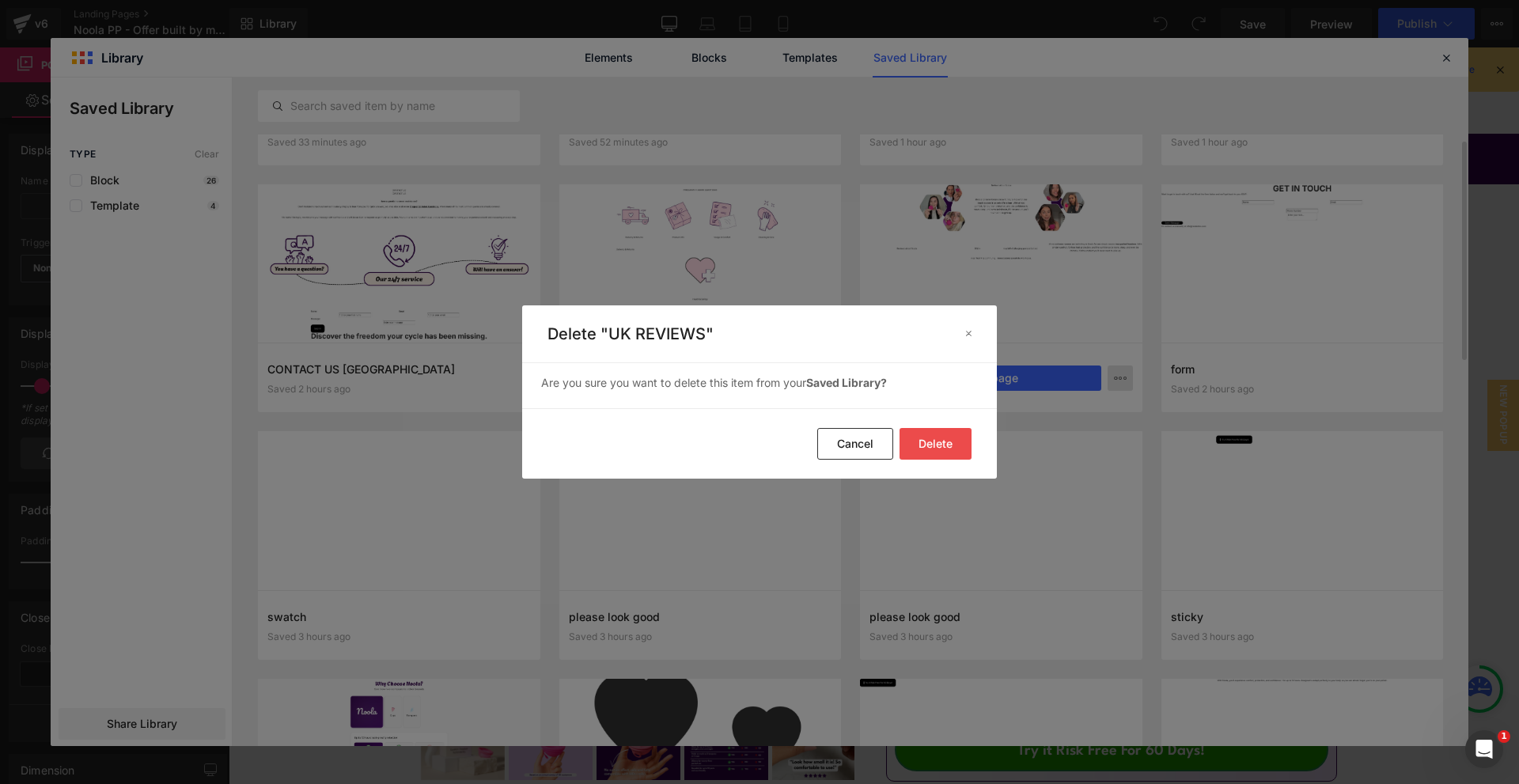
click at [934, 445] on button "Delete" at bounding box center [935, 443] width 72 height 31
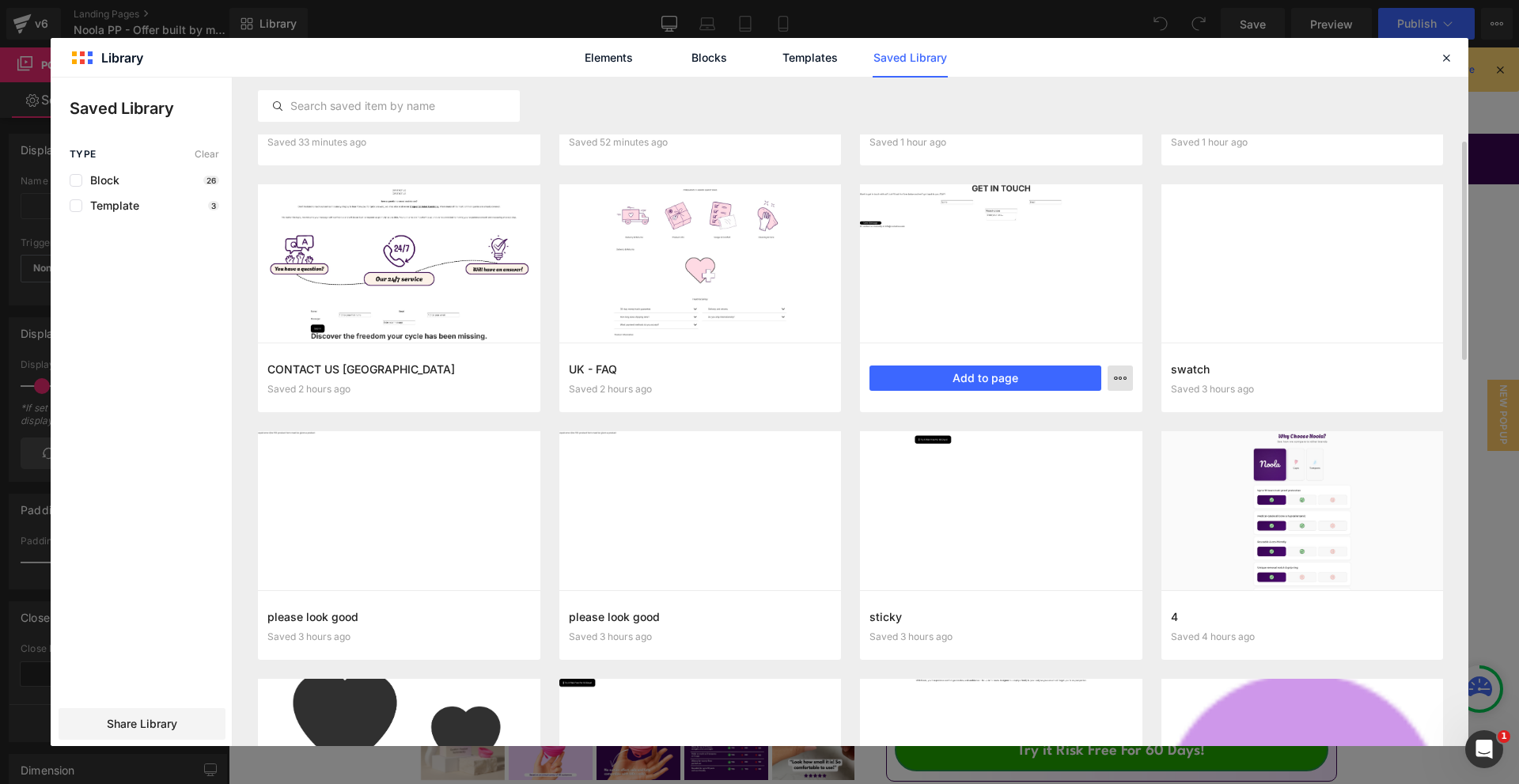
click at [1112, 377] on button "button" at bounding box center [1120, 378] width 25 height 25
click at [1016, 439] on p "Delete" at bounding box center [1000, 447] width 33 height 14
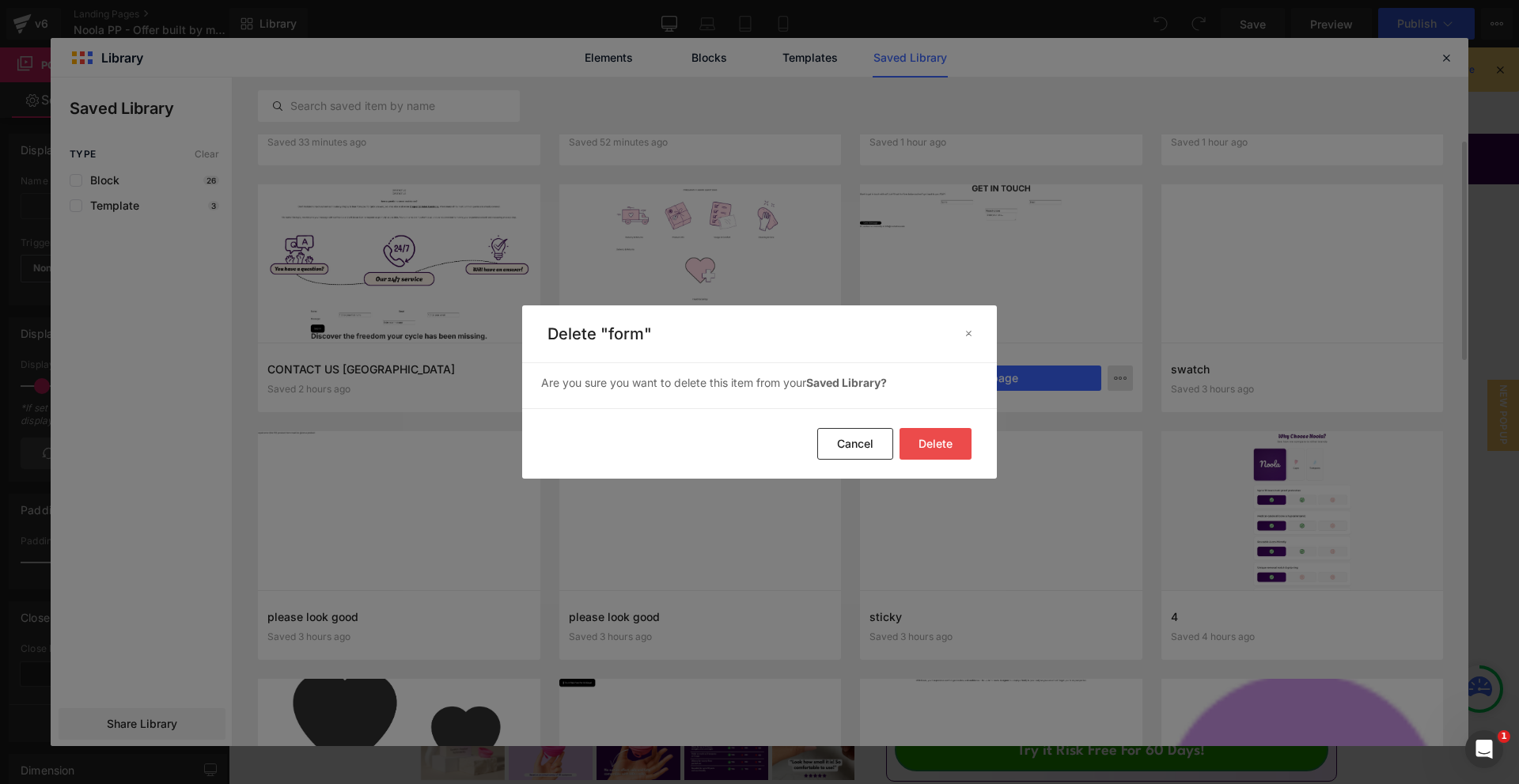
click at [922, 447] on button "Delete" at bounding box center [935, 443] width 72 height 31
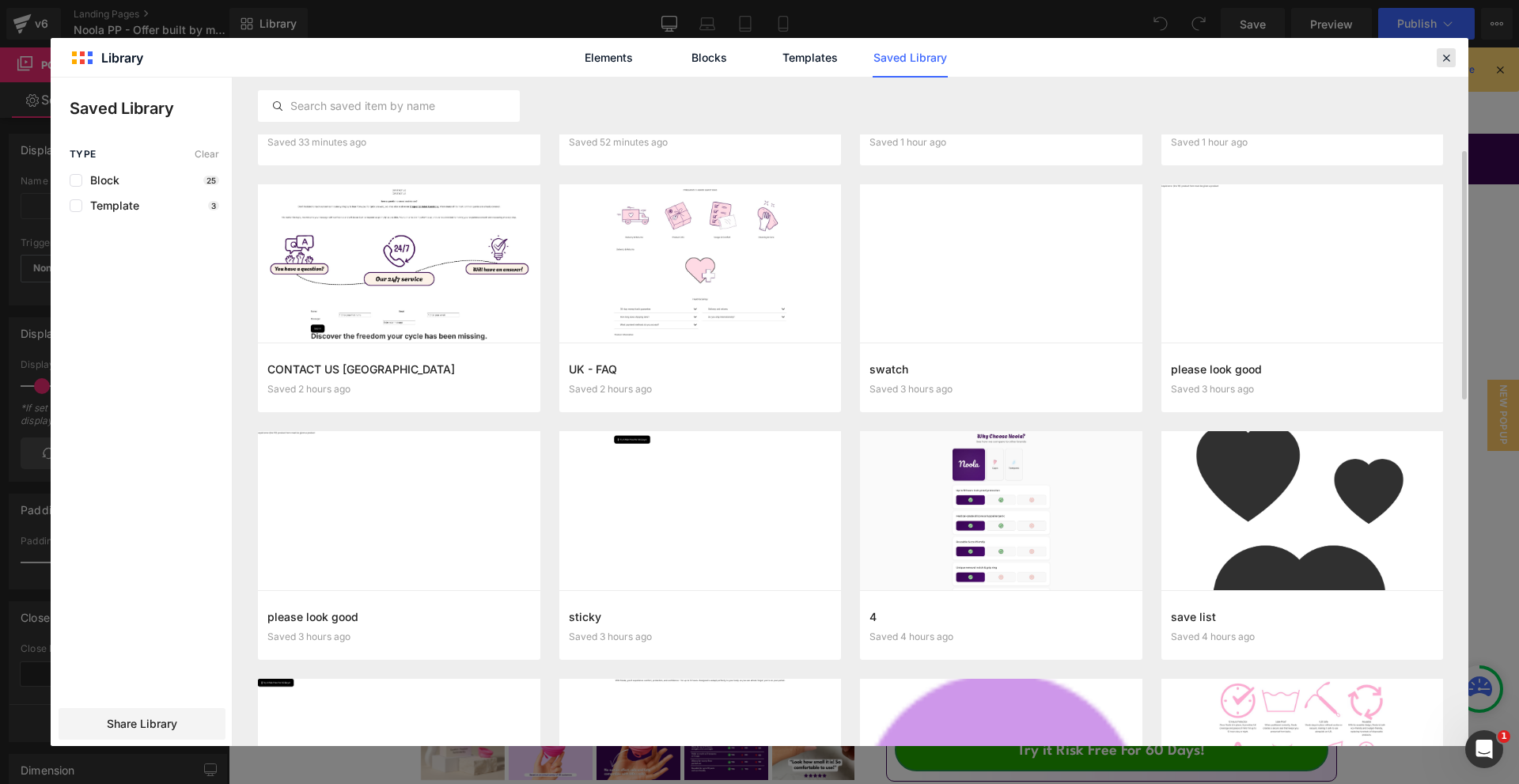
click at [1443, 58] on icon at bounding box center [1446, 58] width 14 height 14
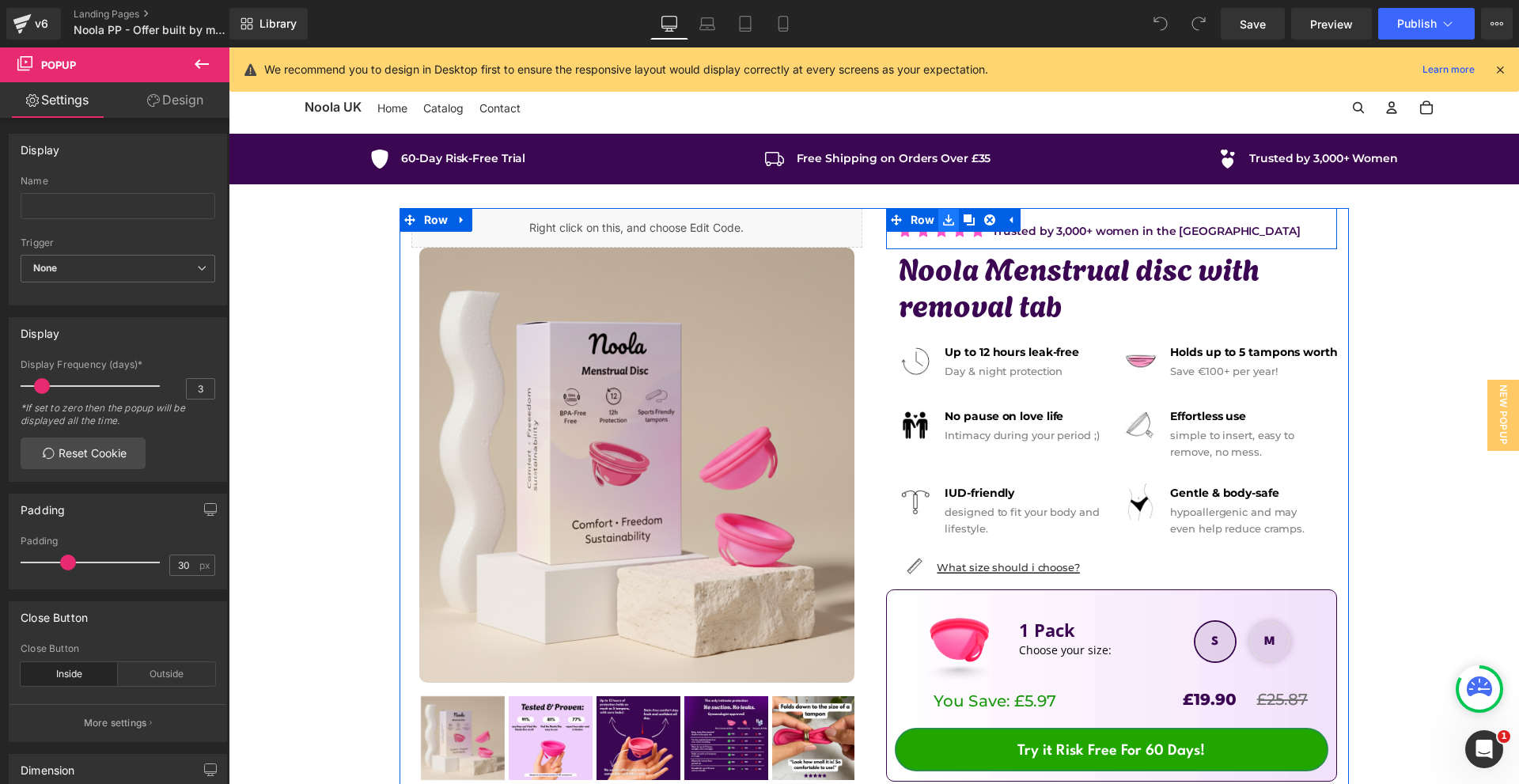
click at [949, 222] on icon at bounding box center [948, 219] width 11 height 11
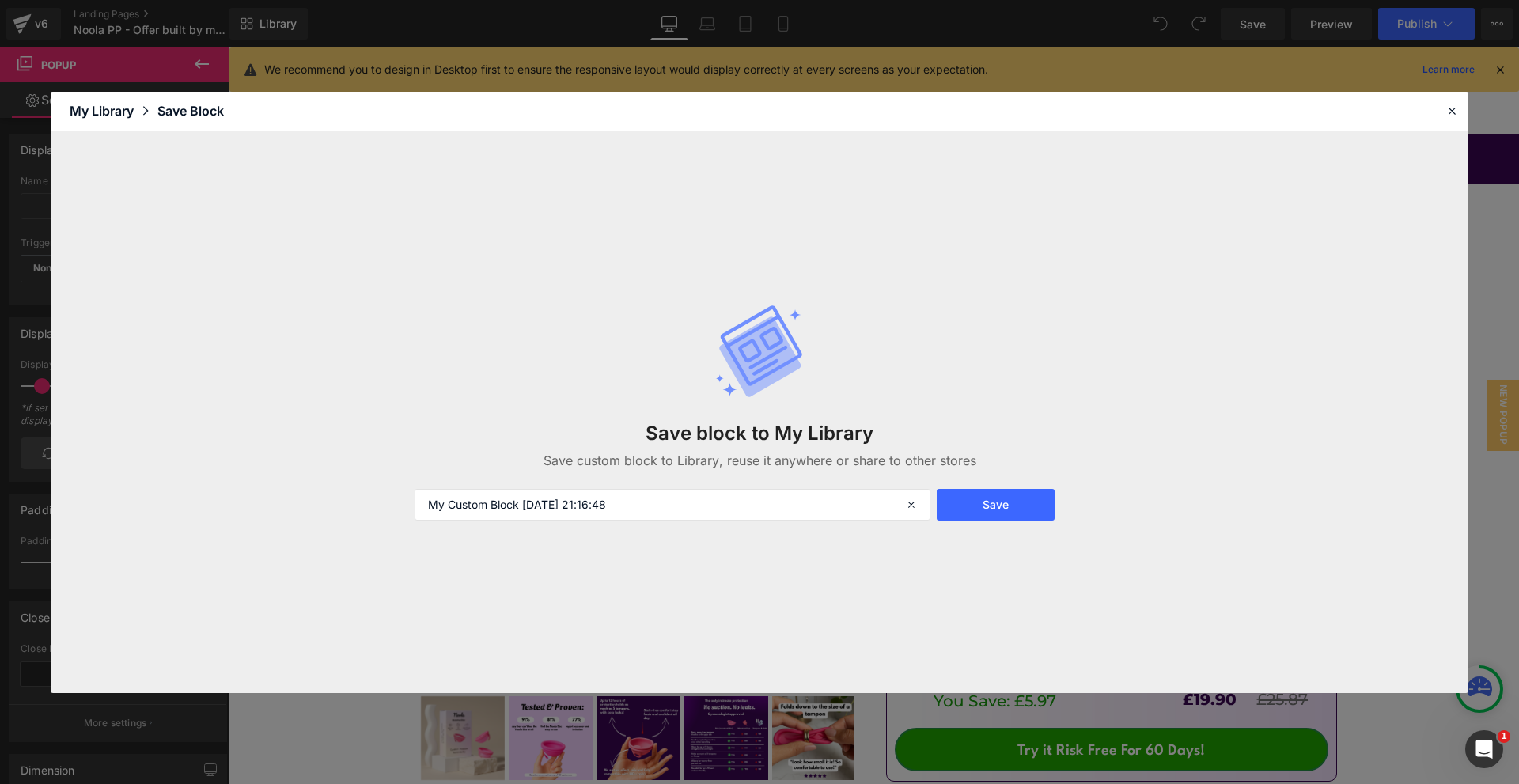
click at [731, 487] on div "Save block to My Library Save custom block to Library, reuse it anywhere or sha…" at bounding box center [759, 412] width 709 height 280
click at [729, 494] on input "My Custom Block 2025-09-28 21:16:48" at bounding box center [672, 504] width 516 height 31
click at [727, 497] on input "My Custom Block 2025-09-28 21:16:48" at bounding box center [672, 504] width 516 height 31
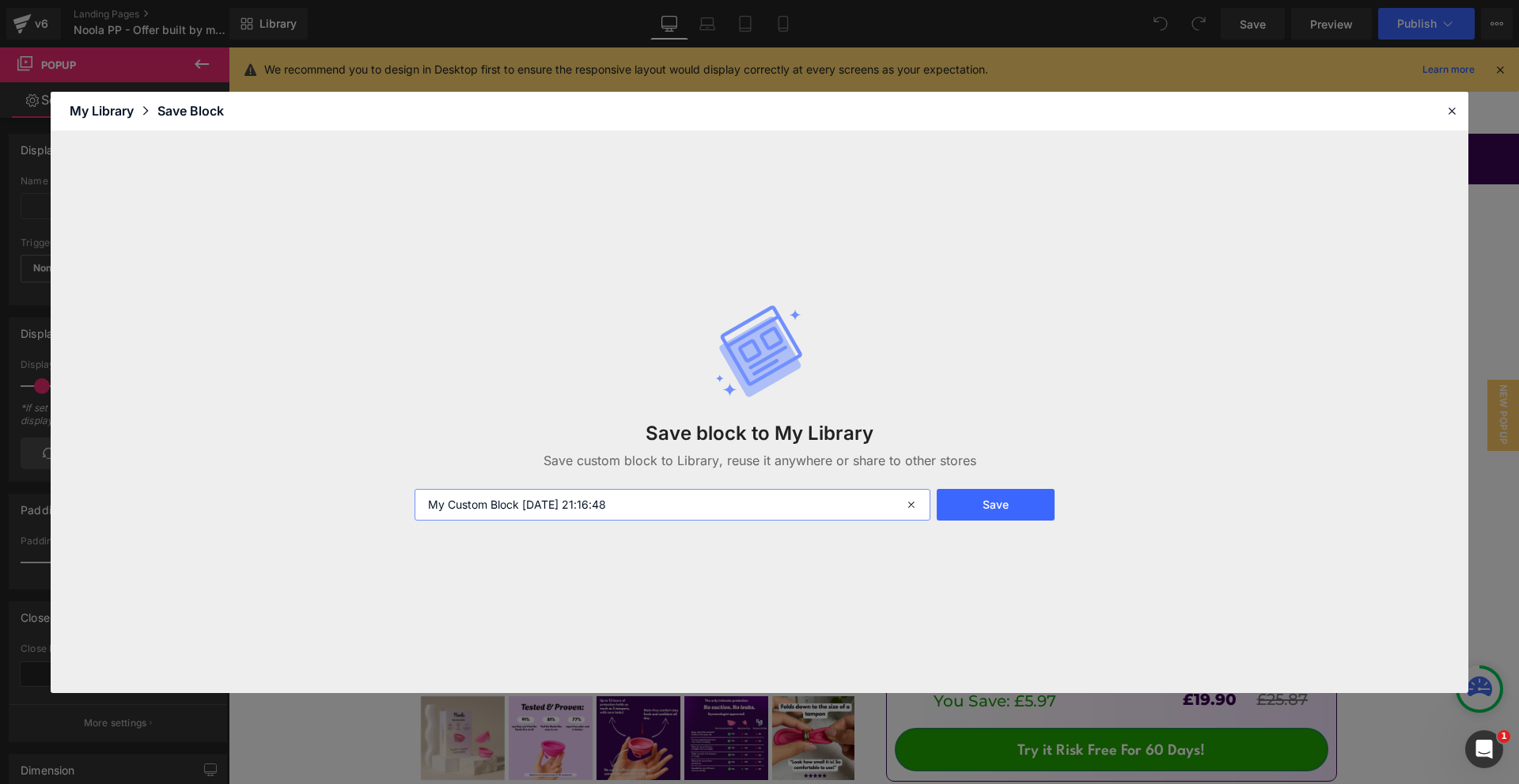
click at [727, 497] on input "My Custom Block 2025-09-28 21:16:48" at bounding box center [672, 504] width 516 height 31
type input "gépes"
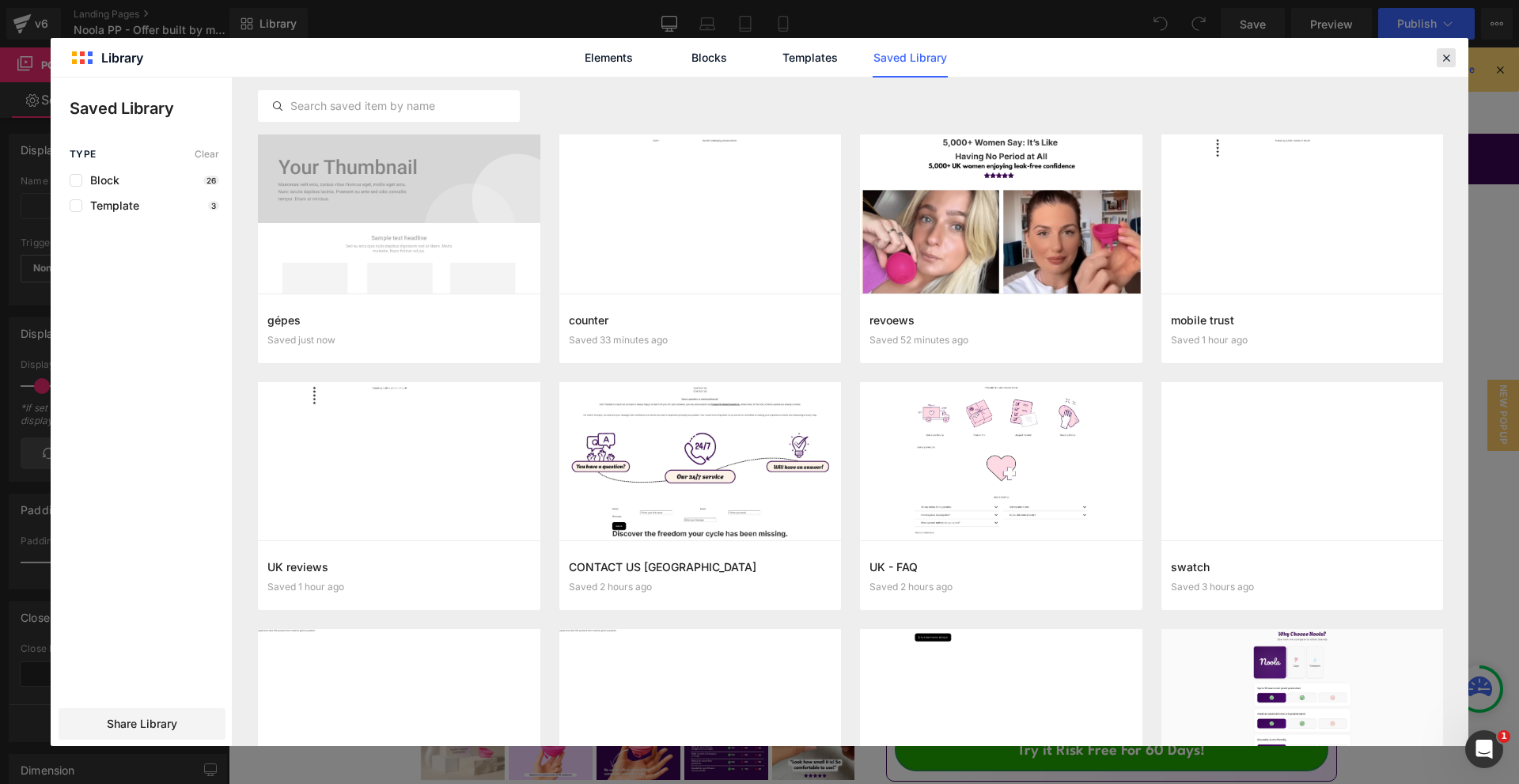
click at [1451, 59] on icon at bounding box center [1446, 58] width 14 height 14
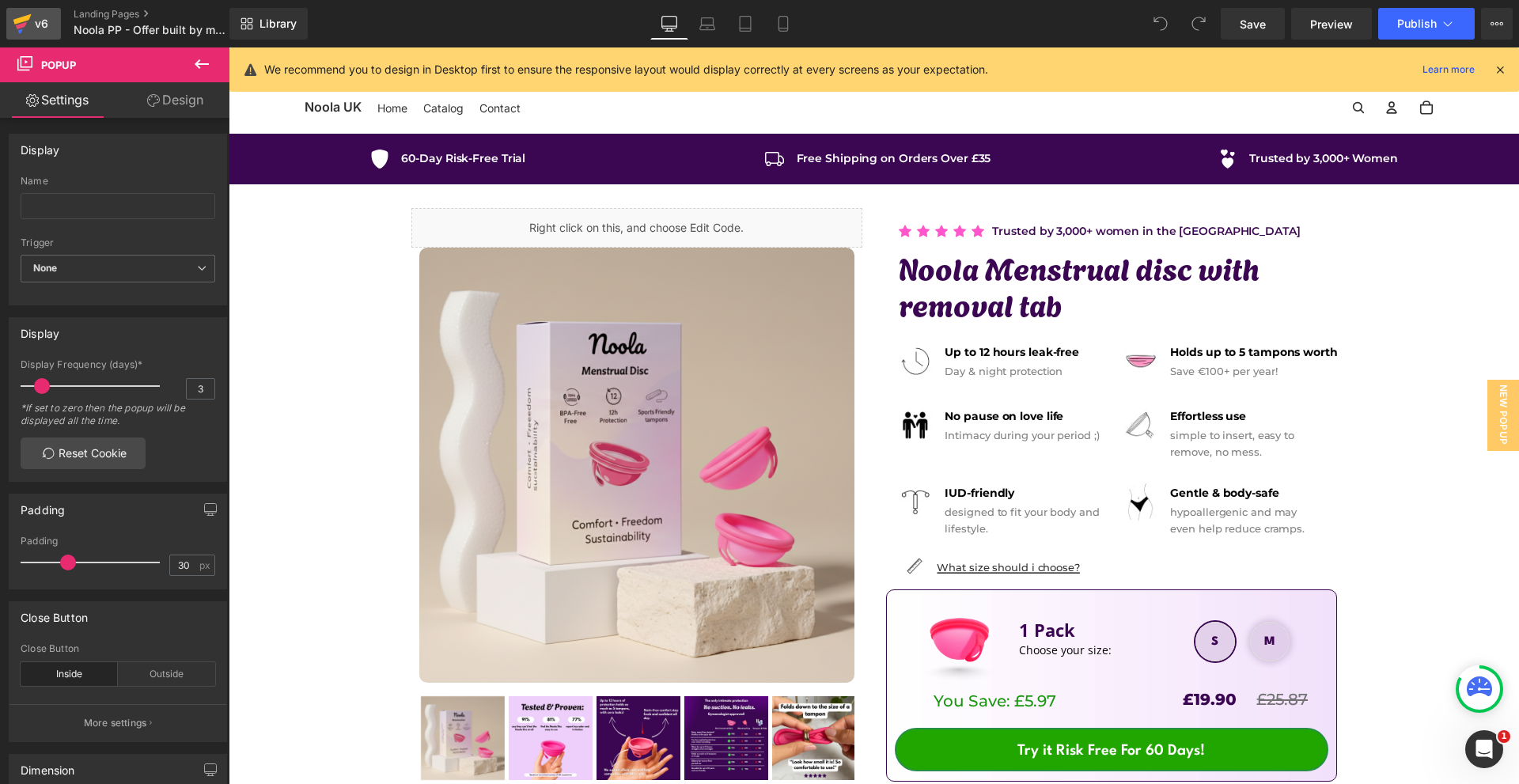
click at [34, 19] on div "v6" at bounding box center [41, 23] width 20 height 21
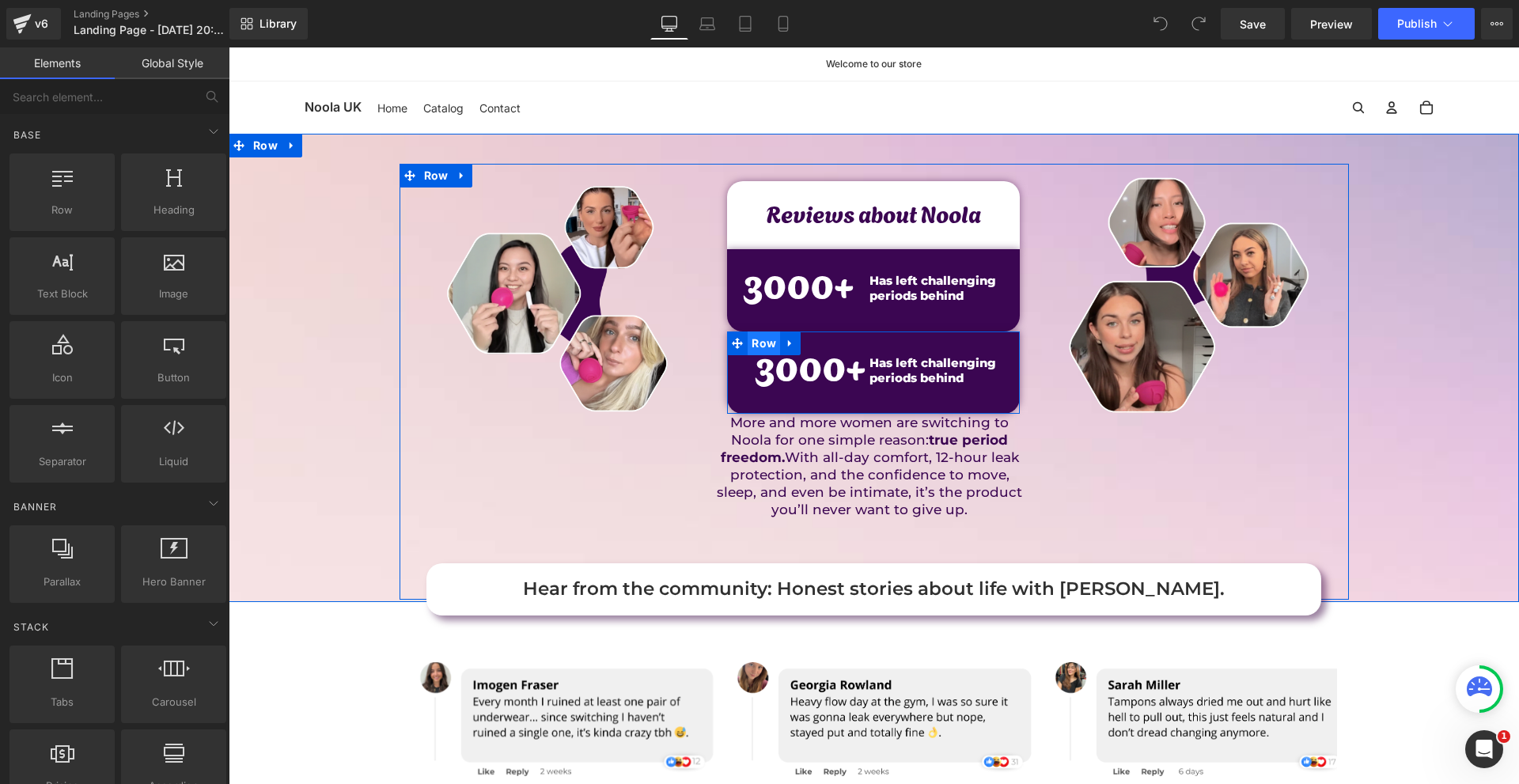
click at [754, 344] on span "Row" at bounding box center [764, 343] width 32 height 24
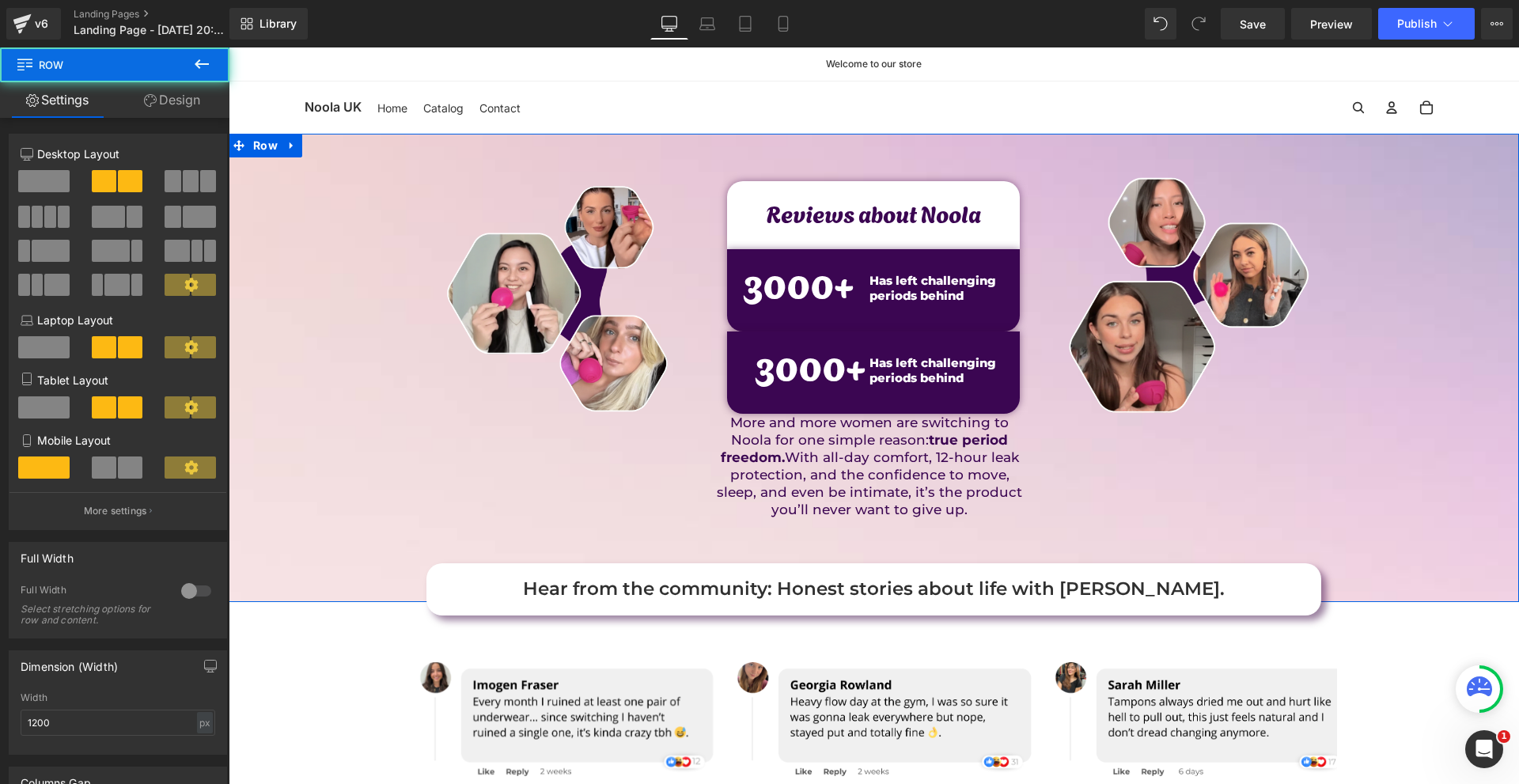
click at [201, 115] on link "Design" at bounding box center [172, 100] width 115 height 36
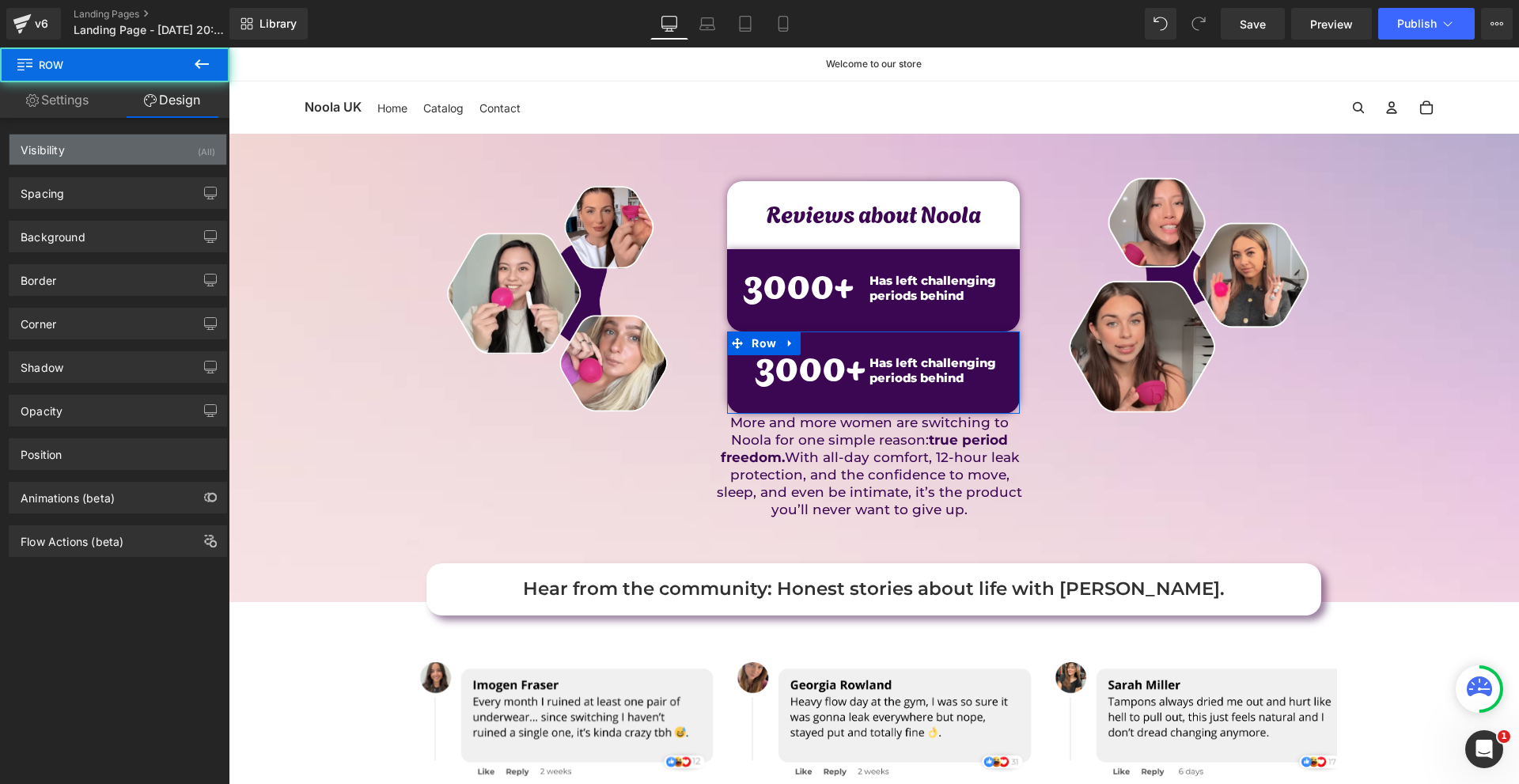
click at [110, 151] on div "Visibility (All)" at bounding box center [118, 149] width 217 height 30
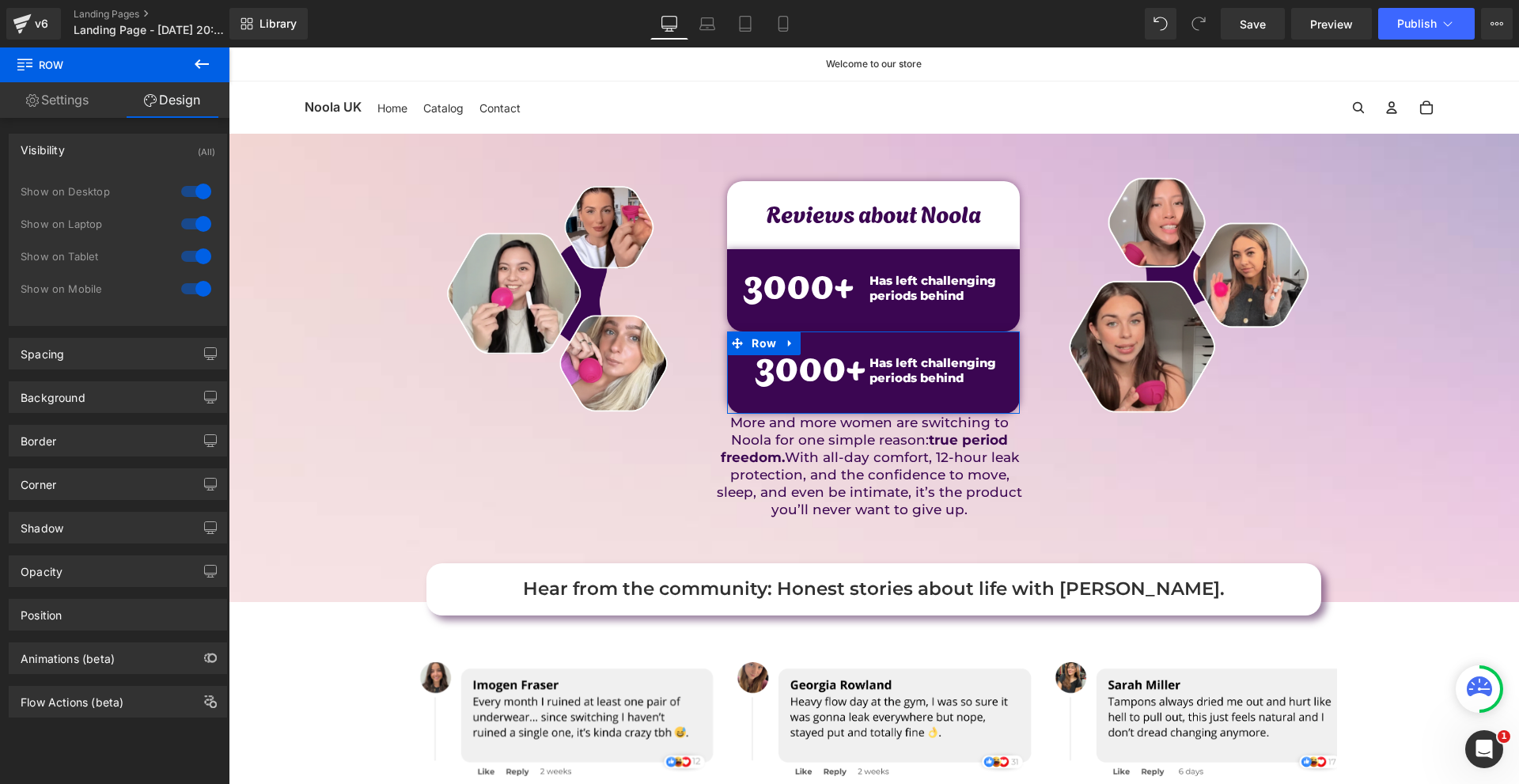
drag, startPoint x: 188, startPoint y: 187, endPoint x: 191, endPoint y: 218, distance: 31.1
click at [187, 189] on div at bounding box center [196, 192] width 38 height 25
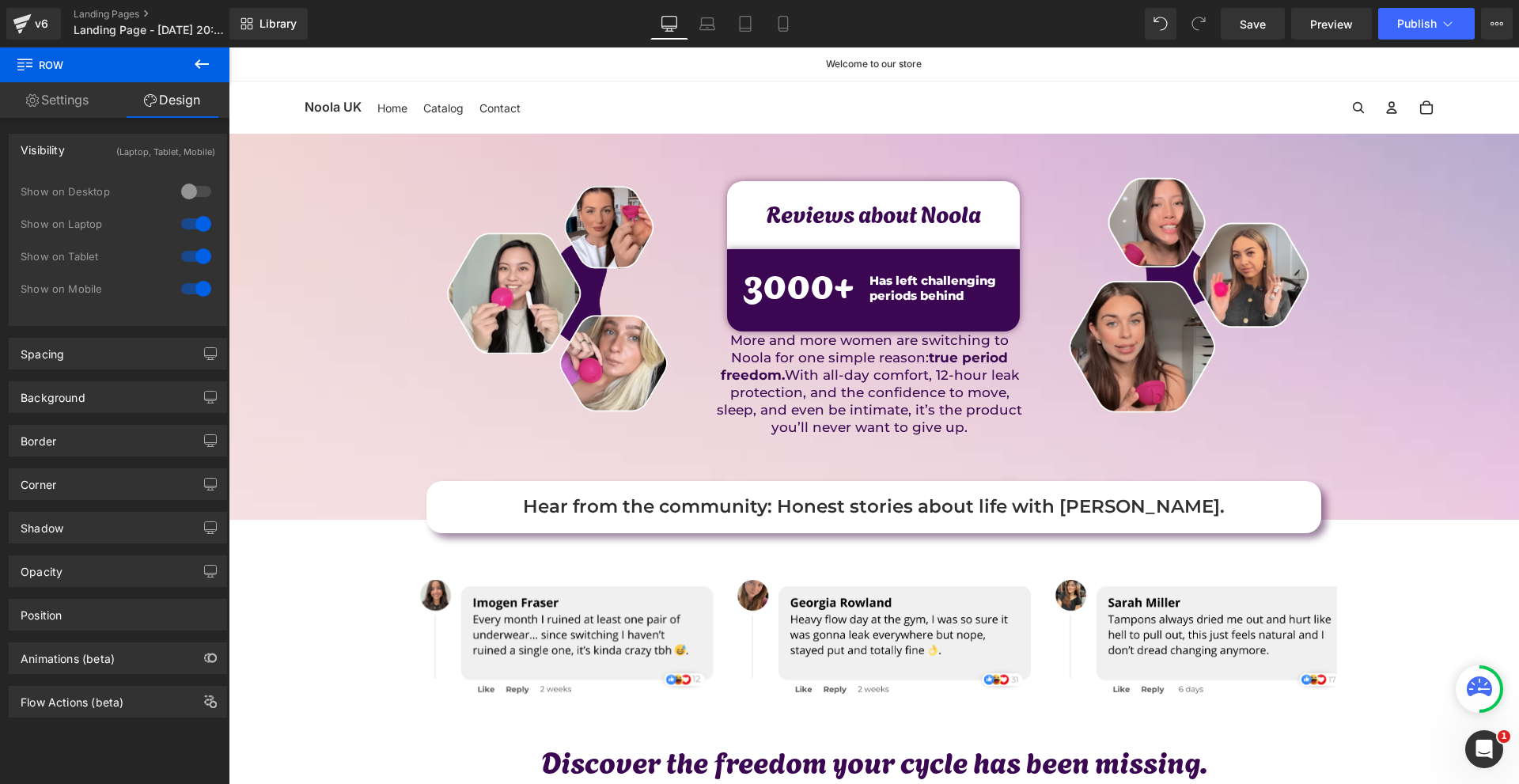
drag, startPoint x: 191, startPoint y: 218, endPoint x: 8, endPoint y: 164, distance: 190.8
click at [191, 218] on div at bounding box center [196, 224] width 38 height 25
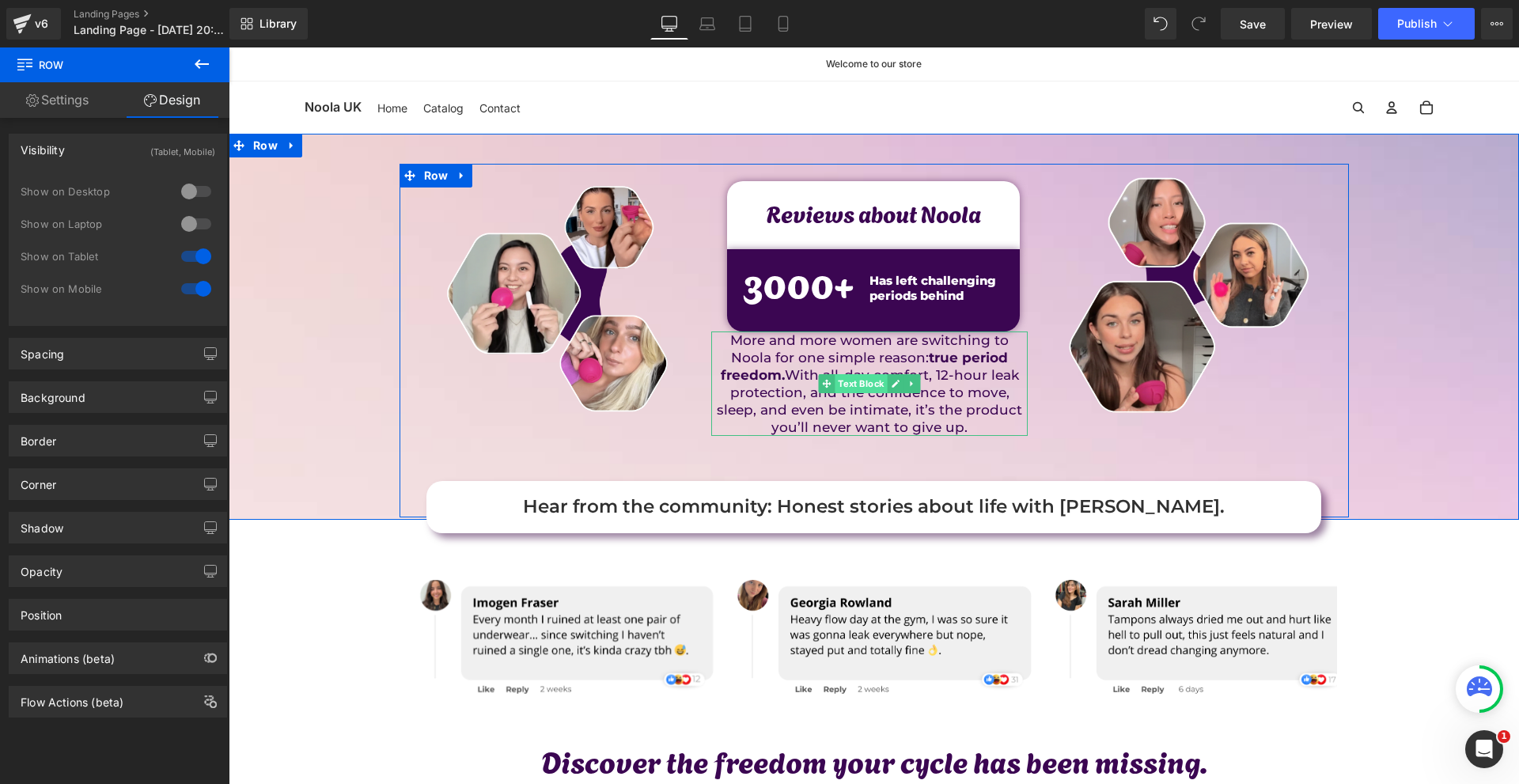
click at [847, 381] on span "Text Block" at bounding box center [861, 383] width 52 height 19
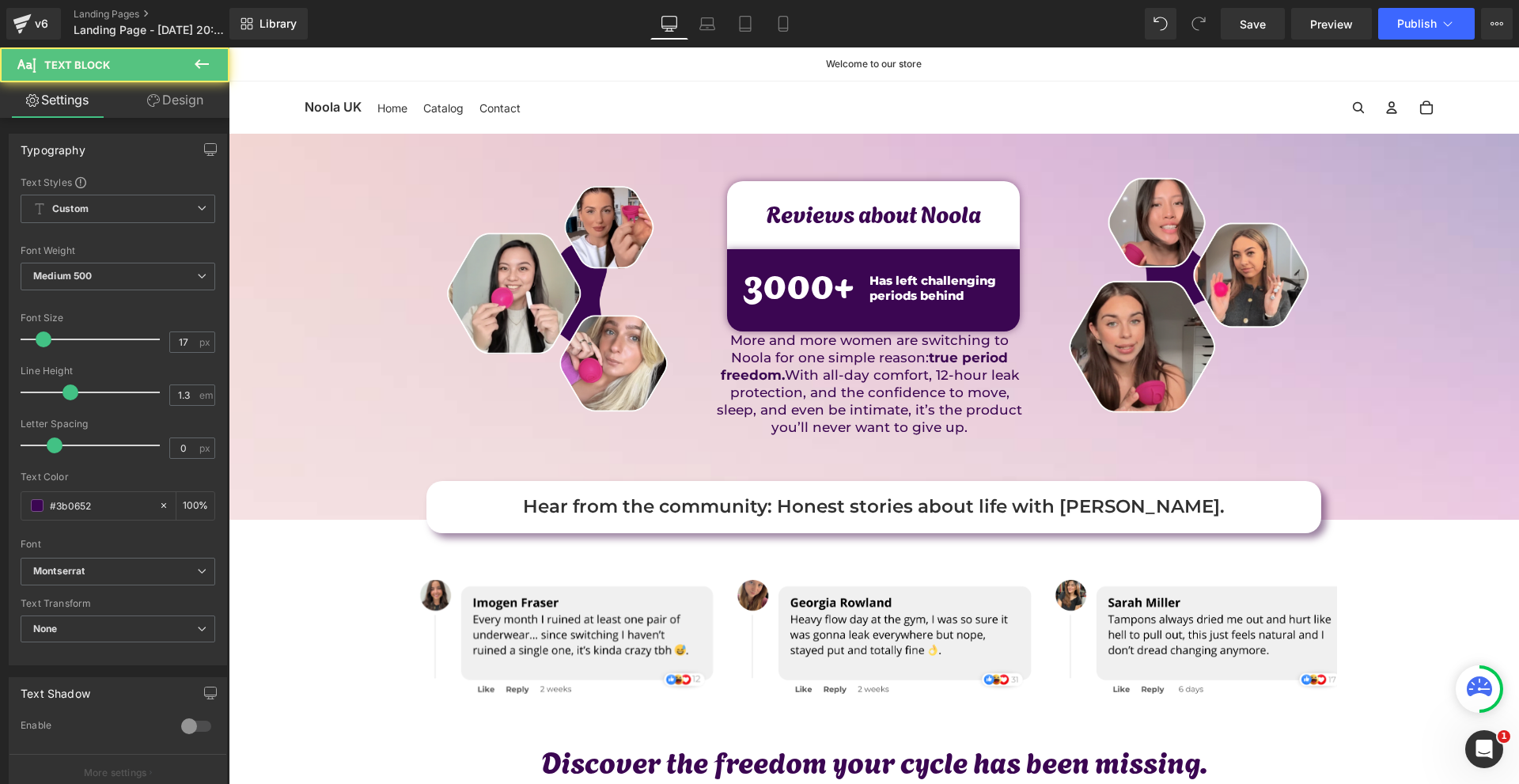
click at [141, 78] on span "Text Block" at bounding box center [95, 64] width 158 height 35
click at [149, 100] on icon at bounding box center [153, 100] width 13 height 13
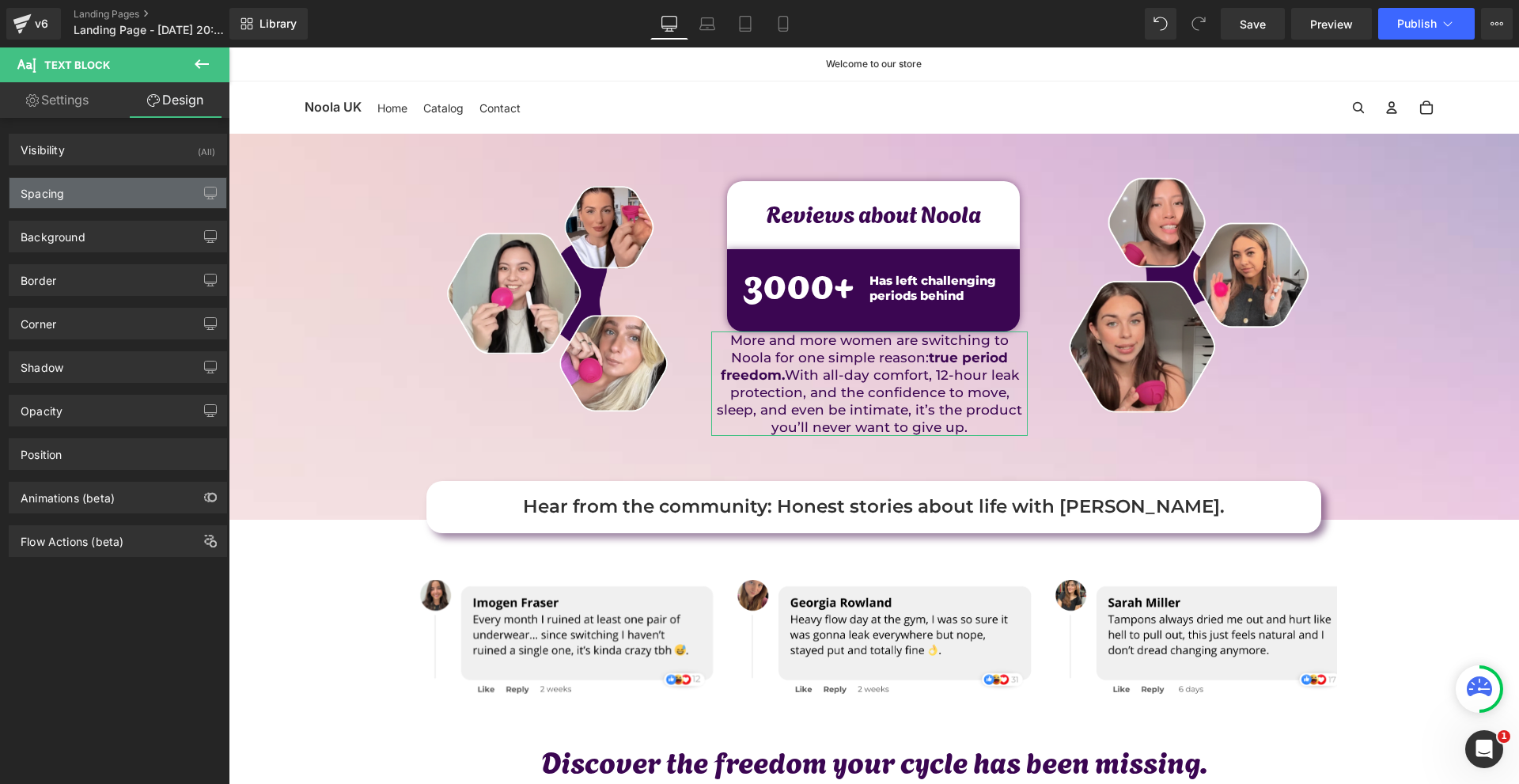
click at [116, 185] on div "Spacing" at bounding box center [118, 193] width 217 height 30
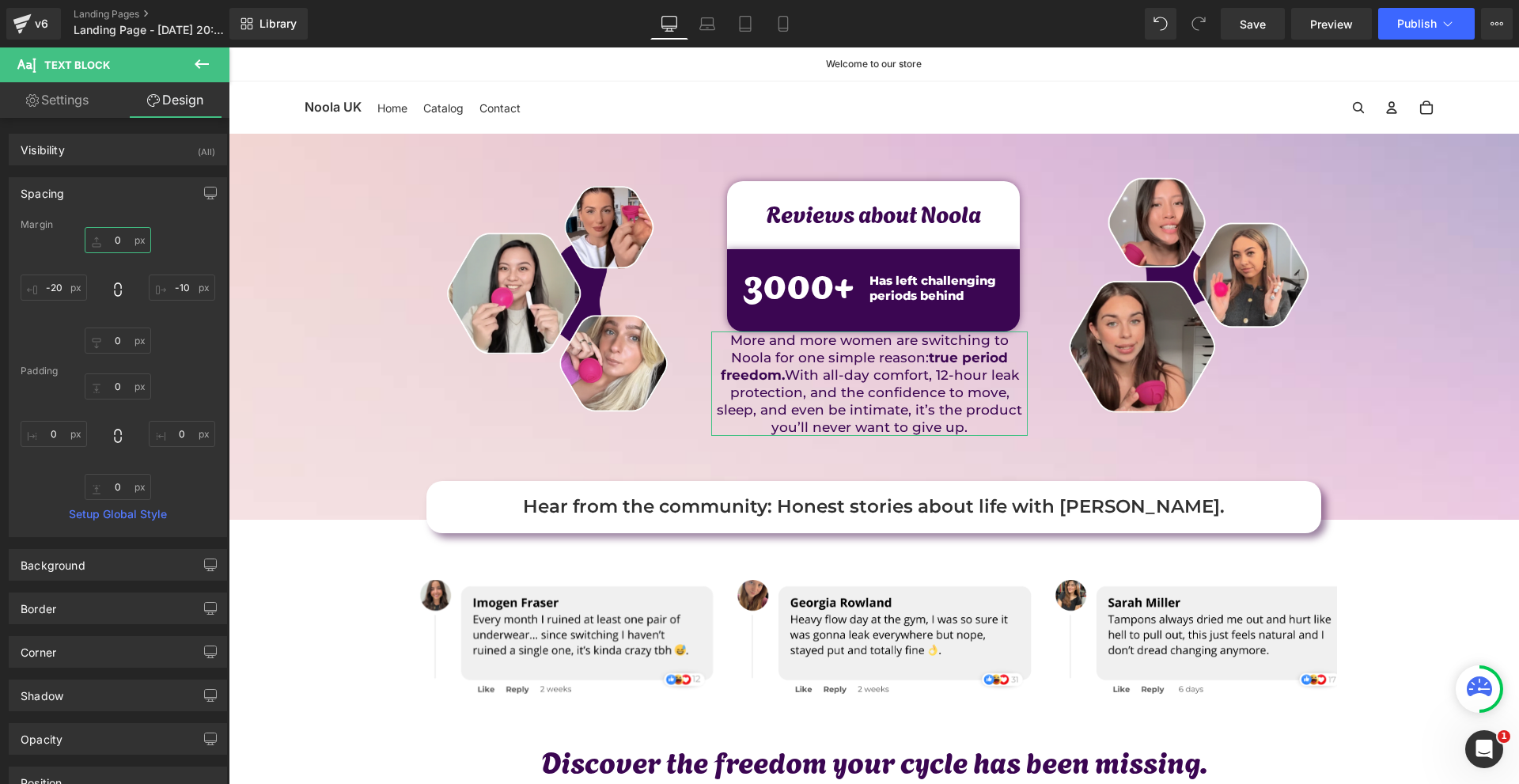
click at [125, 243] on input "0" at bounding box center [118, 240] width 66 height 26
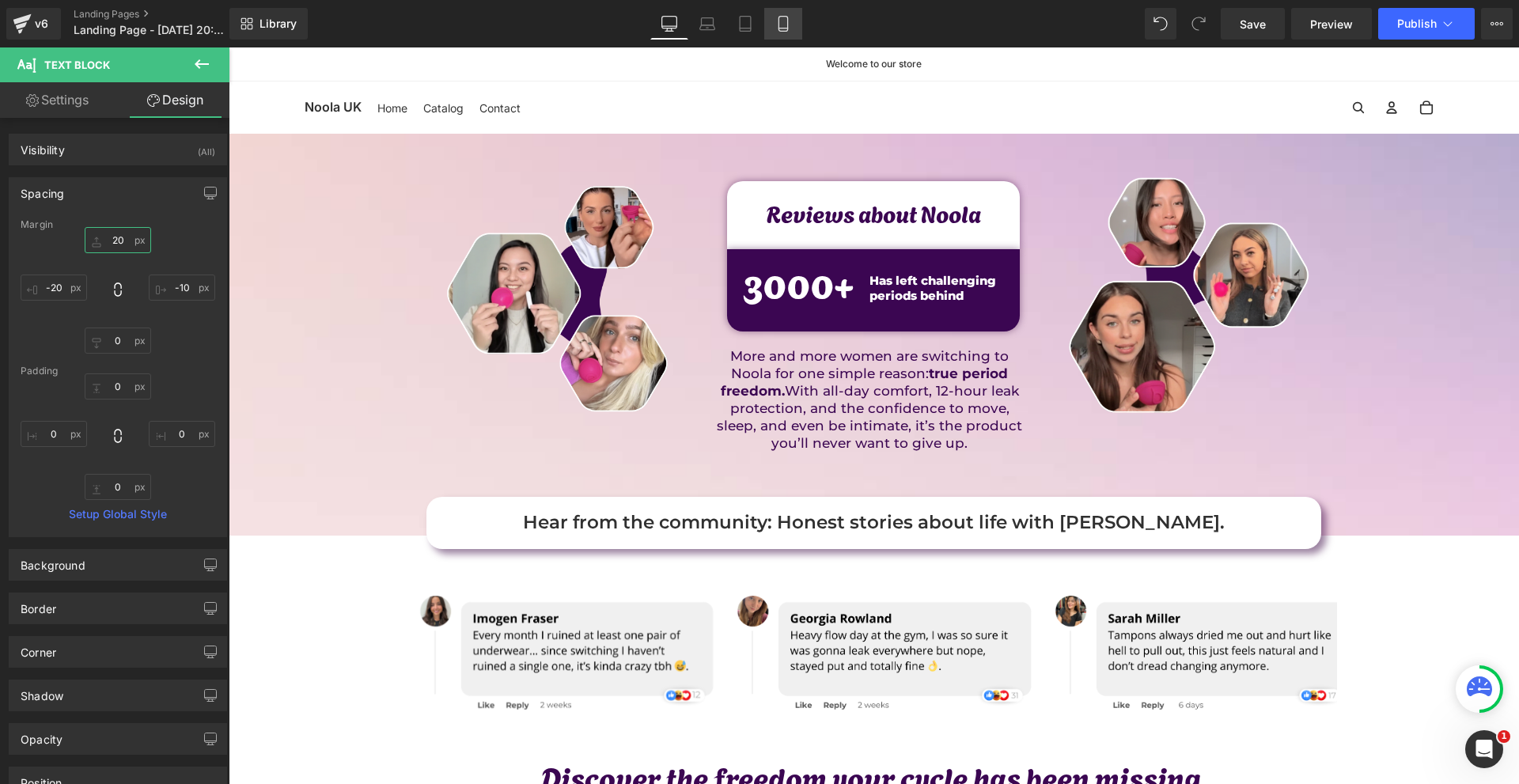
type input "20"
click at [779, 22] on icon at bounding box center [783, 24] width 16 height 16
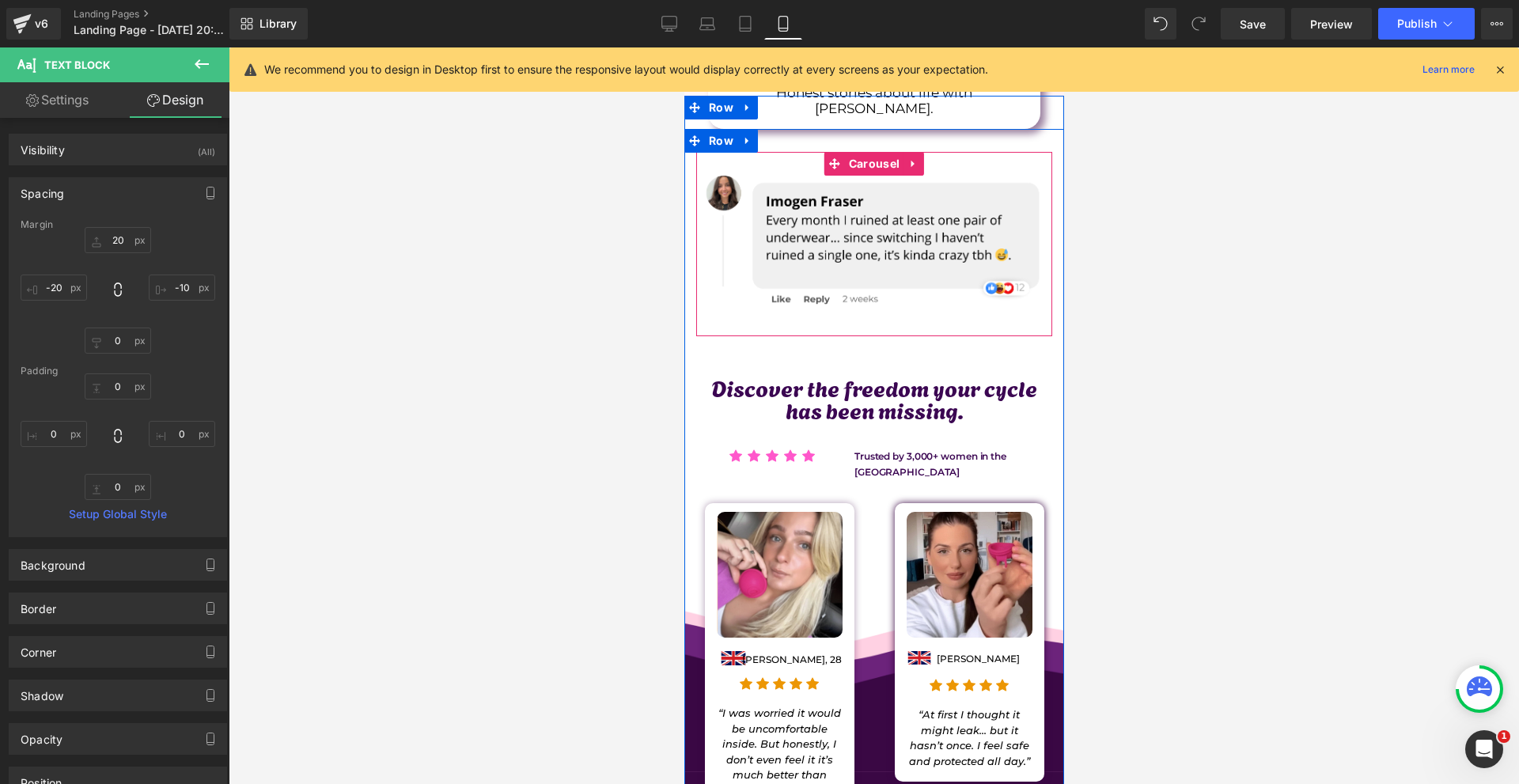
scroll to position [474, 0]
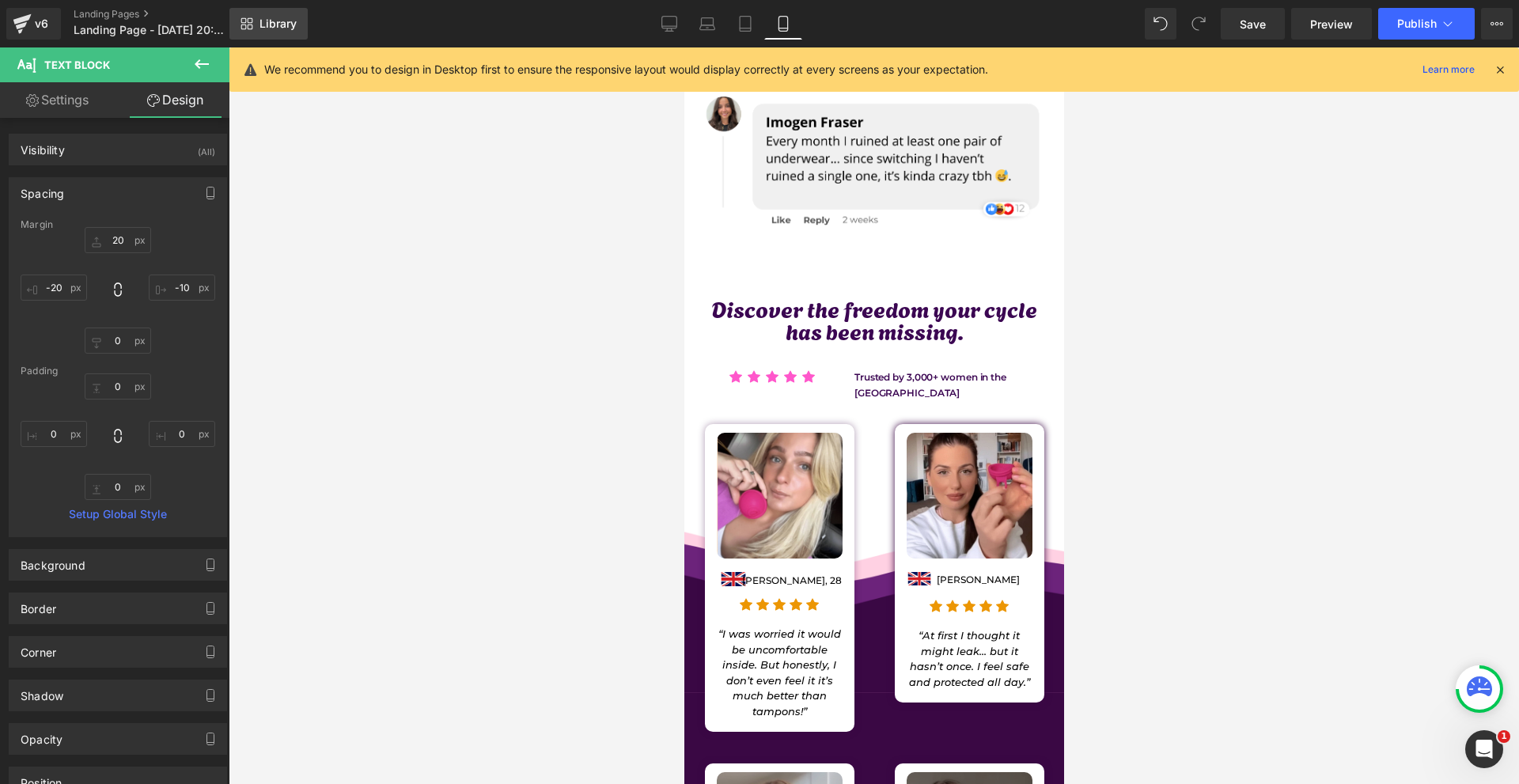
click at [258, 17] on link "Library" at bounding box center [268, 23] width 78 height 31
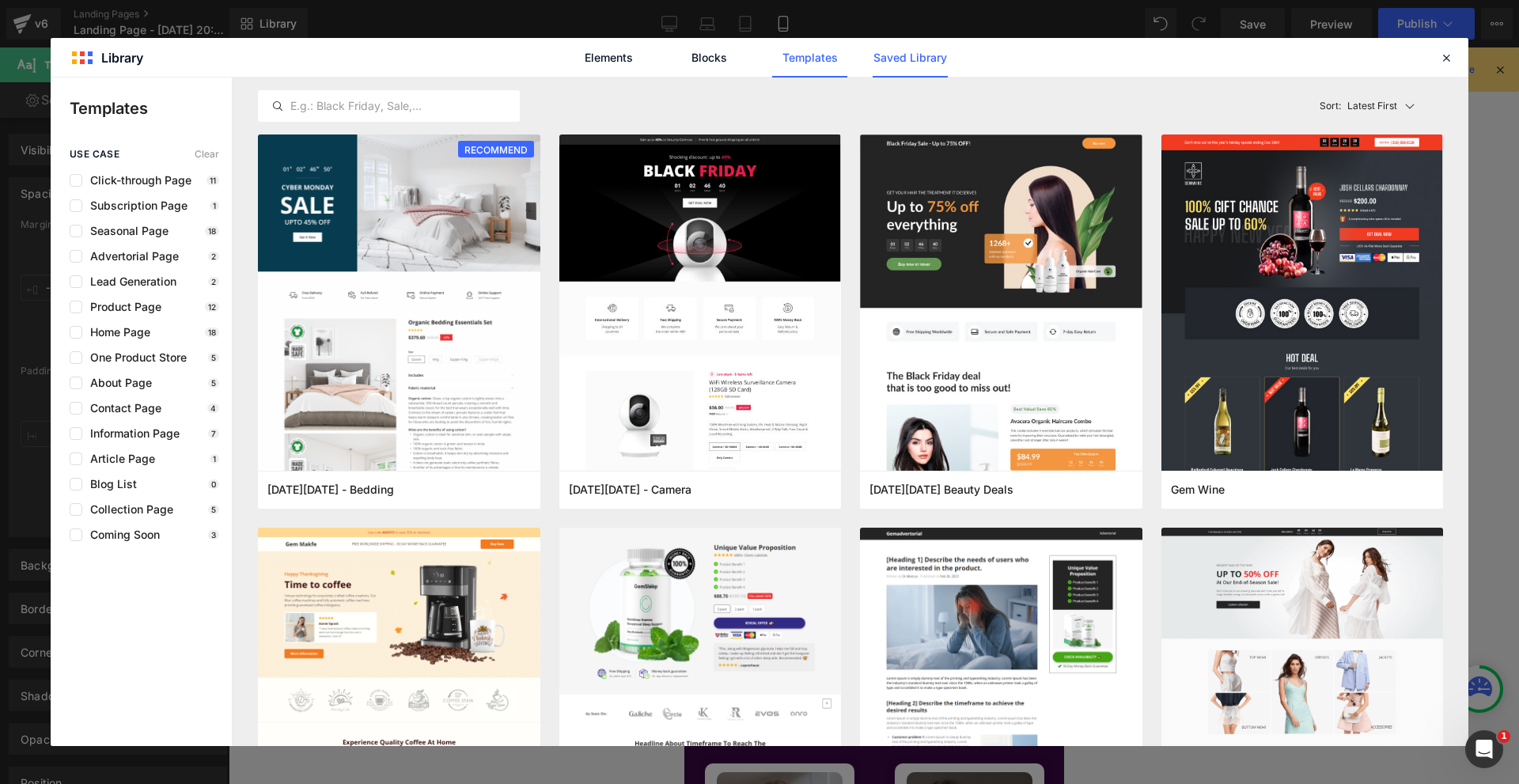
click at [894, 54] on link "Saved Library" at bounding box center [910, 57] width 75 height 39
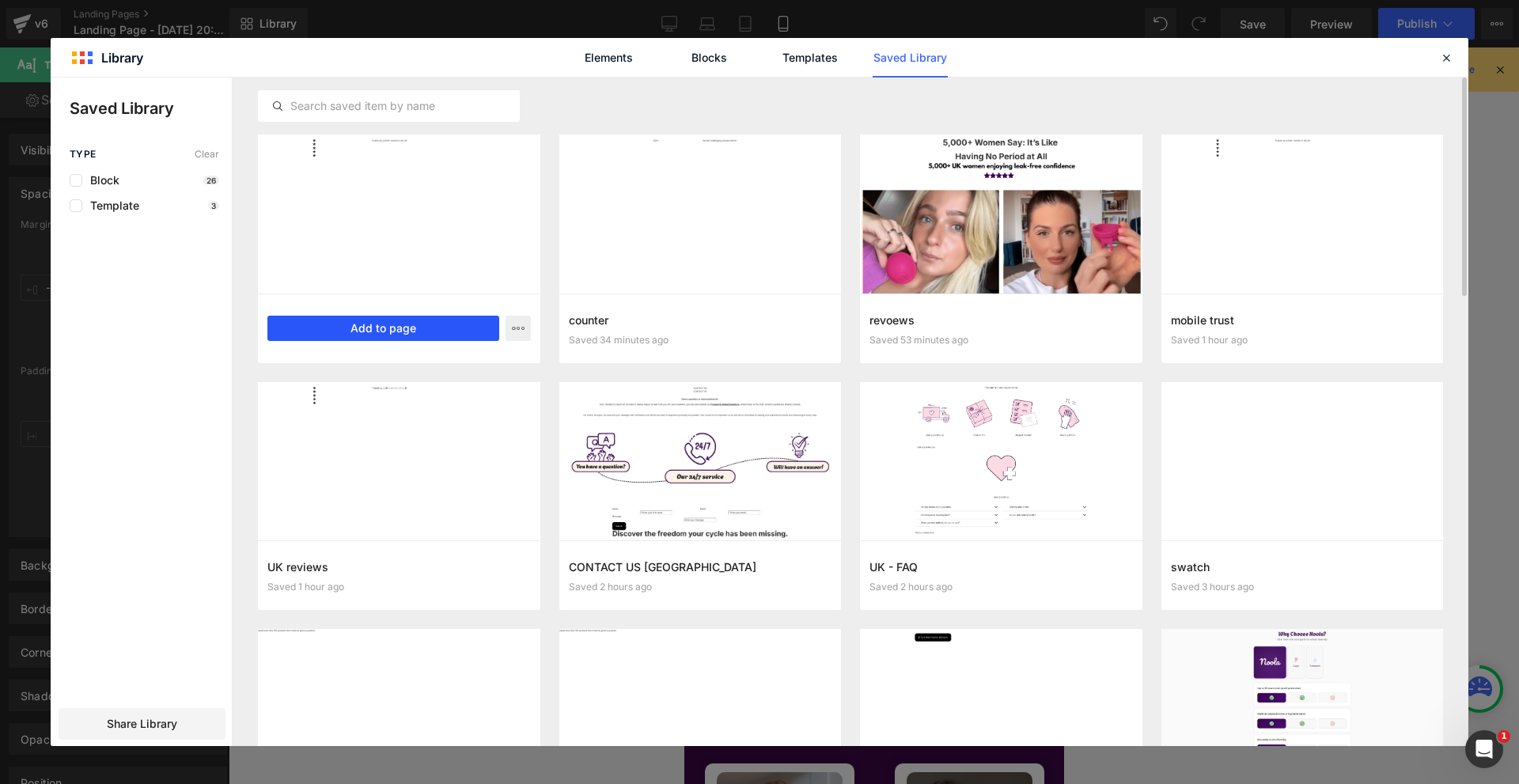
click at [373, 329] on button "Add to page" at bounding box center [383, 328] width 232 height 25
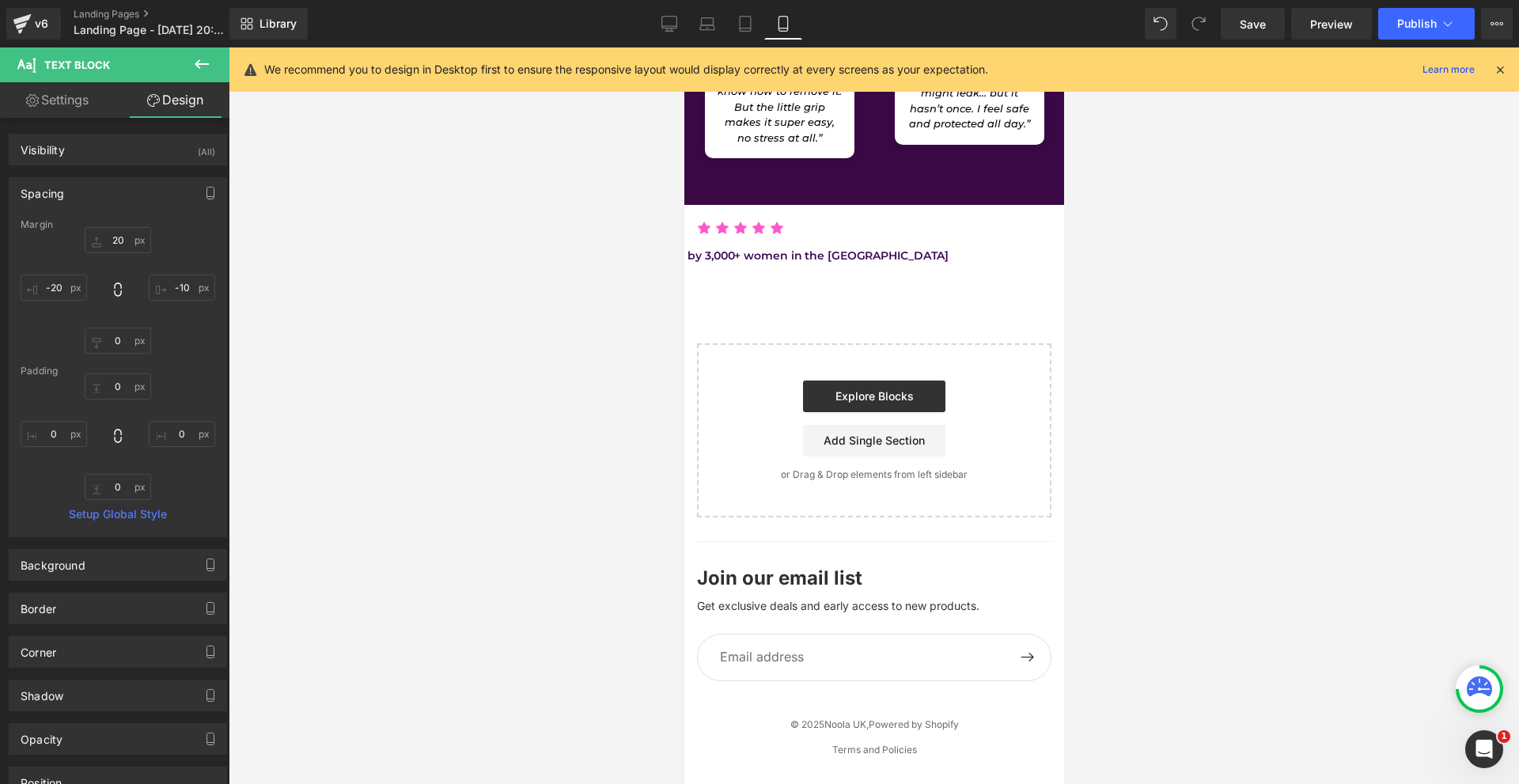
scroll to position [1351, 0]
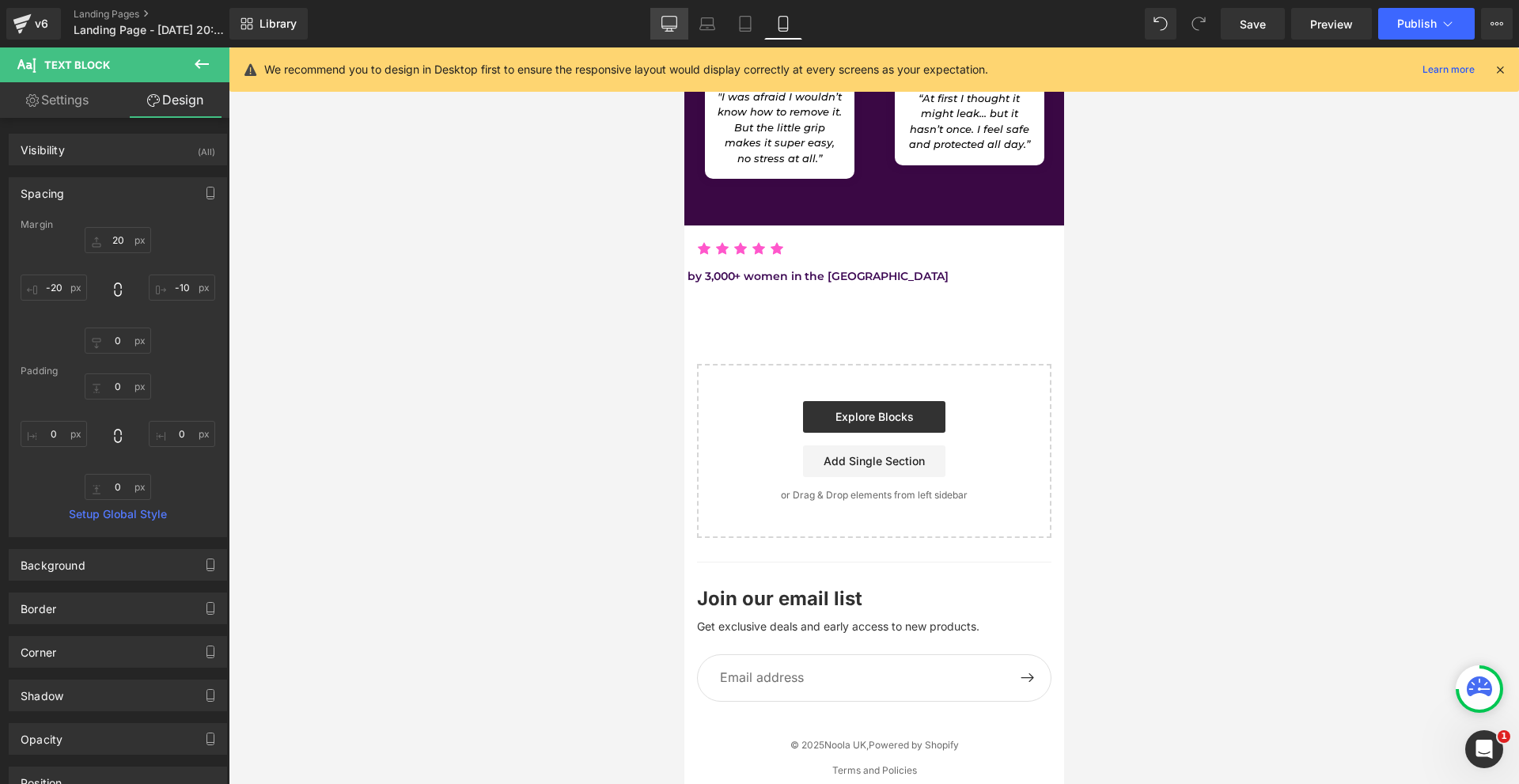
click at [672, 25] on icon at bounding box center [670, 24] width 16 height 16
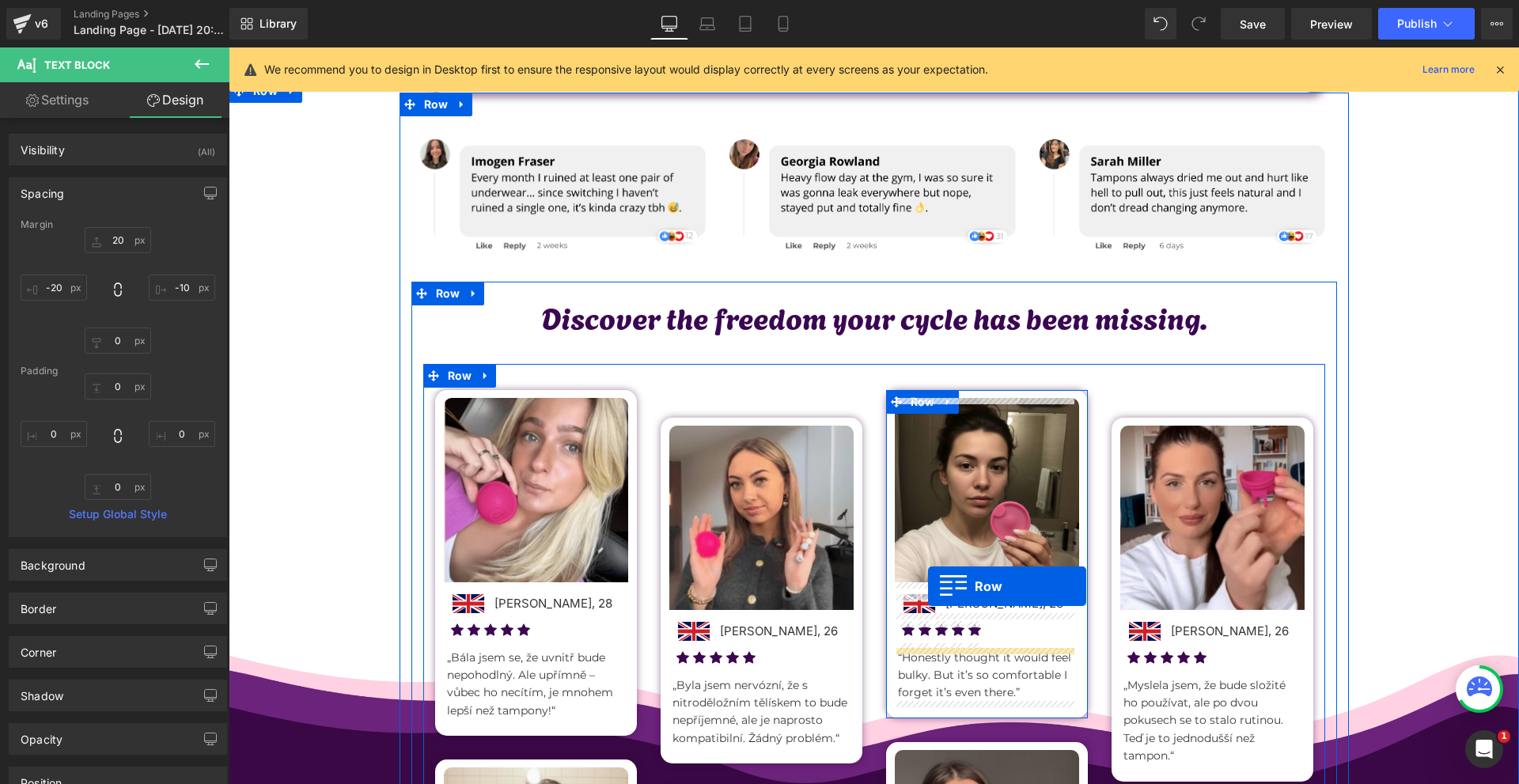
scroll to position [378, 0]
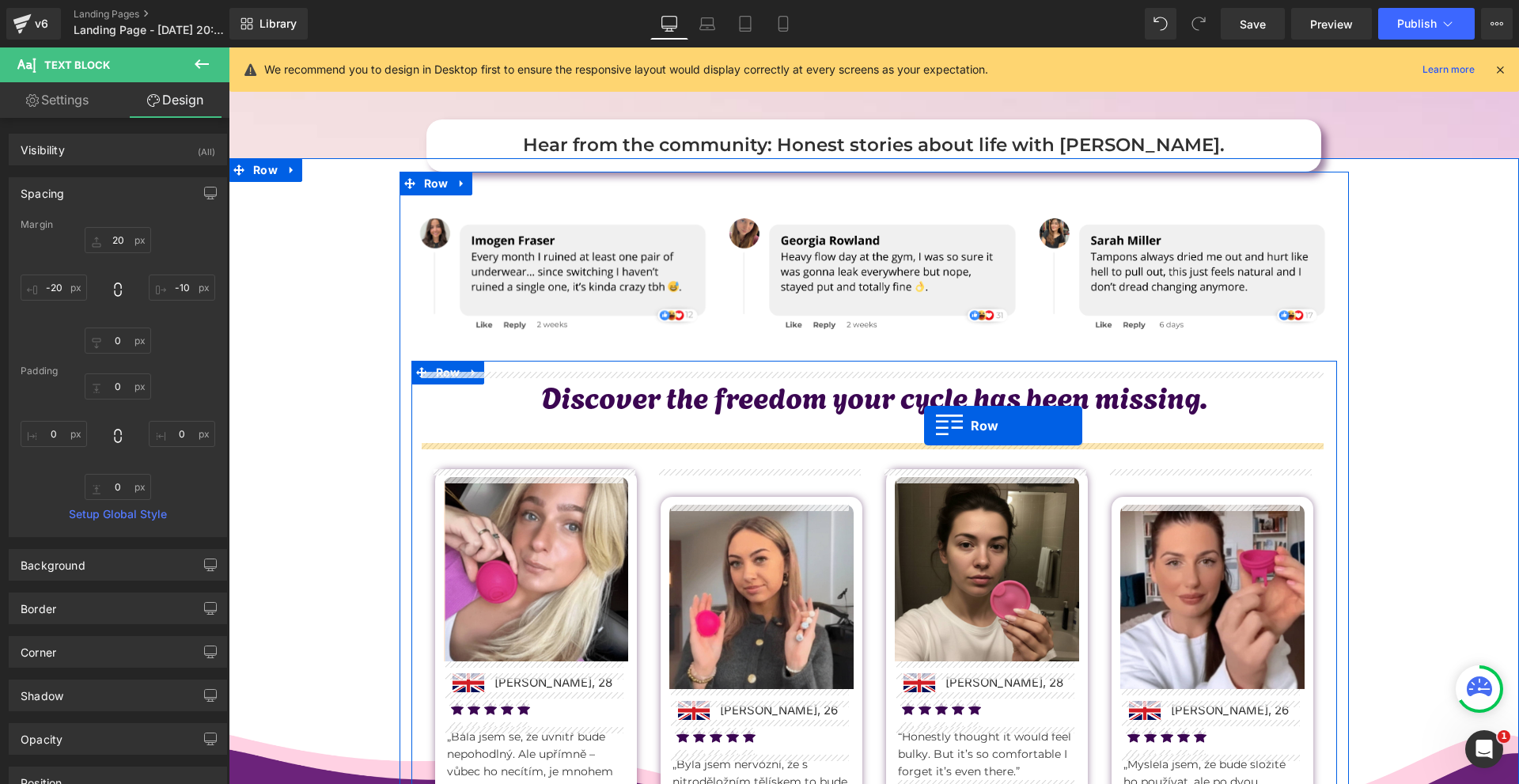
drag, startPoint x: 423, startPoint y: 351, endPoint x: 924, endPoint y: 425, distance: 506.4
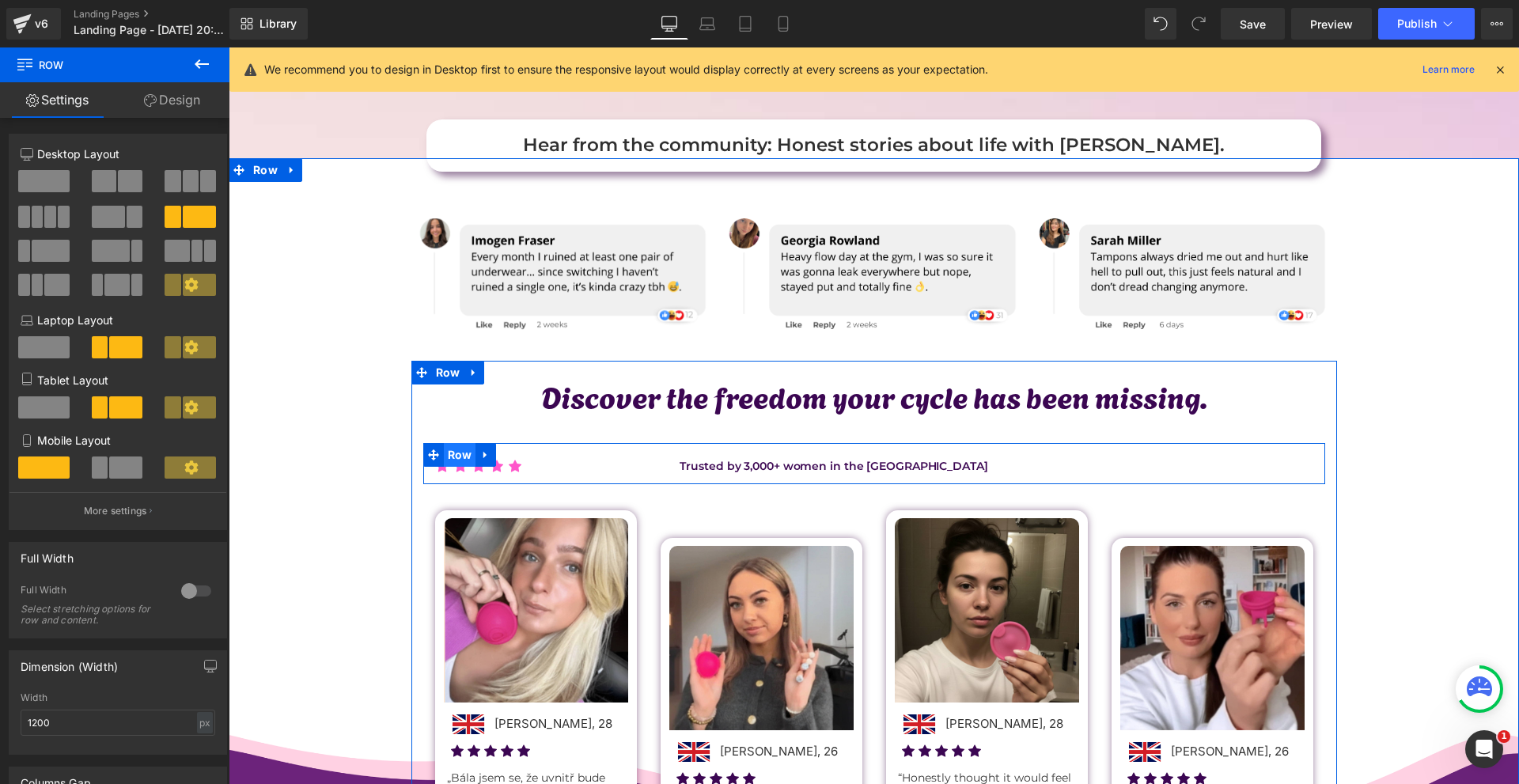
click at [463, 451] on span "Row" at bounding box center [460, 455] width 32 height 24
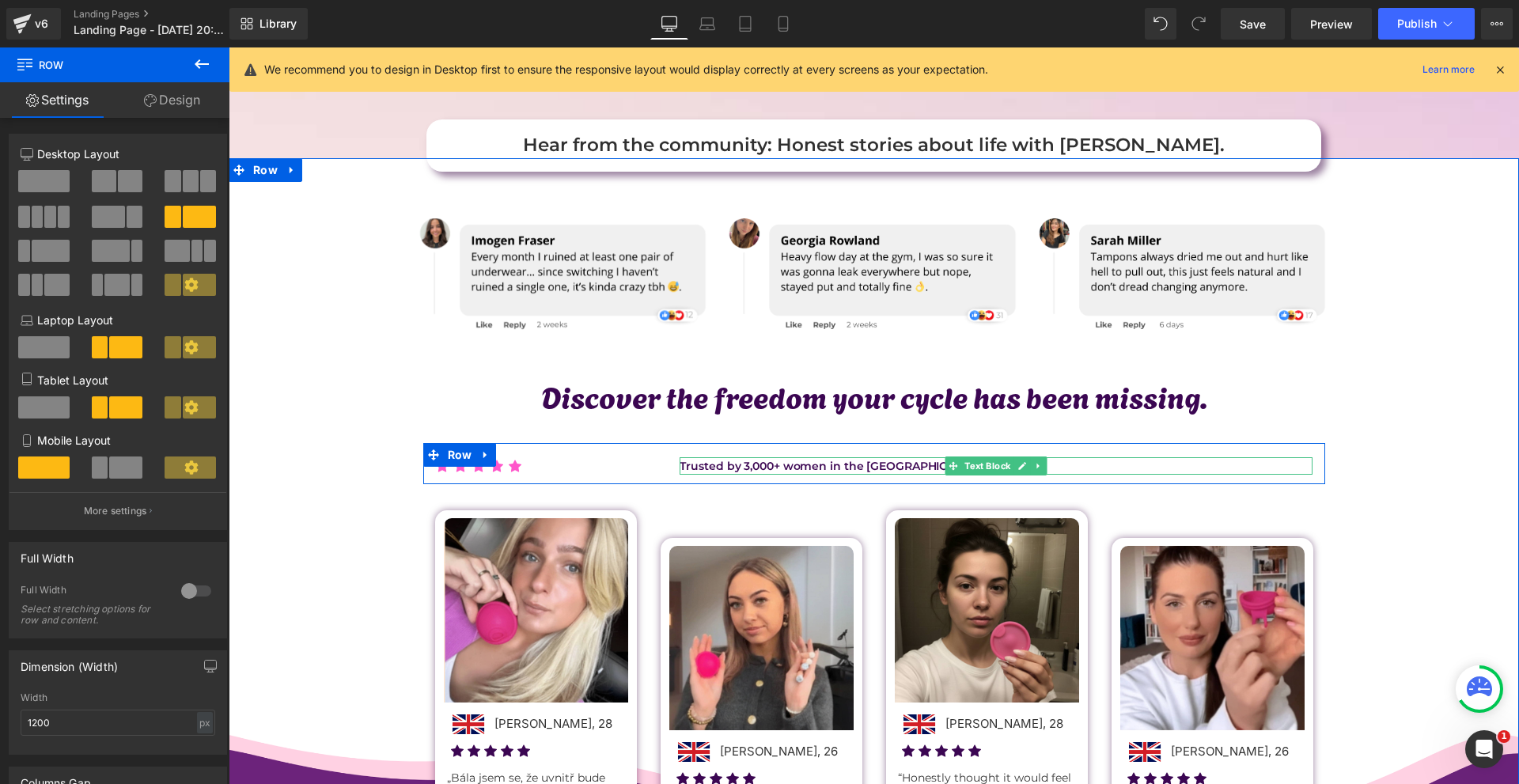
click at [819, 460] on div at bounding box center [995, 459] width 633 height 4
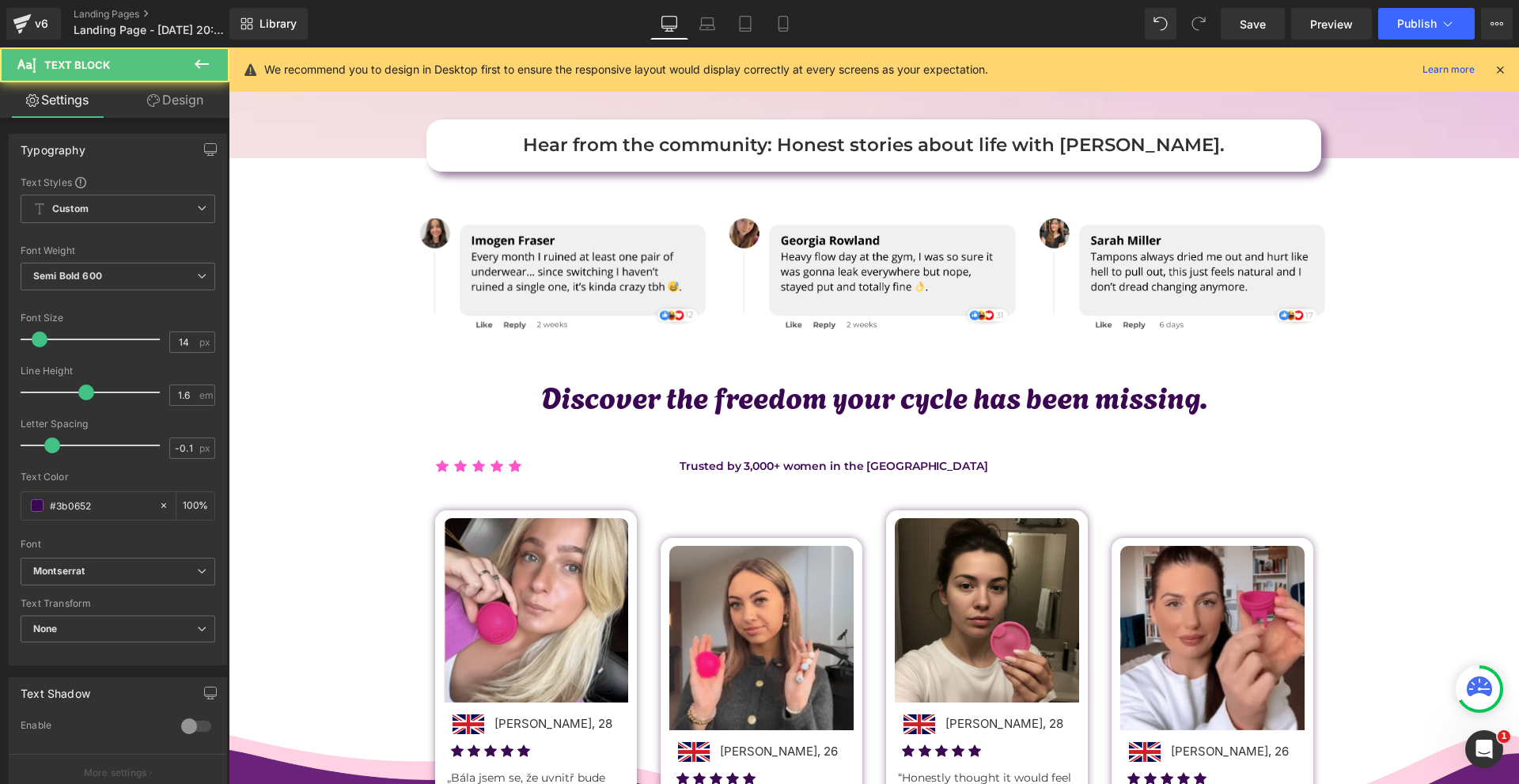
click at [183, 102] on link "Design" at bounding box center [175, 100] width 115 height 36
click at [0, 0] on div "Spacing" at bounding box center [0, 0] width 0 height 0
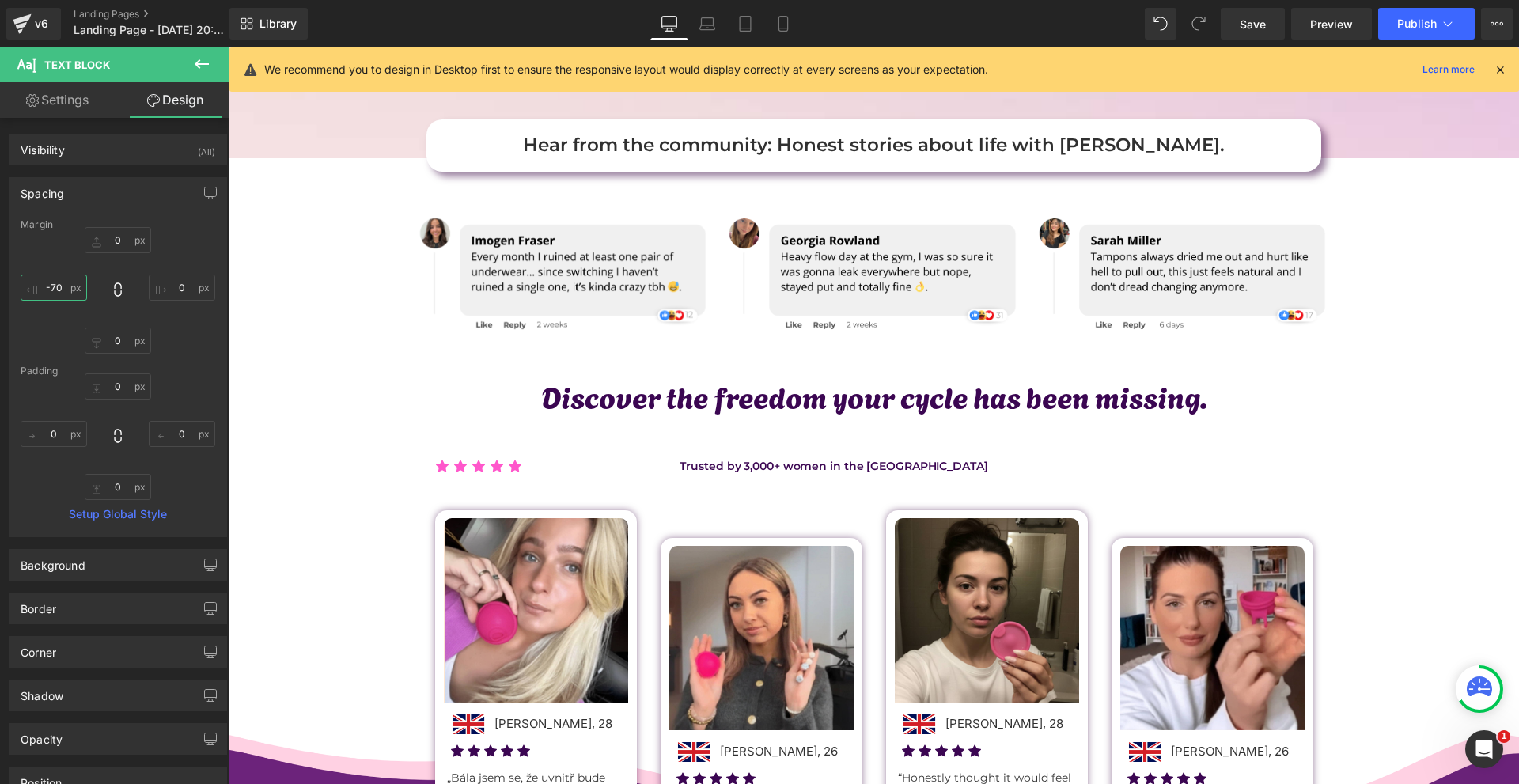
click at [58, 290] on input "-70" at bounding box center [54, 287] width 66 height 26
type input "0"
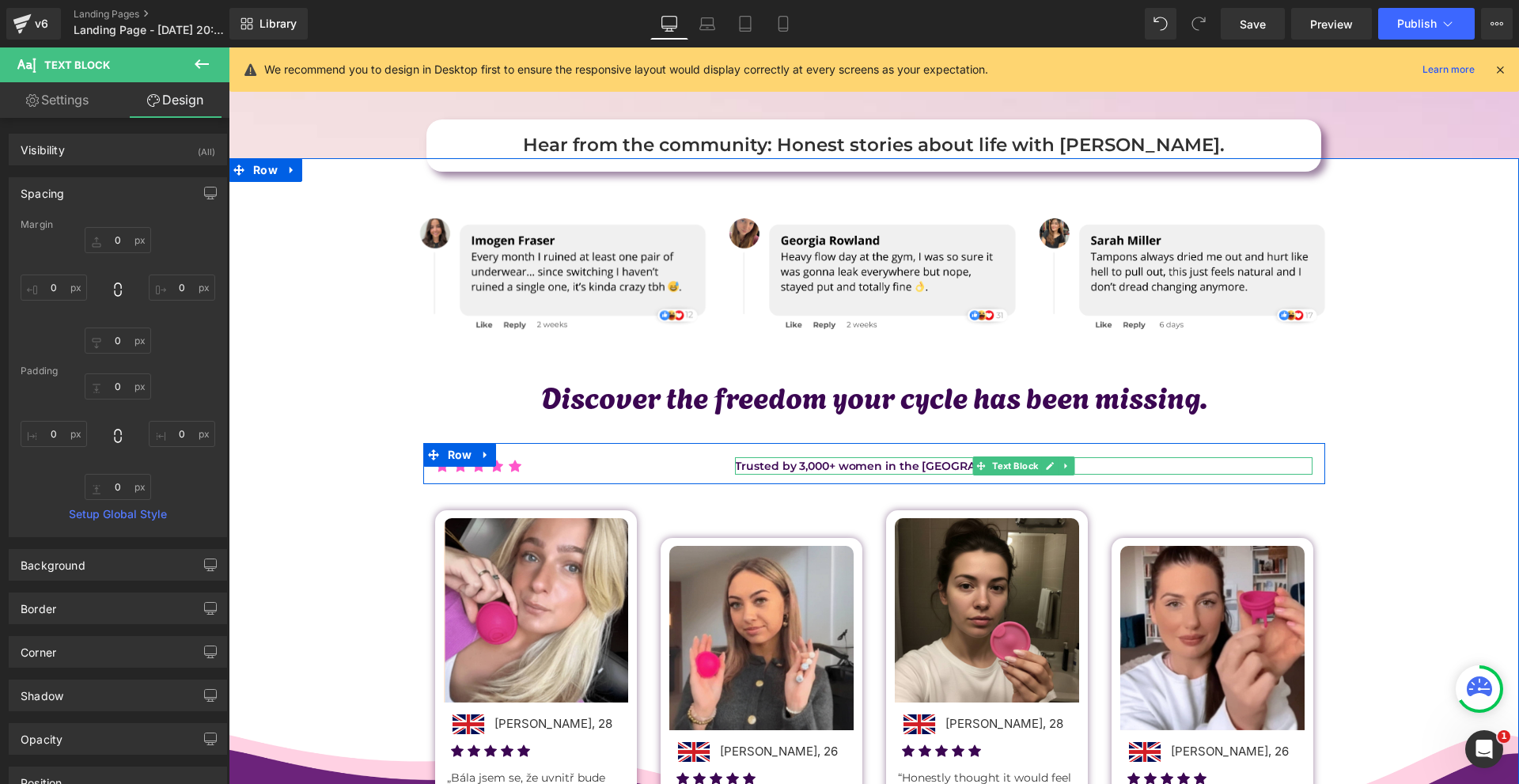
click at [893, 464] on p "Trusted by 3,000+ women in the [GEOGRAPHIC_DATA]" at bounding box center [1023, 465] width 577 height 17
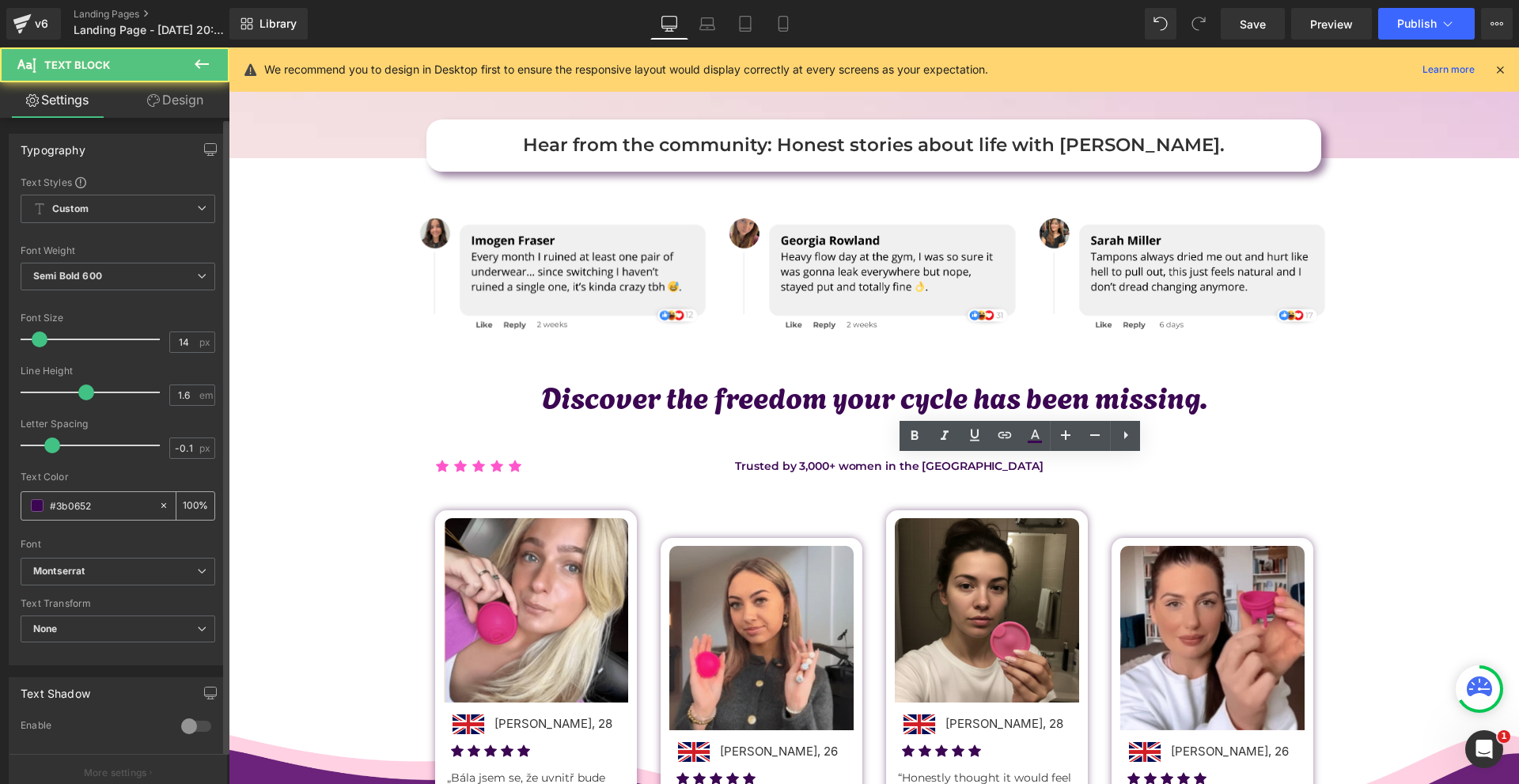
scroll to position [316, 0]
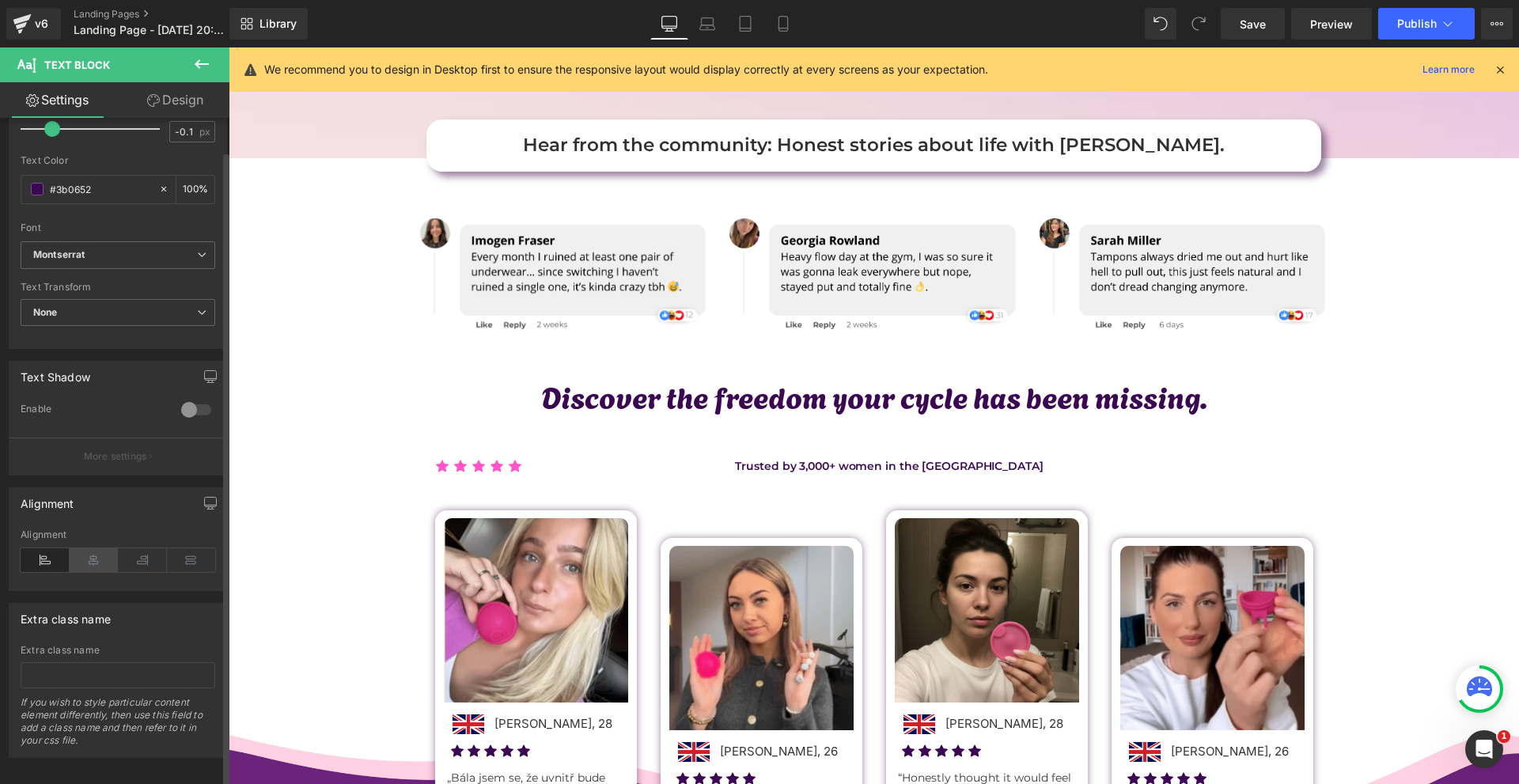
click at [92, 564] on icon at bounding box center [94, 559] width 49 height 24
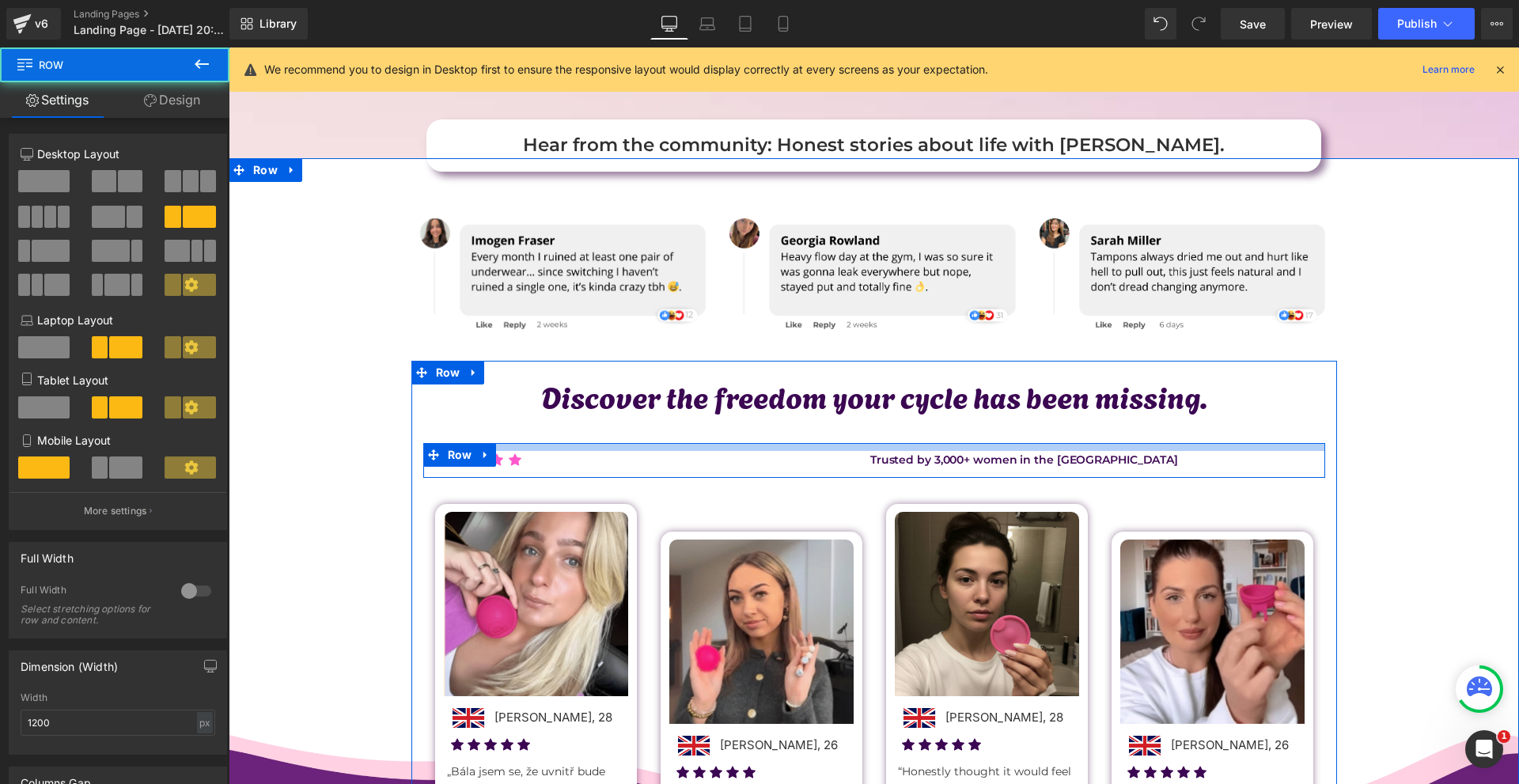
click at [918, 443] on div at bounding box center [874, 447] width 901 height 8
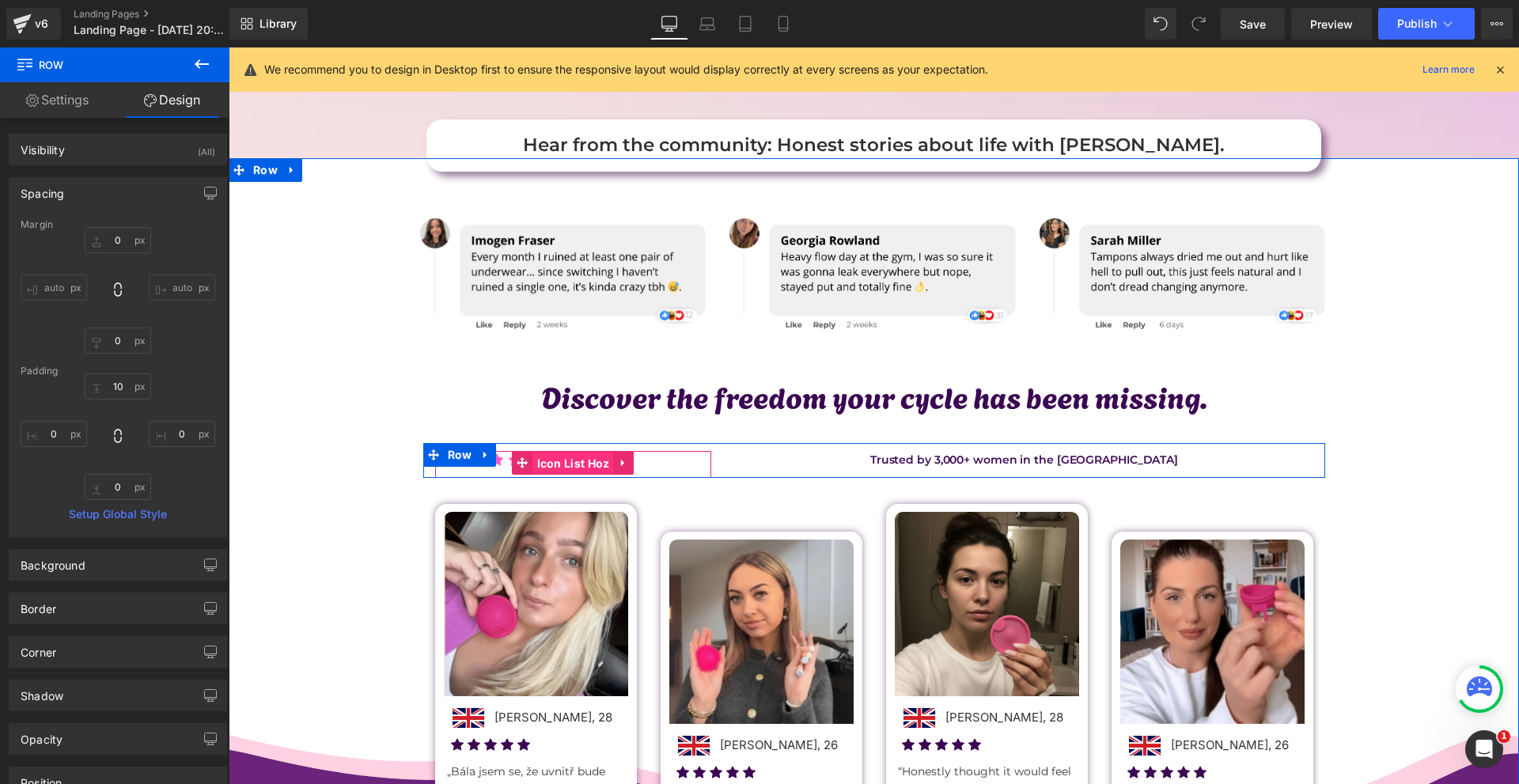
click at [542, 464] on span "Icon List Hoz" at bounding box center [574, 464] width 81 height 24
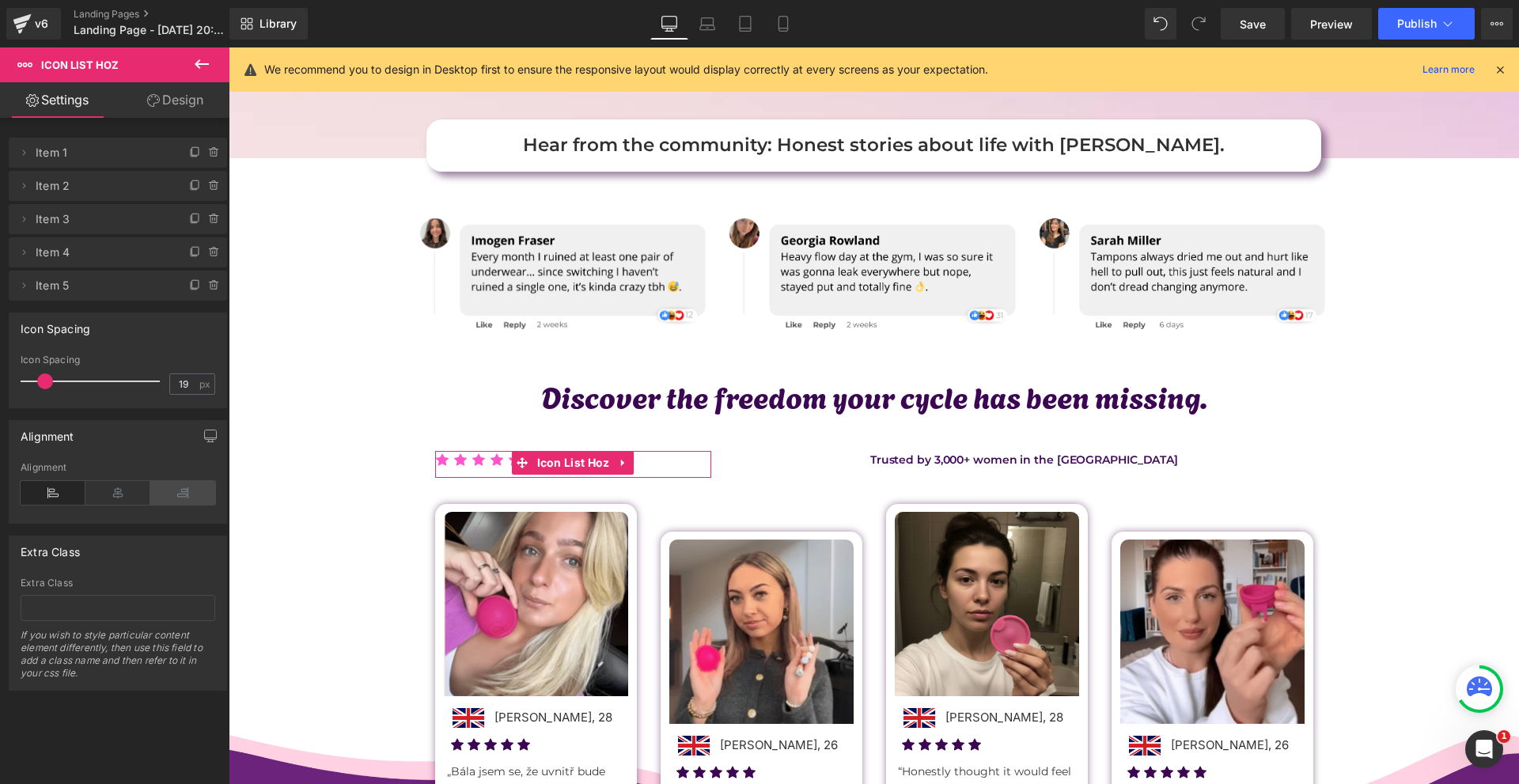
click at [164, 500] on icon at bounding box center [183, 492] width 64 height 24
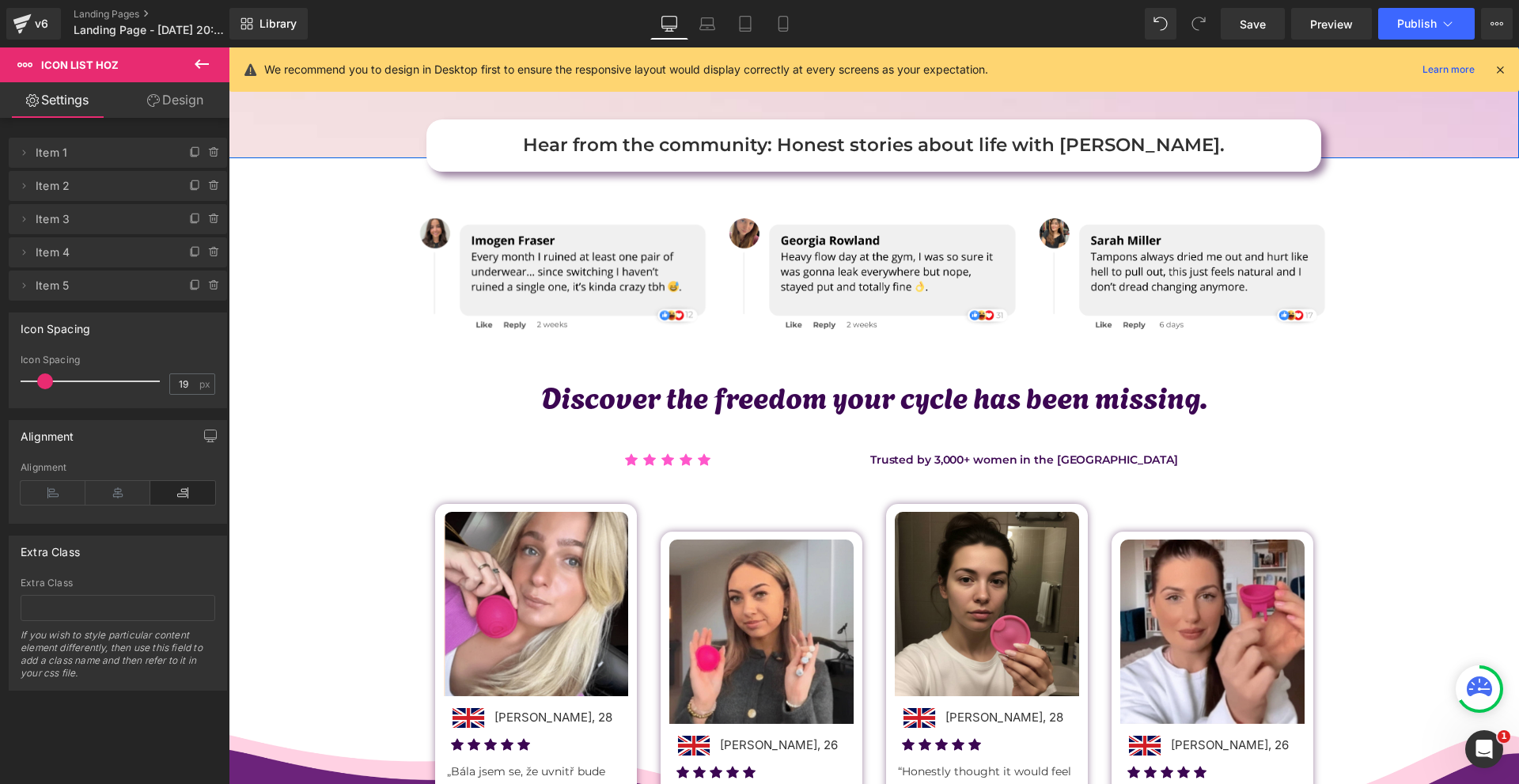
click at [204, 97] on link "Design" at bounding box center [175, 100] width 115 height 36
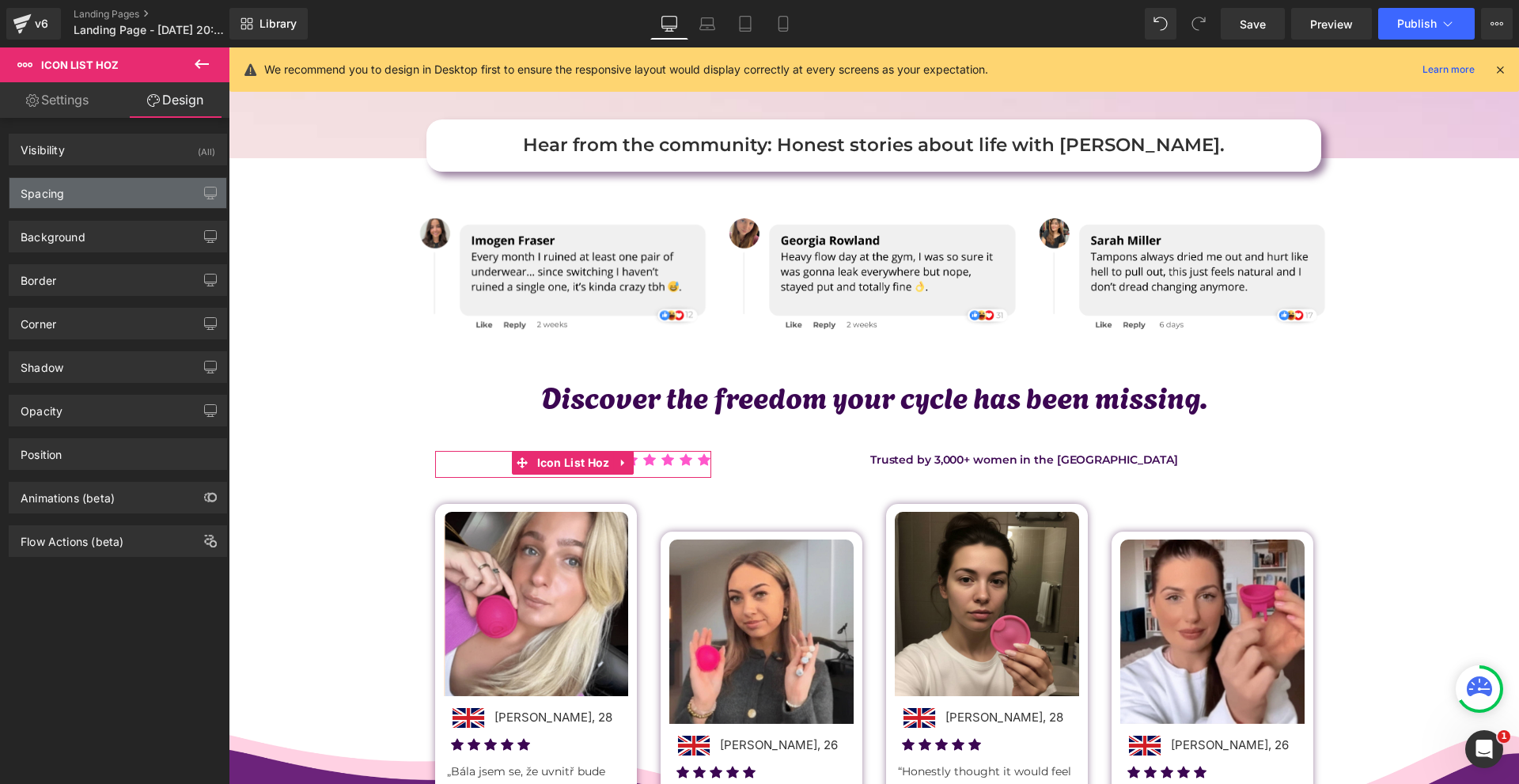
click at [61, 193] on div "Spacing" at bounding box center [42, 189] width 44 height 22
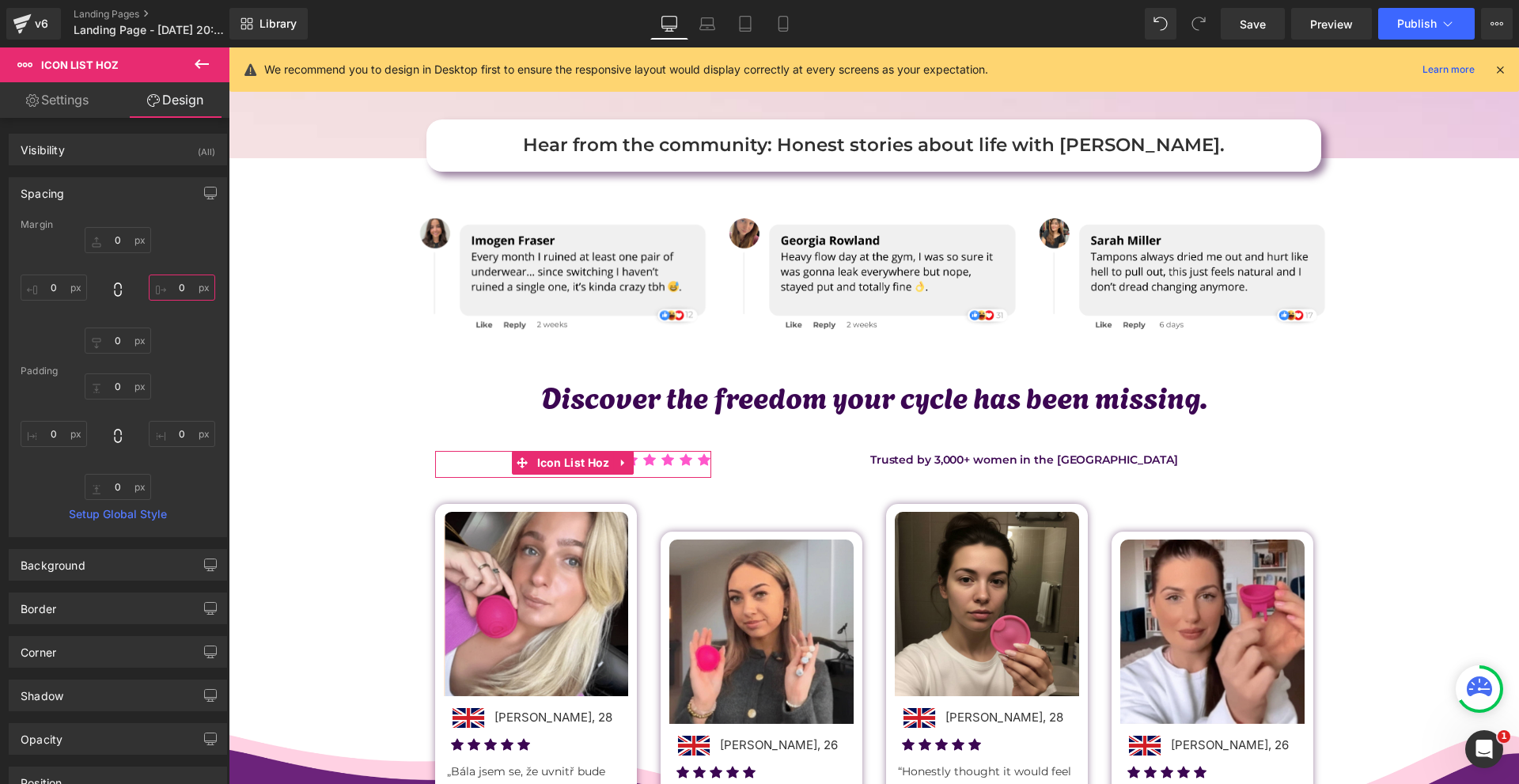
click at [171, 287] on input "text" at bounding box center [182, 287] width 66 height 26
click at [187, 291] on input "-100" at bounding box center [182, 287] width 66 height 26
type input "-120"
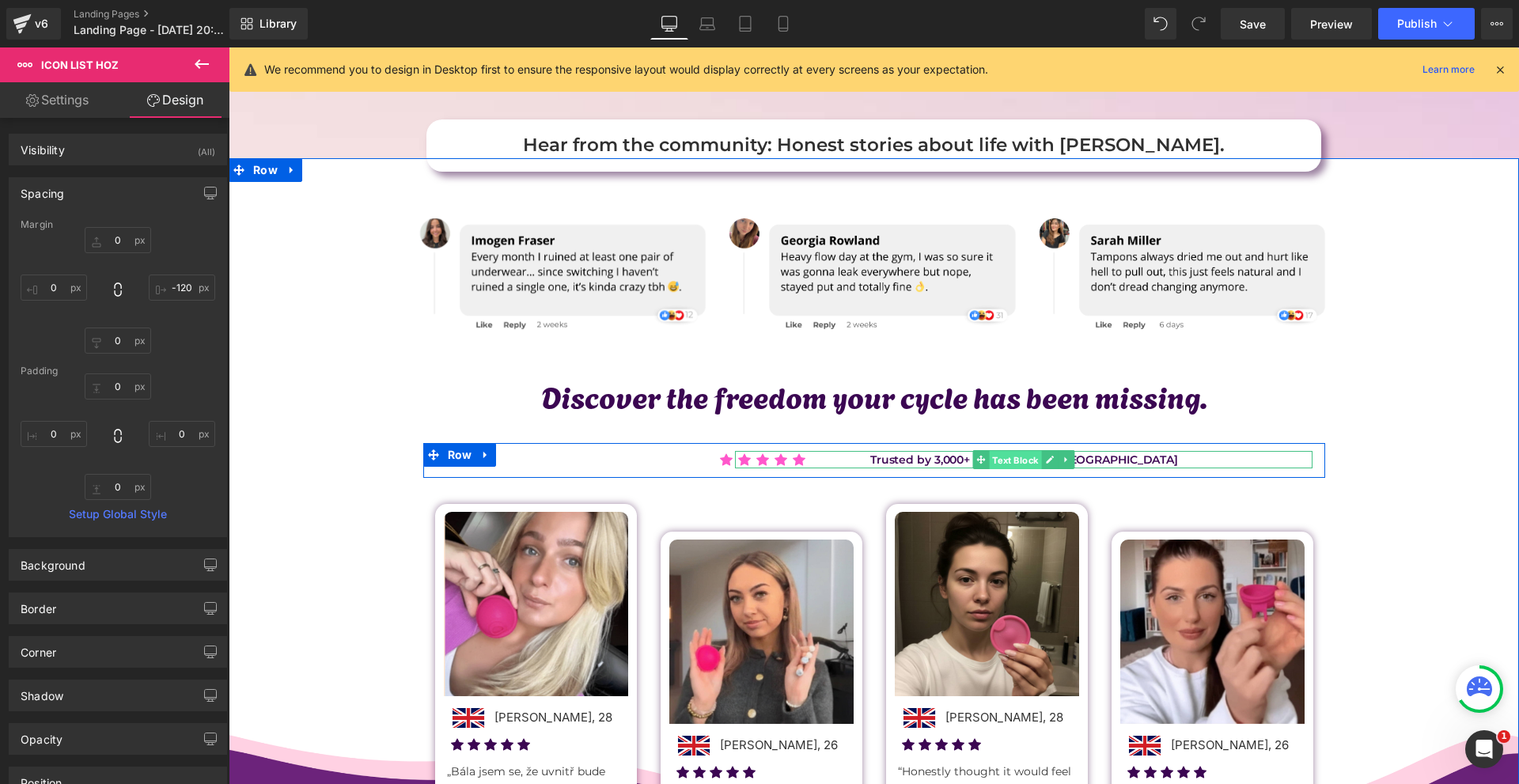
click at [1006, 460] on span "Text Block" at bounding box center [1015, 460] width 52 height 19
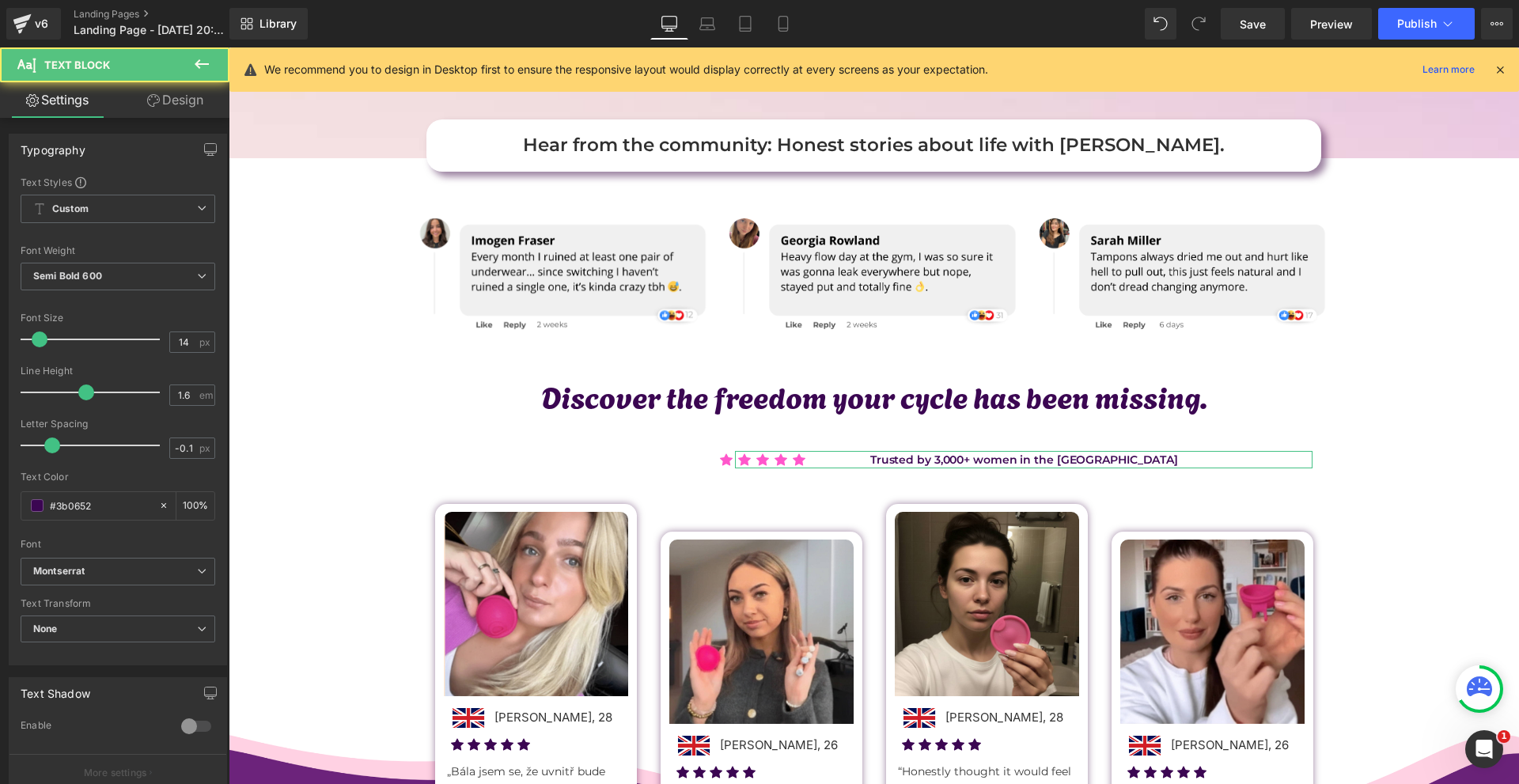
click at [174, 98] on link "Design" at bounding box center [175, 100] width 115 height 36
click at [0, 0] on div "Spacing" at bounding box center [0, 0] width 0 height 0
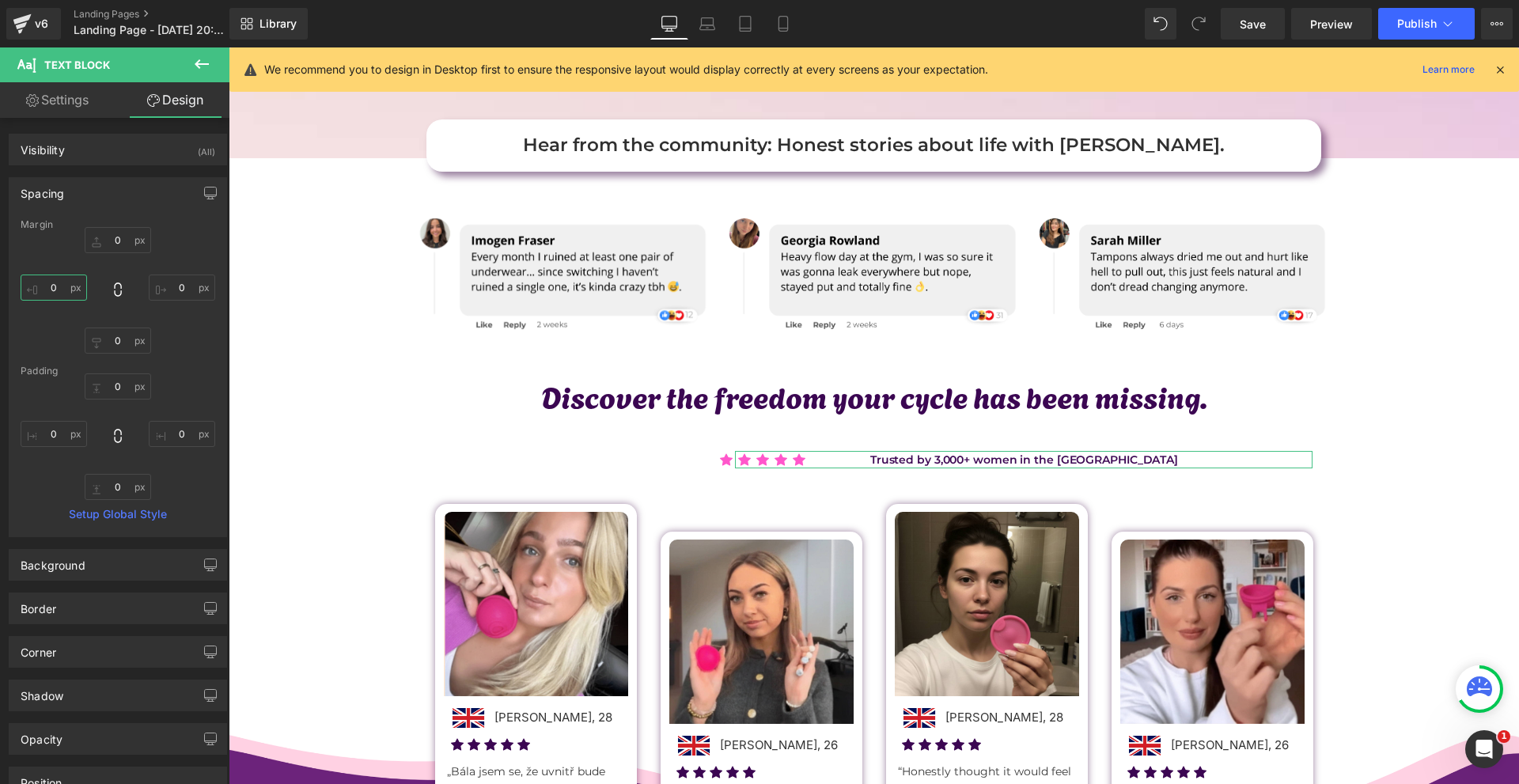
click at [70, 284] on input "0" at bounding box center [54, 287] width 66 height 26
type input "-130"
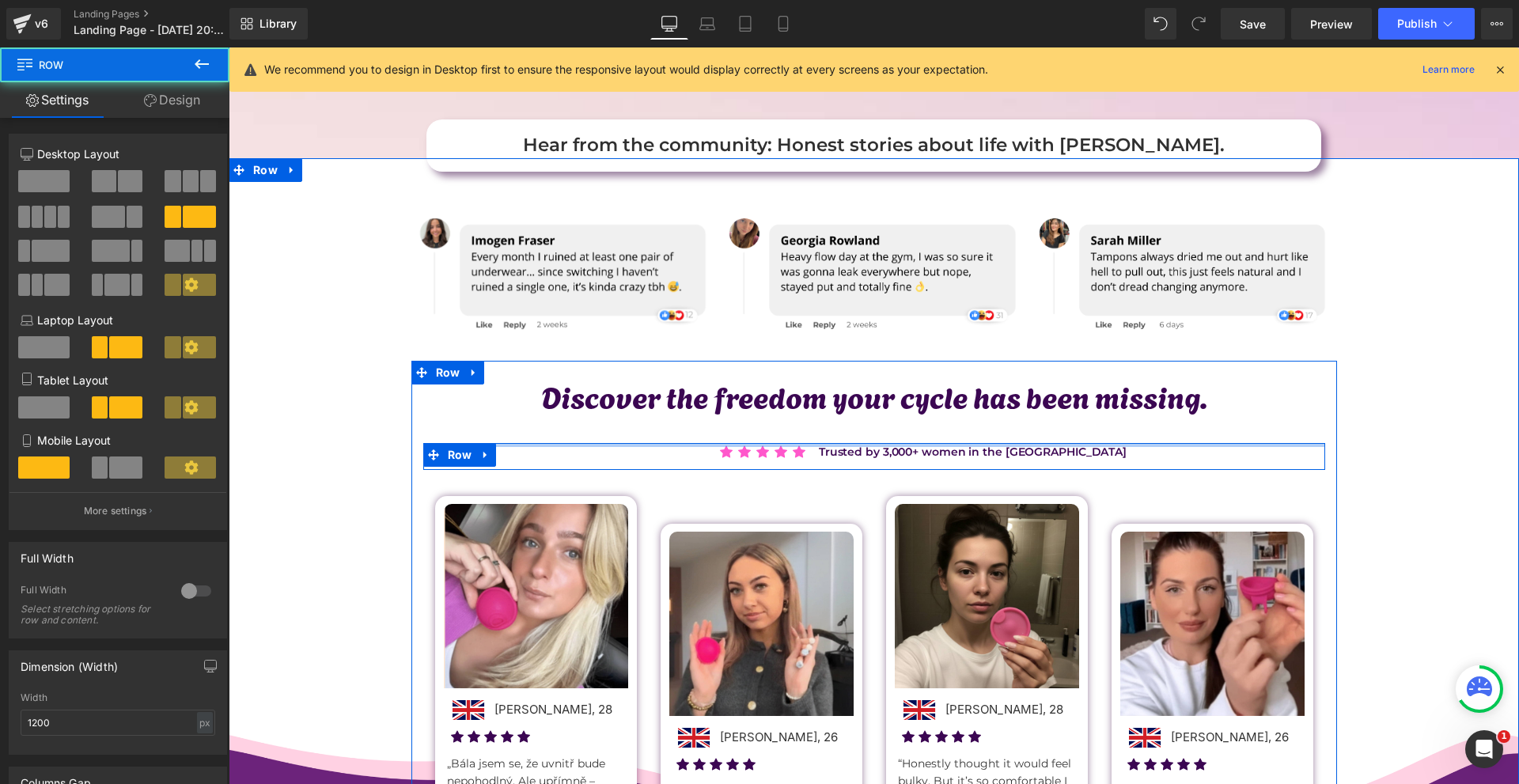
drag, startPoint x: 881, startPoint y: 450, endPoint x: 1018, endPoint y: 369, distance: 159.2
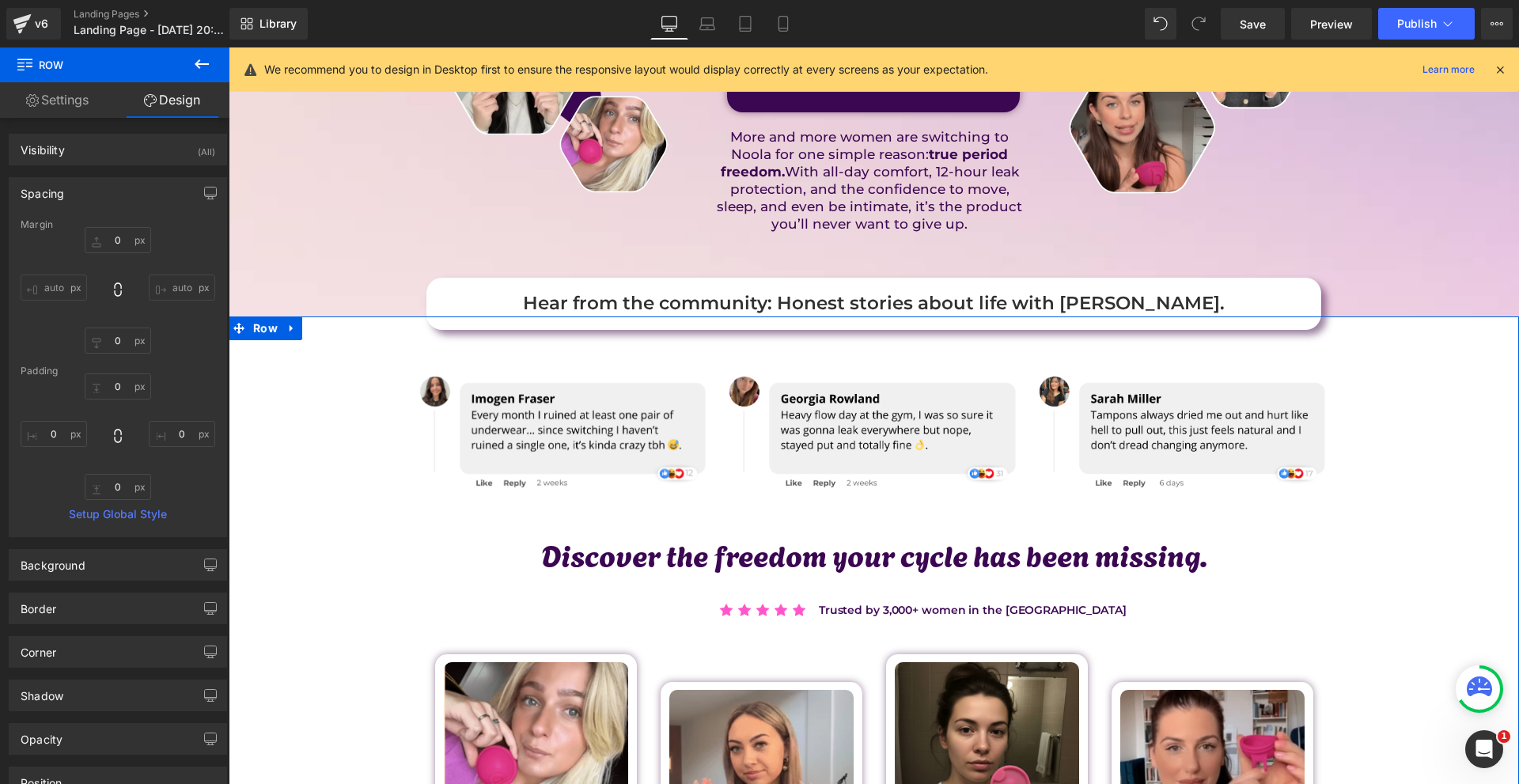
scroll to position [0, 0]
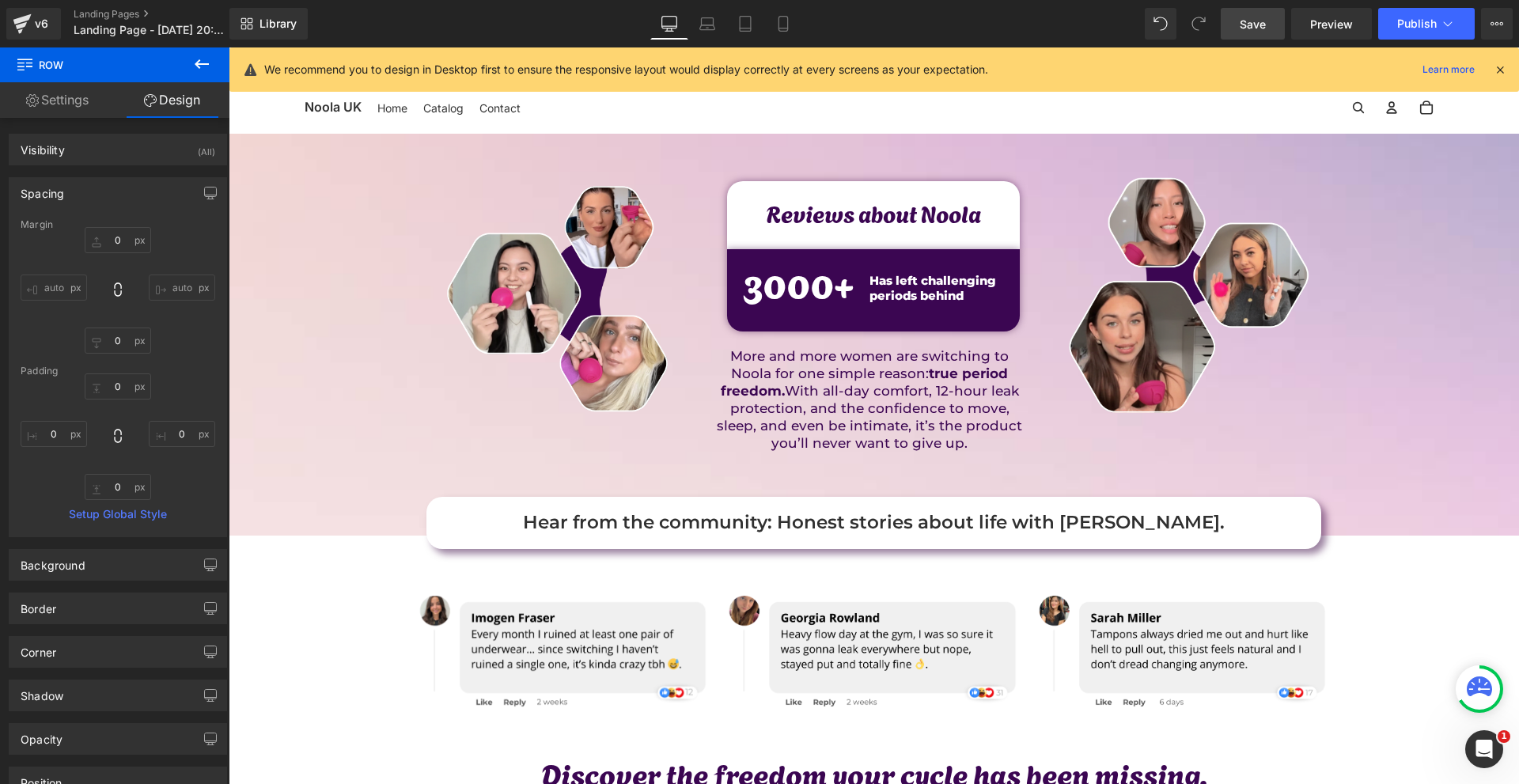
click at [1262, 33] on link "Save" at bounding box center [1252, 23] width 64 height 31
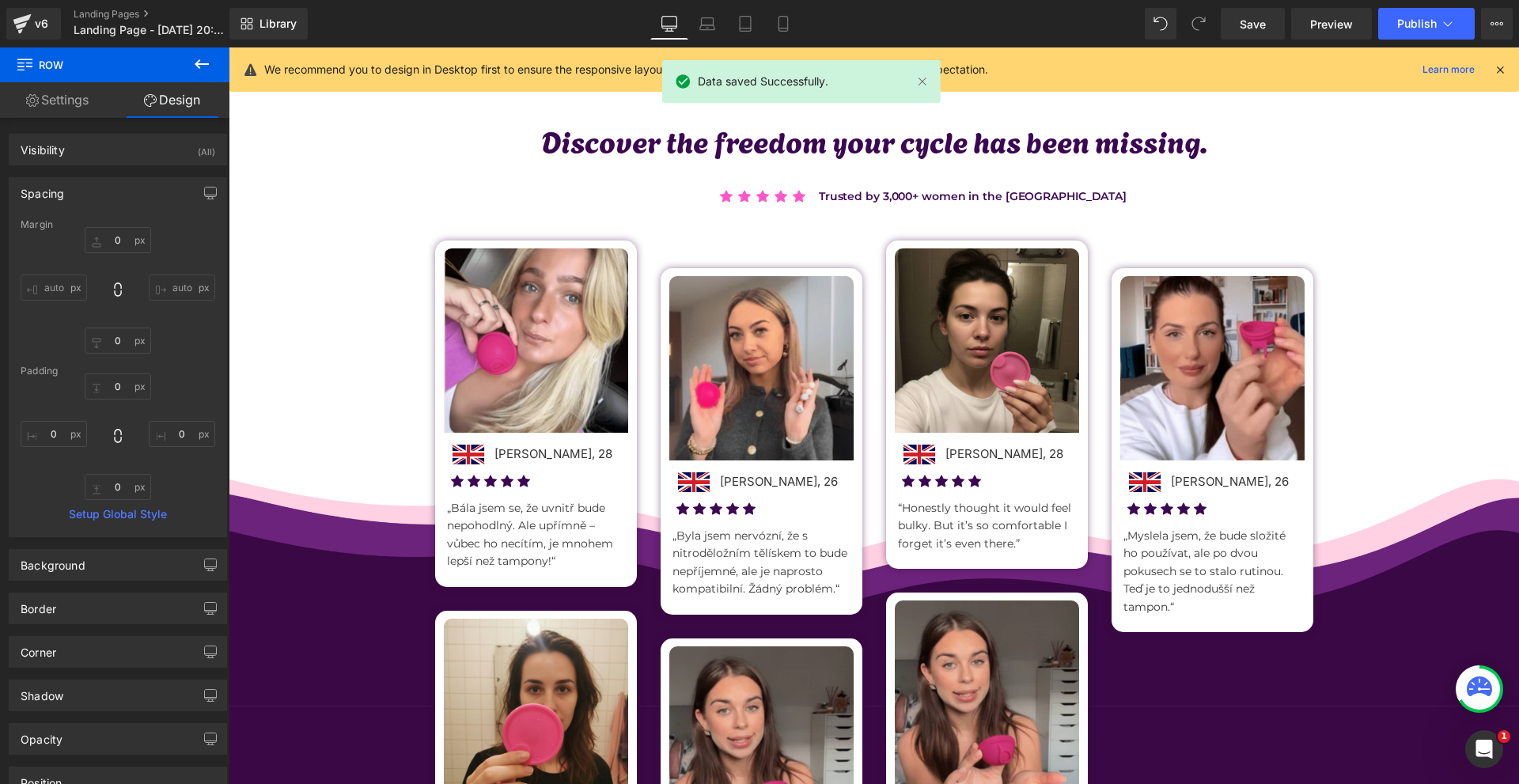
scroll to position [791, 0]
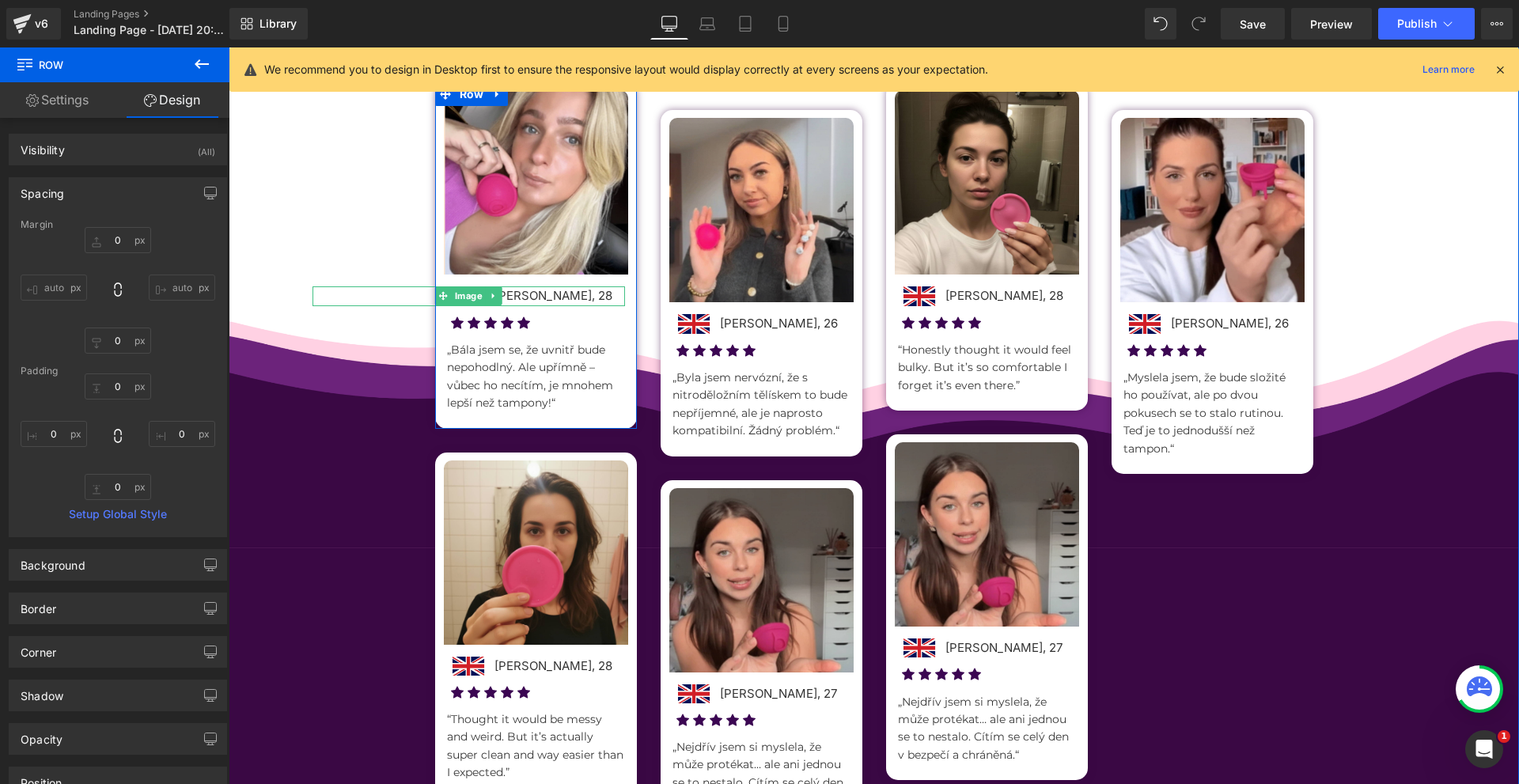
click at [567, 294] on div at bounding box center [468, 295] width 312 height 19
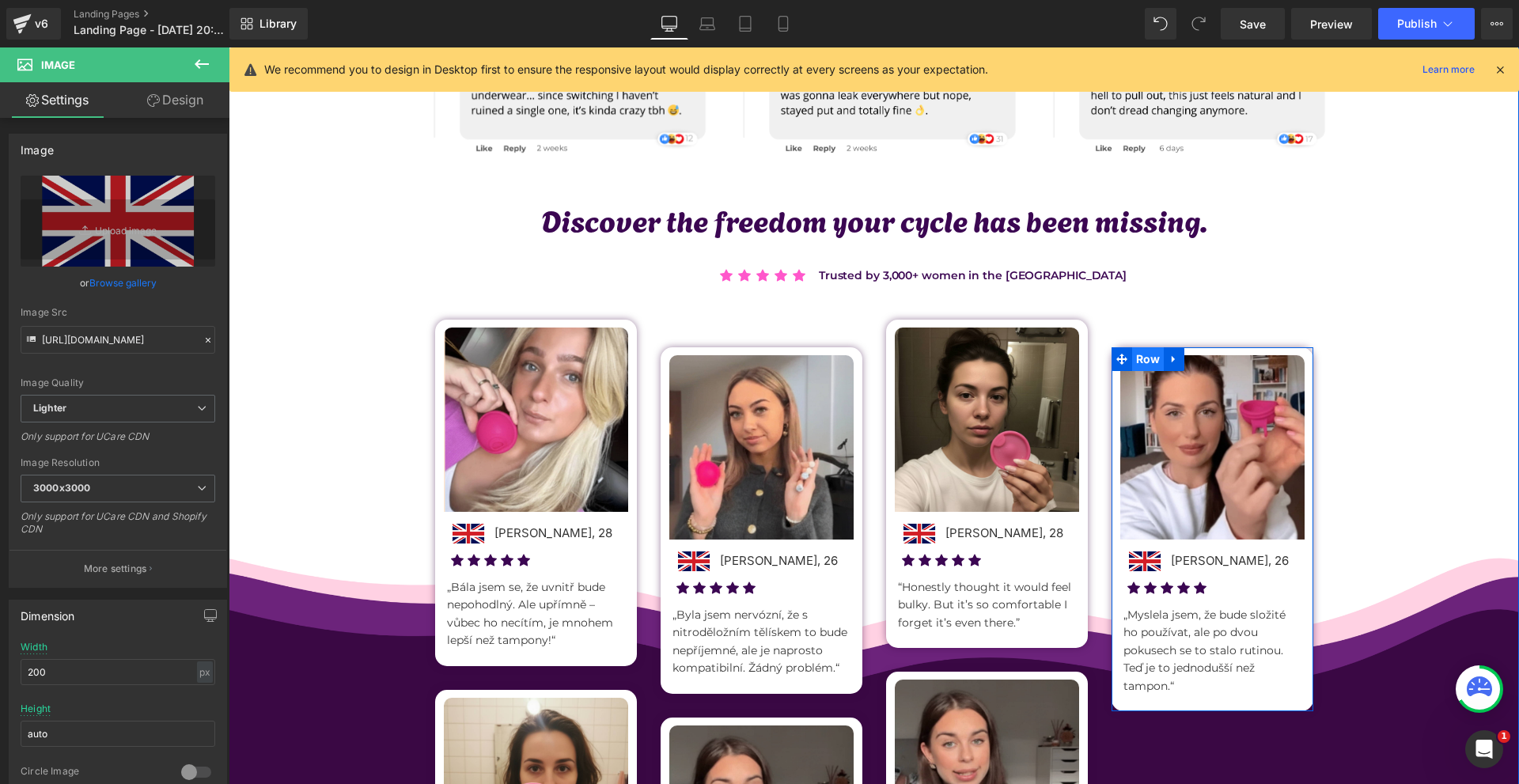
scroll to position [474, 0]
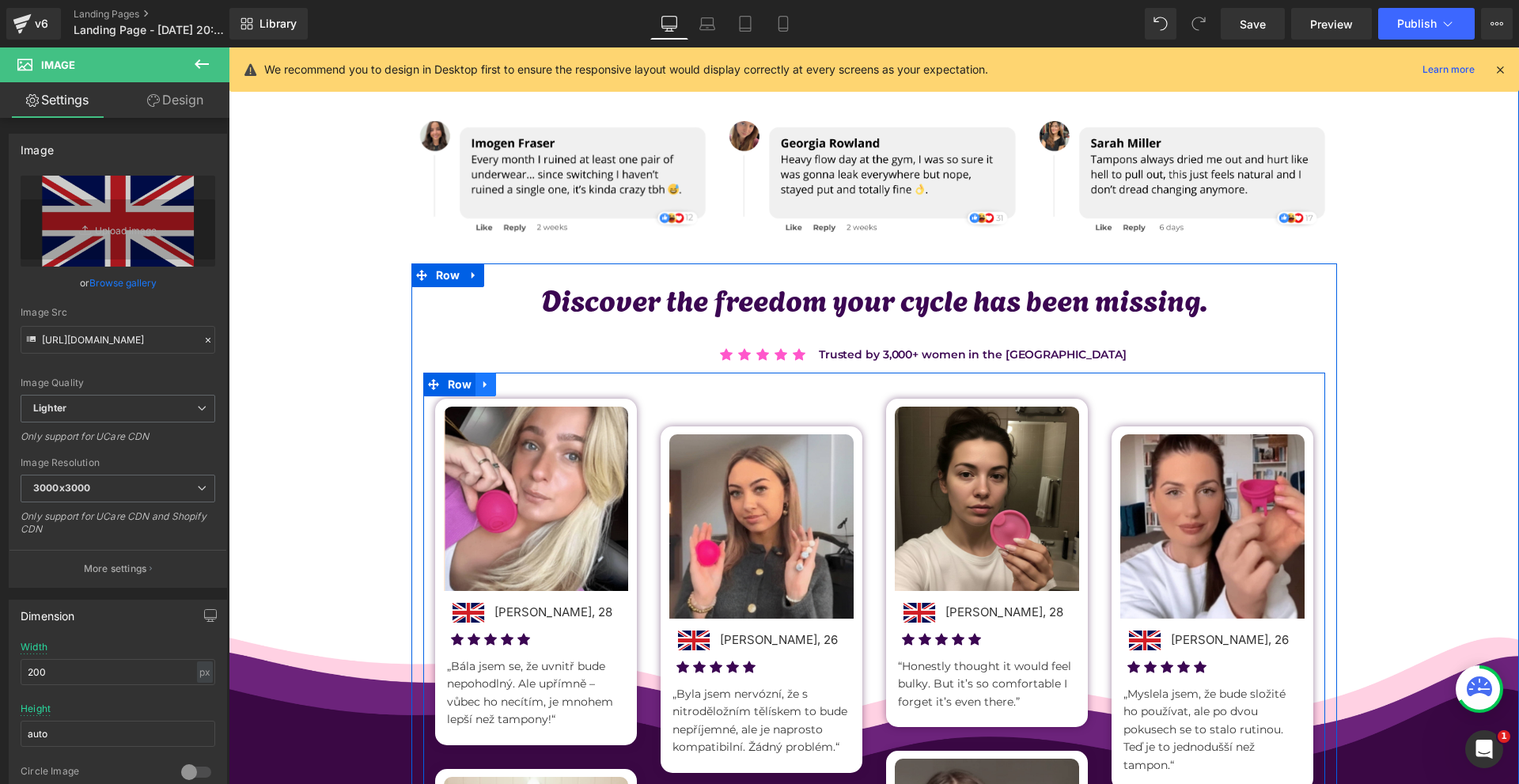
click at [490, 388] on link at bounding box center [485, 384] width 21 height 24
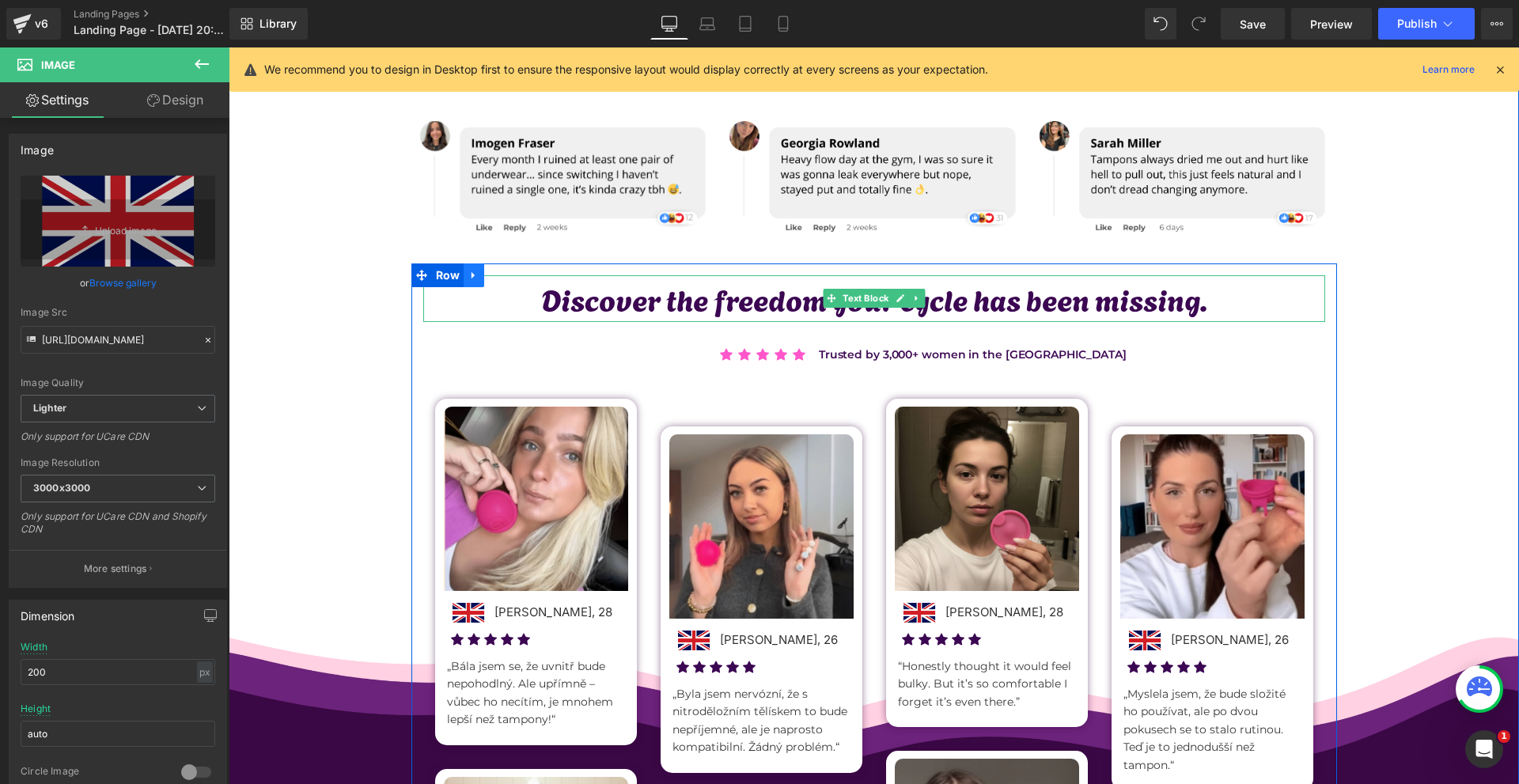
click at [472, 276] on icon at bounding box center [474, 276] width 4 height 7
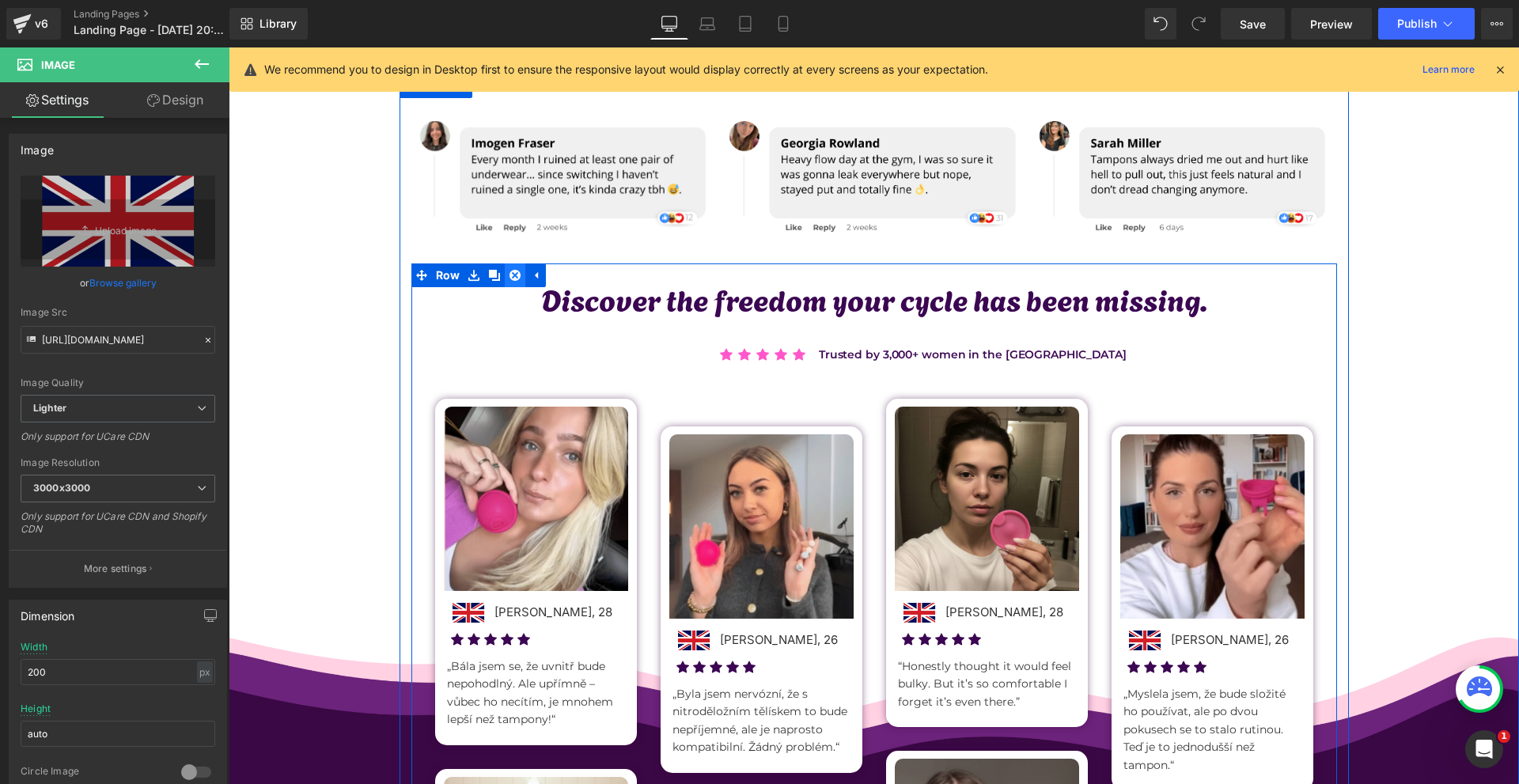
click at [513, 272] on icon at bounding box center [515, 275] width 11 height 11
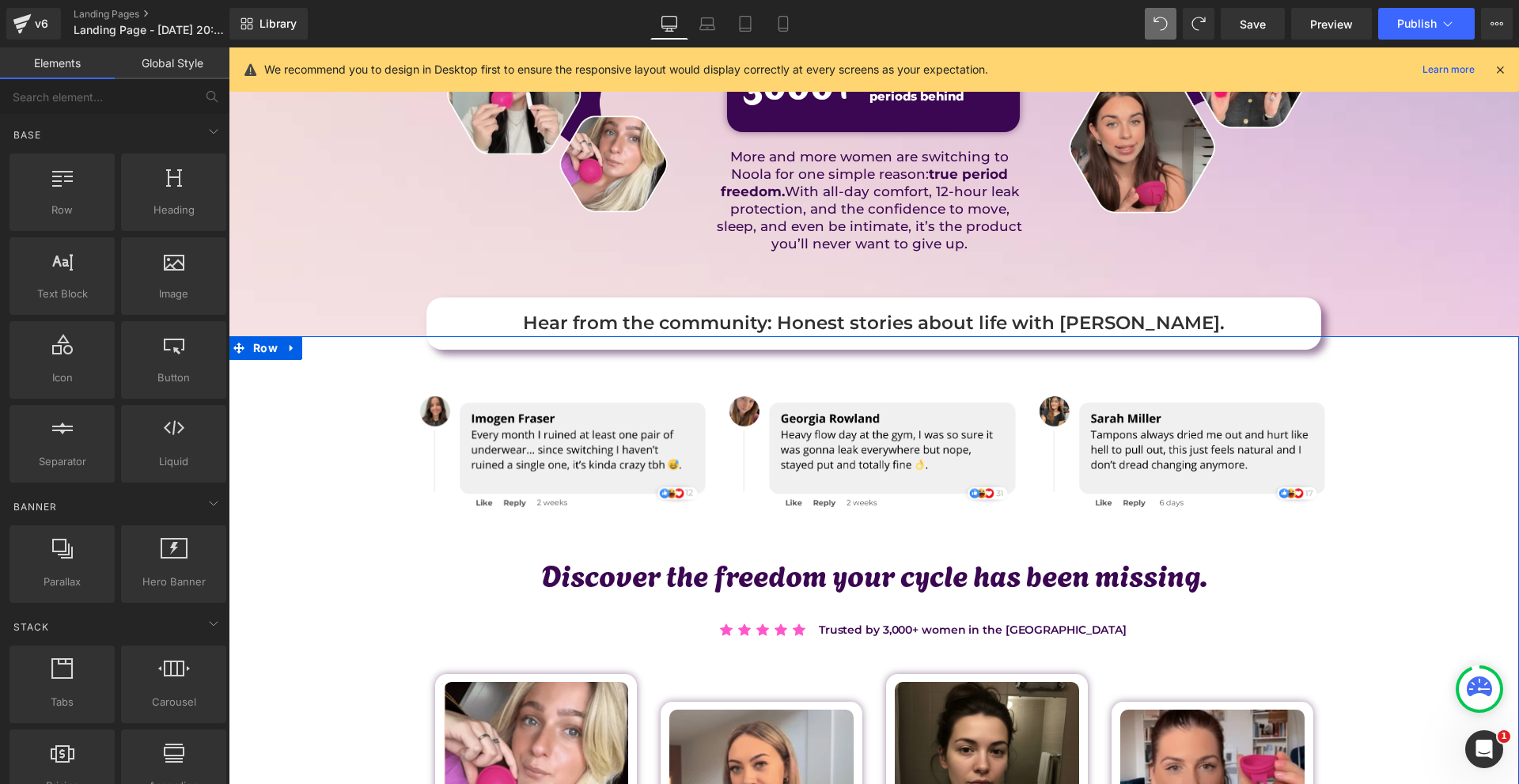
scroll to position [595, 0]
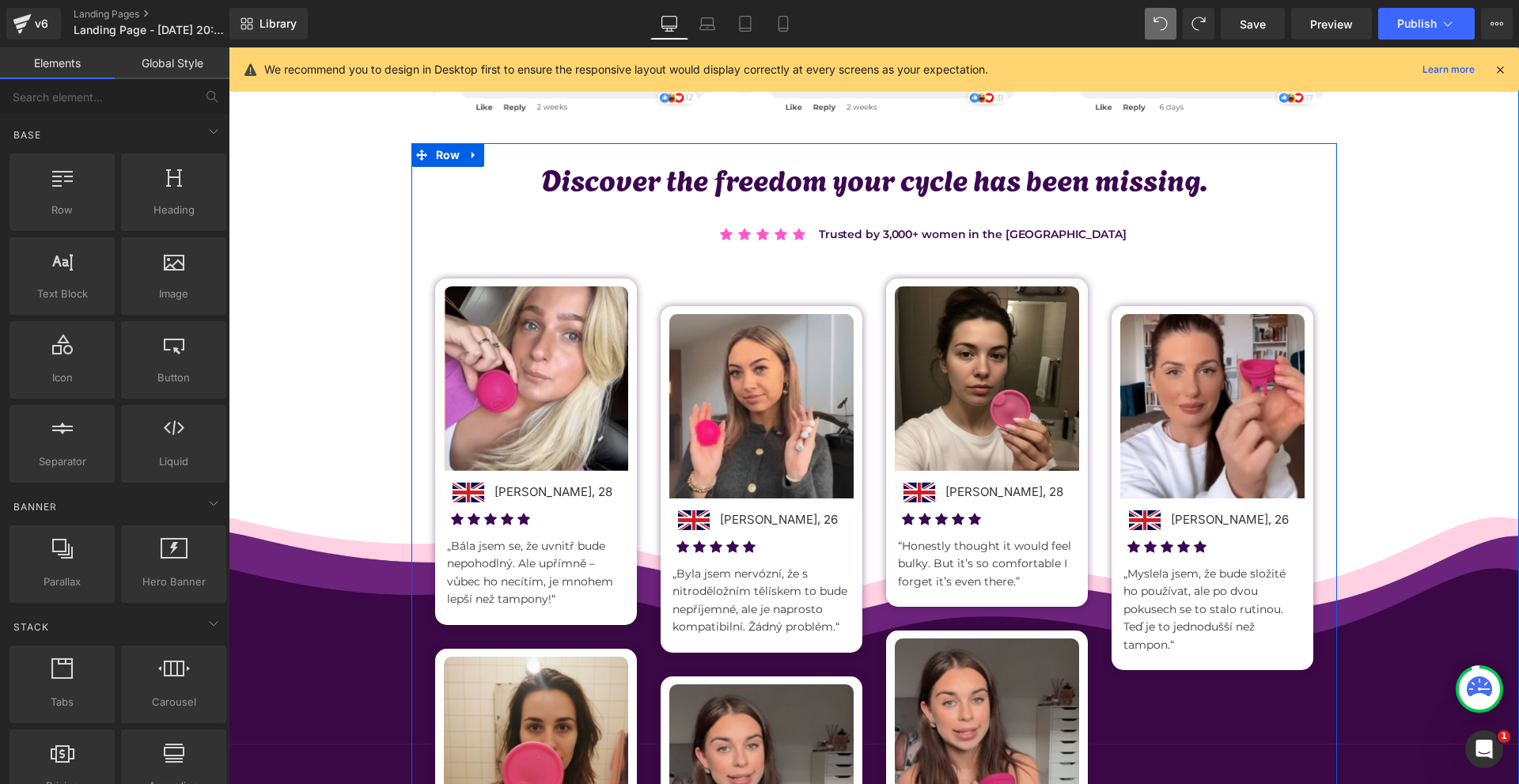
click at [883, 232] on p "Trusted by 3,000+ women in the [GEOGRAPHIC_DATA]" at bounding box center [972, 234] width 680 height 17
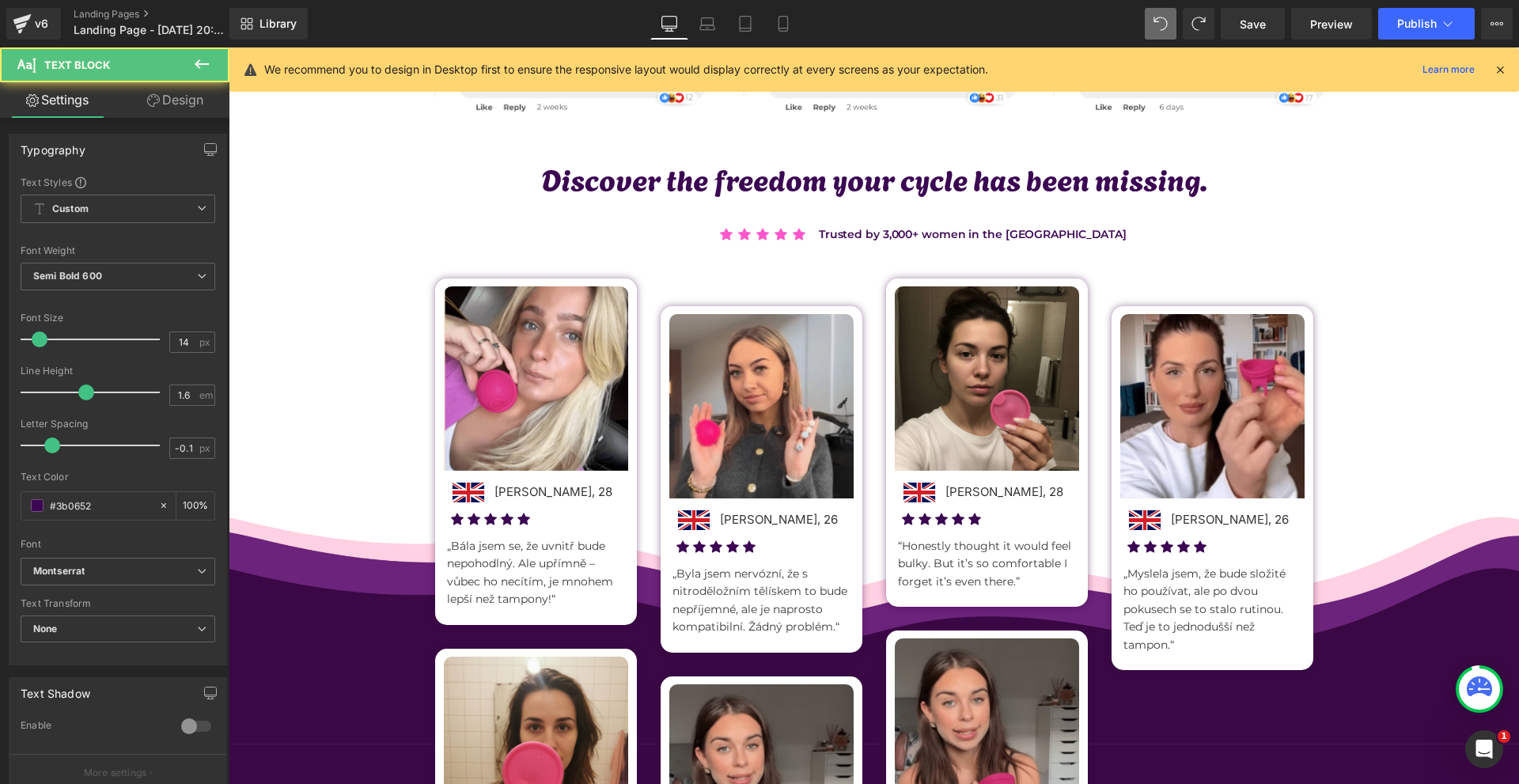
click at [153, 98] on icon at bounding box center [153, 100] width 13 height 13
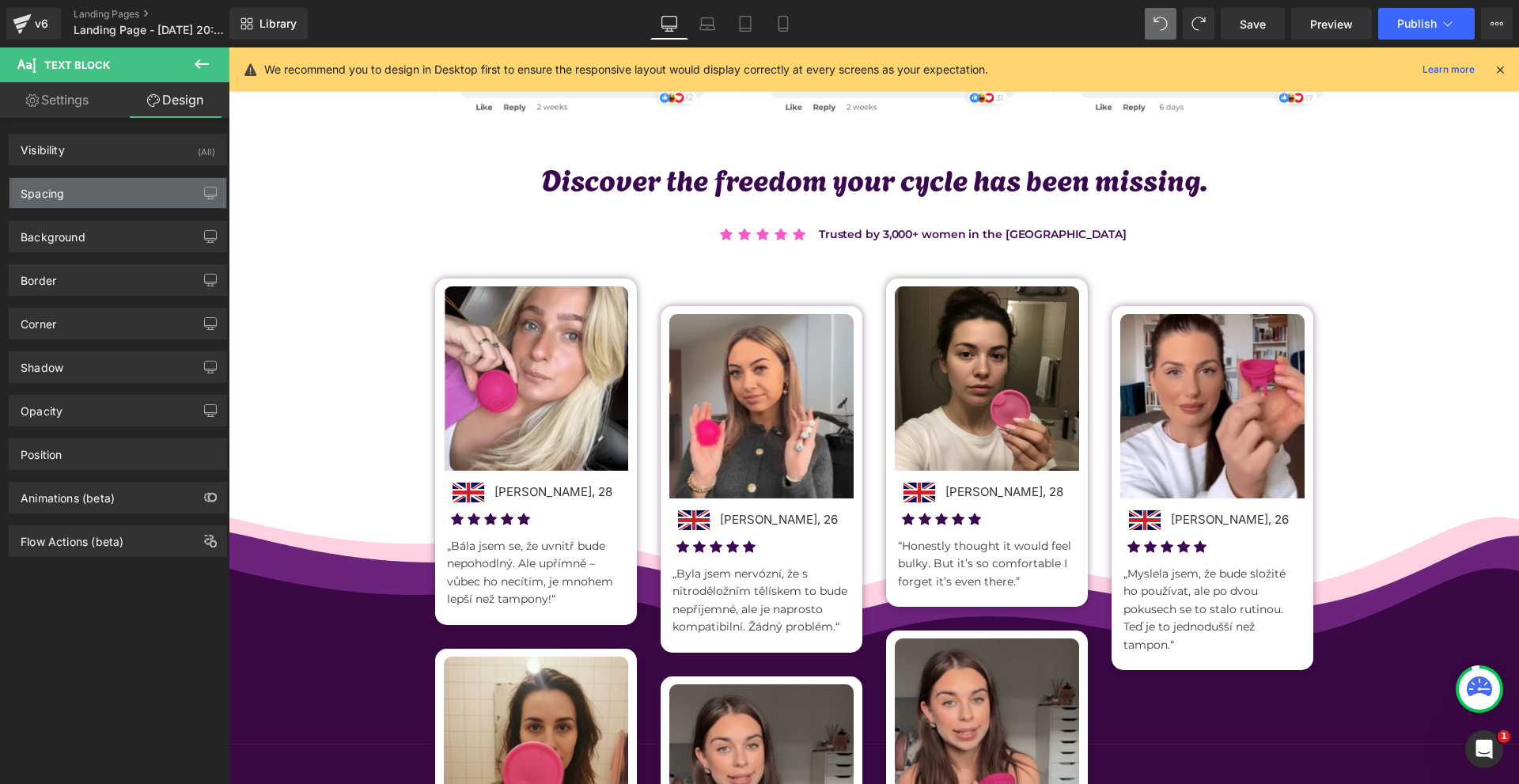
click at [72, 183] on div "Spacing" at bounding box center [118, 193] width 217 height 30
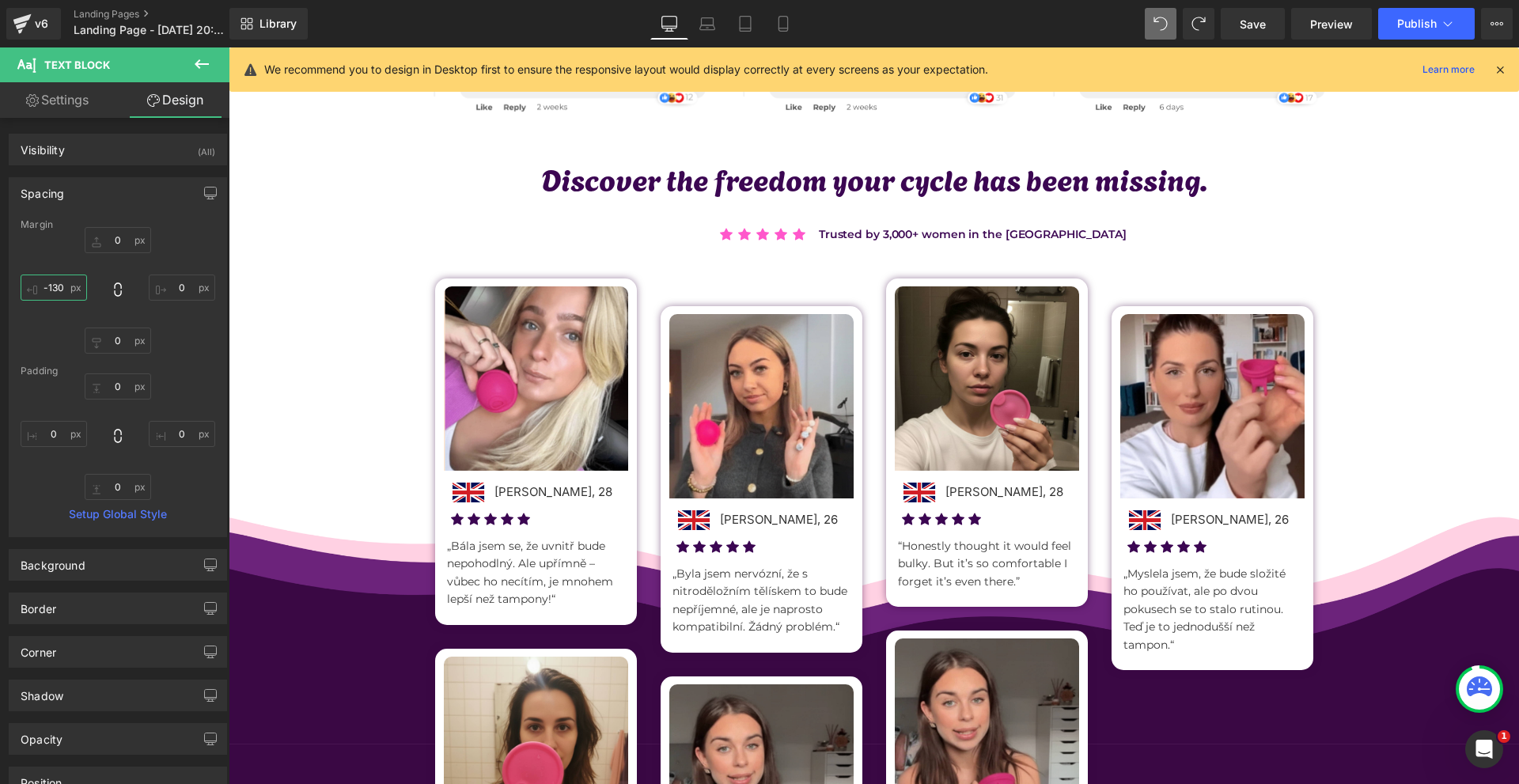
click at [85, 285] on input "-130" at bounding box center [54, 287] width 66 height 26
type input "-150"
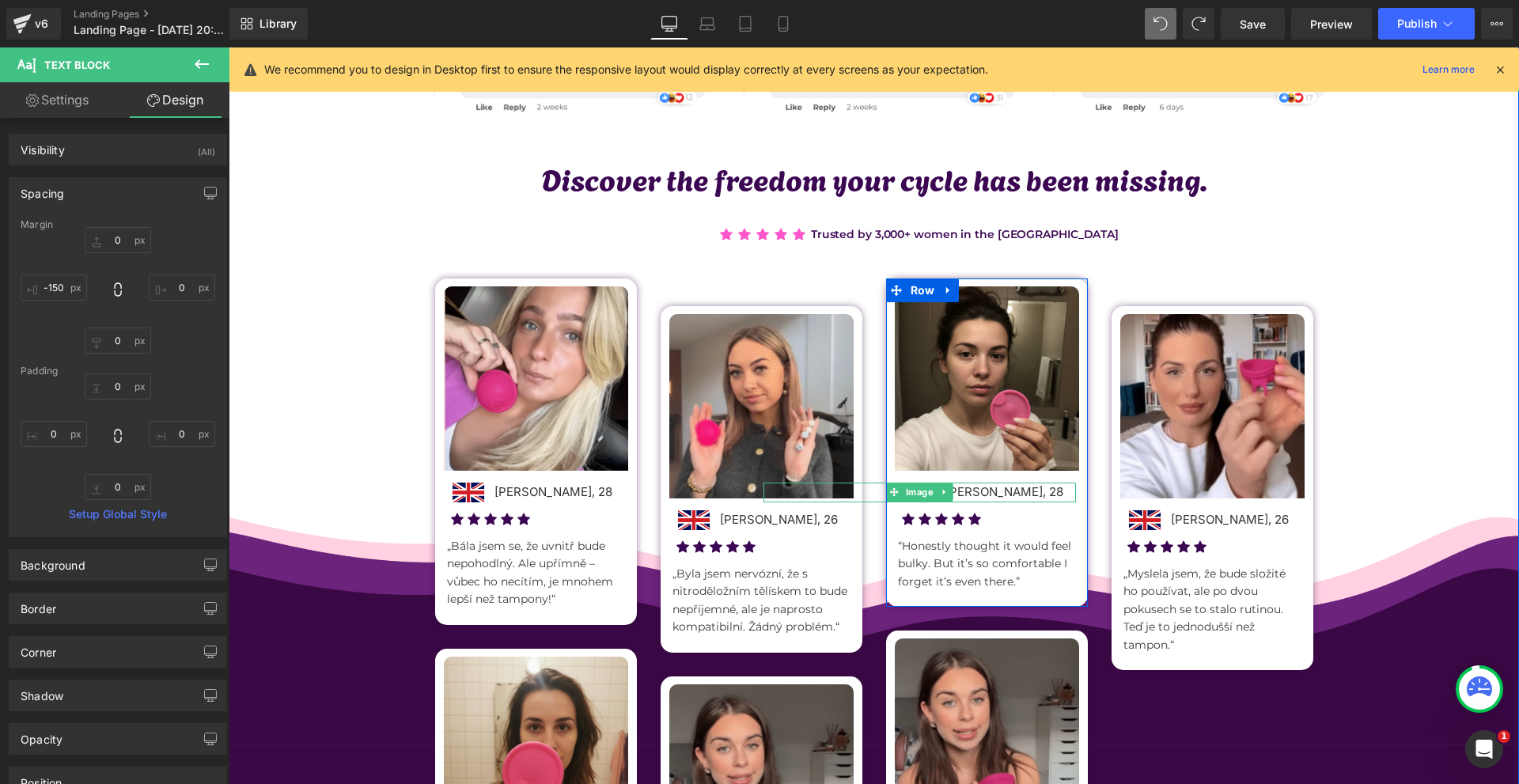
click at [994, 493] on div at bounding box center [919, 491] width 312 height 19
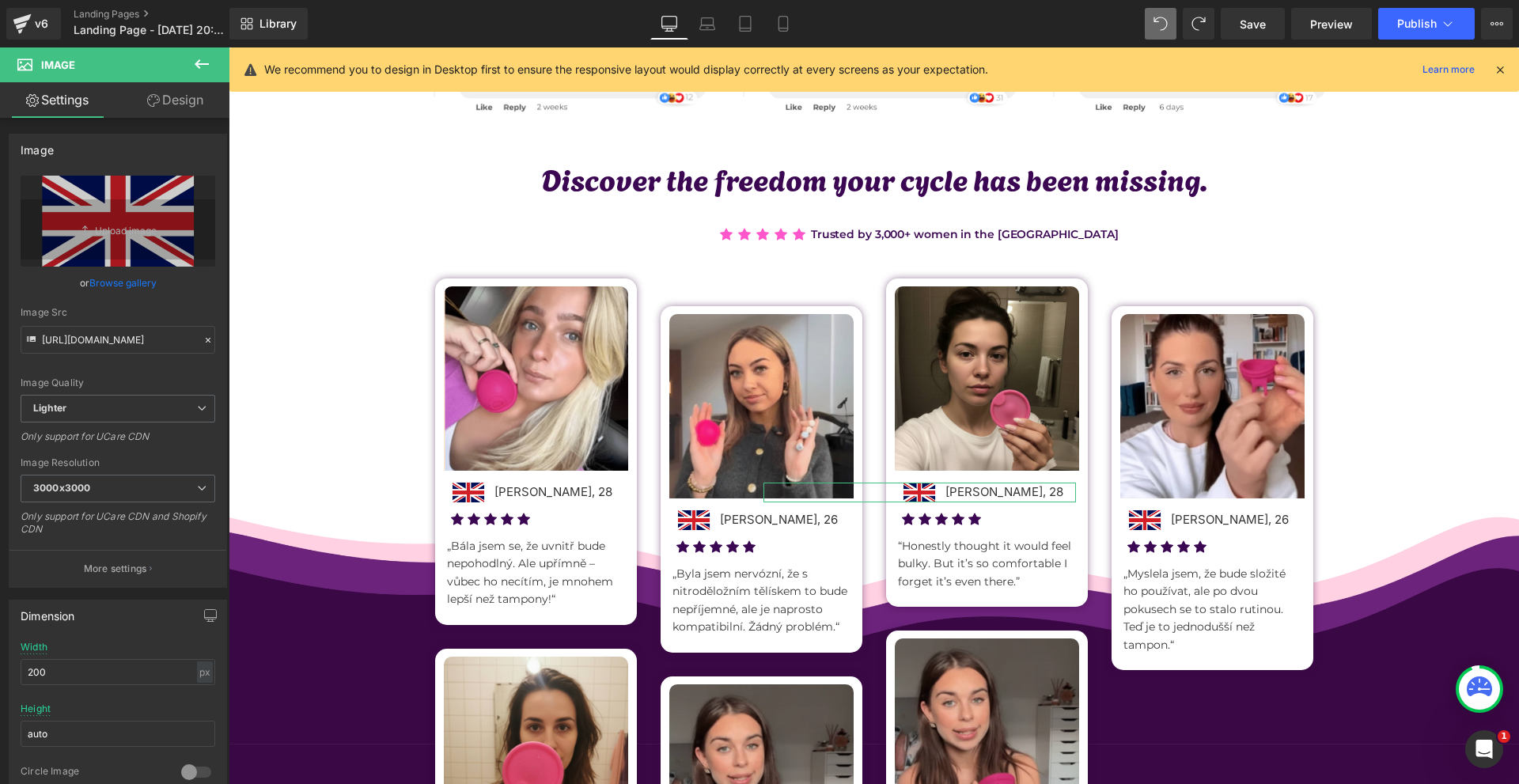
click at [143, 106] on link "Design" at bounding box center [175, 100] width 115 height 36
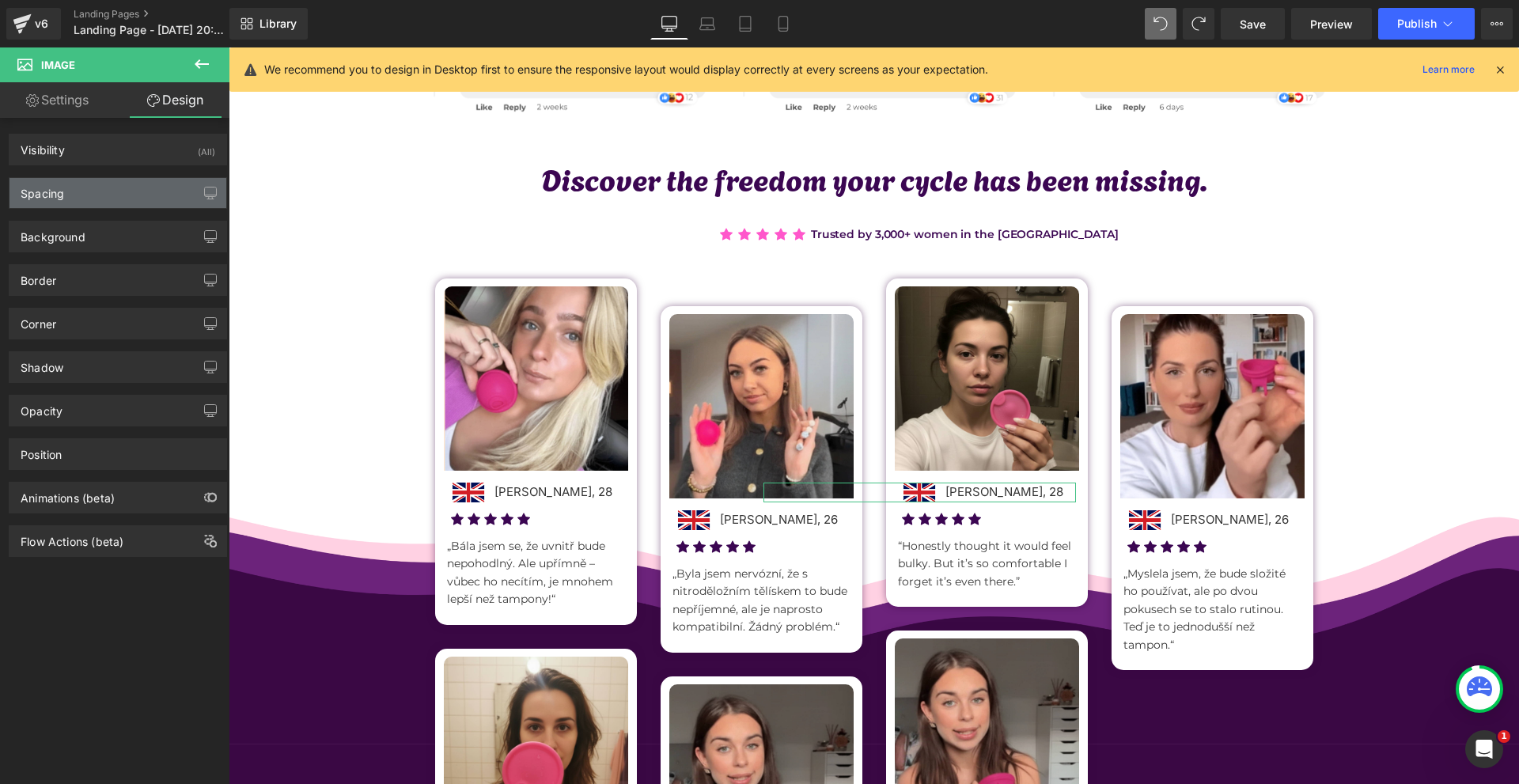
click at [98, 184] on div "Spacing" at bounding box center [118, 193] width 217 height 30
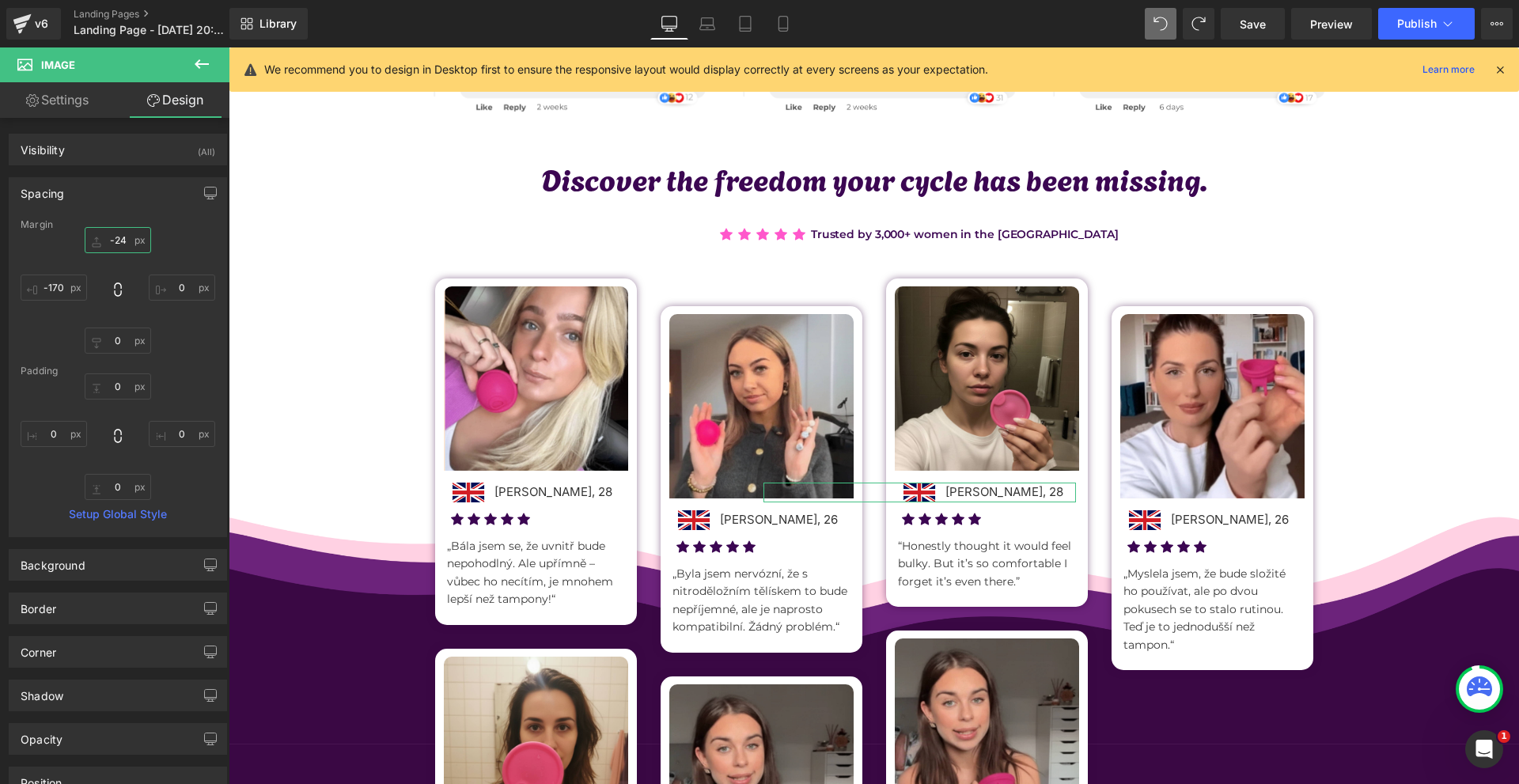
click at [117, 237] on input "-24" at bounding box center [118, 240] width 66 height 26
type input "0"
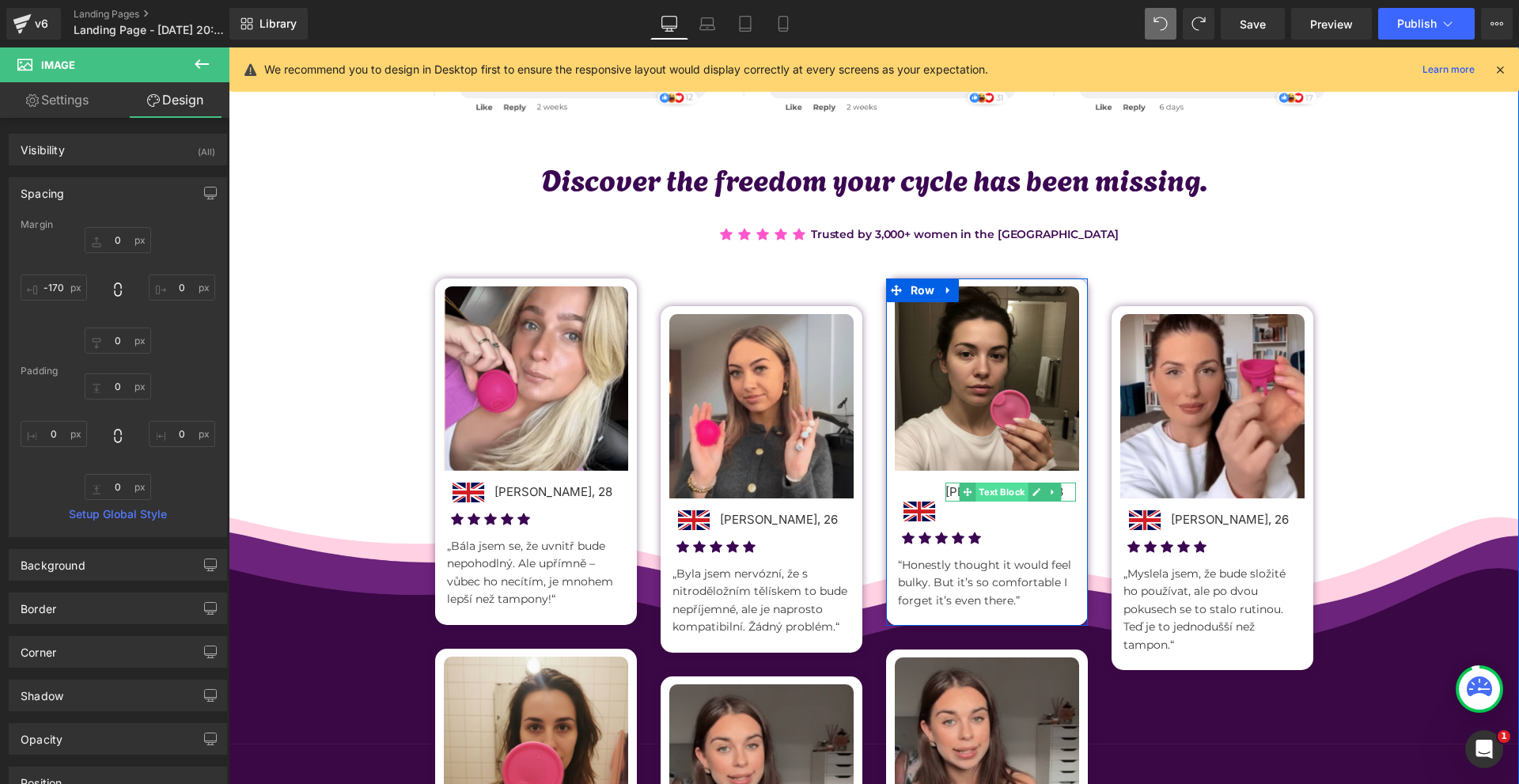
click at [976, 494] on span "Text Block" at bounding box center [1002, 491] width 52 height 19
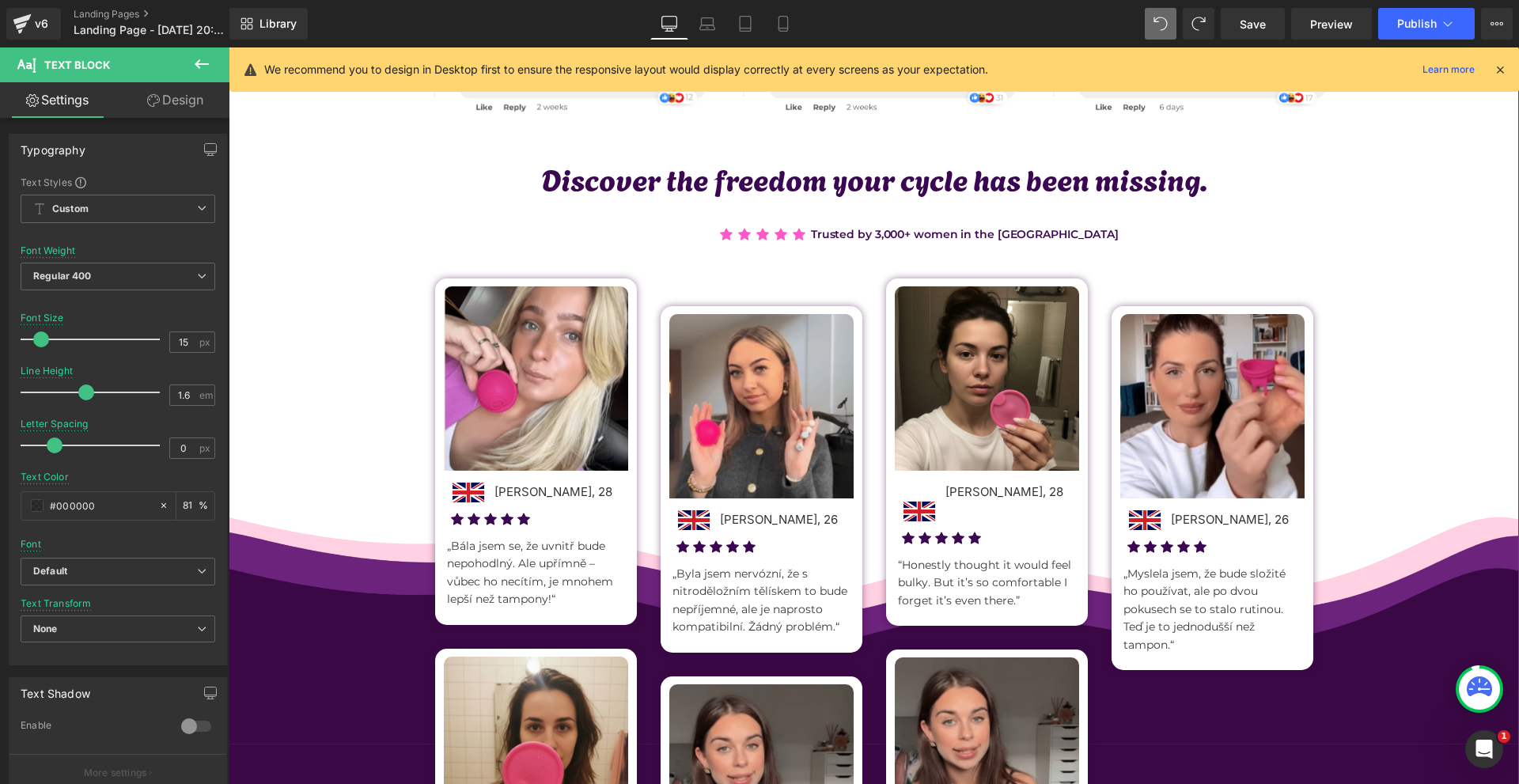
scroll to position [832, 0]
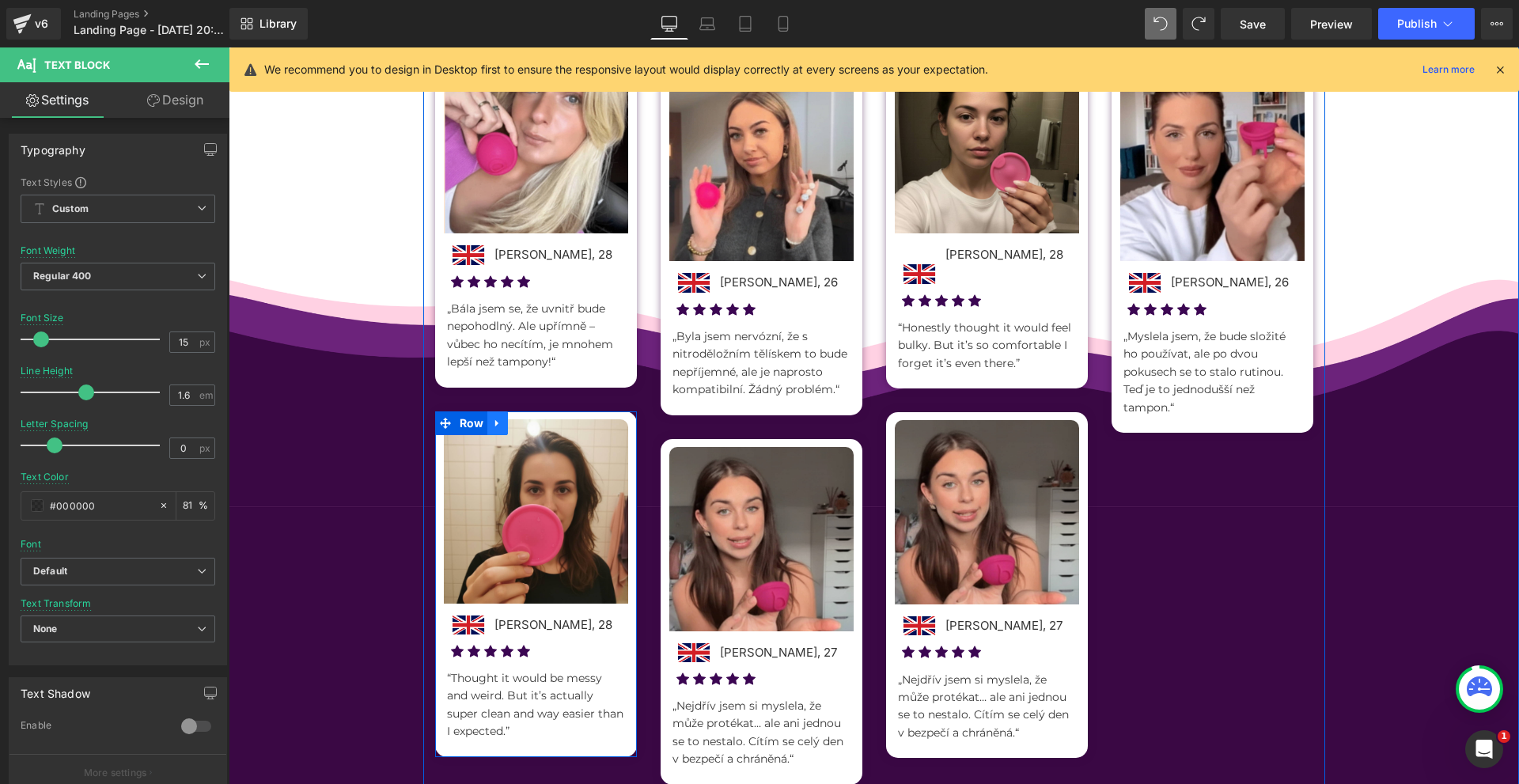
click at [495, 423] on icon at bounding box center [498, 422] width 11 height 12
click at [533, 419] on icon at bounding box center [539, 423] width 11 height 11
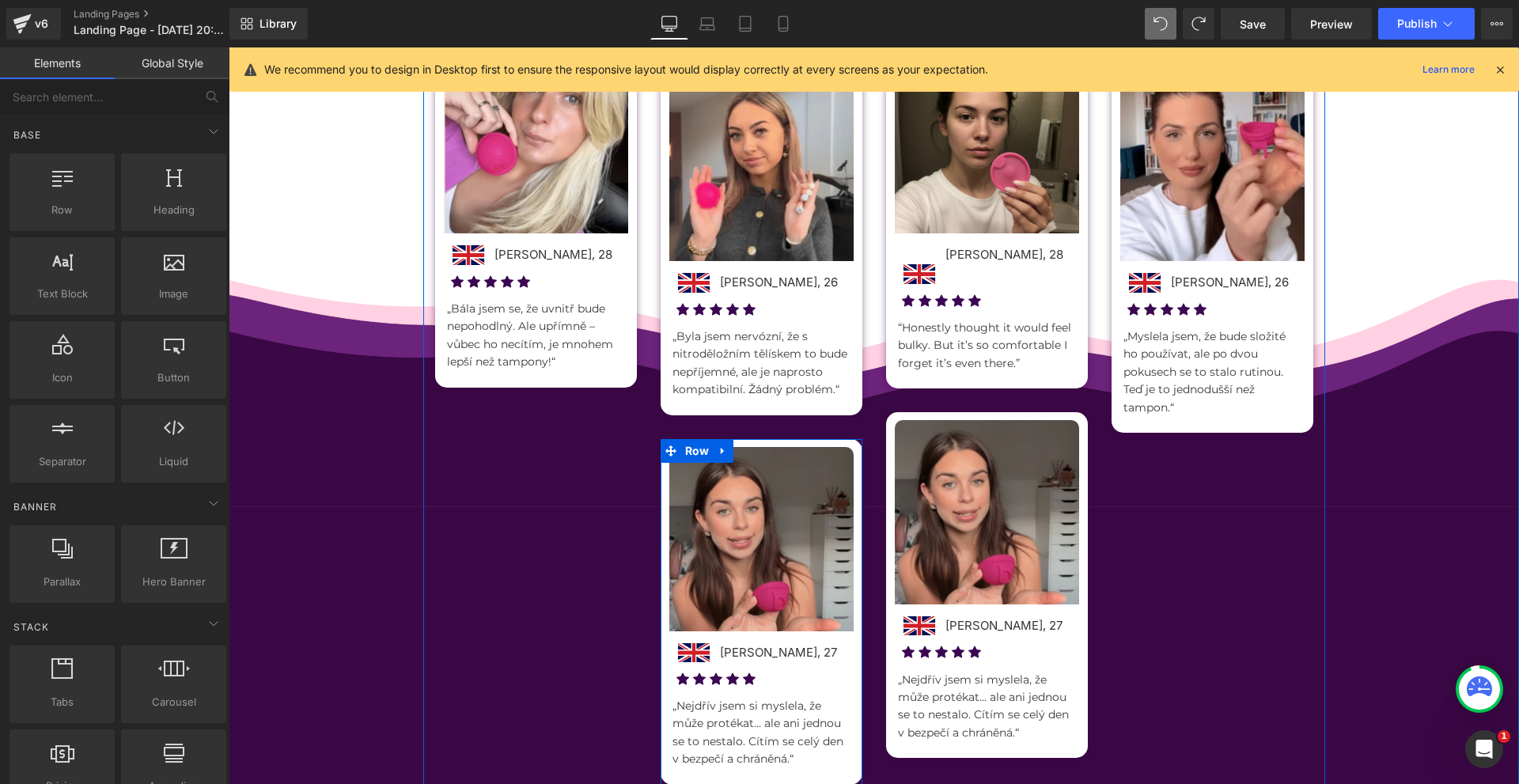
click at [717, 456] on icon at bounding box center [722, 450] width 11 height 12
click at [758, 452] on icon at bounding box center [764, 450] width 11 height 11
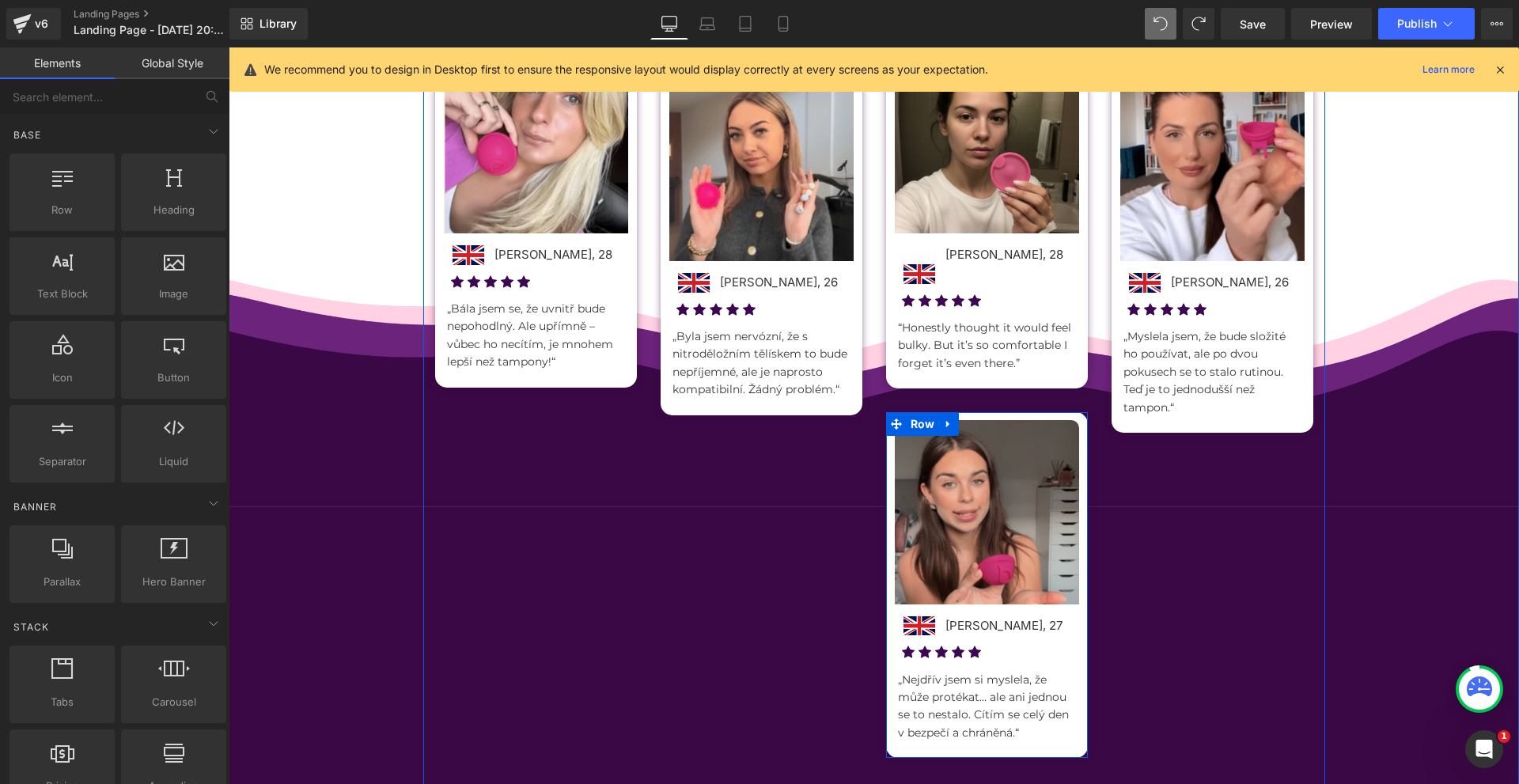
click at [943, 424] on icon at bounding box center [948, 423] width 11 height 12
click at [984, 426] on icon at bounding box center [989, 423] width 11 height 11
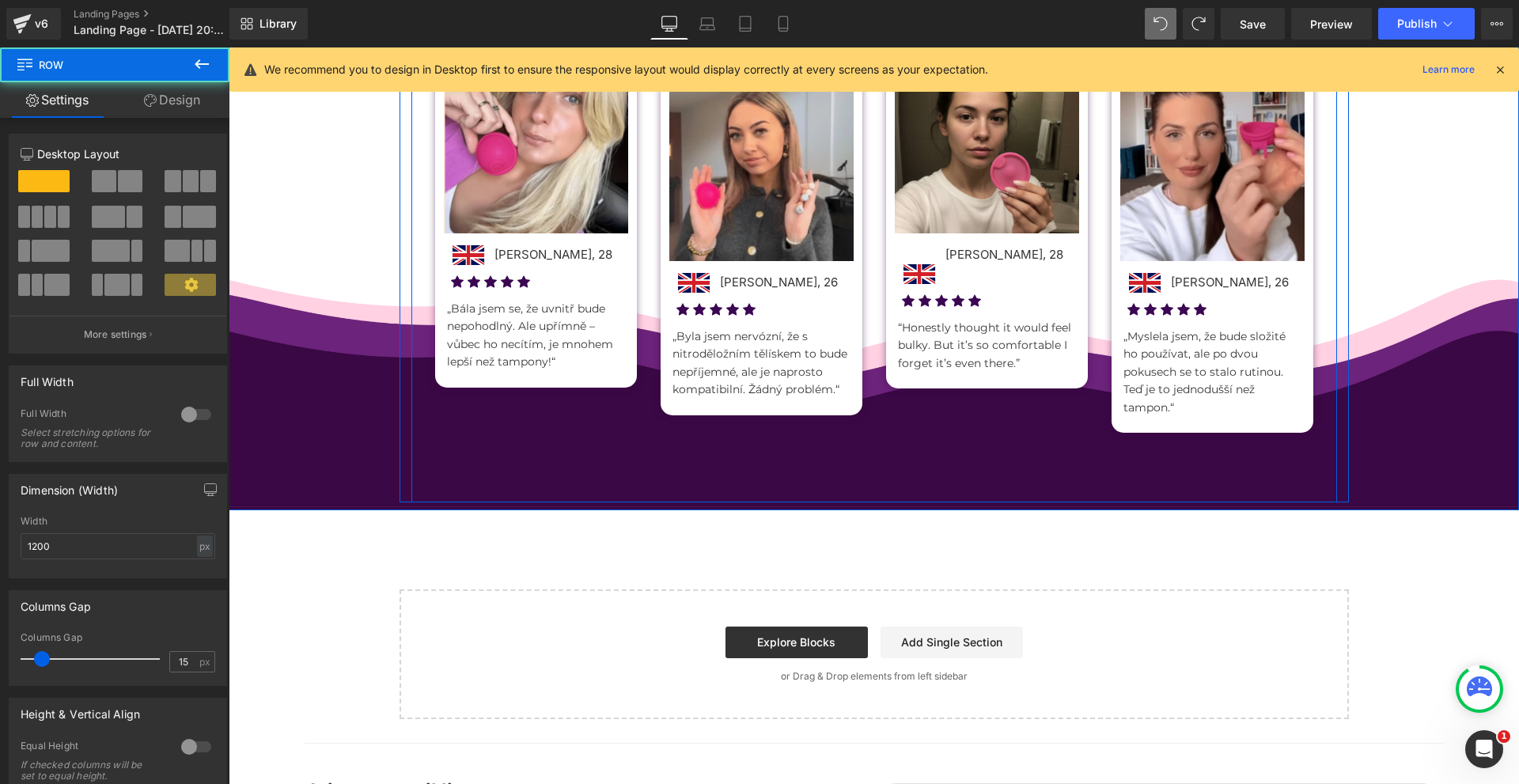
drag, startPoint x: 849, startPoint y: 495, endPoint x: 852, endPoint y: 486, distance: 9.5
click at [849, 494] on div "Discover the freedom your cycle has been missing. Text Block Icon Icon Icon Ico…" at bounding box center [875, 204] width 926 height 596
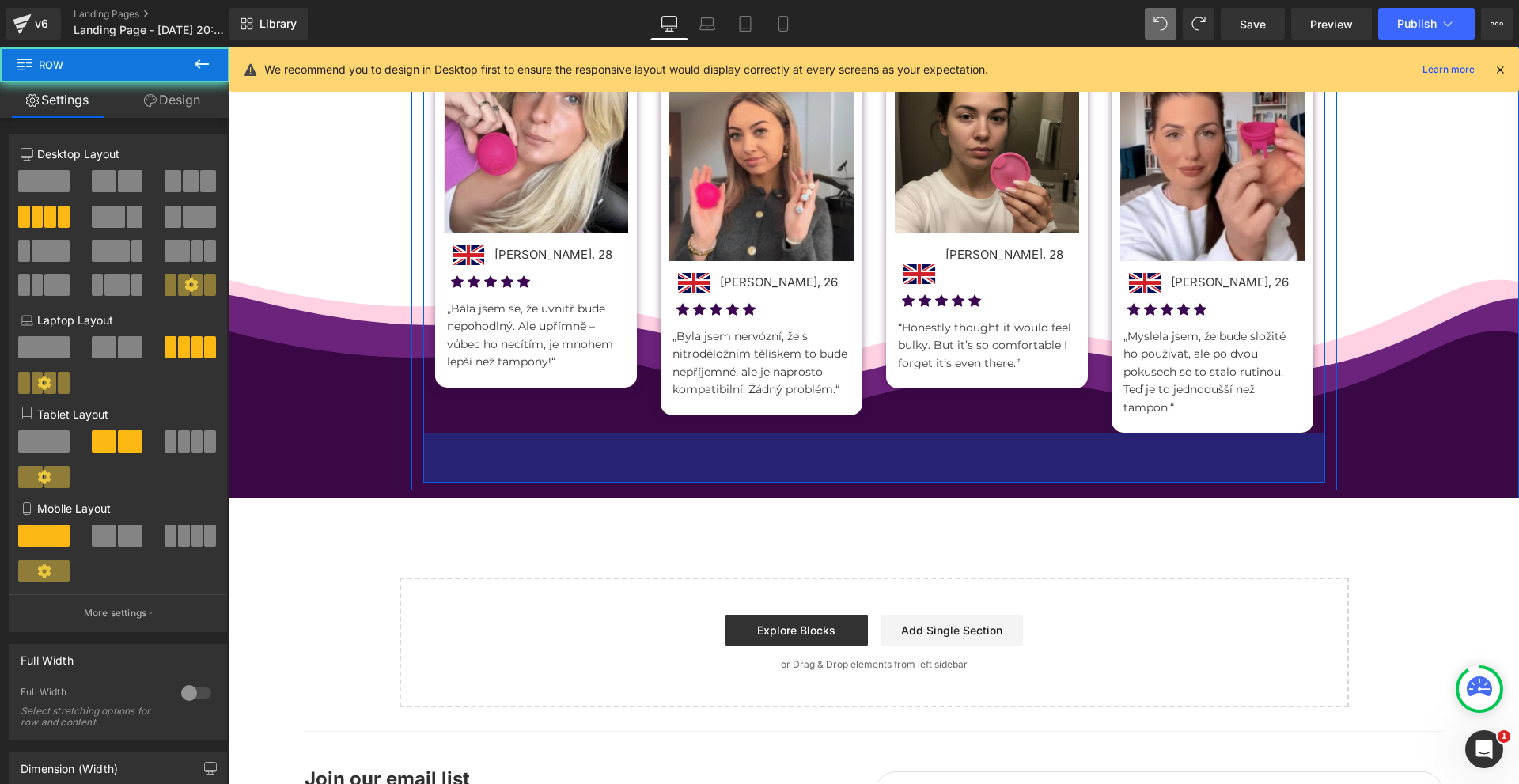
drag, startPoint x: 854, startPoint y: 483, endPoint x: 990, endPoint y: 565, distance: 158.8
click at [875, 459] on div "63px" at bounding box center [874, 457] width 901 height 50
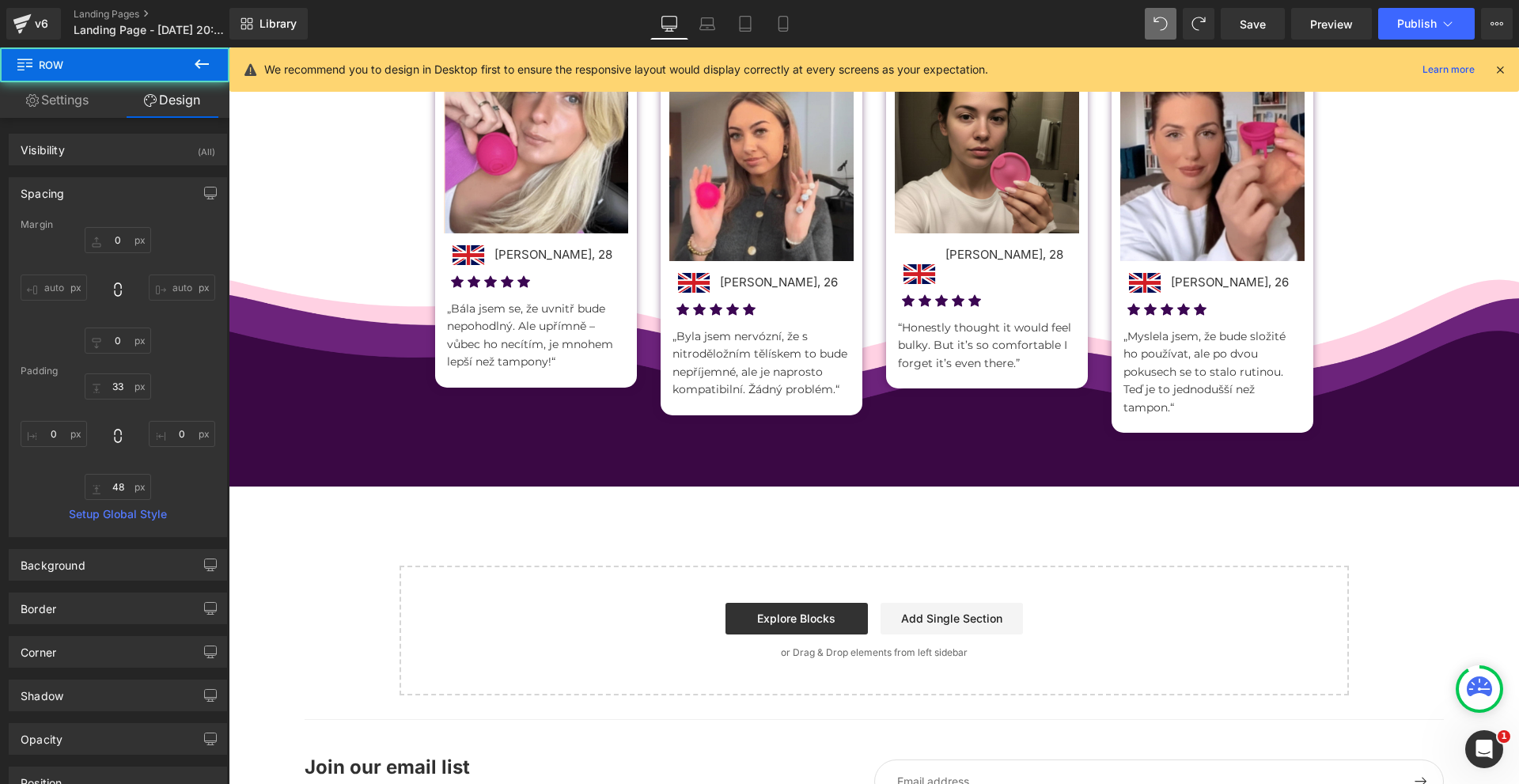
scroll to position [516, 0]
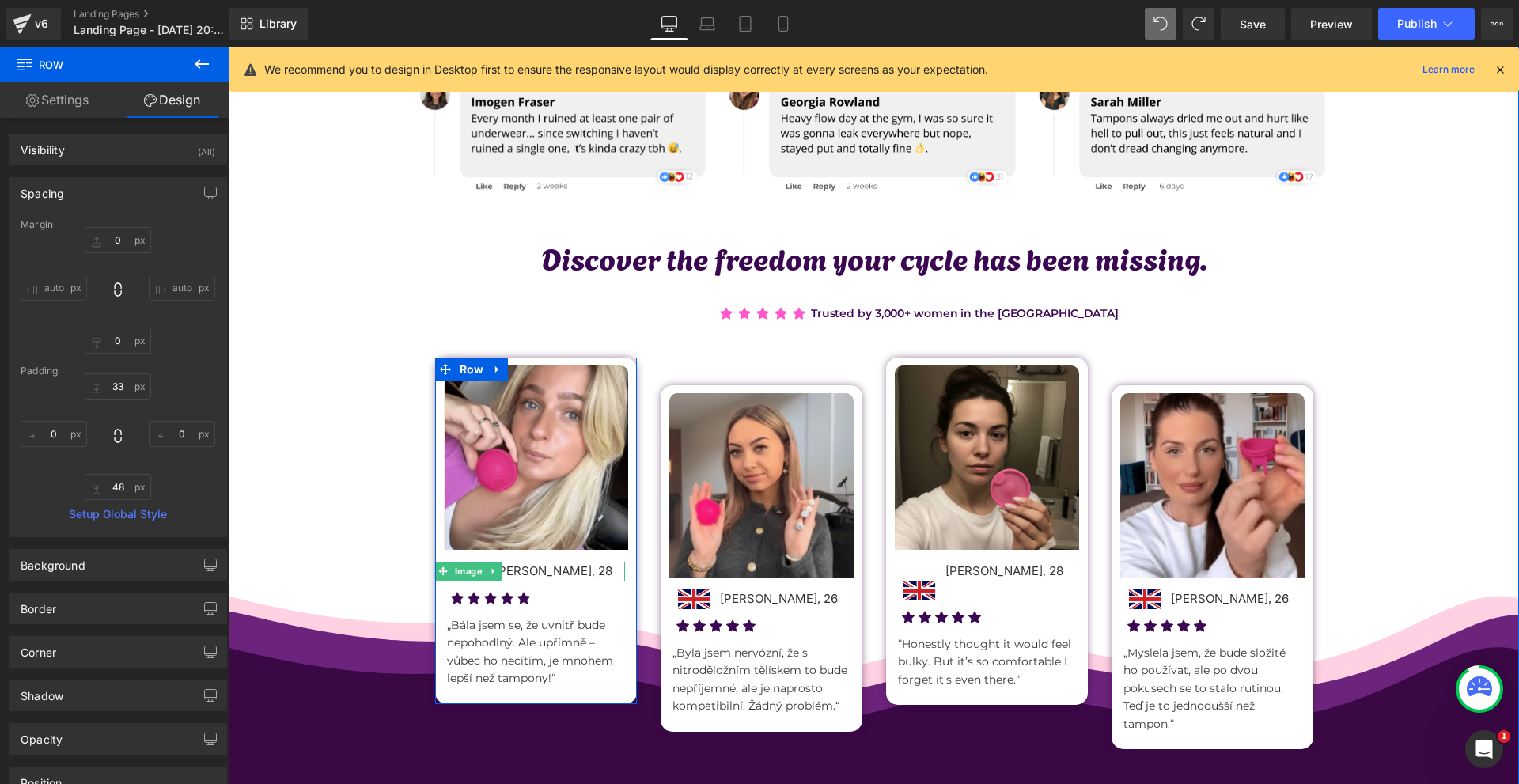
click at [581, 568] on div at bounding box center [468, 570] width 312 height 19
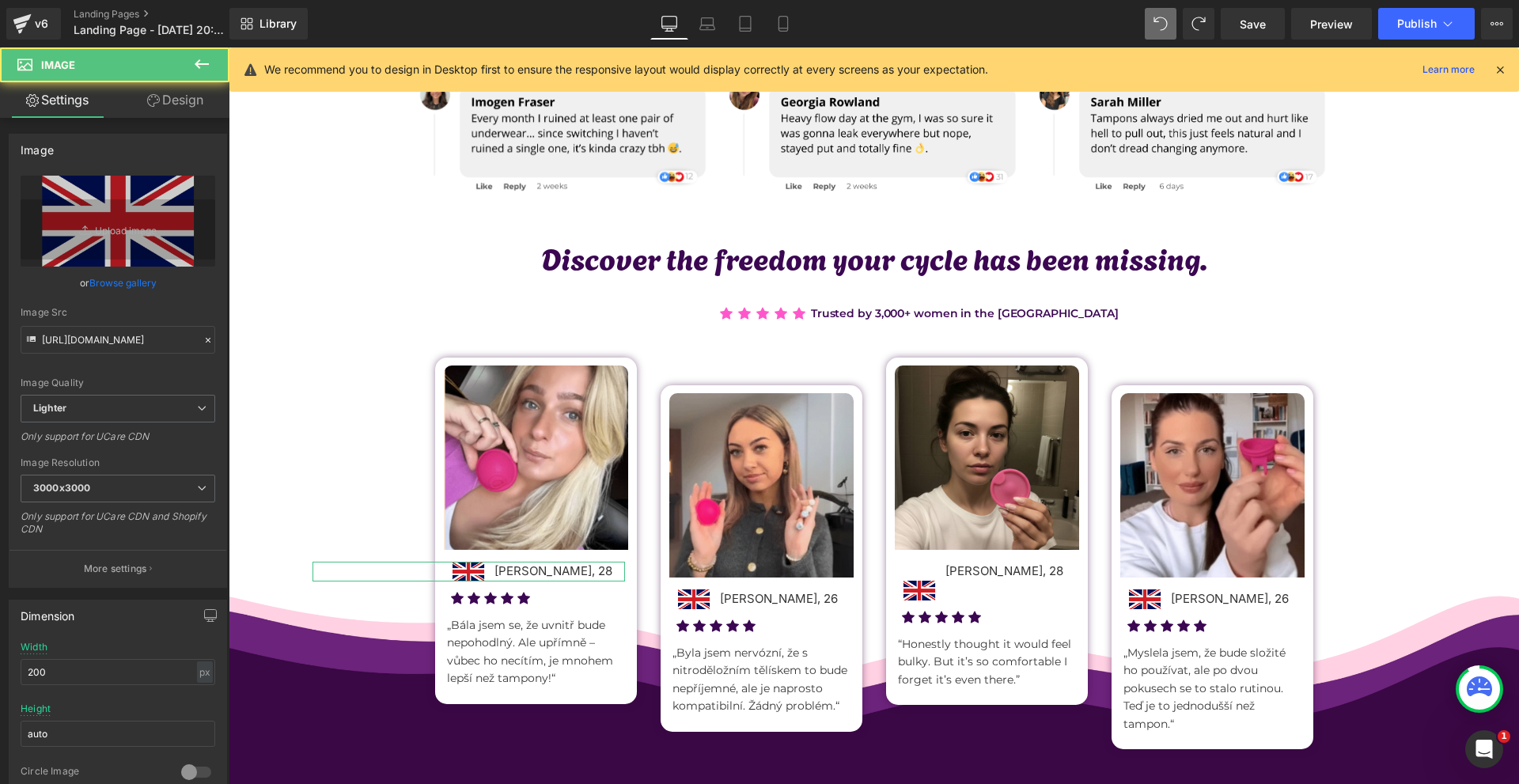
click at [183, 107] on link "Design" at bounding box center [175, 100] width 115 height 36
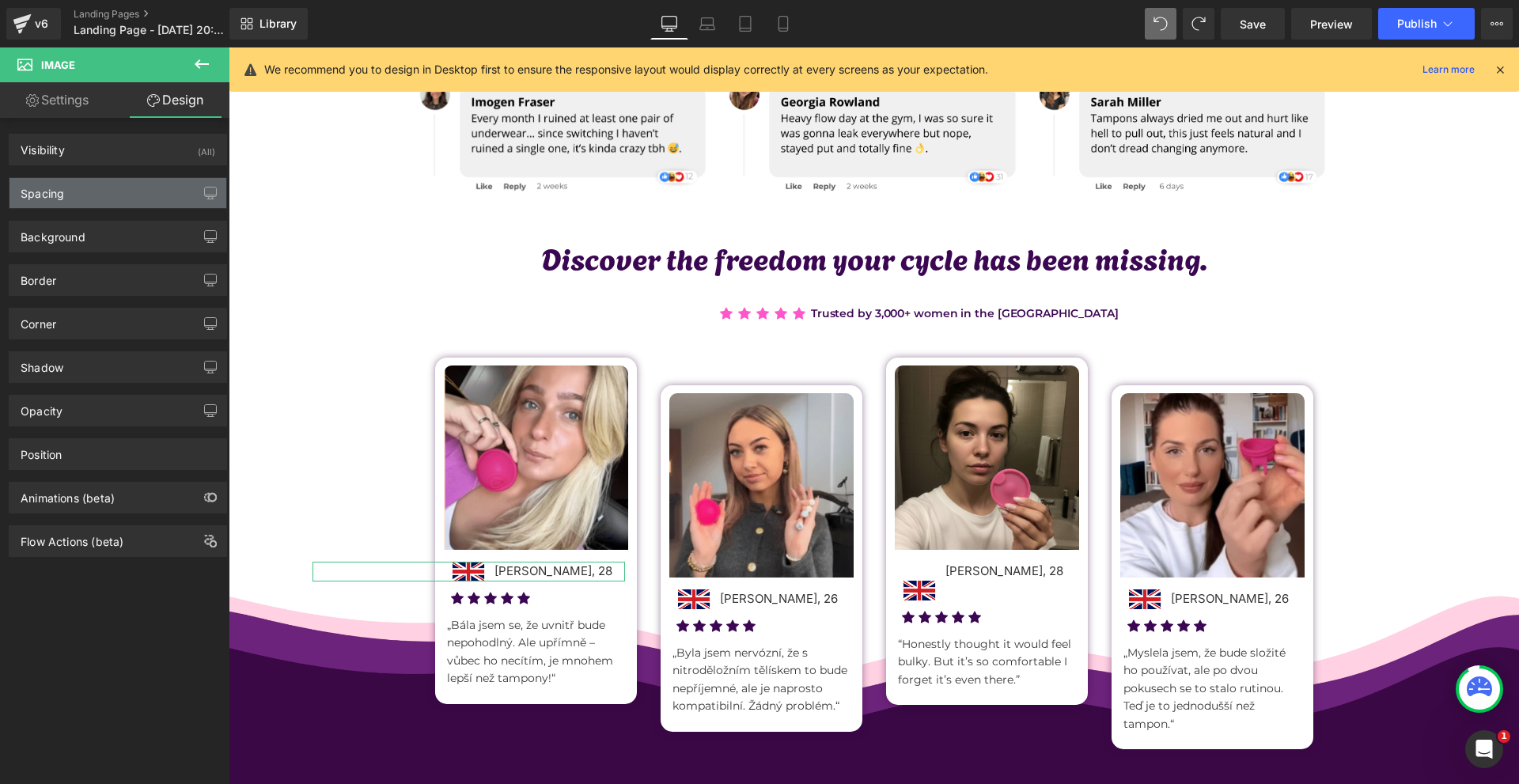
click at [122, 190] on div "Spacing" at bounding box center [118, 193] width 217 height 30
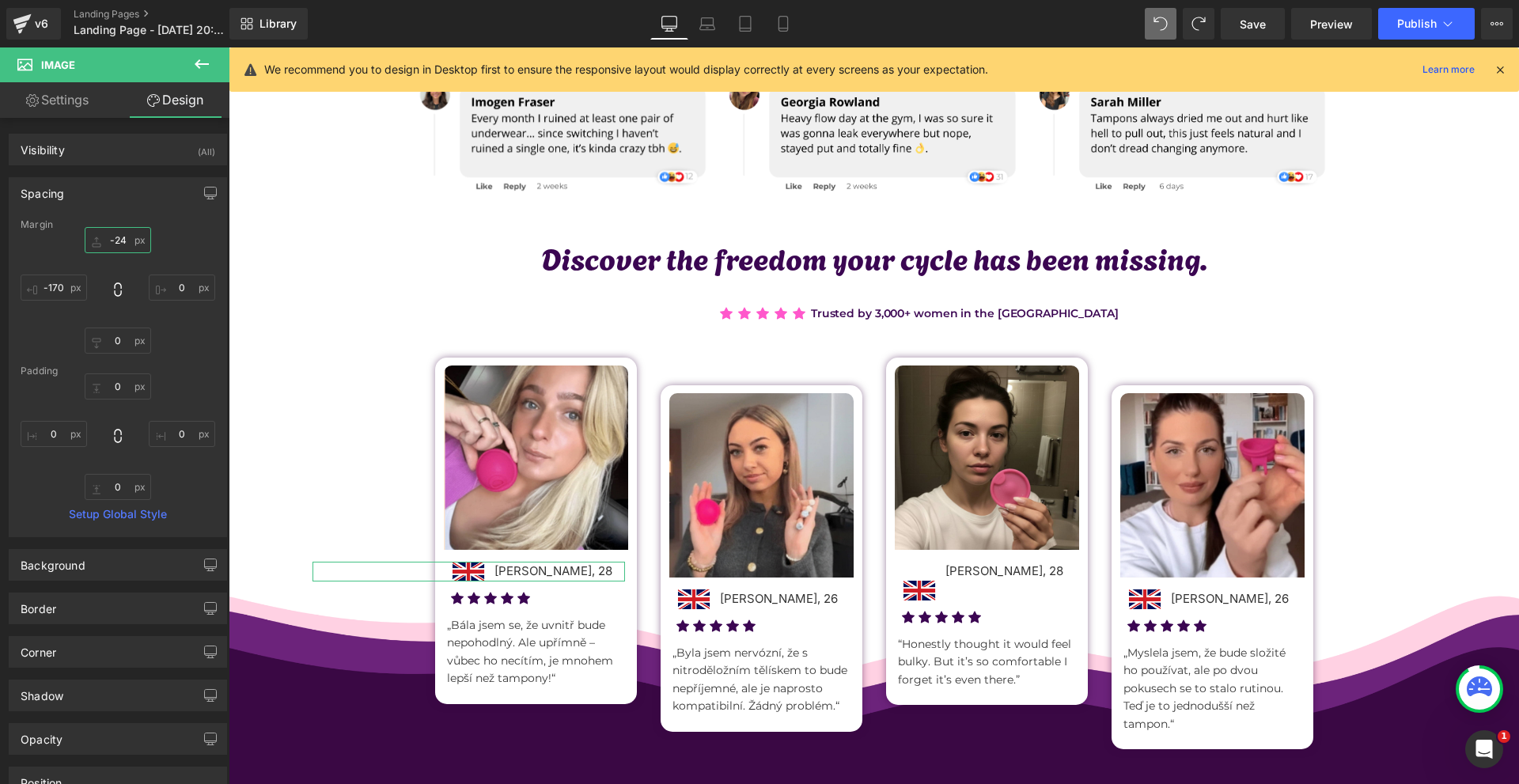
click at [126, 238] on input "text" at bounding box center [118, 240] width 66 height 26
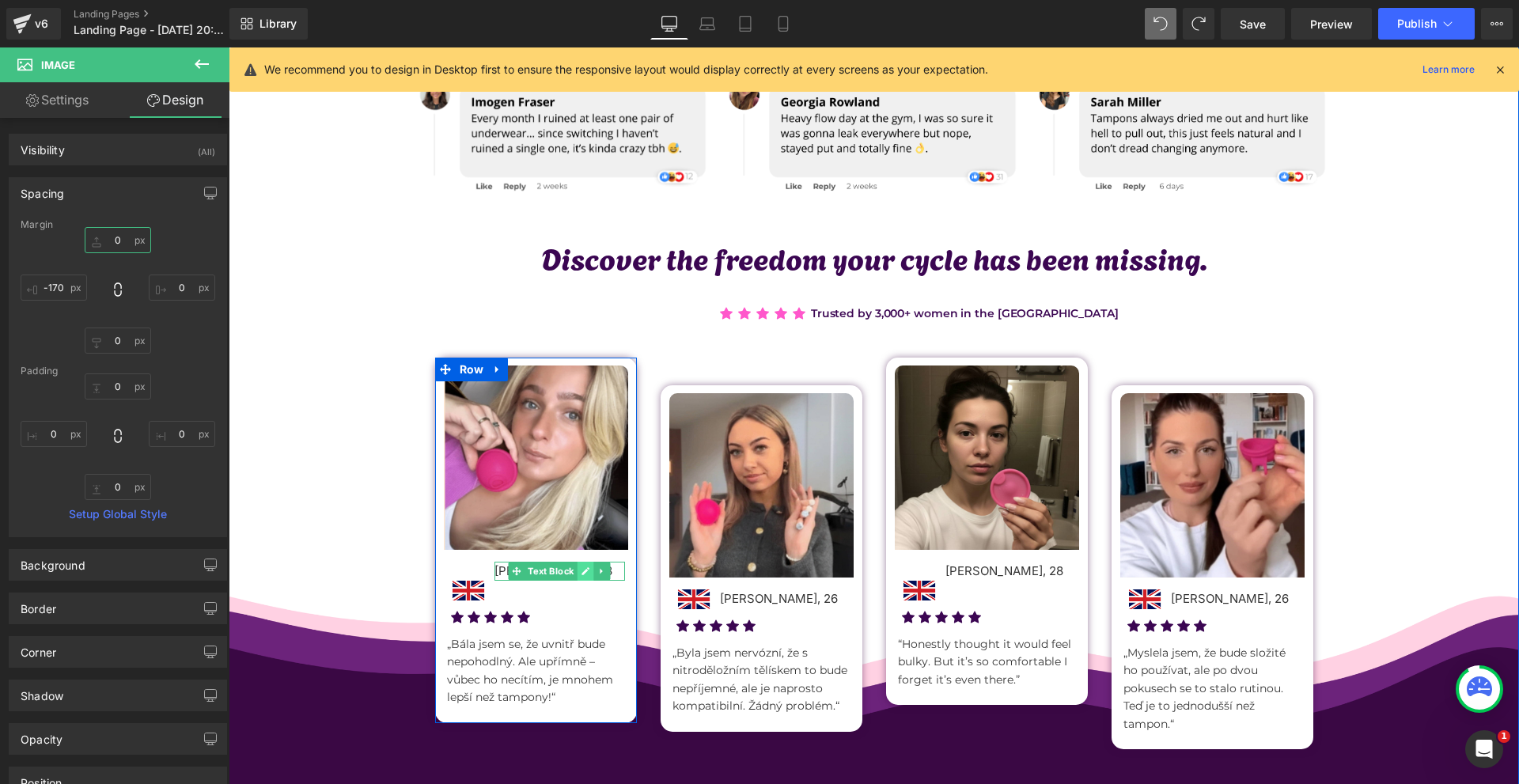
type input "0"
click at [582, 568] on icon at bounding box center [585, 571] width 9 height 10
click at [582, 568] on p "Petra Nováková, 28" at bounding box center [559, 570] width 131 height 19
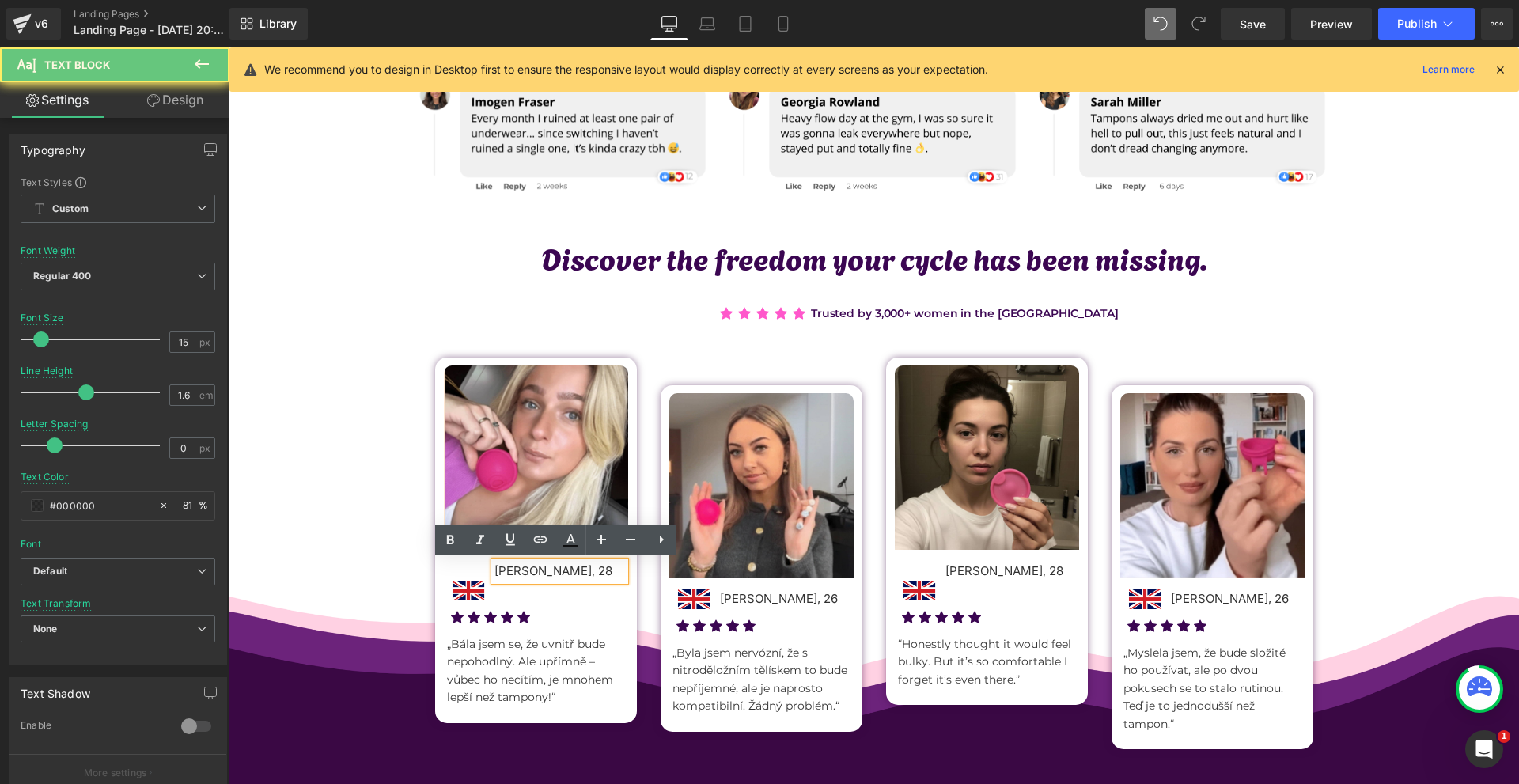
click at [582, 568] on p "Petra Nováková, 28" at bounding box center [559, 570] width 131 height 19
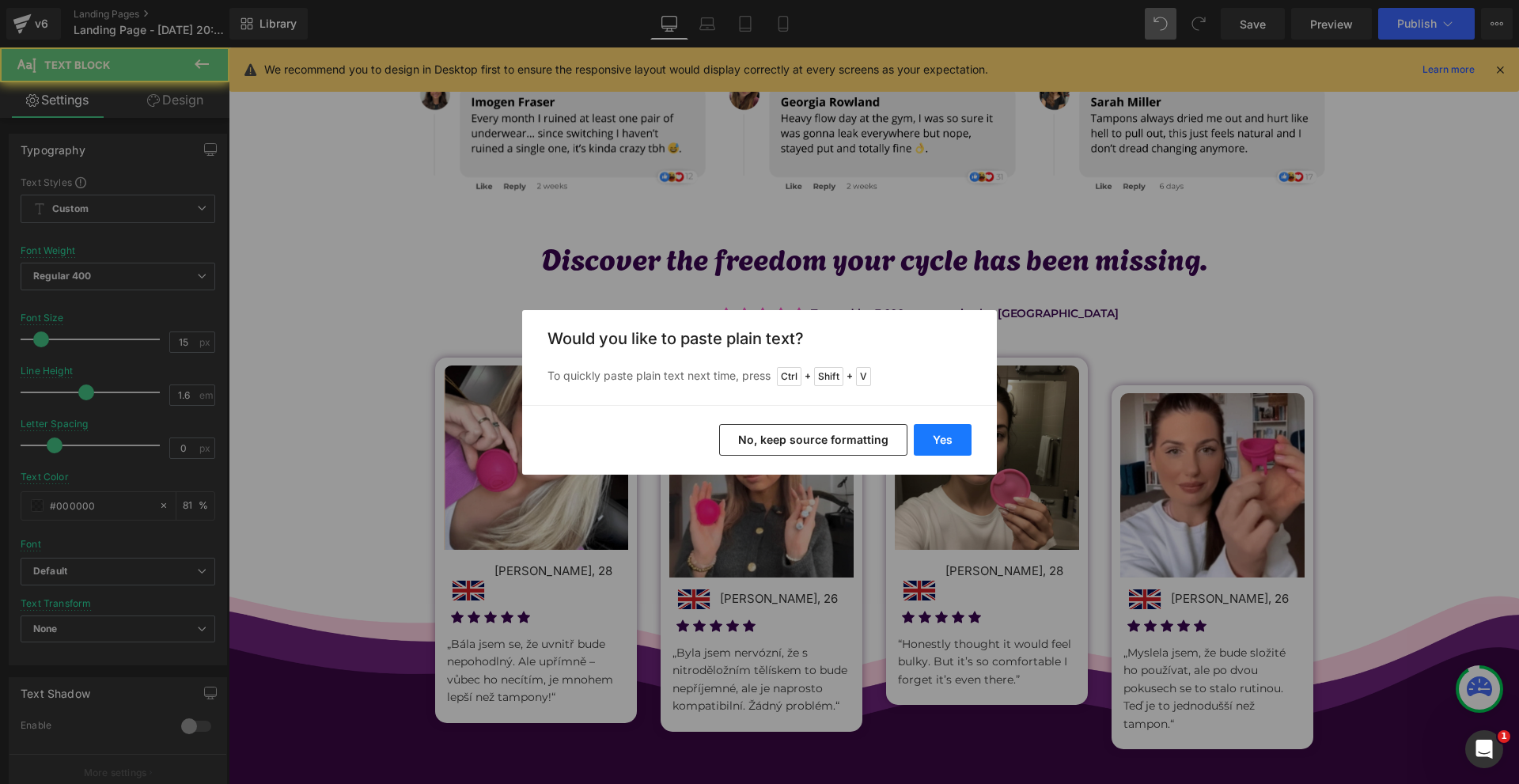
click at [933, 438] on button "Yes" at bounding box center [943, 439] width 58 height 31
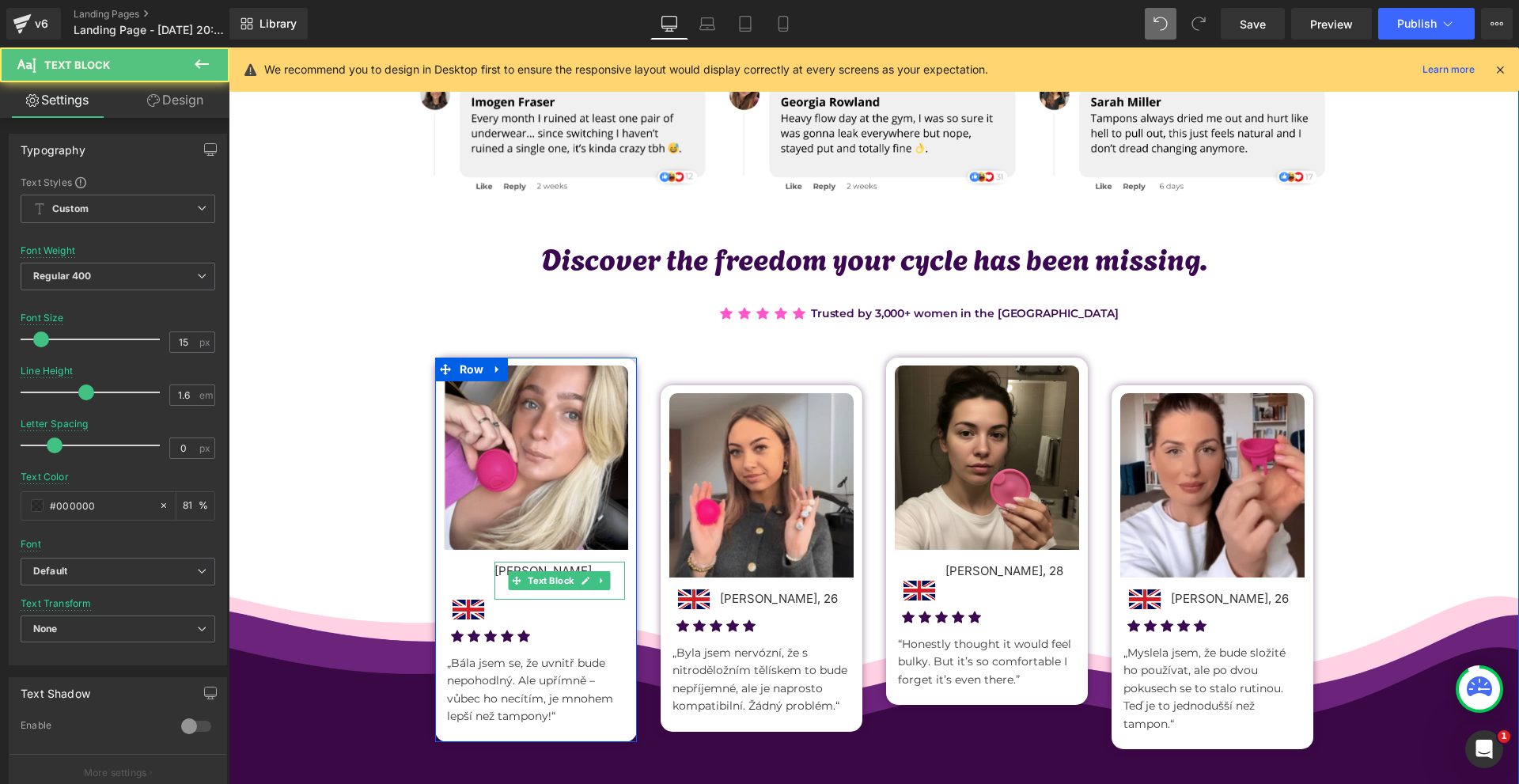
click at [522, 595] on p at bounding box center [559, 590] width 131 height 19
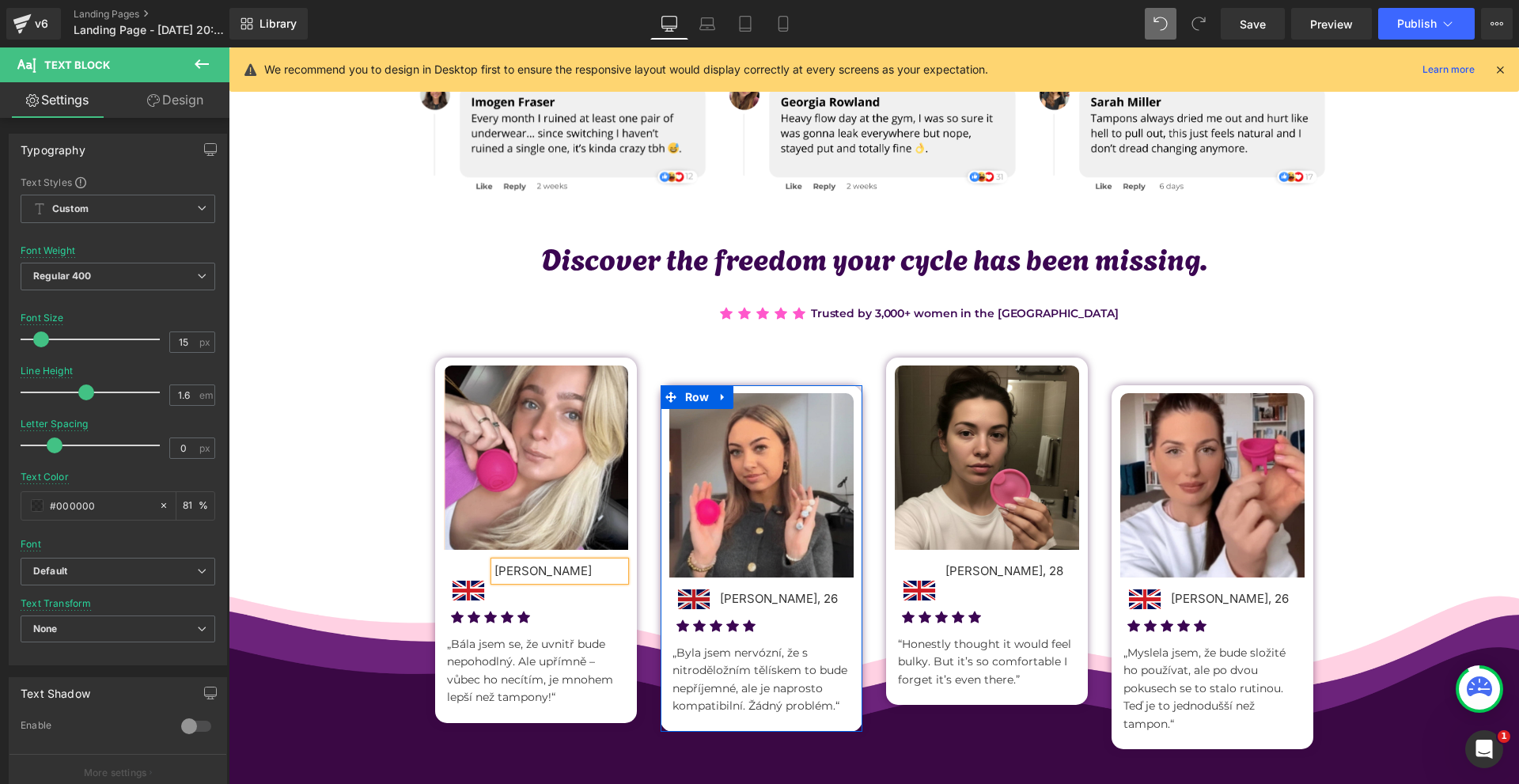
click at [697, 601] on span "Image" at bounding box center [694, 598] width 34 height 19
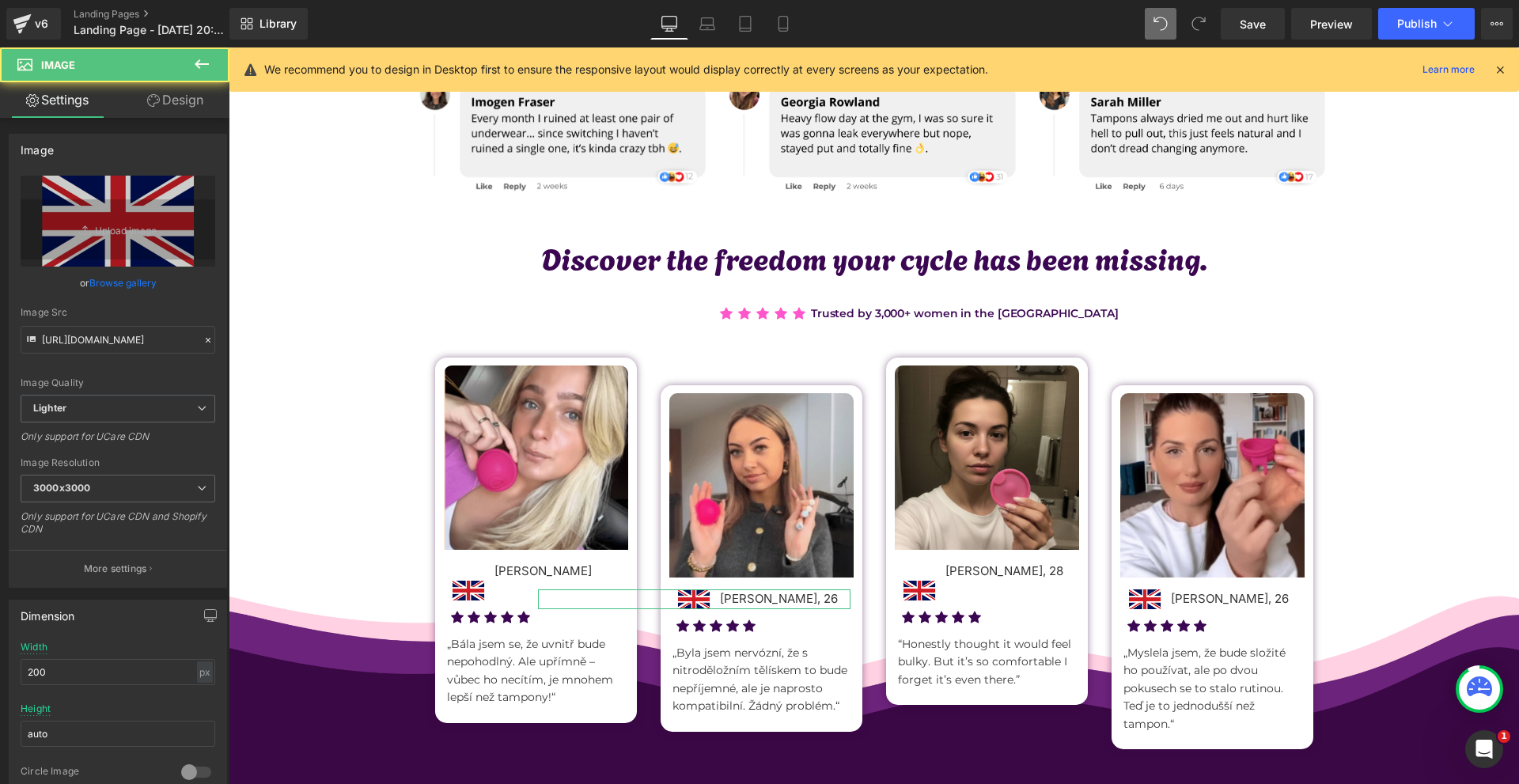
drag, startPoint x: 212, startPoint y: 112, endPoint x: 136, endPoint y: 183, distance: 104.0
click at [212, 111] on link "Design" at bounding box center [175, 100] width 115 height 36
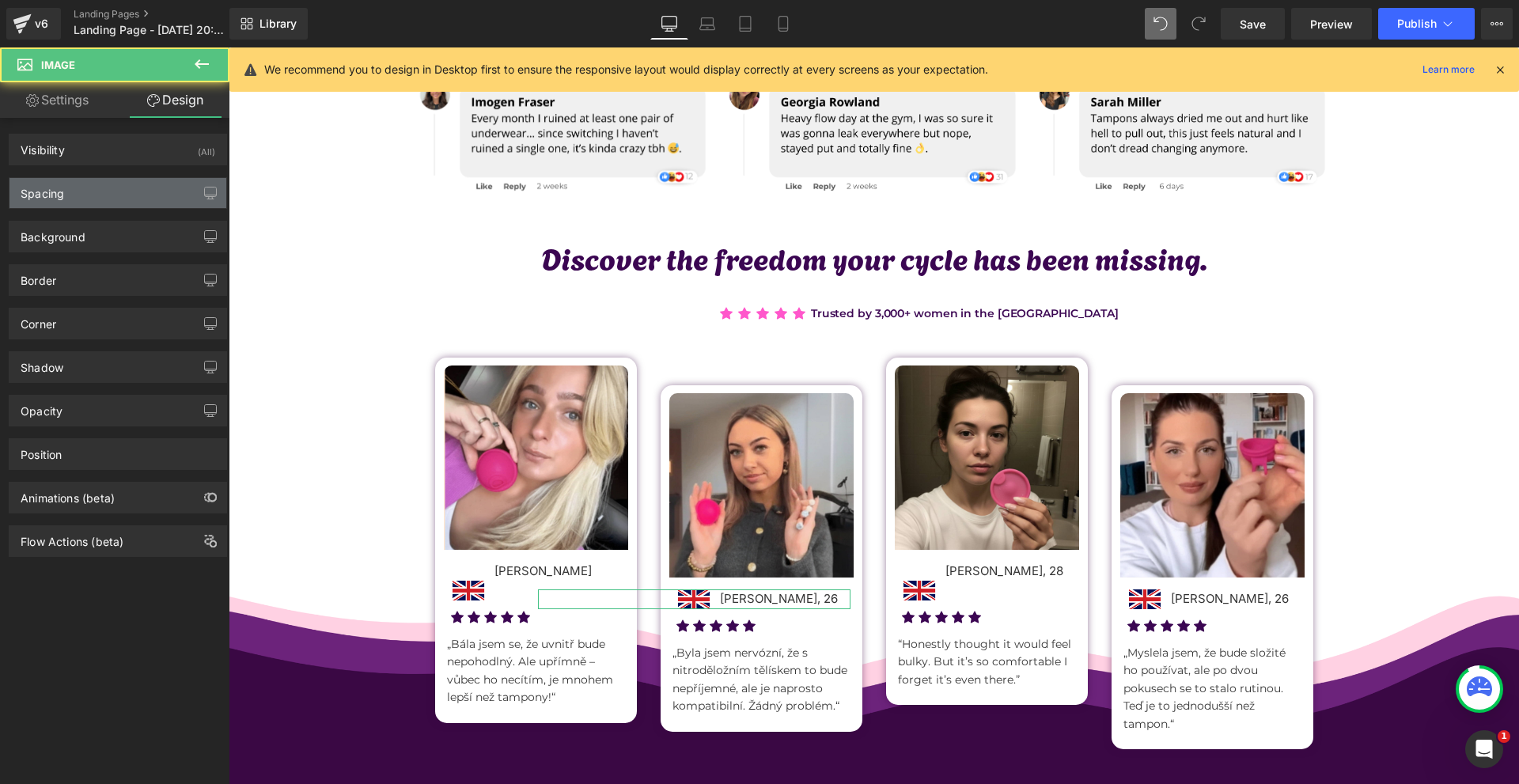
click at [136, 183] on div "Spacing" at bounding box center [118, 193] width 217 height 30
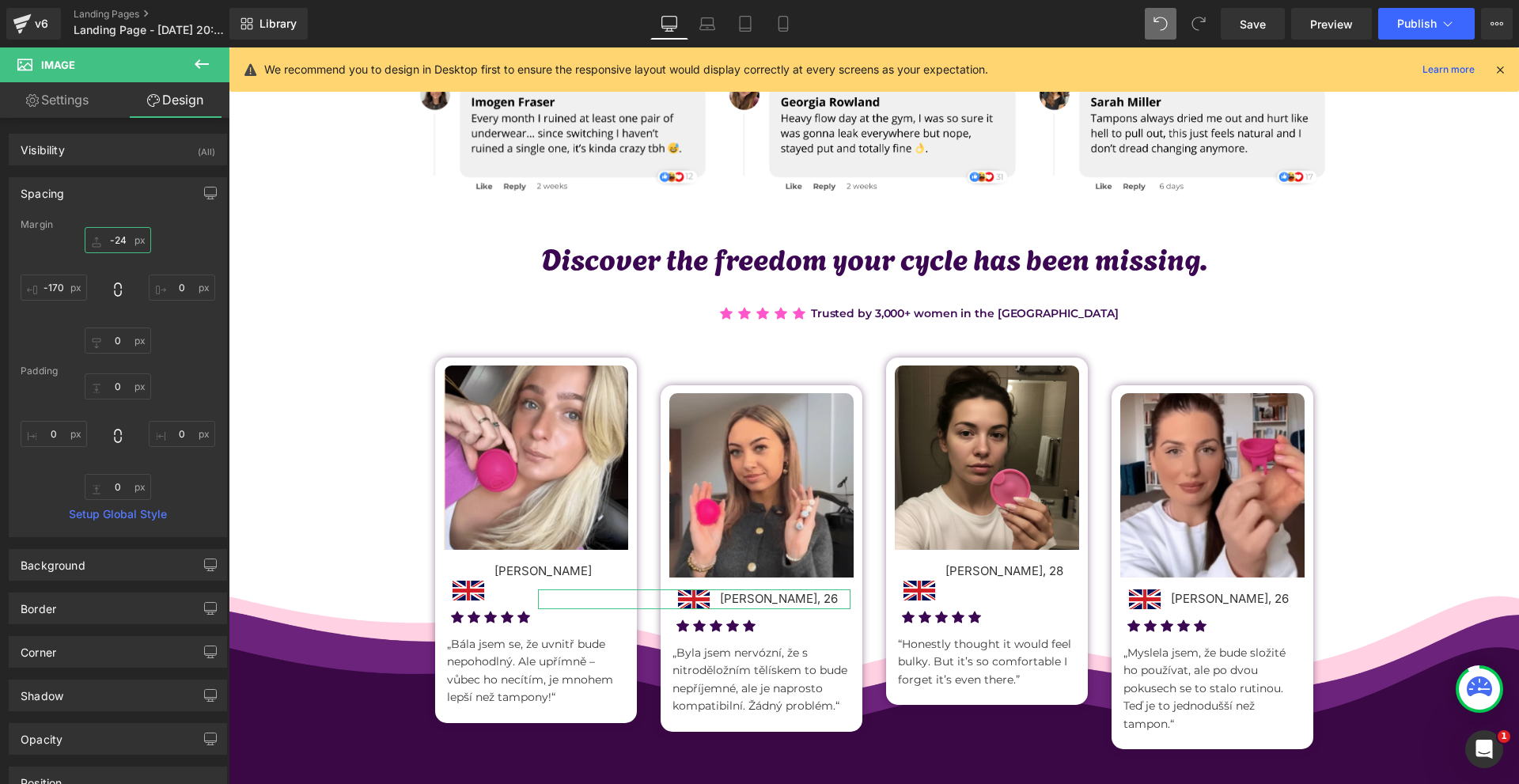
click at [136, 237] on input "-24" at bounding box center [118, 240] width 66 height 26
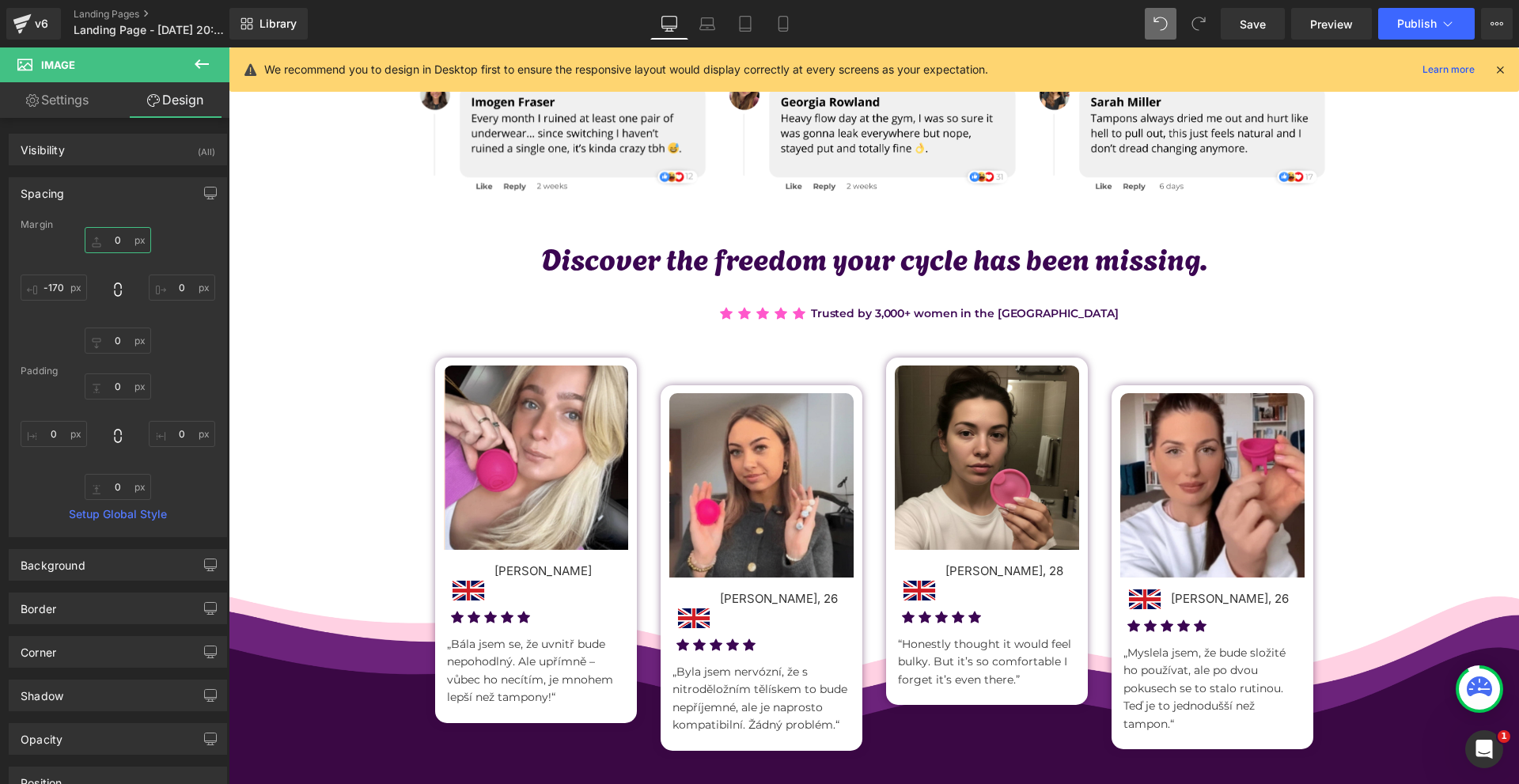
type input "0"
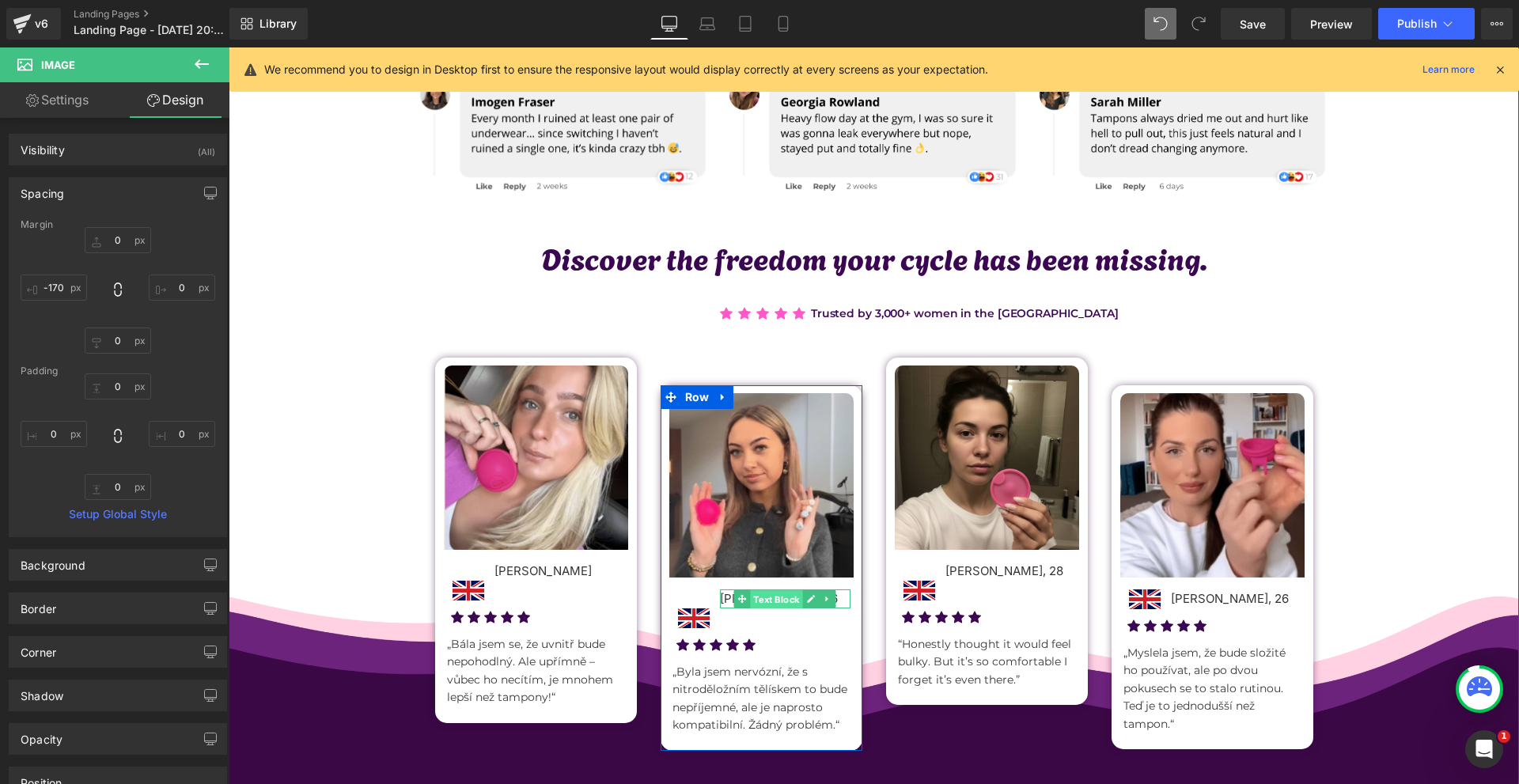
click at [750, 601] on span "Text Block" at bounding box center [776, 599] width 52 height 19
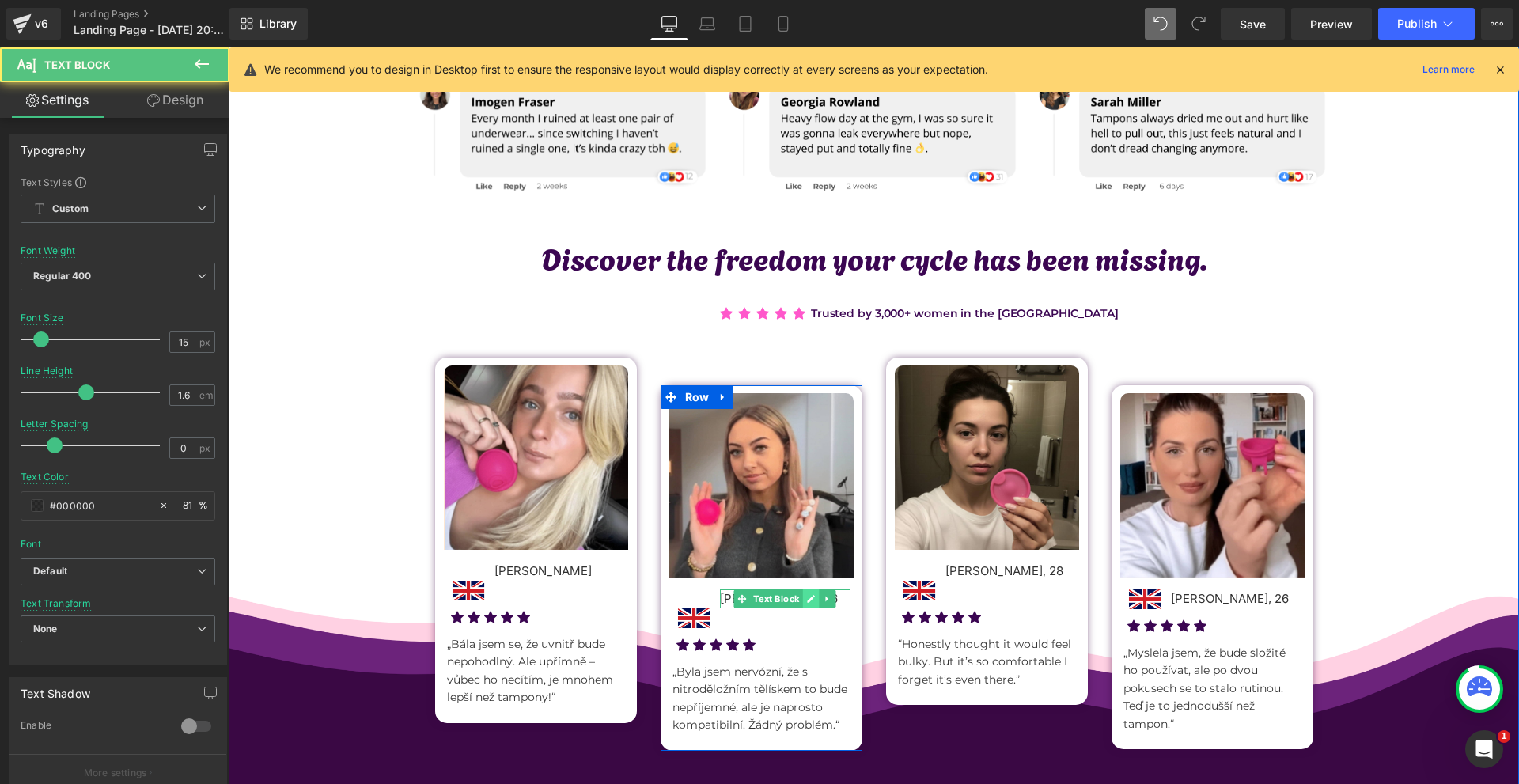
click at [803, 604] on link at bounding box center [811, 598] width 17 height 19
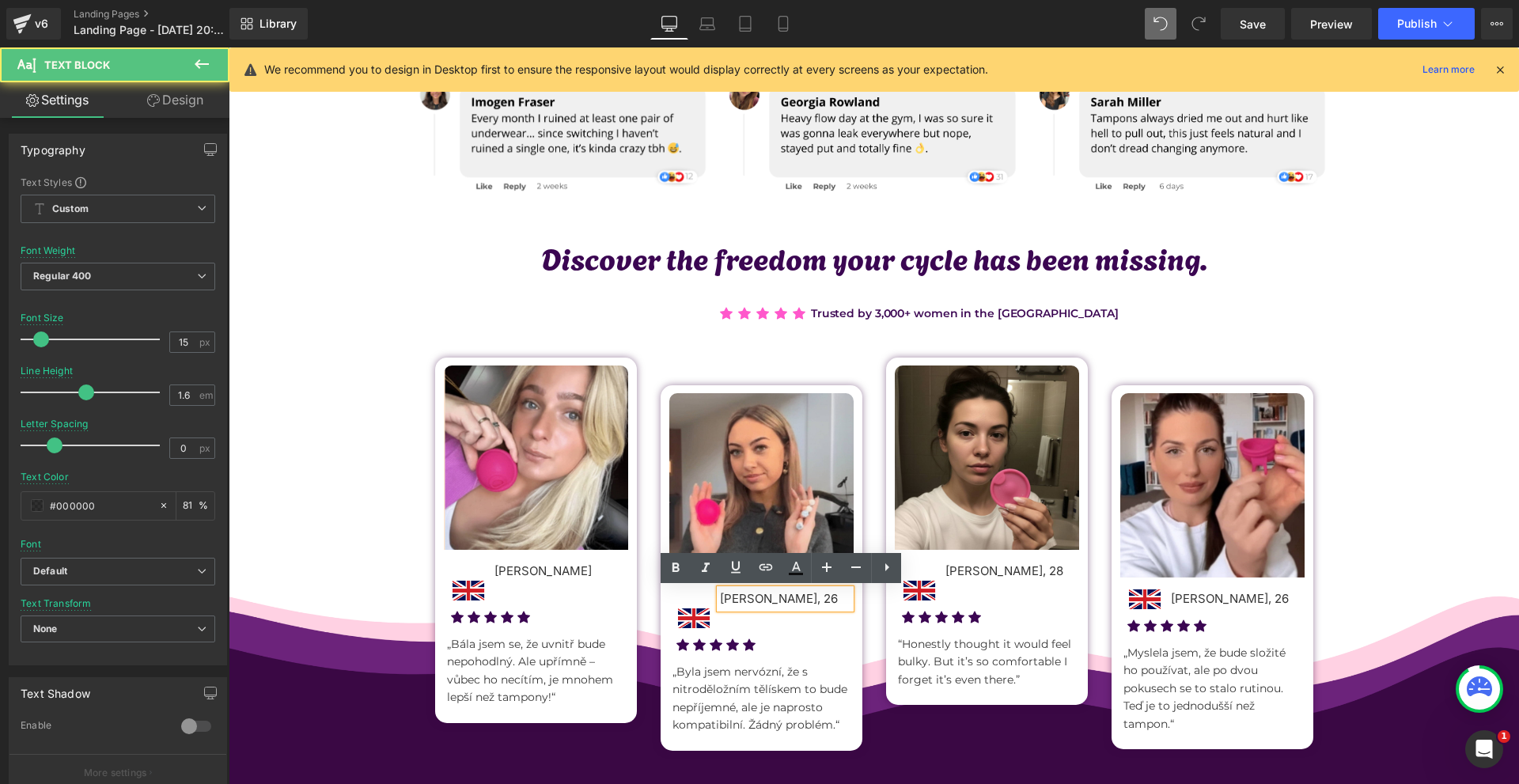
click at [800, 604] on p "Klára Černá, 26" at bounding box center [785, 598] width 131 height 19
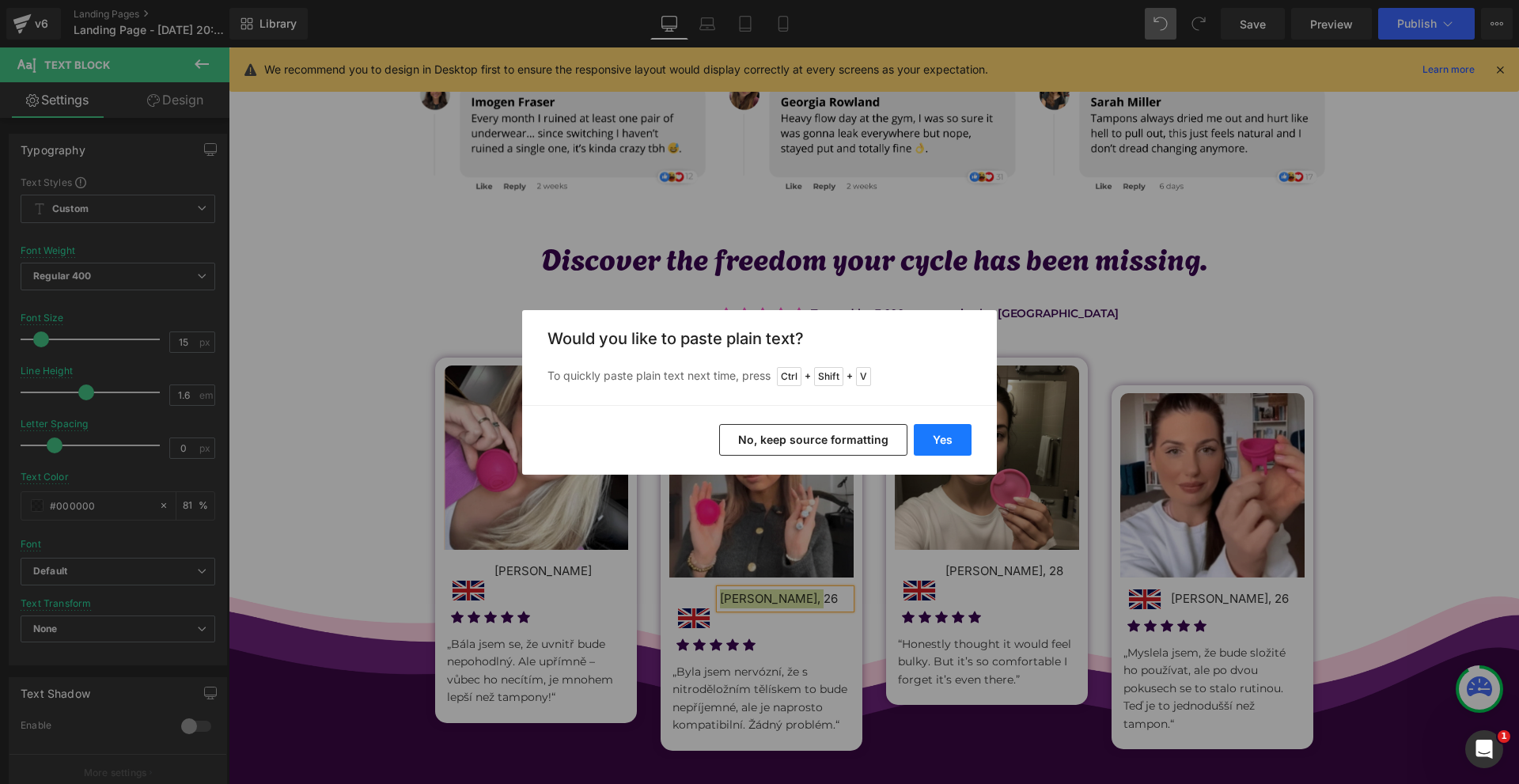
click at [953, 428] on button "Yes" at bounding box center [943, 439] width 58 height 31
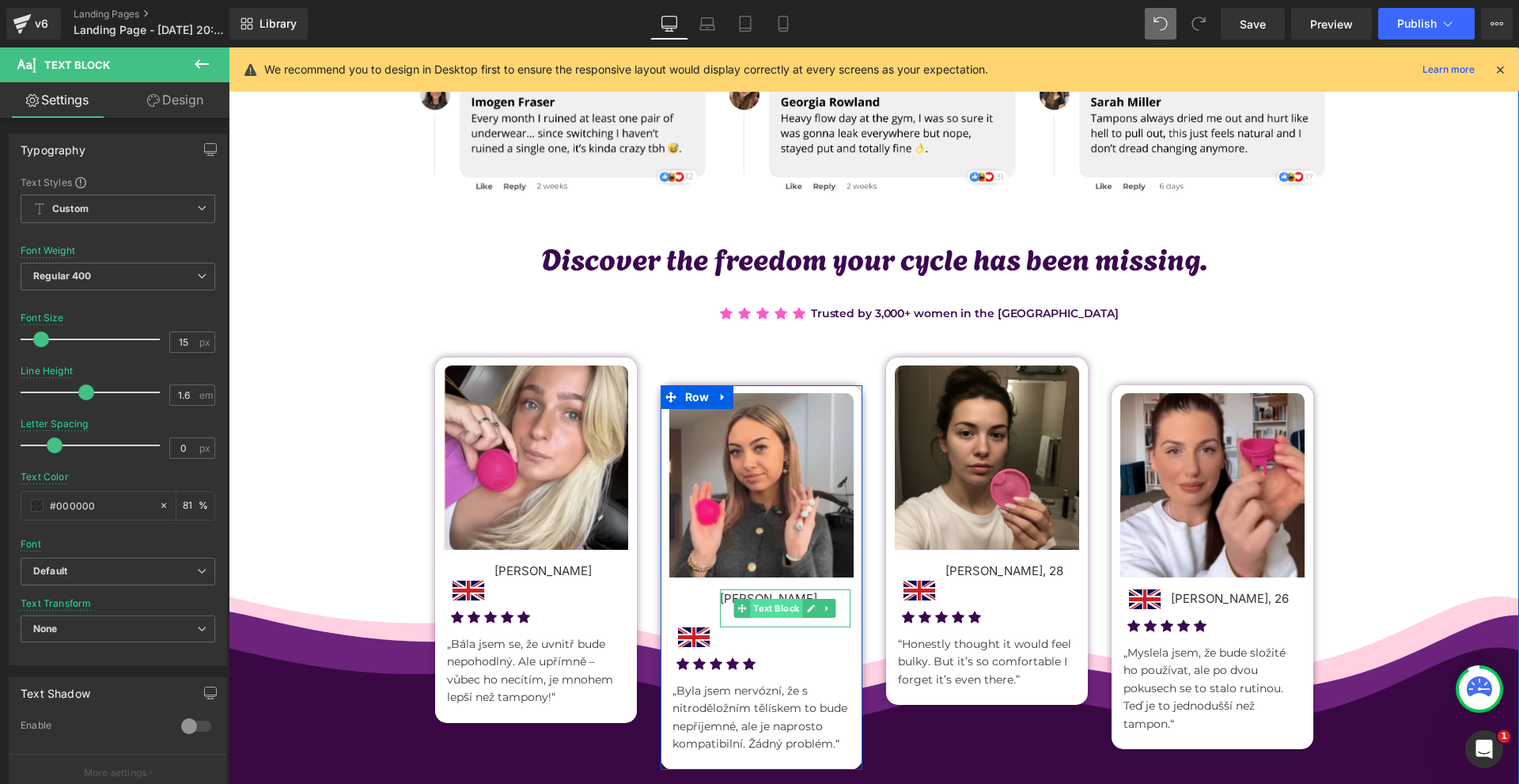
click at [753, 617] on span "Text Block" at bounding box center [776, 608] width 52 height 19
click at [745, 621] on p at bounding box center [785, 618] width 131 height 19
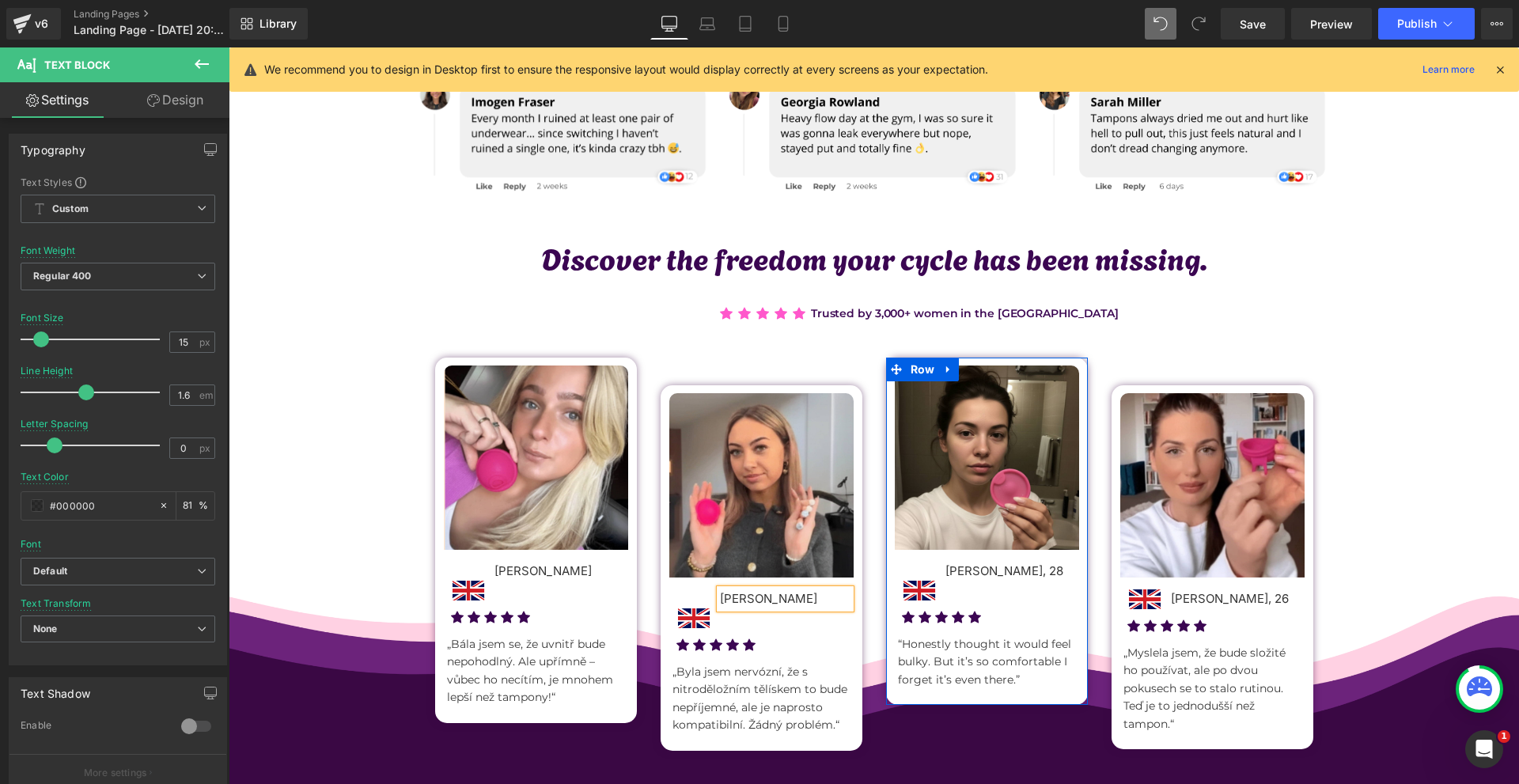
click at [952, 575] on p "Petra Nováková, 28" at bounding box center [1011, 570] width 131 height 19
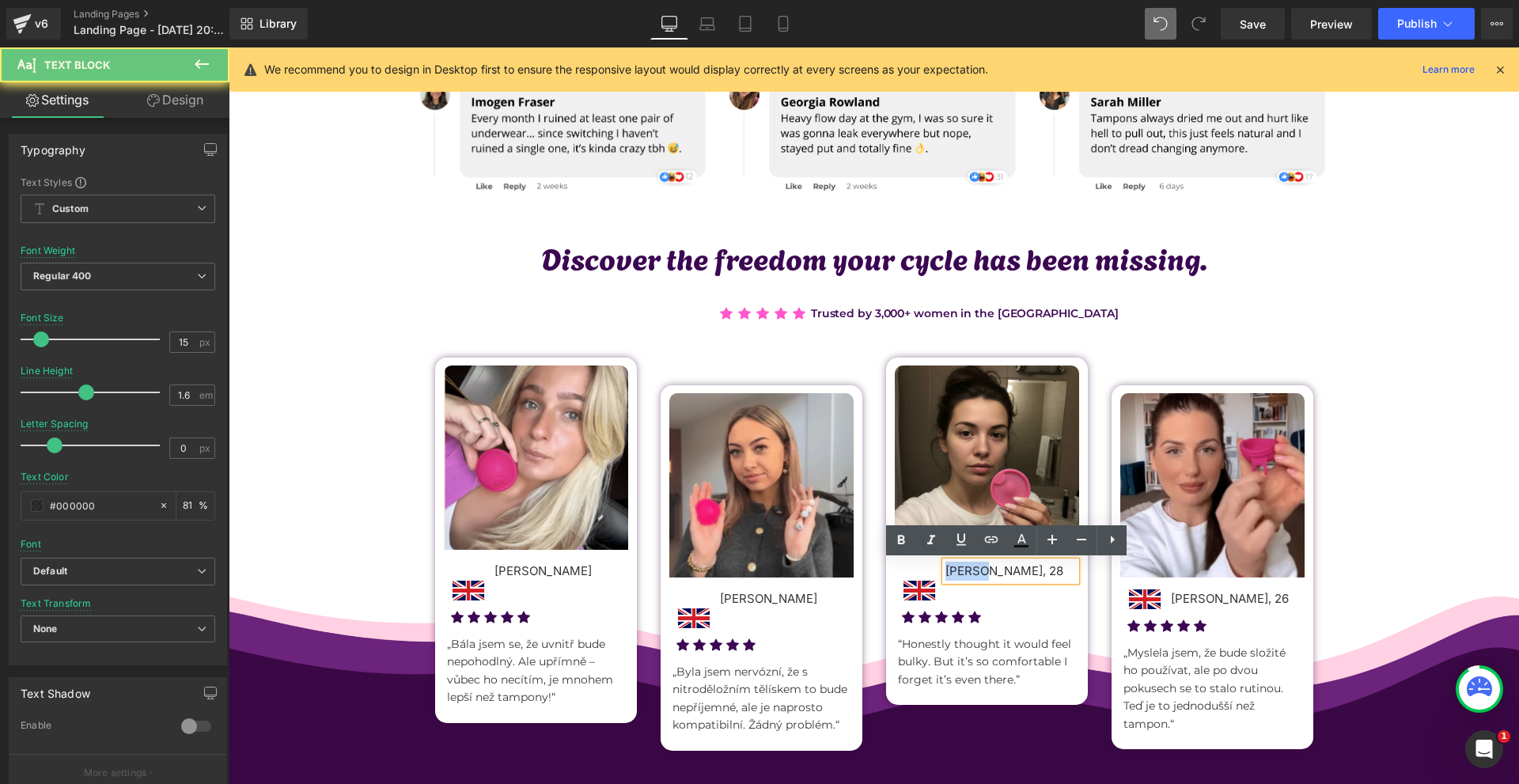
click at [952, 575] on p "Petra Nováková, 28" at bounding box center [1011, 570] width 131 height 19
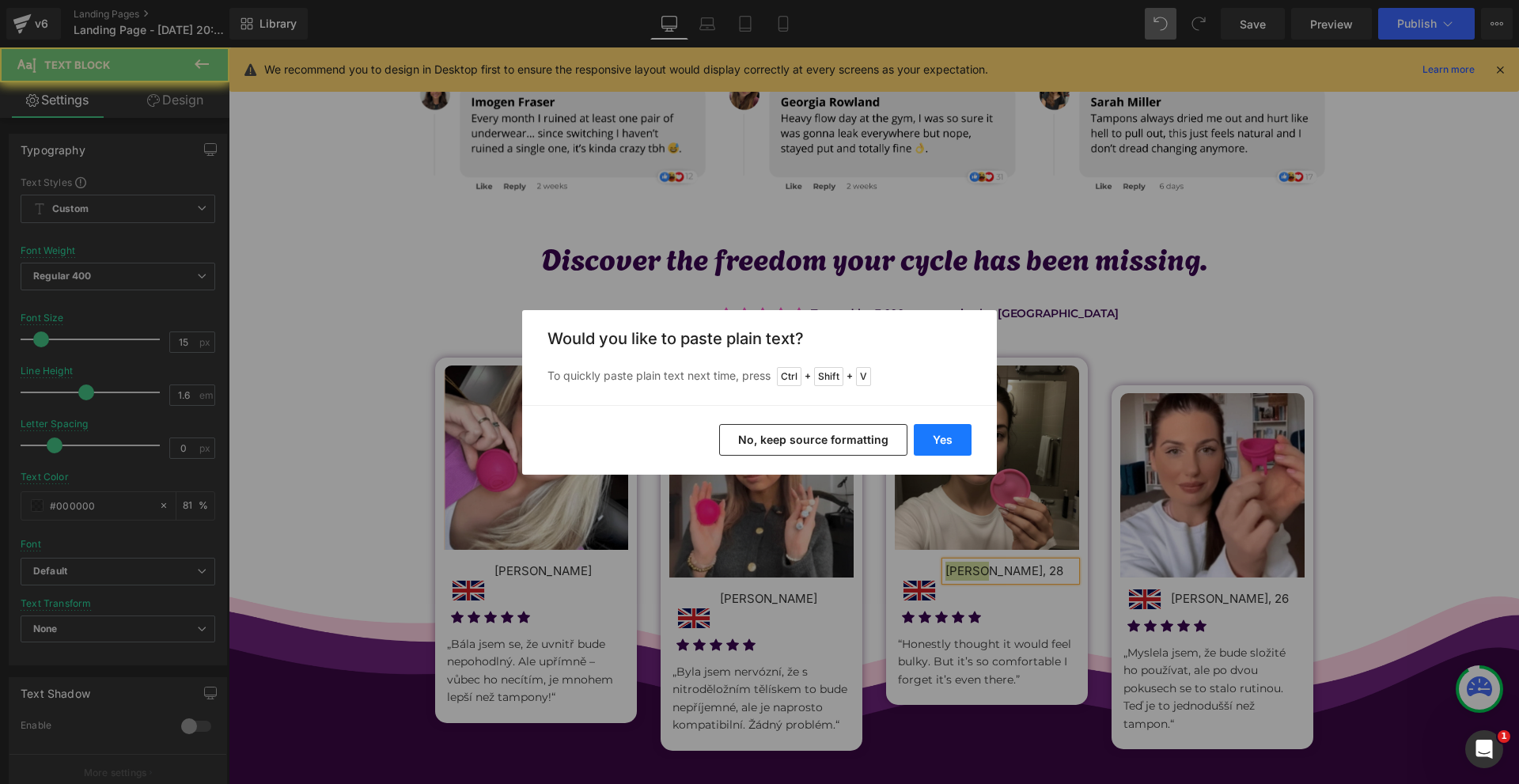
click at [934, 439] on button "Yes" at bounding box center [943, 439] width 58 height 31
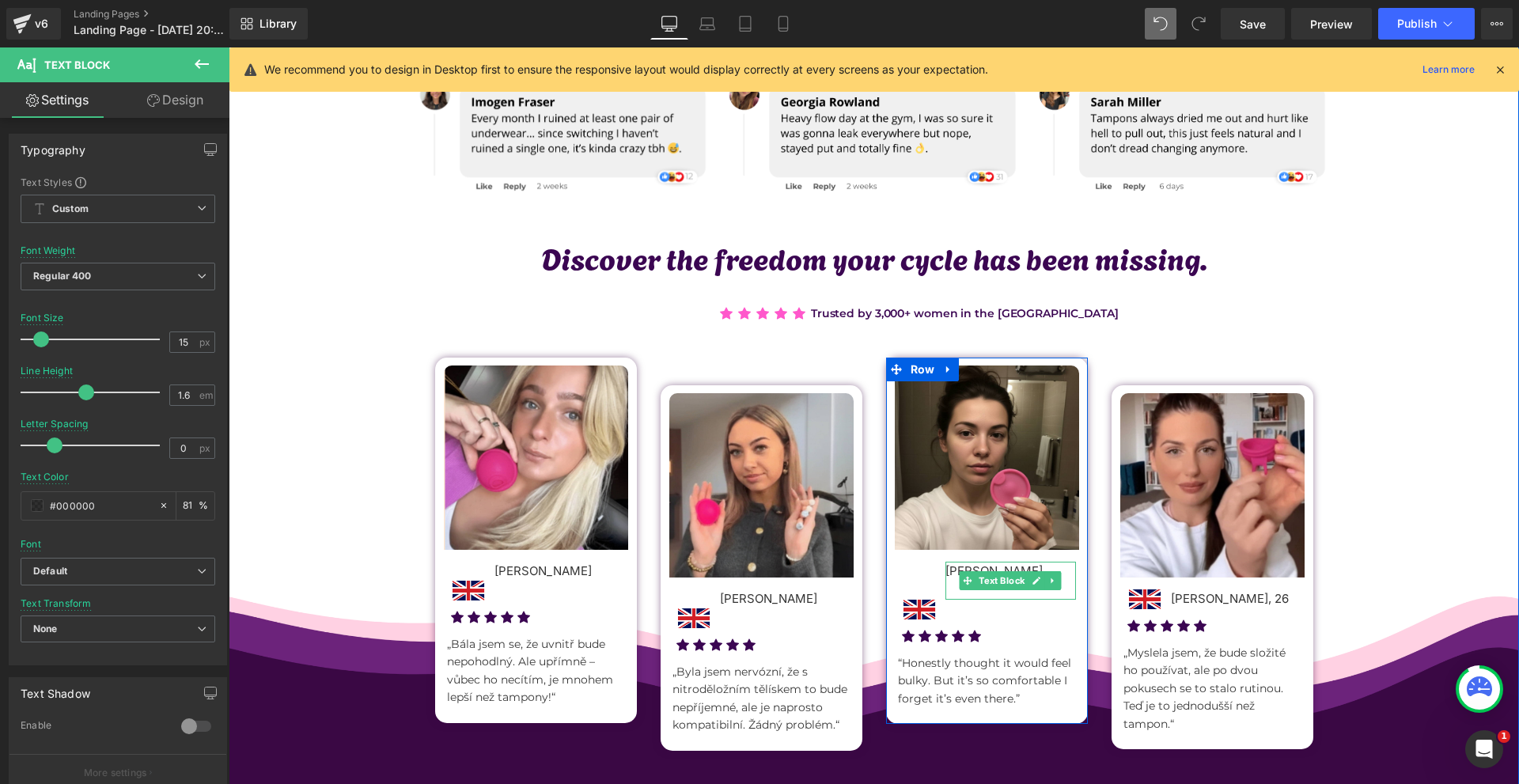
click at [949, 590] on p at bounding box center [1011, 590] width 131 height 19
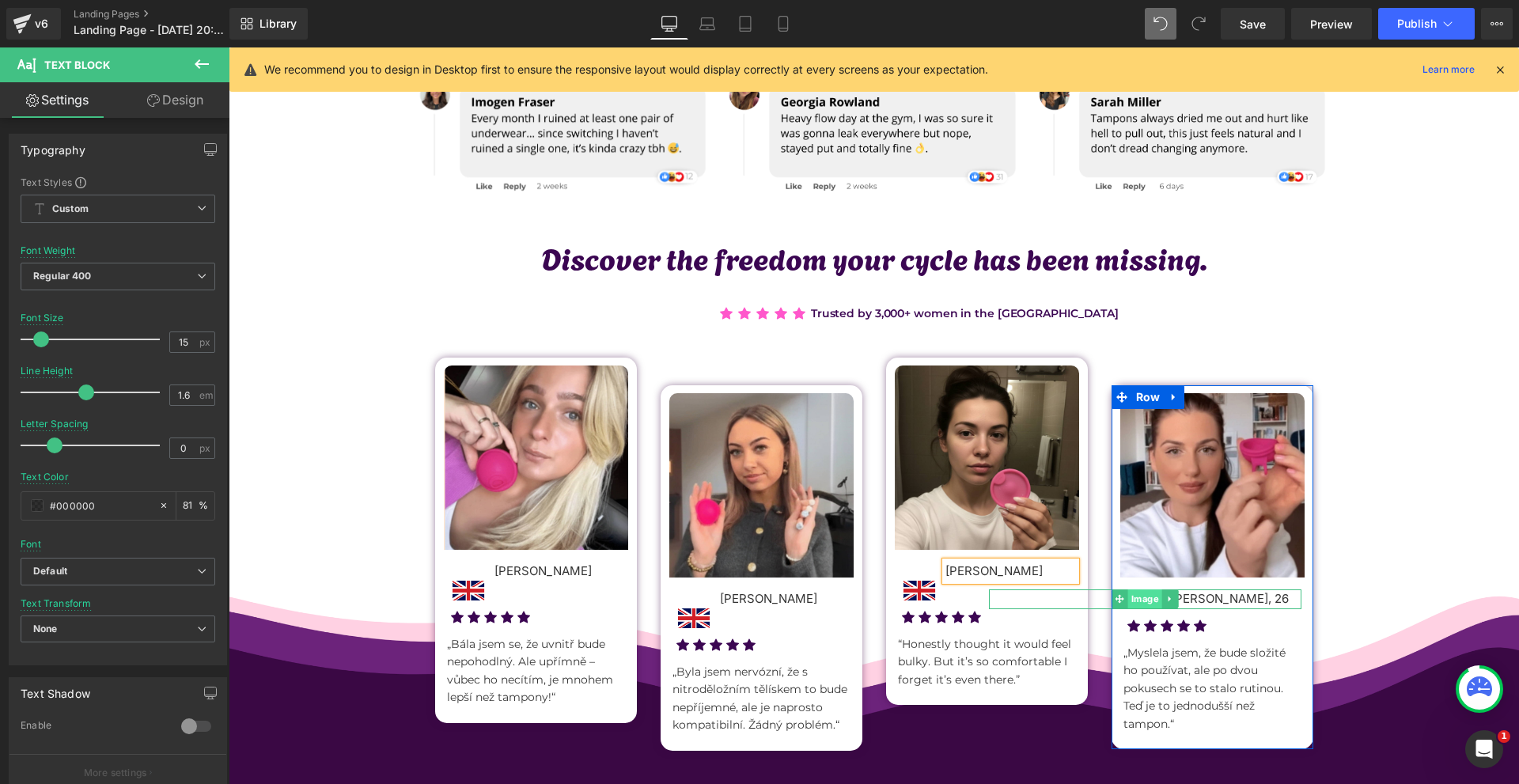
click at [1153, 597] on span "Image" at bounding box center [1145, 598] width 34 height 19
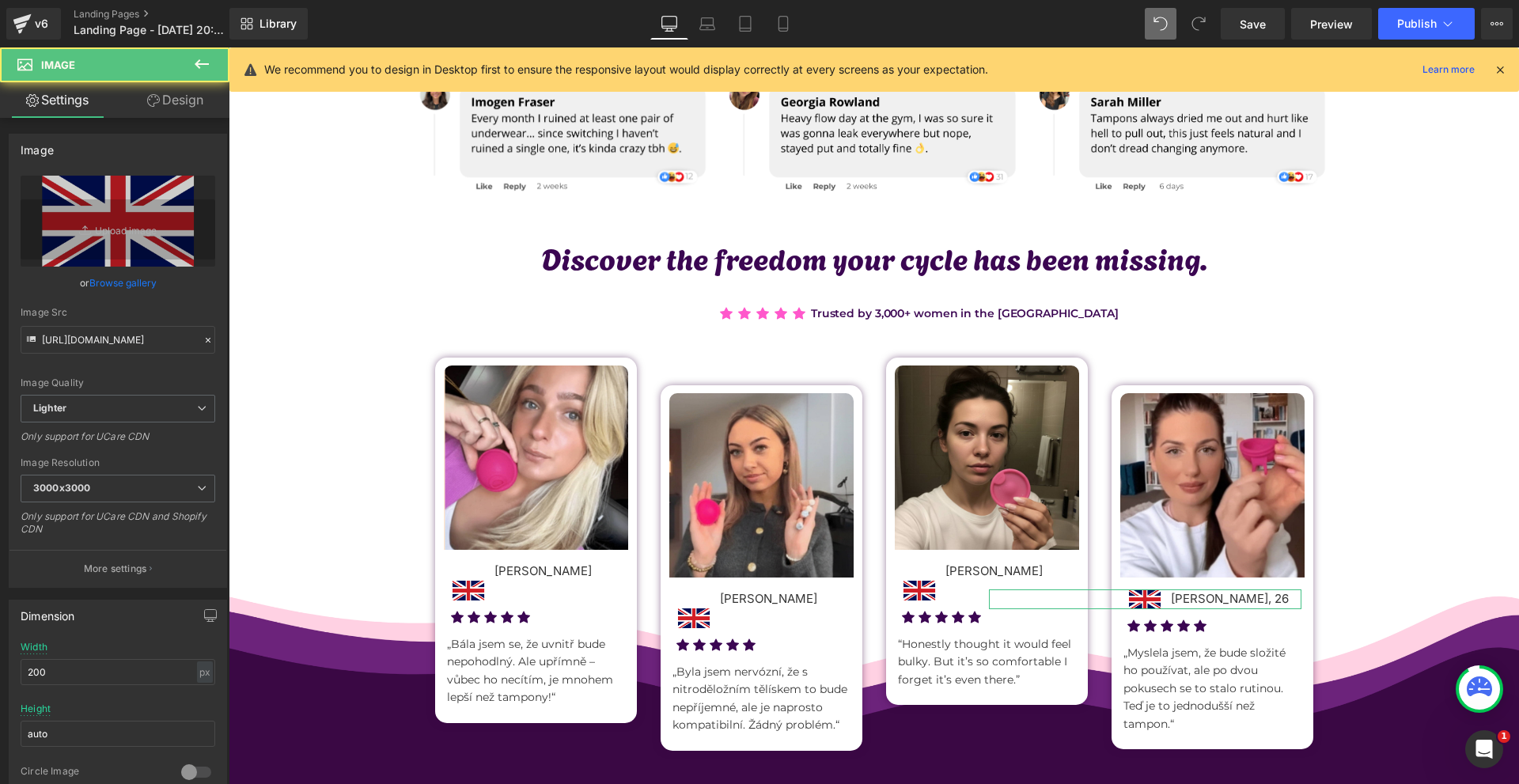
click at [162, 115] on link "Design" at bounding box center [175, 100] width 115 height 36
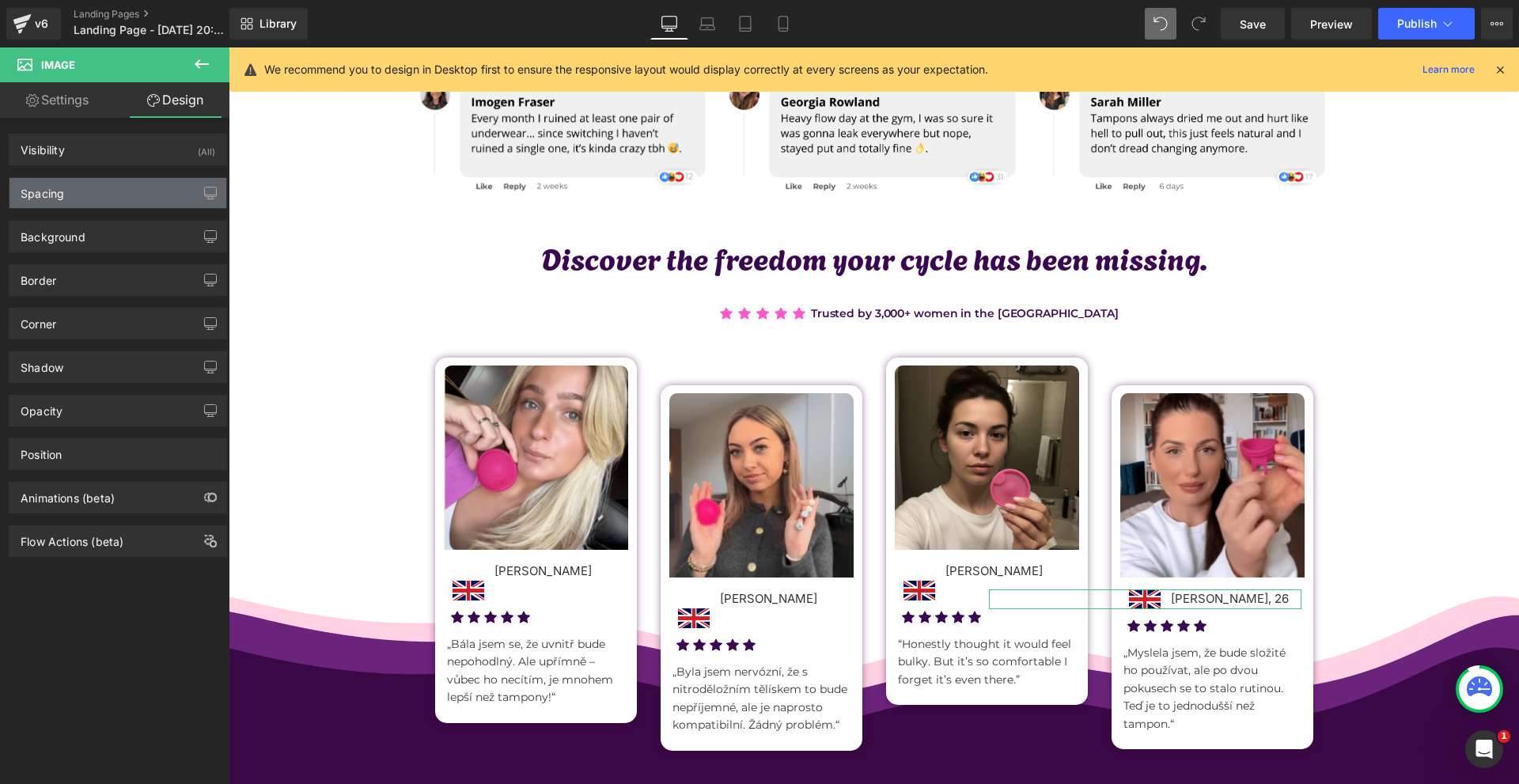
click at [78, 197] on div "Spacing" at bounding box center [118, 193] width 217 height 30
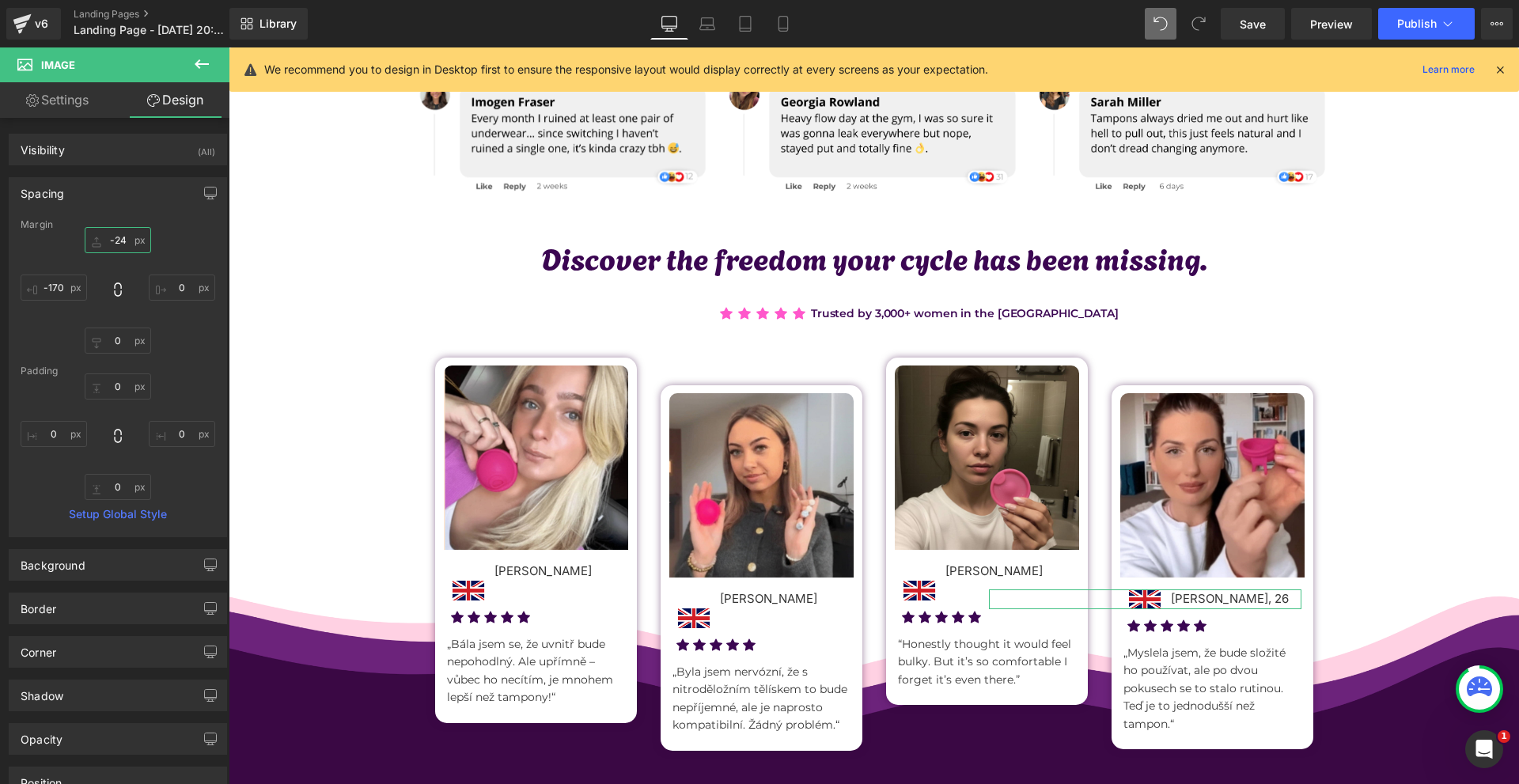
click at [111, 232] on input "-24" at bounding box center [118, 240] width 66 height 26
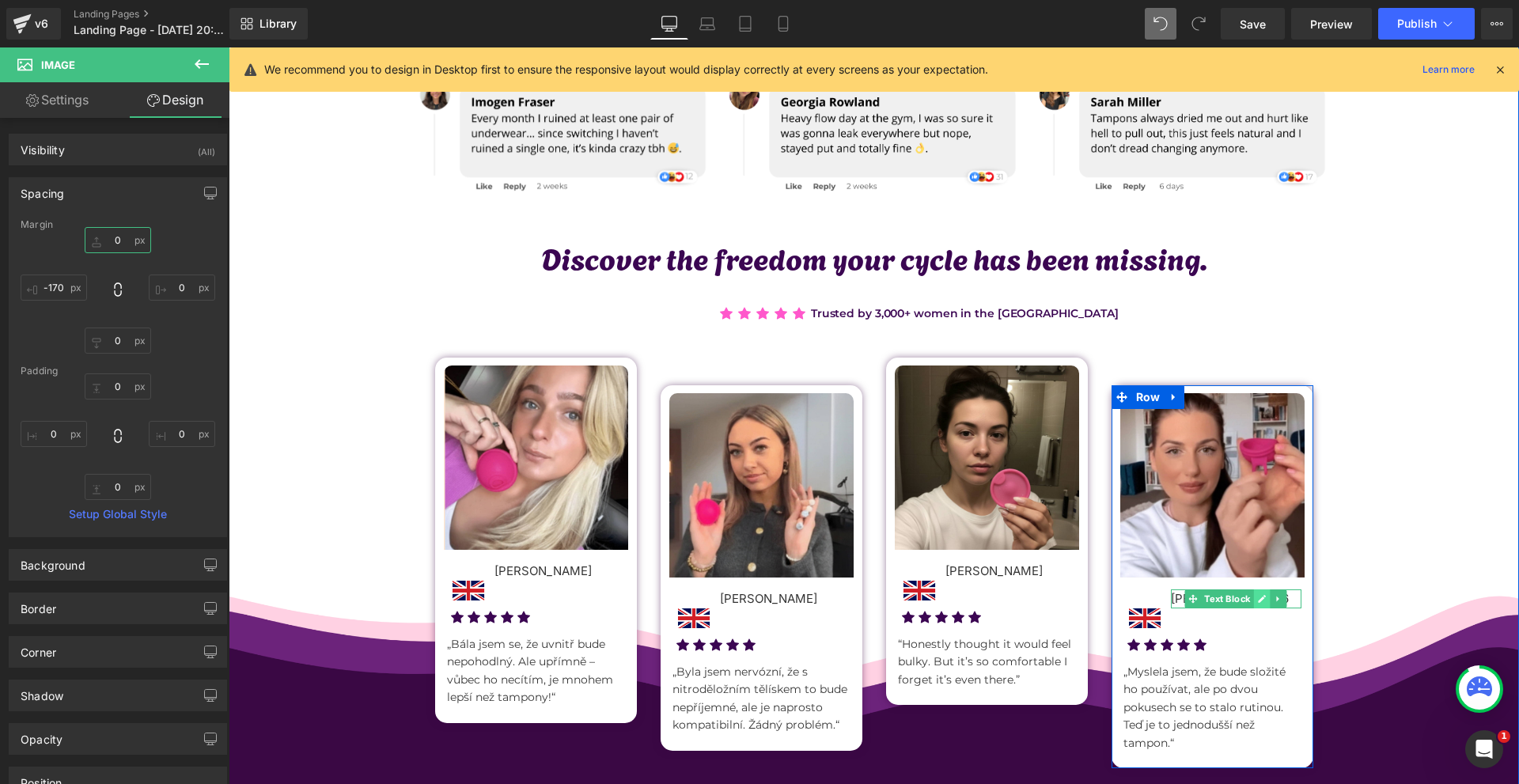
type input "0"
click at [1254, 601] on link at bounding box center [1262, 598] width 17 height 19
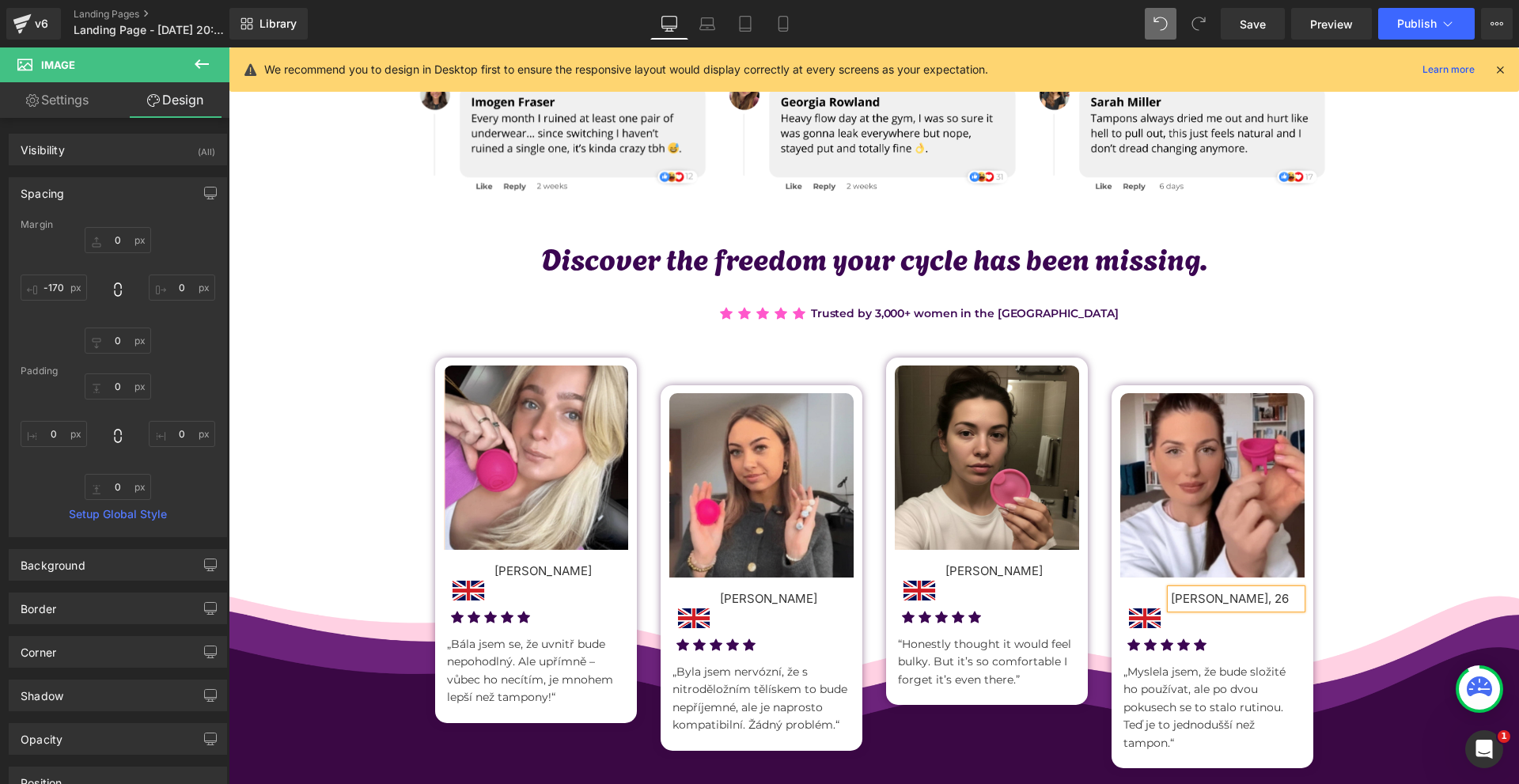
click at [1252, 601] on p "Eva Kučerová, 26" at bounding box center [1236, 598] width 131 height 19
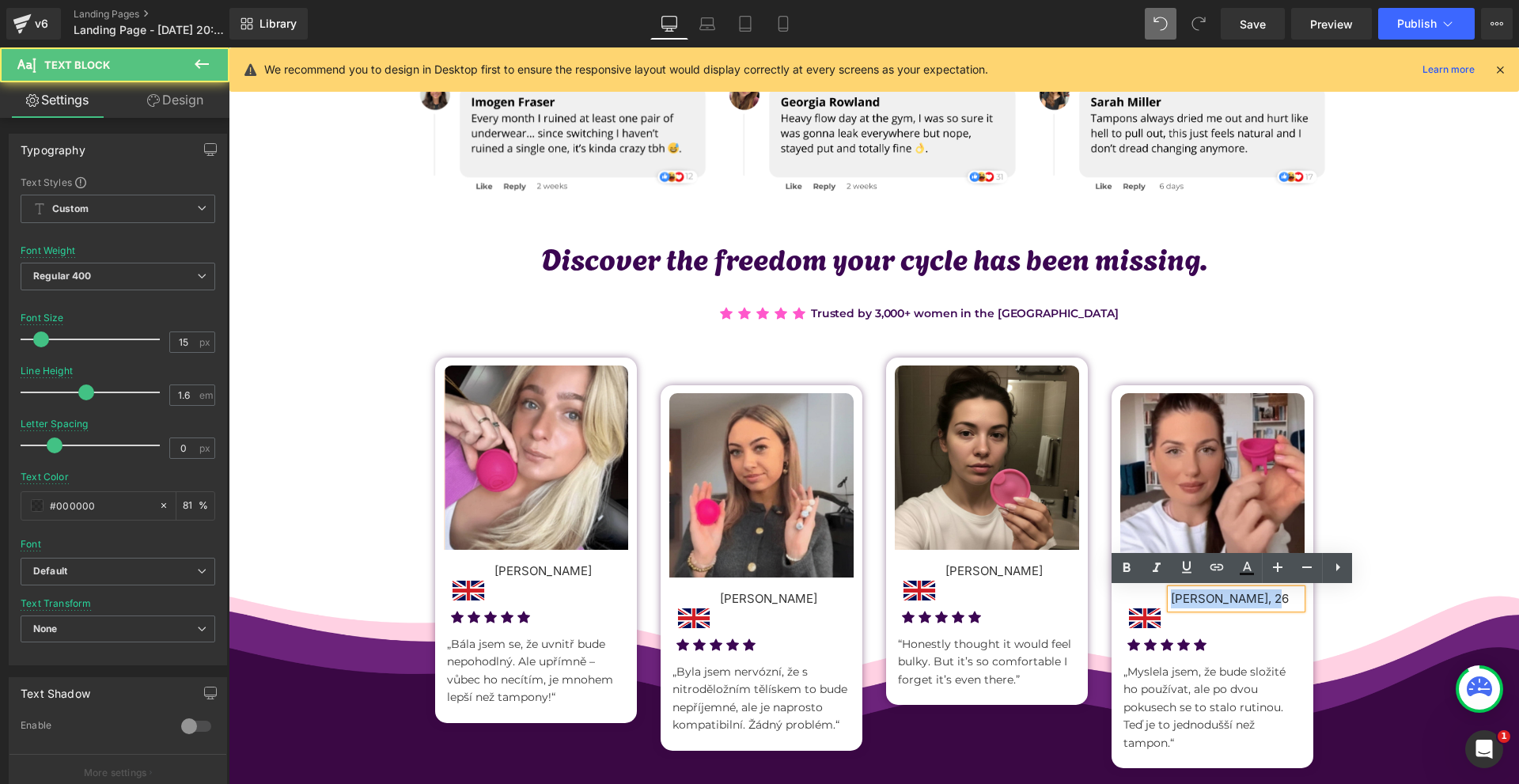
click at [1252, 601] on p "Eva Kučerová, 26" at bounding box center [1236, 598] width 131 height 19
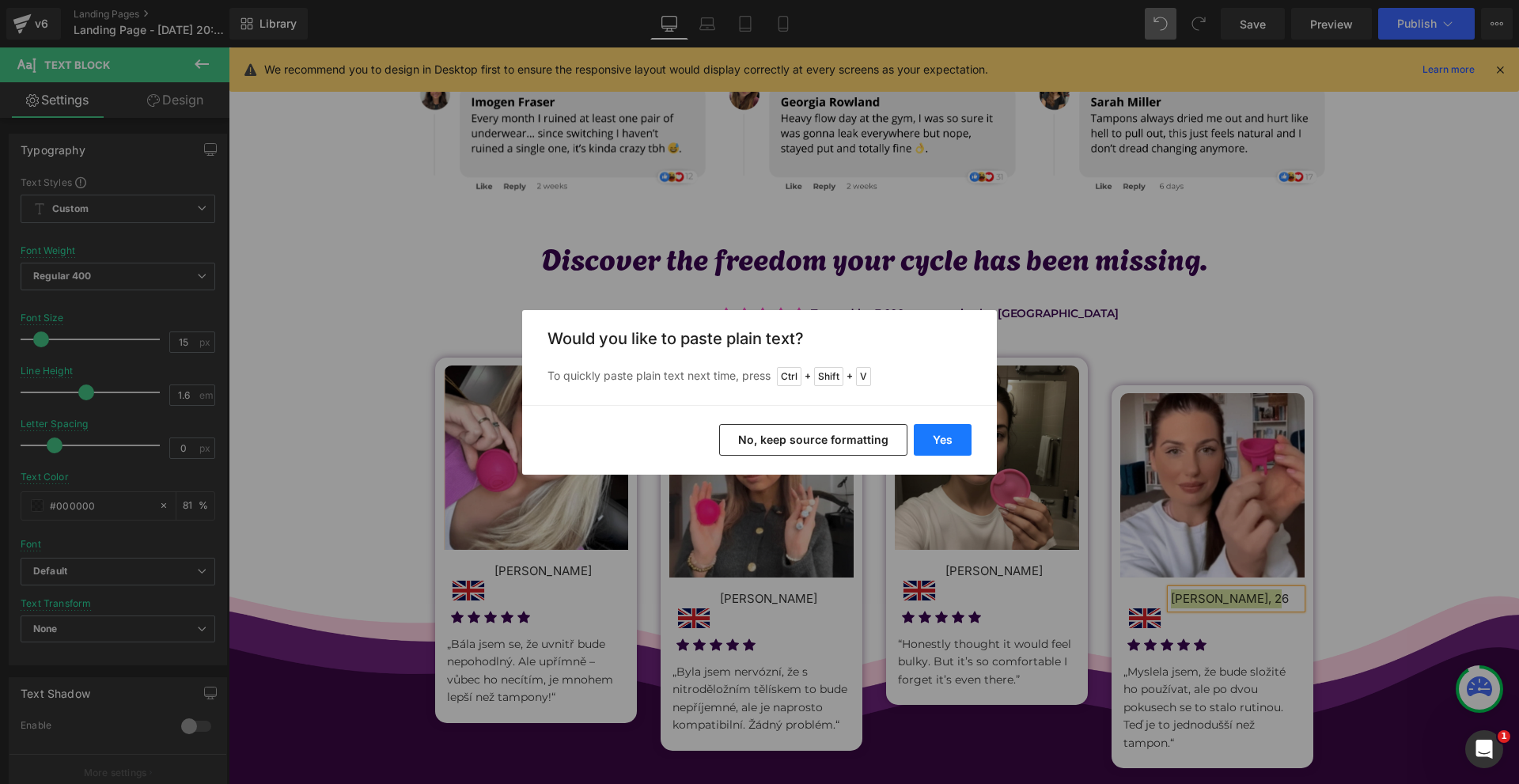
click at [936, 439] on button "Yes" at bounding box center [943, 439] width 58 height 31
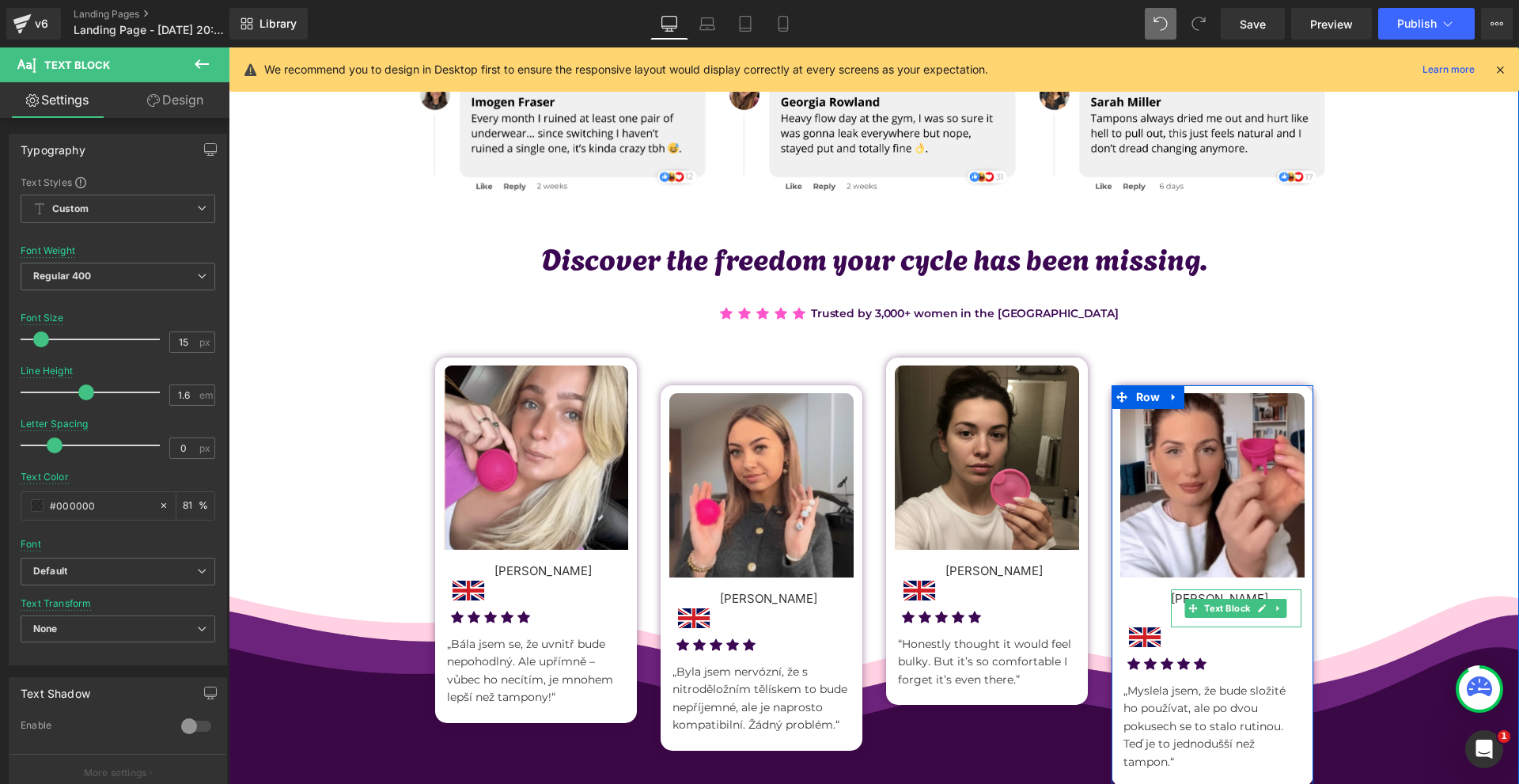
click at [1185, 616] on span at bounding box center [1193, 608] width 17 height 19
click at [1173, 620] on p at bounding box center [1236, 618] width 131 height 19
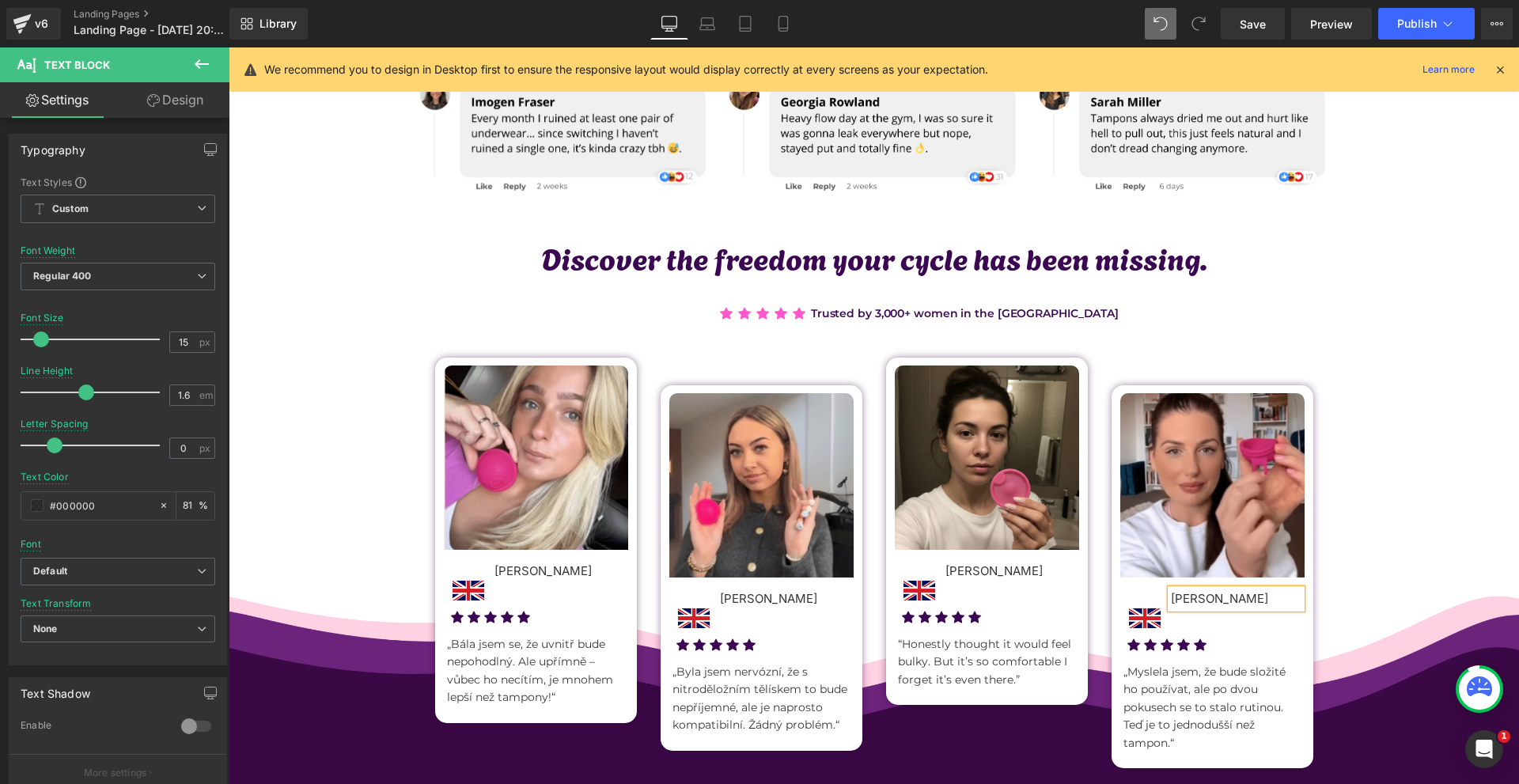
click at [1354, 627] on div "Hear from the community: Honest stories about life with Noola. Text Block Image…" at bounding box center [873, 427] width 1290 height 773
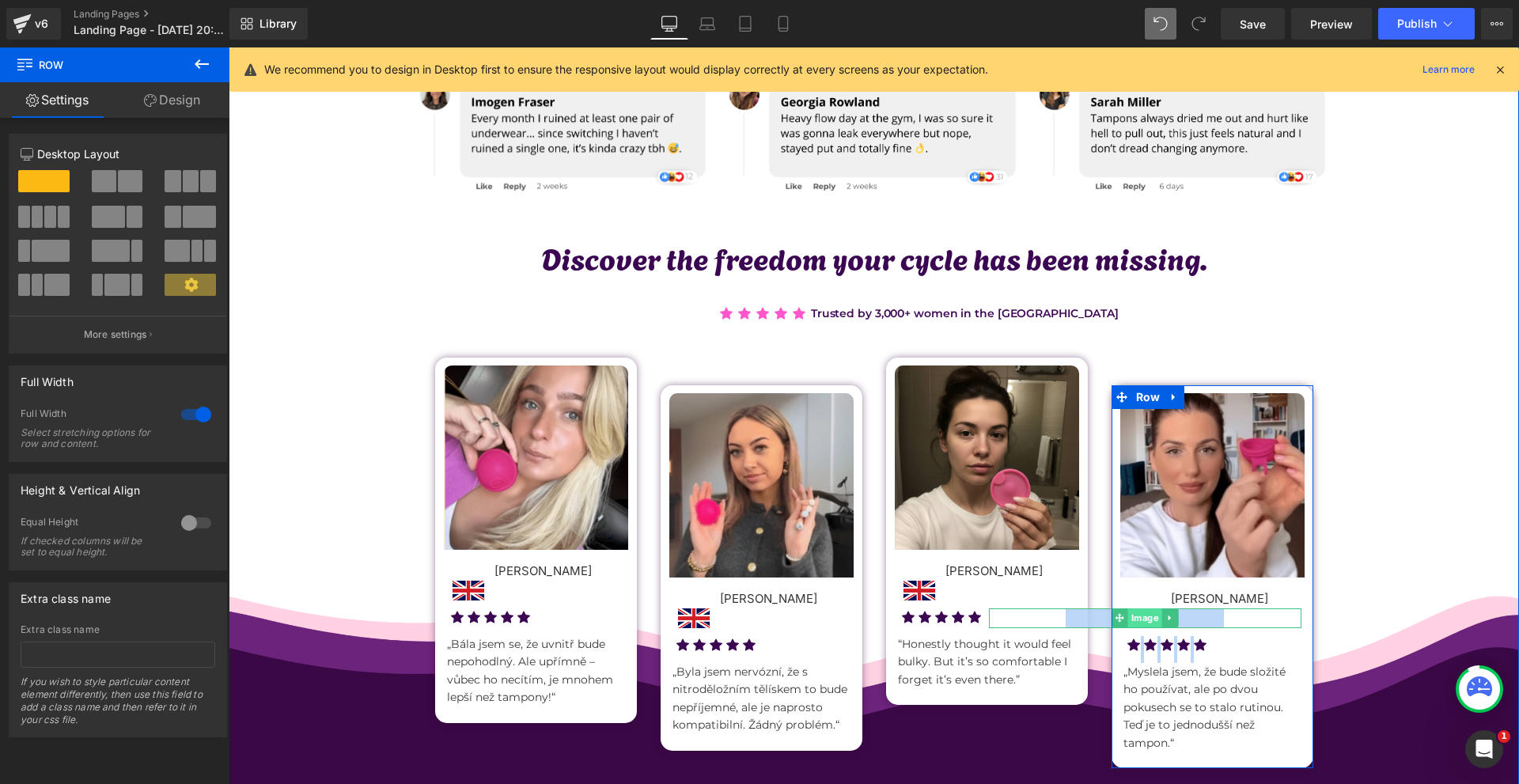
click at [1134, 616] on span "Image" at bounding box center [1145, 618] width 34 height 19
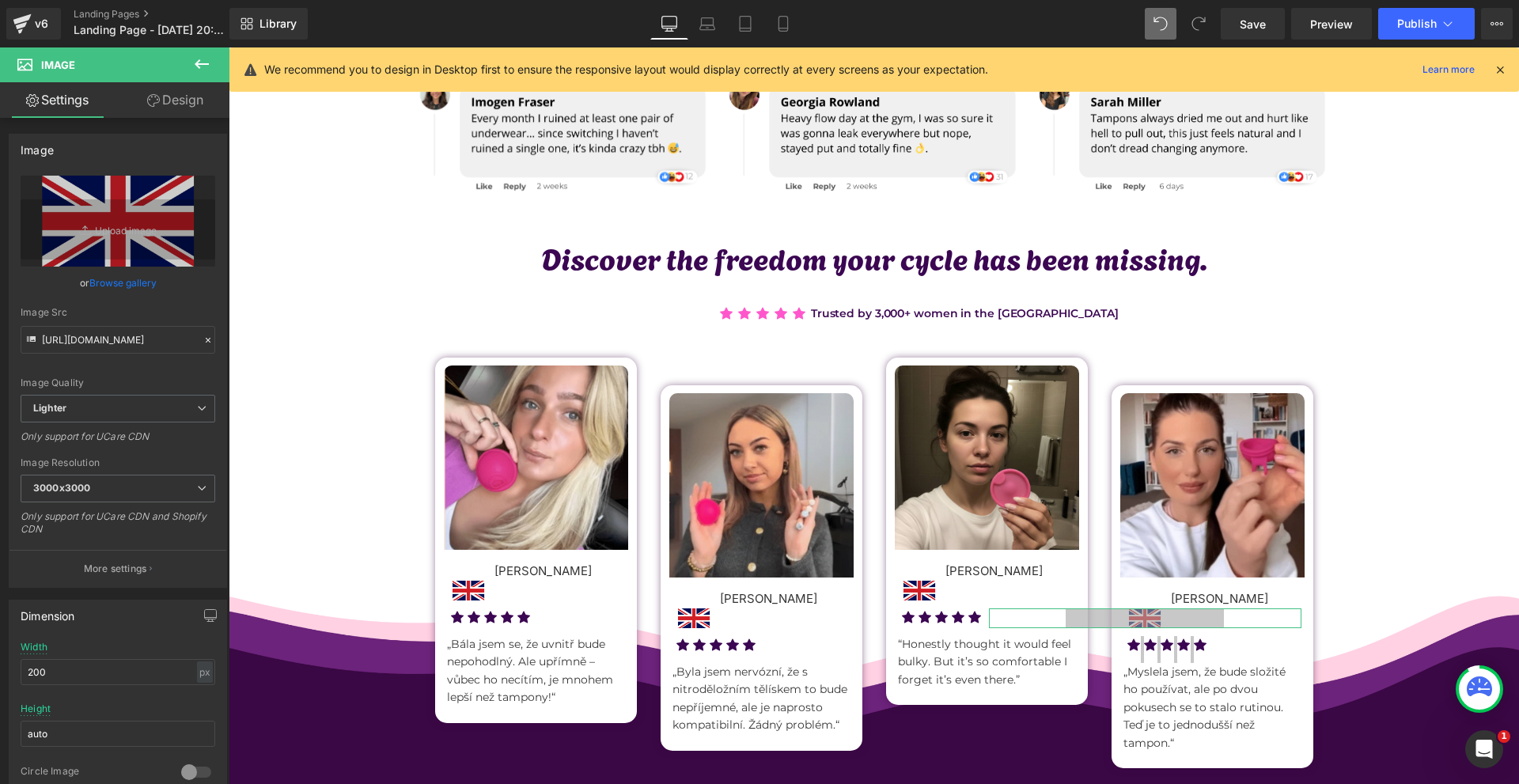
click at [165, 84] on link "Design" at bounding box center [175, 100] width 115 height 36
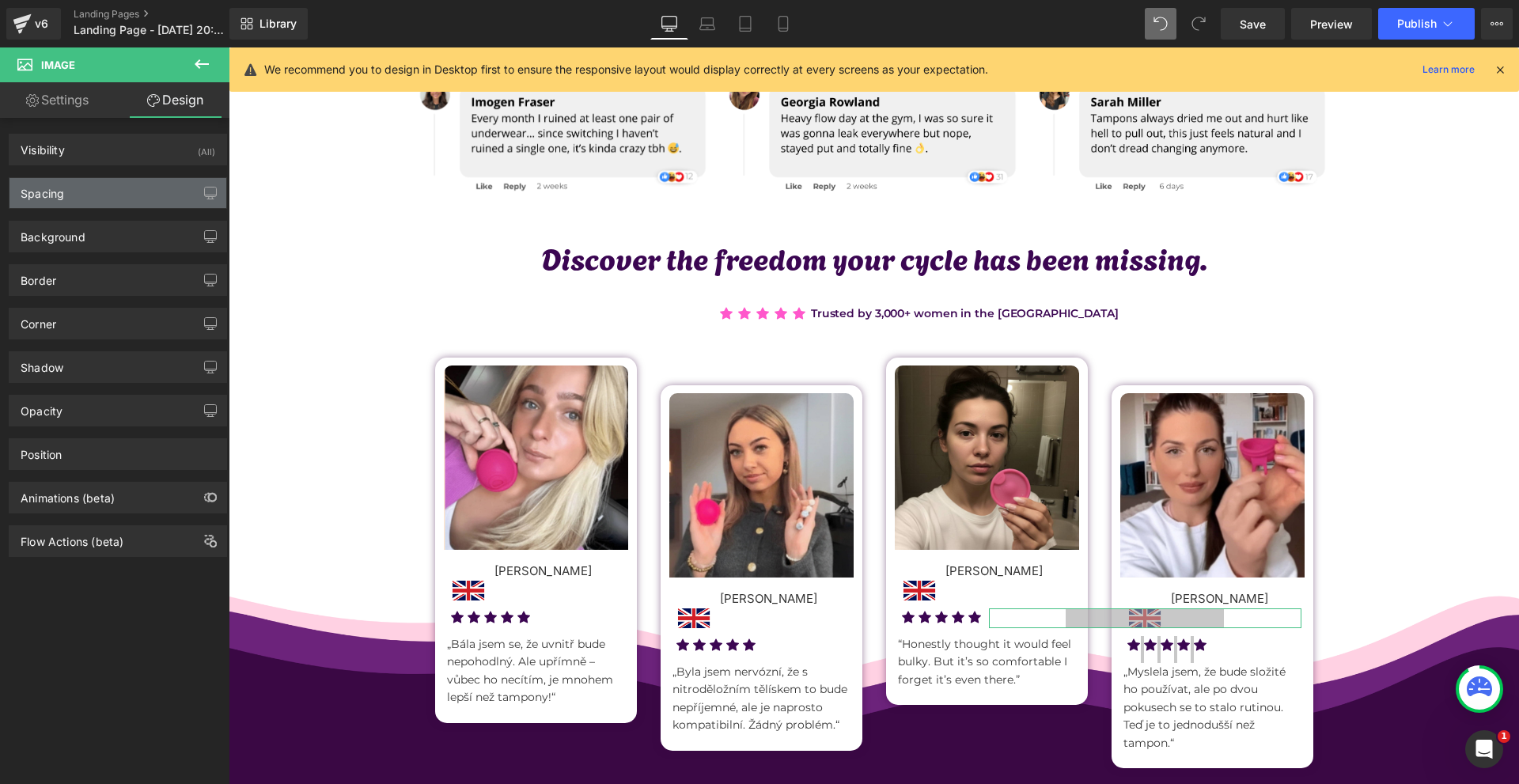
click at [100, 190] on div "Spacing" at bounding box center [118, 193] width 217 height 30
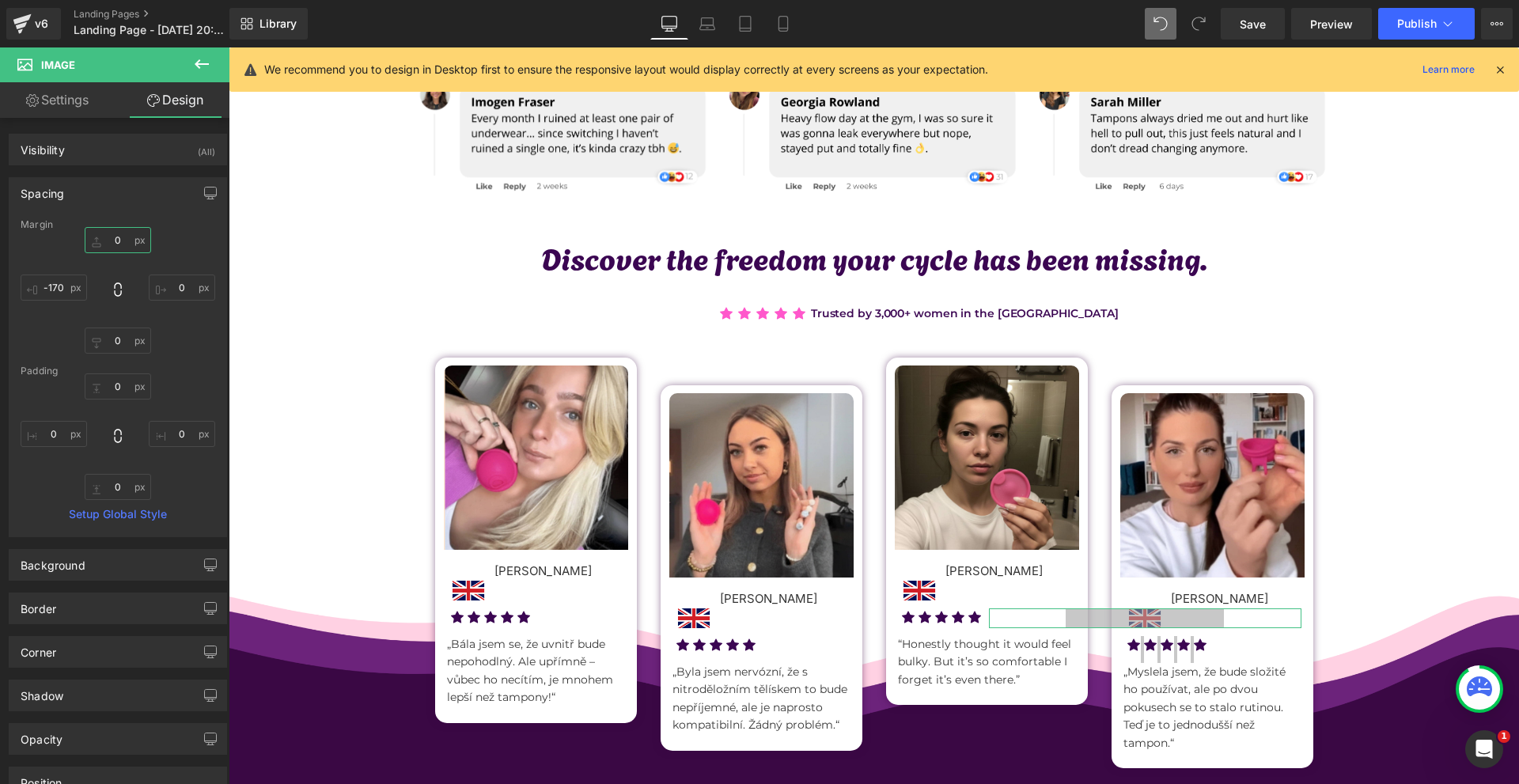
drag, startPoint x: 113, startPoint y: 234, endPoint x: 128, endPoint y: 240, distance: 16.2
click at [113, 234] on input "0" at bounding box center [118, 240] width 66 height 26
type input "-25"
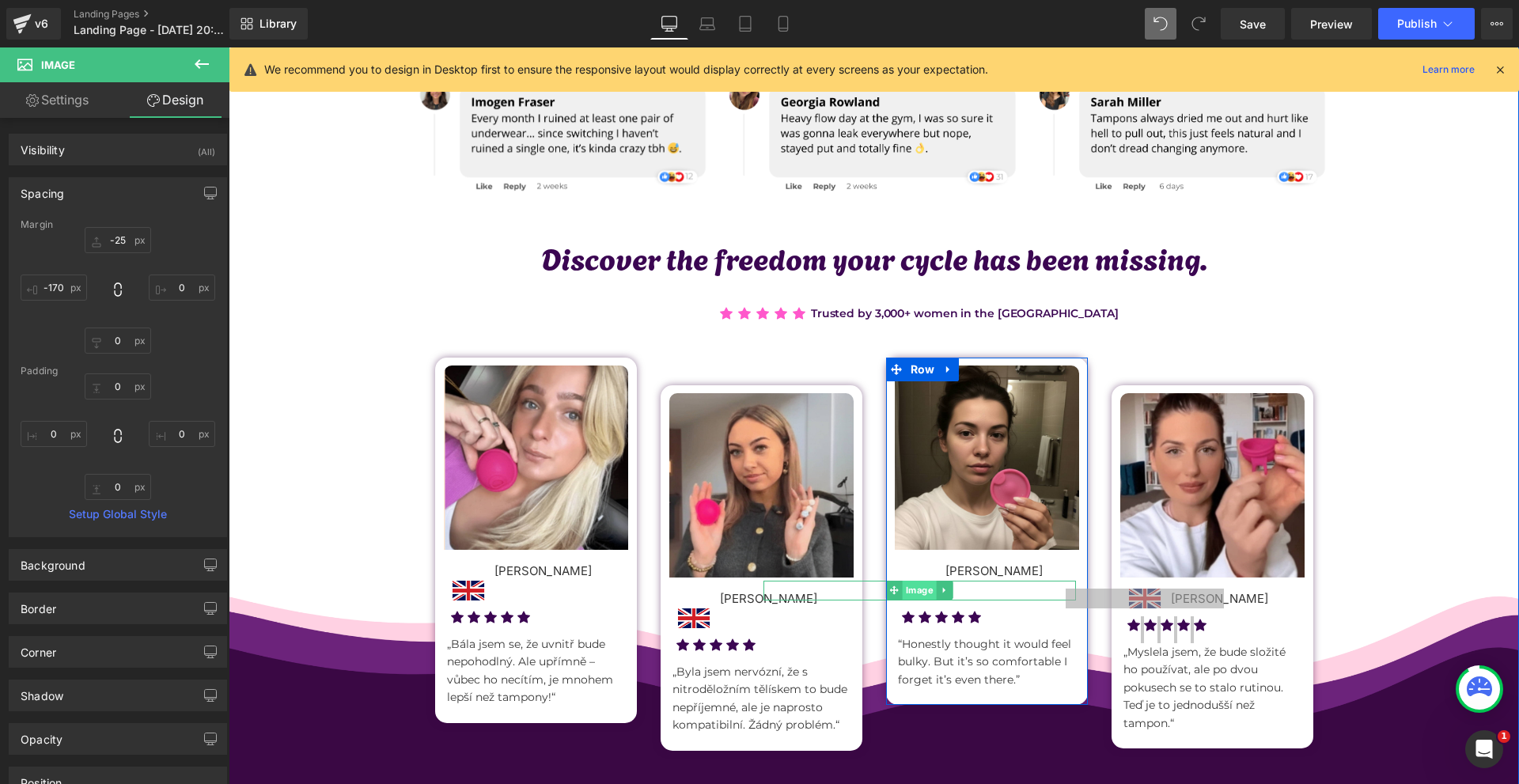
click at [915, 584] on span "Image" at bounding box center [919, 590] width 34 height 19
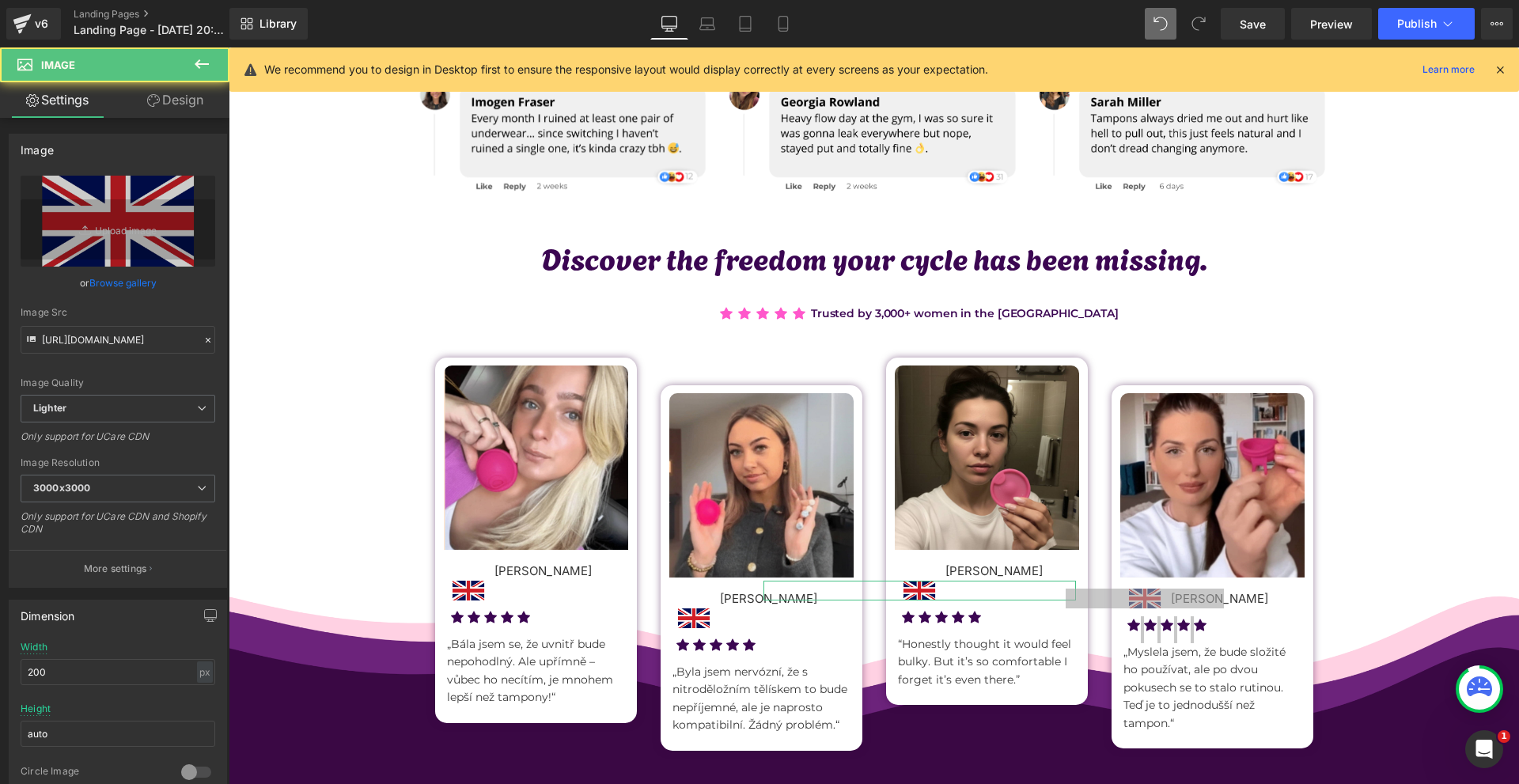
click at [168, 102] on link "Design" at bounding box center [175, 100] width 115 height 36
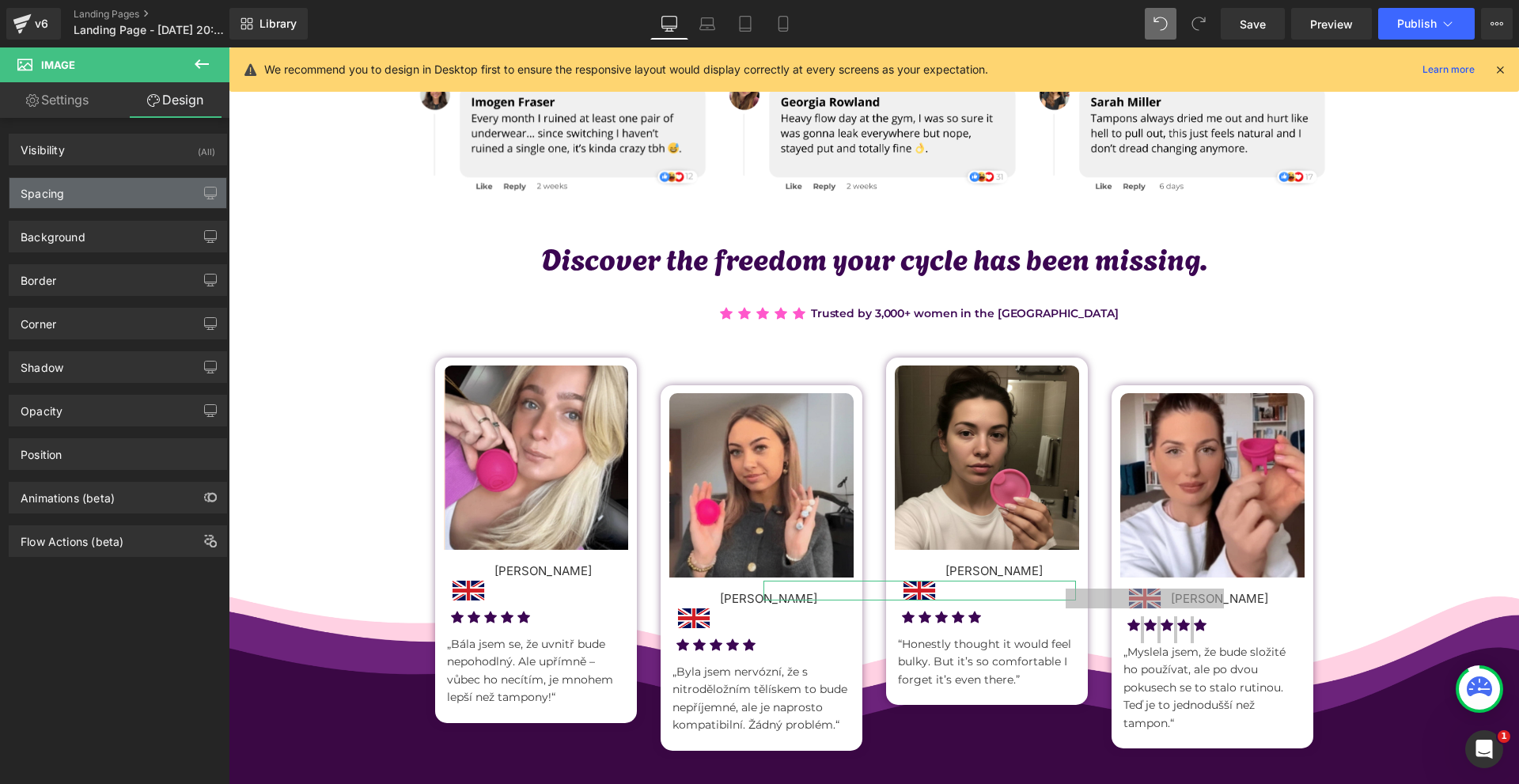
click at [107, 192] on div "Spacing" at bounding box center [118, 193] width 217 height 30
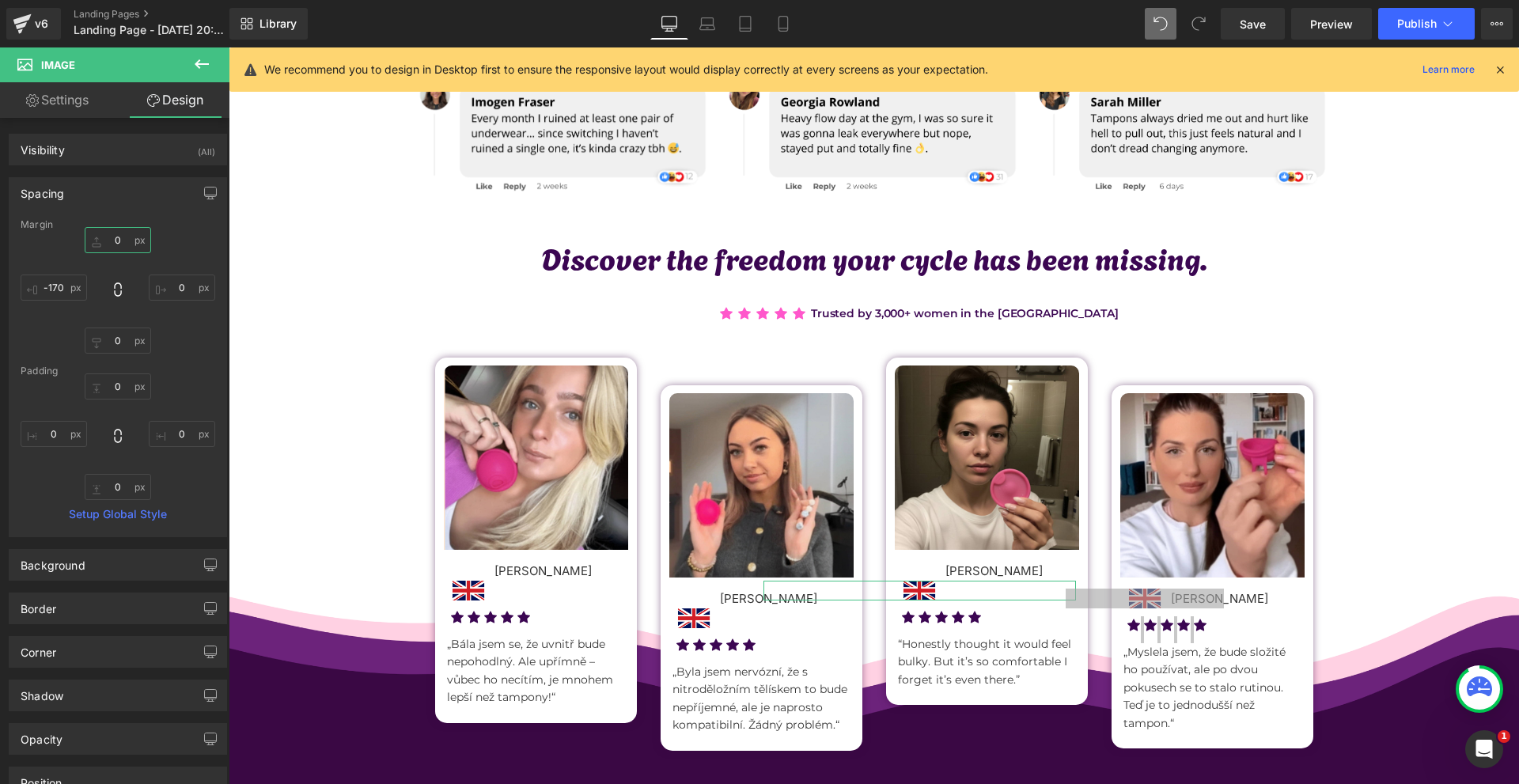
click at [123, 239] on input "0" at bounding box center [118, 240] width 66 height 26
type input "-25"
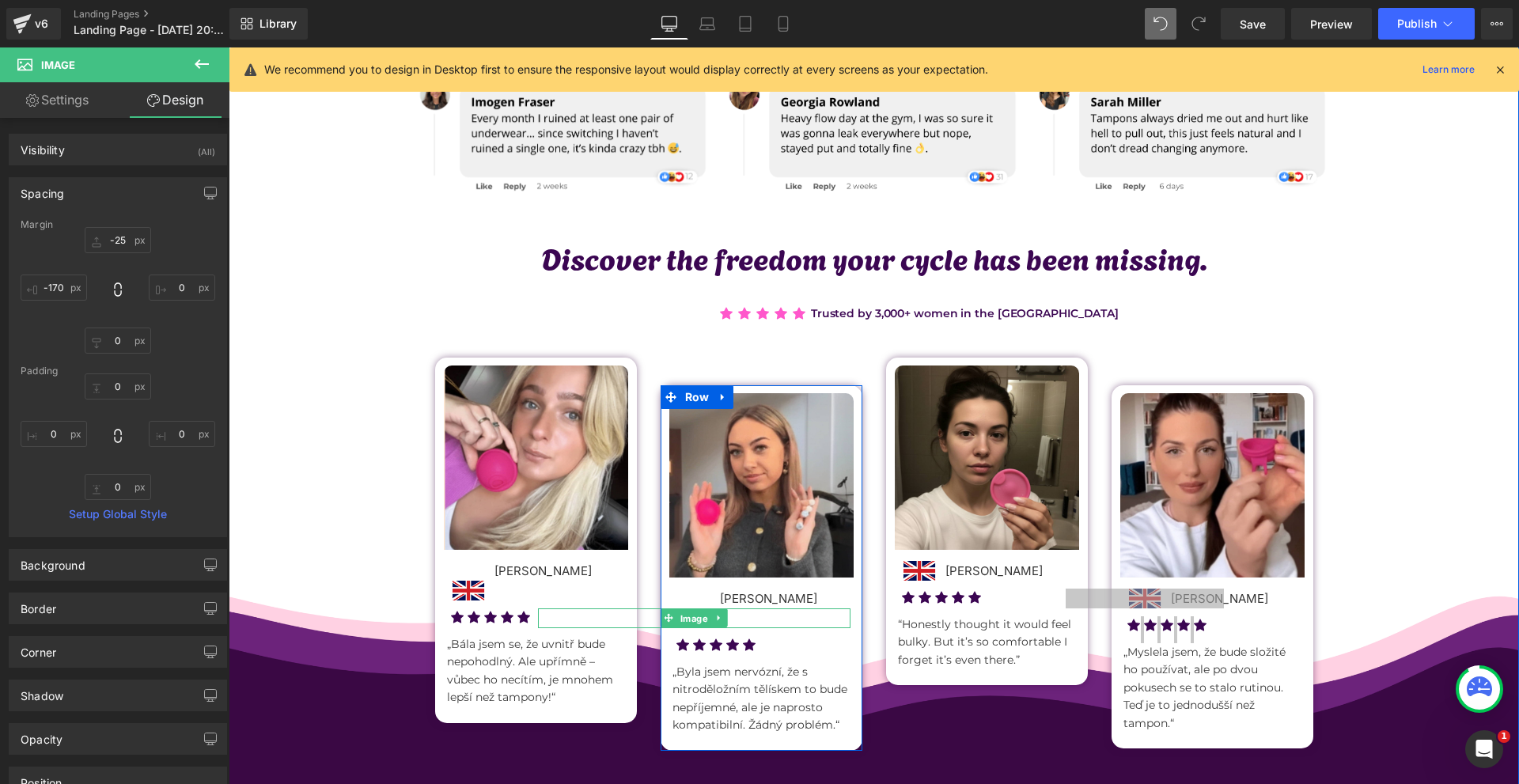
click at [687, 620] on span "Image" at bounding box center [694, 618] width 34 height 19
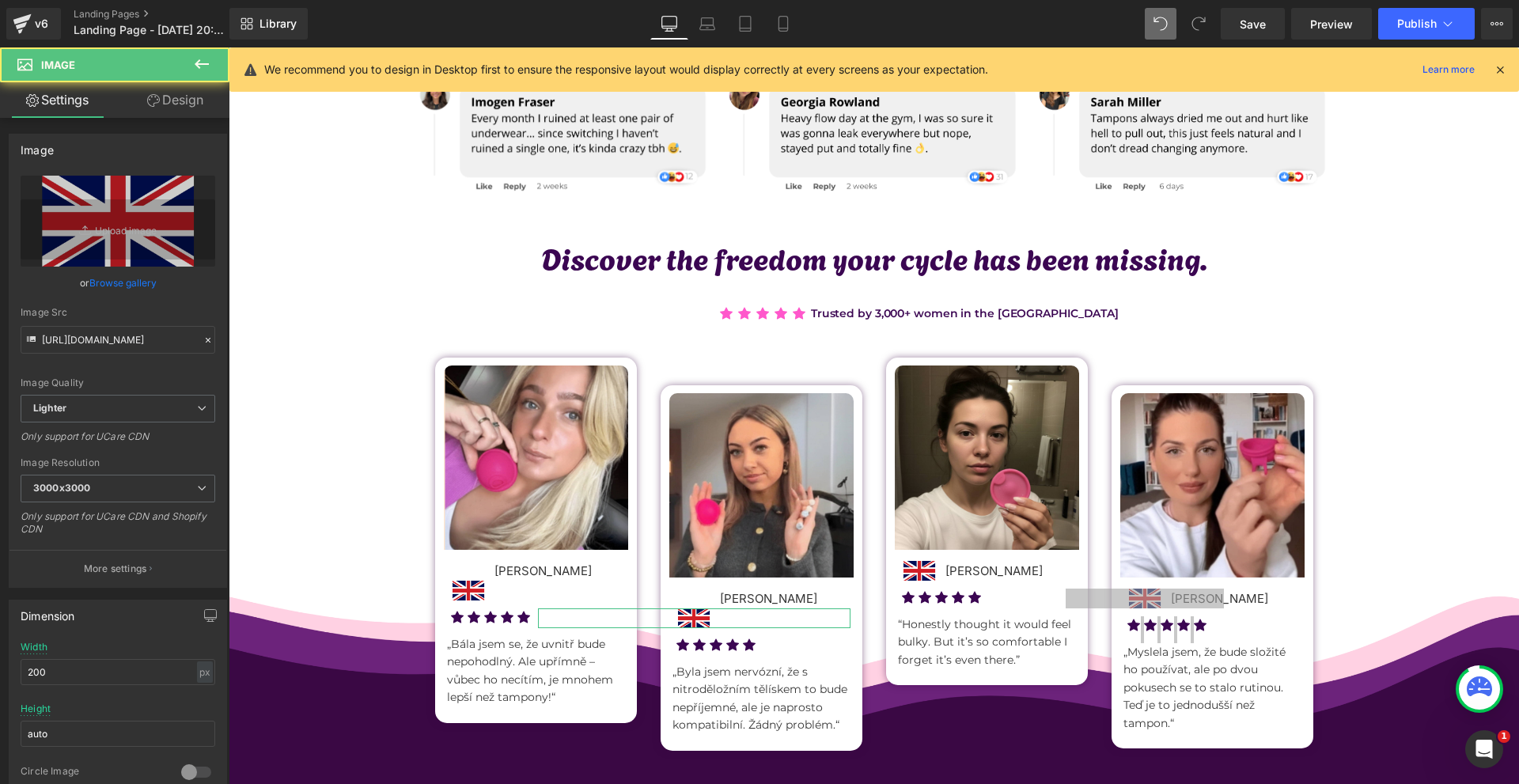
click at [136, 97] on link "Design" at bounding box center [175, 100] width 115 height 36
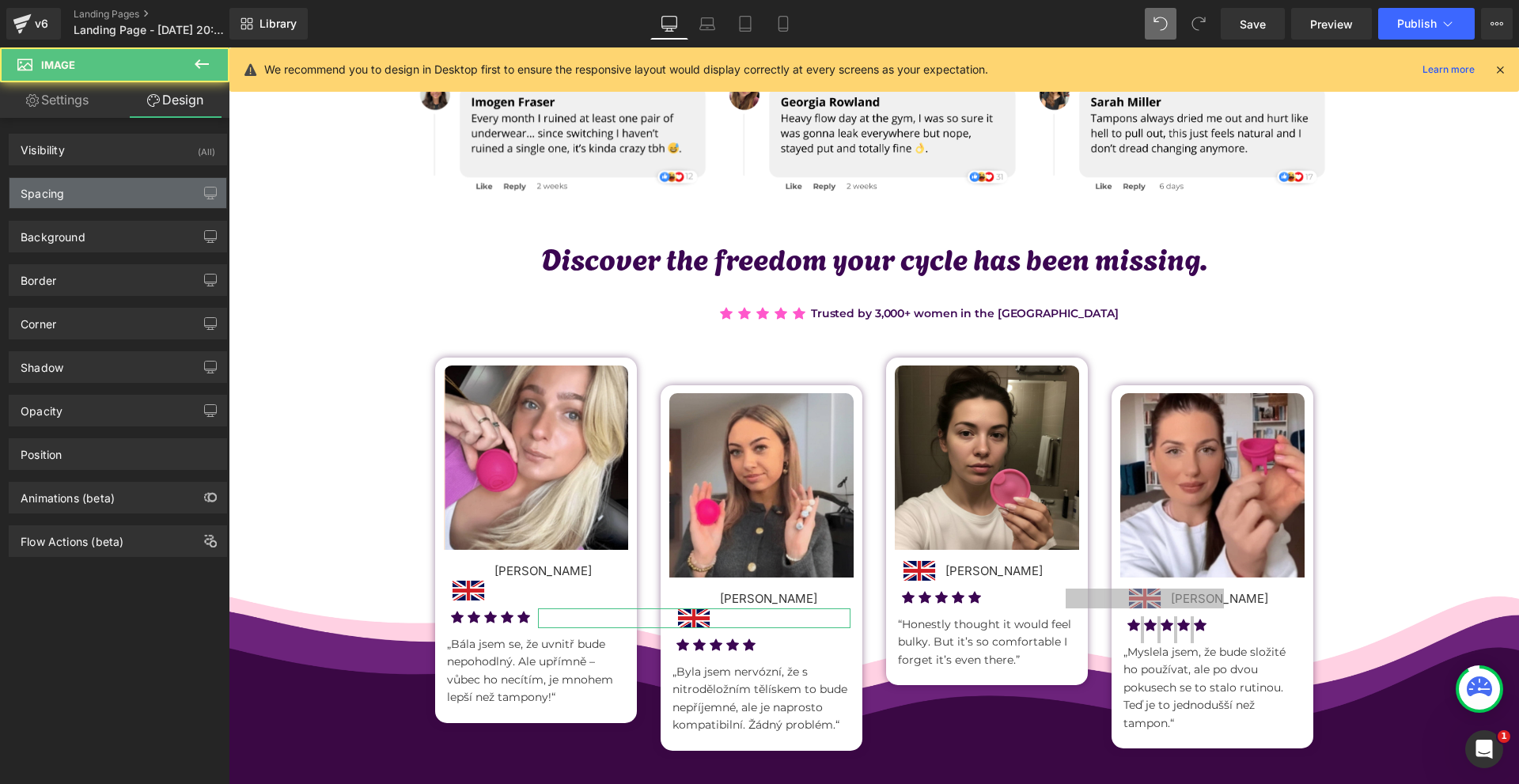
click at [82, 189] on div "Spacing" at bounding box center [118, 193] width 217 height 30
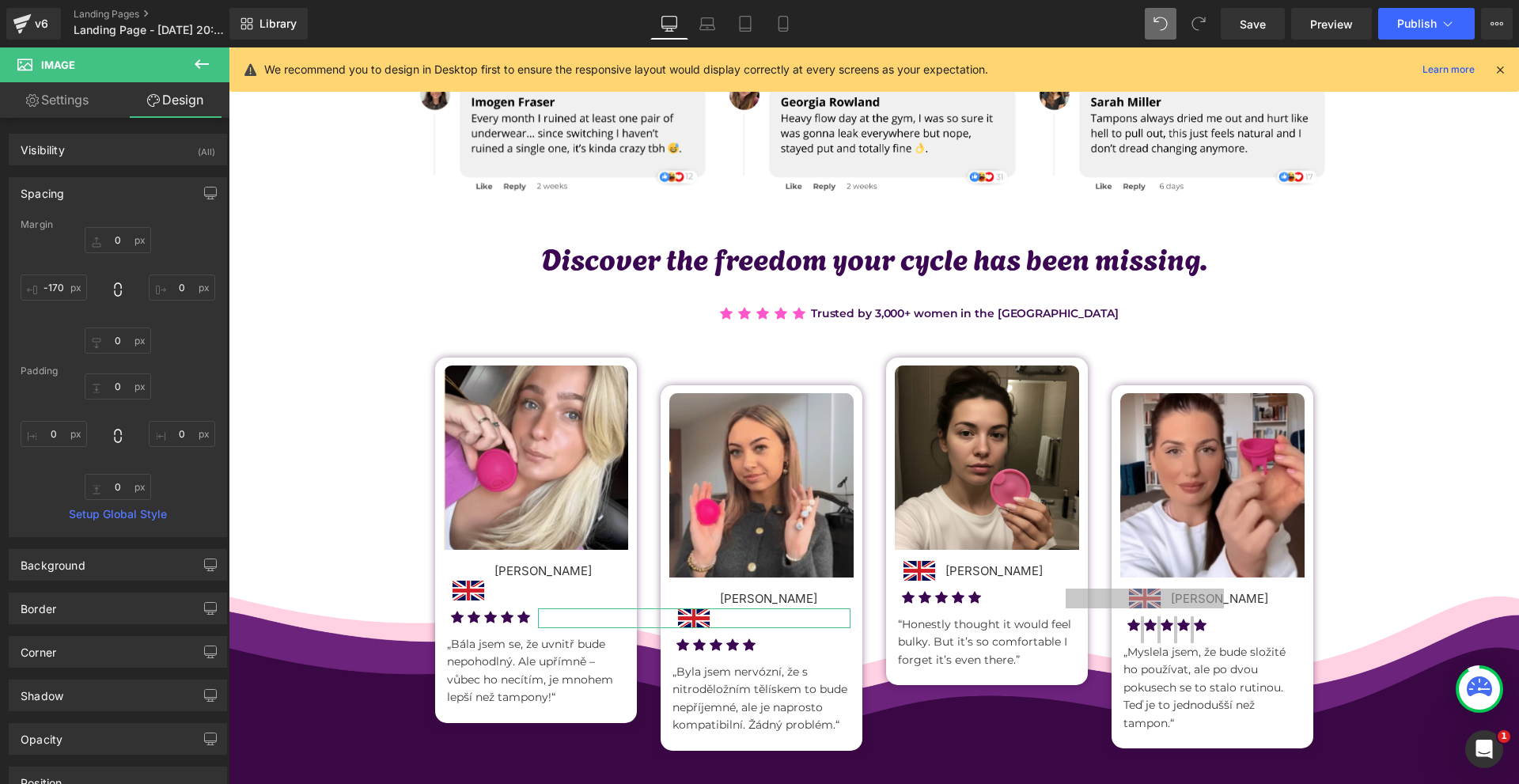
click at [130, 254] on div "0 0 0 -170" at bounding box center [117, 290] width 194 height 126
click at [129, 247] on input "0" at bounding box center [118, 240] width 66 height 26
type input "-25"
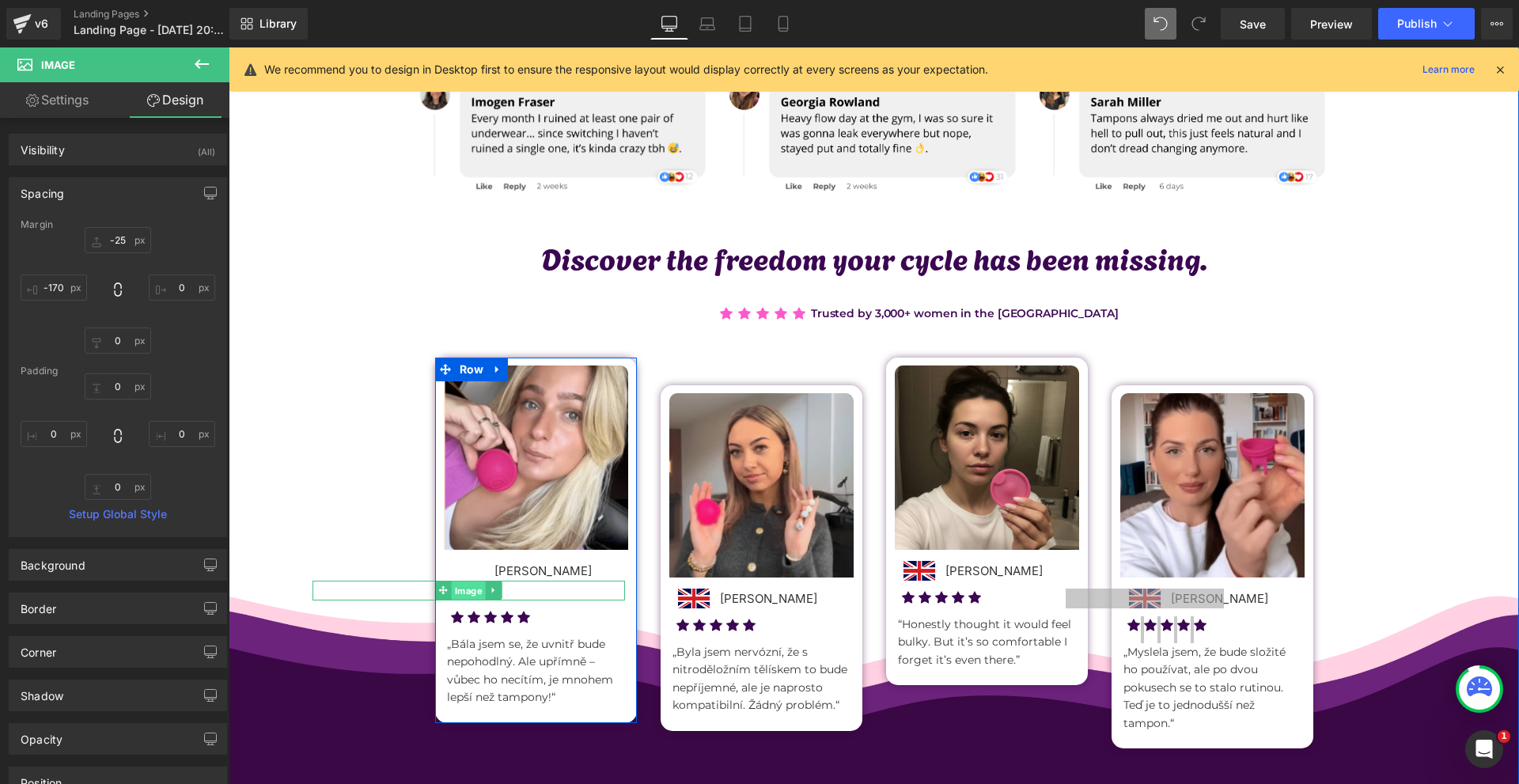
click at [465, 589] on span "Image" at bounding box center [469, 590] width 34 height 19
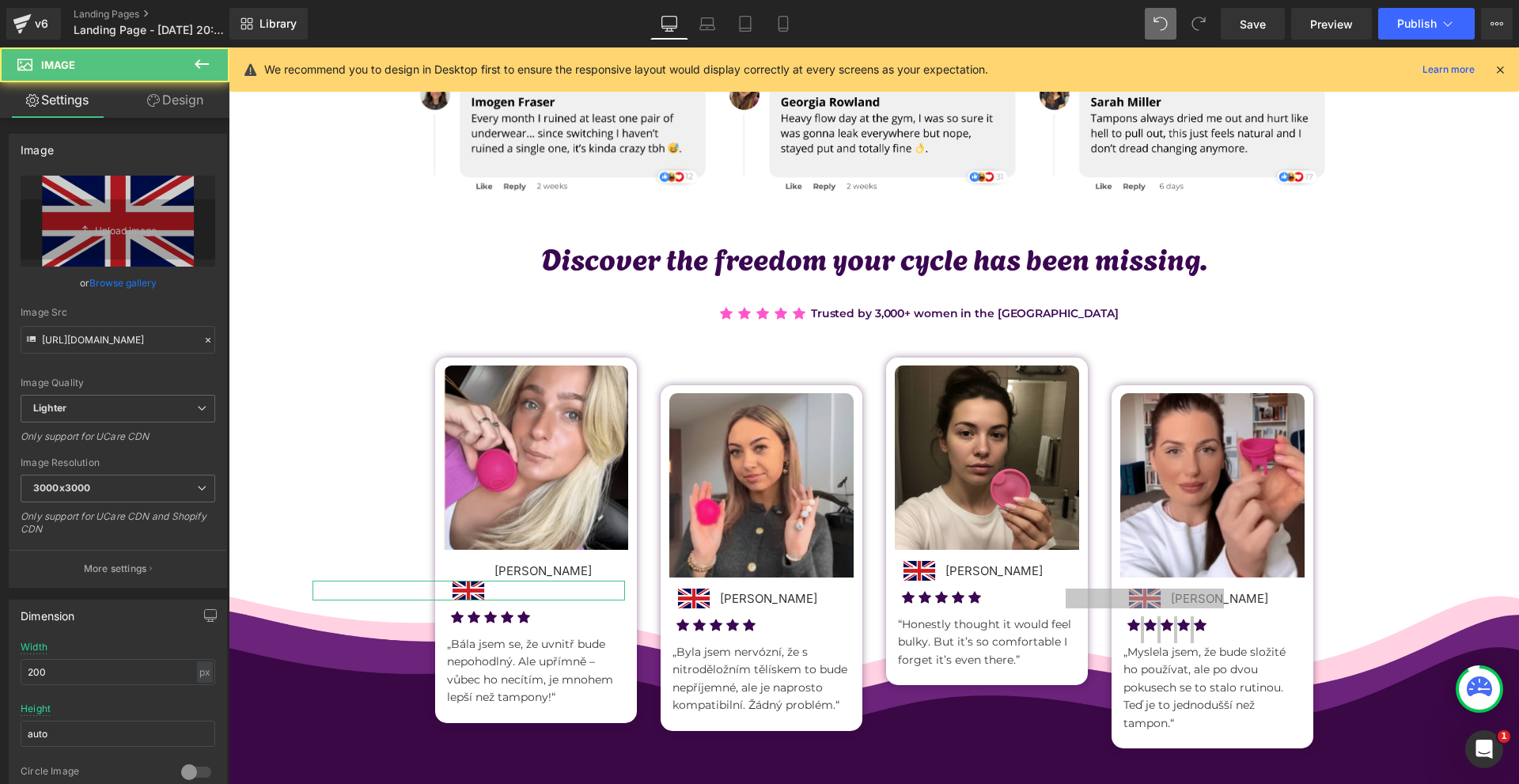
click at [156, 108] on link "Design" at bounding box center [175, 100] width 115 height 36
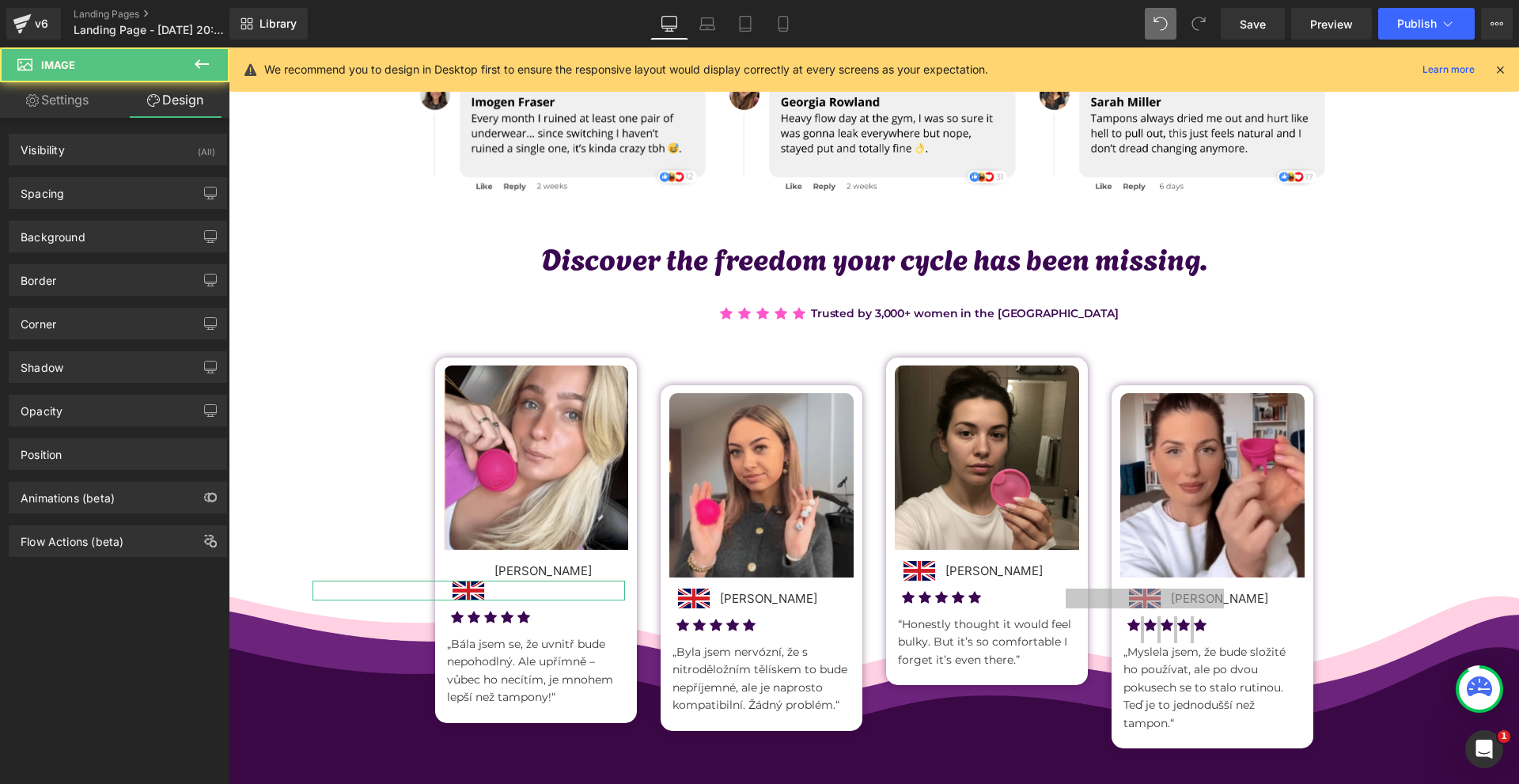
click at [112, 175] on div "Spacing Margin 0 0 0 -170 Padding 0 0 0 0 Setup Global Style" at bounding box center [118, 187] width 236 height 44
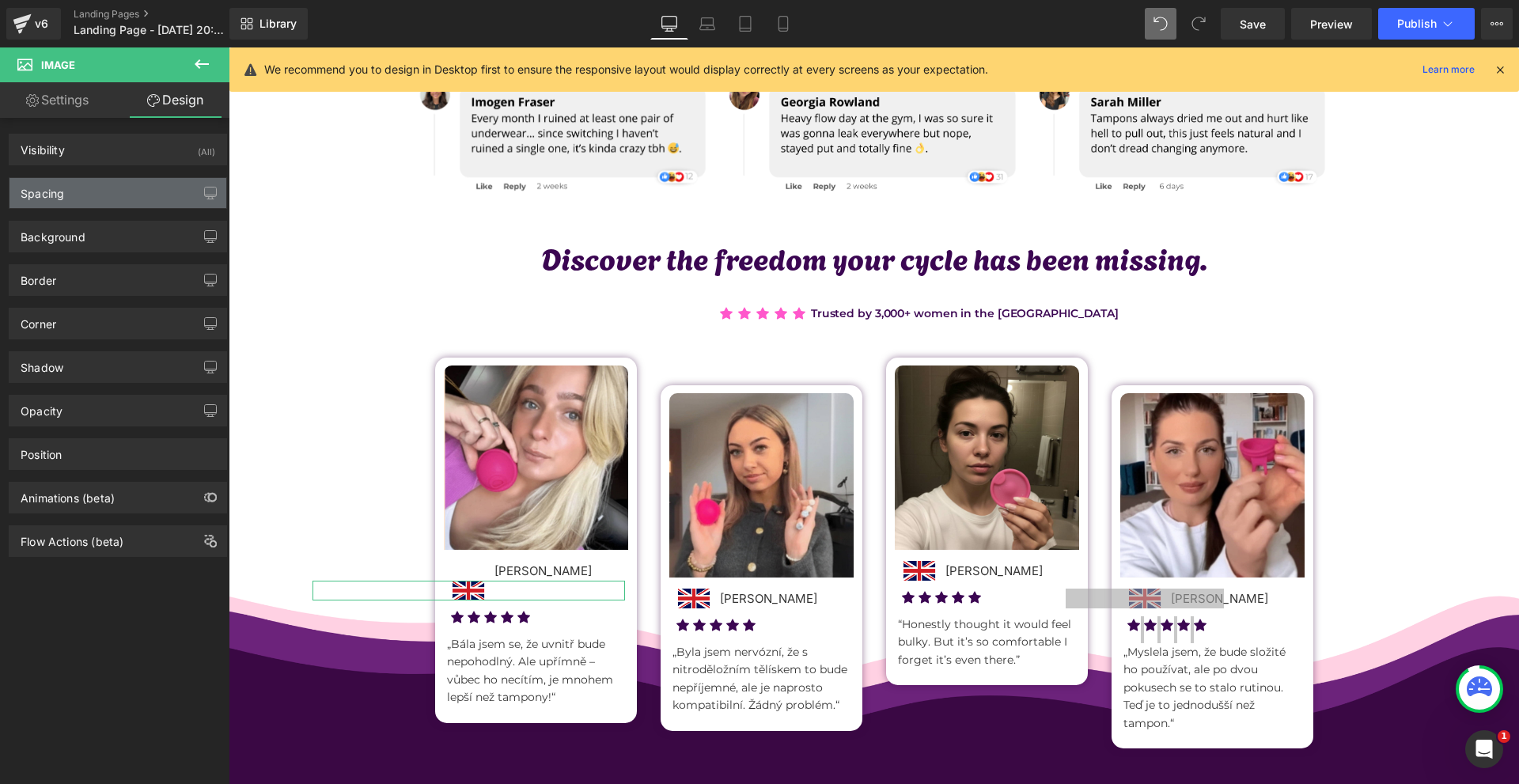
click at [107, 183] on div "Spacing" at bounding box center [118, 193] width 217 height 30
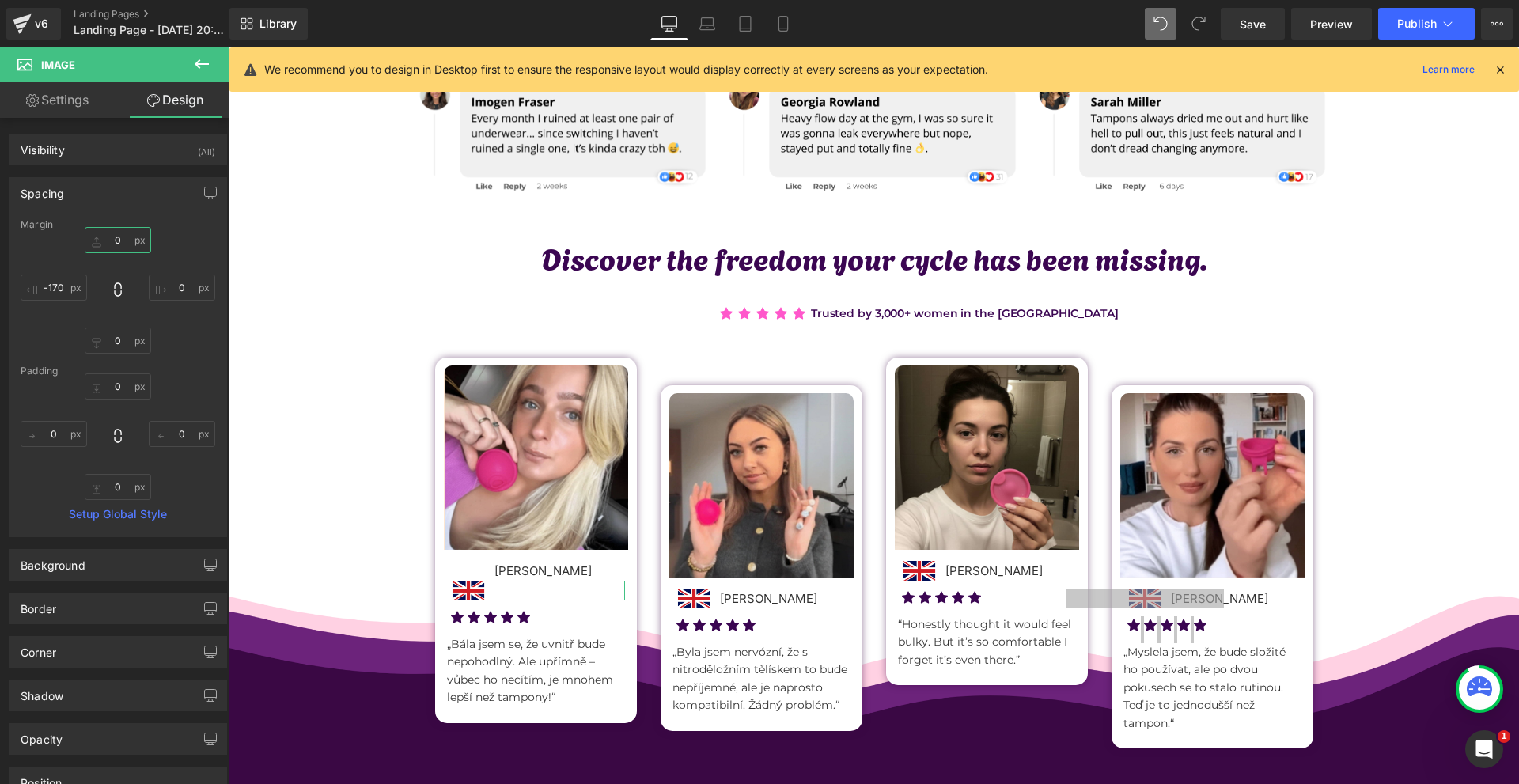
click at [117, 239] on input "0" at bounding box center [118, 240] width 66 height 26
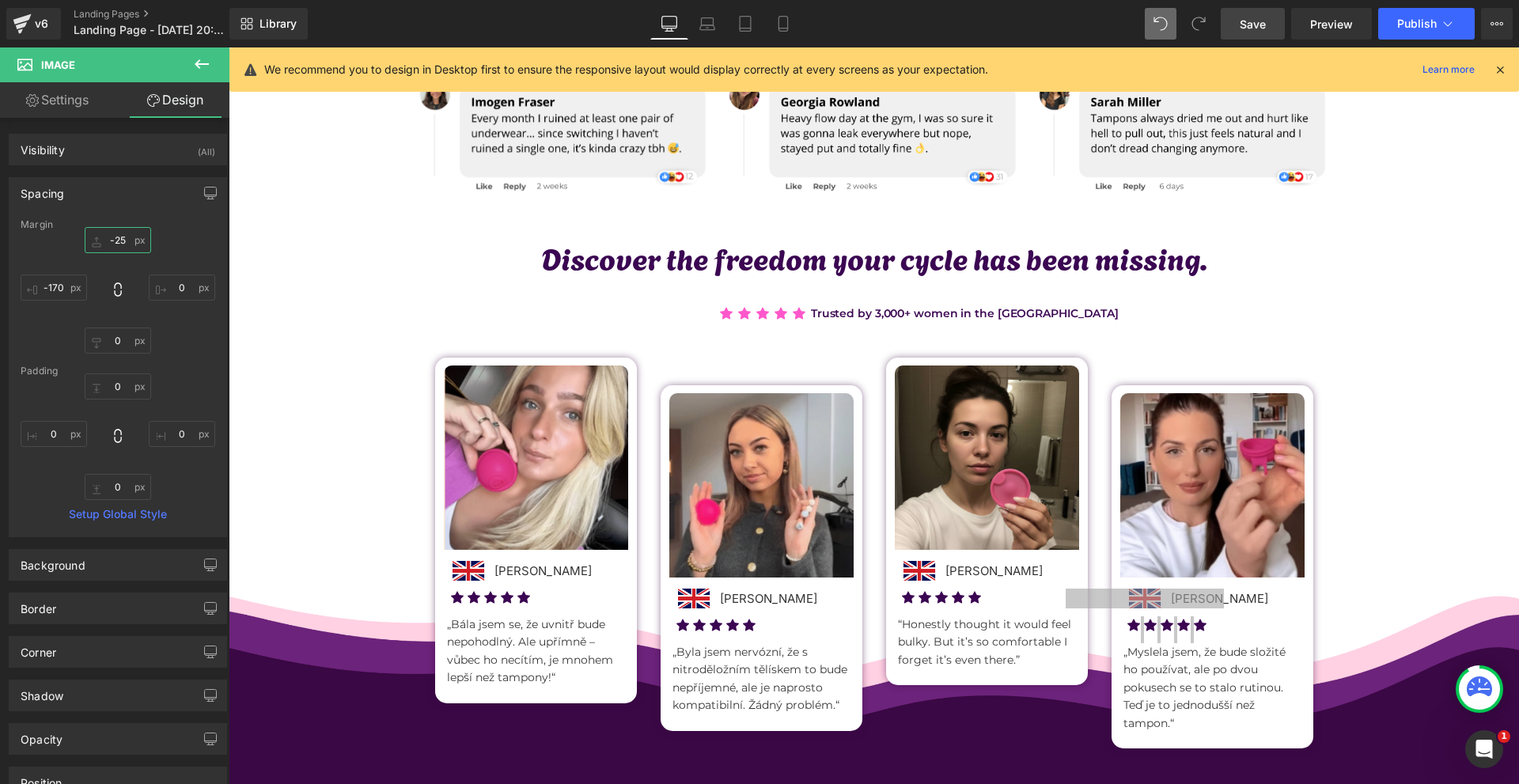
type input "-25"
click at [1270, 19] on link "Save" at bounding box center [1252, 23] width 64 height 31
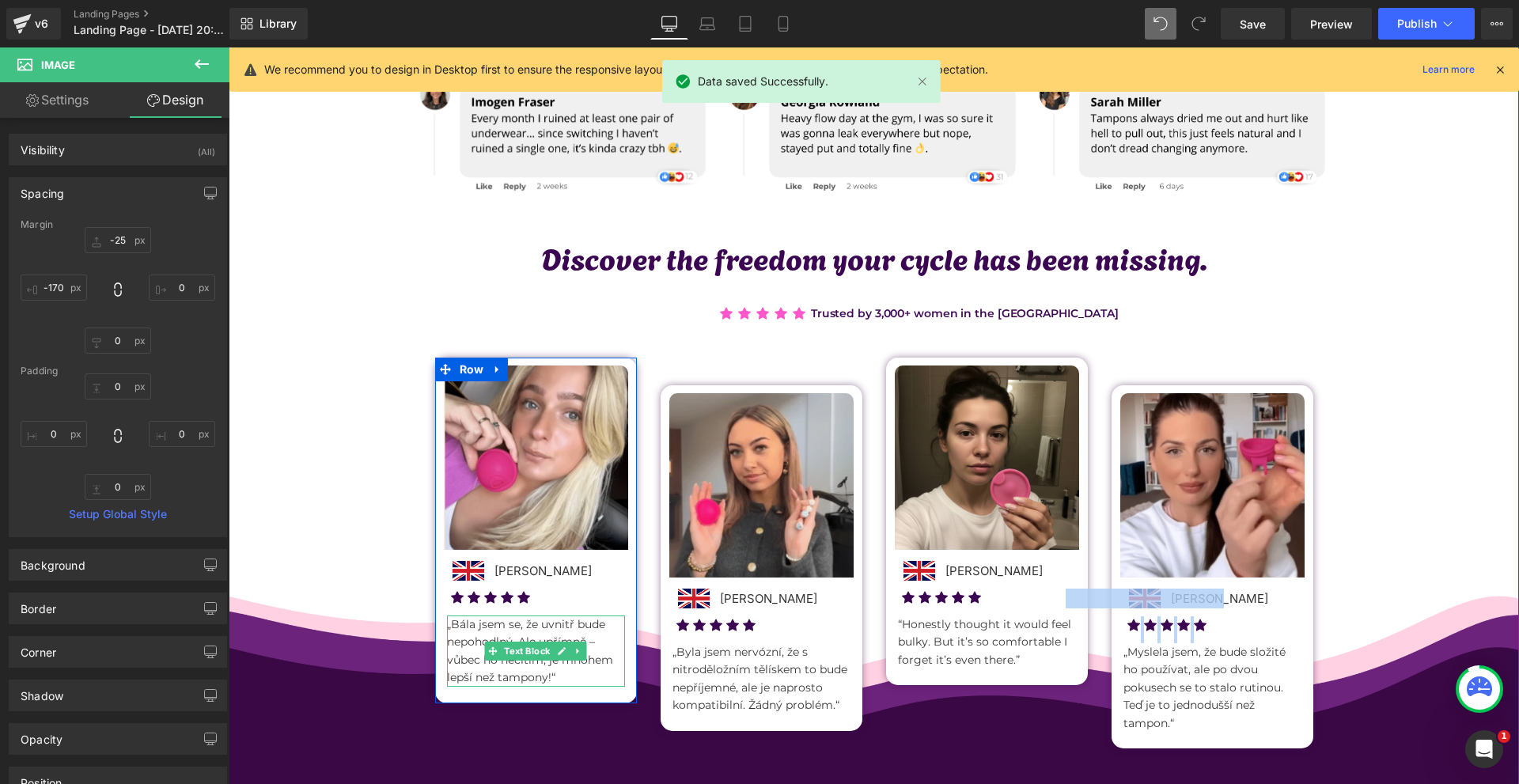
click at [465, 629] on p "„Bála jsem se, že uvnitř bude nepohodlný. Ale upřímně – vůbec ho necítím, je mn…" at bounding box center [535, 651] width 178 height 72
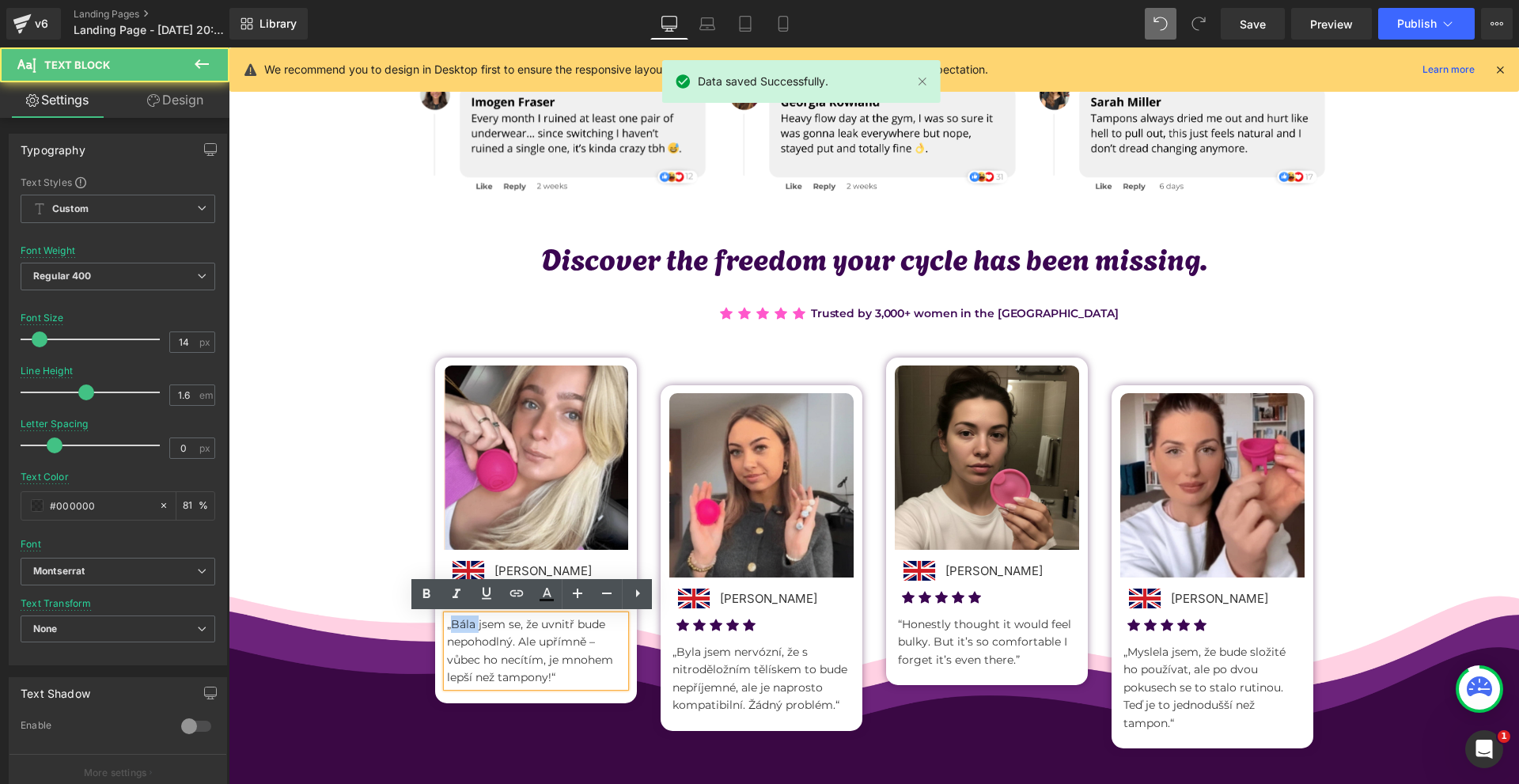
click at [465, 629] on p "„Bála jsem se, že uvnitř bude nepohodlný. Ale upřímně – vůbec ho necítím, je mn…" at bounding box center [535, 651] width 178 height 72
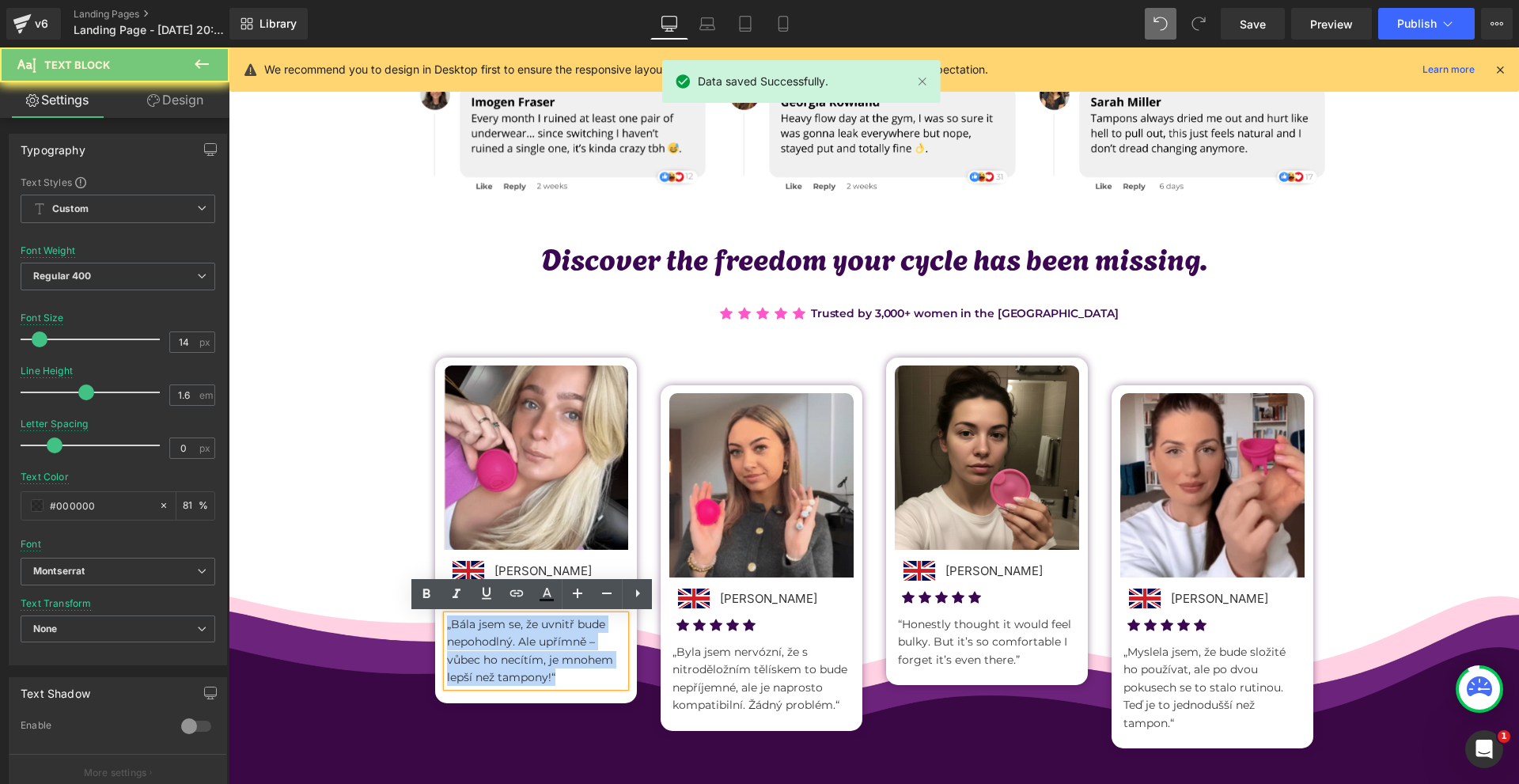
click at [465, 629] on p "„Bála jsem se, že uvnitř bude nepohodlný. Ale upřímně – vůbec ho necítím, je mn…" at bounding box center [535, 651] width 178 height 72
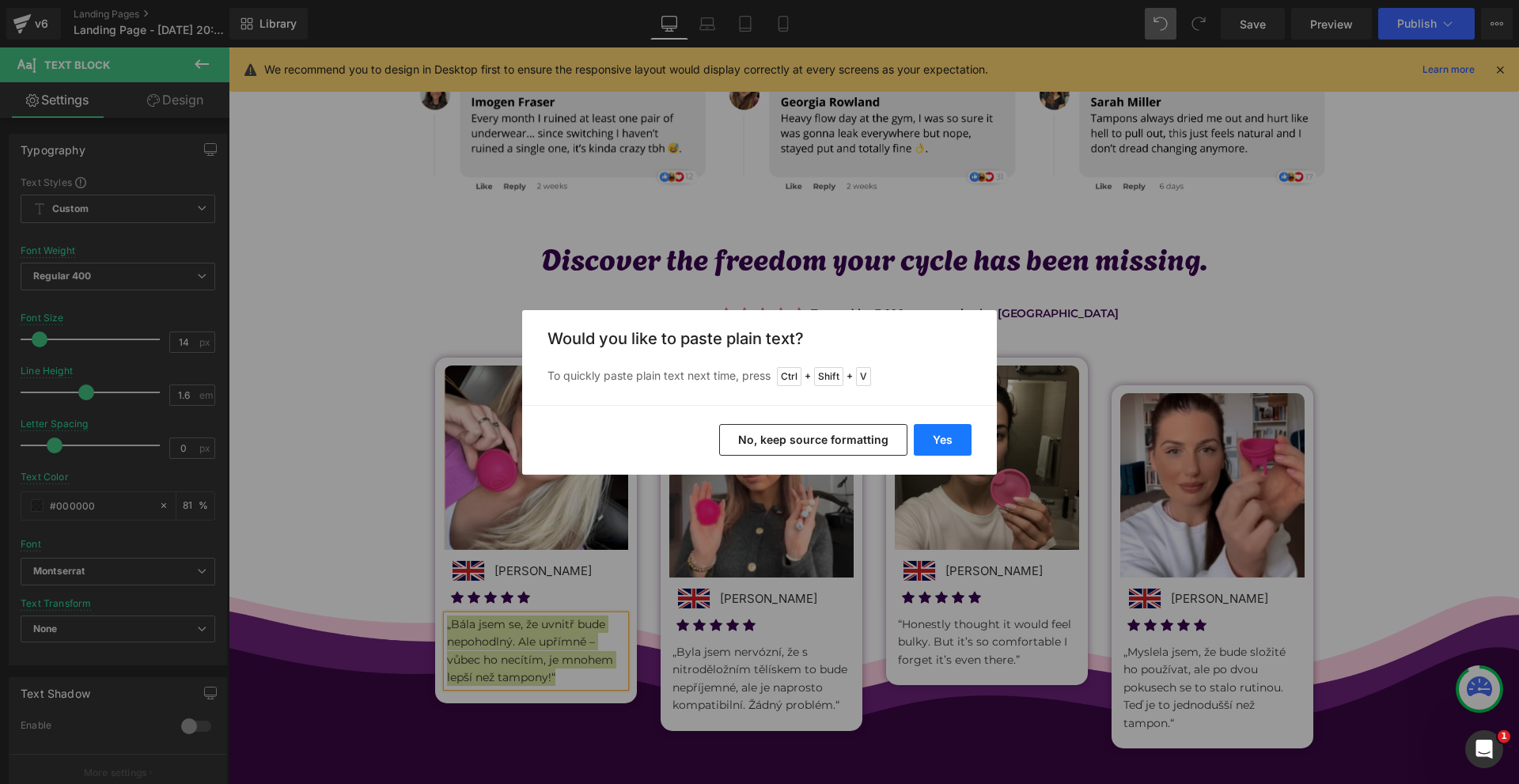
click at [926, 449] on button "Yes" at bounding box center [943, 439] width 58 height 31
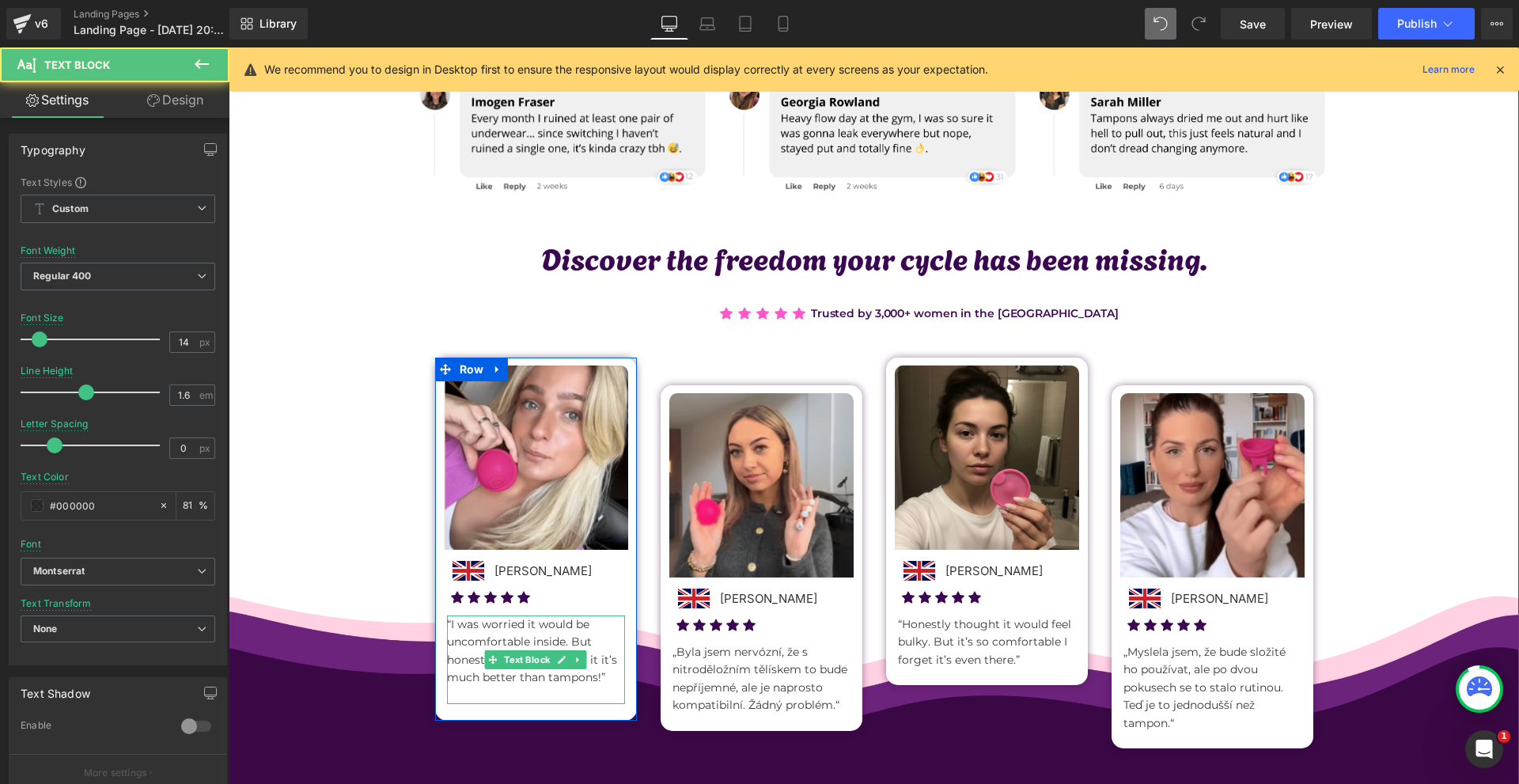
click at [491, 687] on p at bounding box center [535, 695] width 178 height 17
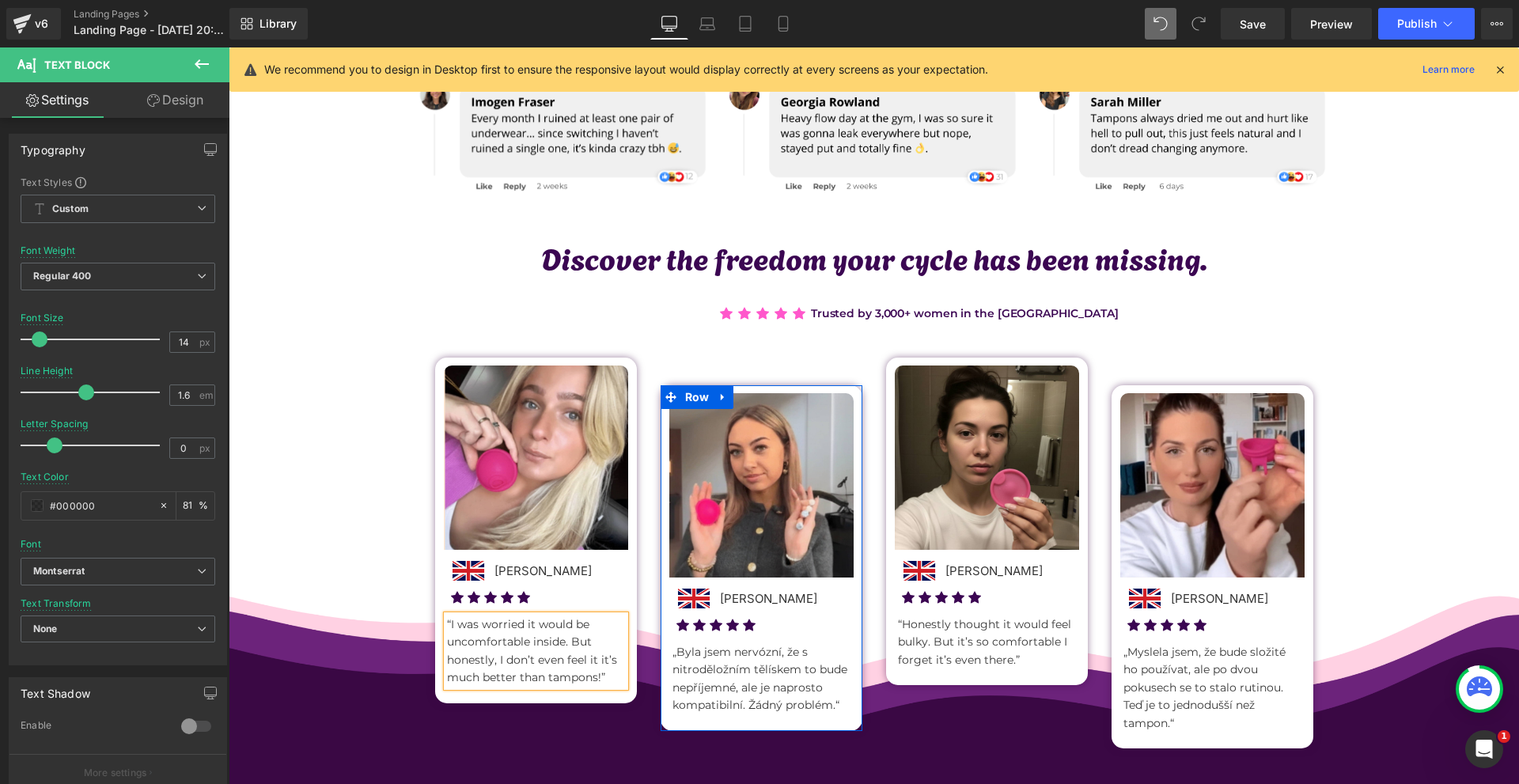
click at [694, 658] on p "„Byla jsem nervózní, že s nitroděložním tělískem to bude nepříjemné, ale je nap…" at bounding box center [761, 678] width 178 height 72
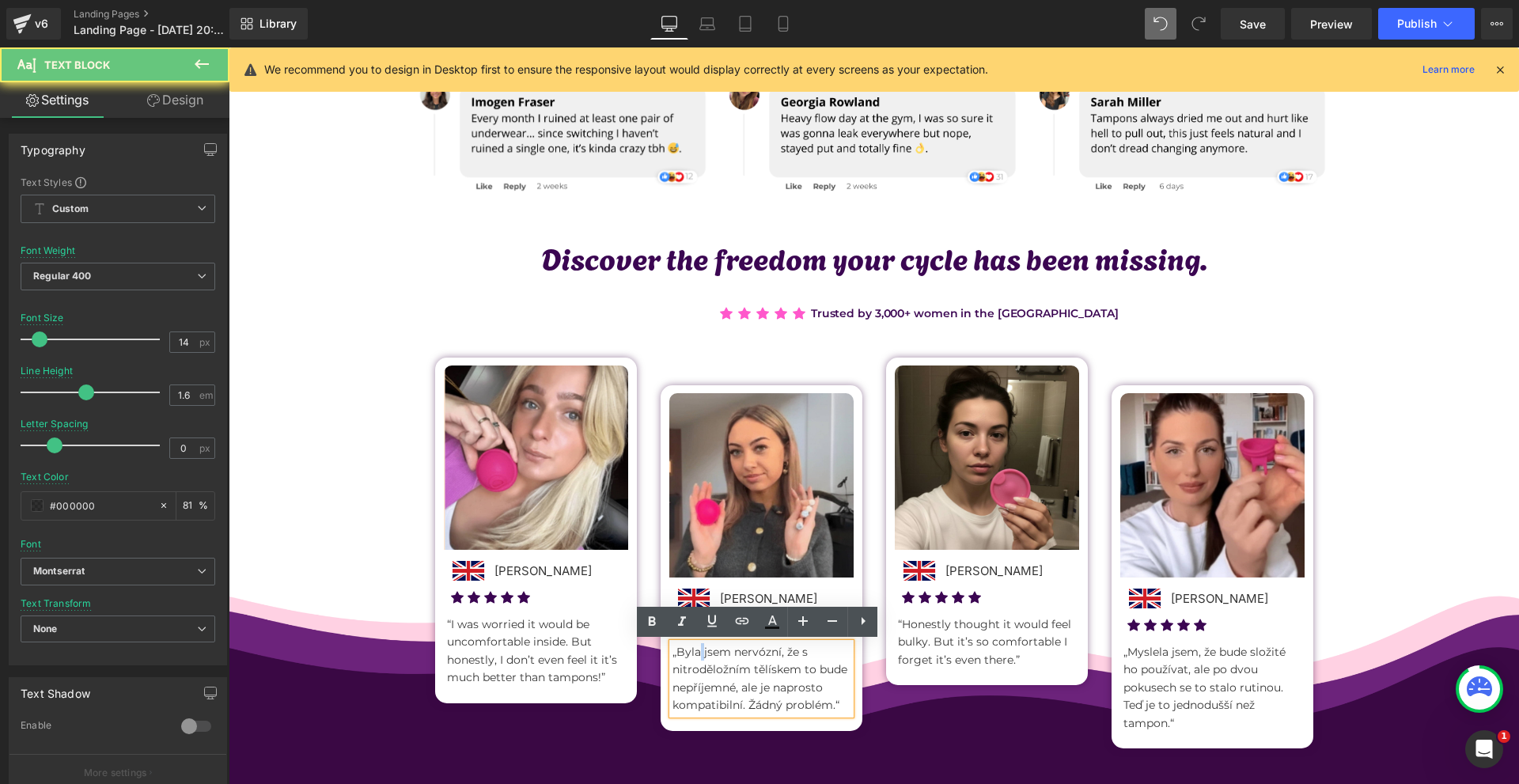
click at [694, 658] on p "„Byla jsem nervózní, že s nitroděložním tělískem to bude nepříjemné, ale je nap…" at bounding box center [761, 678] width 178 height 72
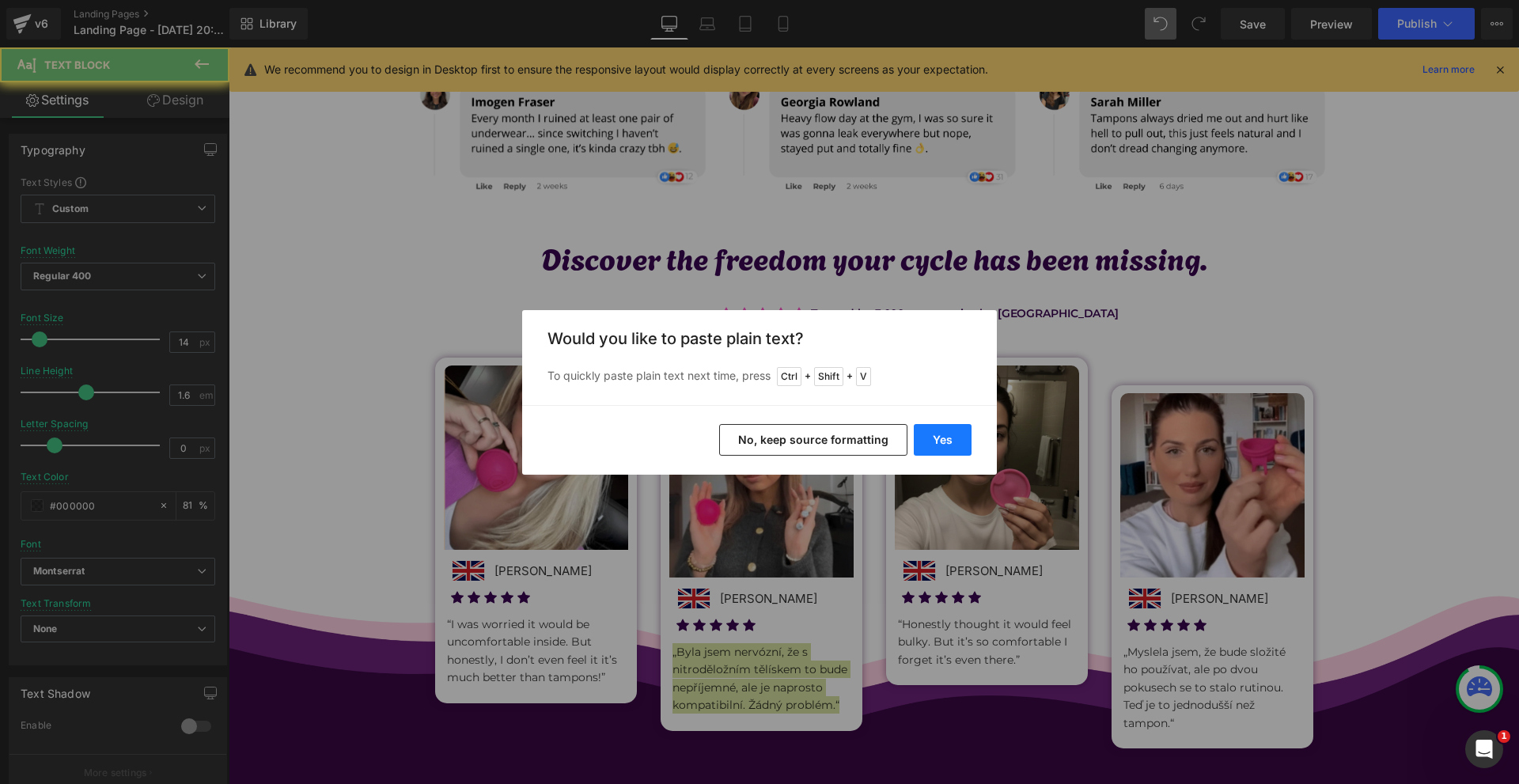
click at [942, 439] on button "Yes" at bounding box center [943, 439] width 58 height 31
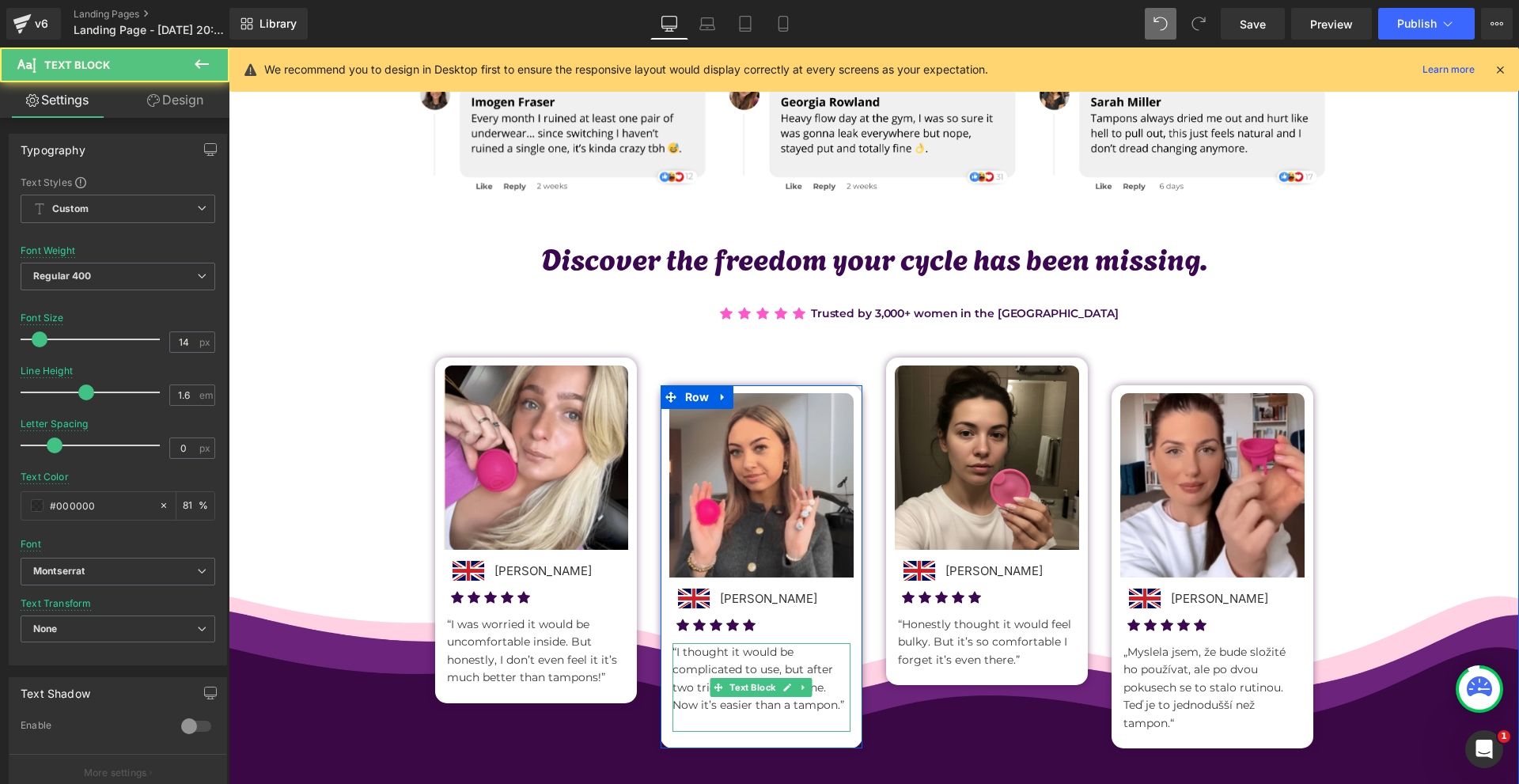
click at [683, 720] on p at bounding box center [761, 722] width 178 height 17
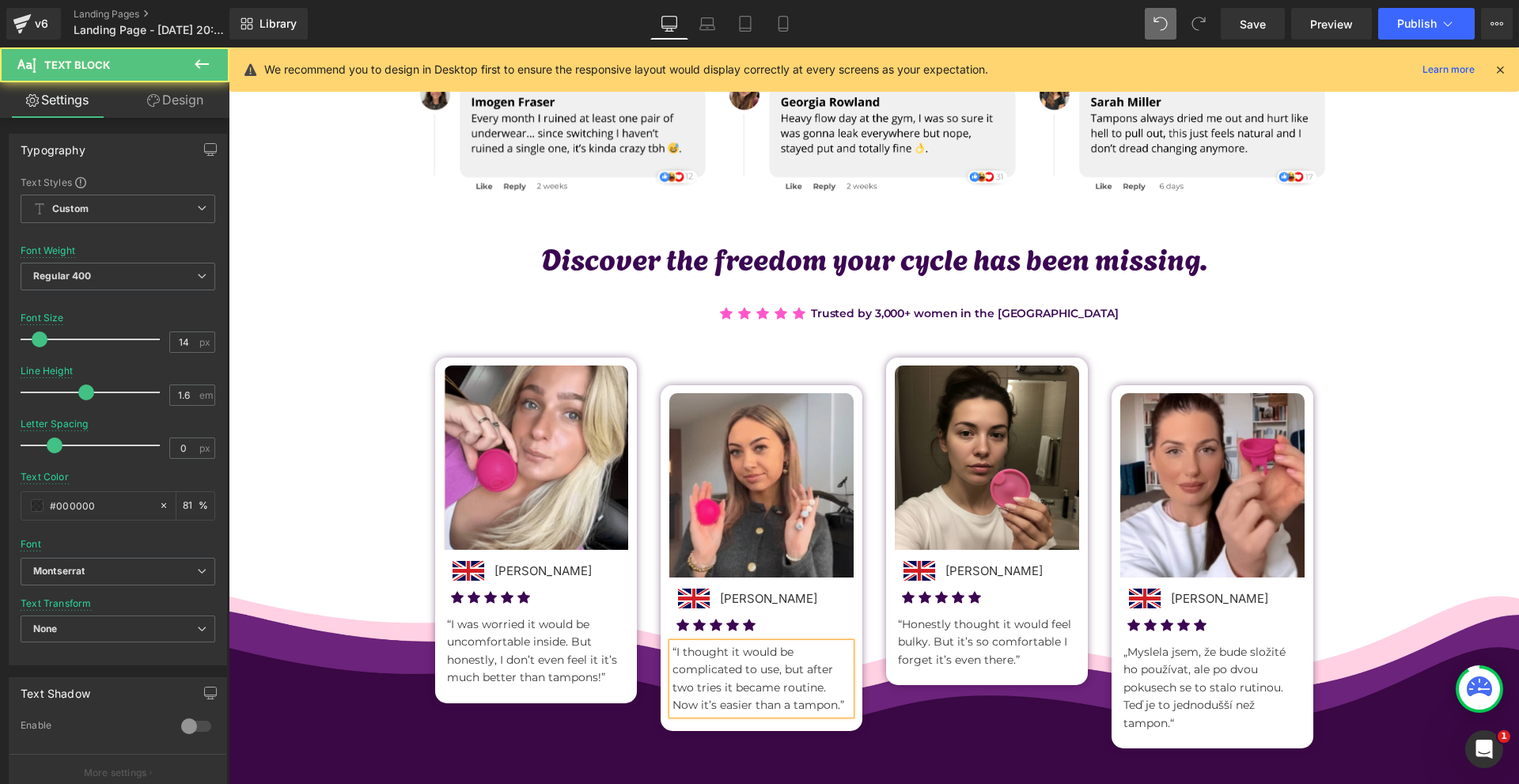
click at [907, 749] on div "Image Amelia Foster  Text Block Image Icon Icon Icon Icon Icon Icon List Hoz “…" at bounding box center [874, 558] width 901 height 454
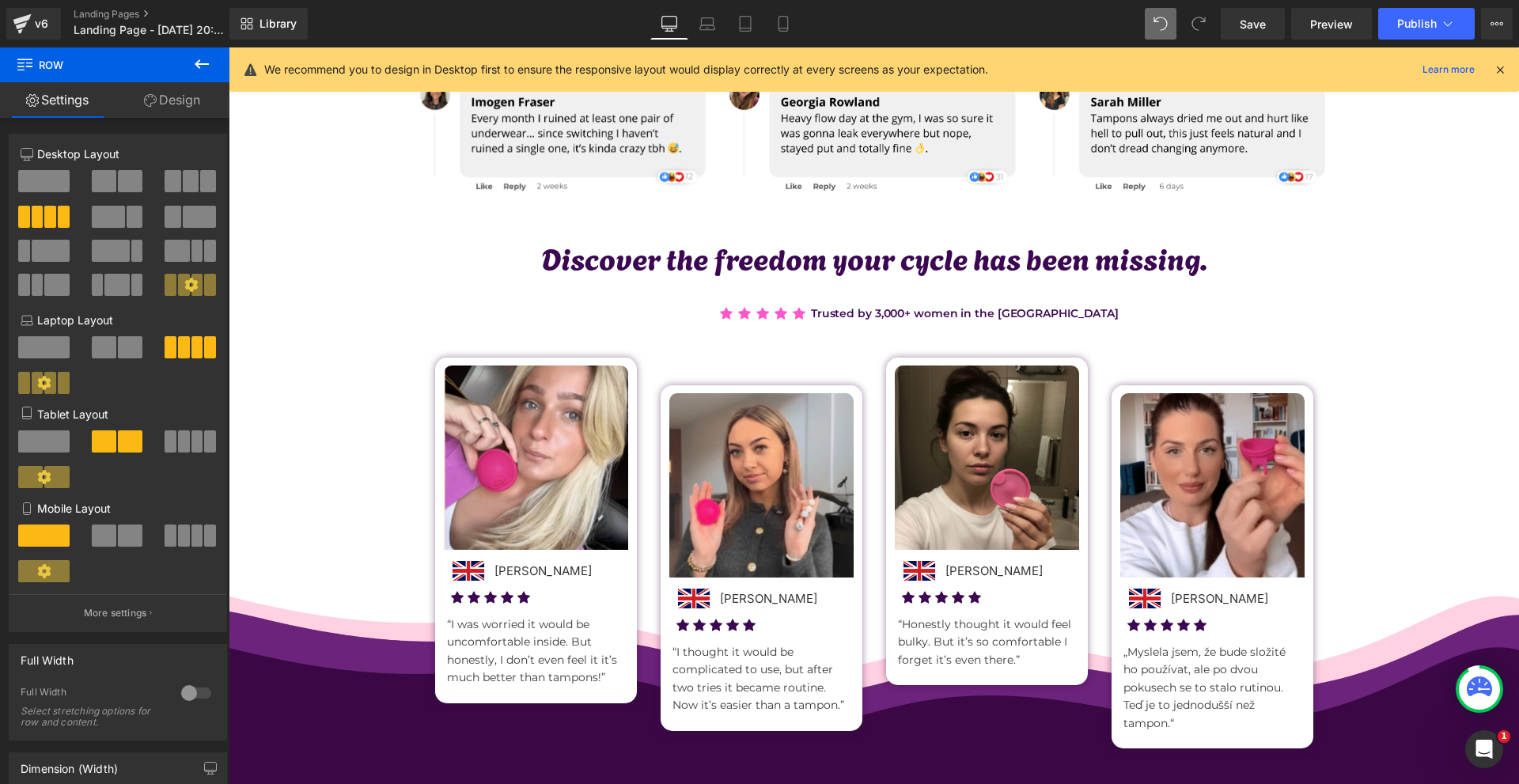
scroll to position [674, 0]
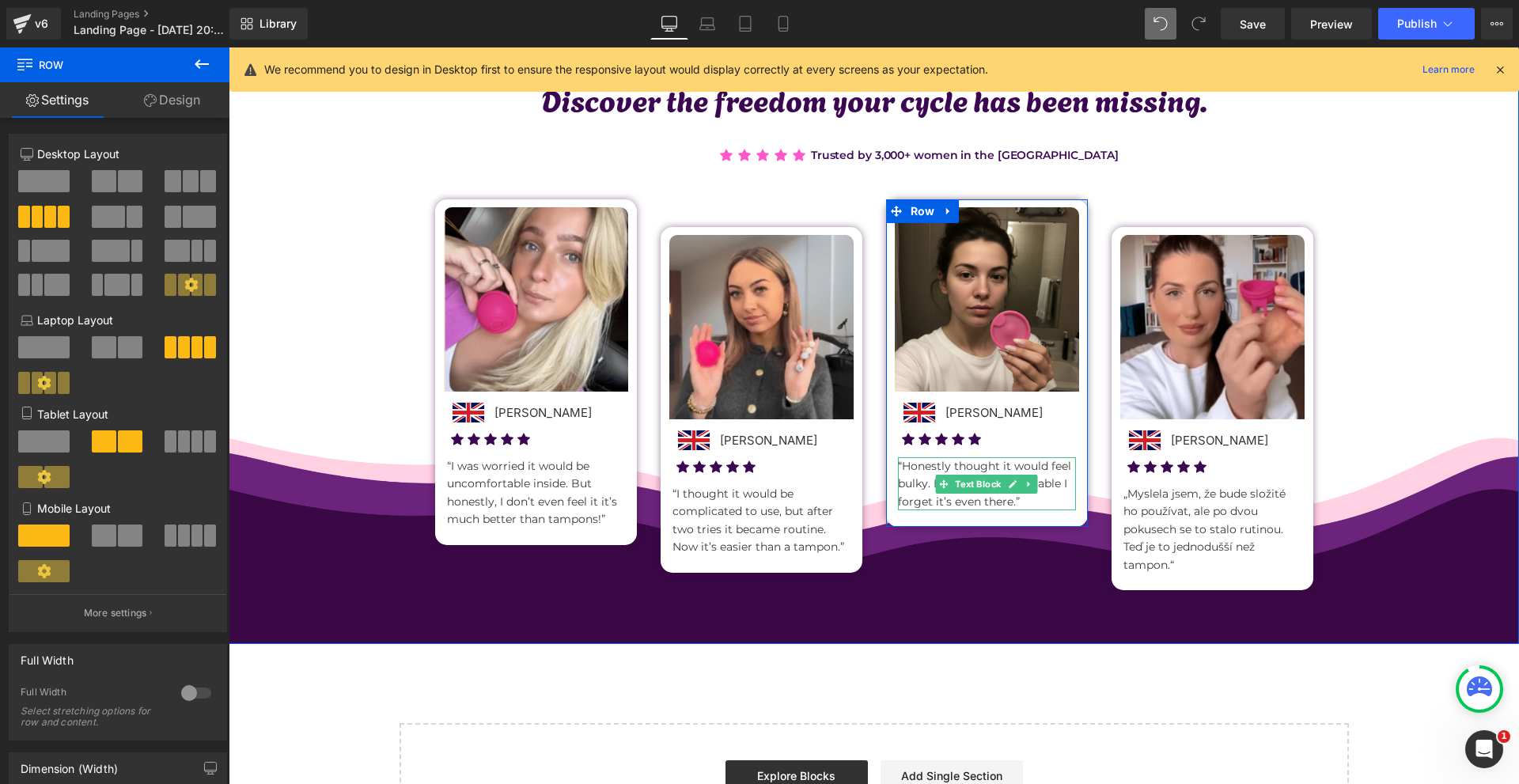
click at [906, 459] on div at bounding box center [986, 459] width 178 height 4
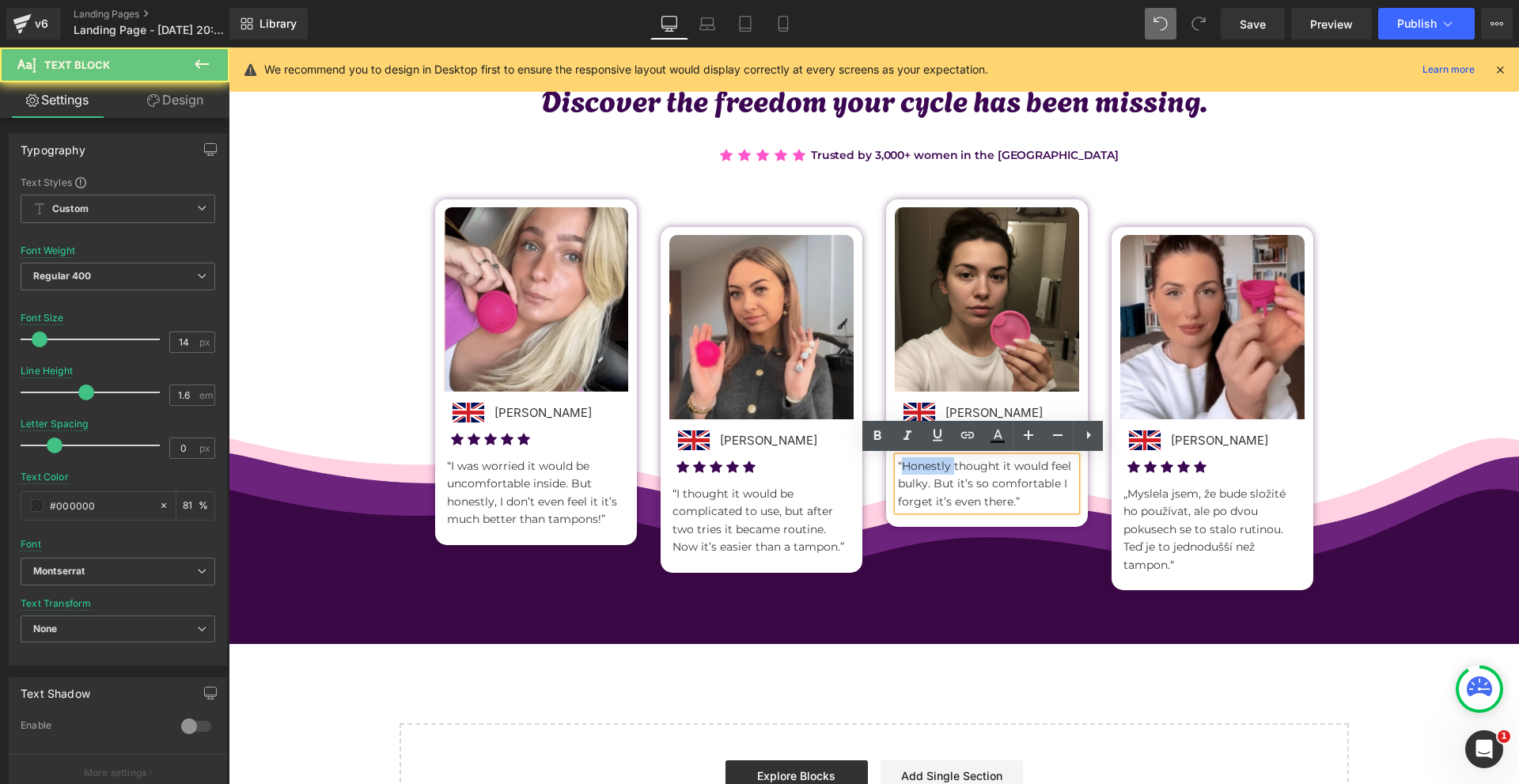
click at [906, 459] on p "“Honestly thought it would feel bulky. But it’s so comfortable I forget it’s ev…" at bounding box center [986, 483] width 178 height 53
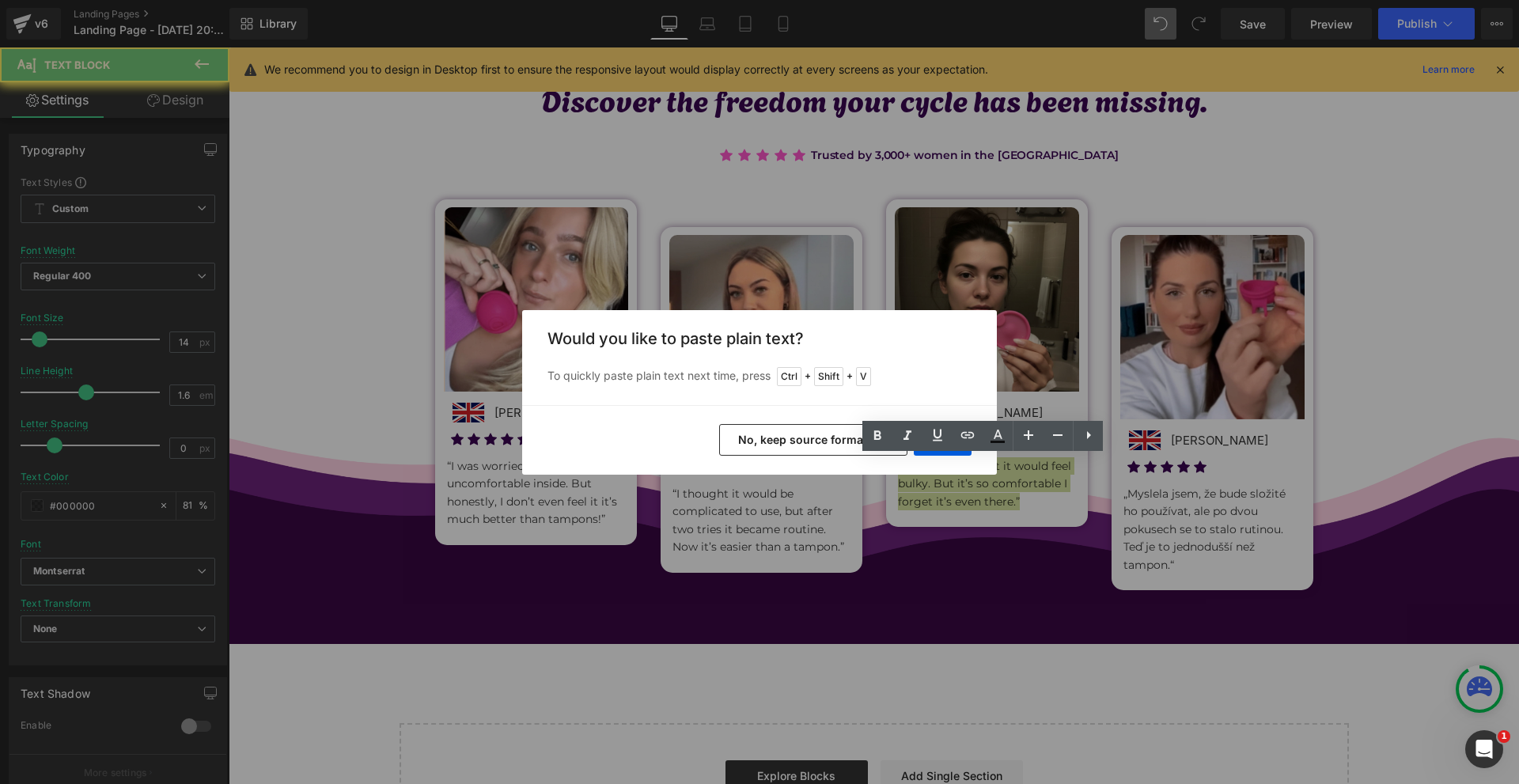
click at [943, 412] on div "Yes No, keep source formatting" at bounding box center [759, 439] width 474 height 70
click at [949, 434] on button "Yes" at bounding box center [943, 439] width 58 height 31
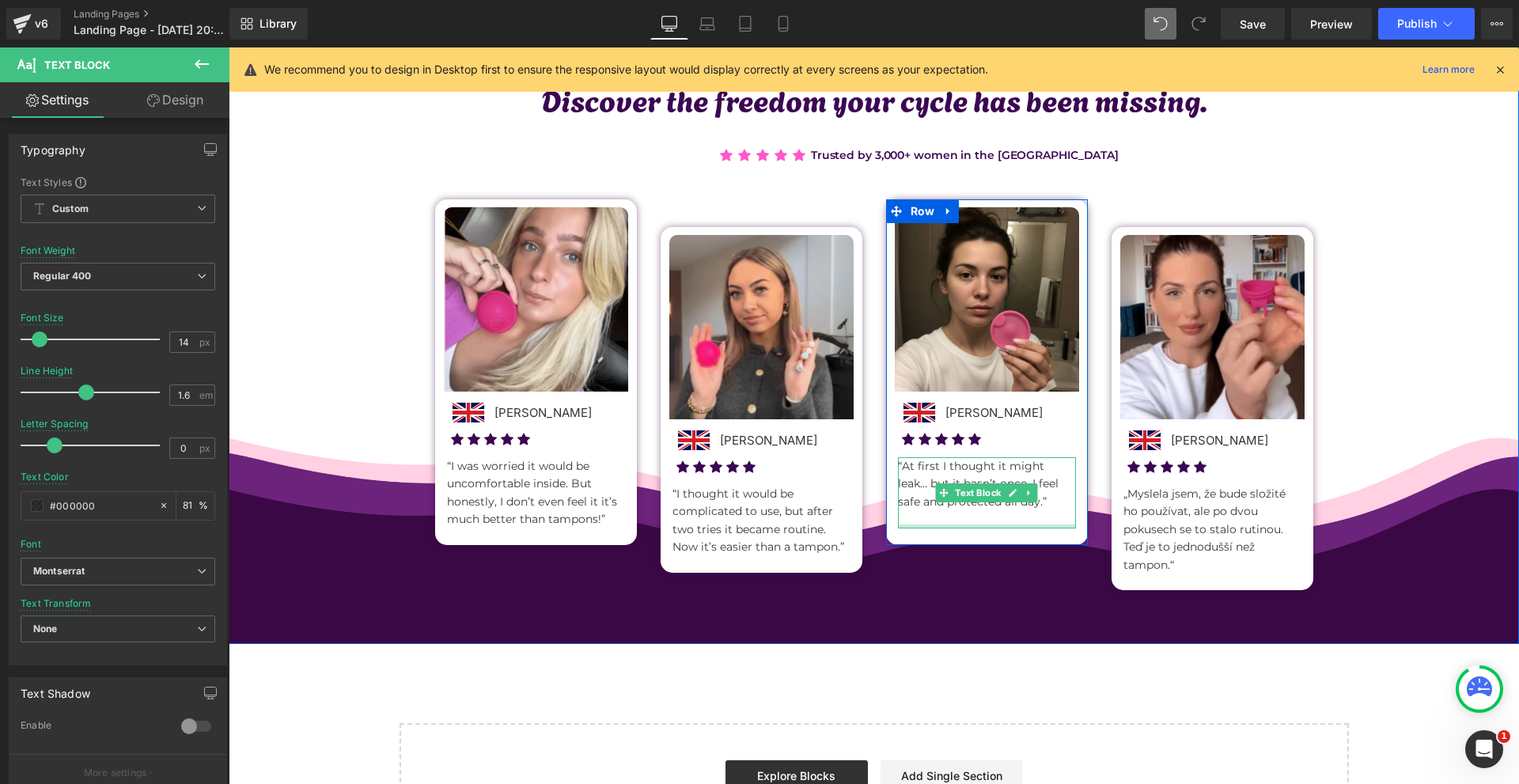
click at [914, 532] on div "Image Grace Whitmore  Text Block Image Icon Icon Icon Icon Icon Icon List Hoz …" at bounding box center [986, 371] width 201 height 345
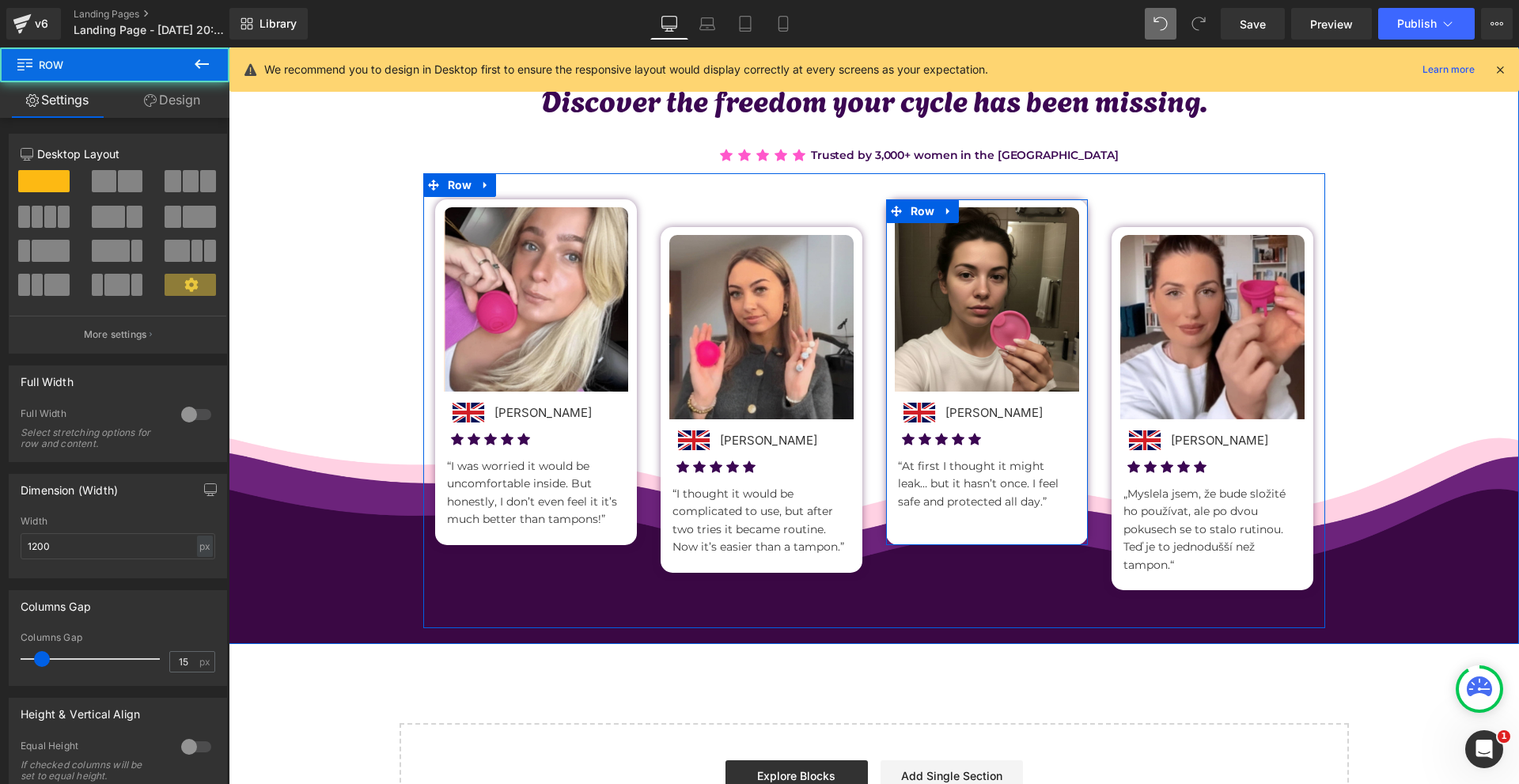
click at [918, 510] on p "“At first I thought it might leak… but it hasn’t once. I feel safe and protecte…" at bounding box center [986, 483] width 178 height 53
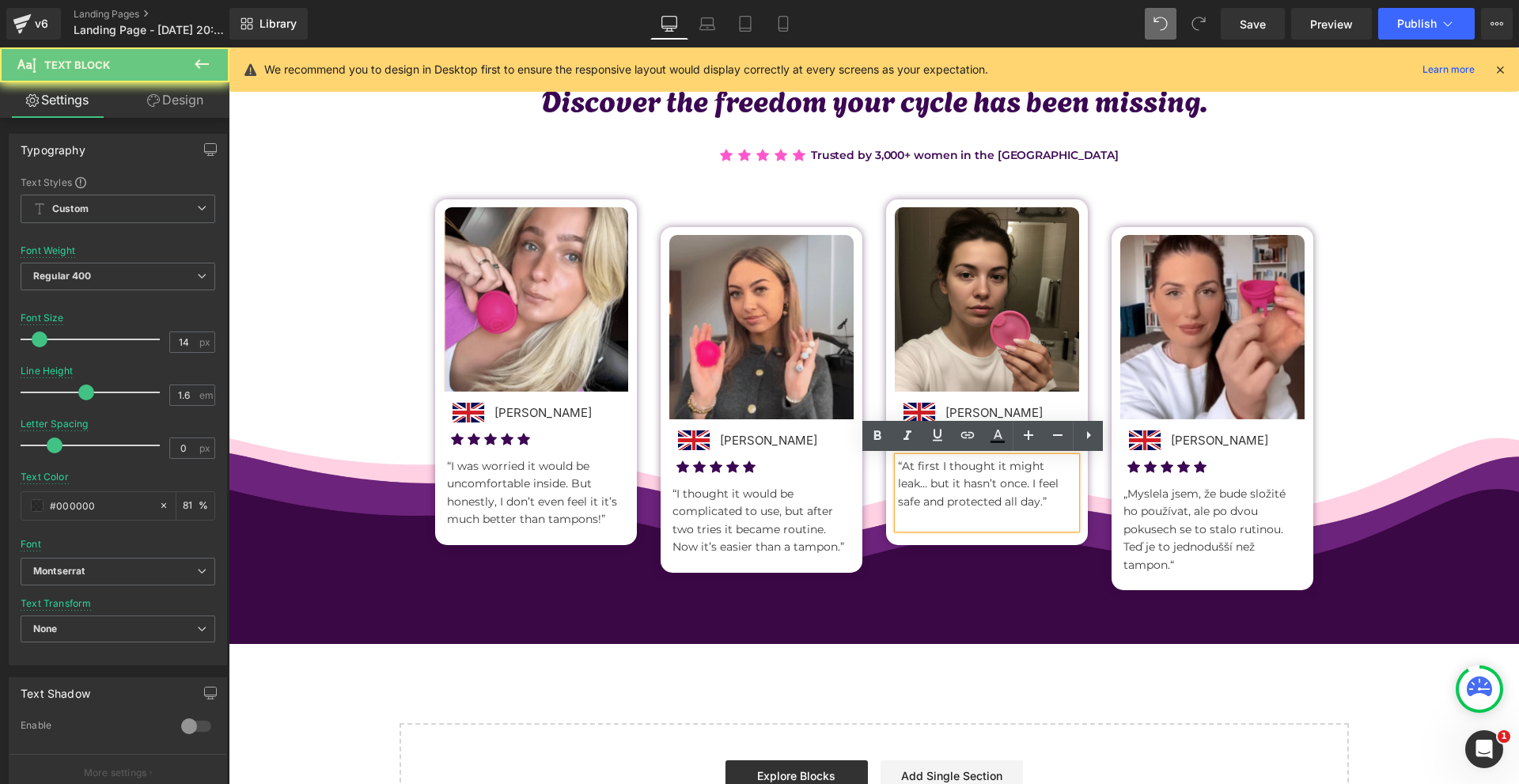
click at [917, 514] on p at bounding box center [986, 518] width 178 height 17
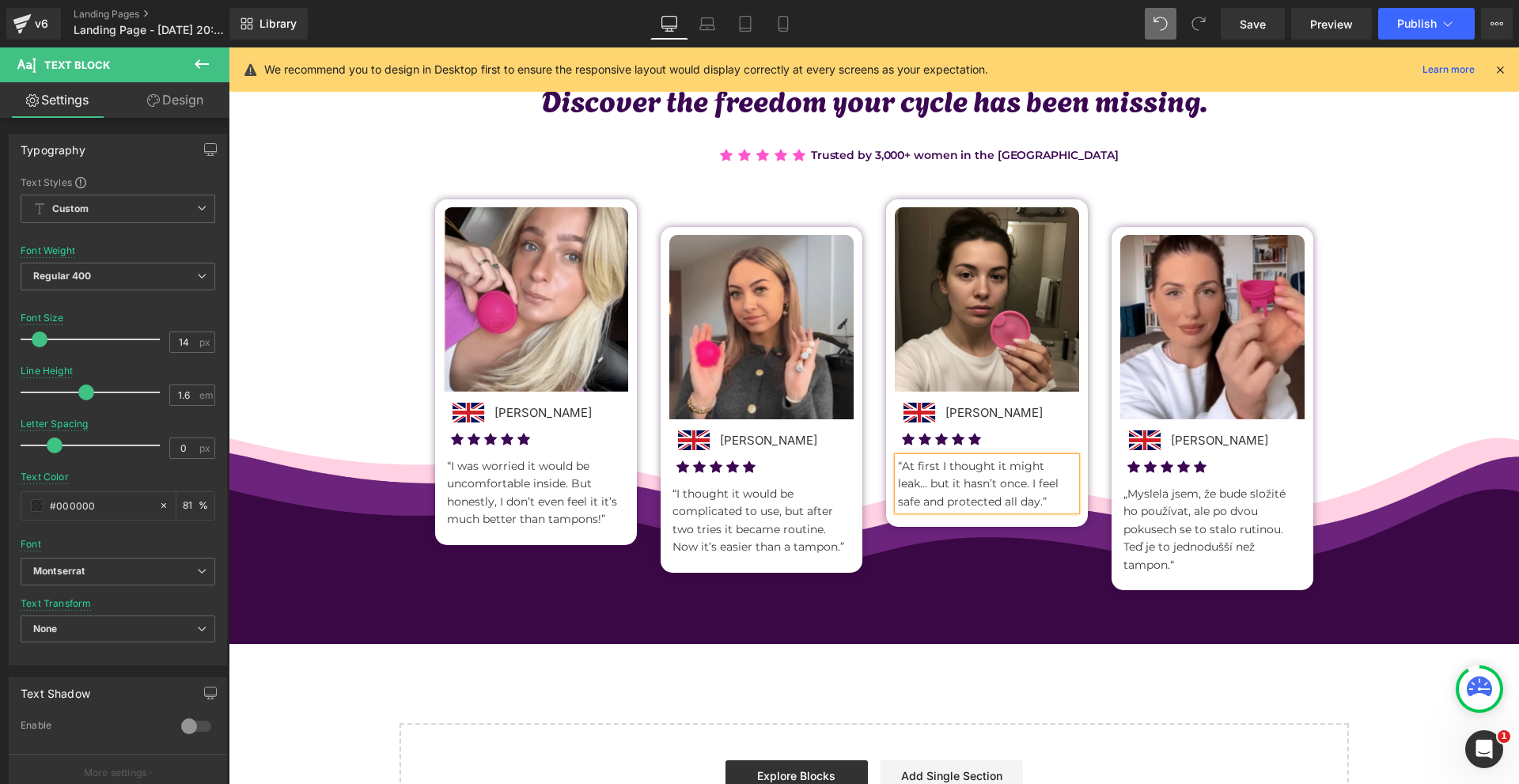
click at [1172, 523] on span at bounding box center [1169, 529] width 17 height 19
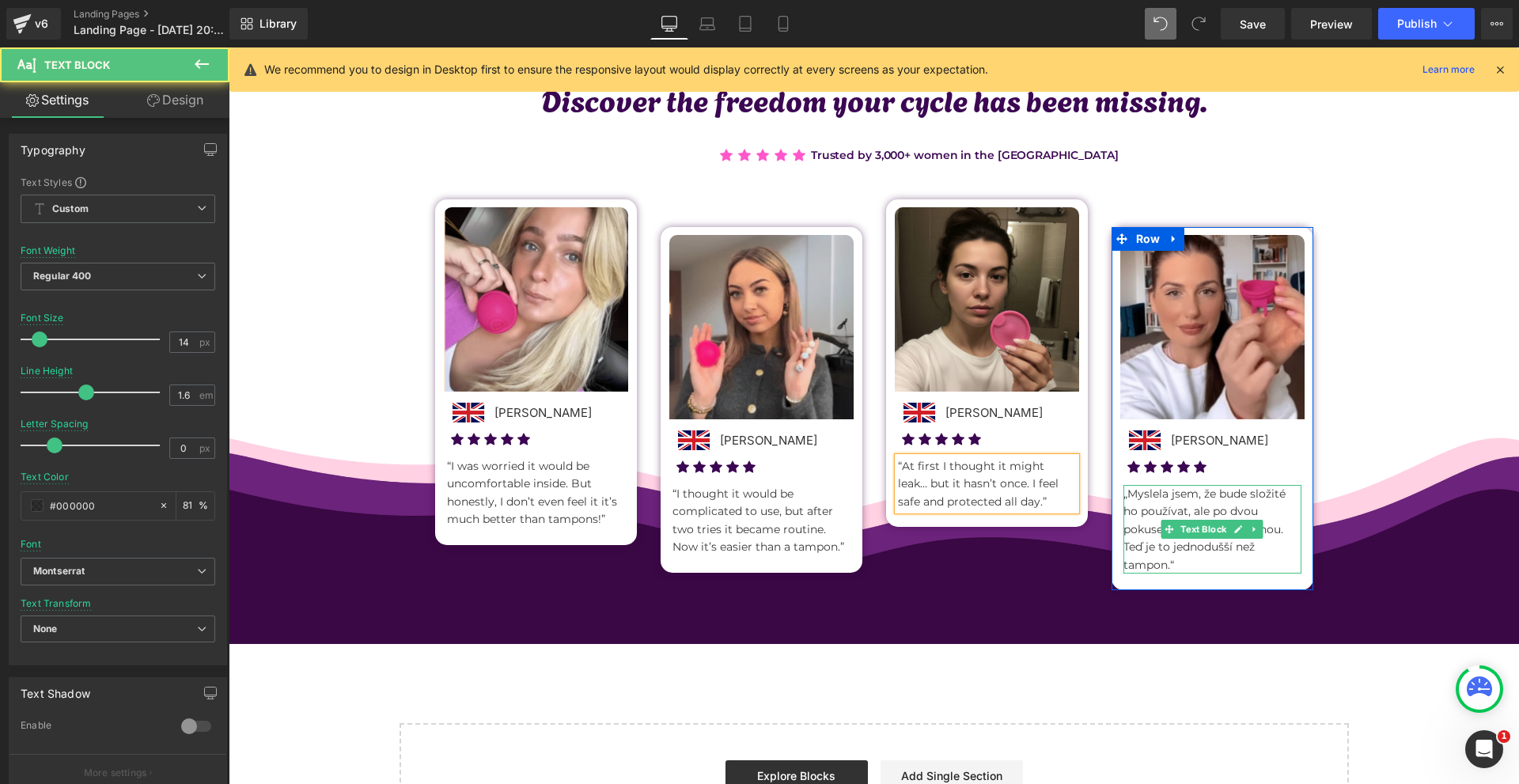
click at [1172, 523] on span at bounding box center [1169, 529] width 17 height 19
click at [1161, 507] on p "„Myslela jsem, že bude složité ho používat, ale po dvou pokusech se to stalo ru…" at bounding box center [1212, 529] width 178 height 89
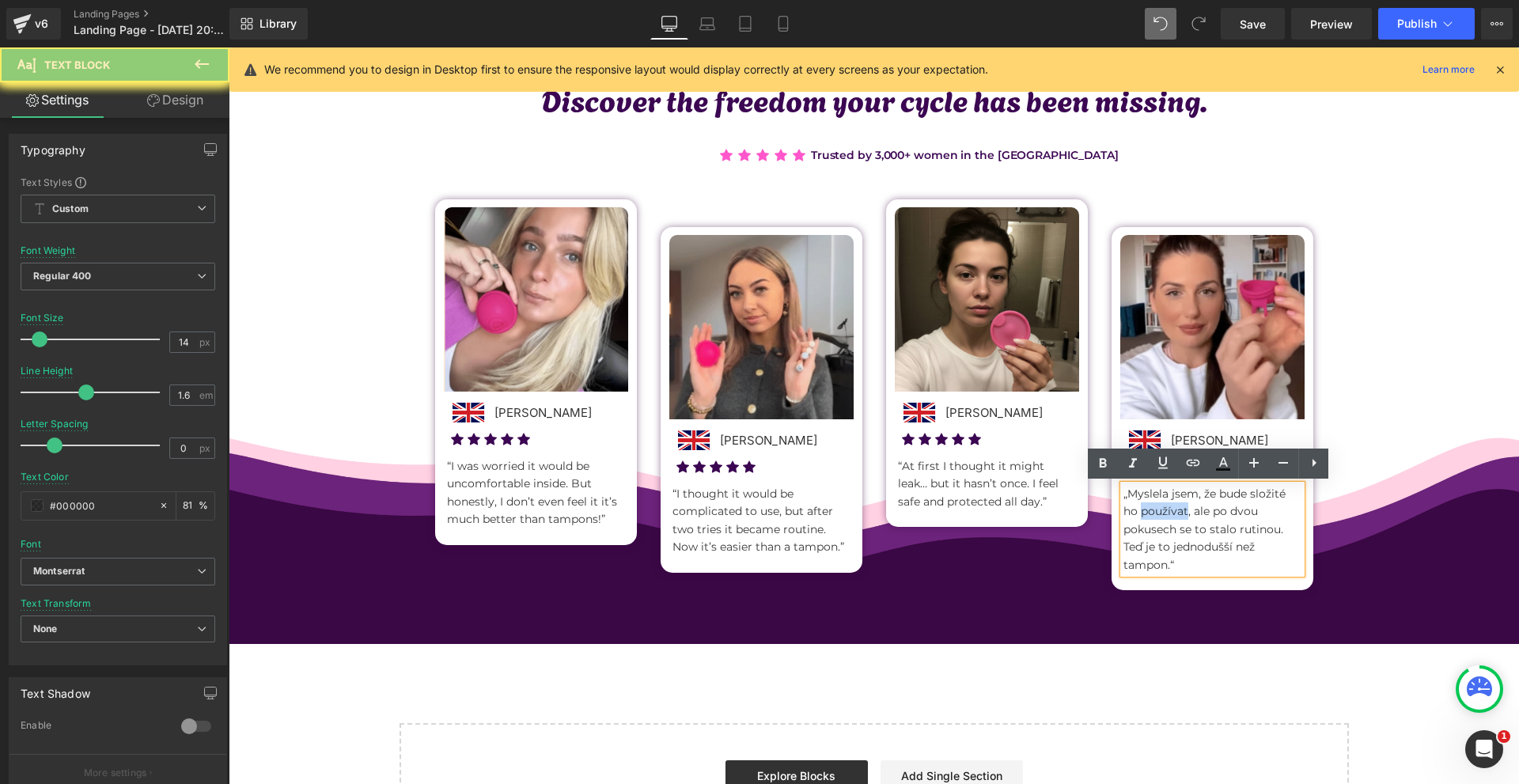
click at [1161, 507] on p "„Myslela jsem, že bude složité ho používat, ale po dvou pokusech se to stalo ru…" at bounding box center [1212, 529] width 178 height 89
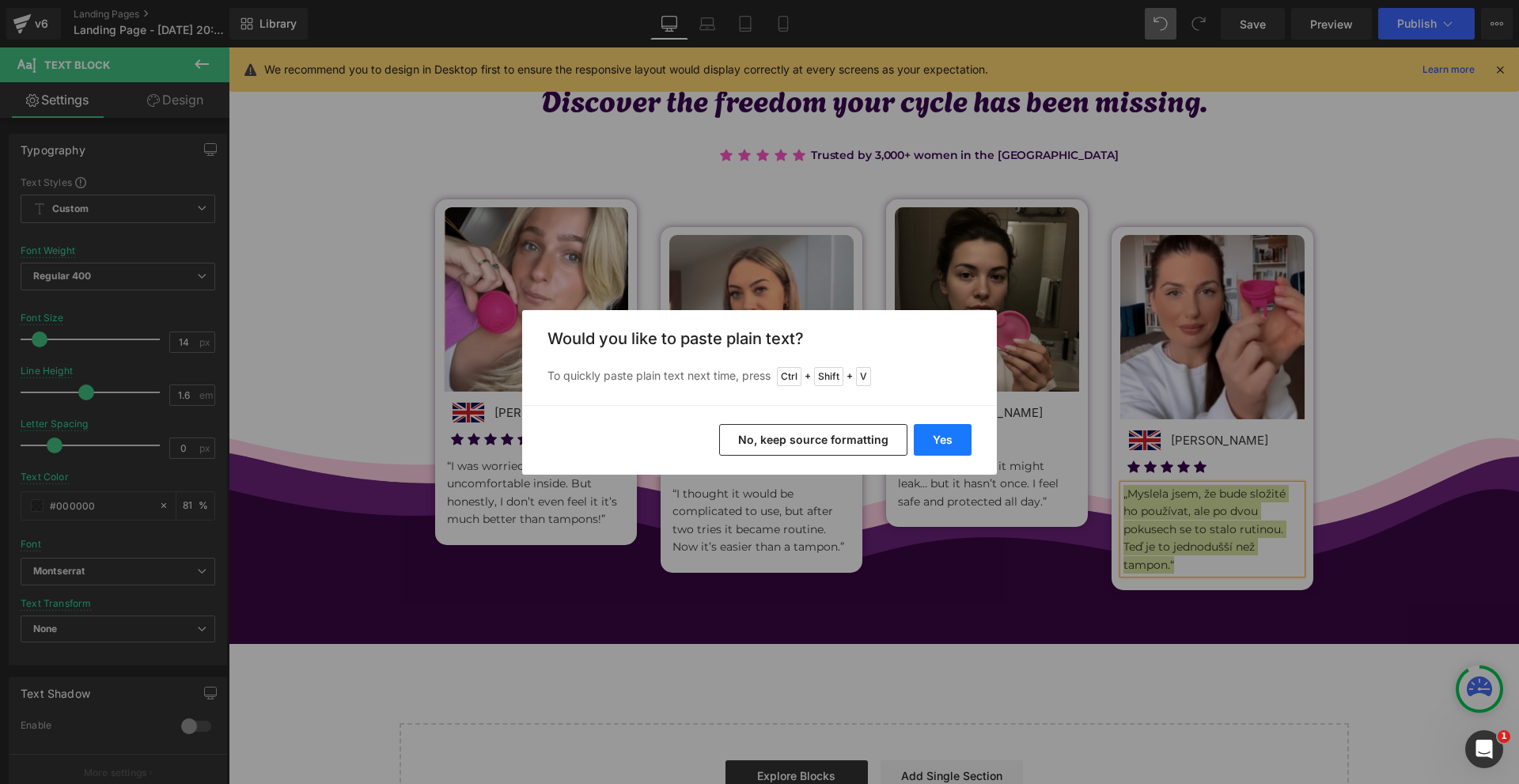
drag, startPoint x: 932, startPoint y: 434, endPoint x: 718, endPoint y: 394, distance: 217.7
click at [932, 434] on button "Yes" at bounding box center [943, 439] width 58 height 31
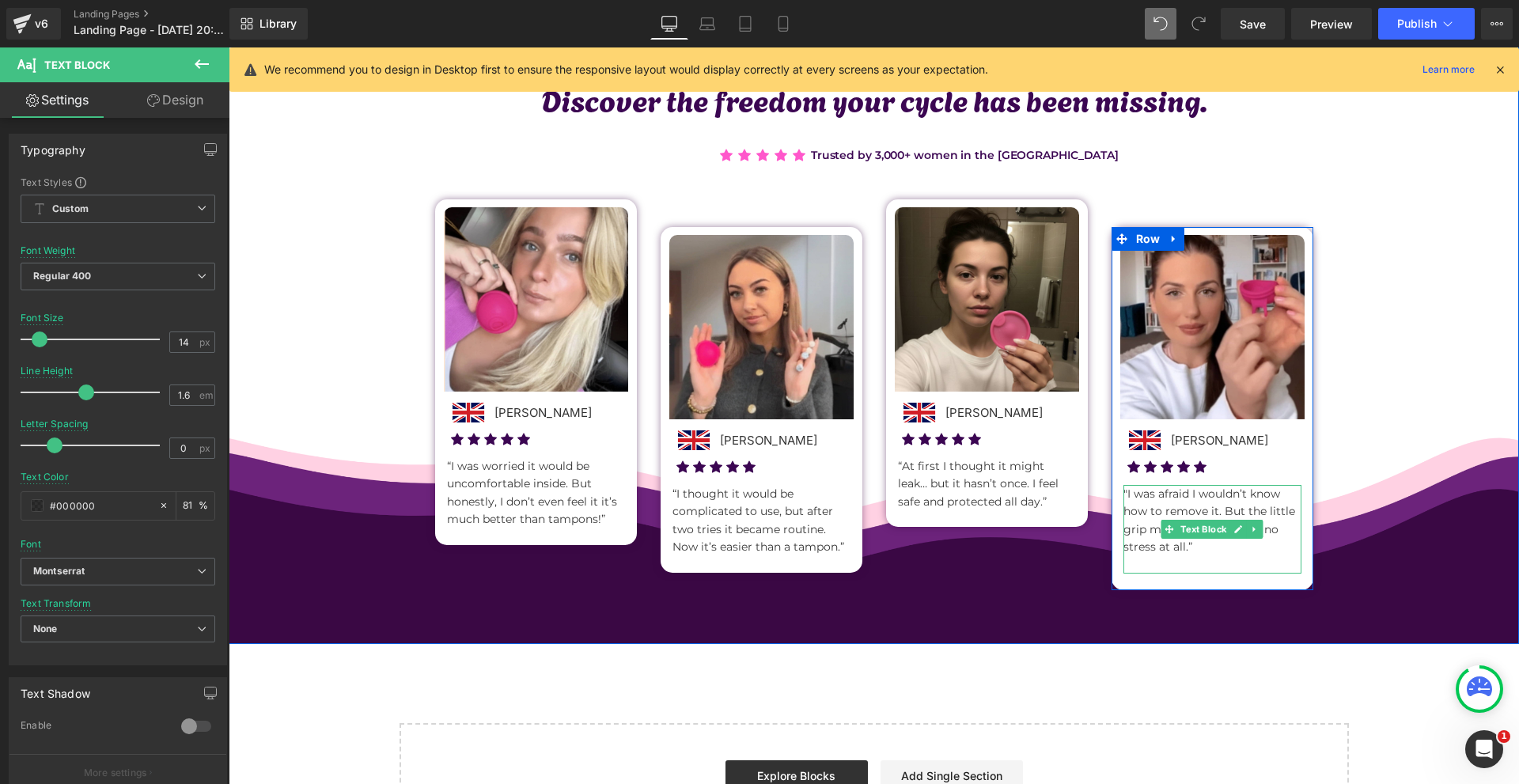
click at [1149, 570] on div at bounding box center [1212, 571] width 178 height 4
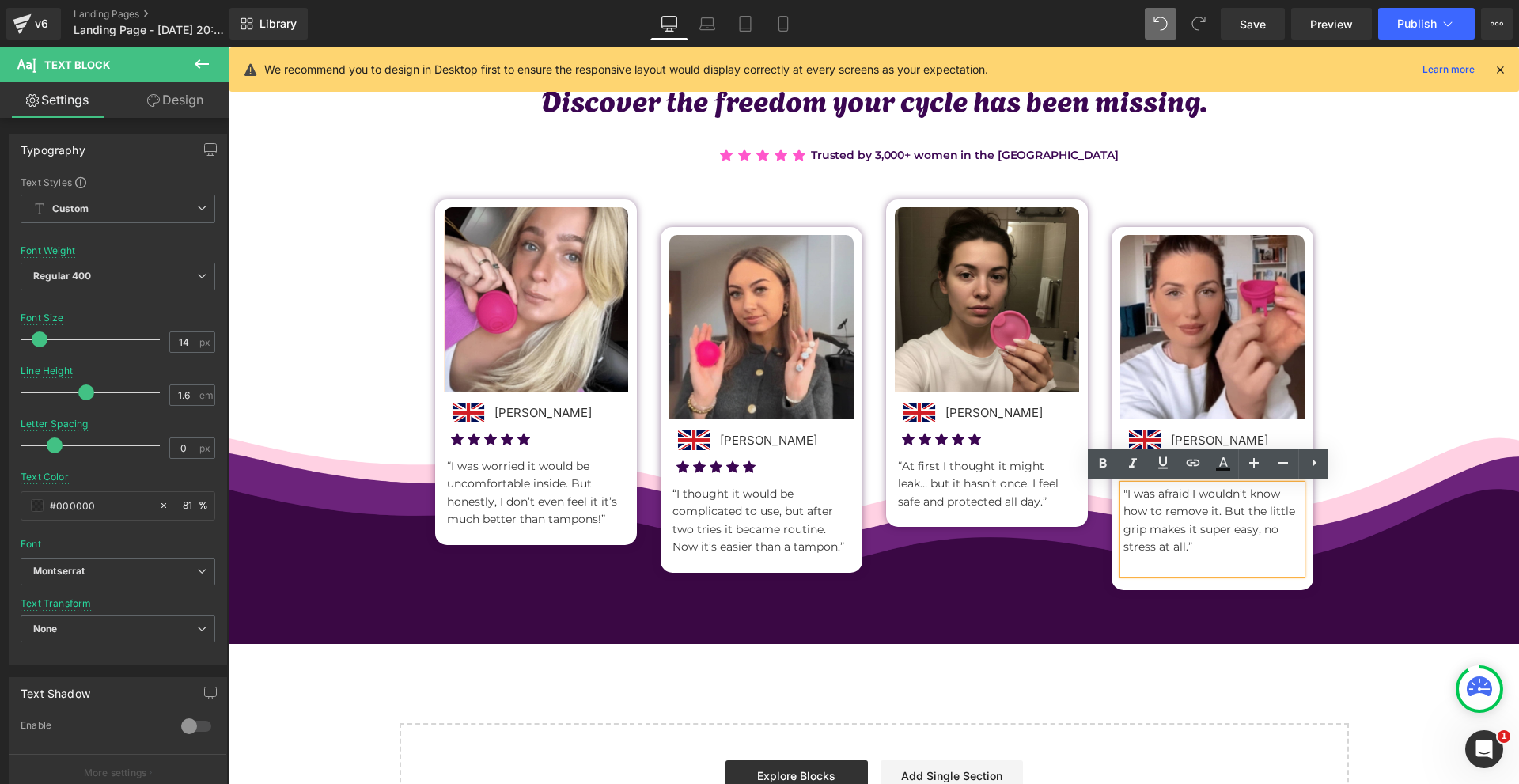
click at [1148, 570] on p at bounding box center [1212, 564] width 178 height 17
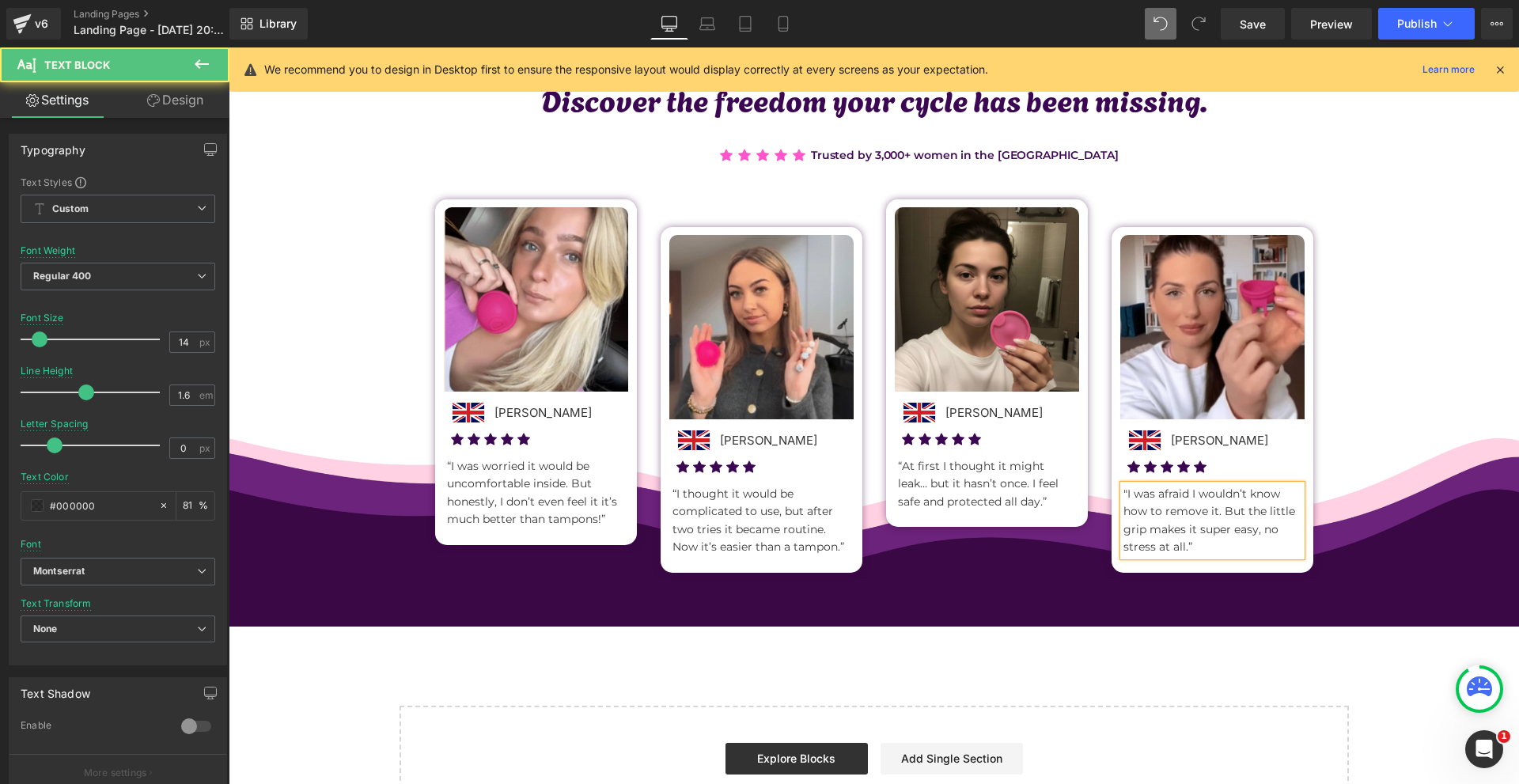
click at [1366, 590] on div "Hear from the community: Honest stories about life with Noola. Text Block Image…" at bounding box center [873, 250] width 1290 height 736
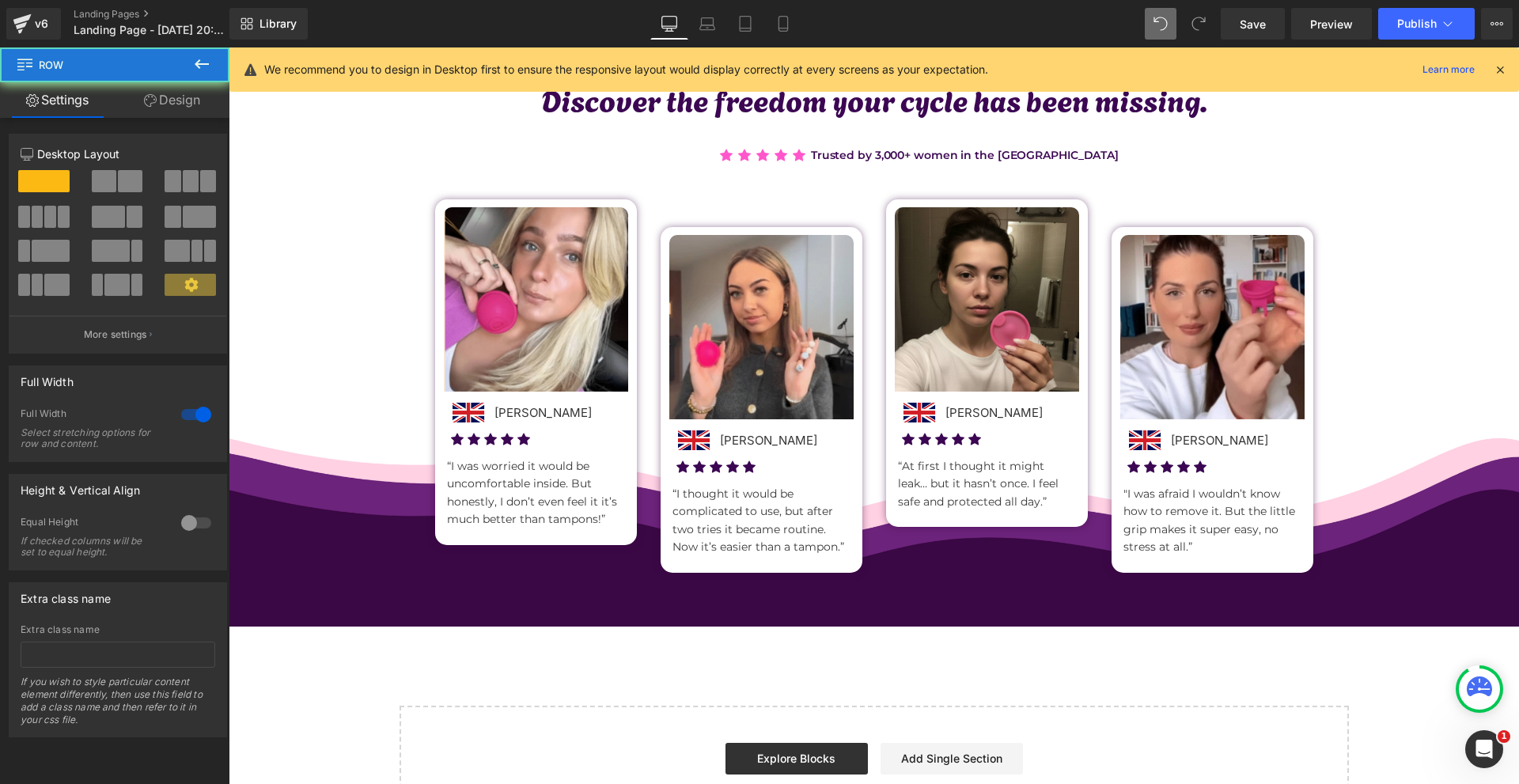
scroll to position [357, 0]
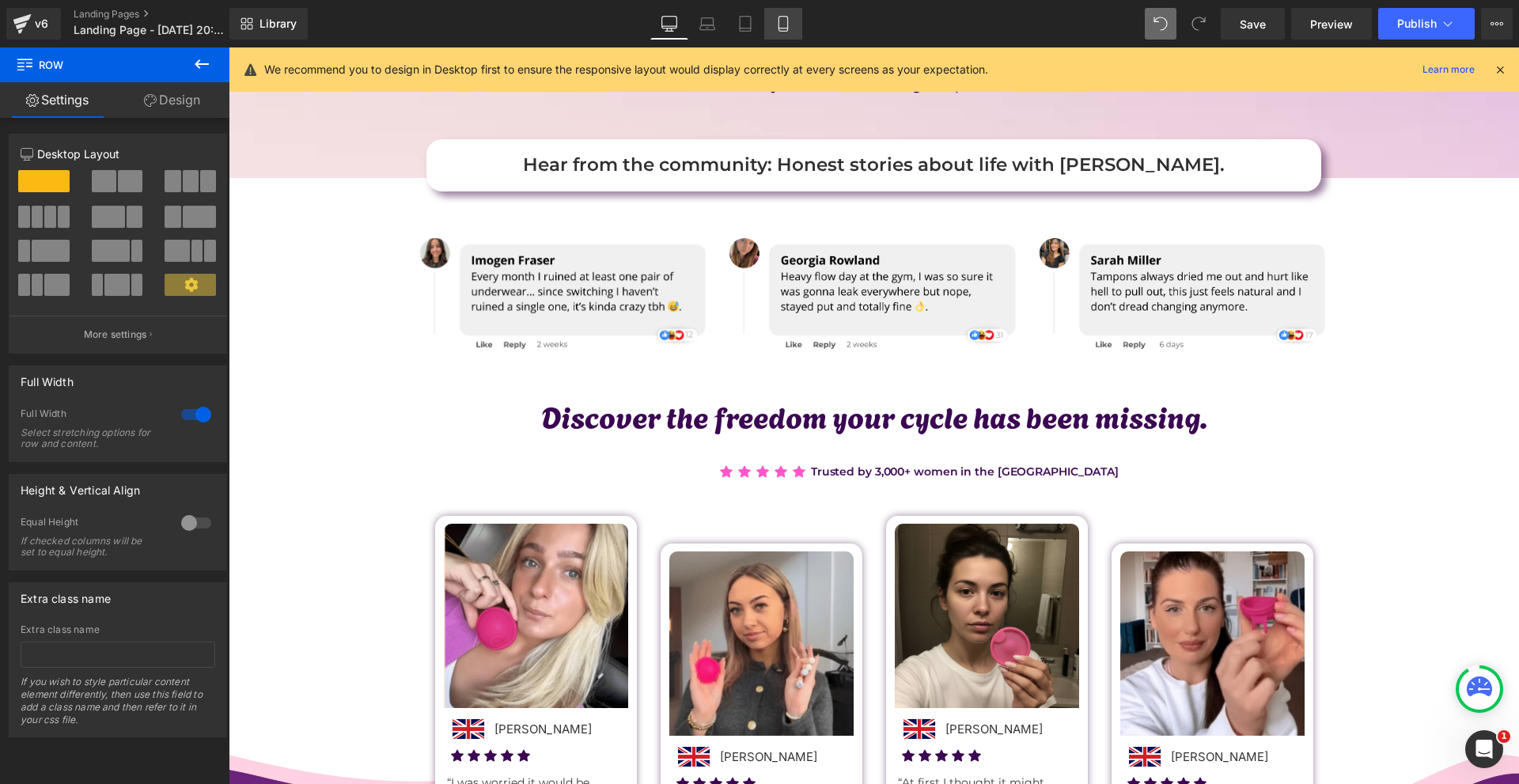
click at [801, 28] on link "Mobile" at bounding box center [783, 23] width 38 height 31
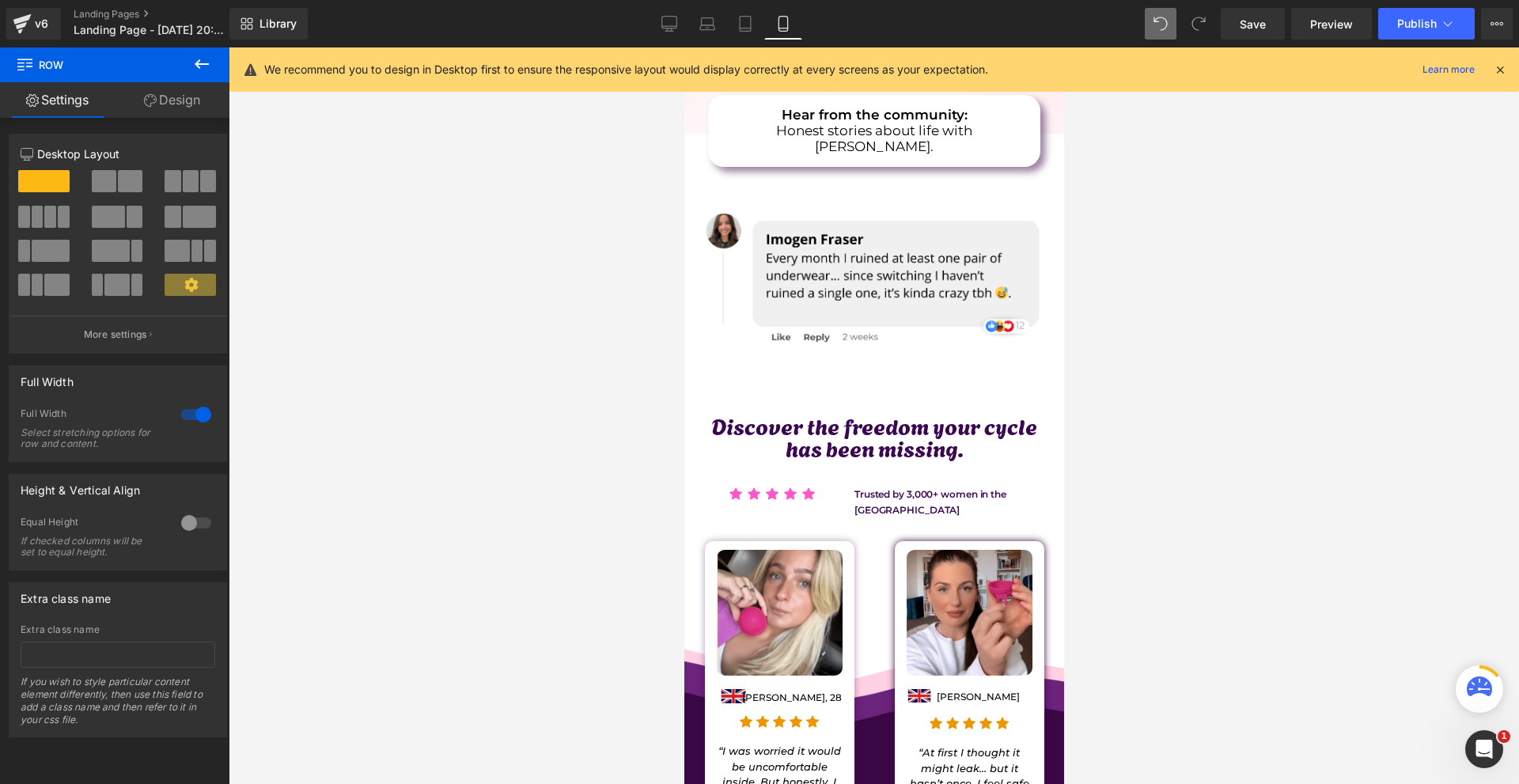
scroll to position [0, 0]
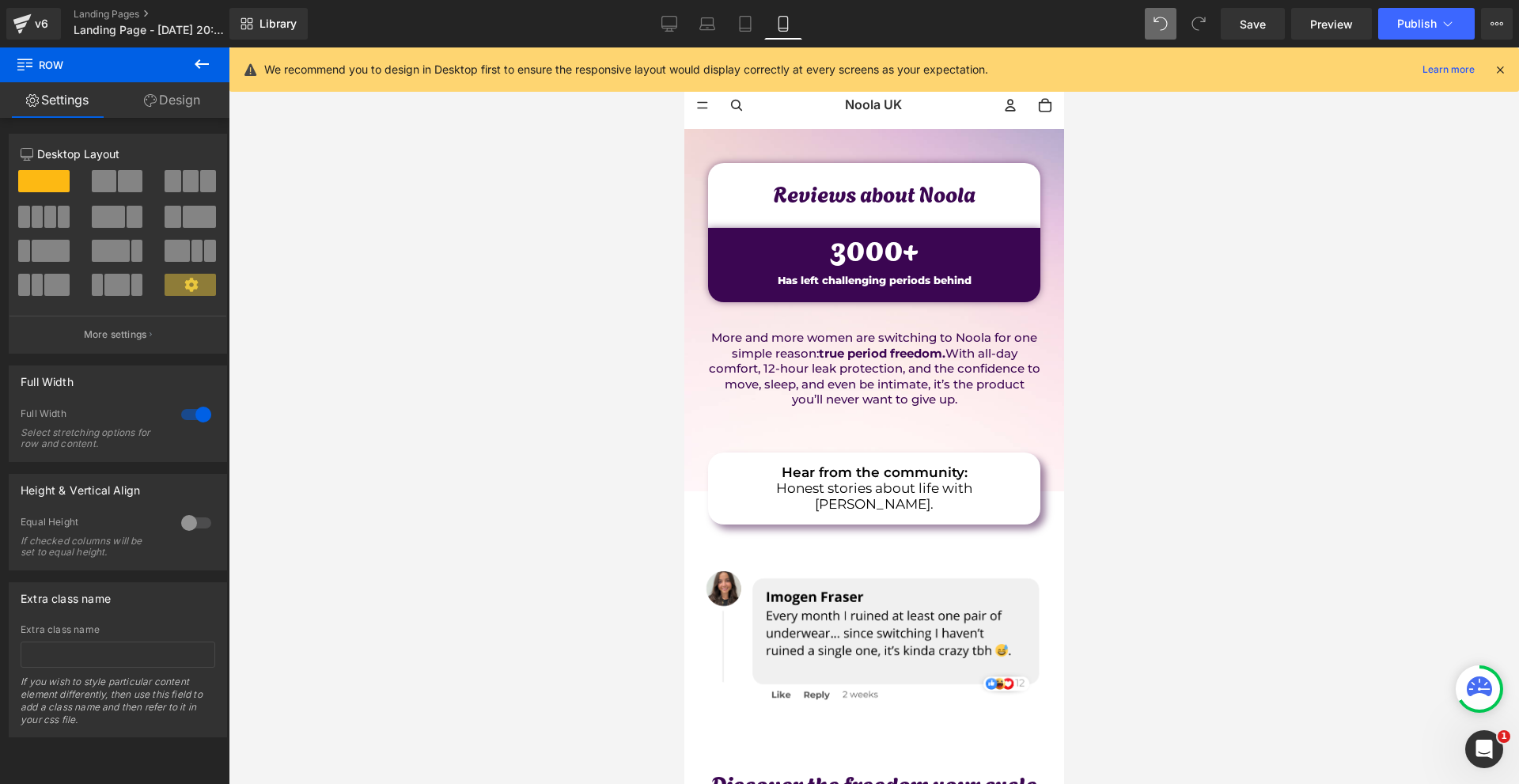
click at [1499, 75] on icon at bounding box center [1499, 70] width 14 height 14
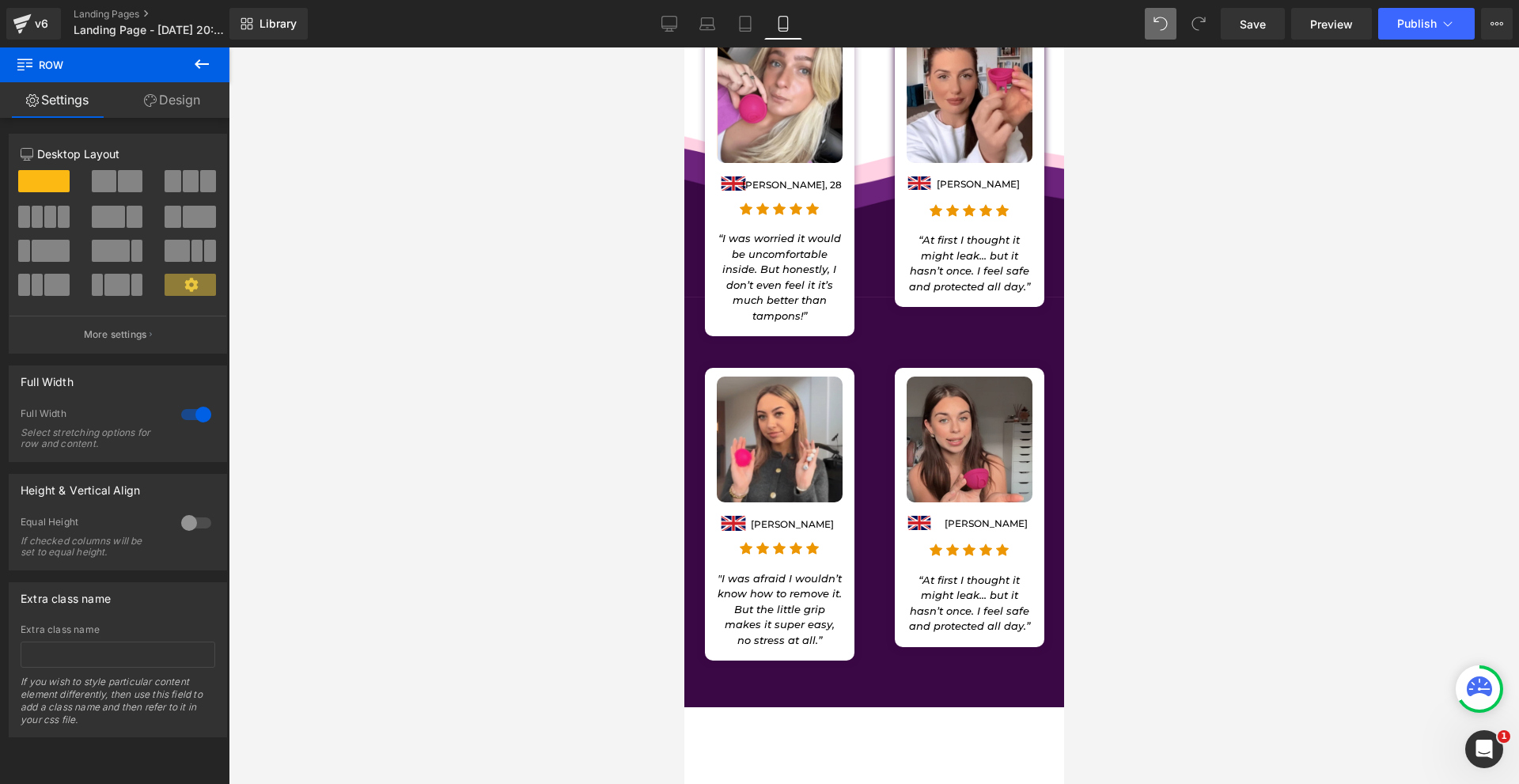
scroll to position [633, 0]
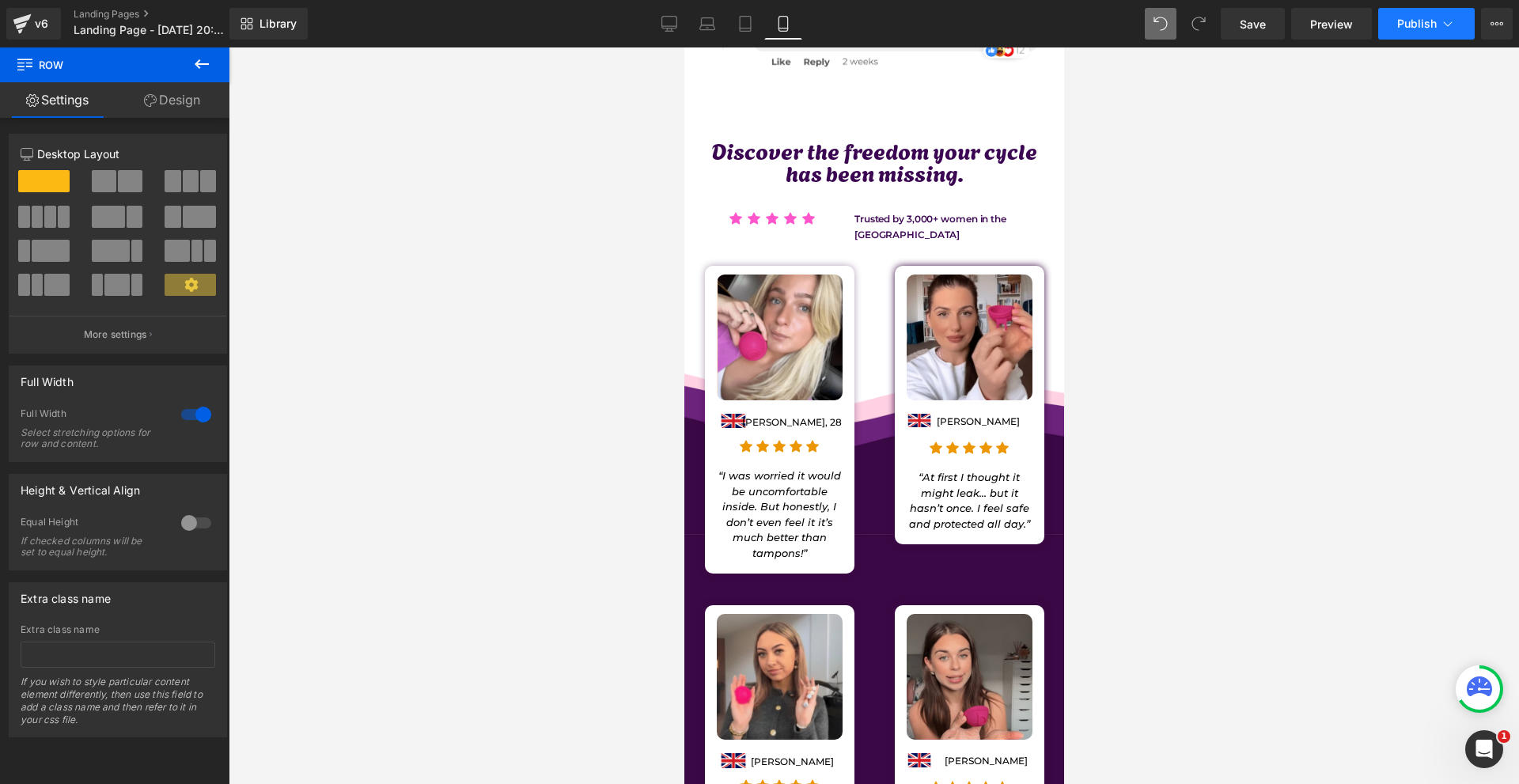
click at [1408, 36] on button "Publish" at bounding box center [1426, 23] width 97 height 31
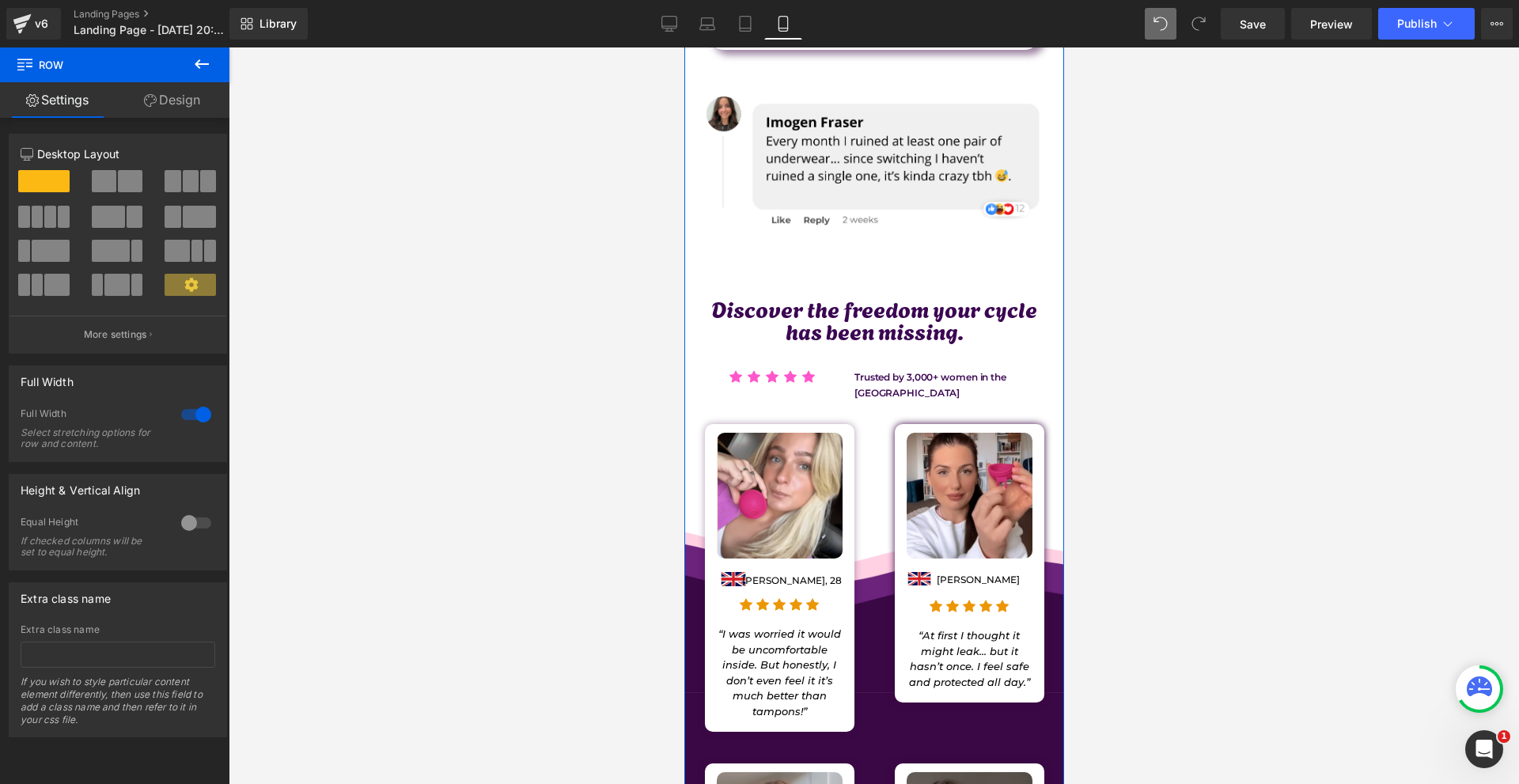
scroll to position [396, 0]
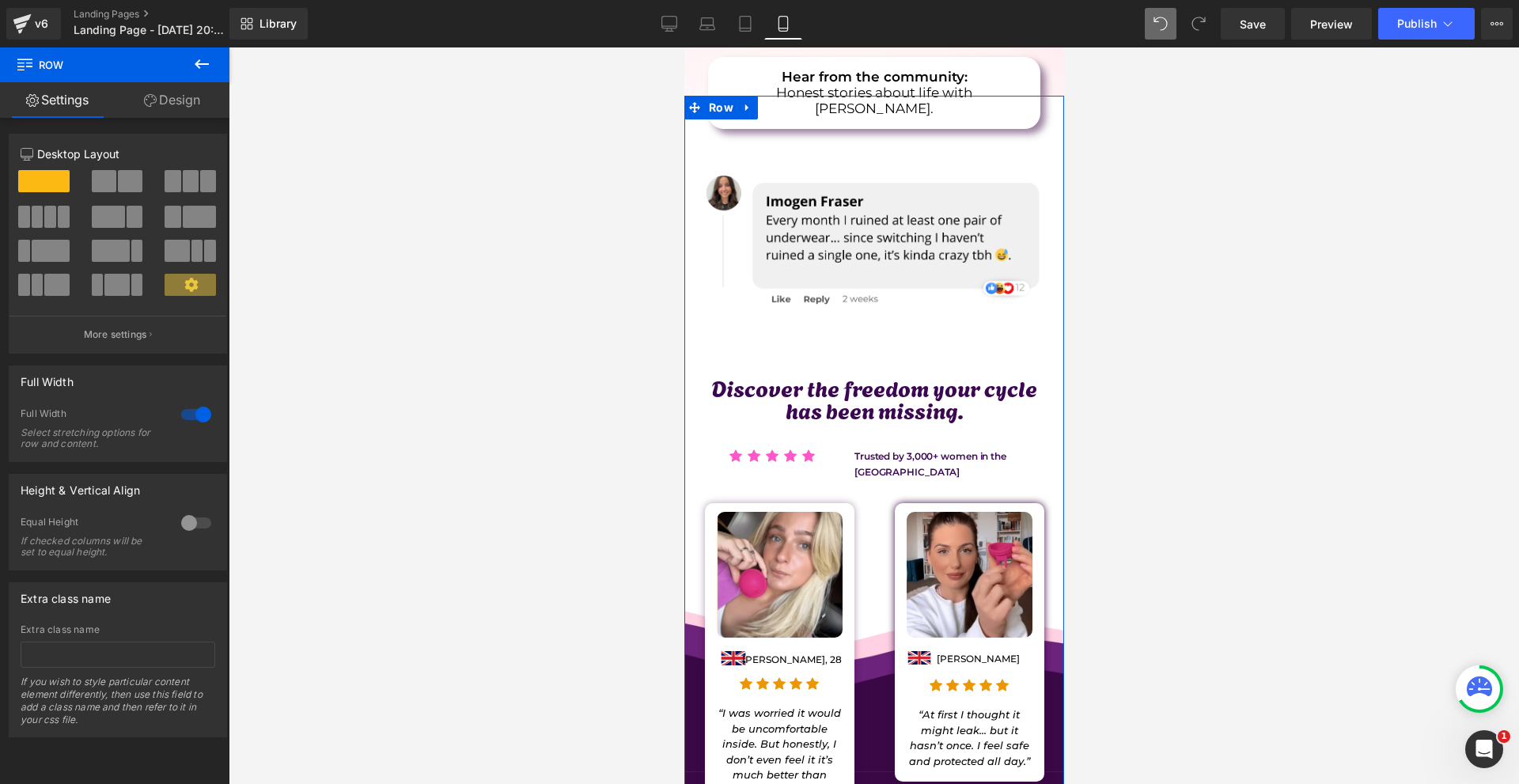
click at [850, 337] on div "Discover the freedom your cycle has been missing. Text Block Icon Icon Icon Ico…" at bounding box center [873, 755] width 380 height 838
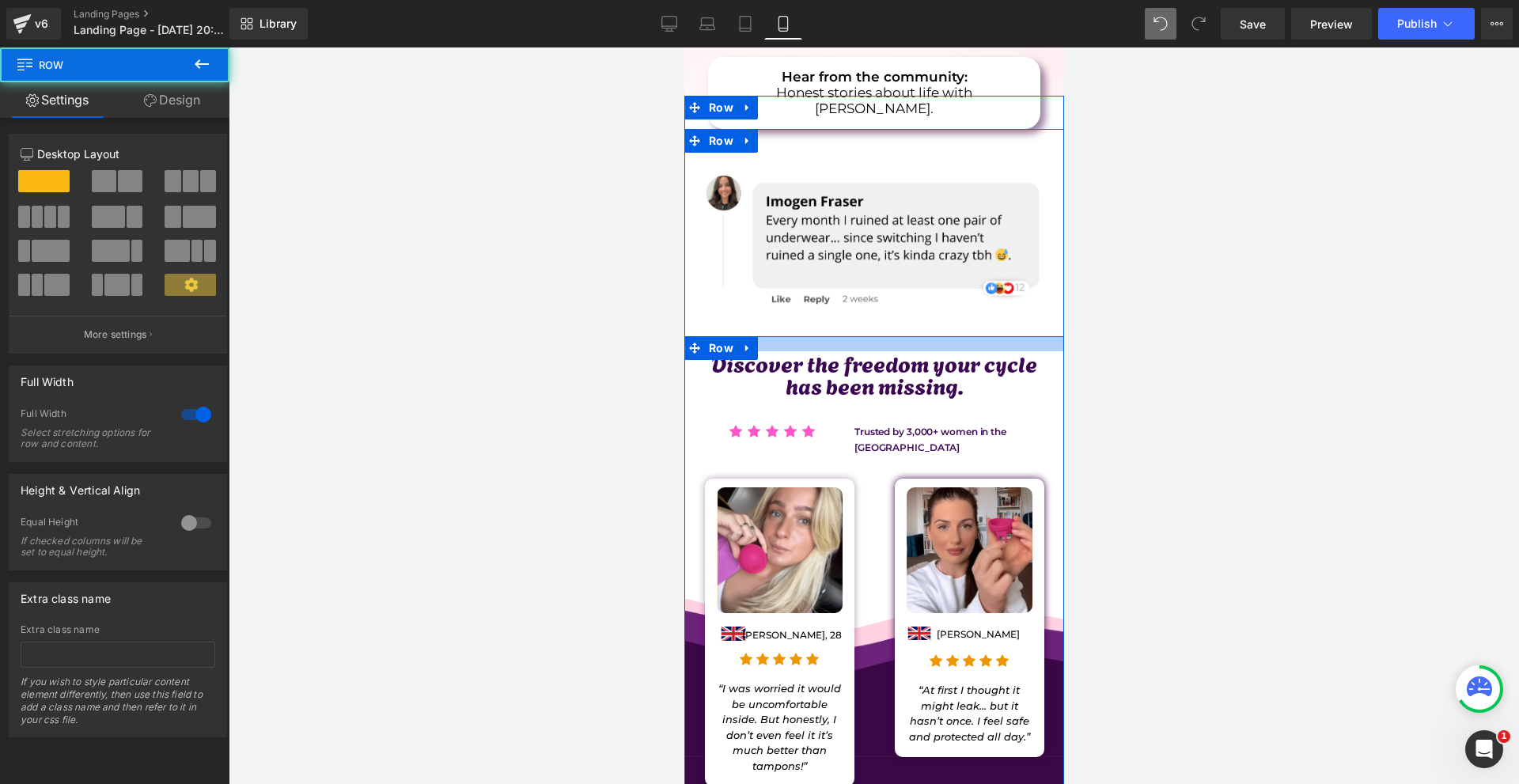
drag, startPoint x: 862, startPoint y: 322, endPoint x: 882, endPoint y: 297, distance: 32.0
click at [882, 297] on div "Image Image Image Image Image Image ‹ › Carousel Discover the freedom your cycl…" at bounding box center [873, 651] width 380 height 997
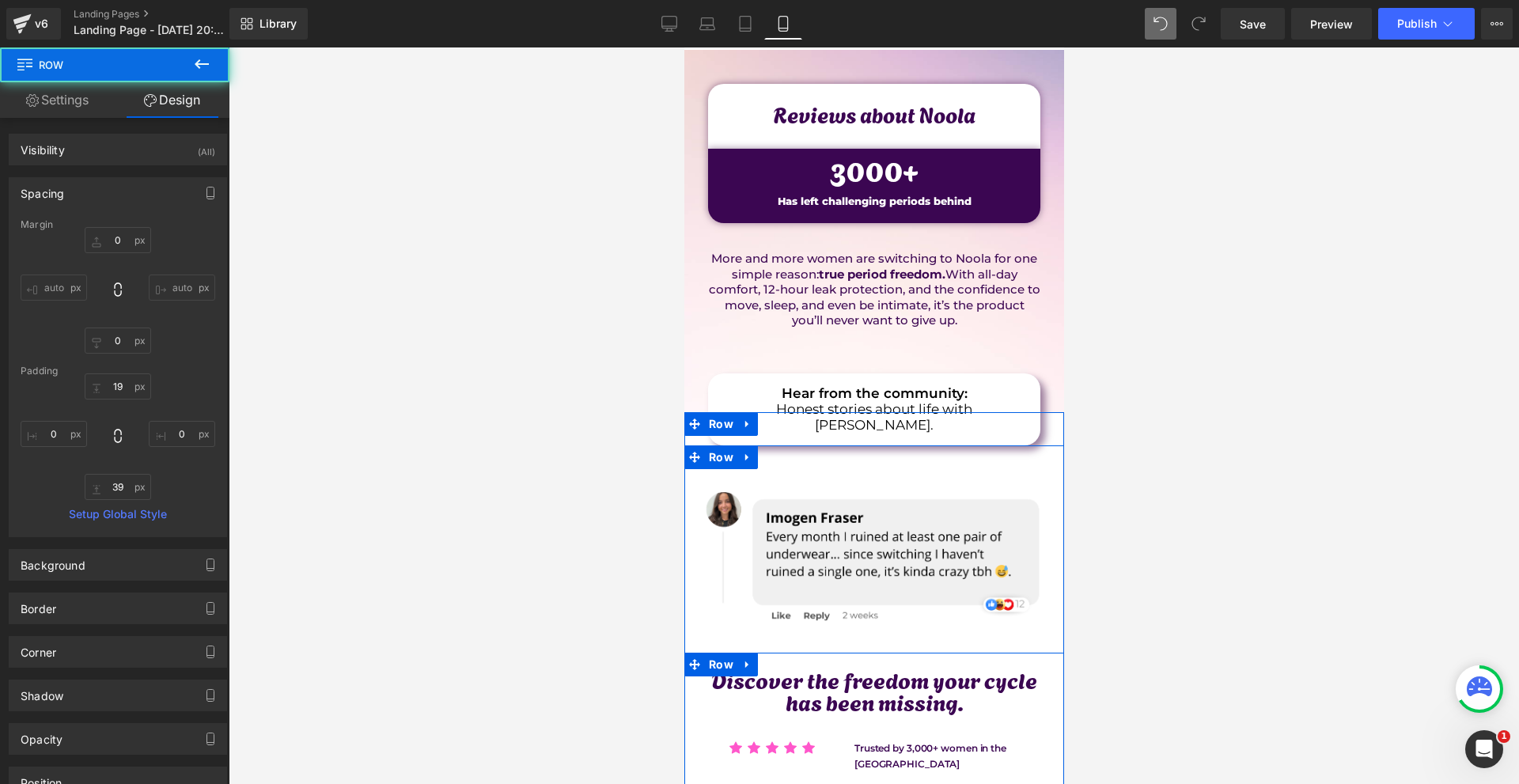
scroll to position [0, 0]
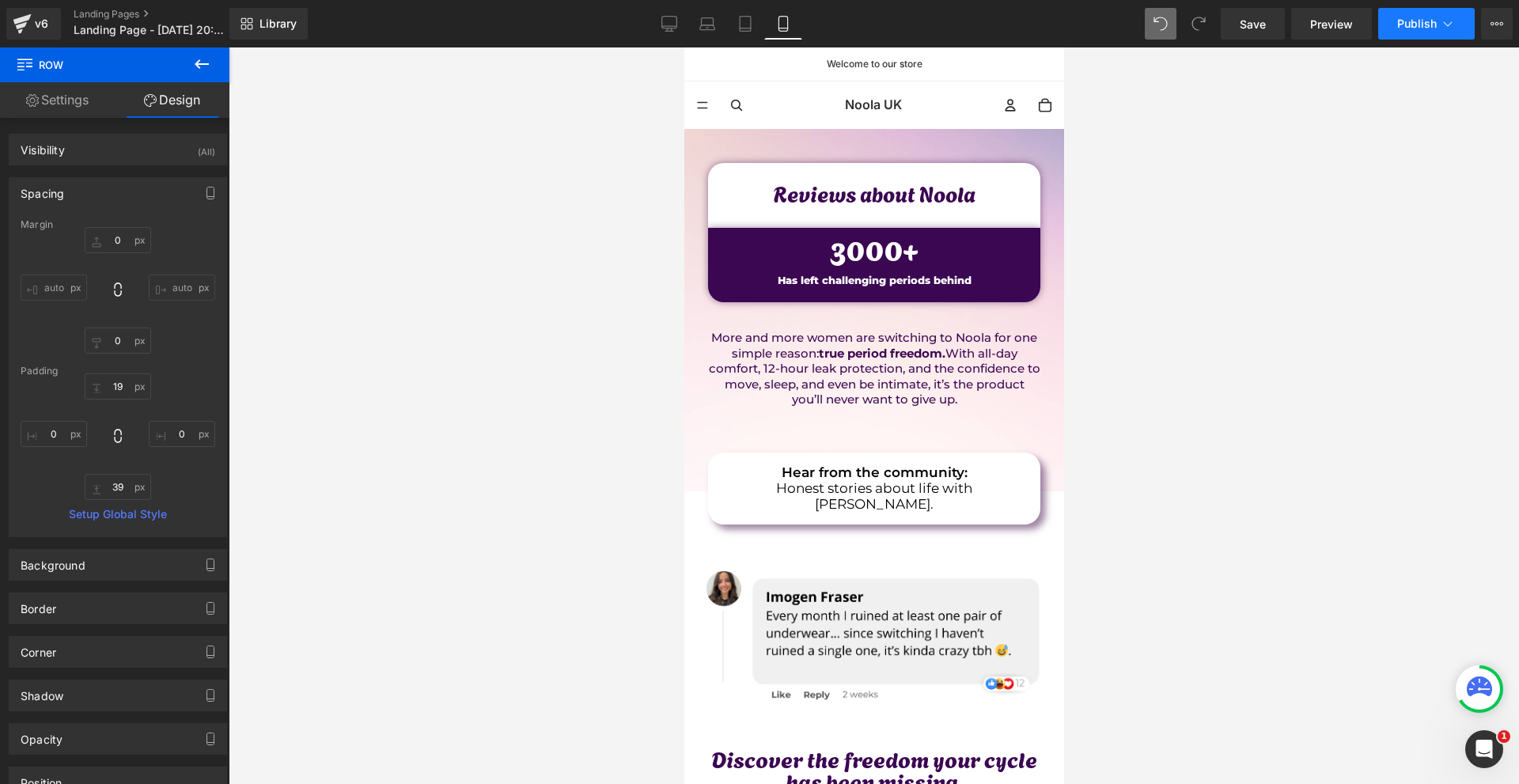
click at [1430, 8] on button "Publish" at bounding box center [1426, 23] width 97 height 31
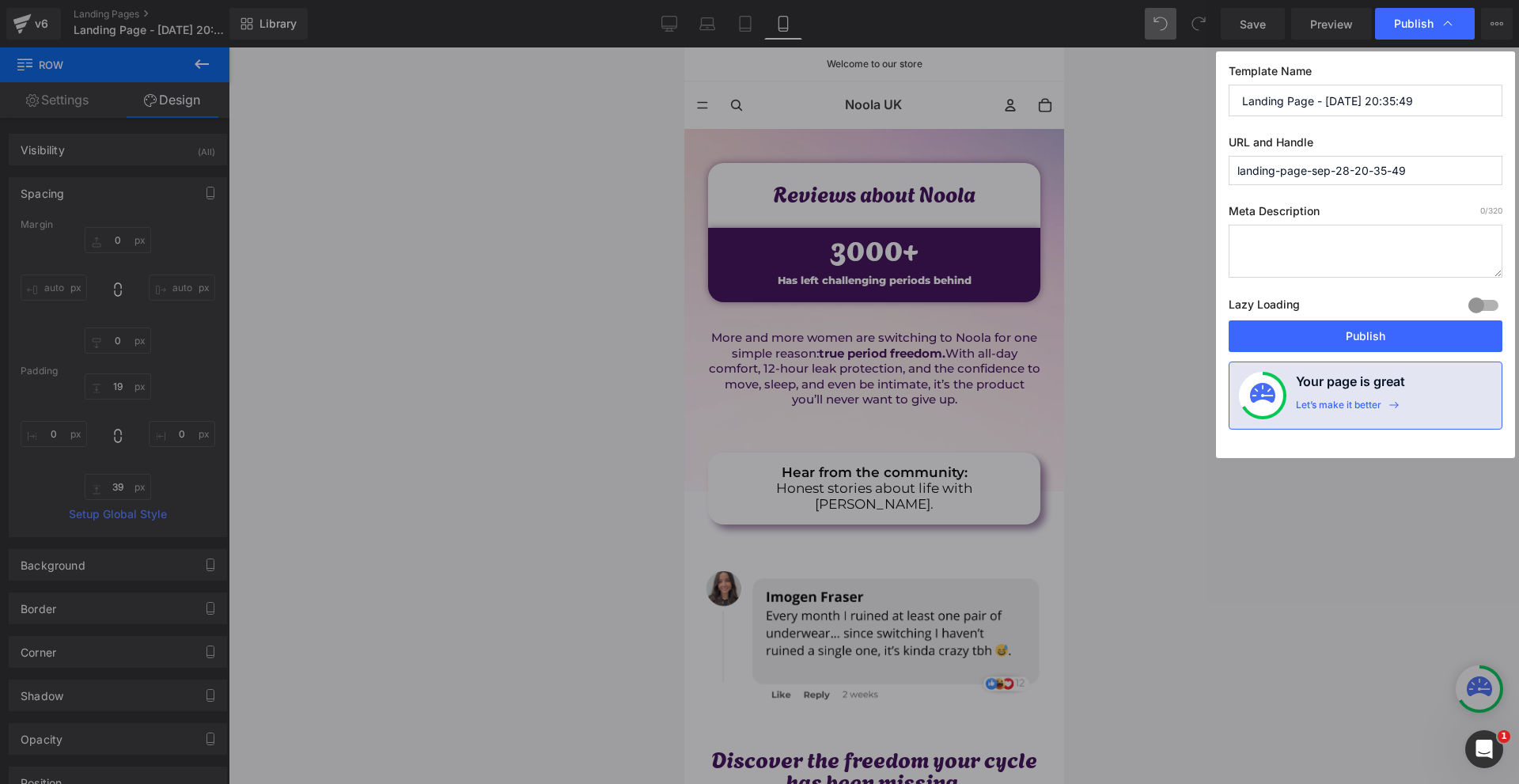
click at [1314, 166] on input "landing-page-sep-28-20-35-49" at bounding box center [1365, 170] width 274 height 30
click at [1314, 166] on input "noola-reviews" at bounding box center [1365, 170] width 274 height 30
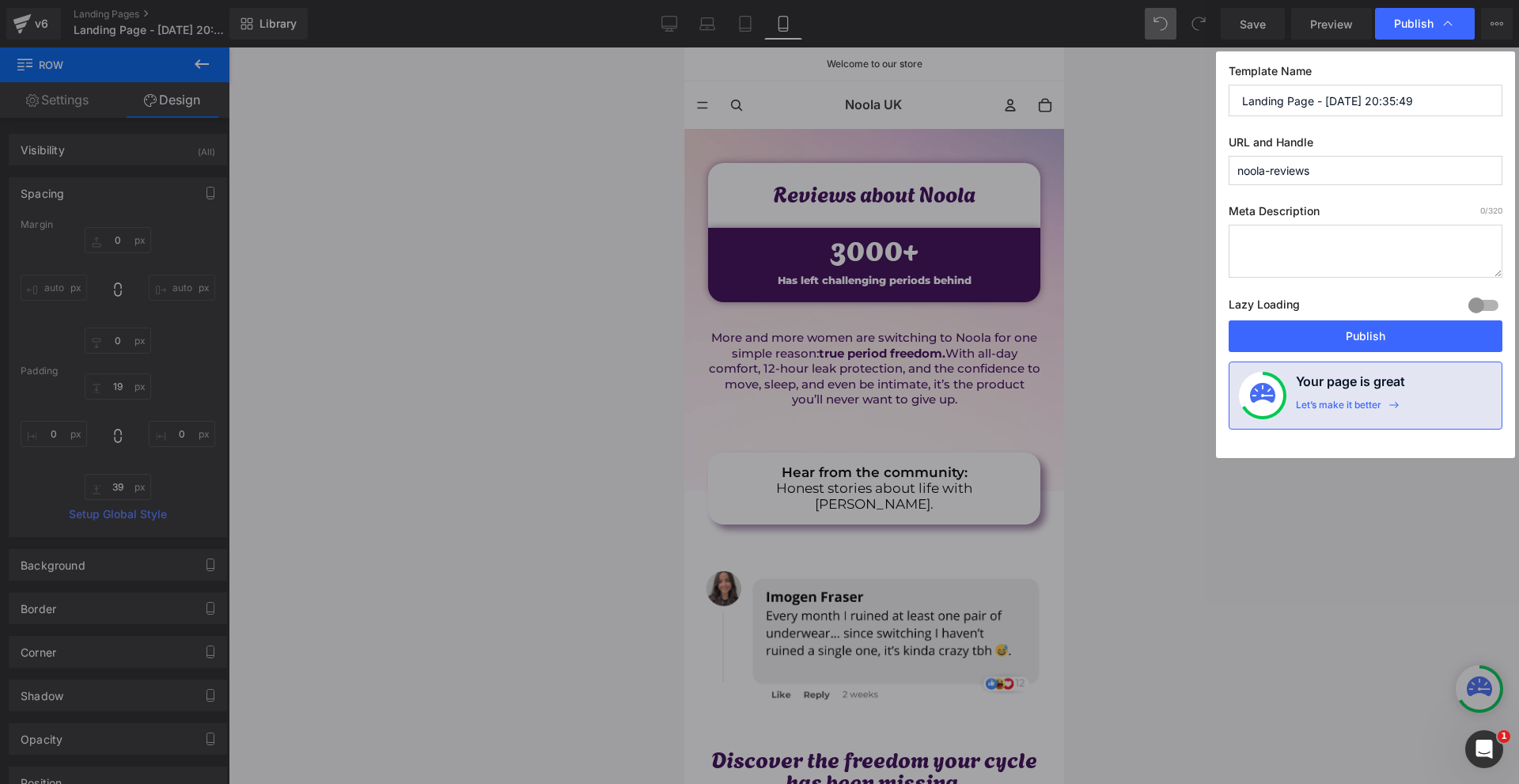
click at [1314, 166] on input "noola-reviews" at bounding box center [1365, 170] width 274 height 30
type input "noola-reviews"
click at [1283, 106] on input "Landing Page - Sep 28, 20:35:49" at bounding box center [1365, 100] width 274 height 31
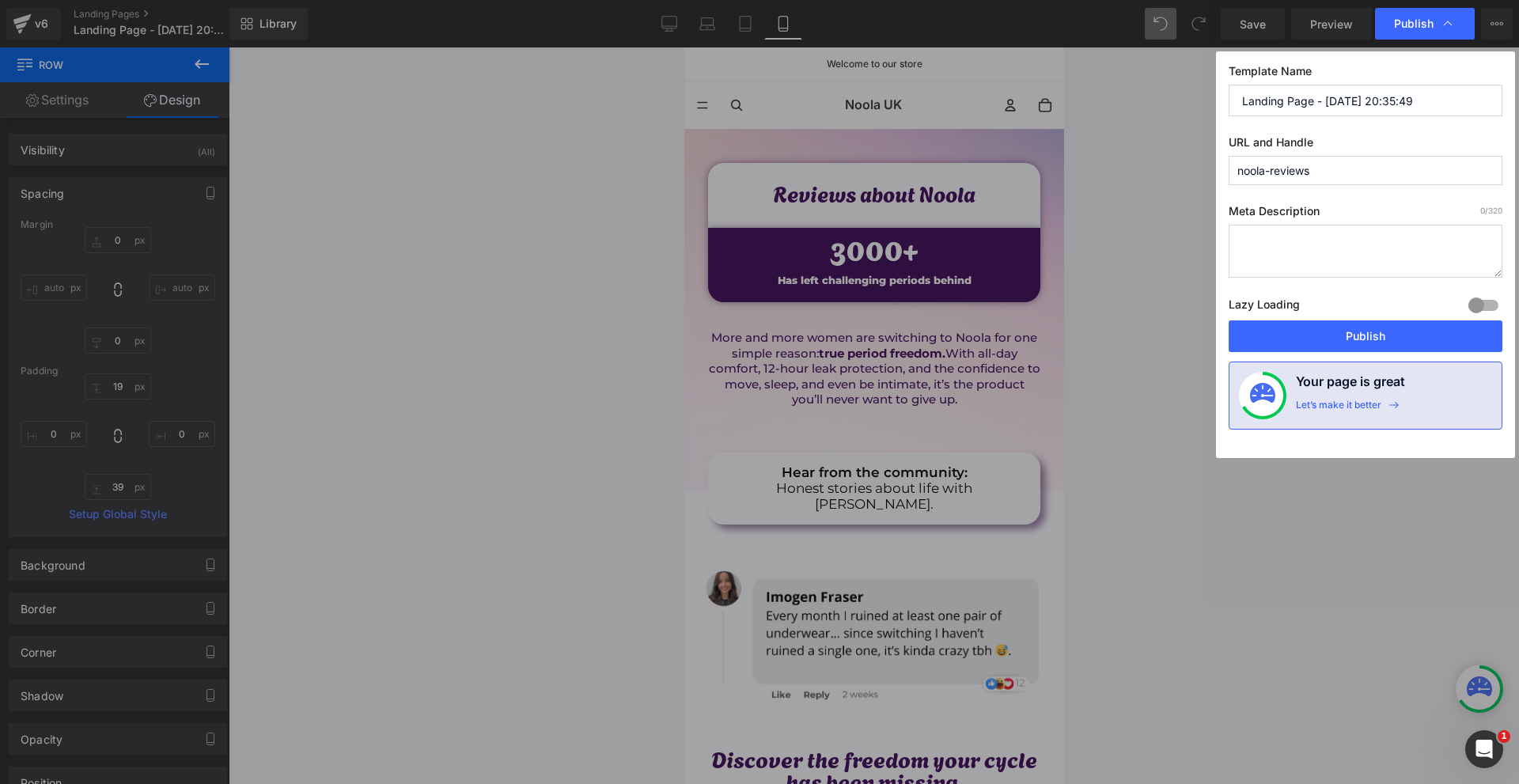
click at [1283, 106] on input "Landing Page - Sep 28, 20:35:49" at bounding box center [1365, 100] width 274 height 31
type input "Noola Reviews"
click at [1377, 330] on button "Publish" at bounding box center [1365, 336] width 274 height 31
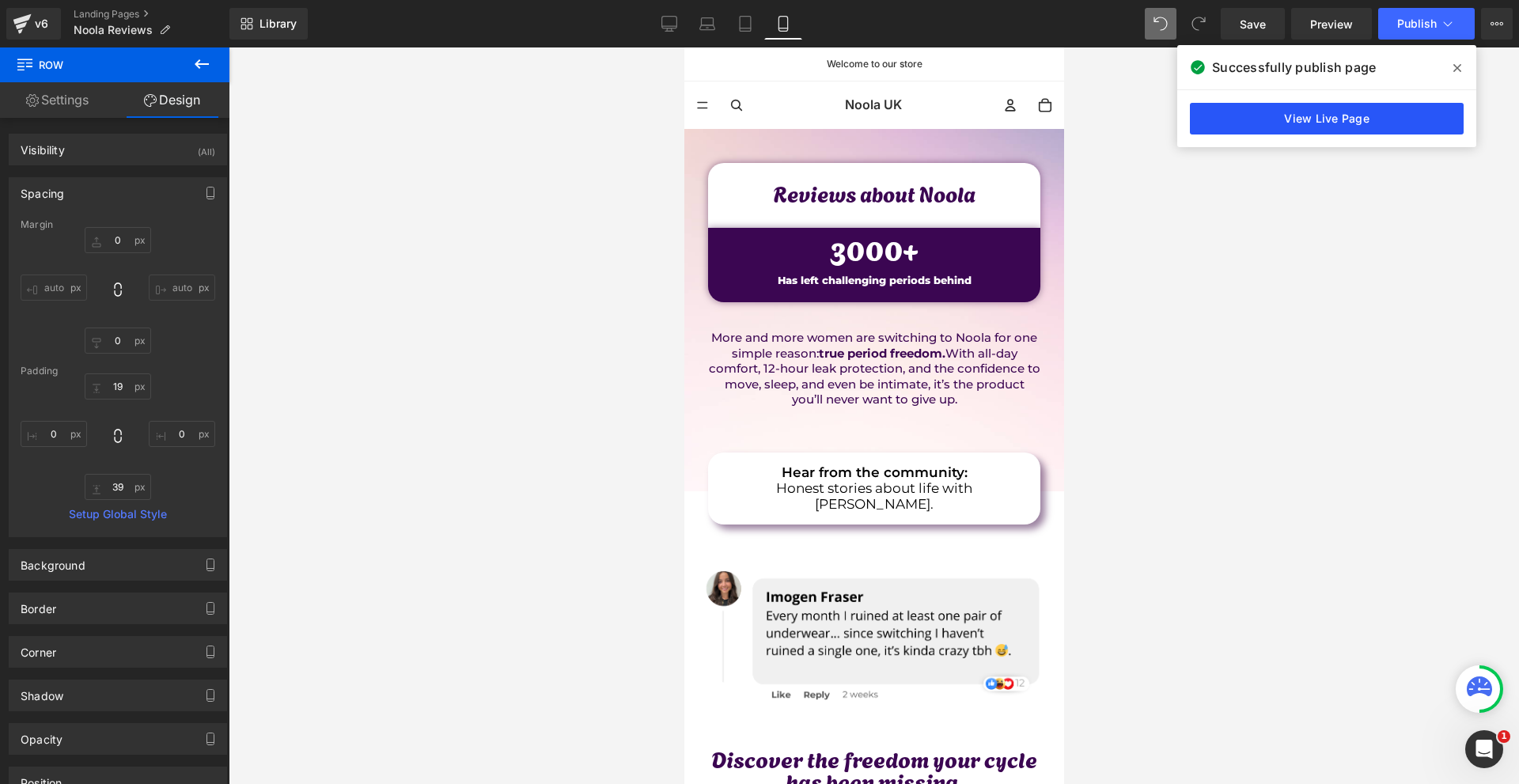
click at [1310, 125] on link "View Live Page" at bounding box center [1327, 118] width 274 height 31
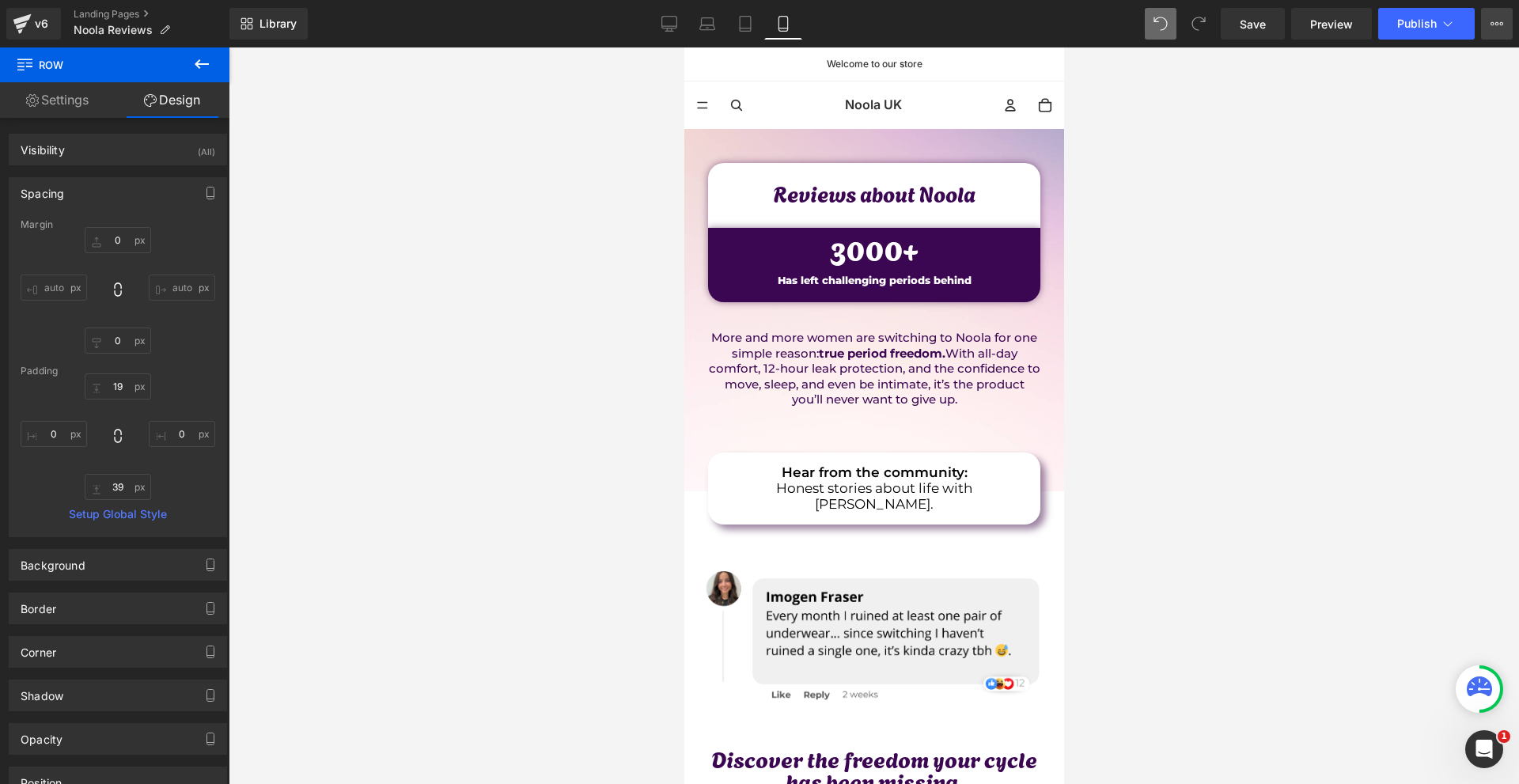
click at [1488, 30] on button "View Live Page View with current Template Save Template to Library Schedule Pub…" at bounding box center [1496, 23] width 31 height 31
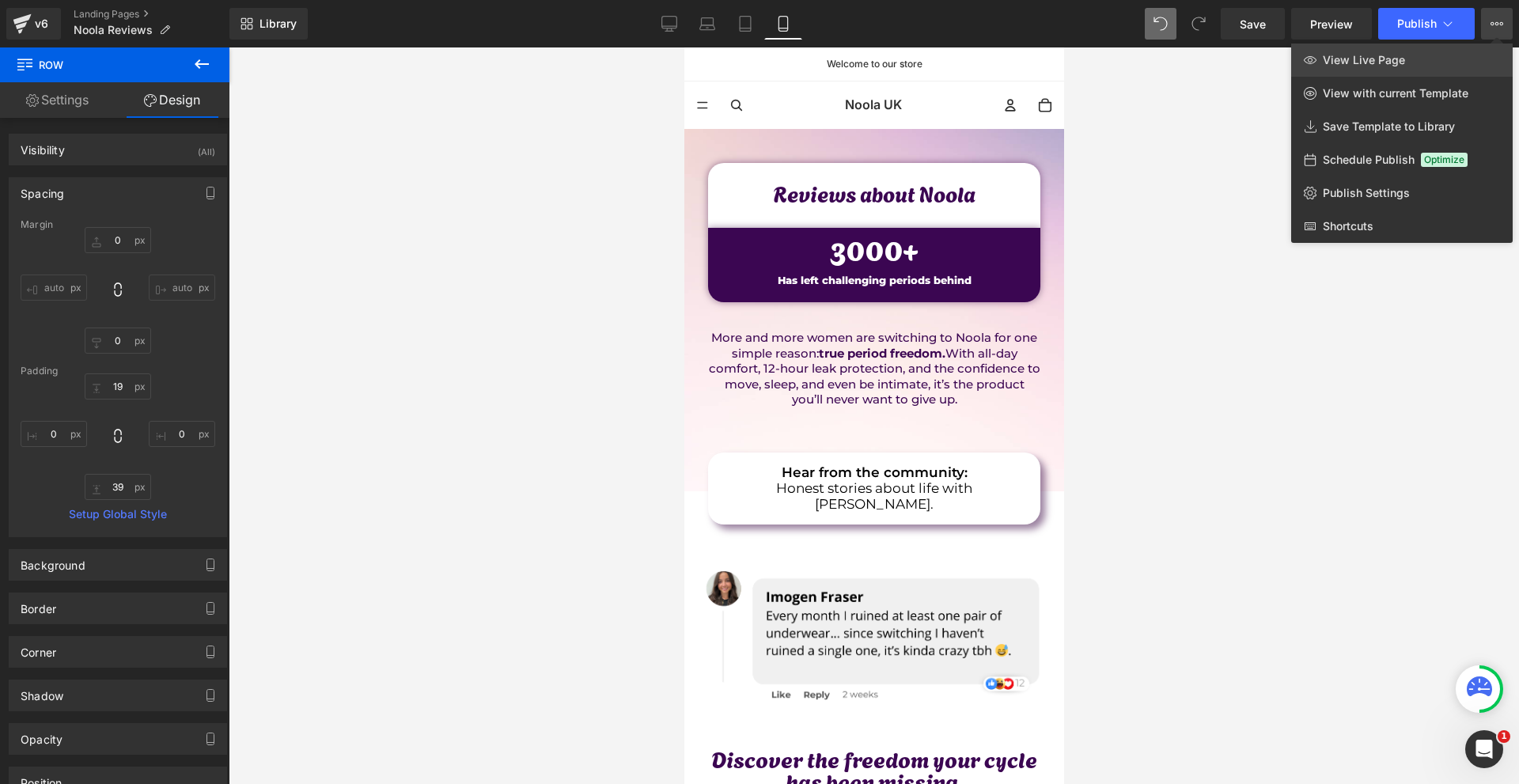
click at [1427, 58] on link "View Live Page" at bounding box center [1401, 60] width 221 height 33
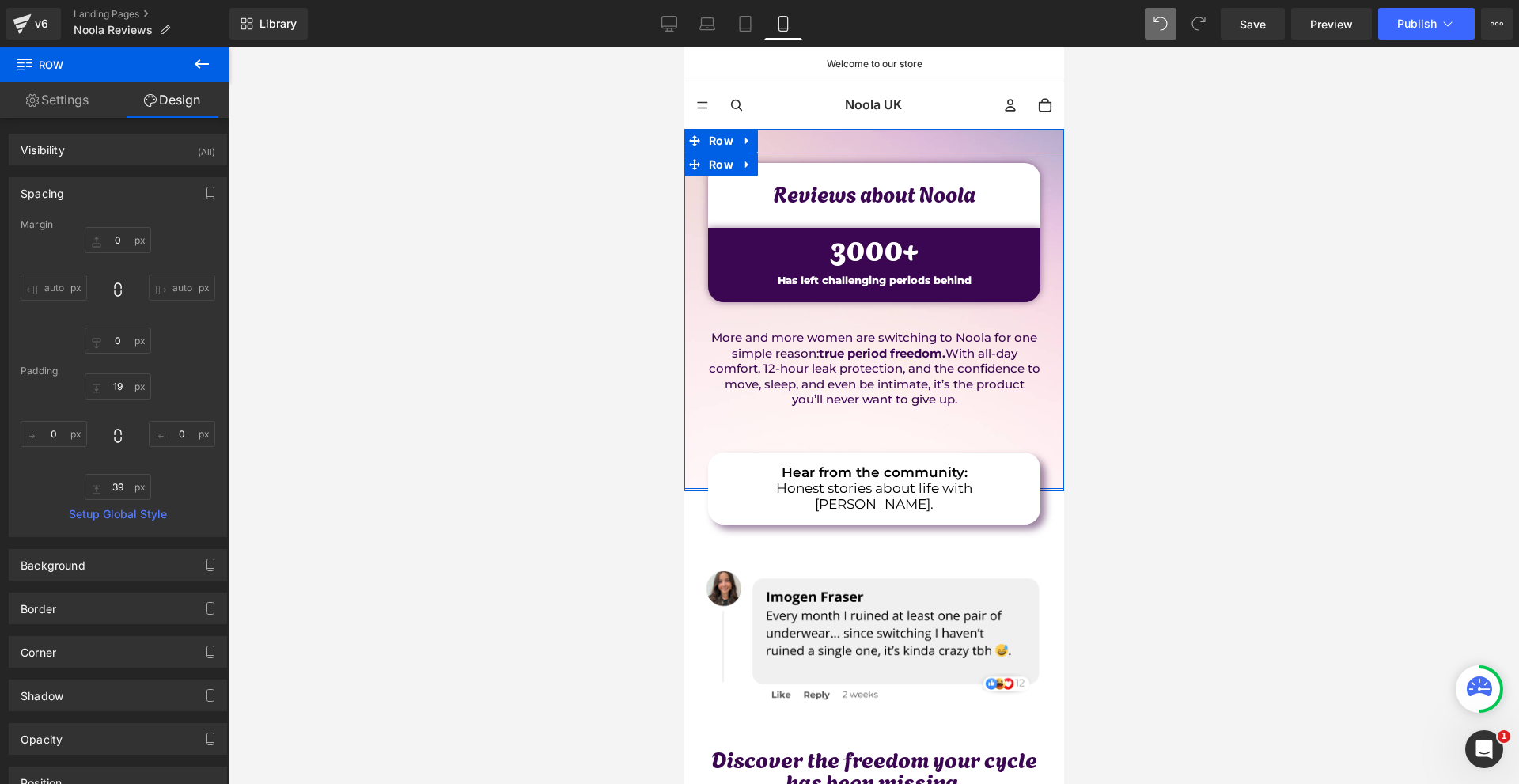
scroll to position [316, 0]
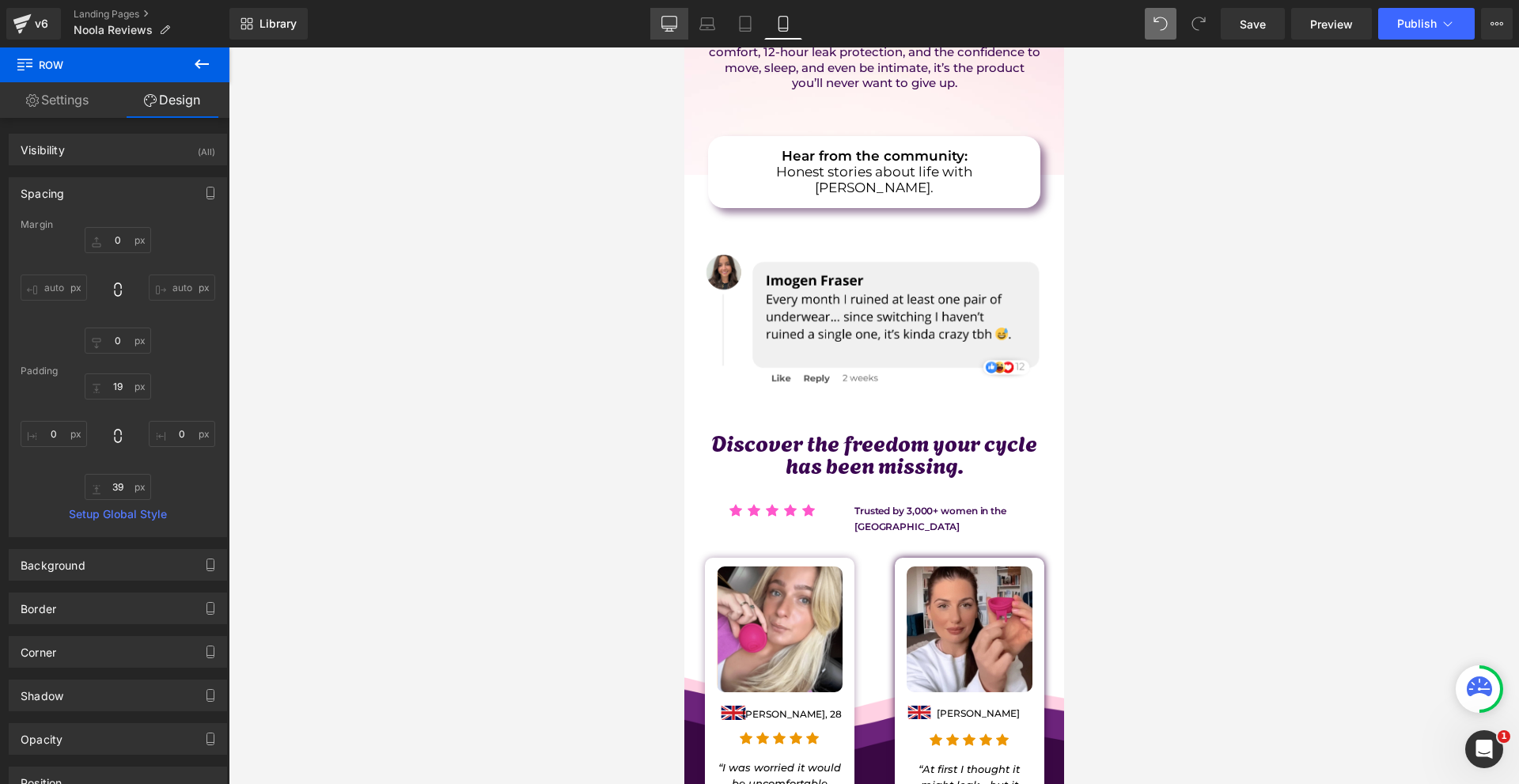
click at [678, 29] on link "Desktop" at bounding box center [669, 23] width 38 height 31
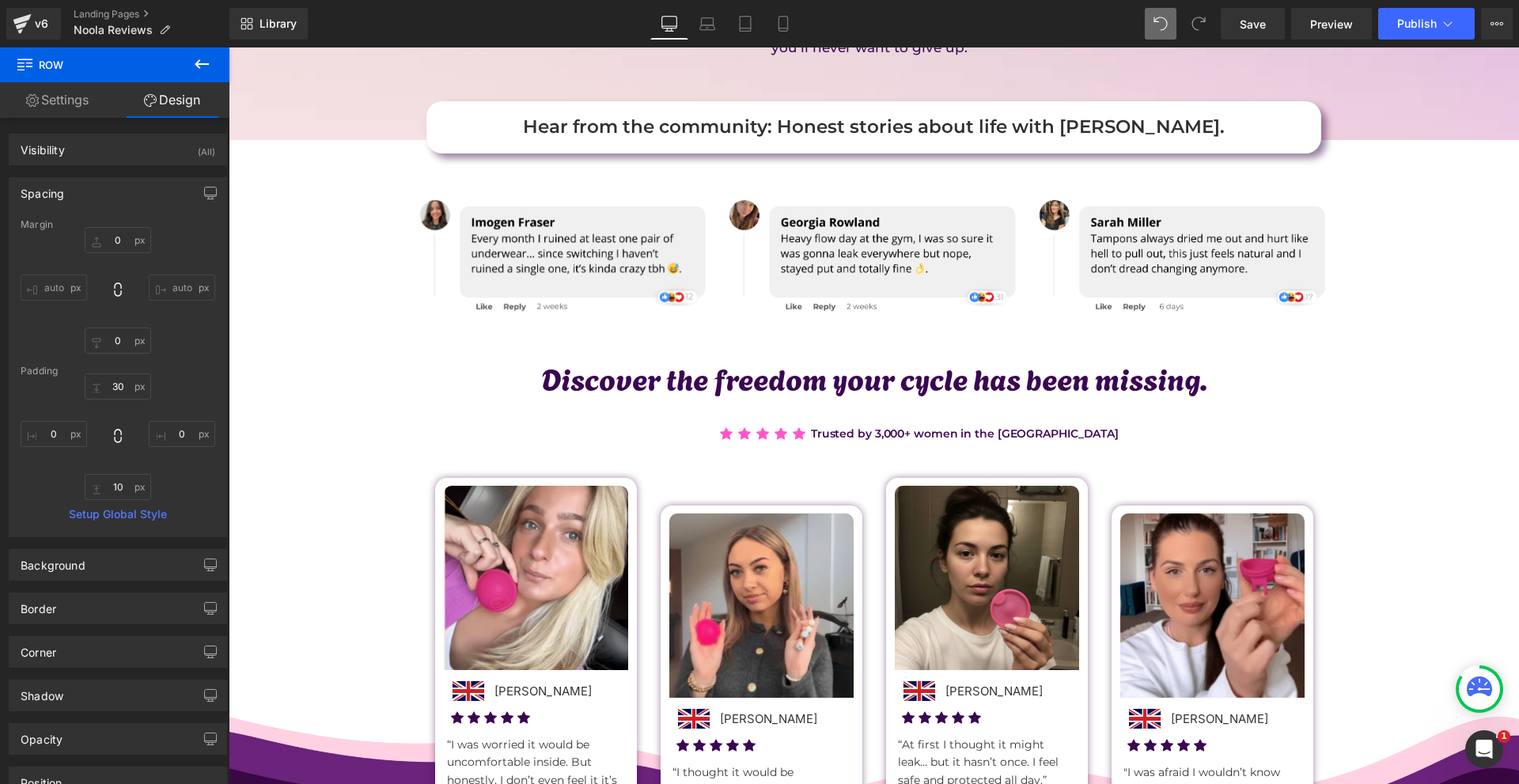
scroll to position [712, 0]
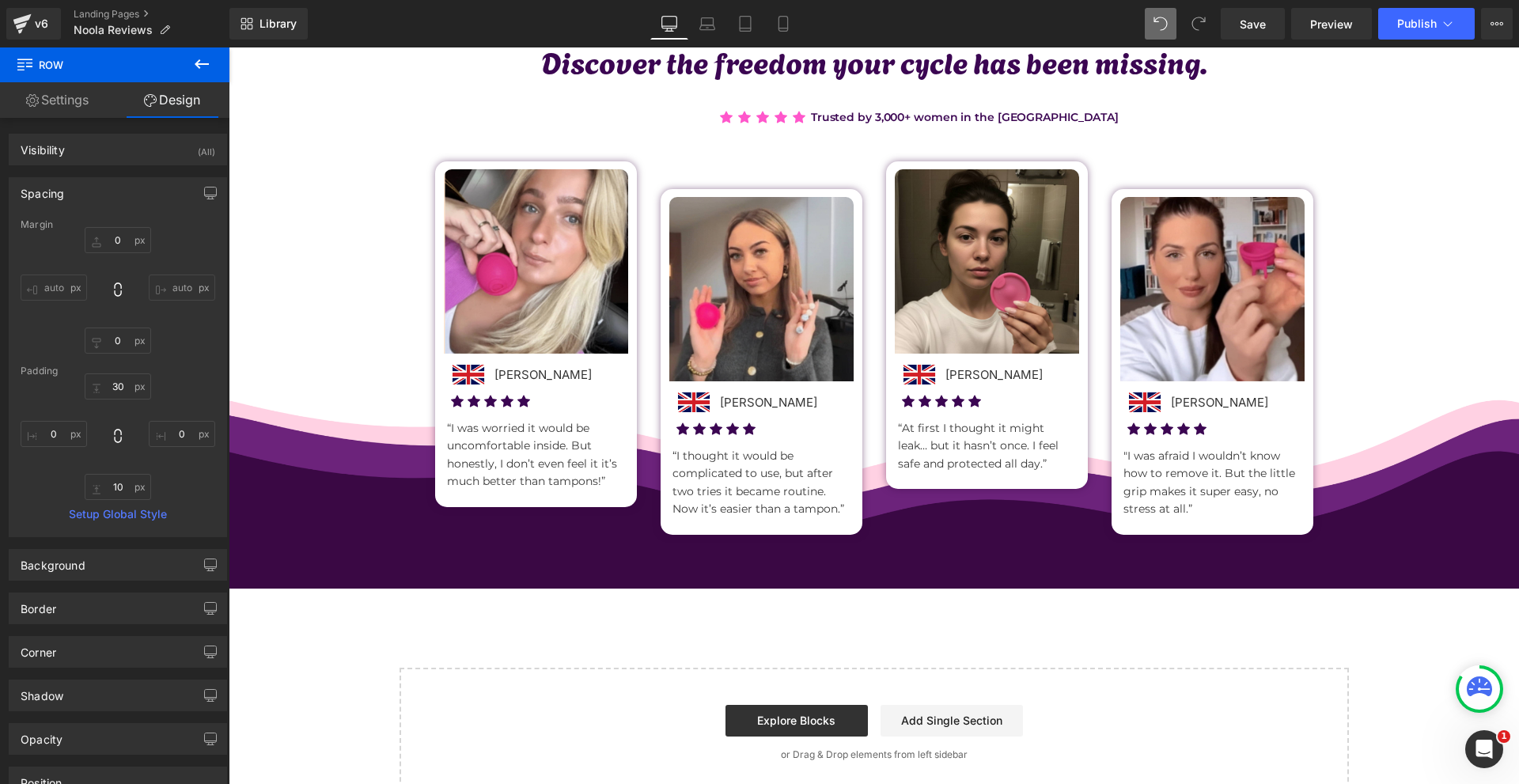
click at [875, 599] on div "Image Row Reviews about Noola Text Block Row 3000 + Counter Has left challengin…" at bounding box center [873, 109] width 1290 height 1375
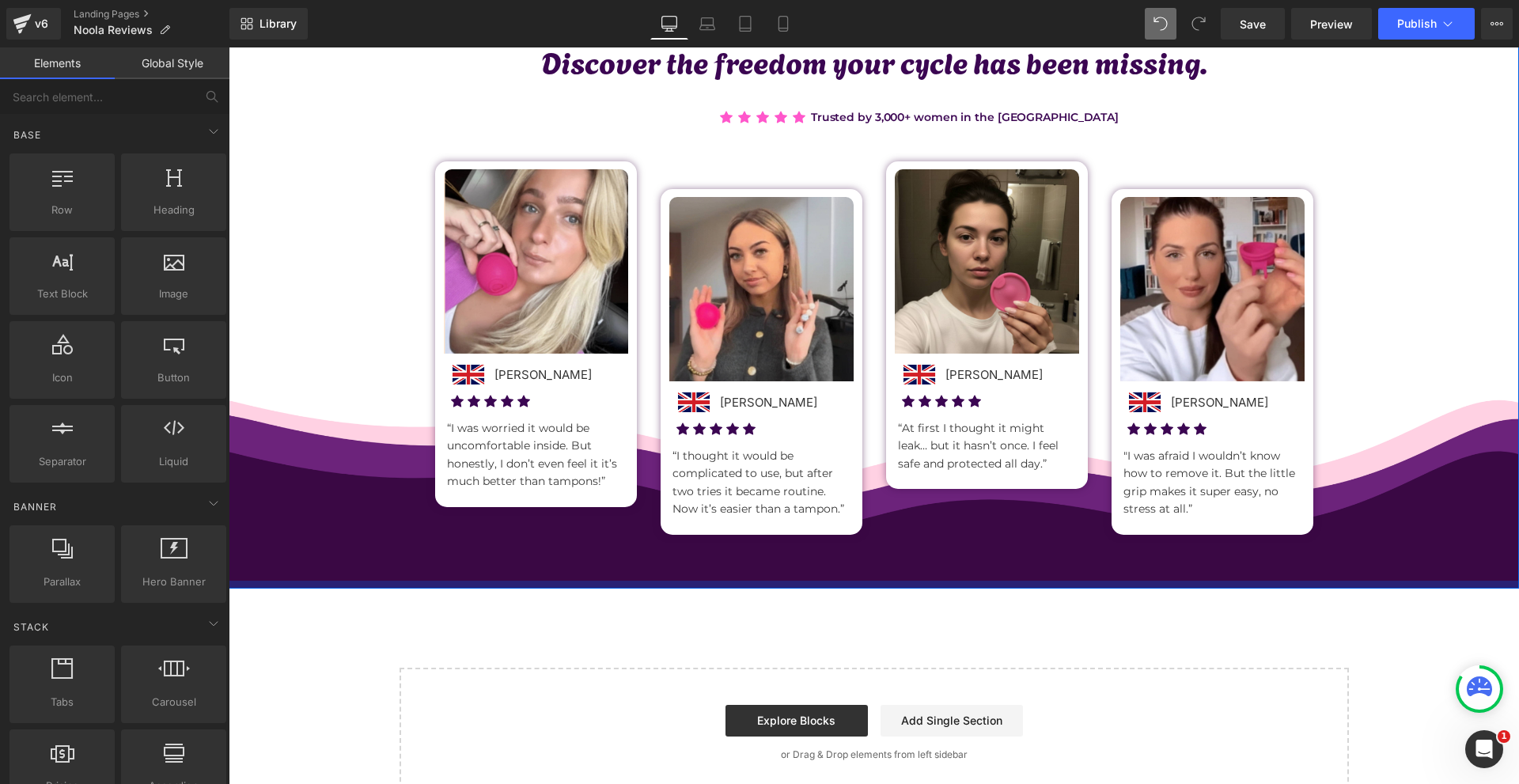
click at [883, 586] on div "Hear from the community: Honest stories about life with Noola. Text Block Image…" at bounding box center [873, 206] width 1290 height 764
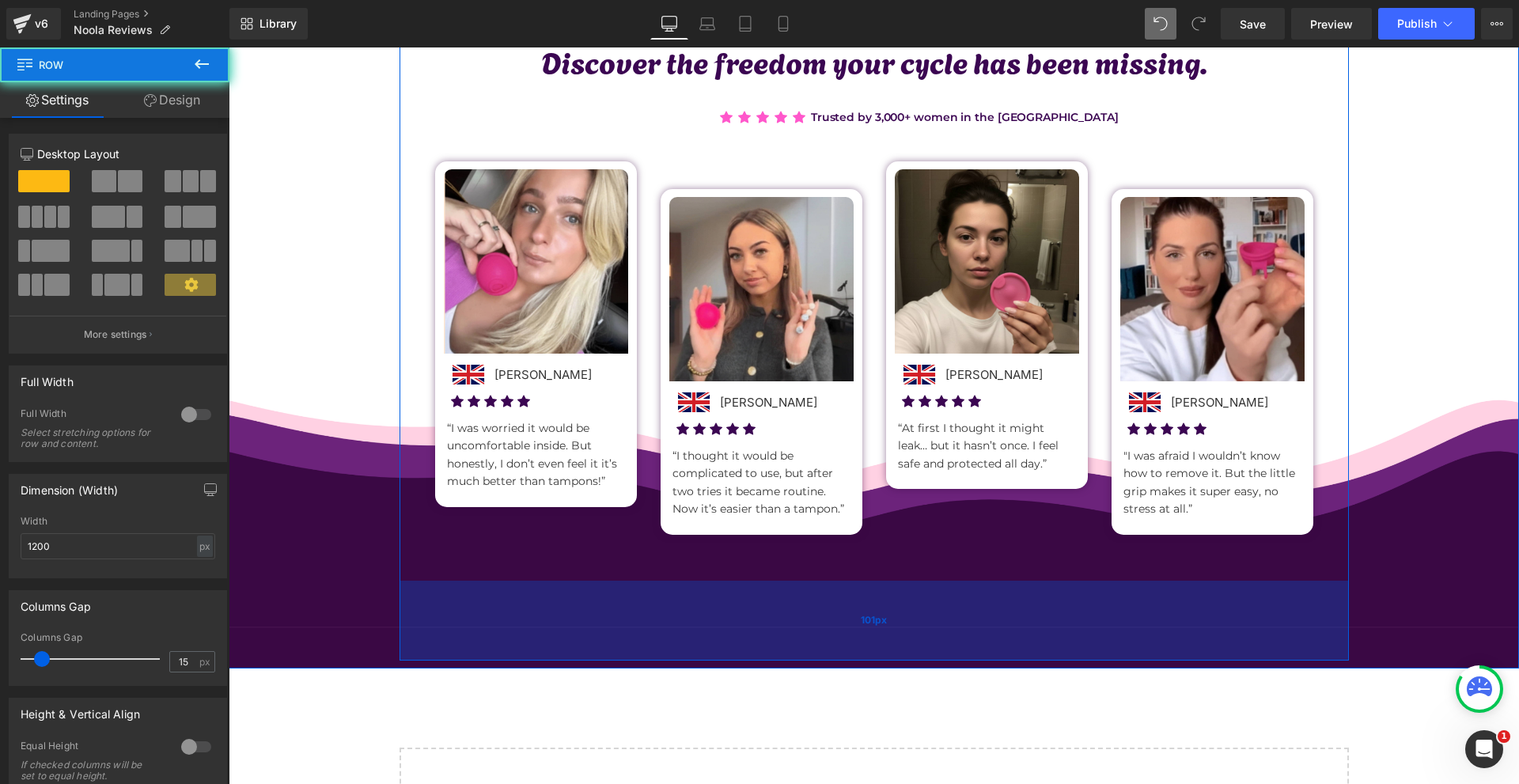
drag, startPoint x: 888, startPoint y: 579, endPoint x: 898, endPoint y: 694, distance: 115.4
click at [886, 660] on div "101px" at bounding box center [874, 620] width 949 height 80
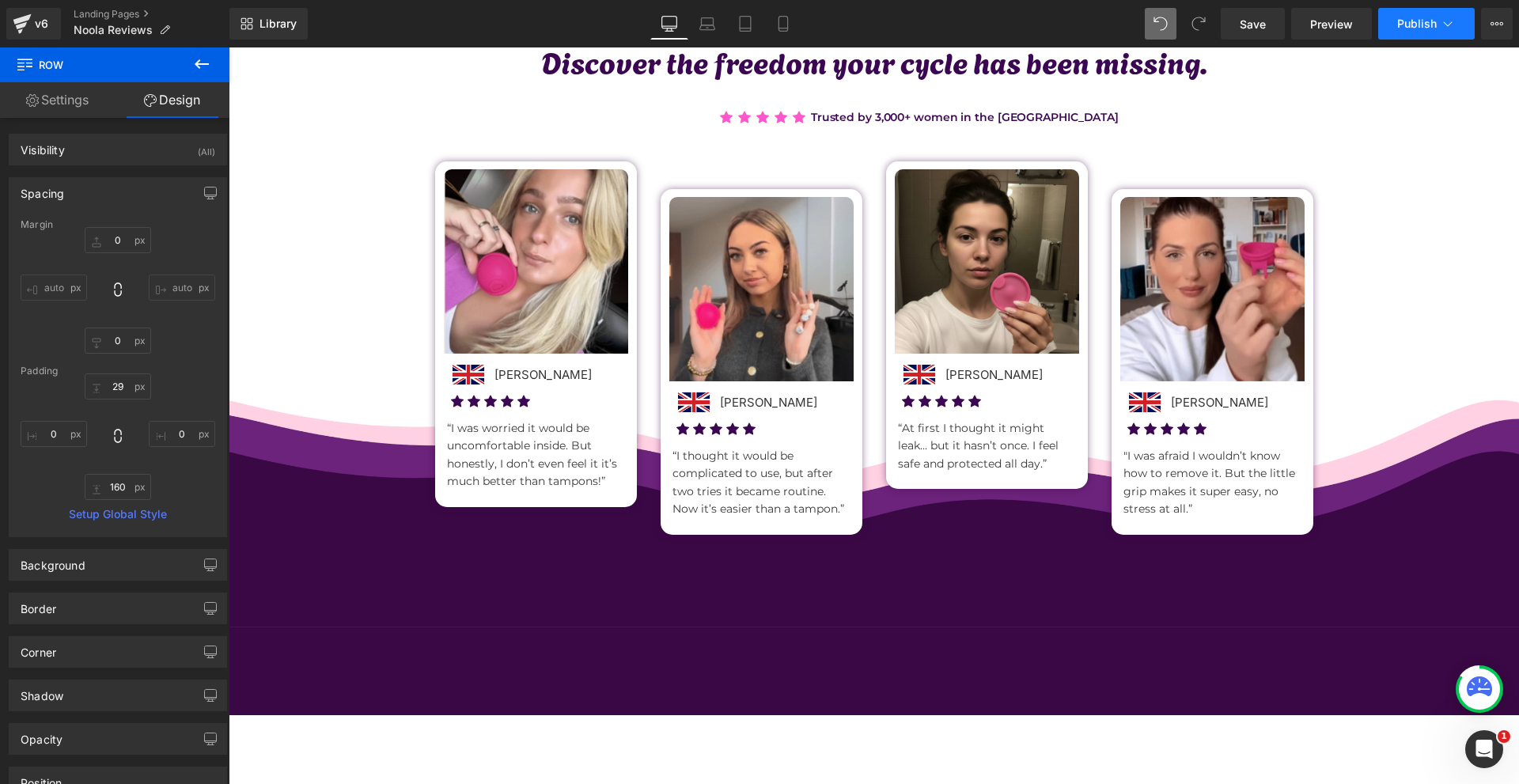
click at [1408, 24] on span "Publish" at bounding box center [1417, 23] width 39 height 13
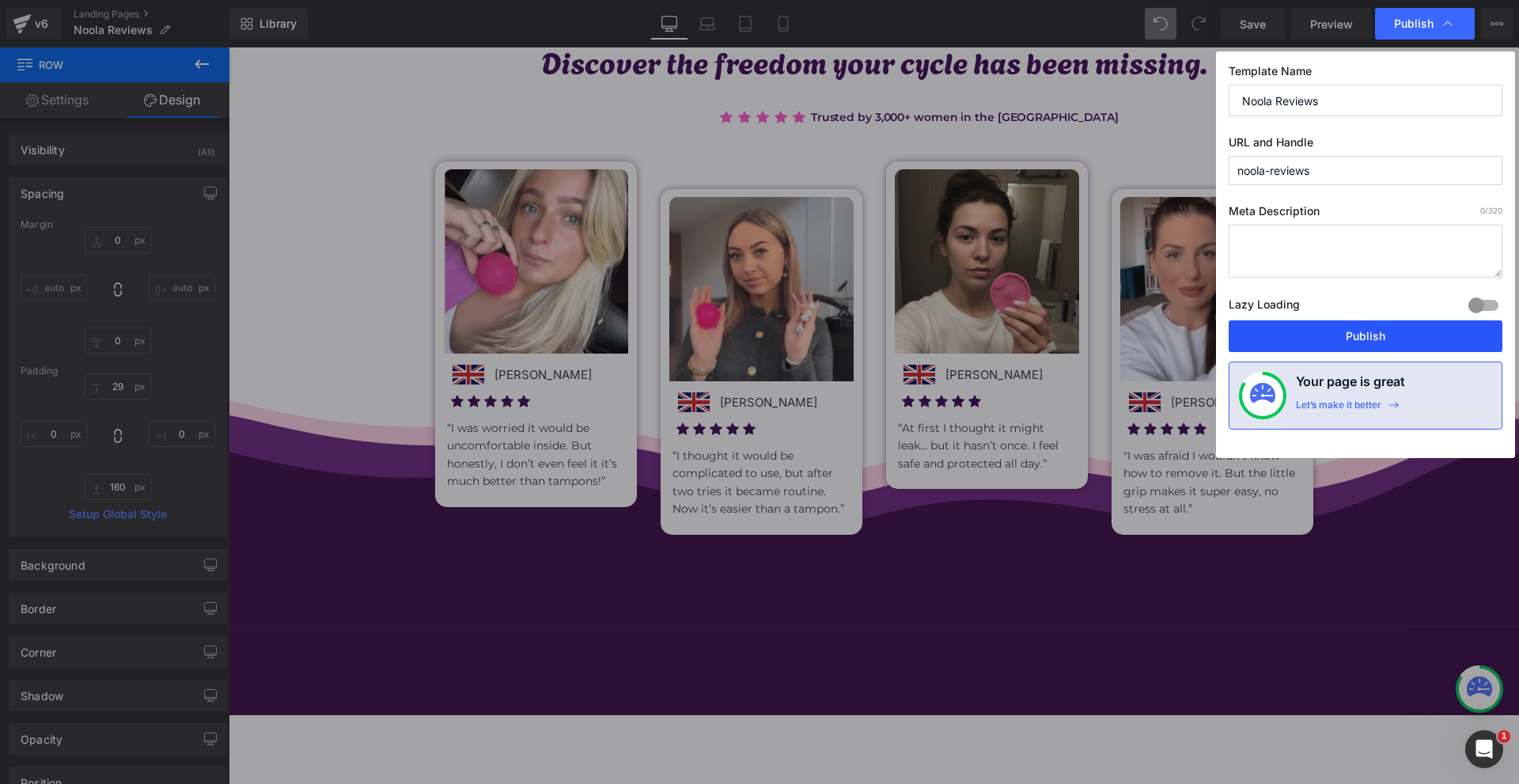
click at [1320, 341] on button "Publish" at bounding box center [1365, 336] width 274 height 31
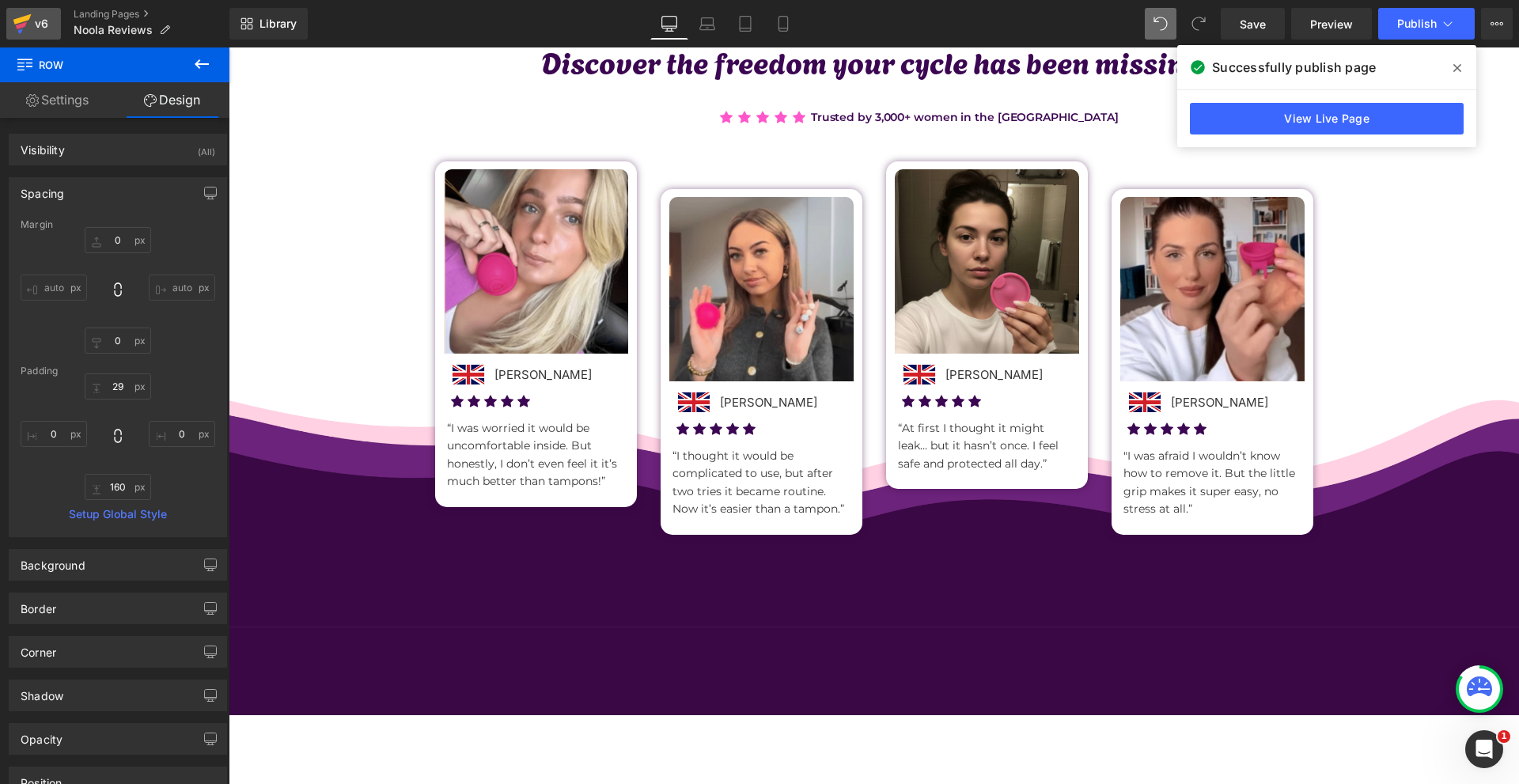
click at [37, 23] on div "v6" at bounding box center [41, 23] width 20 height 21
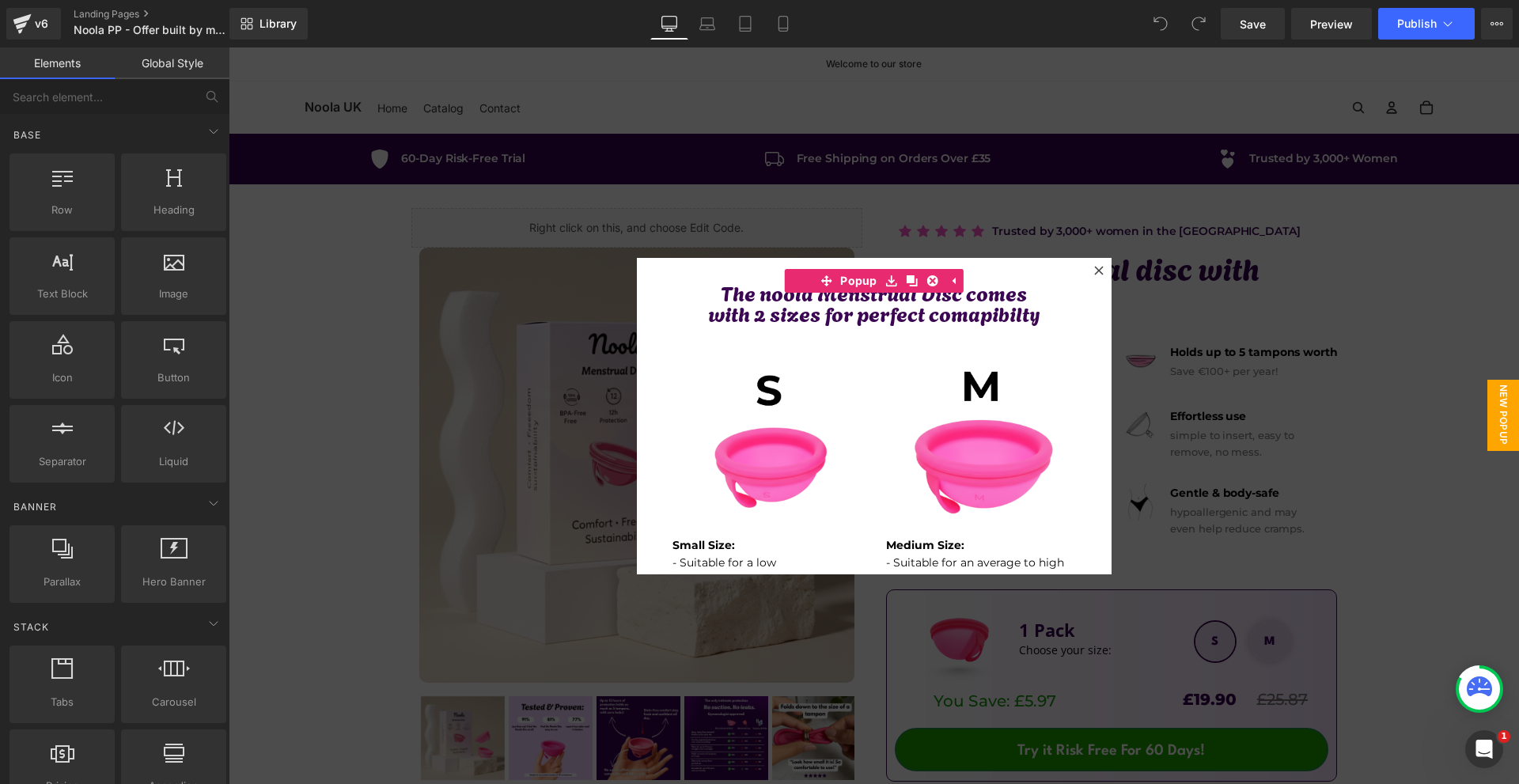
click at [1096, 269] on icon at bounding box center [1098, 270] width 9 height 9
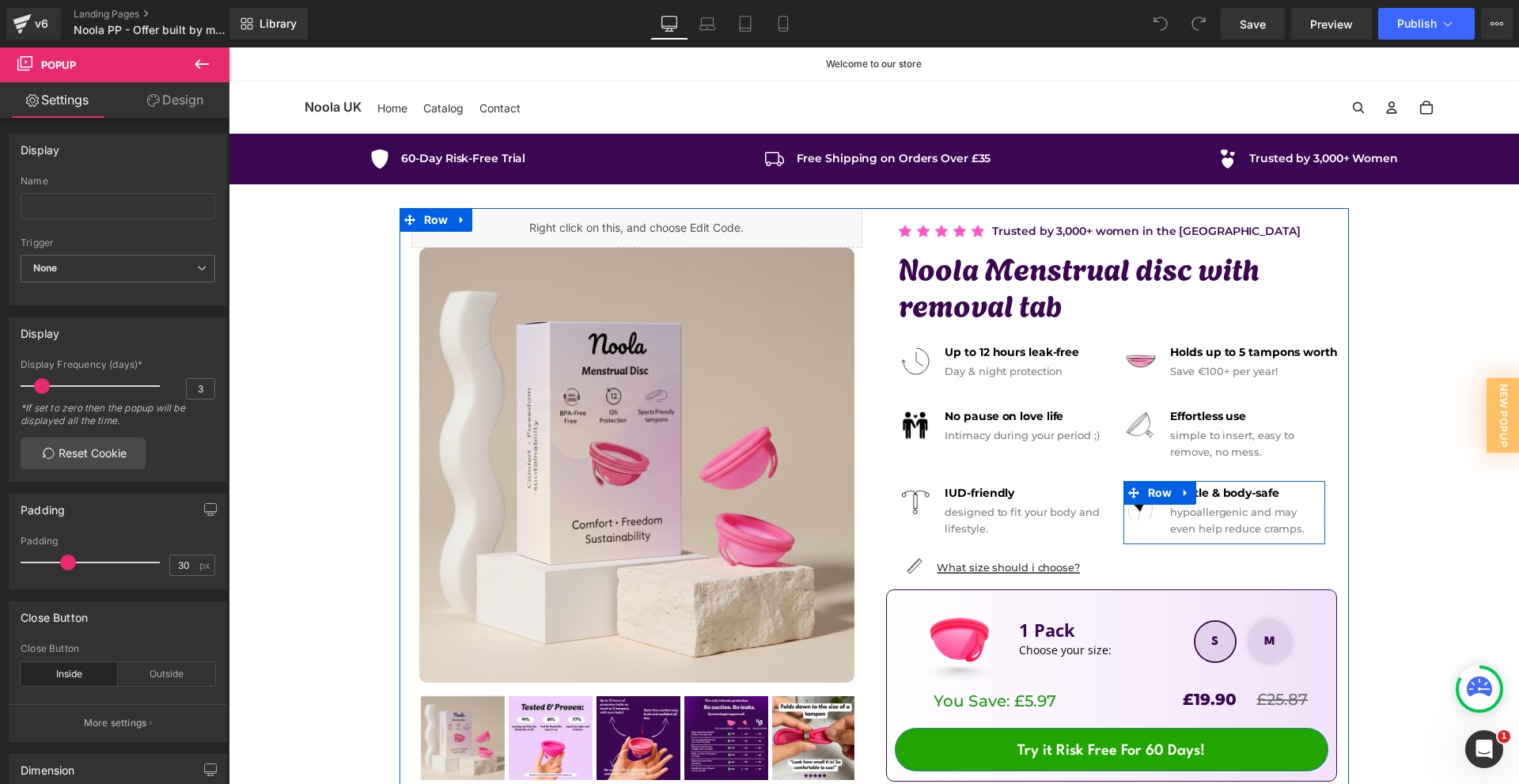
scroll to position [316, 0]
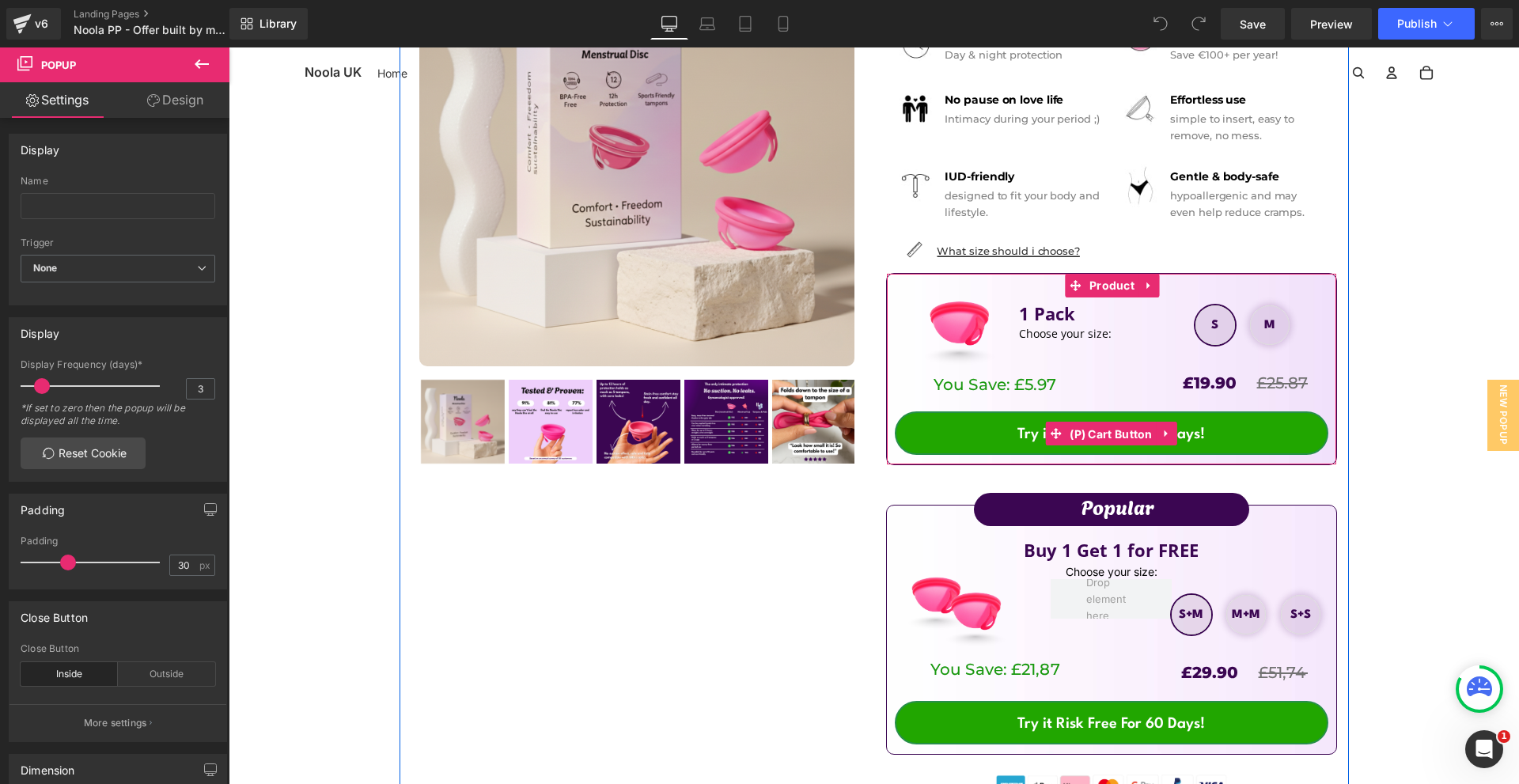
click at [1105, 436] on span "(P) Cart Button" at bounding box center [1111, 434] width 91 height 24
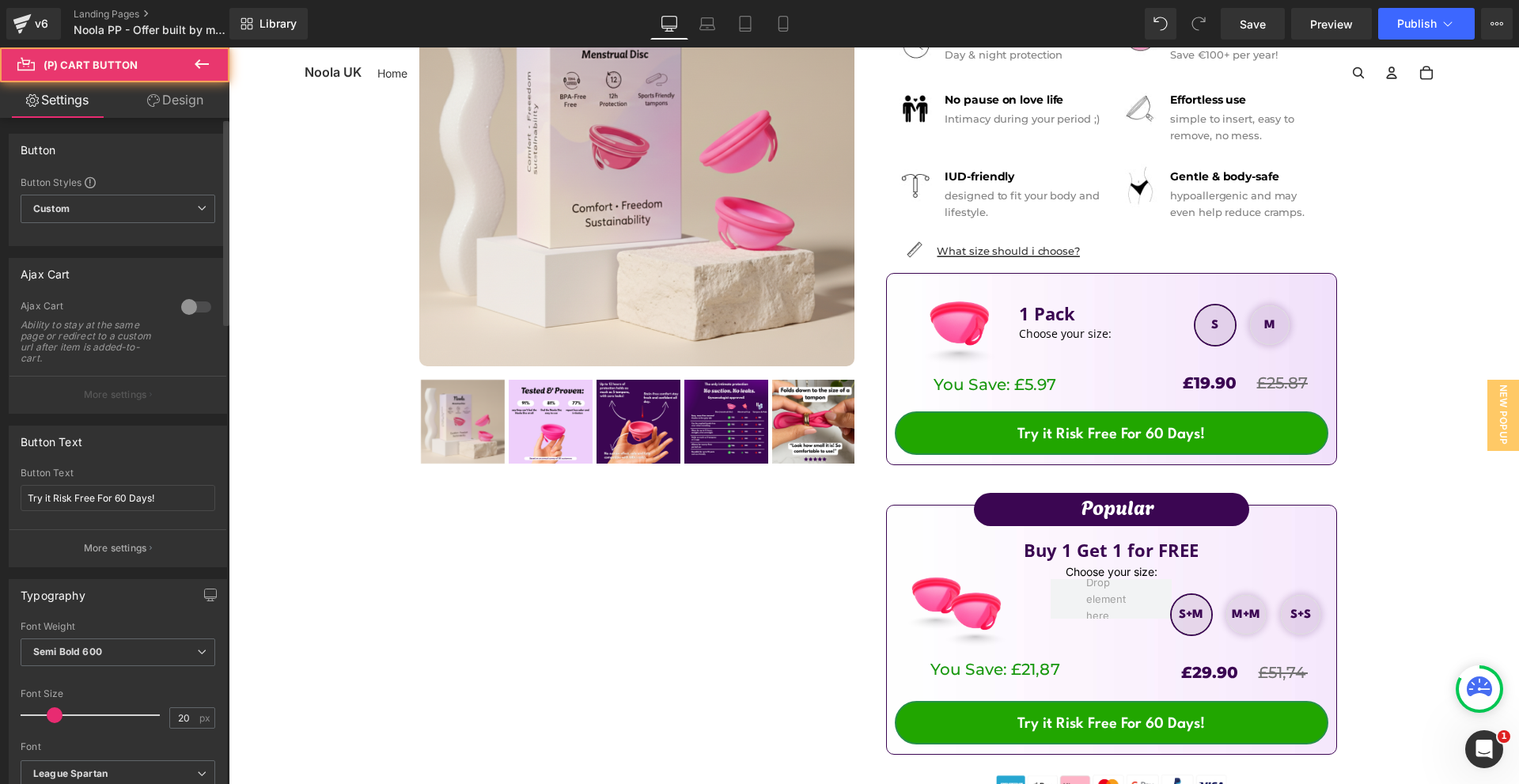
scroll to position [396, 0]
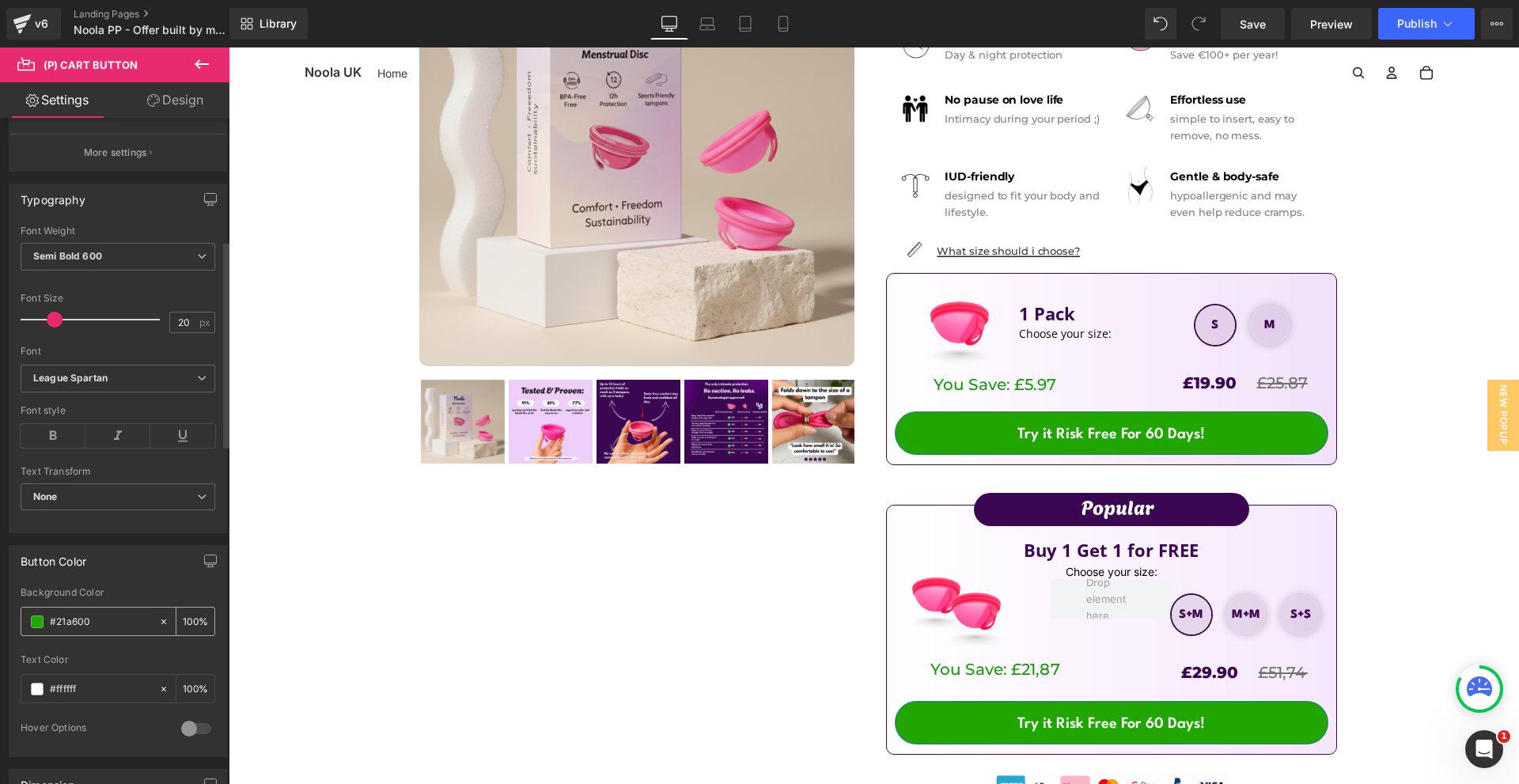
click at [107, 634] on div "#21a600" at bounding box center [90, 621] width 137 height 28
click at [111, 627] on input "#21a600" at bounding box center [100, 621] width 101 height 17
click at [30, 25] on icon at bounding box center [21, 23] width 19 height 39
